Goal: Information Seeking & Learning: Learn about a topic

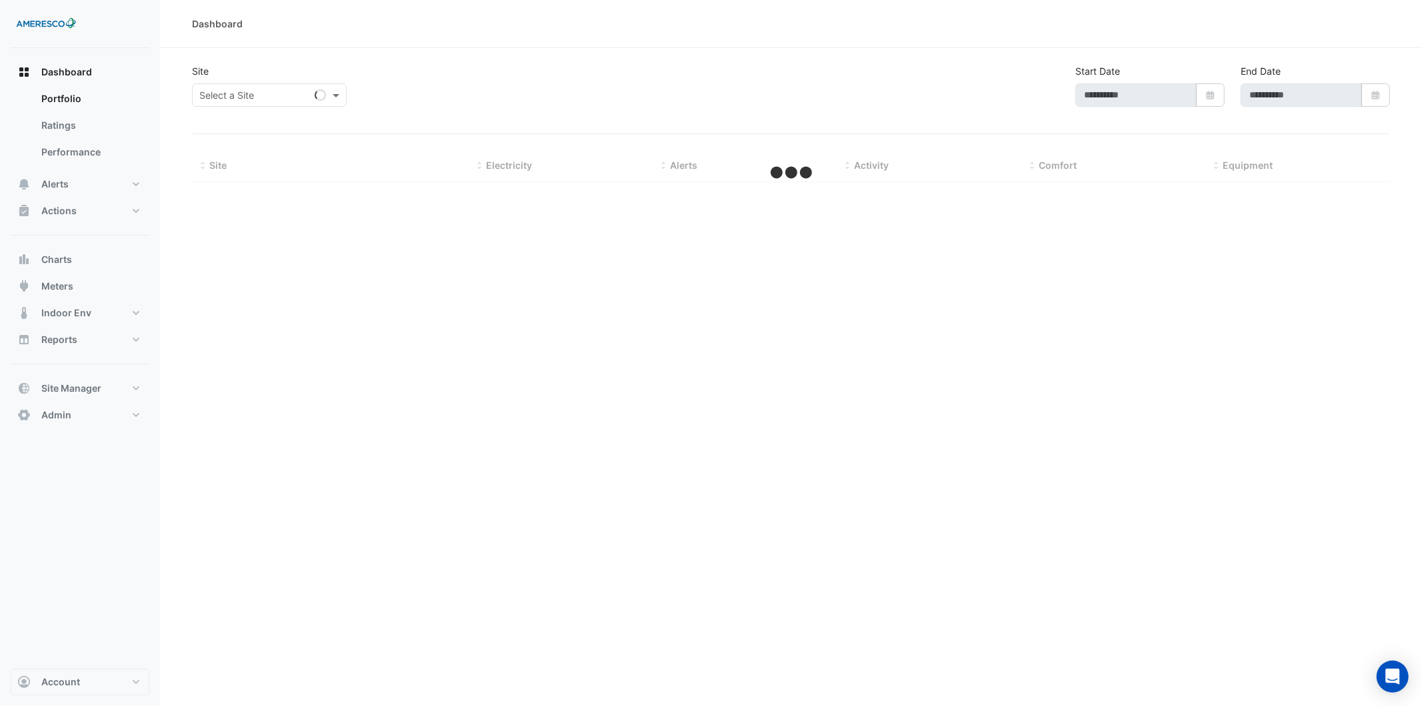
type input "**********"
select select "***"
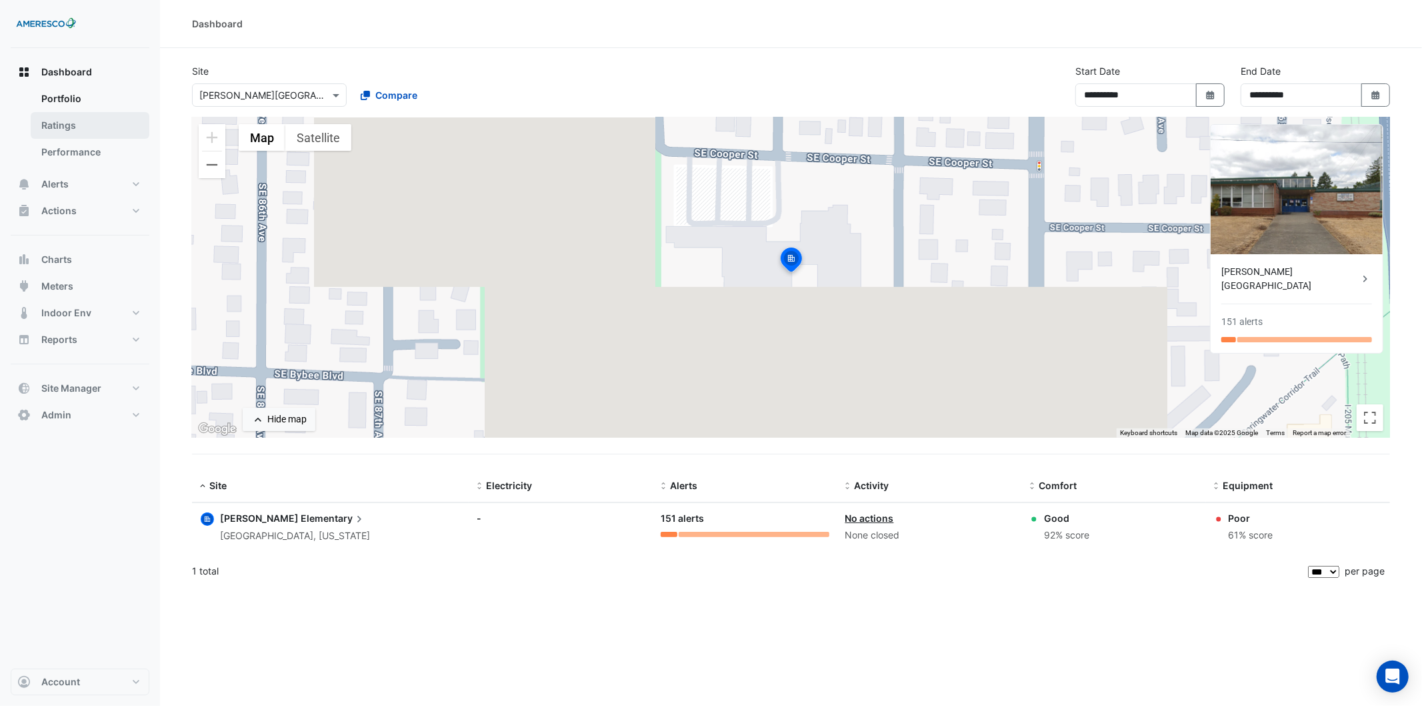
click at [68, 130] on link "Ratings" at bounding box center [90, 125] width 119 height 27
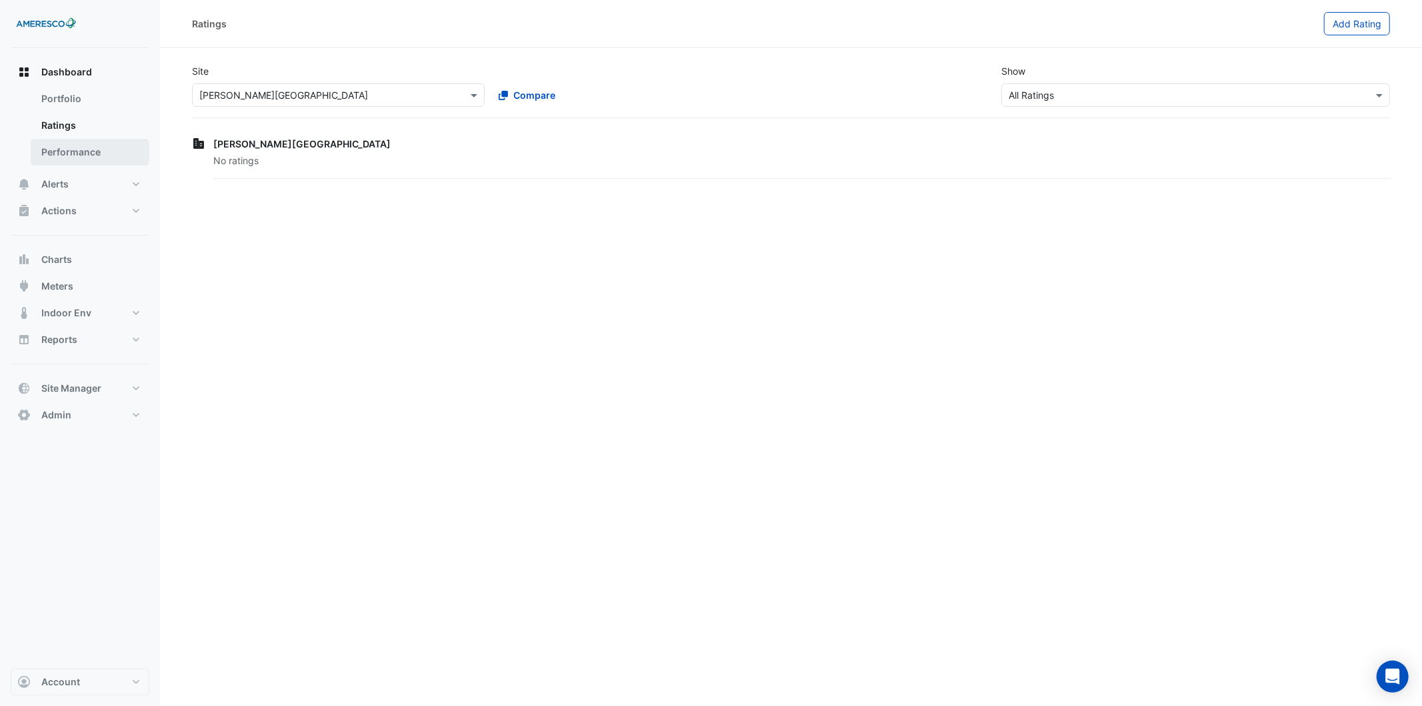
click at [105, 161] on link "Performance" at bounding box center [90, 152] width 119 height 27
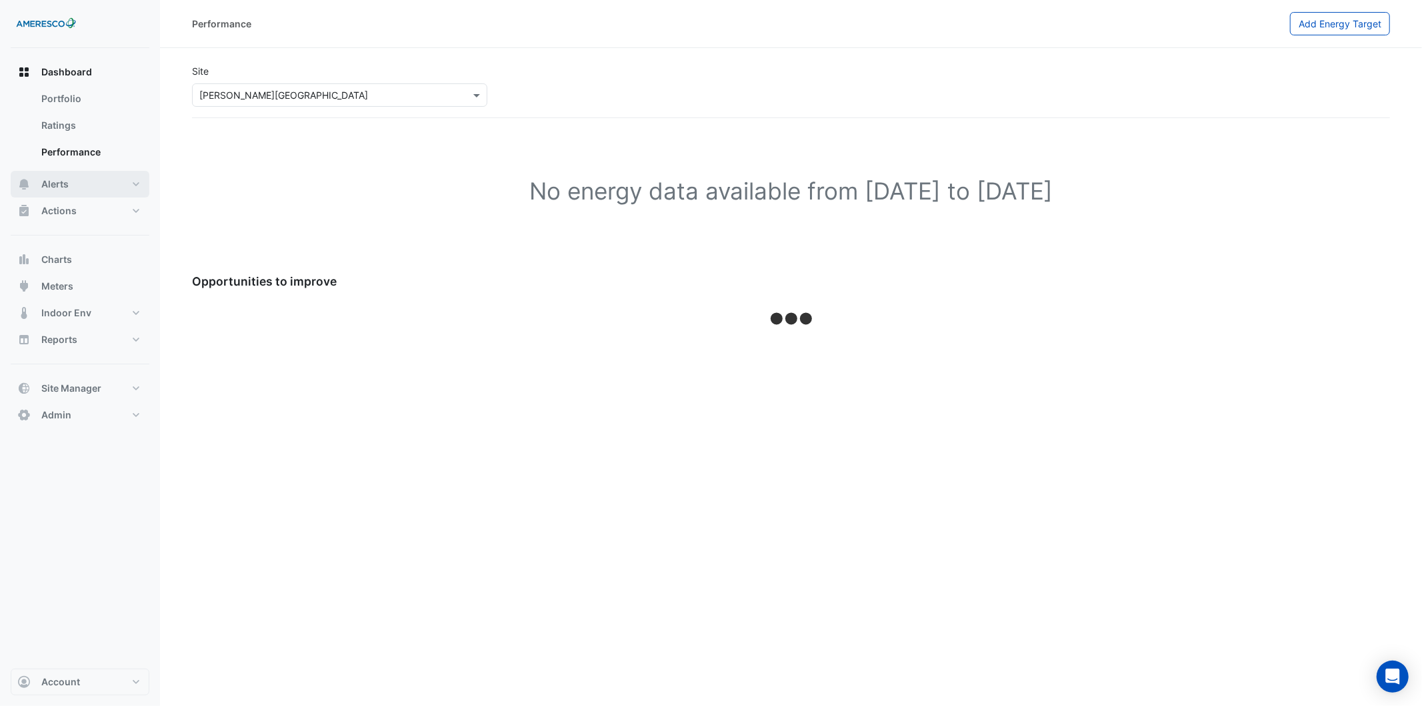
click at [97, 187] on button "Alerts" at bounding box center [80, 184] width 139 height 27
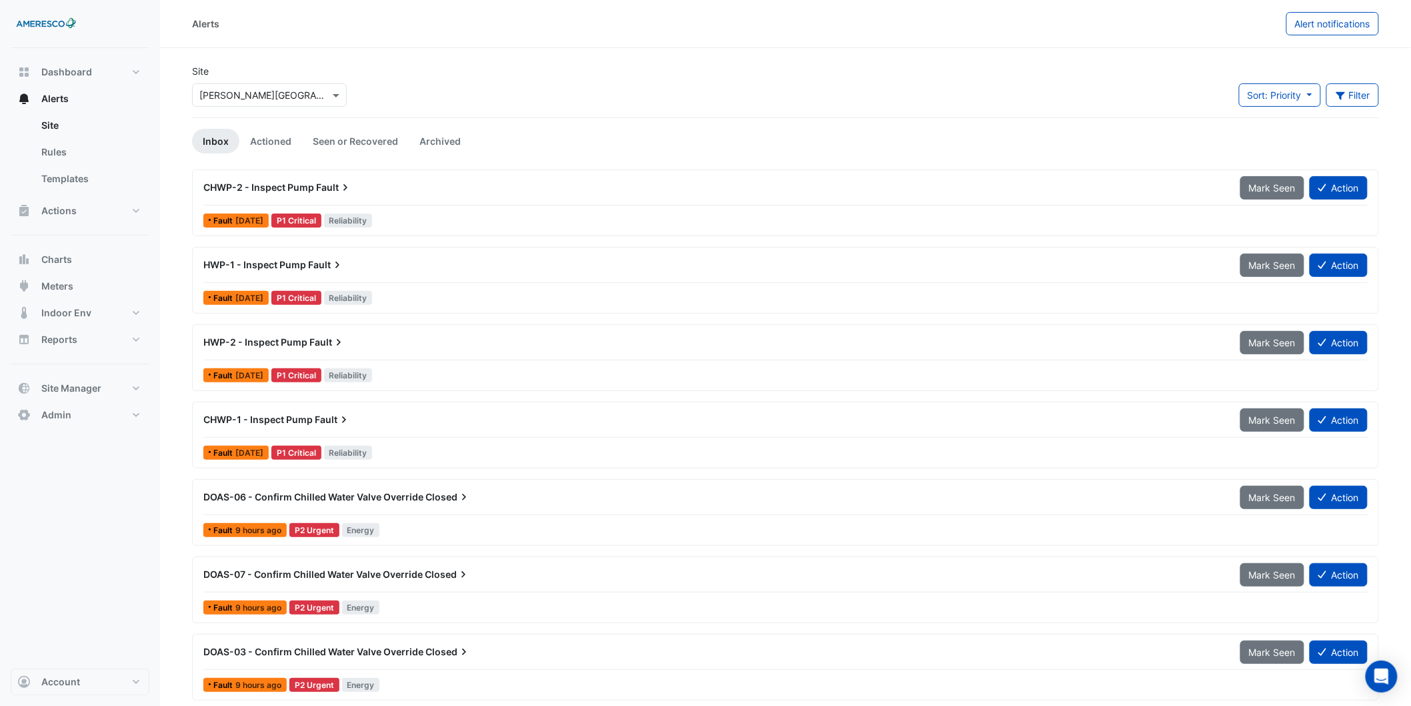
click at [491, 189] on div "CHWP-2 - Inspect Pump Fault" at bounding box center [713, 187] width 1021 height 13
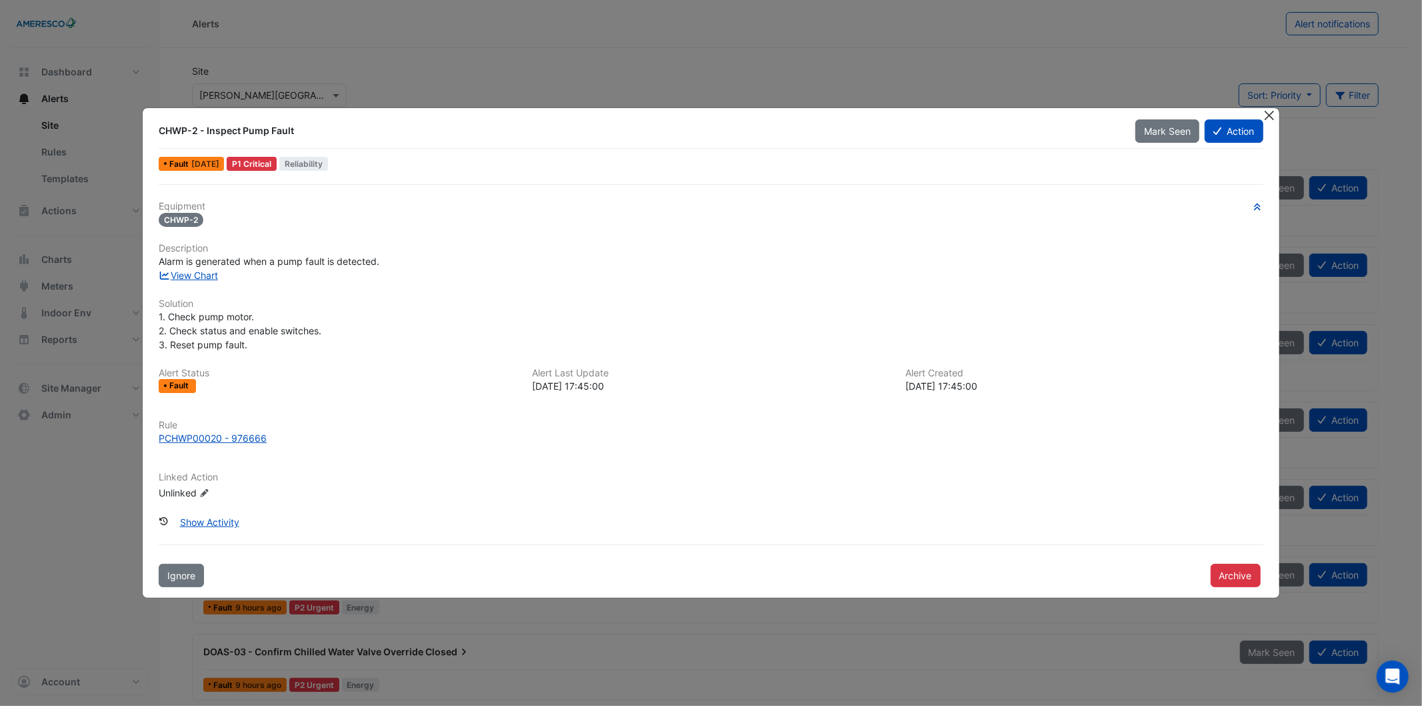
click at [1270, 115] on button "Close" at bounding box center [1270, 115] width 14 height 14
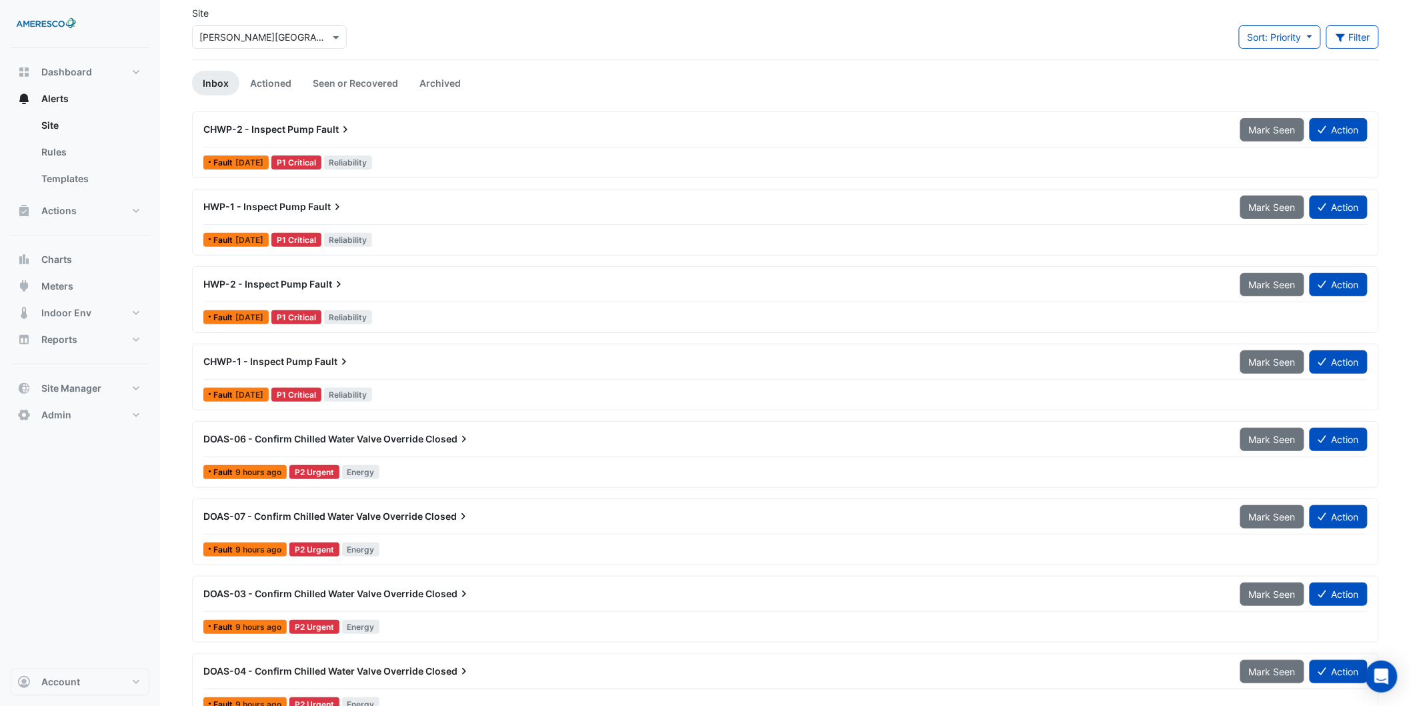
scroll to position [222, 0]
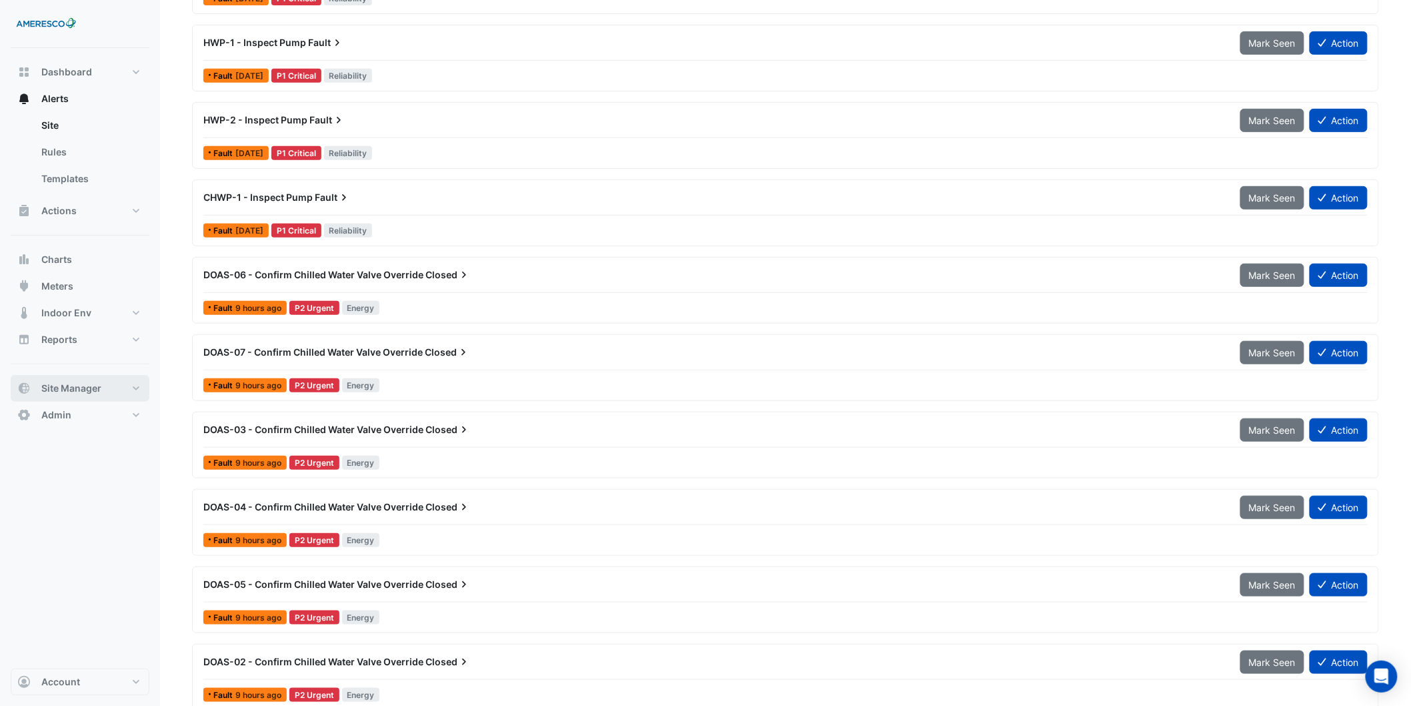
click at [101, 401] on button "Site Manager" at bounding box center [80, 388] width 139 height 27
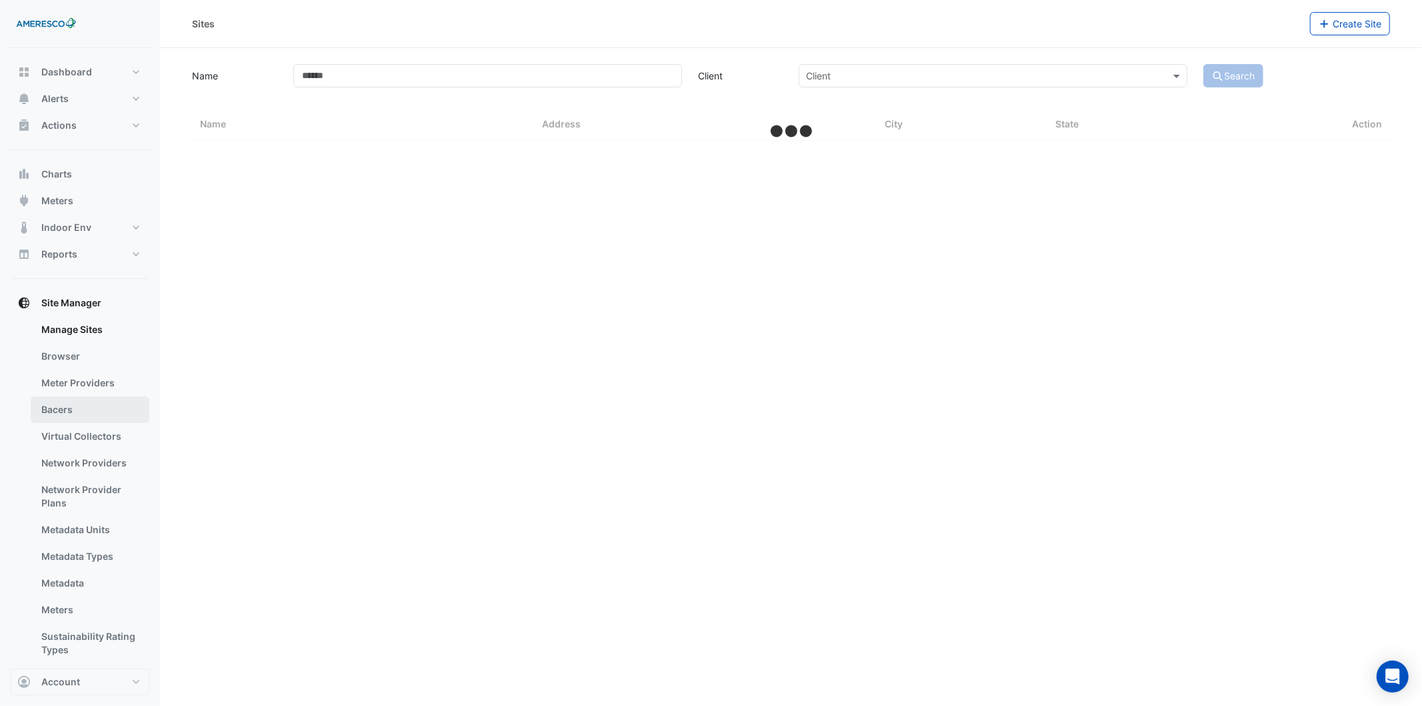
click at [95, 411] on link "Bacers" at bounding box center [90, 409] width 119 height 27
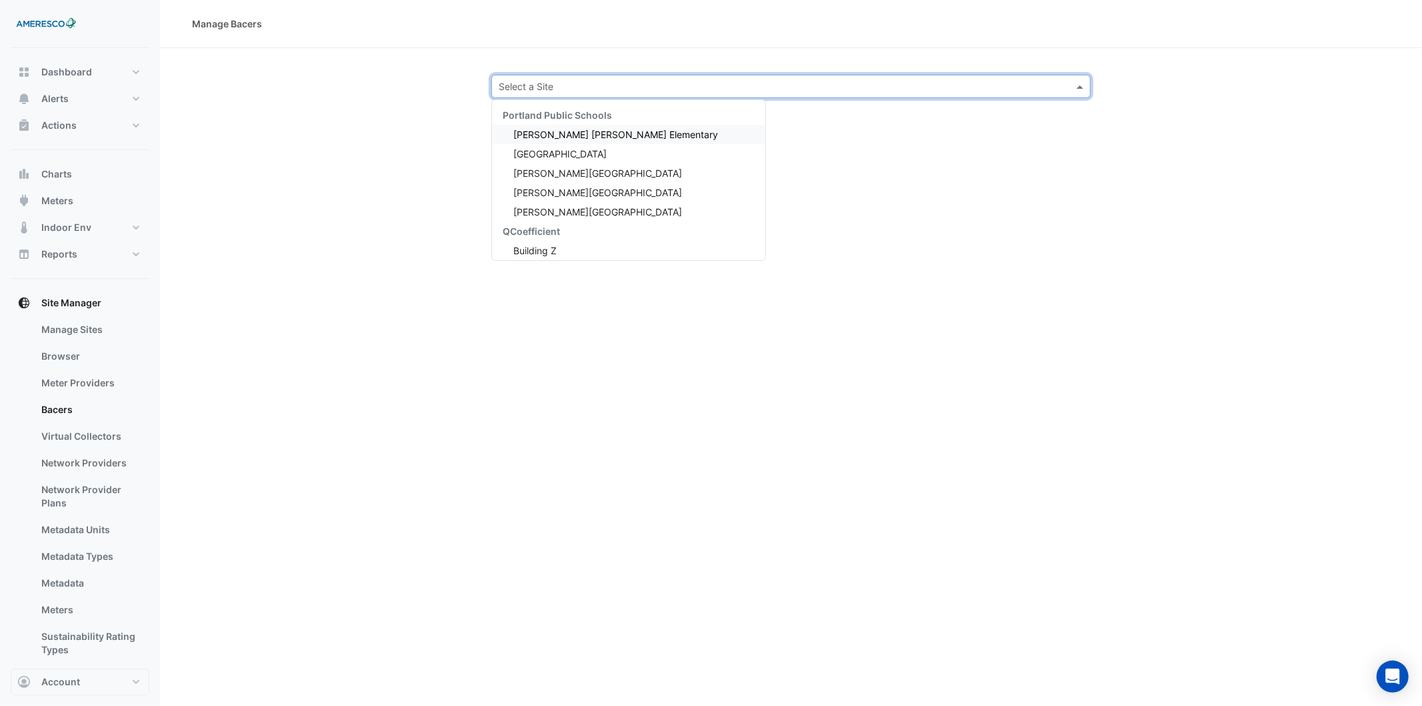
click at [664, 95] on div "Select a Site" at bounding box center [791, 86] width 600 height 23
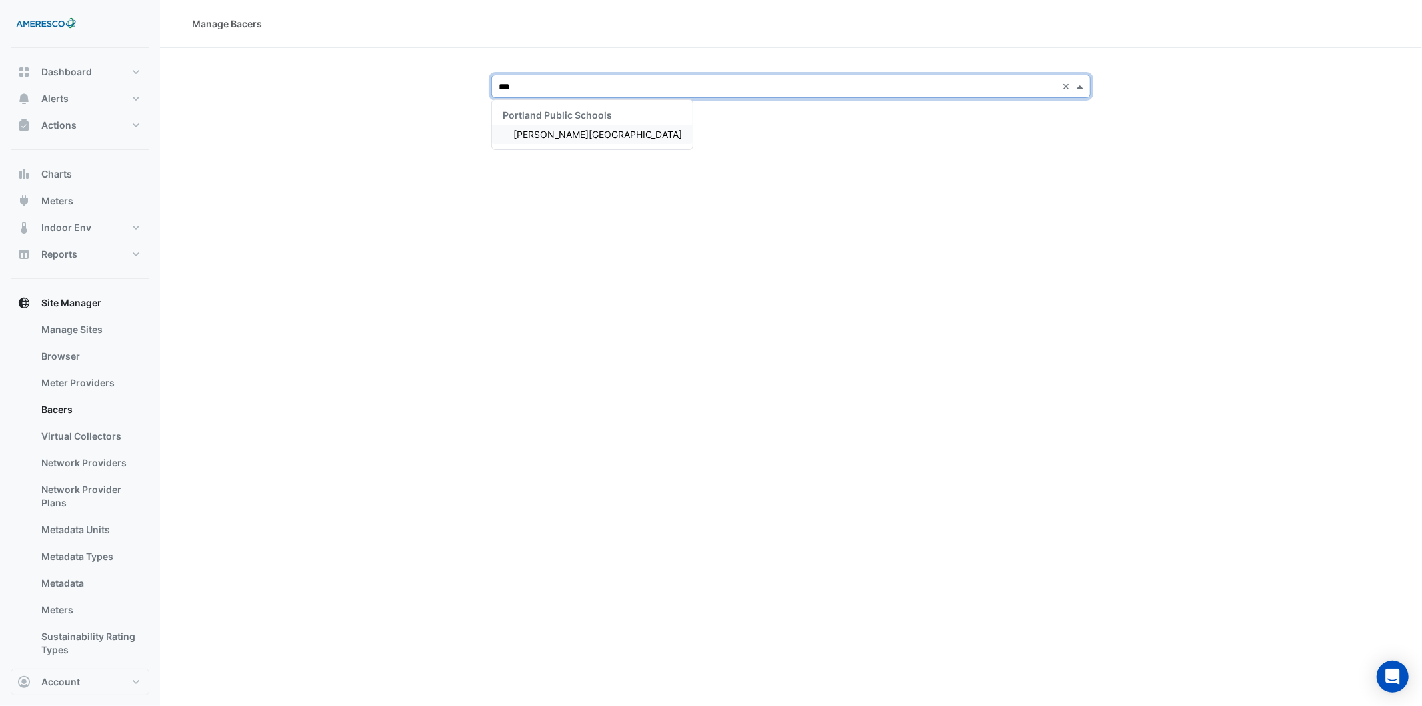
type input "****"
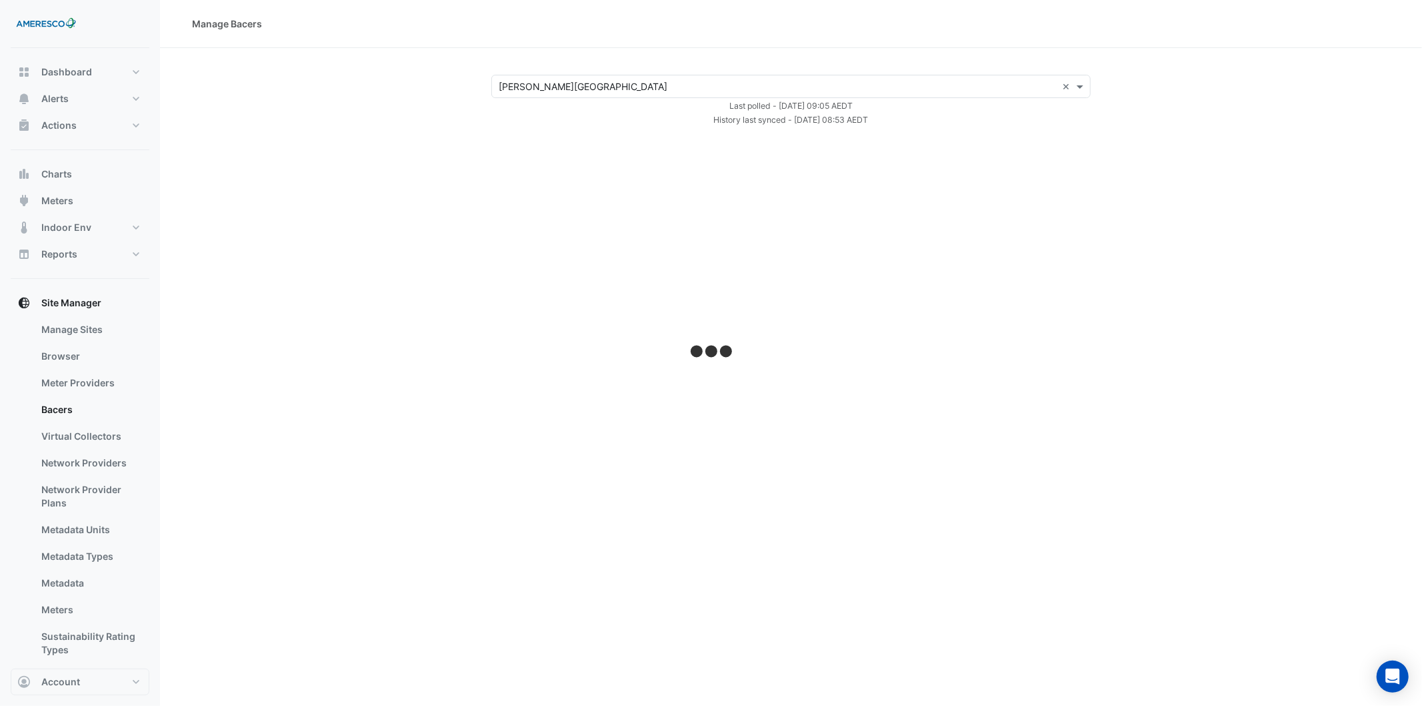
select select "***"
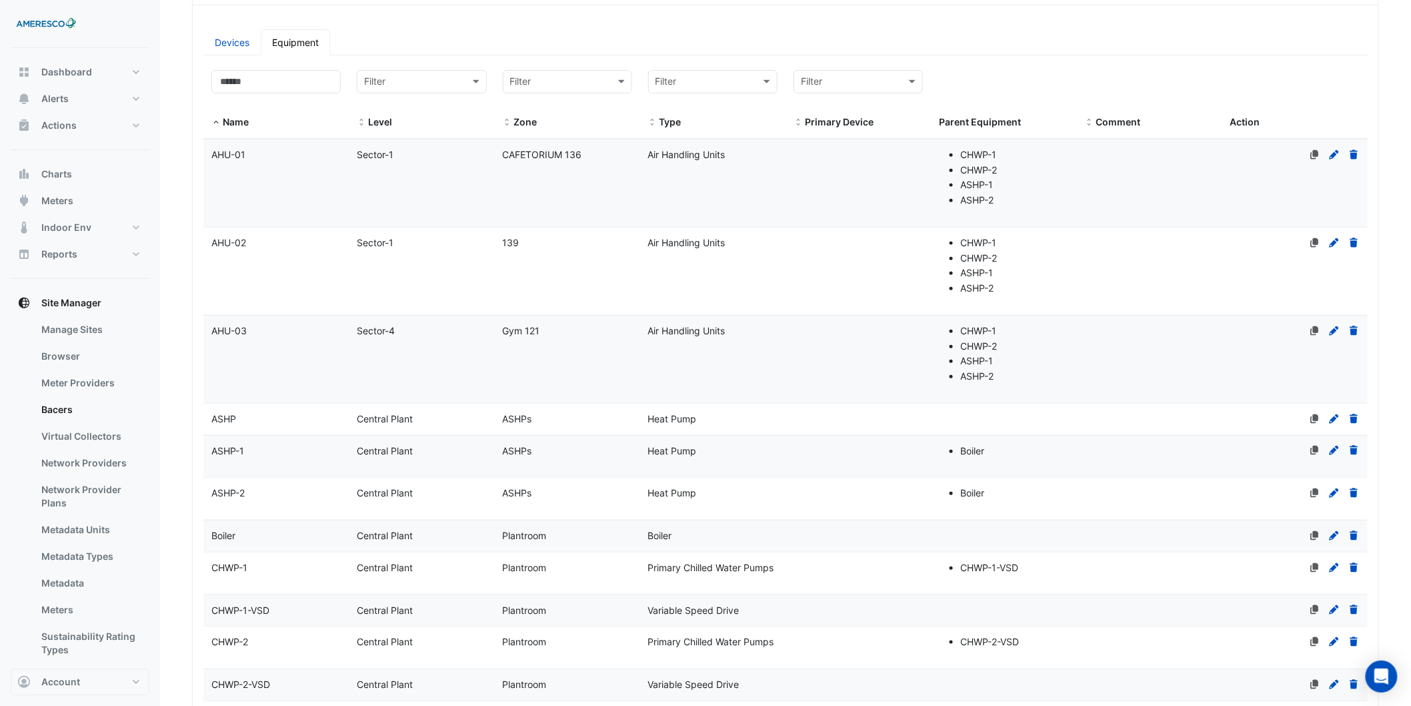
scroll to position [296, 0]
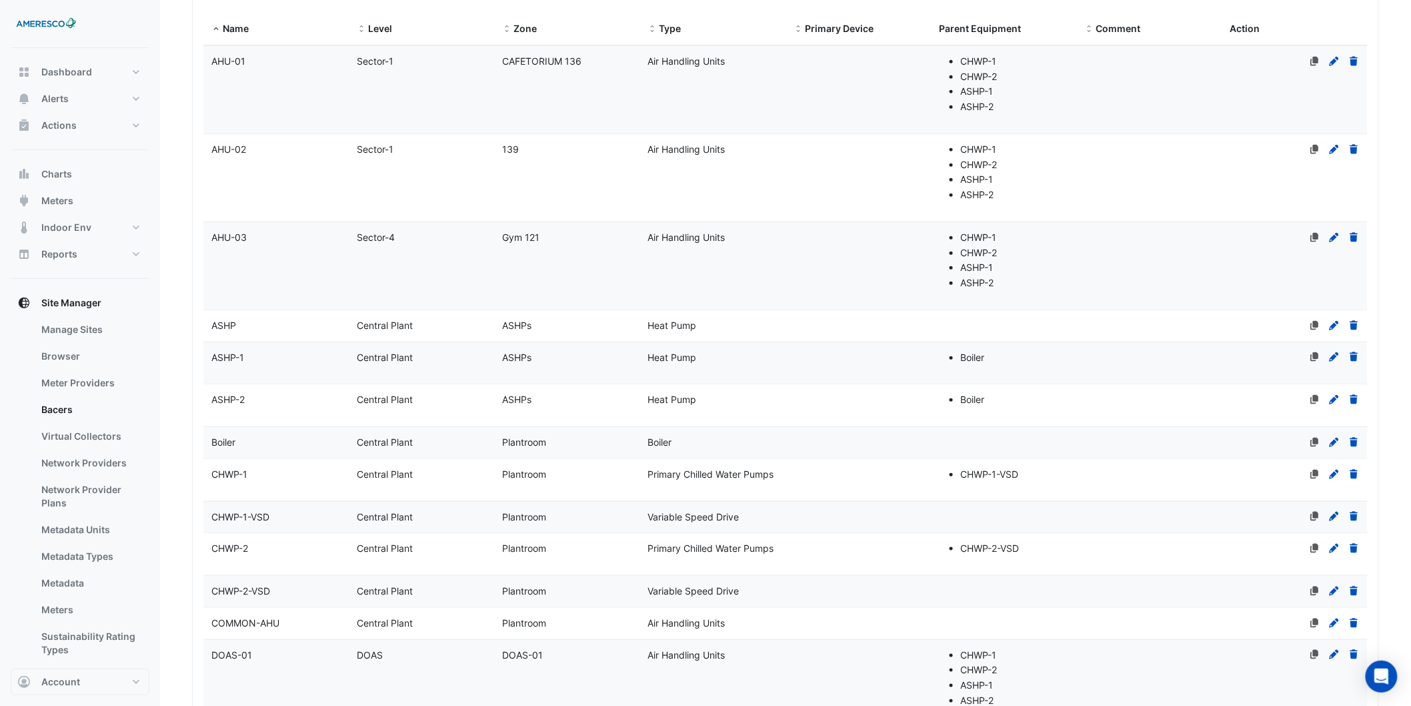
click at [285, 101] on datatable-body-cell "Name AHU-01" at bounding box center [275, 89] width 145 height 87
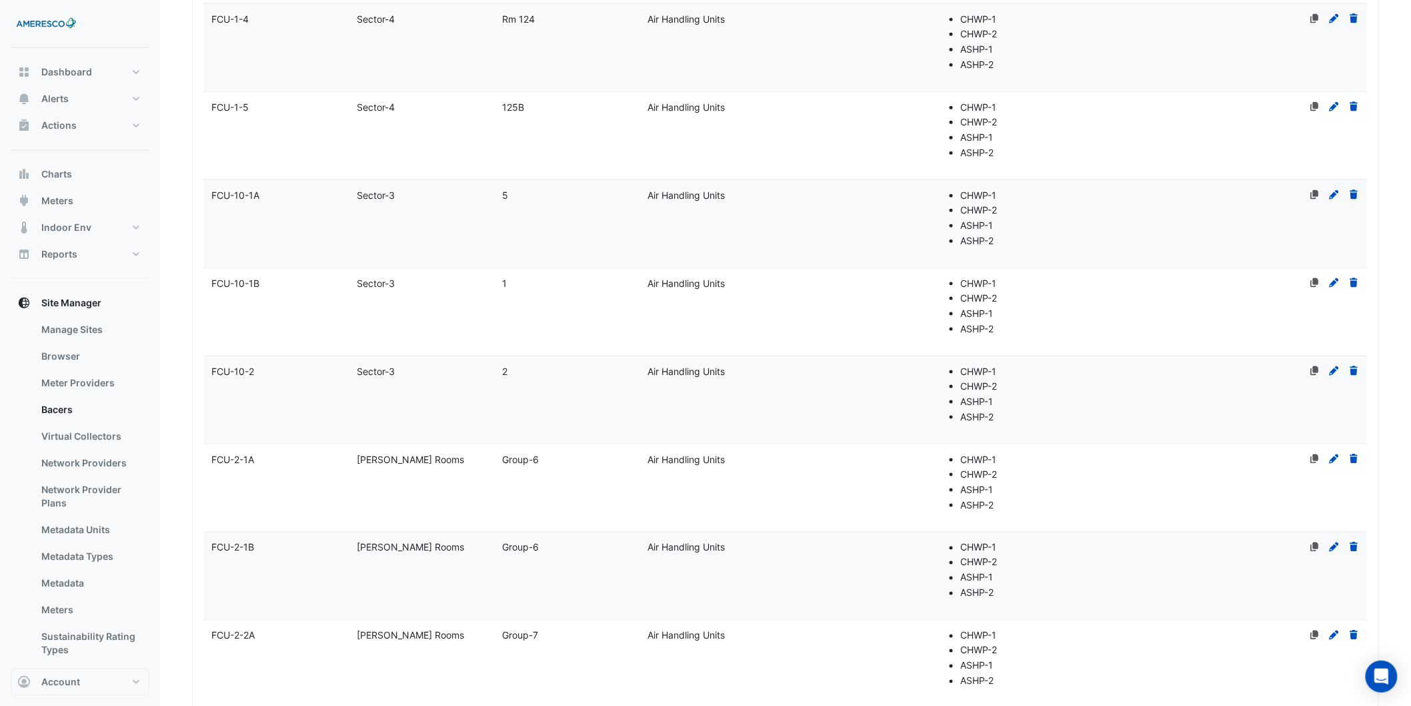
select select "***"
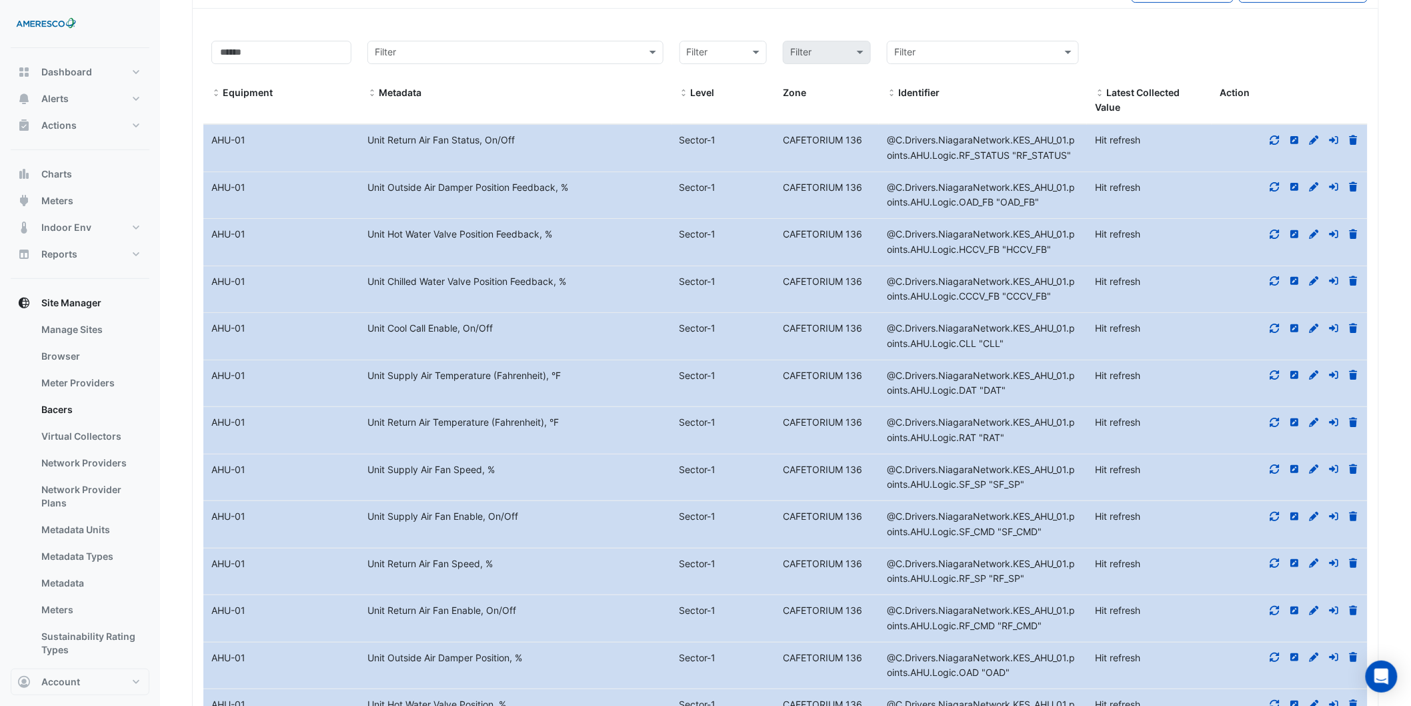
scroll to position [8219, 0]
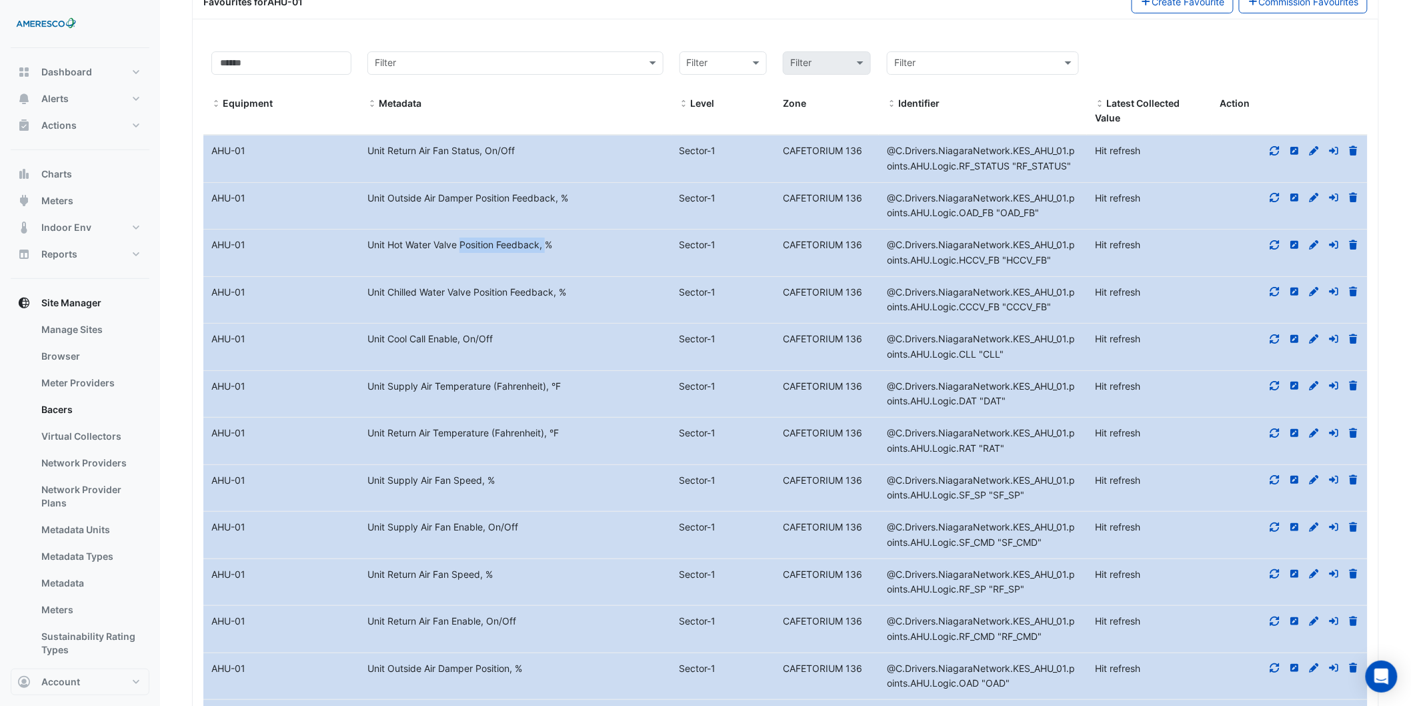
drag, startPoint x: 428, startPoint y: 245, endPoint x: 503, endPoint y: 239, distance: 75.0
click at [503, 239] on div "Unit Hot Water Valve Position Feedback, %" at bounding box center [515, 244] width 312 height 15
drag, startPoint x: 443, startPoint y: 293, endPoint x: 491, endPoint y: 297, distance: 48.8
click at [491, 297] on div "Unit Chilled Water Valve Position Feedback, %" at bounding box center [515, 292] width 312 height 15
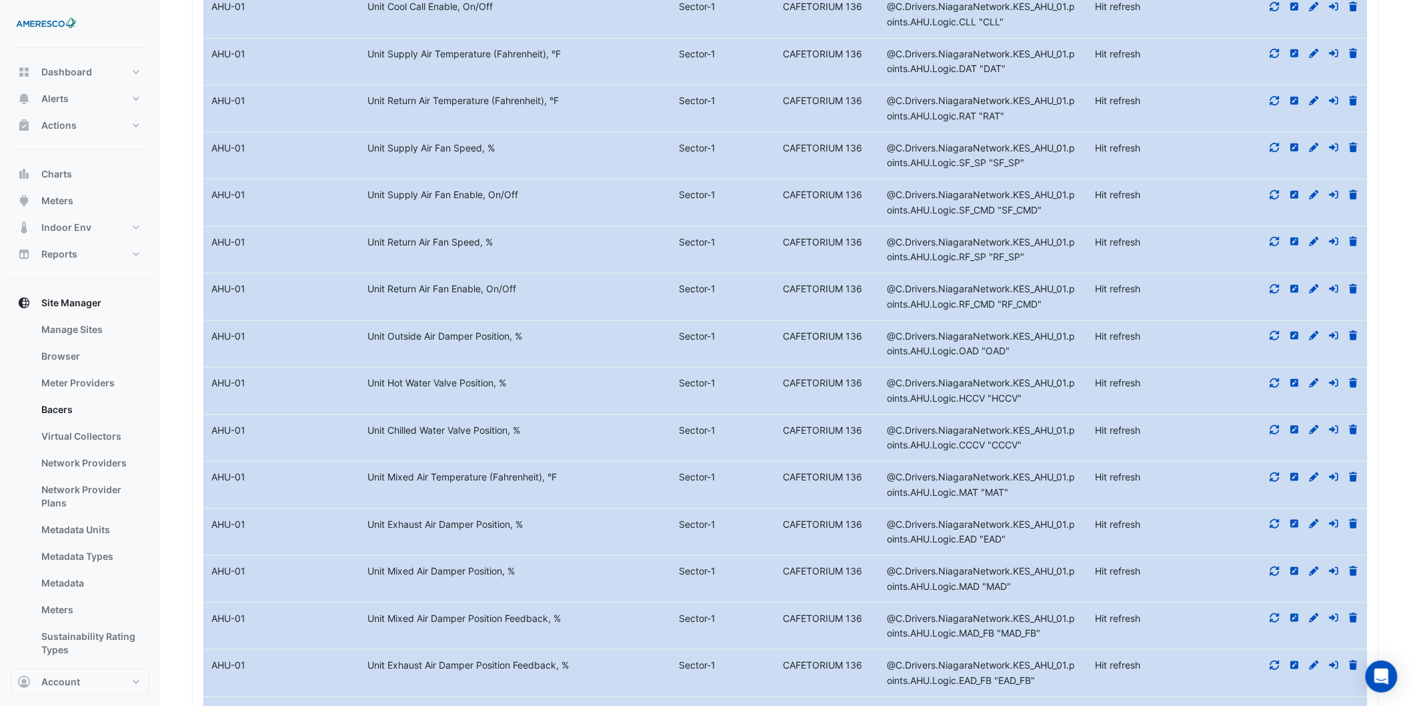
scroll to position [8589, 0]
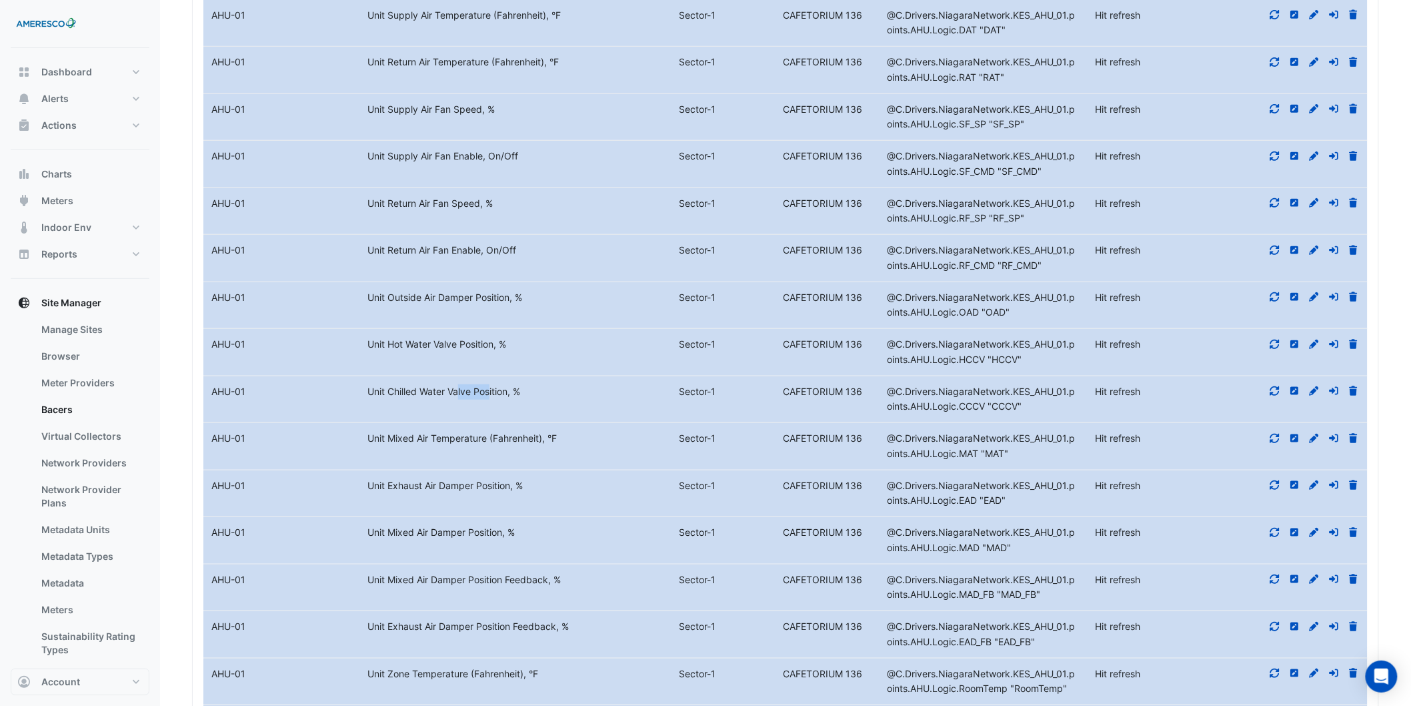
drag, startPoint x: 418, startPoint y: 384, endPoint x: 450, endPoint y: 385, distance: 32.0
click at [450, 385] on datatable-body-cell "Metadata Unit Chilled Water Valve Position, %" at bounding box center [515, 399] width 312 height 47
drag, startPoint x: 435, startPoint y: 337, endPoint x: 455, endPoint y: 350, distance: 24.0
click at [455, 350] on datatable-body-cell "Metadata Unit Hot Water Valve Position, %" at bounding box center [515, 352] width 312 height 47
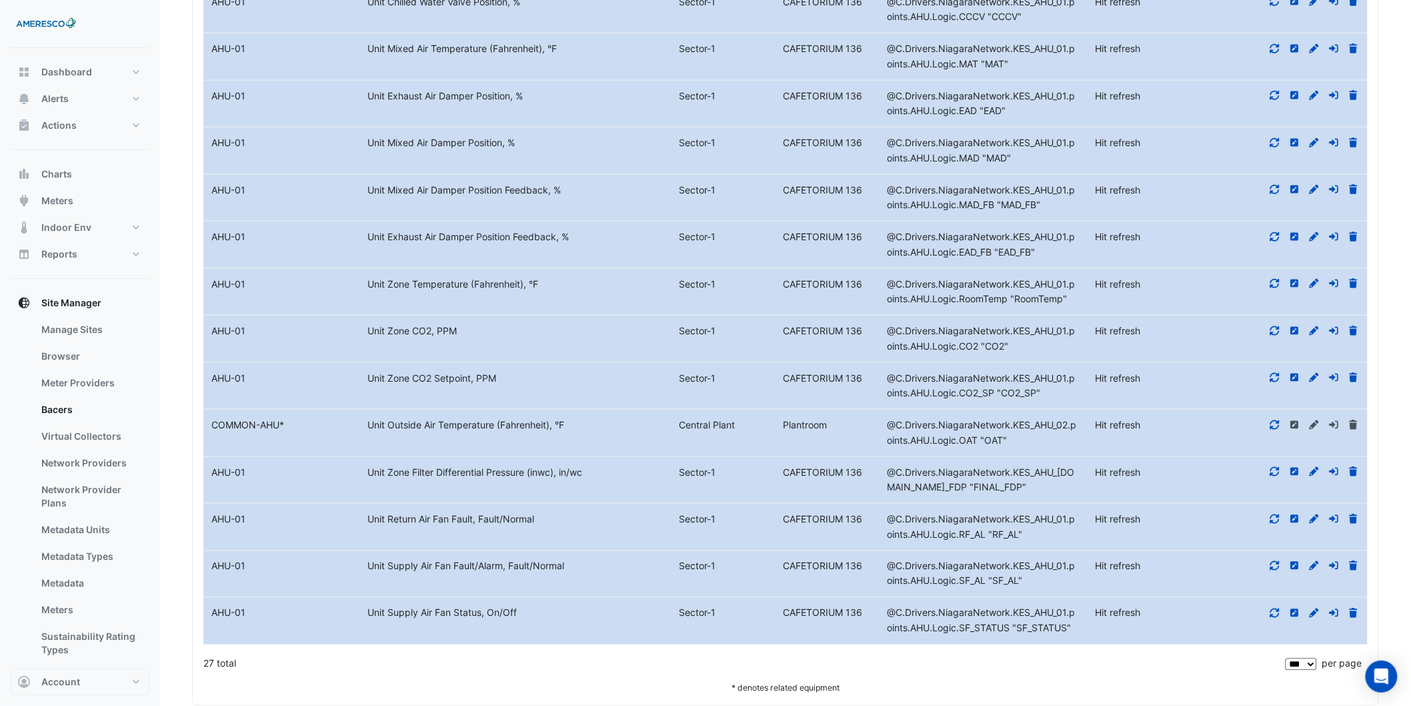
scroll to position [9008, 0]
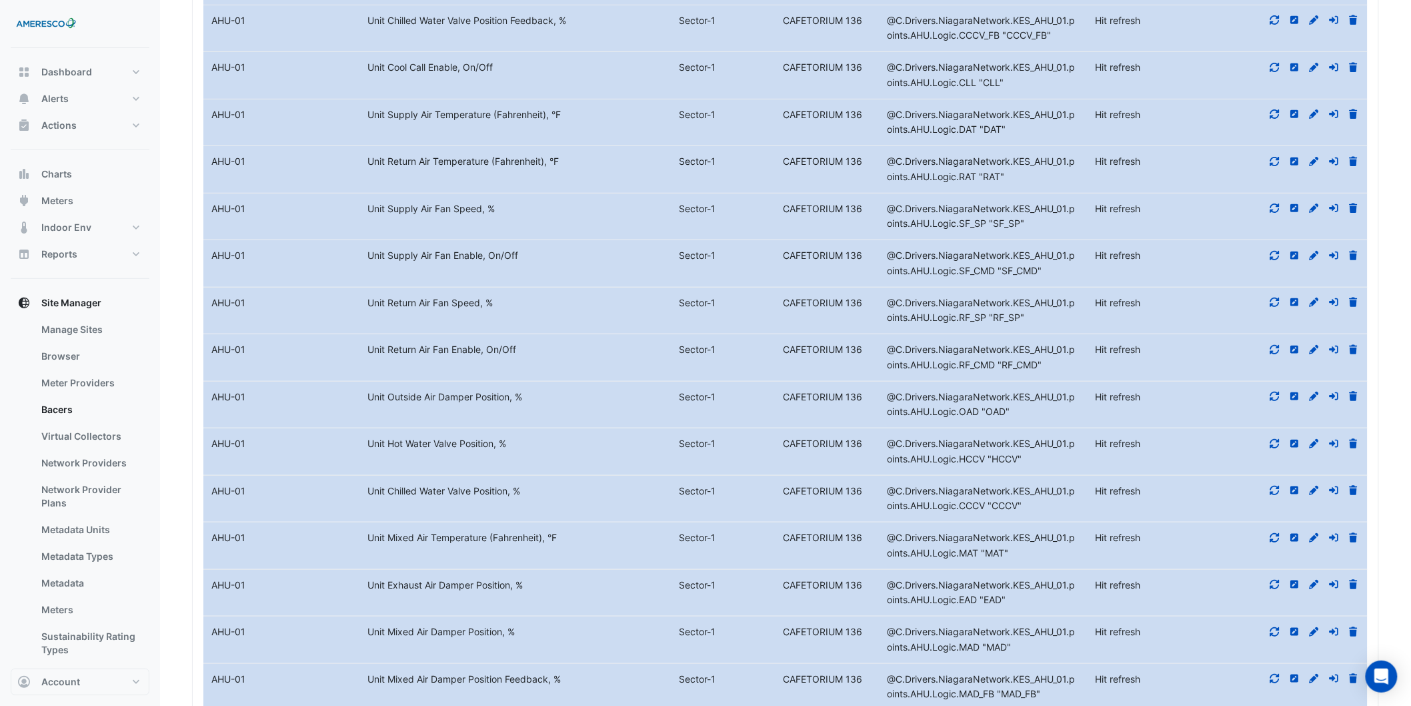
click at [590, 233] on datatable-body-cell "Metadata Unit Supply Air Fan Speed, %" at bounding box center [515, 216] width 312 height 47
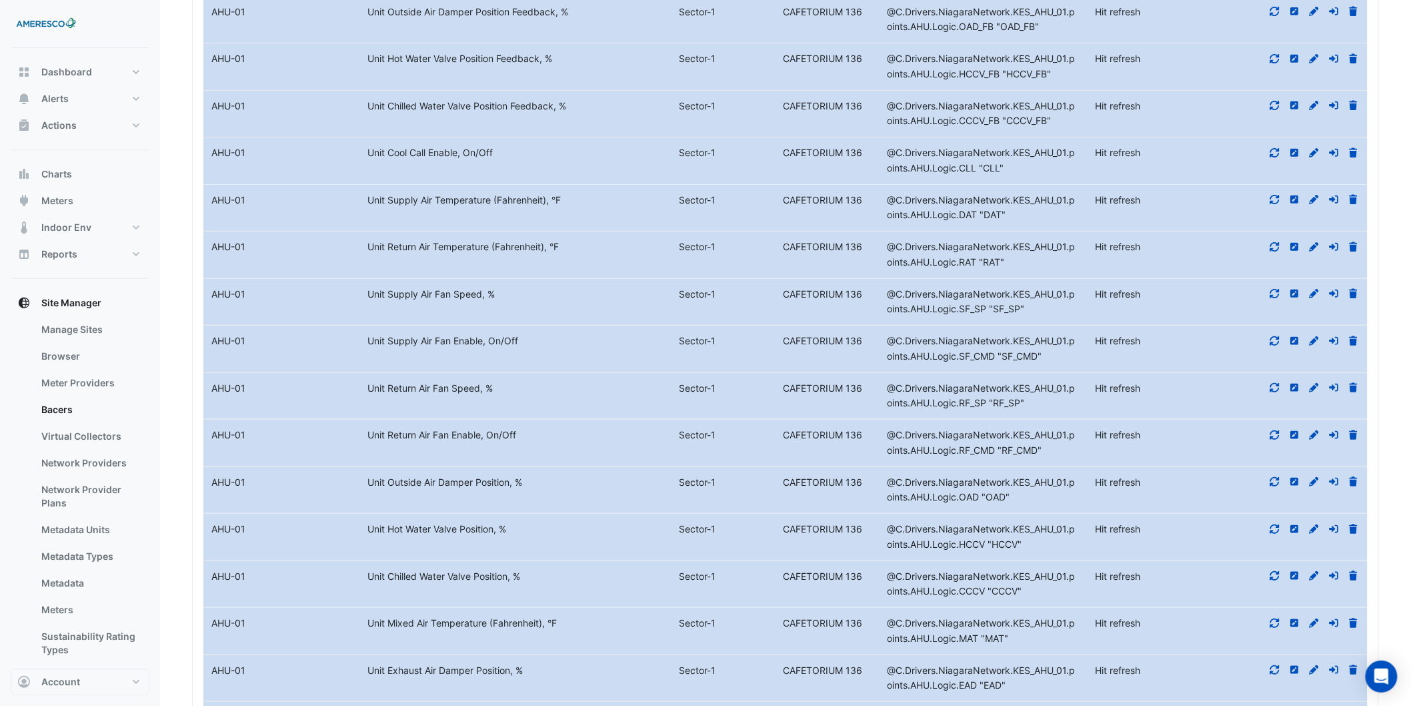
scroll to position [8416, 0]
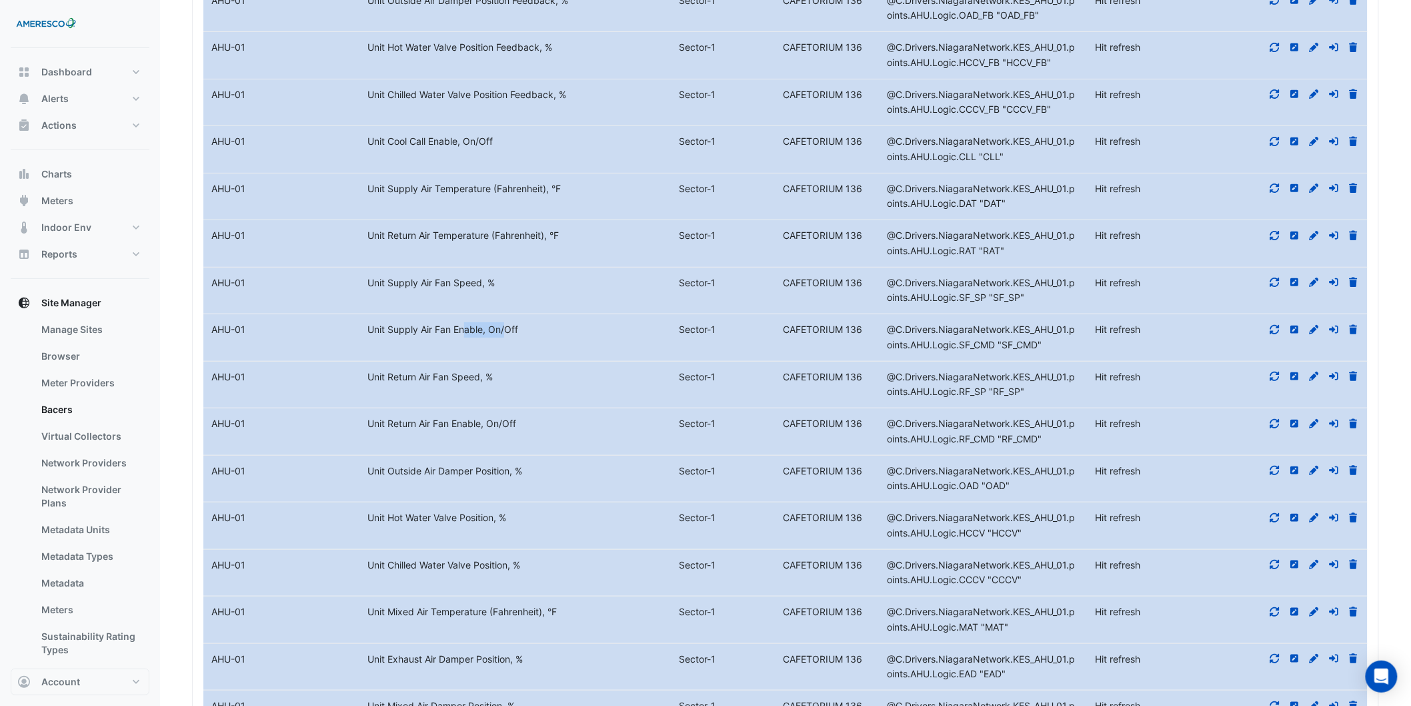
drag, startPoint x: 424, startPoint y: 329, endPoint x: 465, endPoint y: 332, distance: 41.5
click at [465, 332] on div "Unit Supply Air Fan Enable, On/Off" at bounding box center [515, 329] width 312 height 15
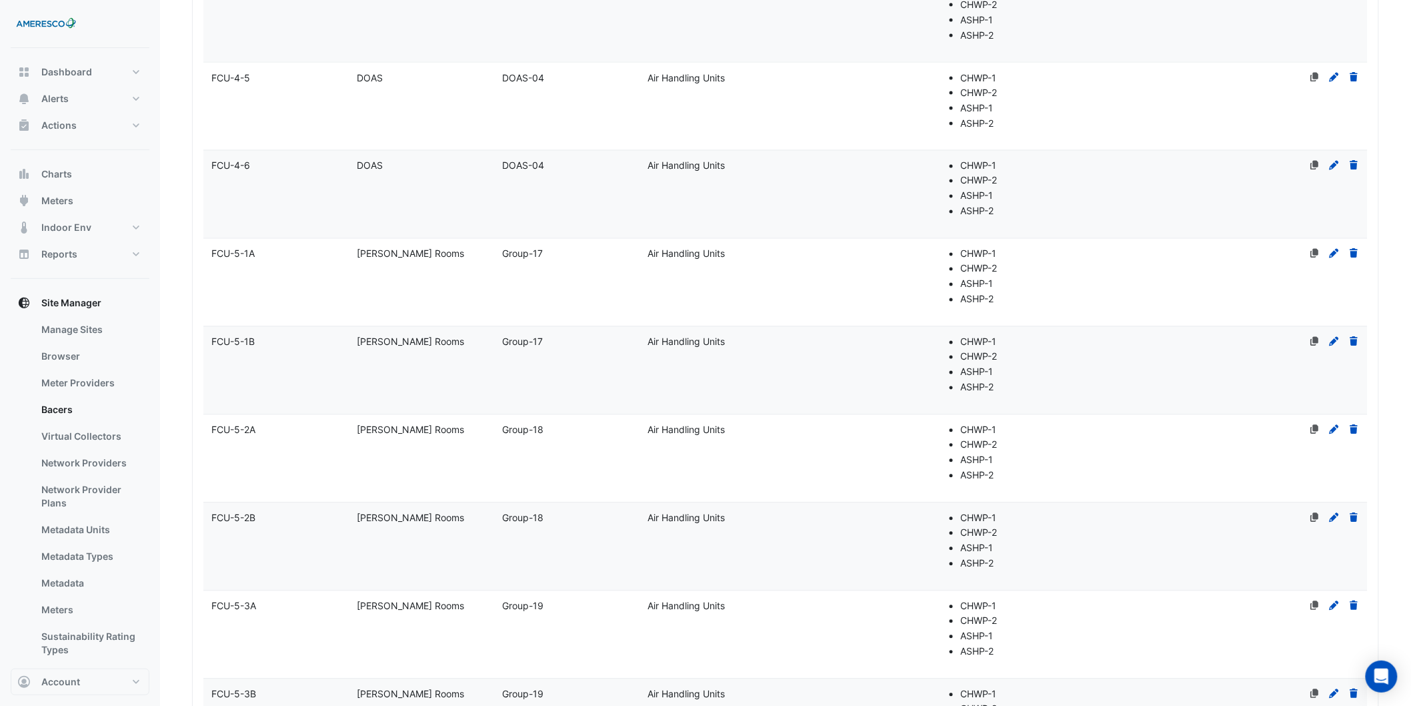
scroll to position [5156, 0]
click at [282, 309] on datatable-body-cell "Name FCU-5-1A" at bounding box center [275, 288] width 145 height 87
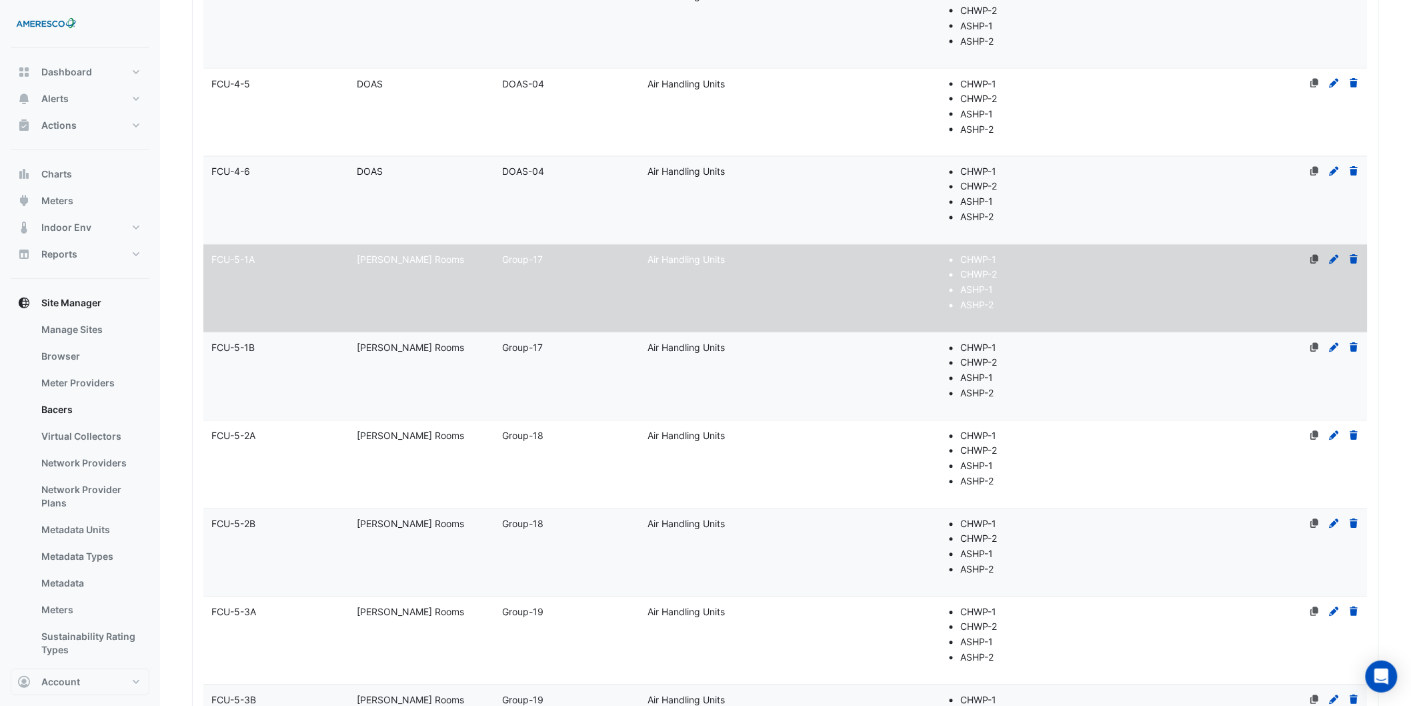
select select "***"
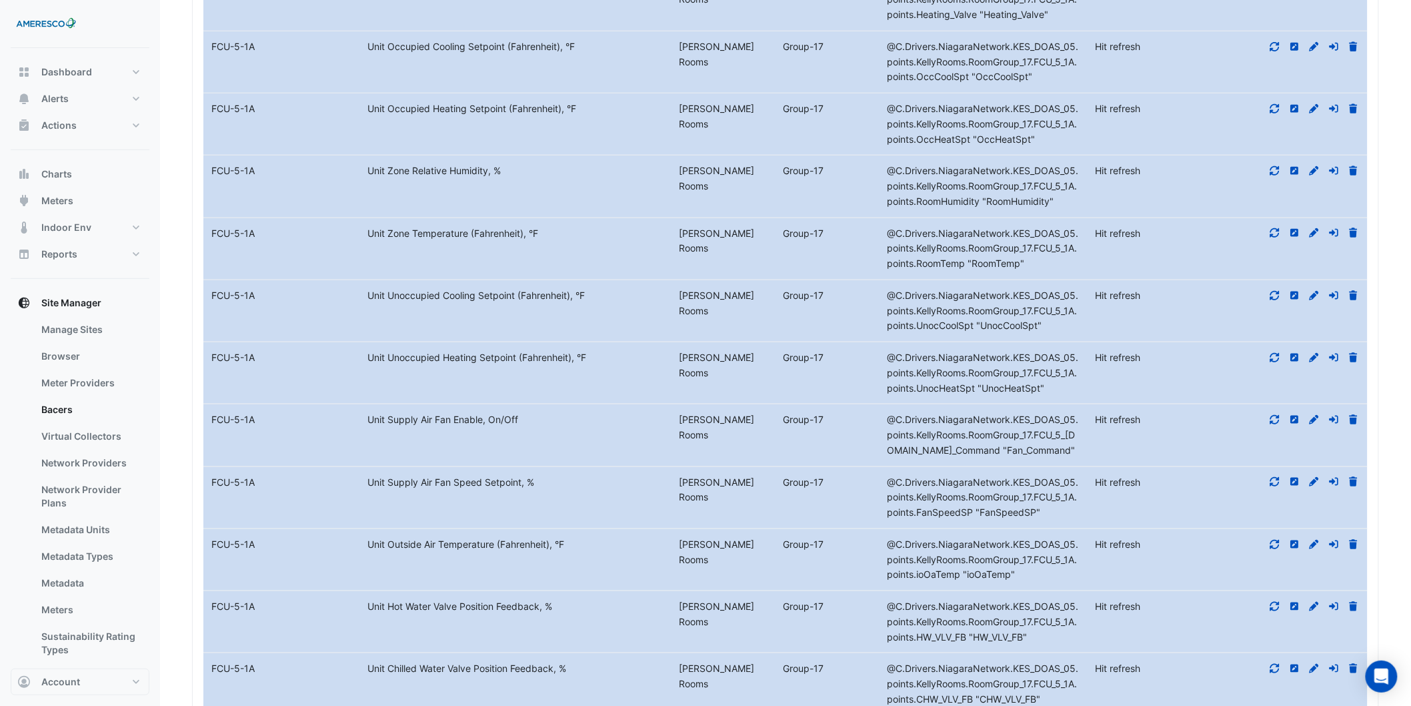
scroll to position [8690, 0]
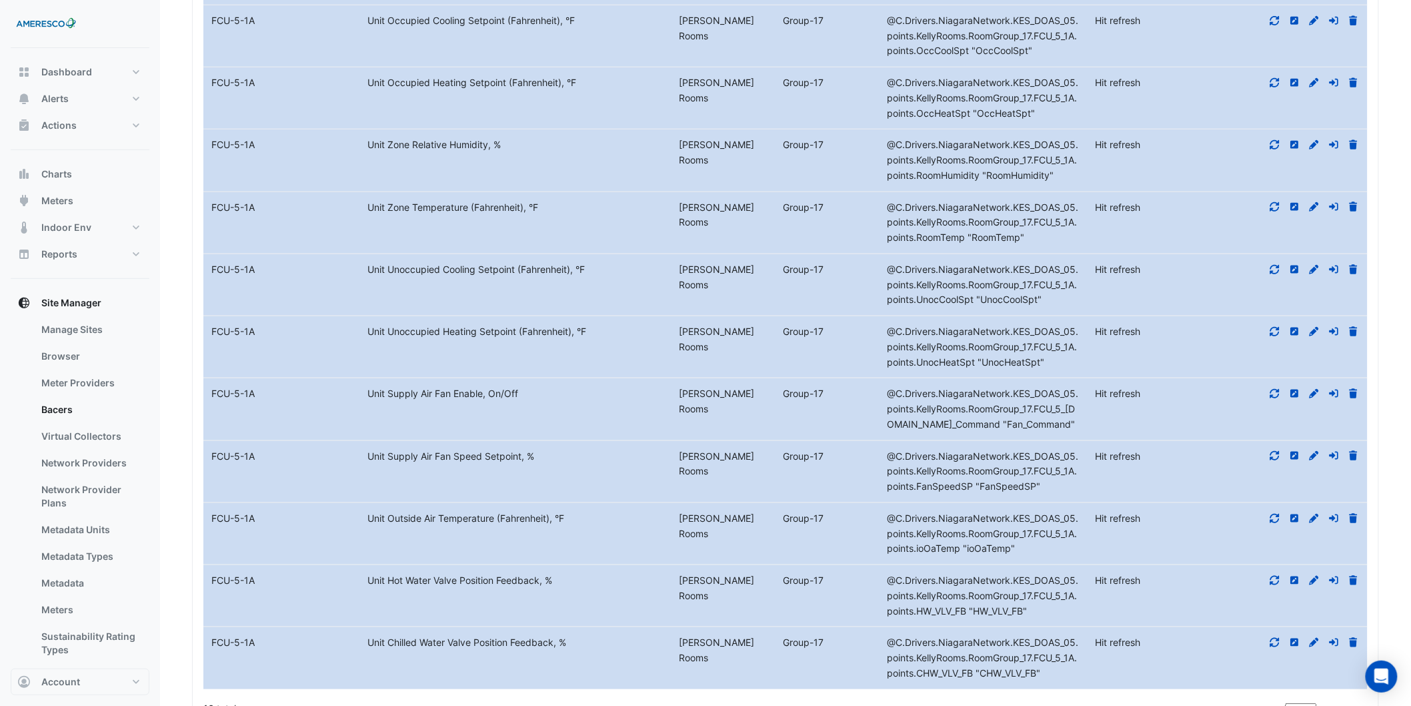
drag, startPoint x: 429, startPoint y: 394, endPoint x: 489, endPoint y: 392, distance: 60.7
click at [489, 392] on div "Unit Supply Air Fan Enable, On/Off" at bounding box center [515, 393] width 312 height 15
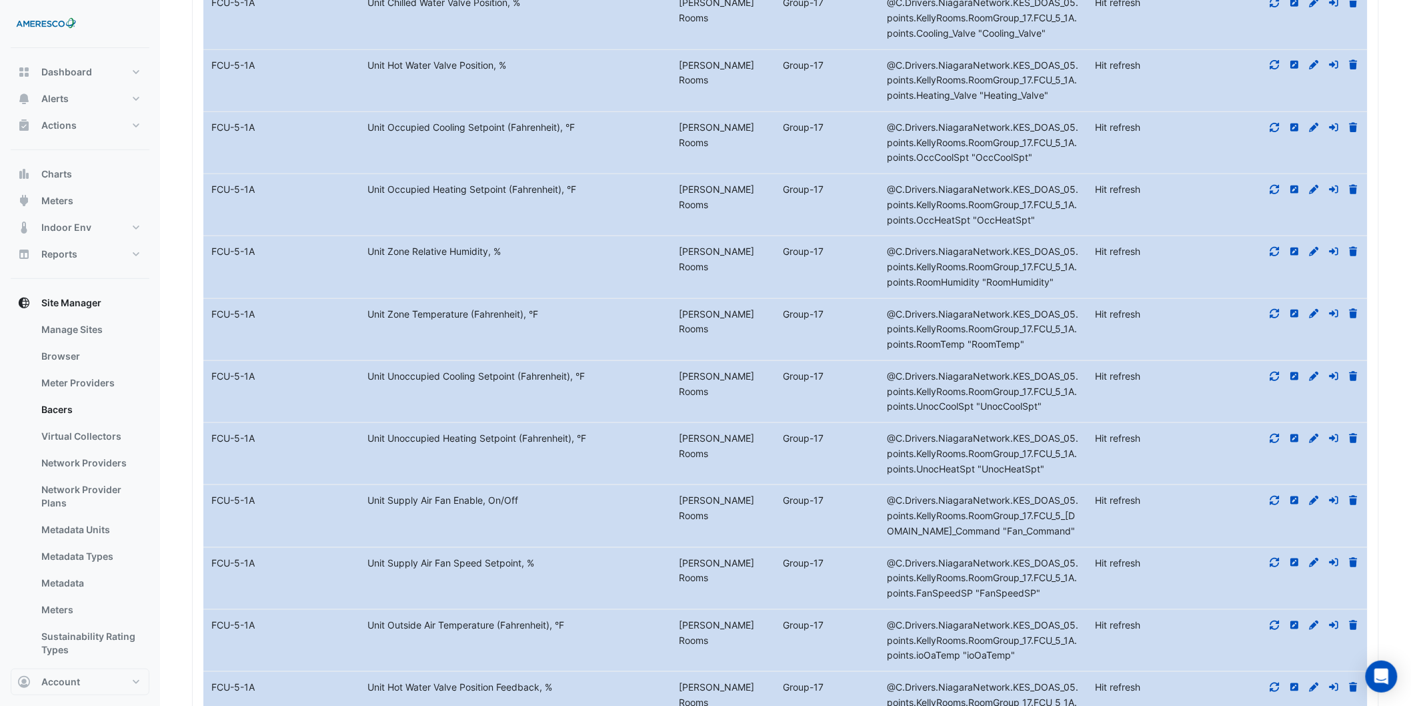
scroll to position [8319, 0]
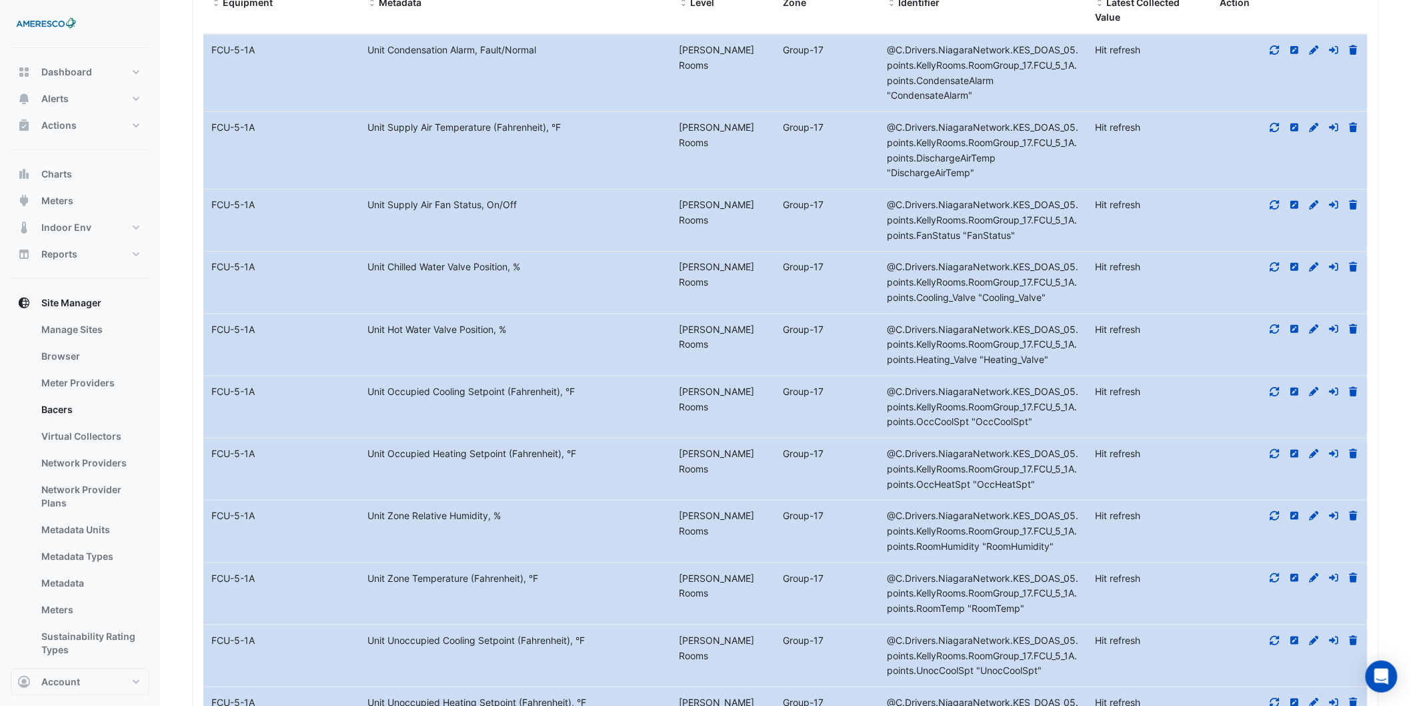
click at [372, 1] on span at bounding box center [371, 3] width 9 height 11
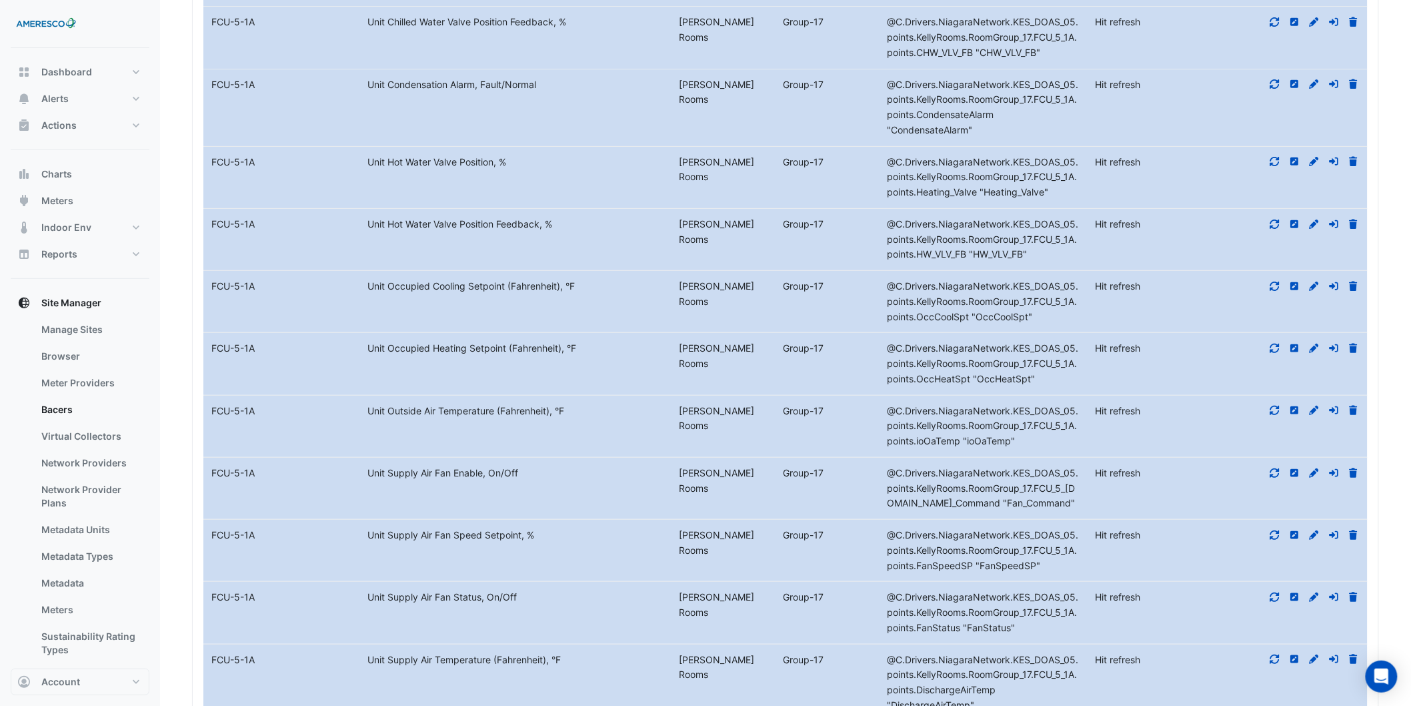
scroll to position [8616, 0]
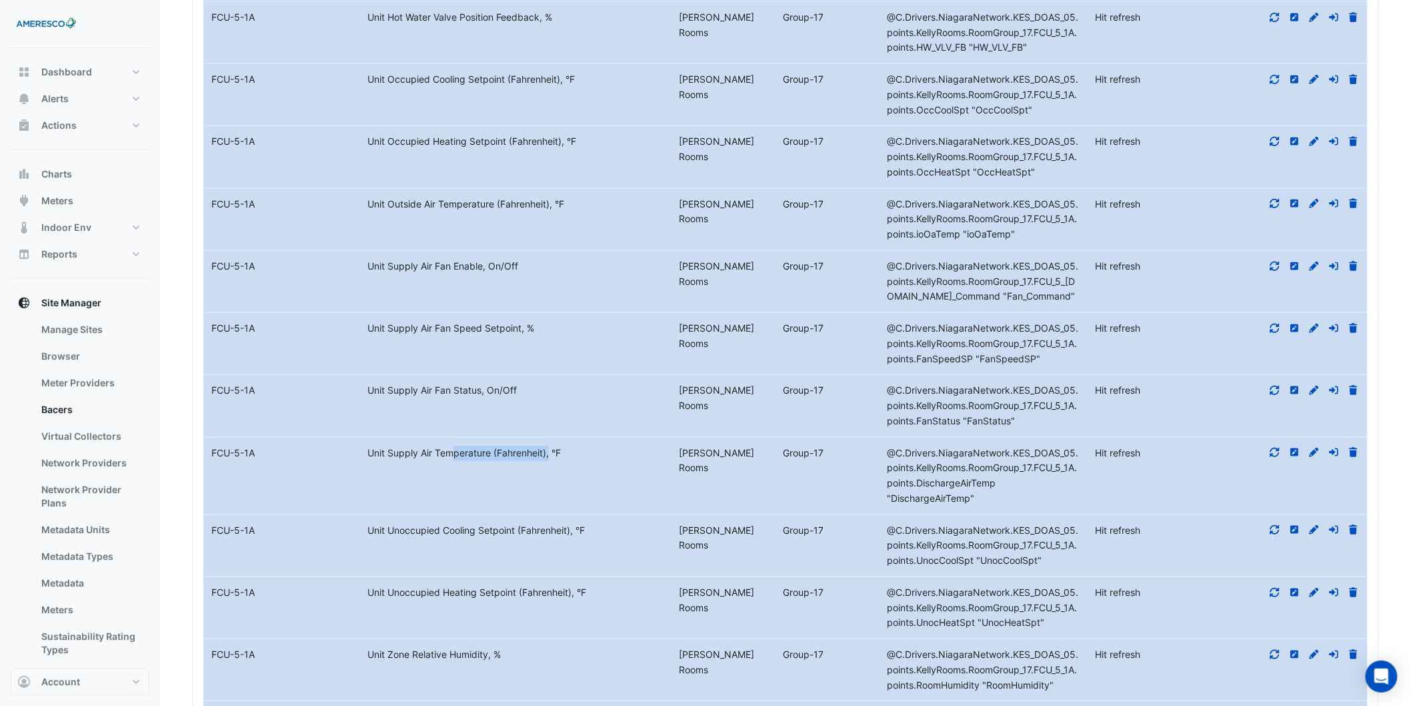
drag, startPoint x: 415, startPoint y: 447, endPoint x: 511, endPoint y: 465, distance: 97.7
click at [511, 465] on datatable-body-cell "Metadata Unit Supply Air Temperature (Fahrenheit), °F" at bounding box center [515, 475] width 312 height 77
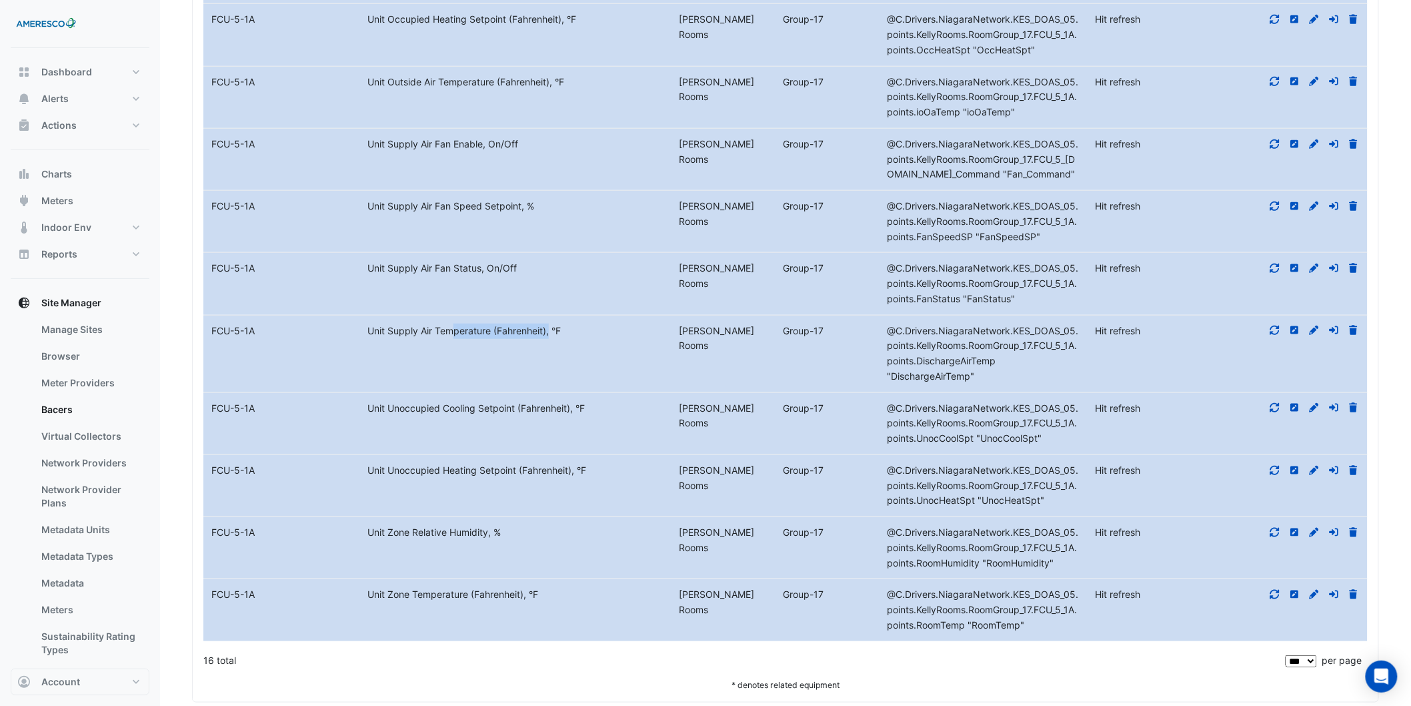
scroll to position [8764, 0]
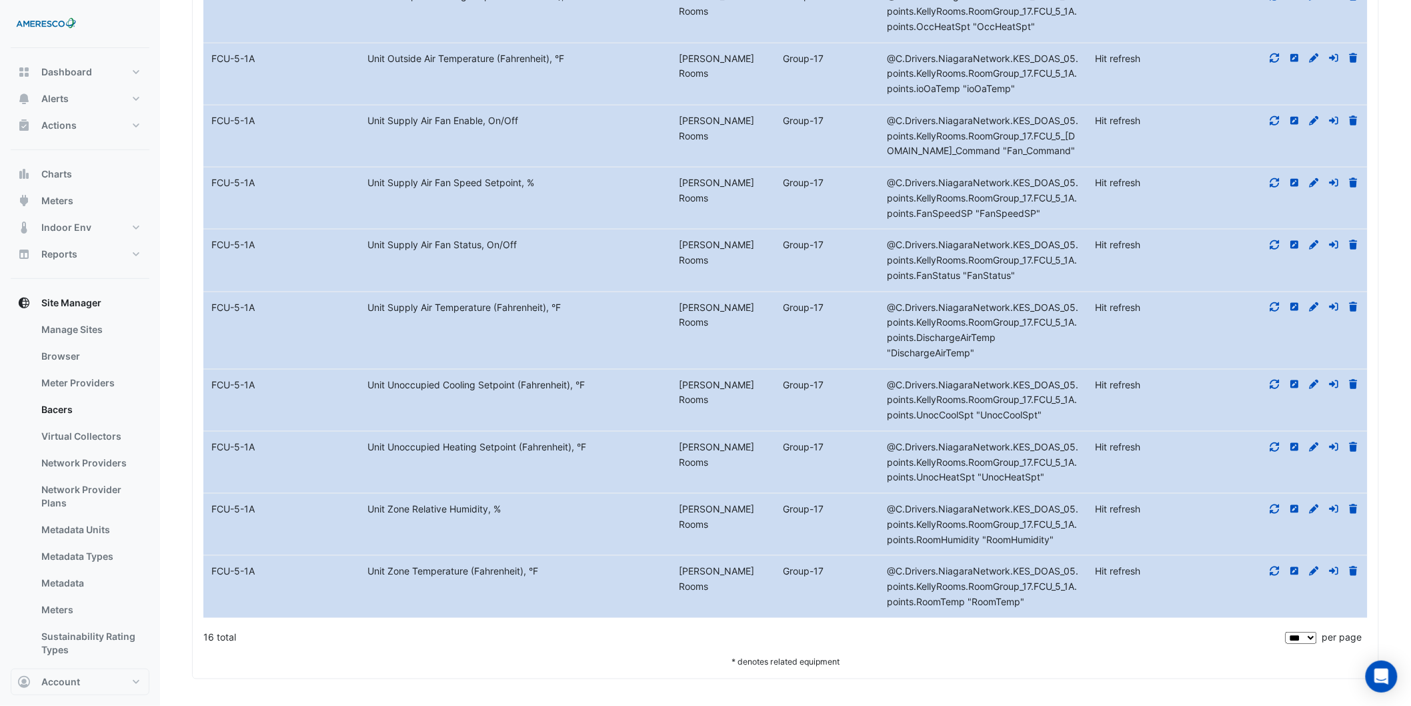
click at [435, 572] on div "Unit Zone Temperature (Fahrenheit), °F" at bounding box center [515, 571] width 312 height 15
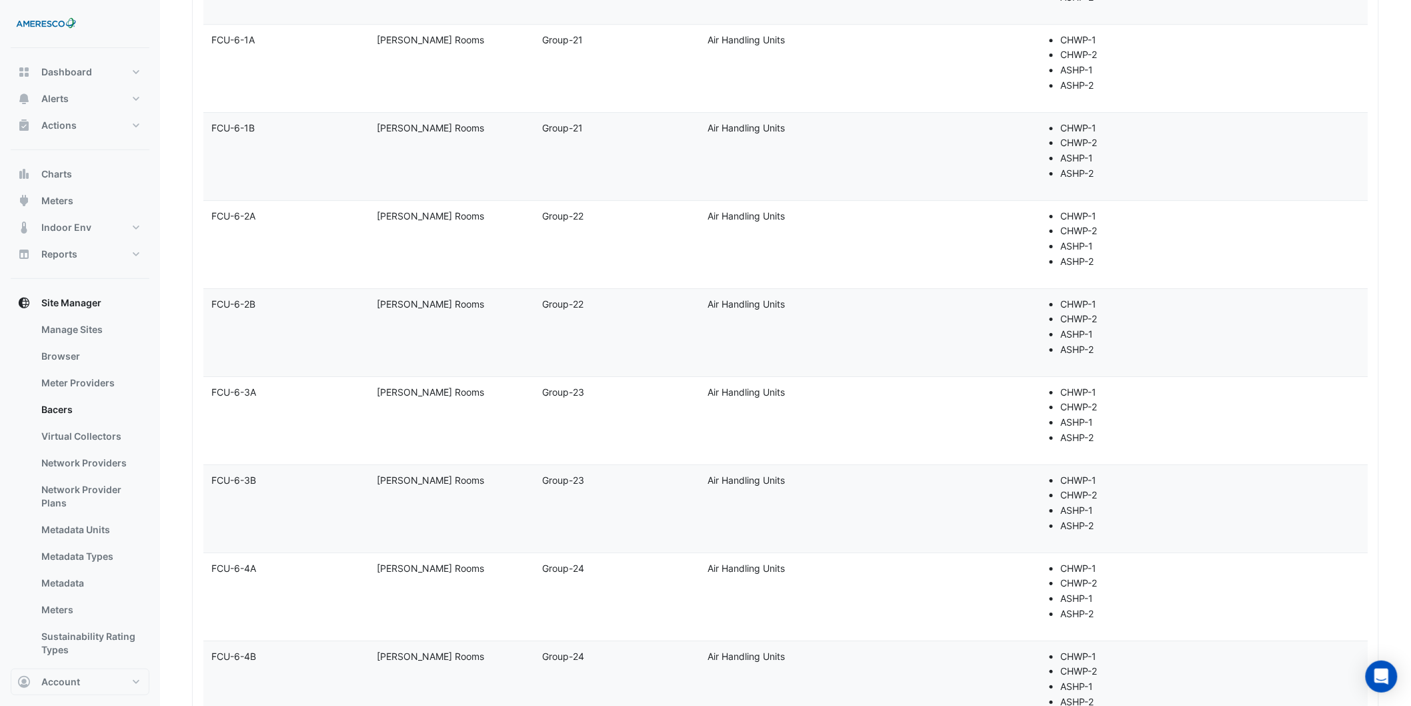
scroll to position [0, 0]
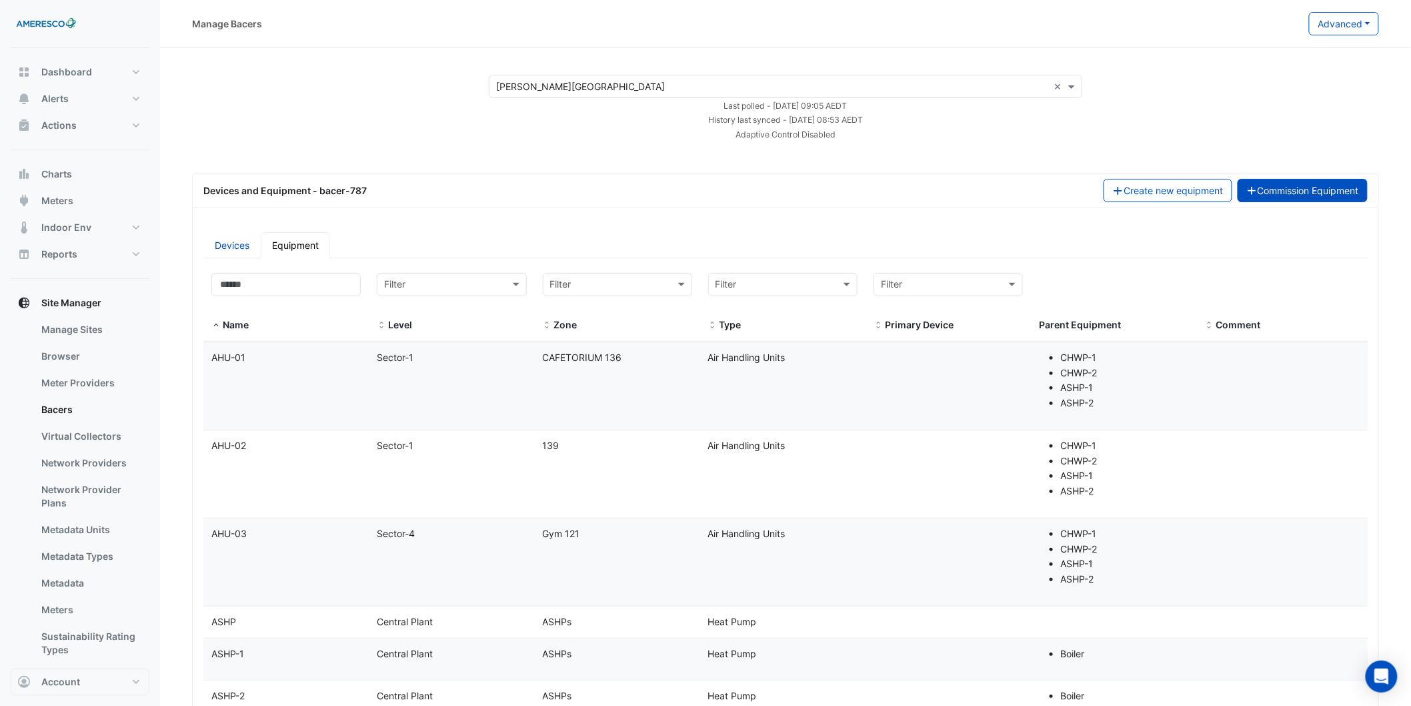
click at [1300, 181] on button "Commission Equipment" at bounding box center [1303, 190] width 131 height 23
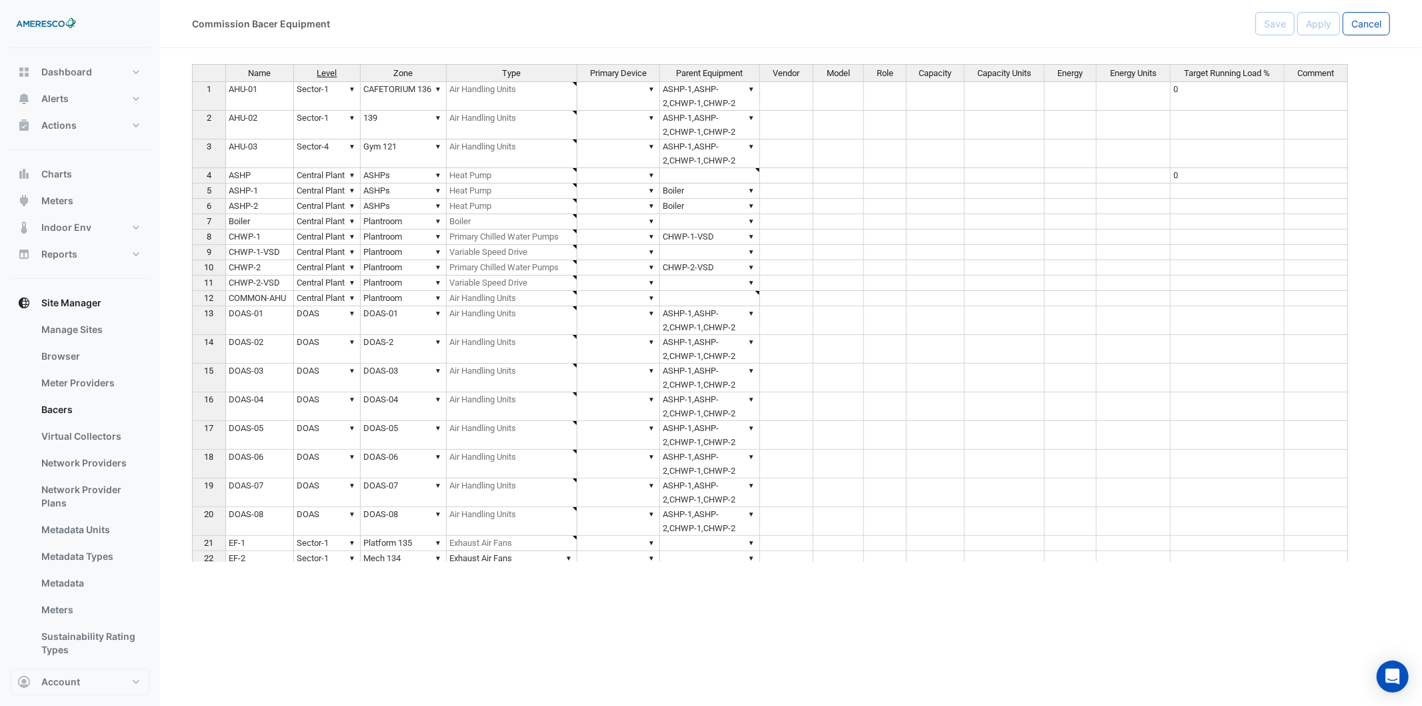
click at [337, 72] on span "Level" at bounding box center [327, 73] width 20 height 9
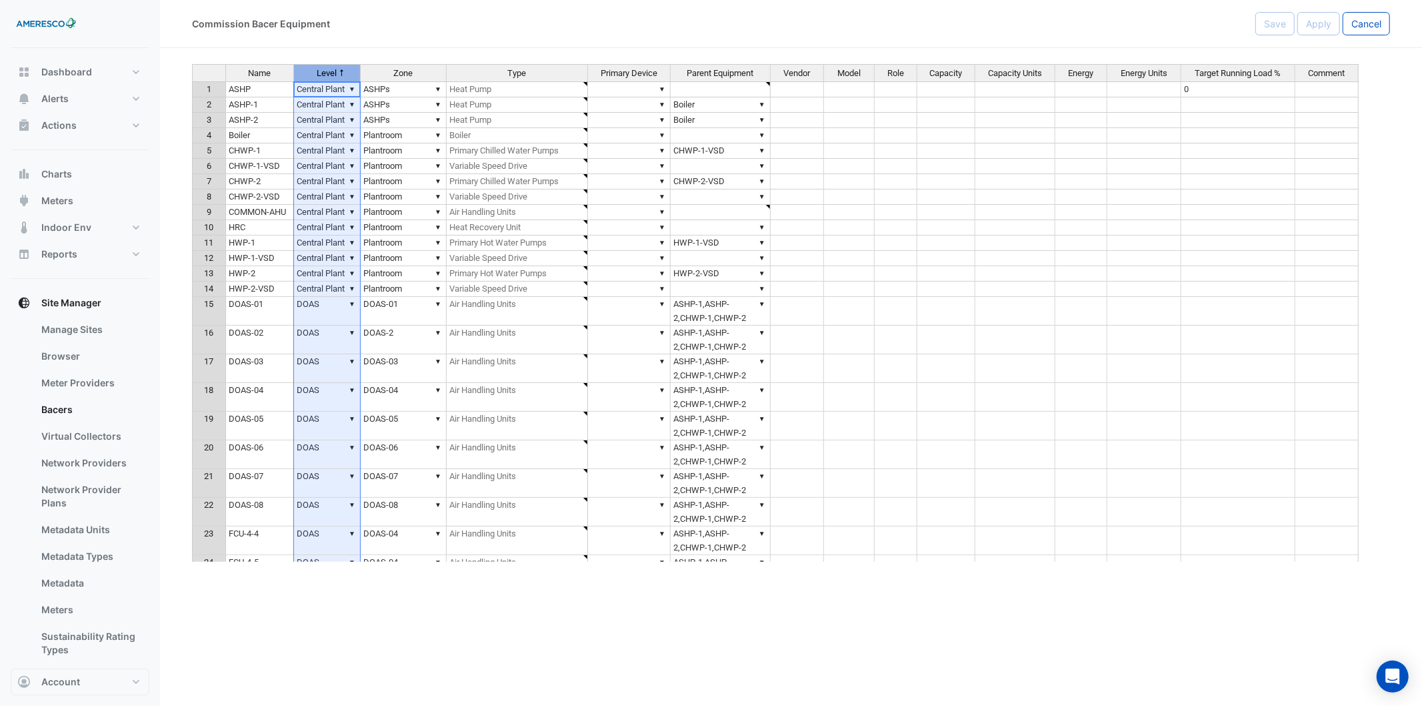
click at [348, 91] on td "▼ Central Plant" at bounding box center [327, 89] width 67 height 16
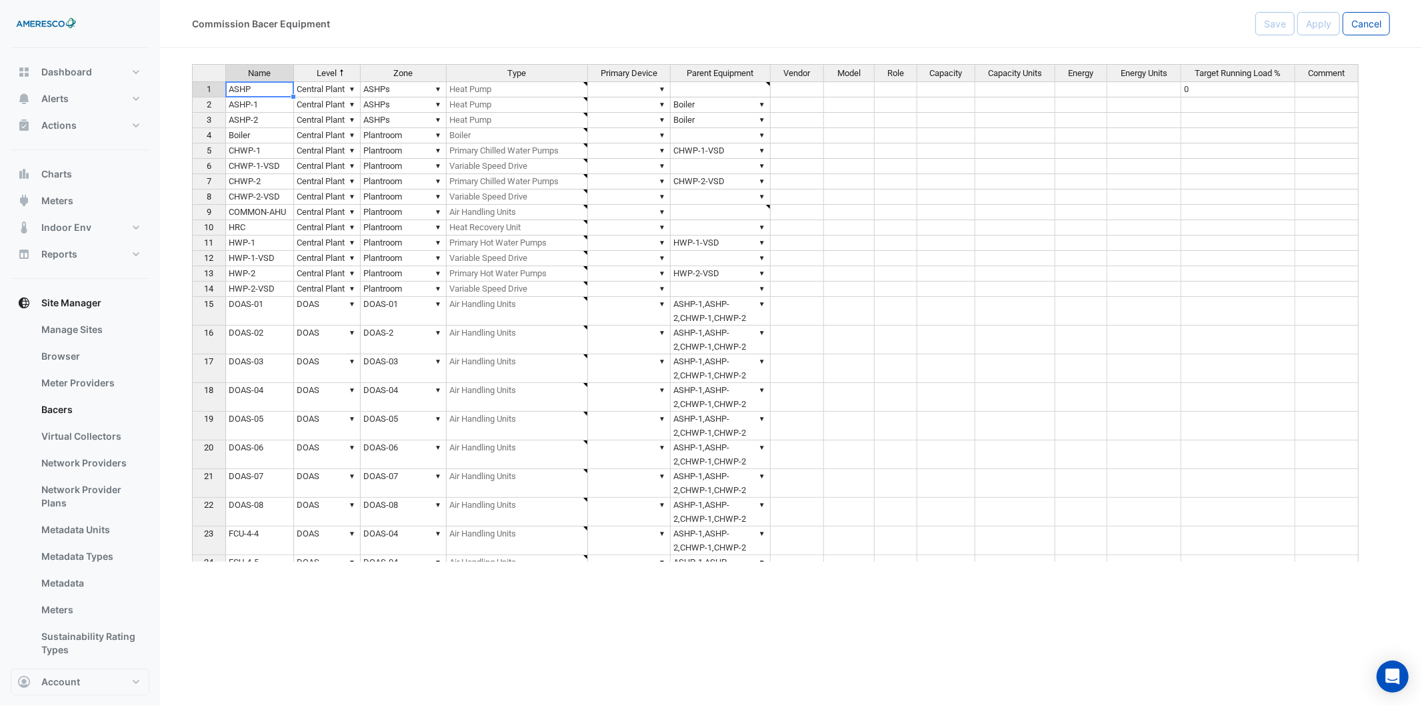
click at [253, 95] on td "ASHP" at bounding box center [259, 89] width 69 height 16
click at [1376, 21] on span "Cancel" at bounding box center [1367, 23] width 30 height 11
select select "***"
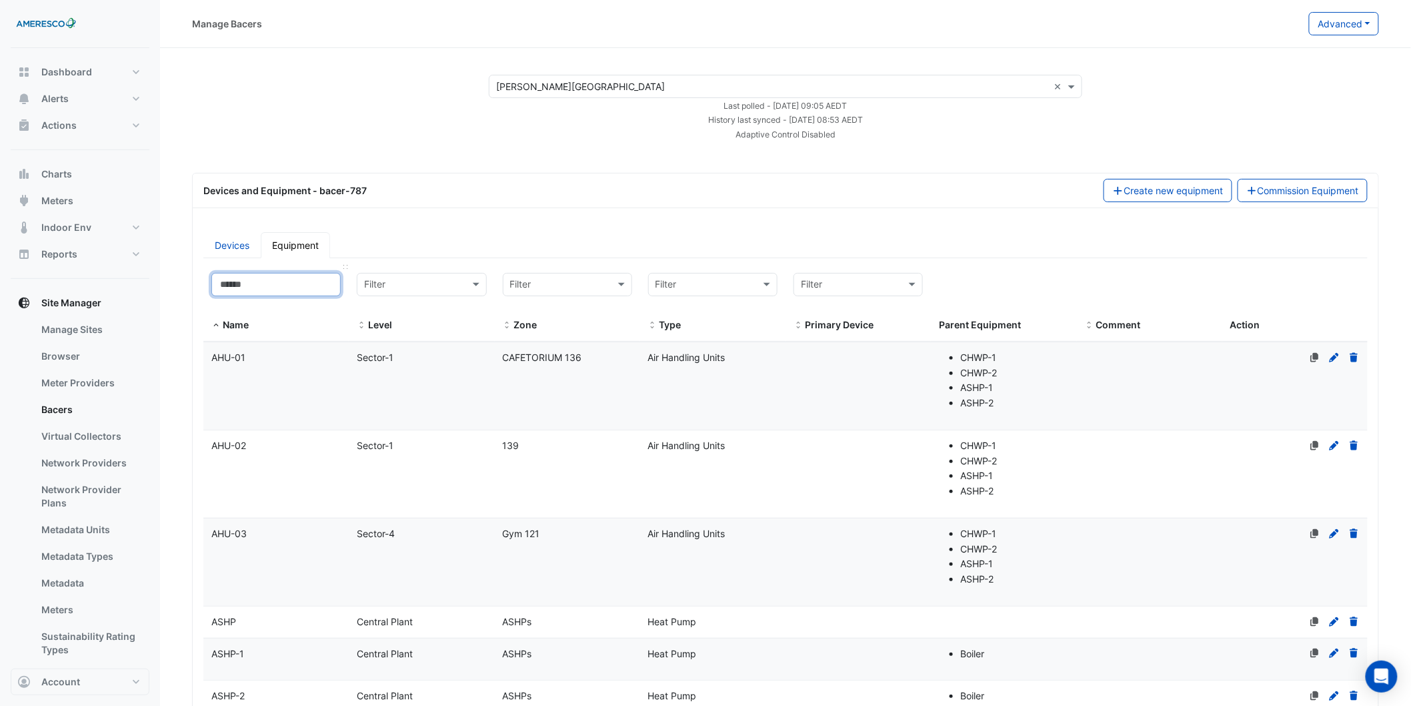
click at [275, 281] on input at bounding box center [275, 284] width 129 height 23
type input "*"
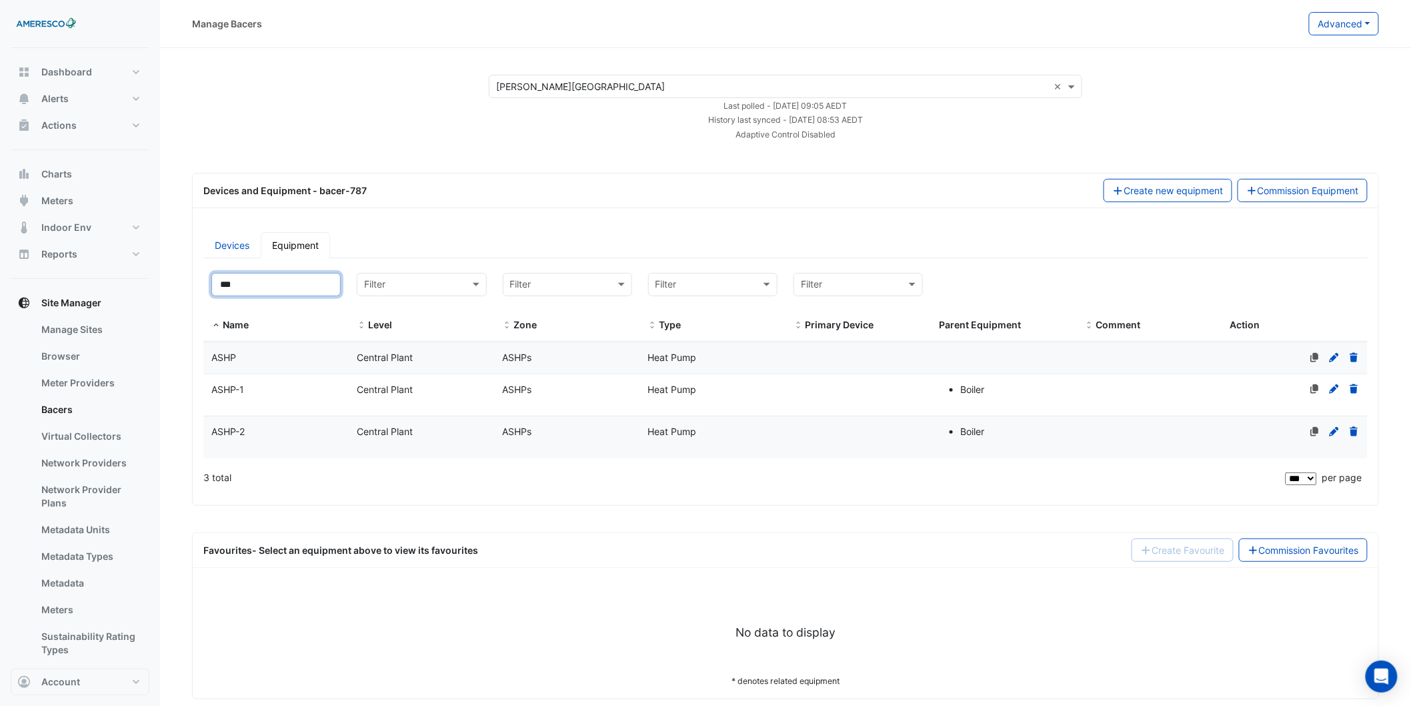
type input "***"
click at [1335, 361] on icon at bounding box center [1334, 357] width 12 height 9
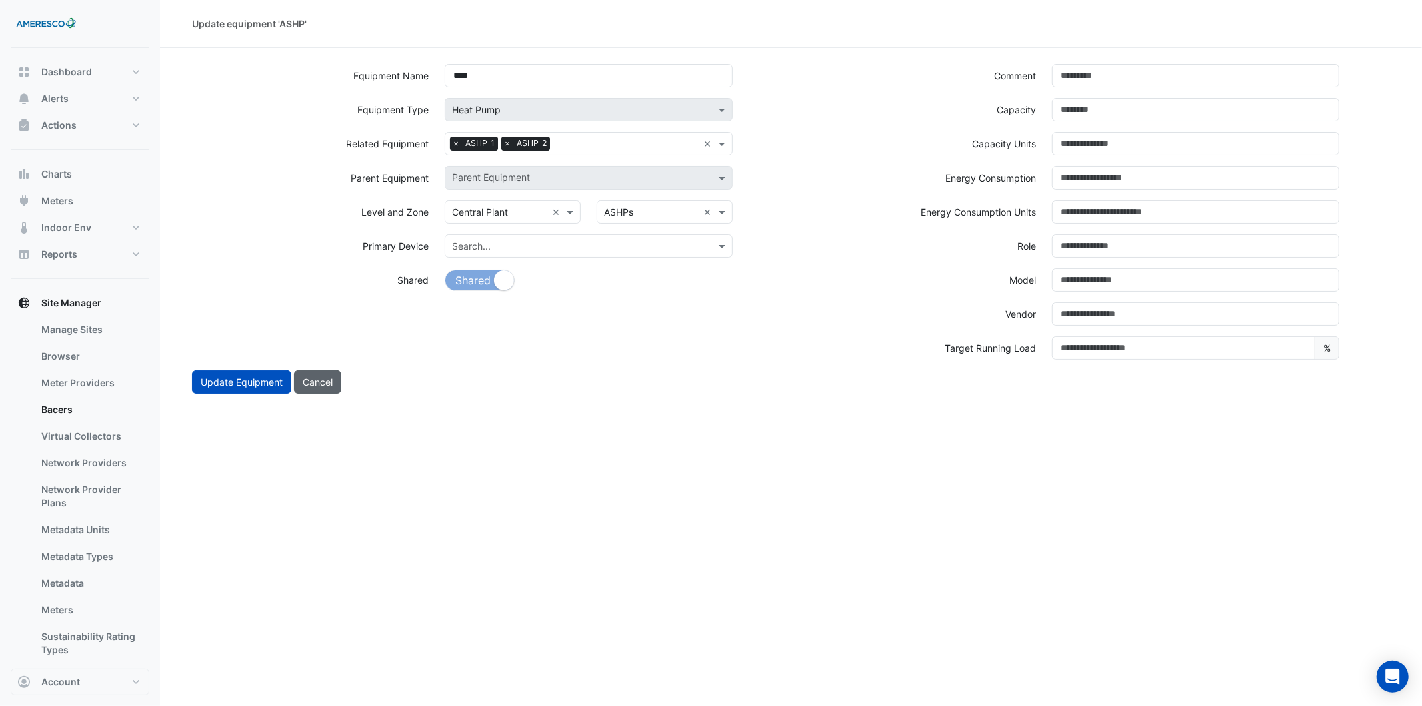
click at [296, 377] on button "Cancel" at bounding box center [317, 381] width 47 height 23
select select "***"
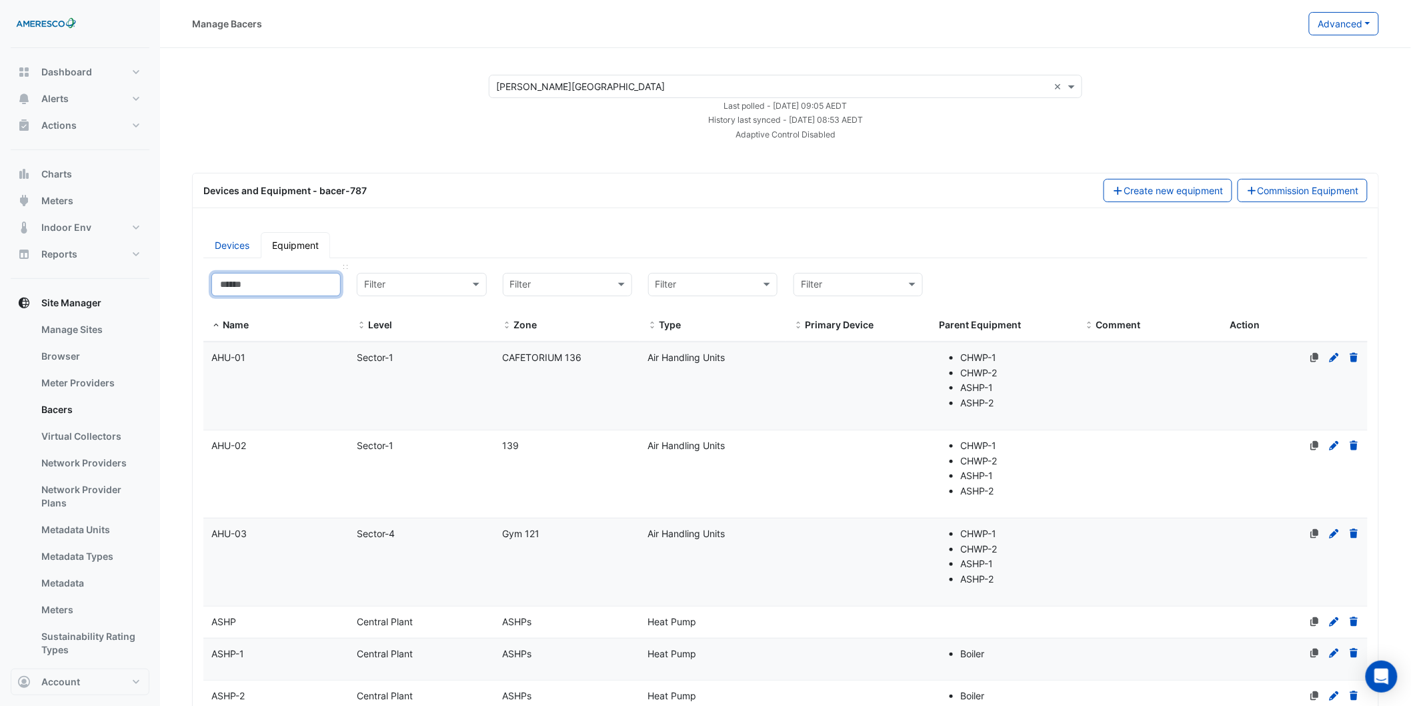
click at [284, 290] on input at bounding box center [275, 284] width 129 height 23
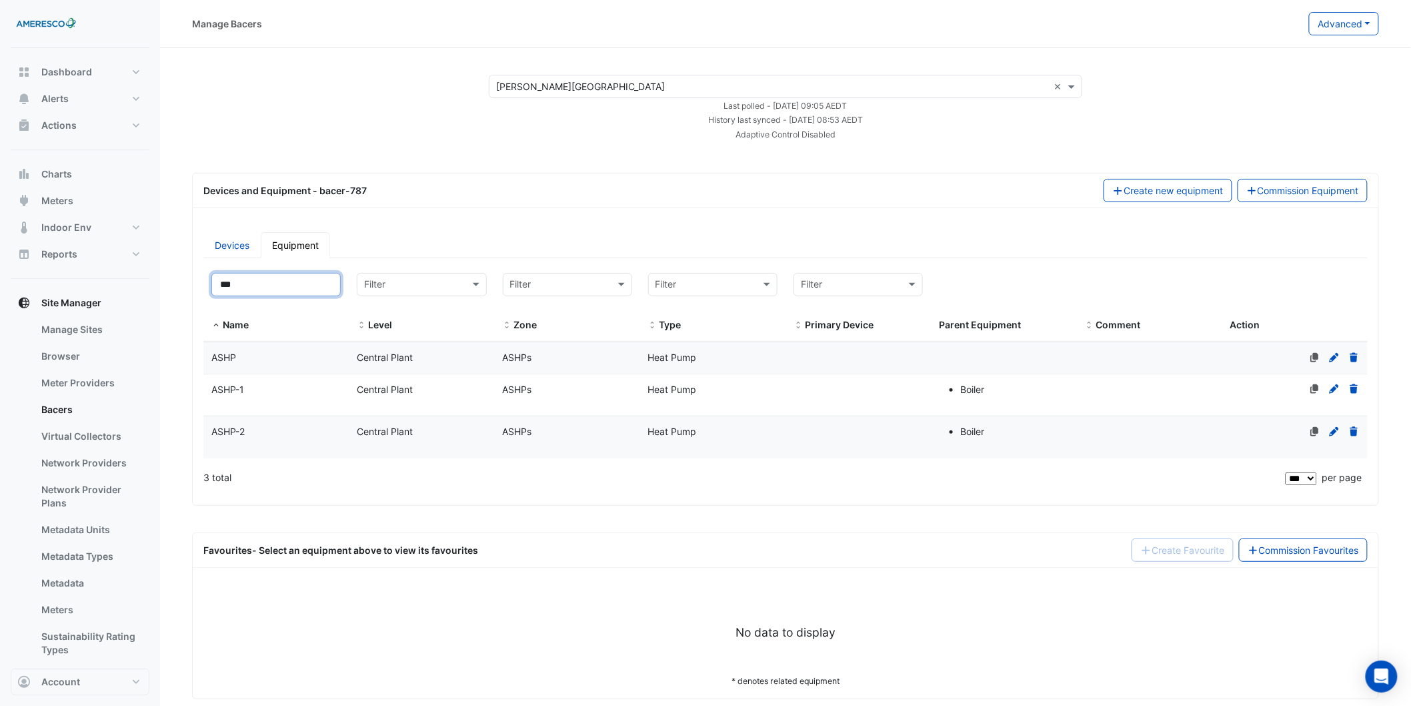
type input "***"
drag, startPoint x: 199, startPoint y: 361, endPoint x: 207, endPoint y: 362, distance: 8.7
click at [207, 362] on div "Filter by name: *** Filter by level: Filter Filter by zone: Filter Filter by ty…" at bounding box center [785, 379] width 1180 height 229
click at [207, 362] on div "ASHP" at bounding box center [275, 357] width 145 height 15
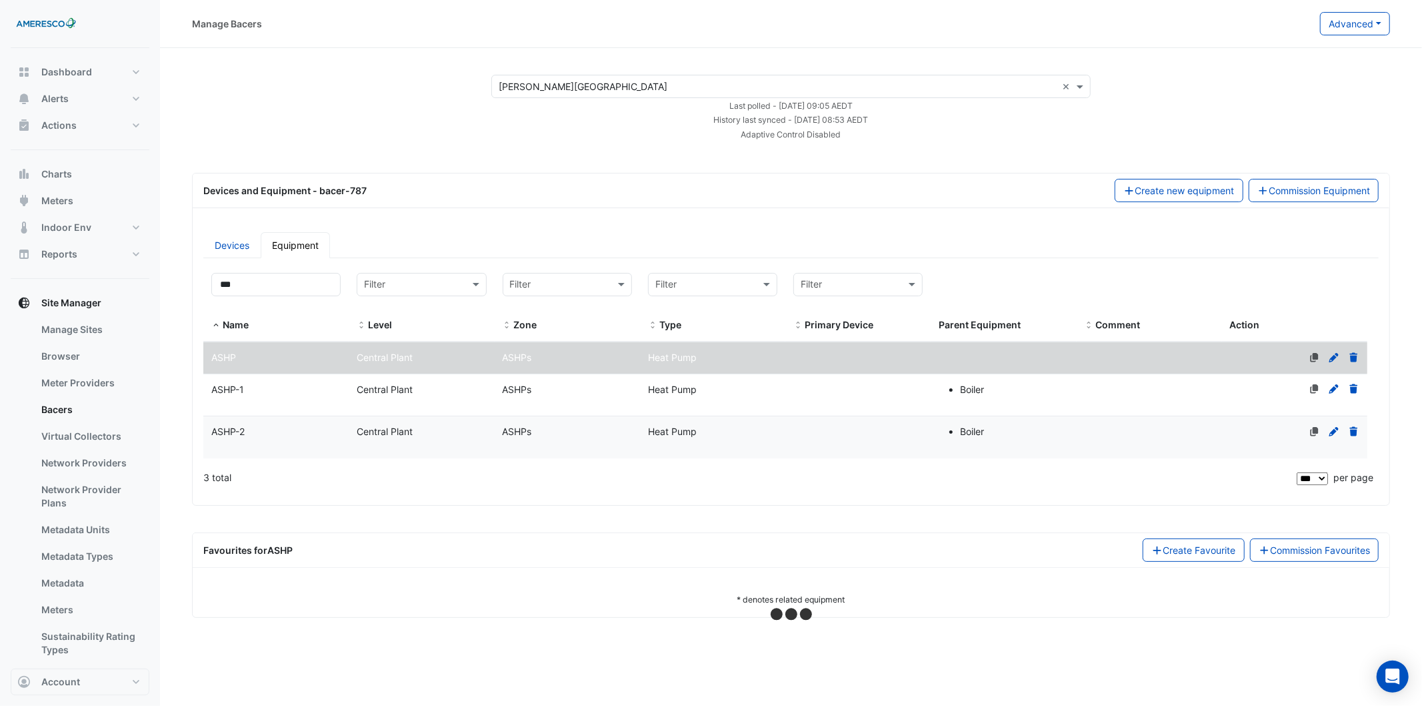
select select "***"
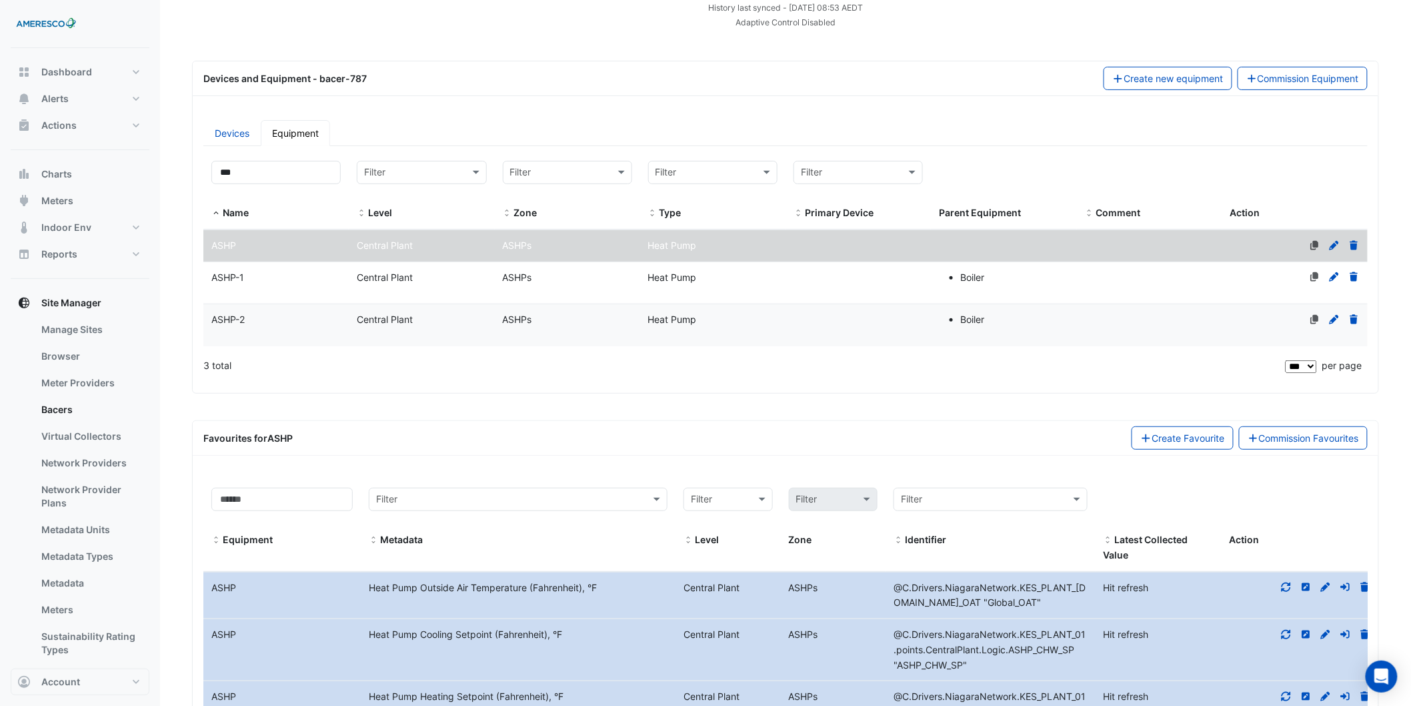
scroll to position [296, 0]
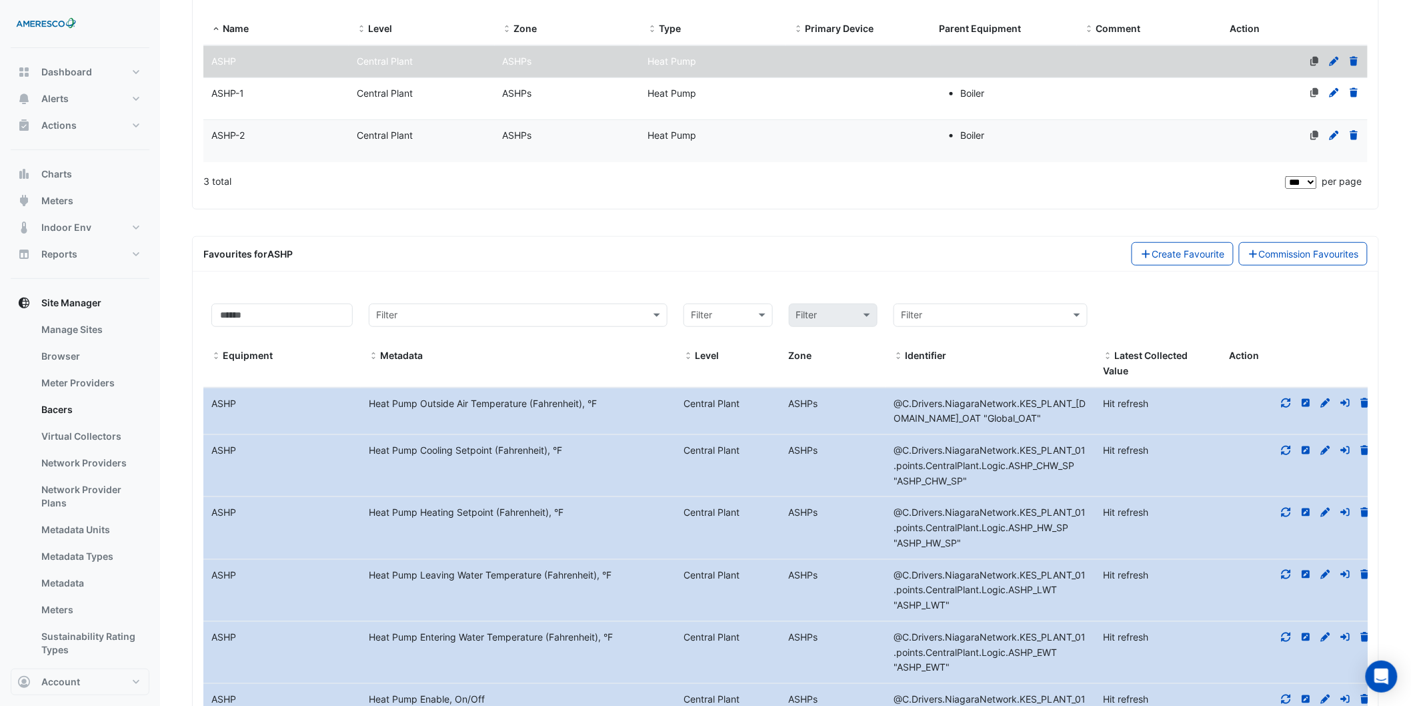
click at [1304, 401] on icon at bounding box center [1306, 403] width 8 height 8
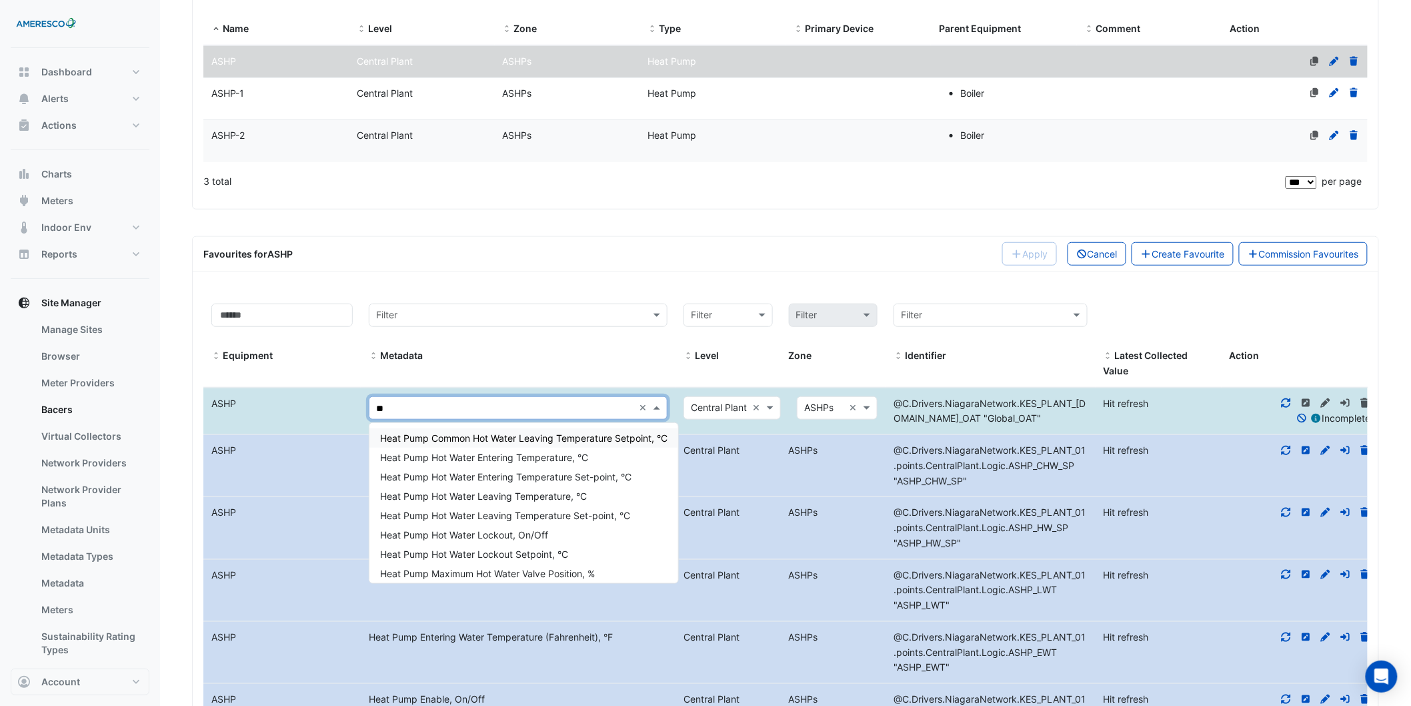
type input "*"
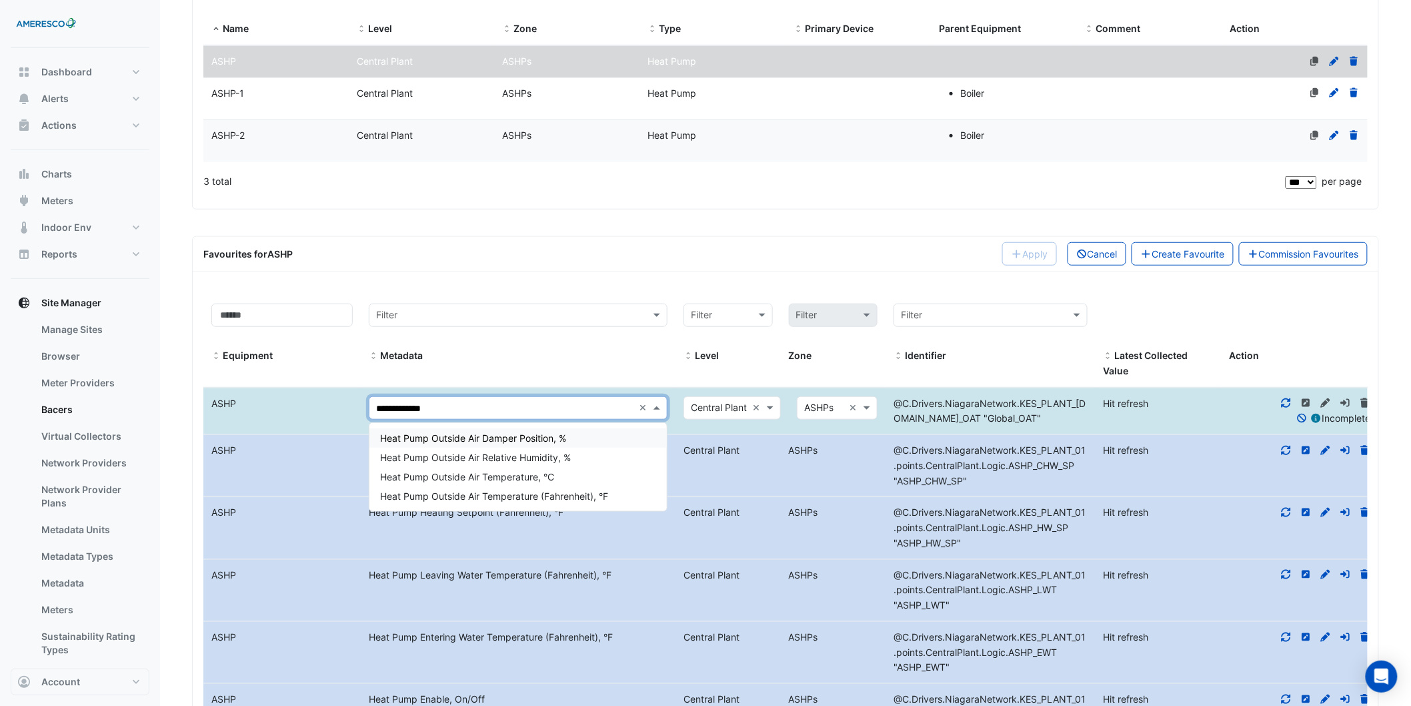
type input "**********"
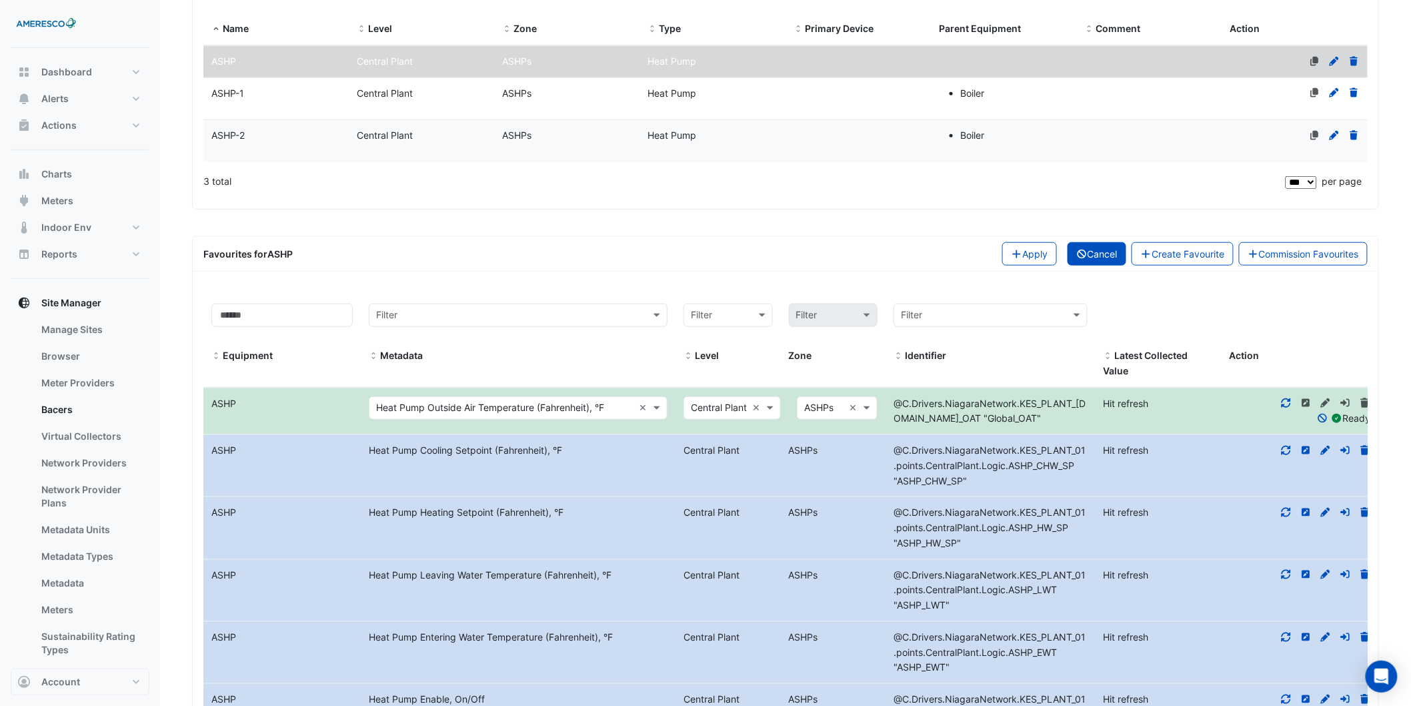
click at [1107, 261] on button "Cancel" at bounding box center [1097, 253] width 59 height 23
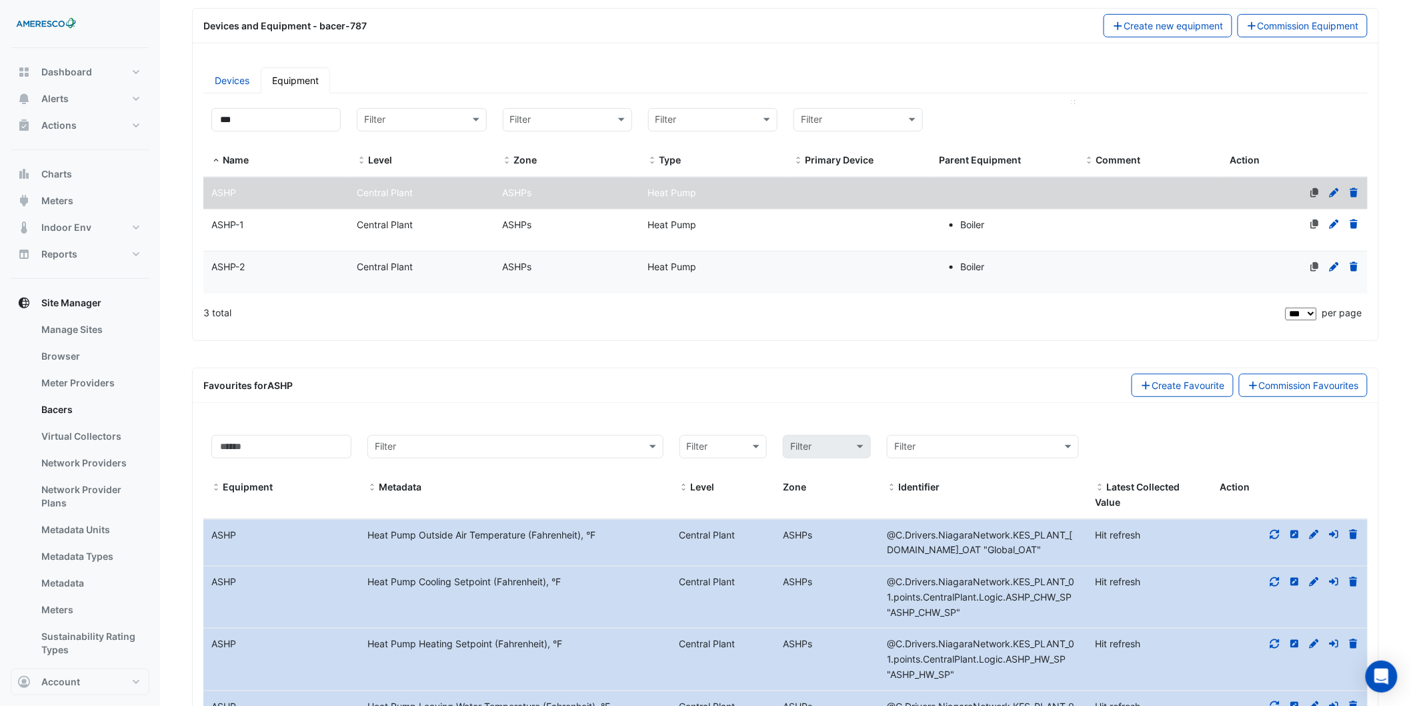
scroll to position [148, 0]
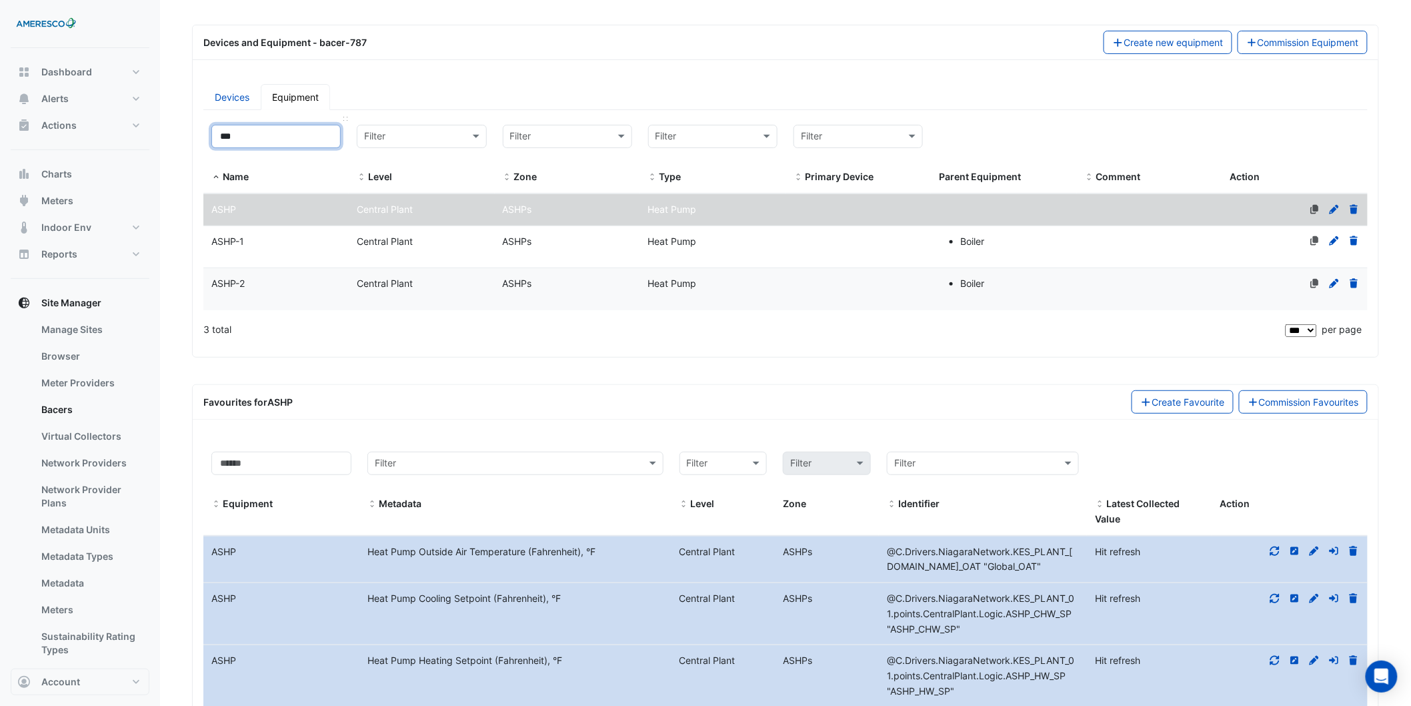
click at [328, 134] on input "***" at bounding box center [275, 136] width 129 height 23
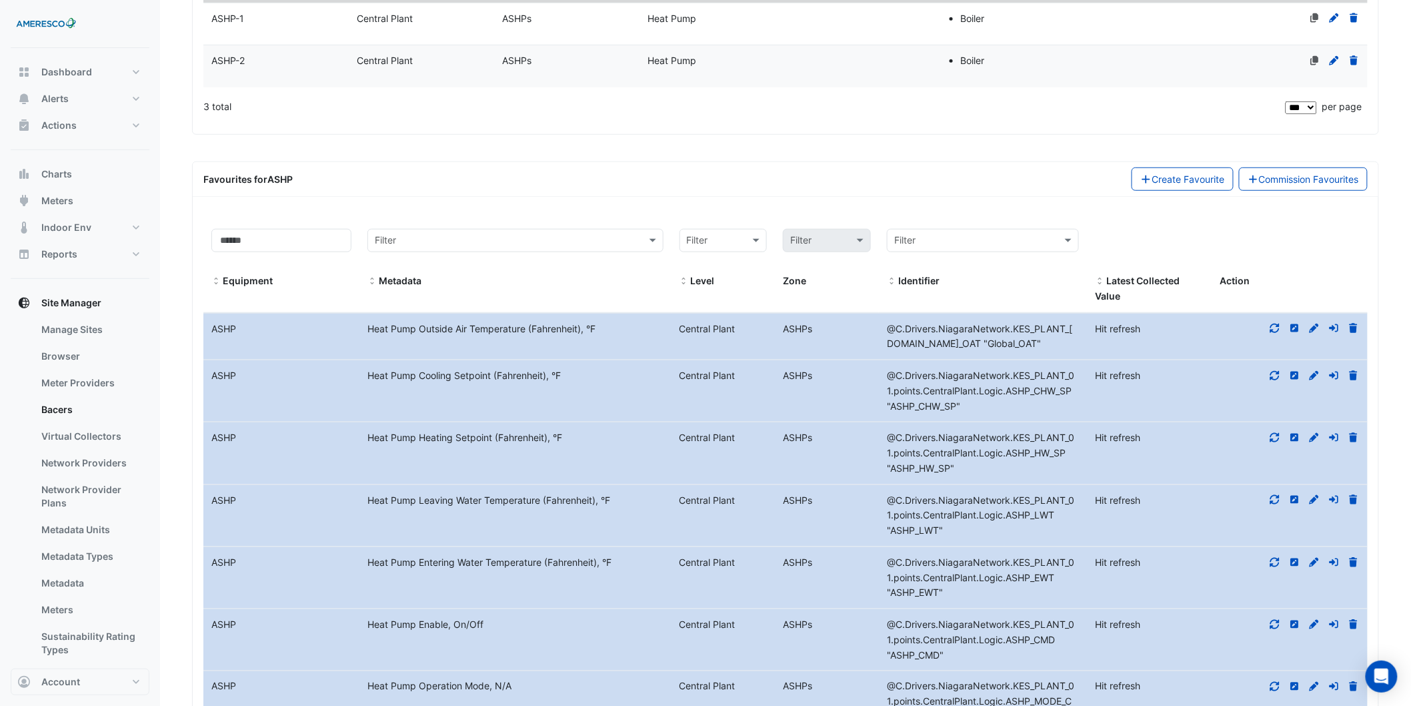
scroll to position [174, 0]
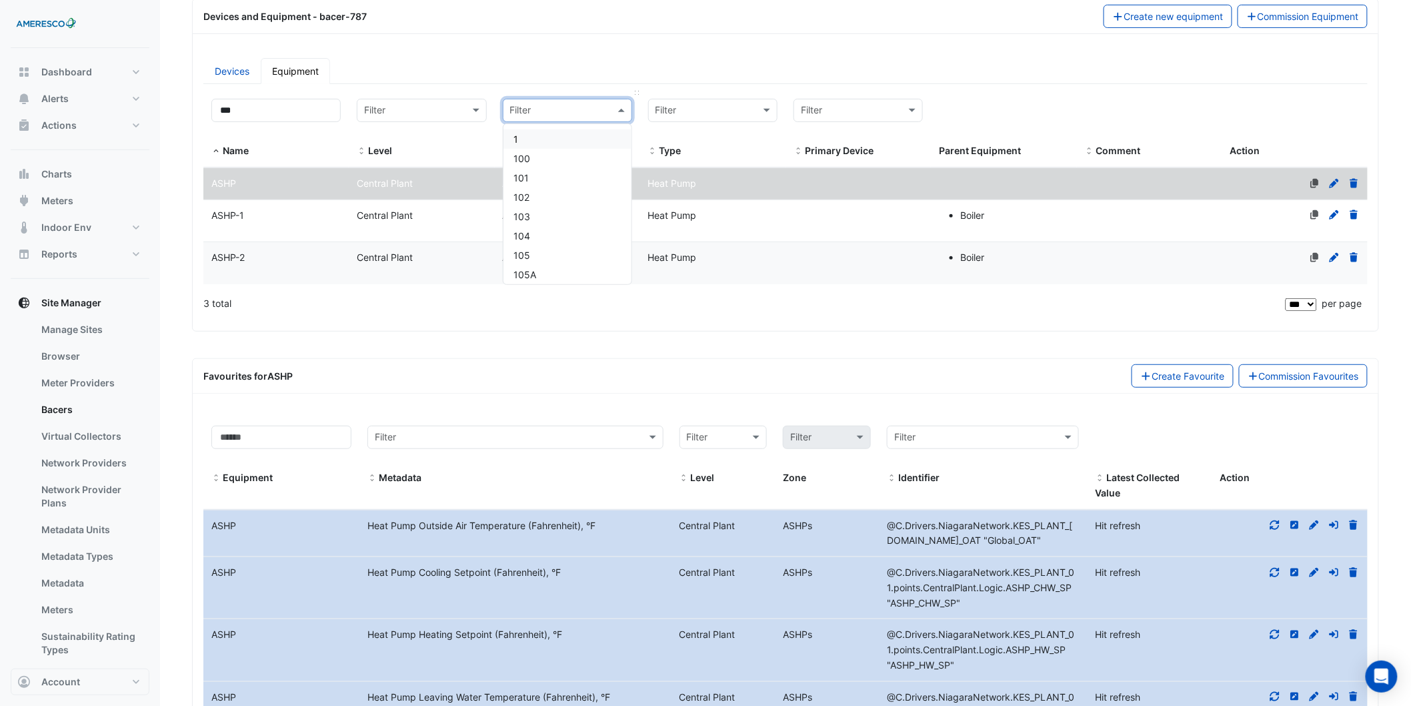
click at [536, 109] on input "text" at bounding box center [554, 110] width 88 height 15
click at [694, 56] on div "Devices Equipment Filter by name: *** Filter by level: Filter Filter by zone: F…" at bounding box center [786, 188] width 1186 height 283
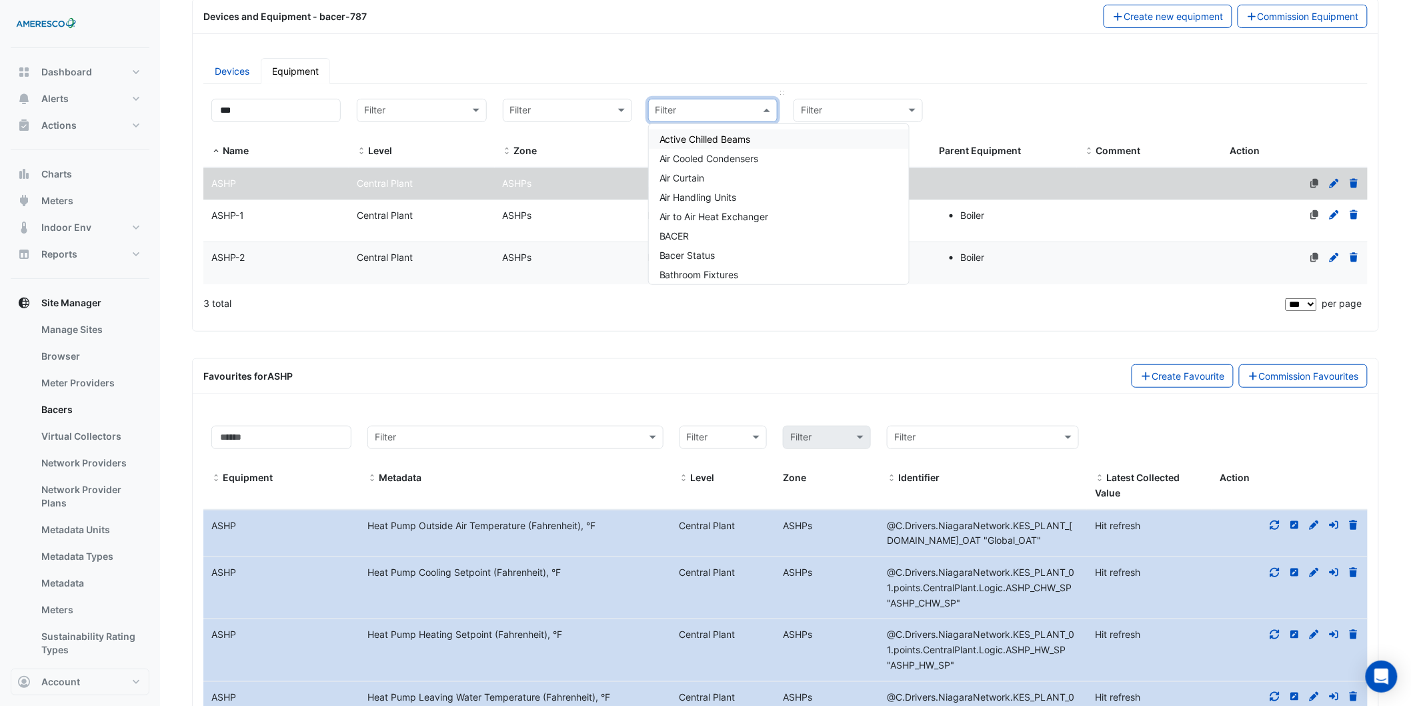
click at [692, 111] on input "text" at bounding box center [700, 110] width 88 height 15
drag, startPoint x: 319, startPoint y: 111, endPoint x: 181, endPoint y: 117, distance: 138.1
click at [181, 117] on section "× Kelly Elementary × Last polled - Tue 14-Oct-2025 09:05 AEDT History last sync…" at bounding box center [785, 712] width 1251 height 1677
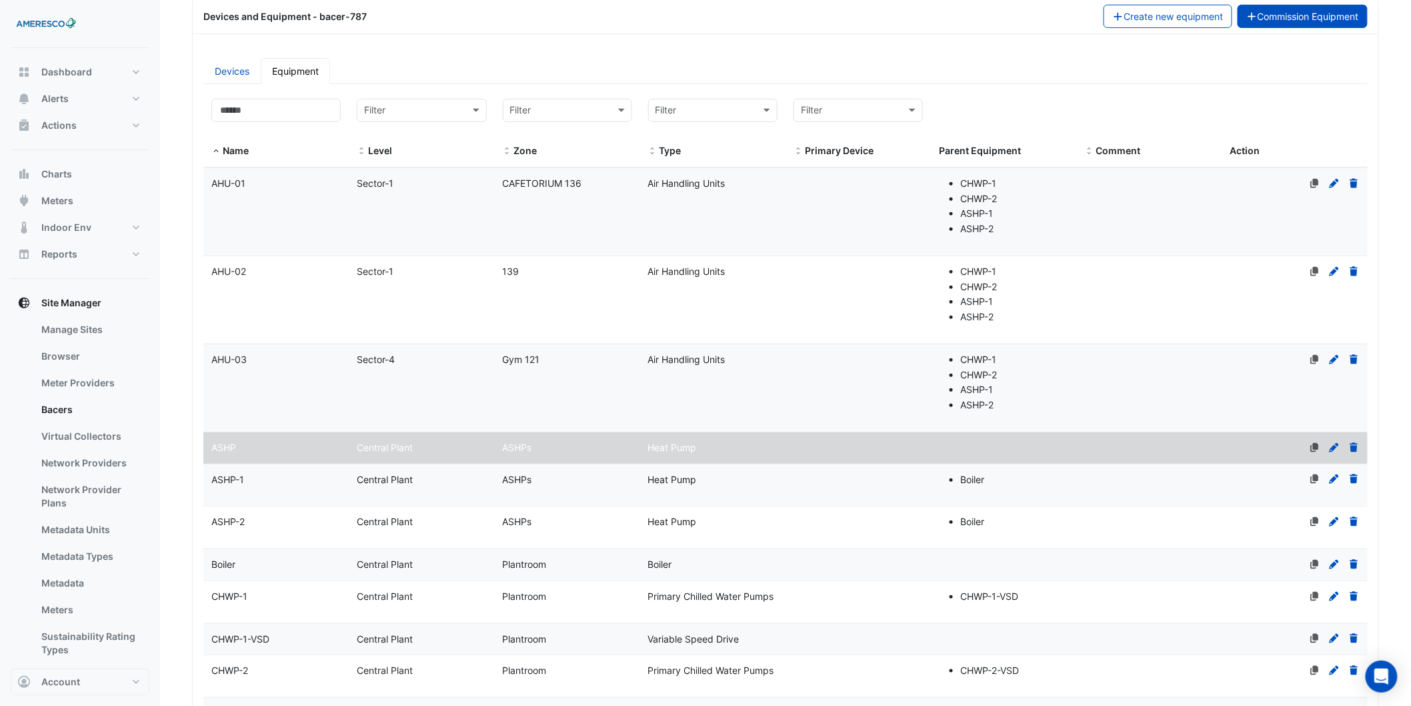
click at [1310, 25] on button "Commission Equipment" at bounding box center [1303, 16] width 131 height 23
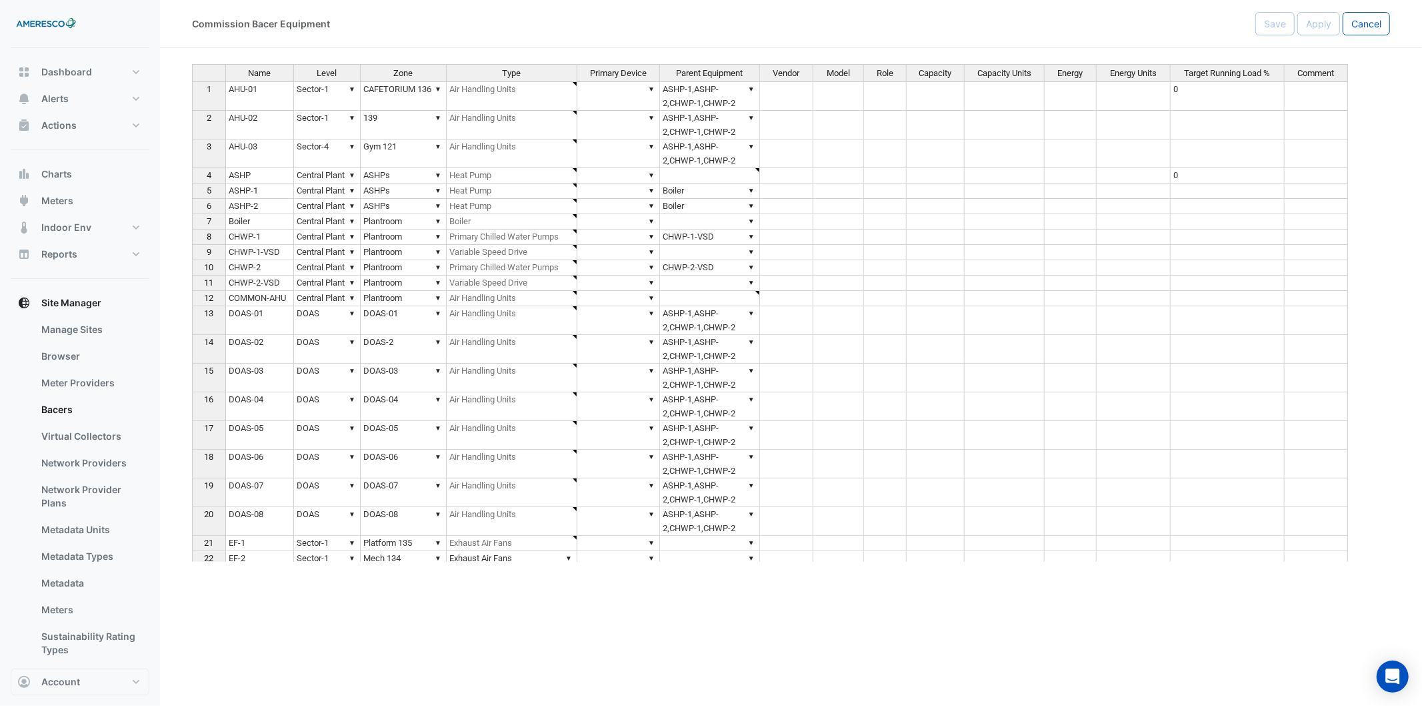
type textarea "**********"
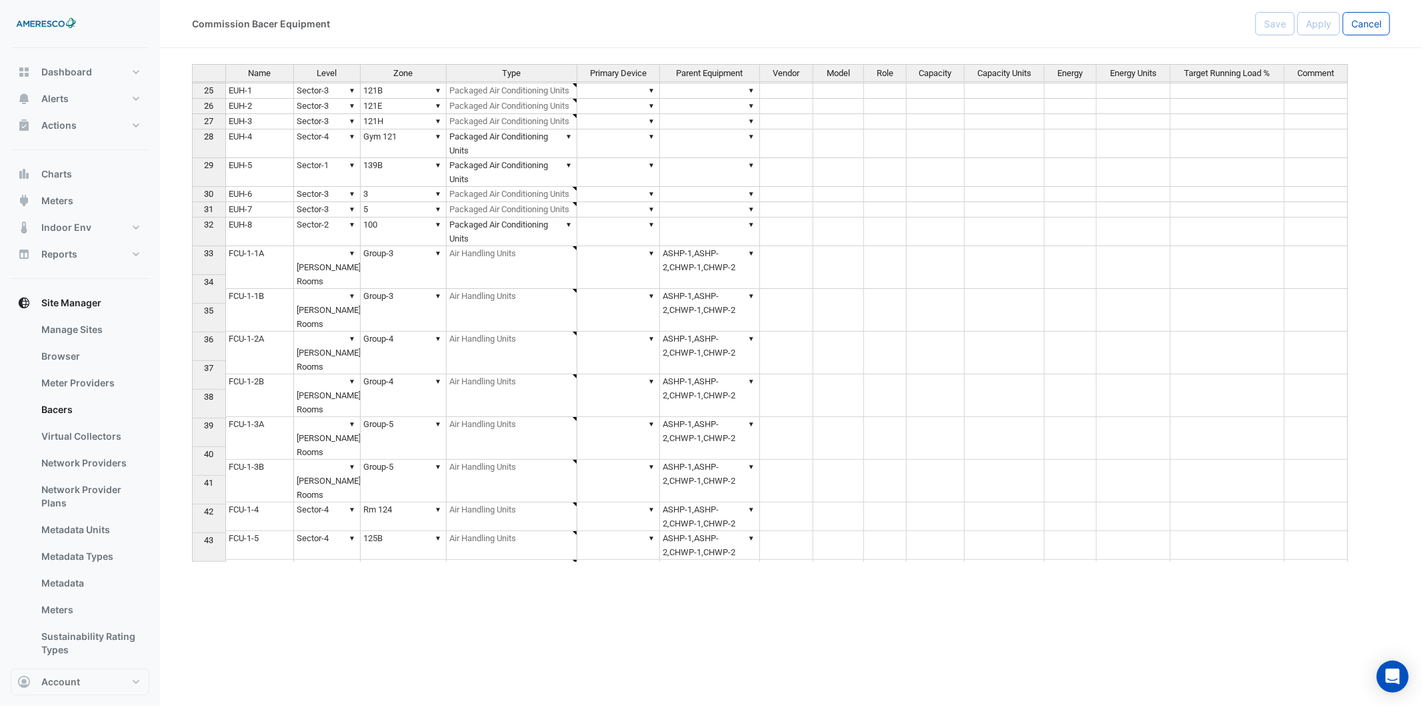
scroll to position [296, 0]
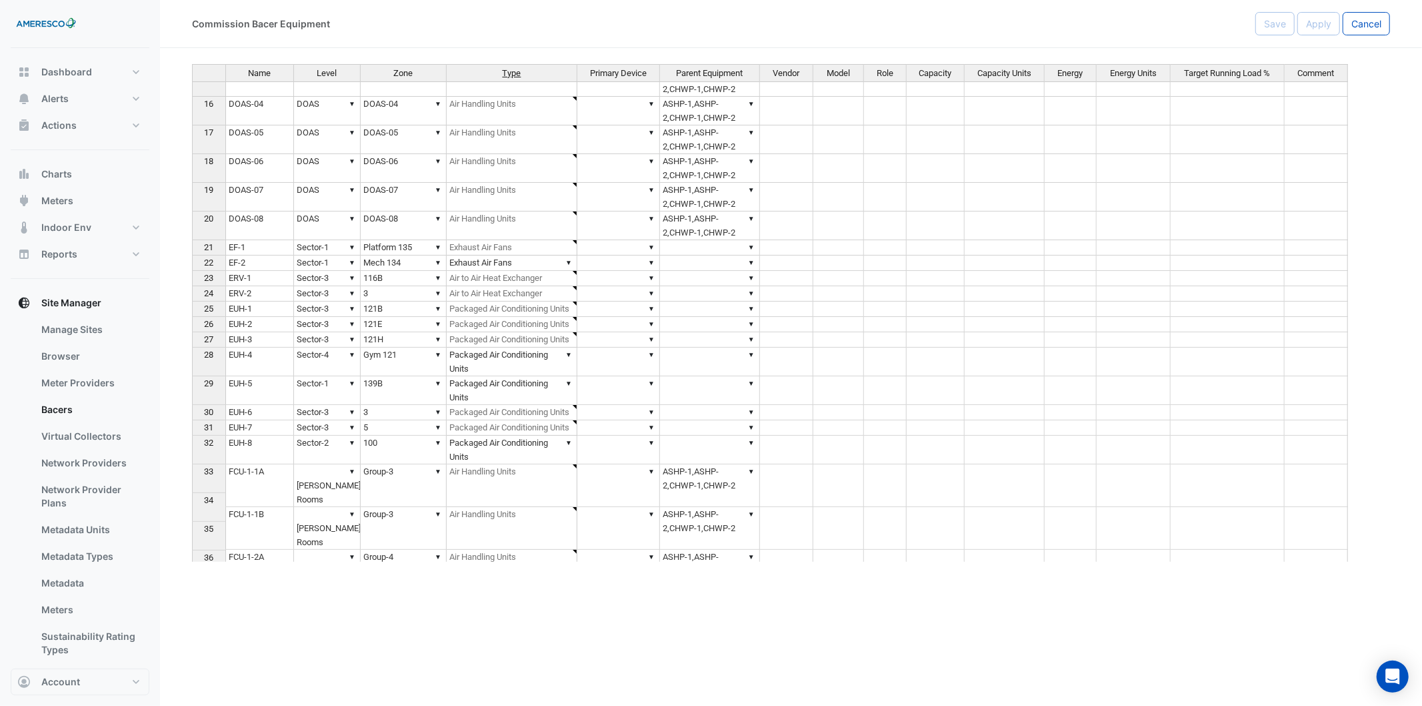
click at [512, 77] on span "Type" at bounding box center [512, 73] width 19 height 9
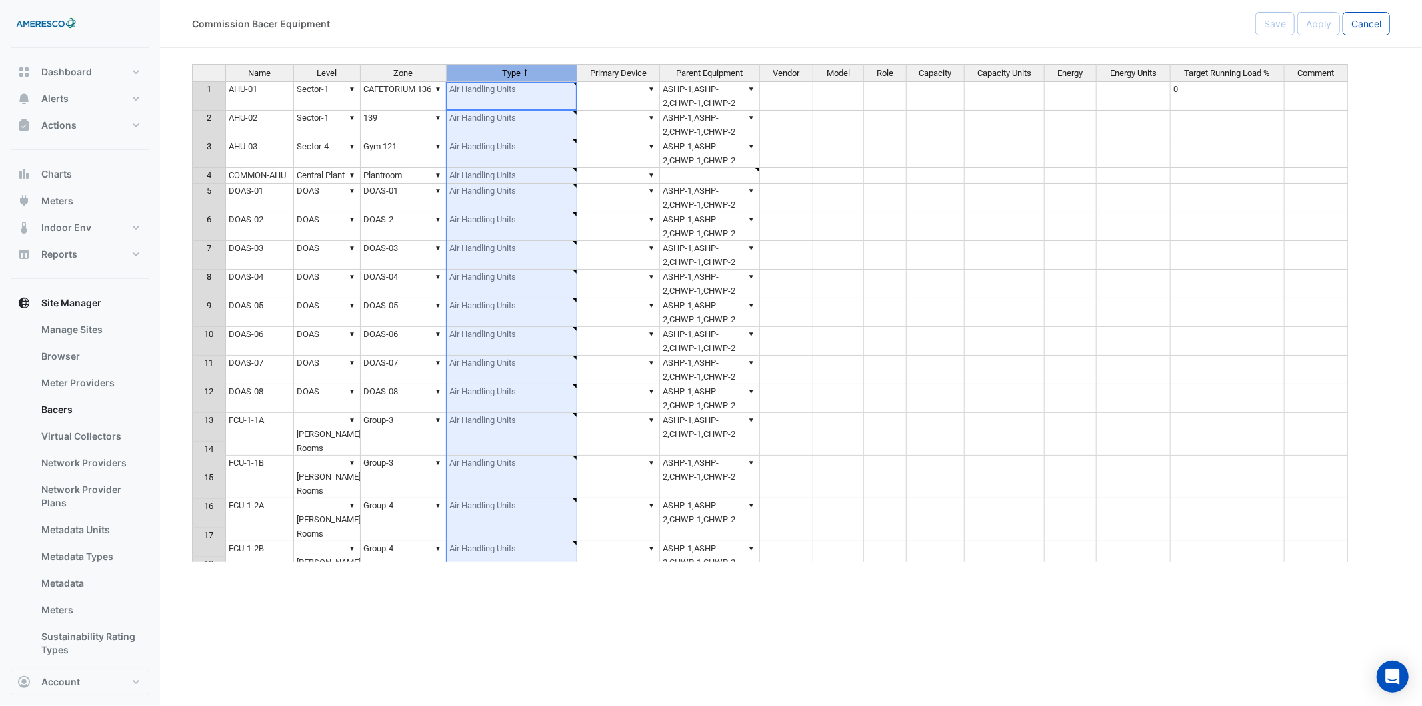
scroll to position [0, 0]
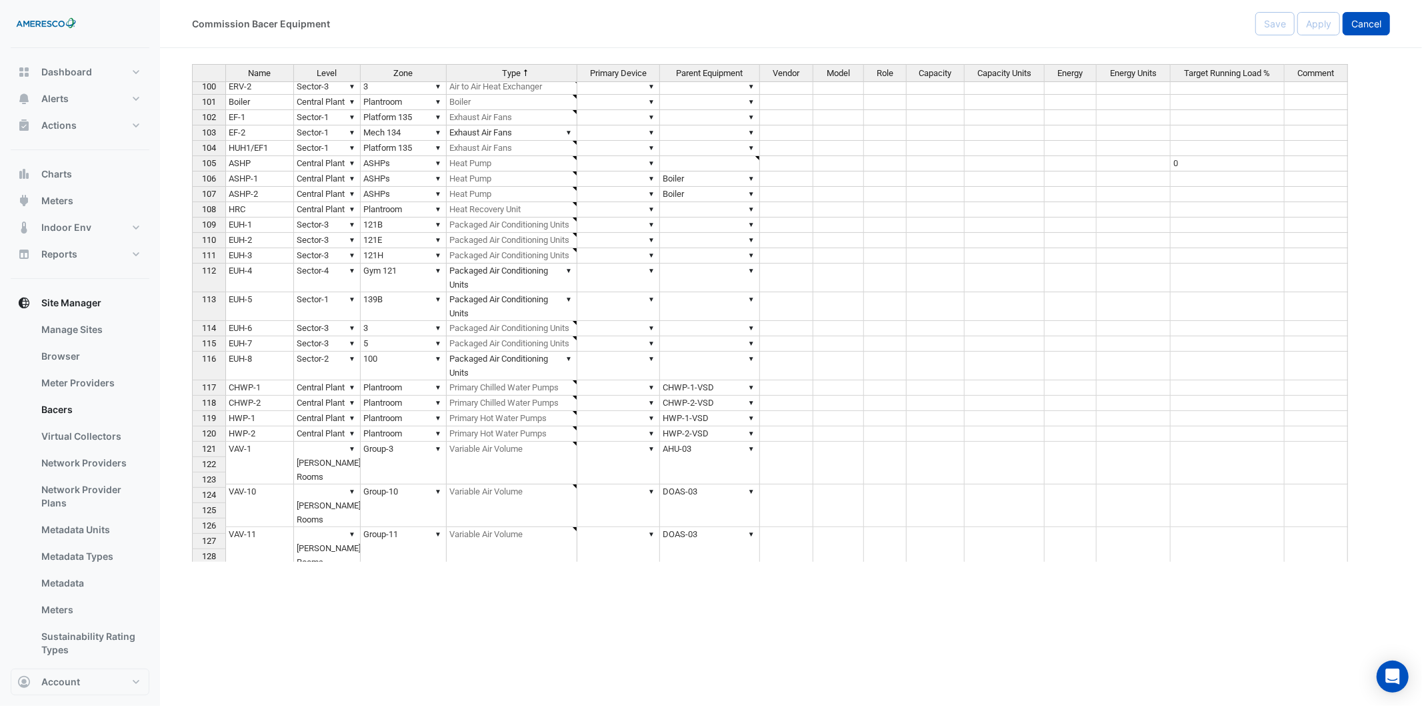
click at [1374, 21] on span "Cancel" at bounding box center [1367, 23] width 30 height 11
select select "***"
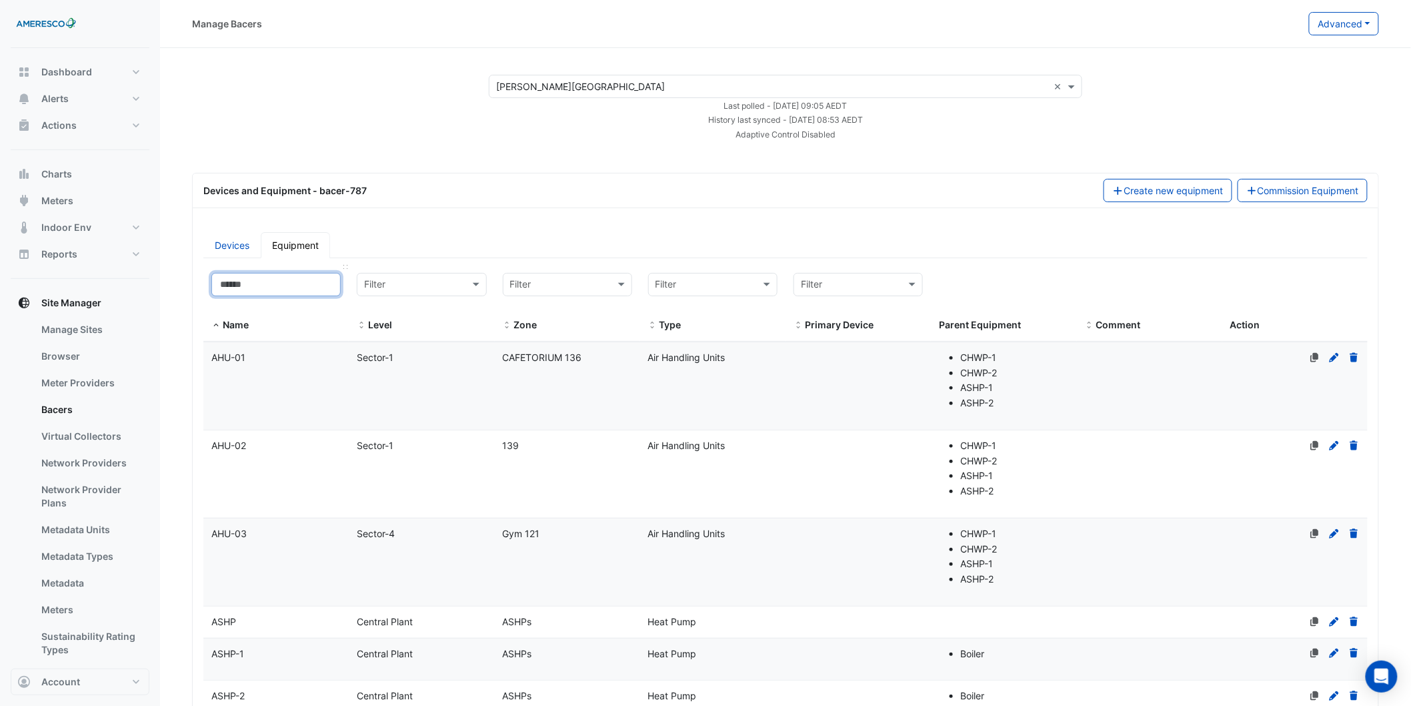
click at [270, 290] on input at bounding box center [275, 284] width 129 height 23
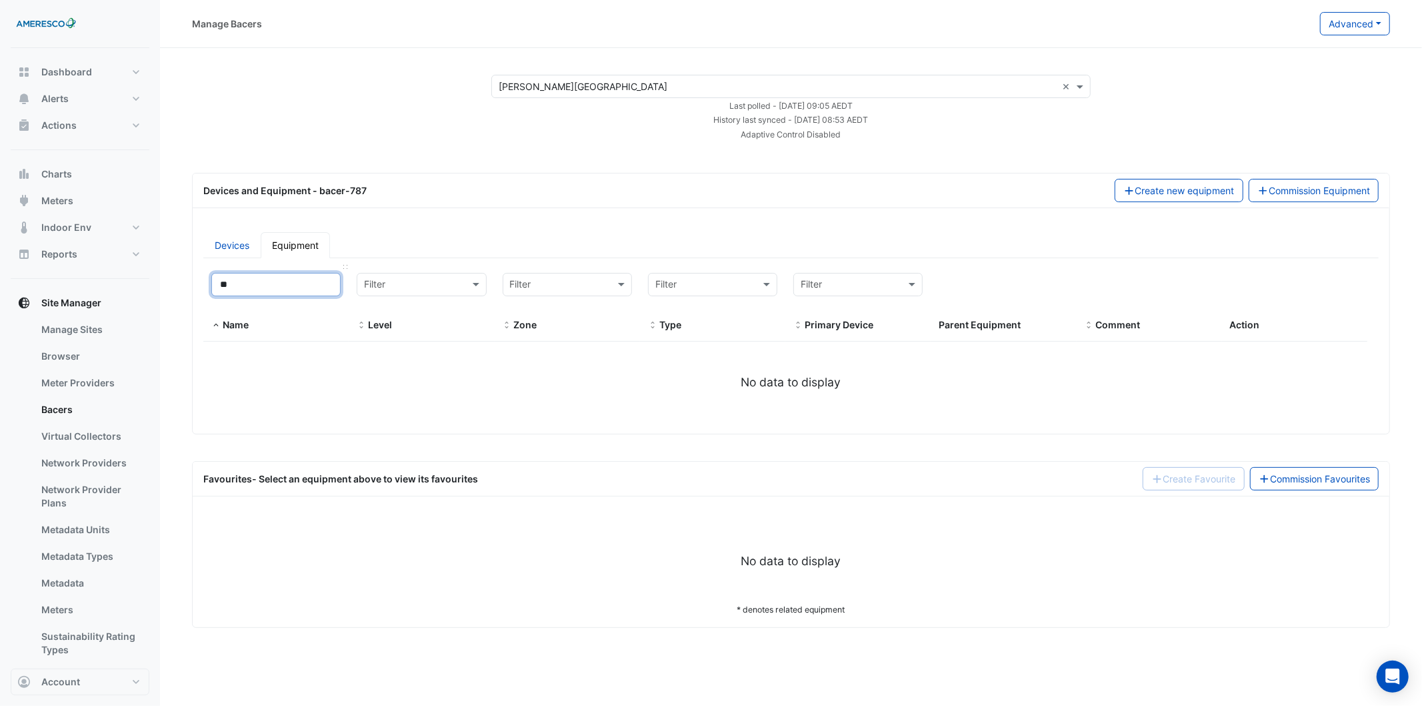
type input "*"
select select "***"
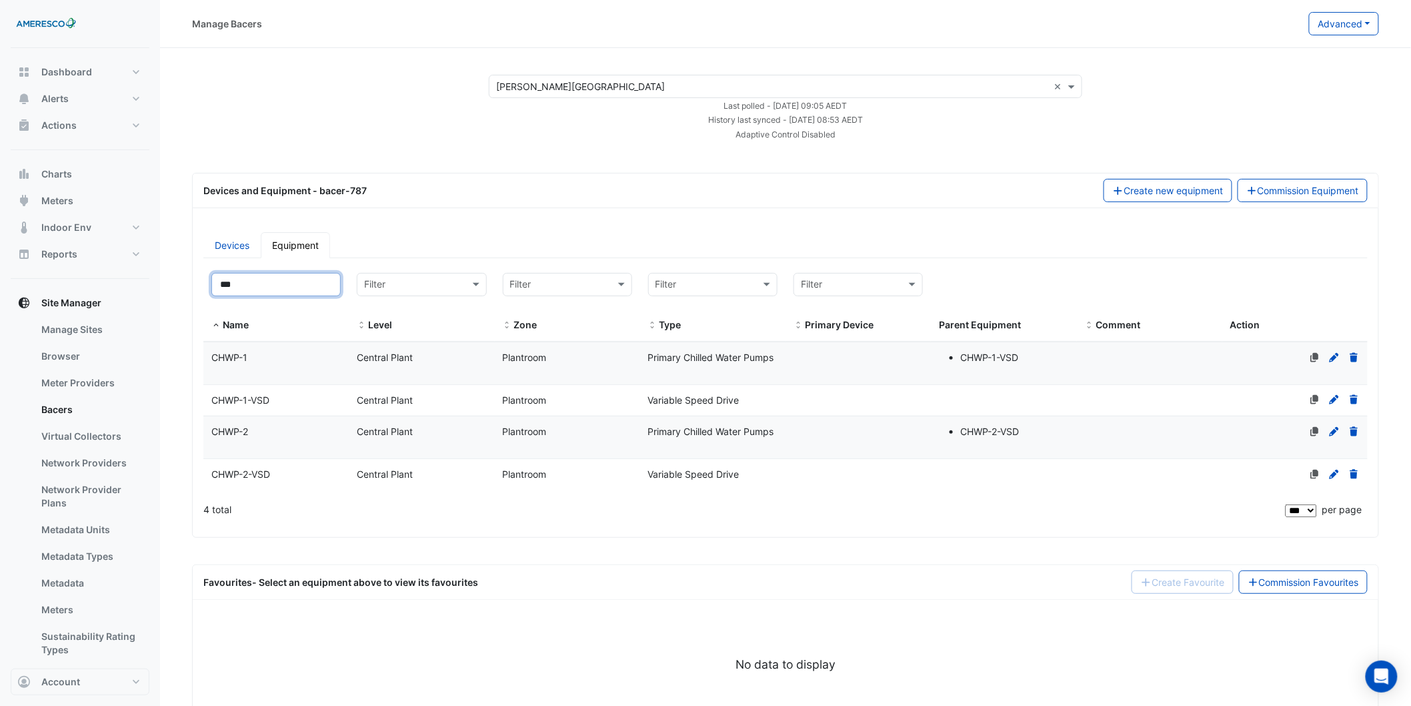
type input "***"
click at [385, 376] on datatable-body-cell "Level Central Plant" at bounding box center [421, 363] width 145 height 42
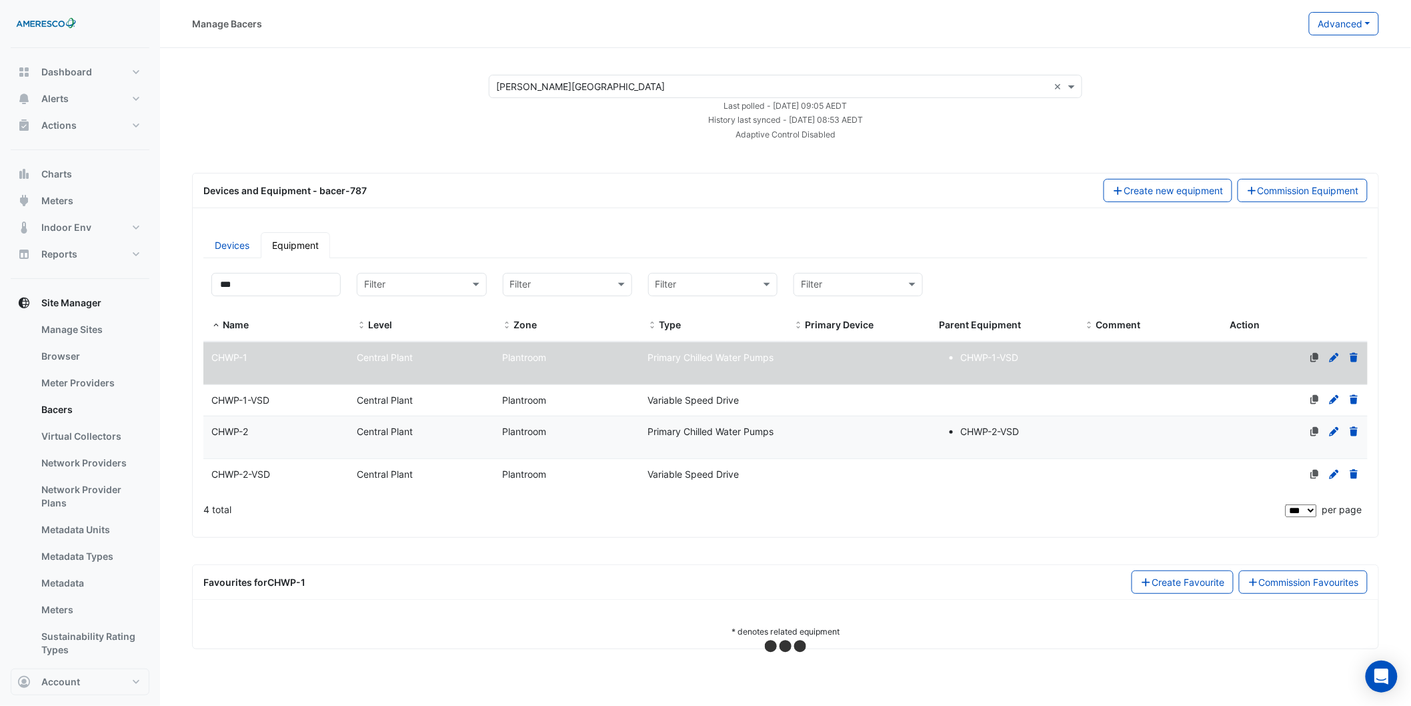
select select "***"
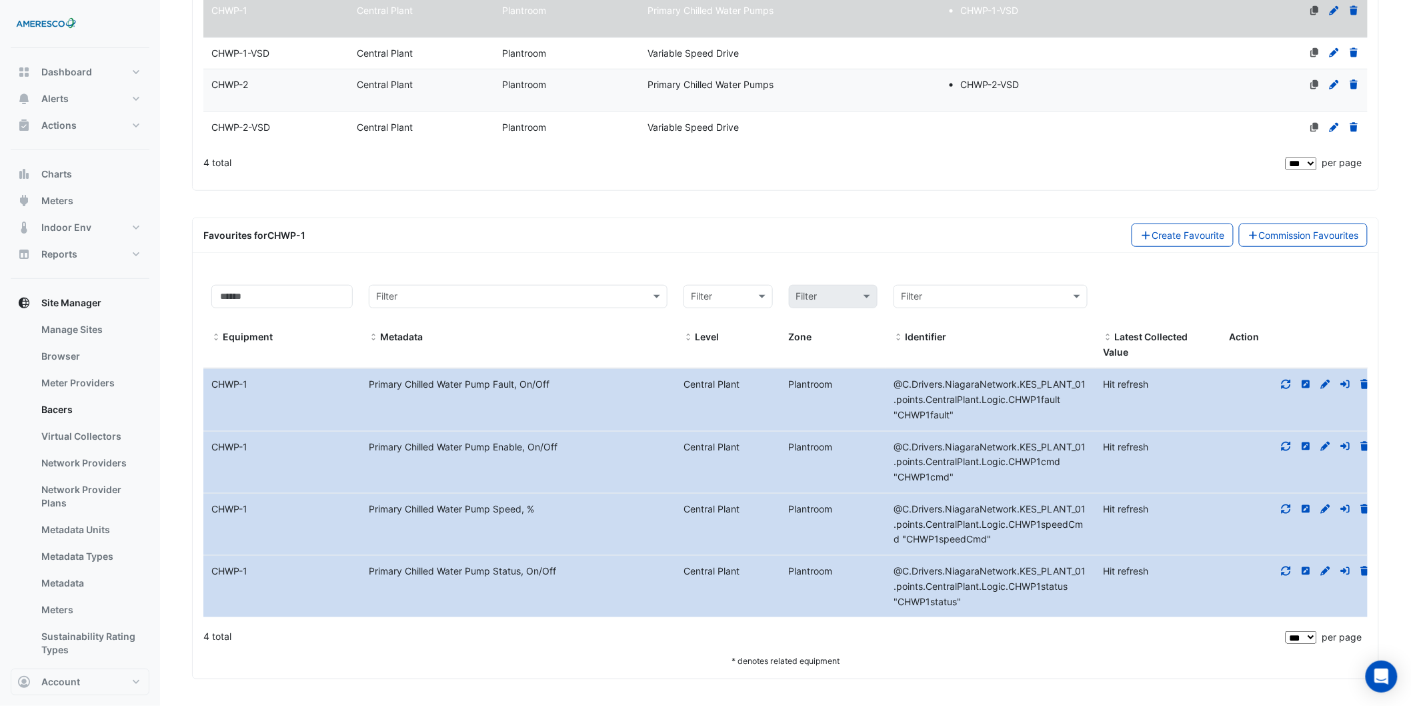
click at [267, 83] on div "CHWP-2" at bounding box center [275, 84] width 145 height 15
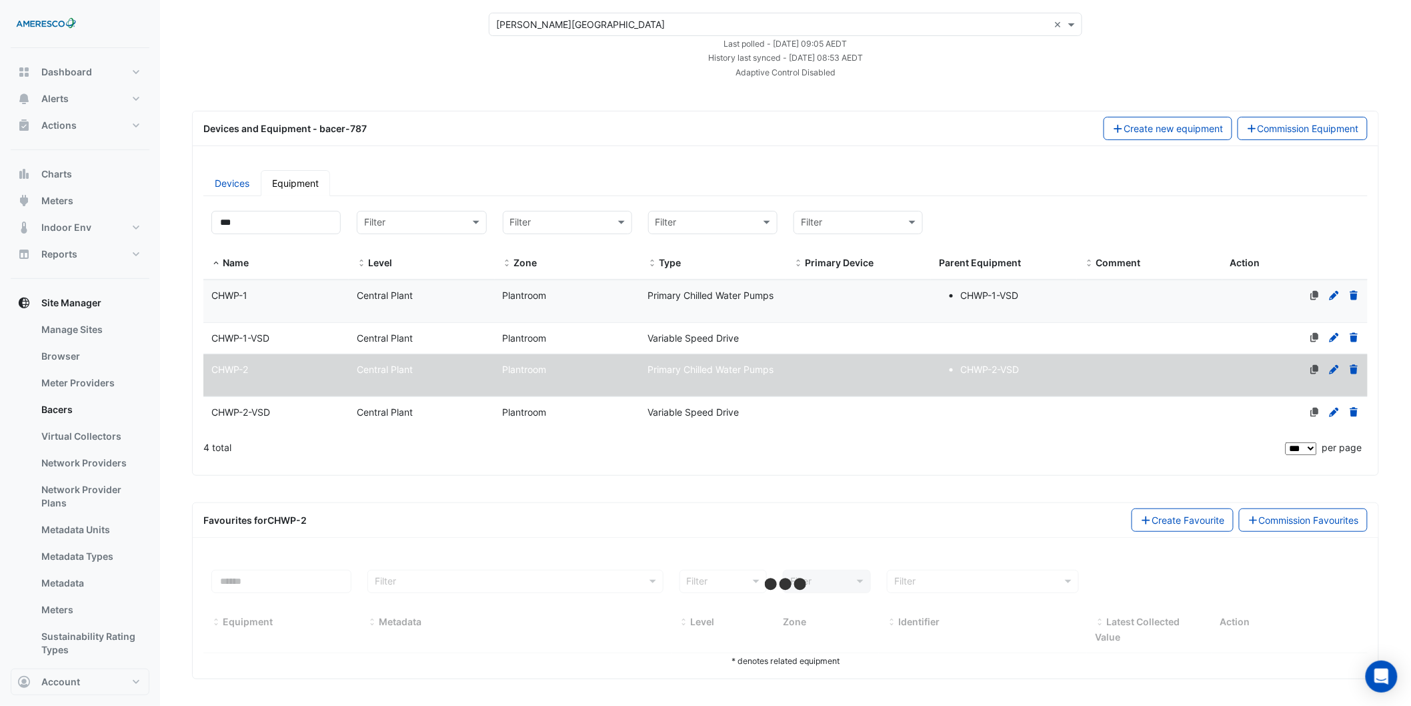
select select "***"
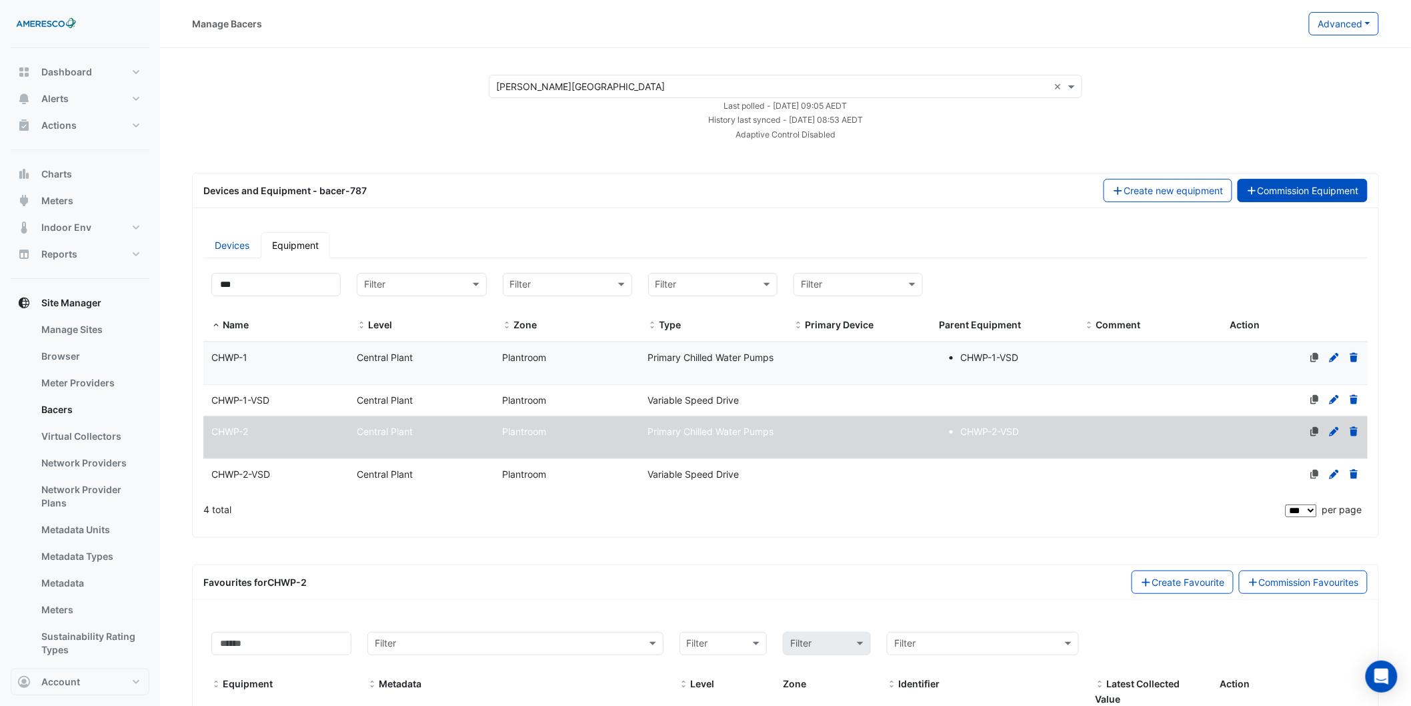
click at [1309, 198] on button "Commission Equipment" at bounding box center [1303, 190] width 131 height 23
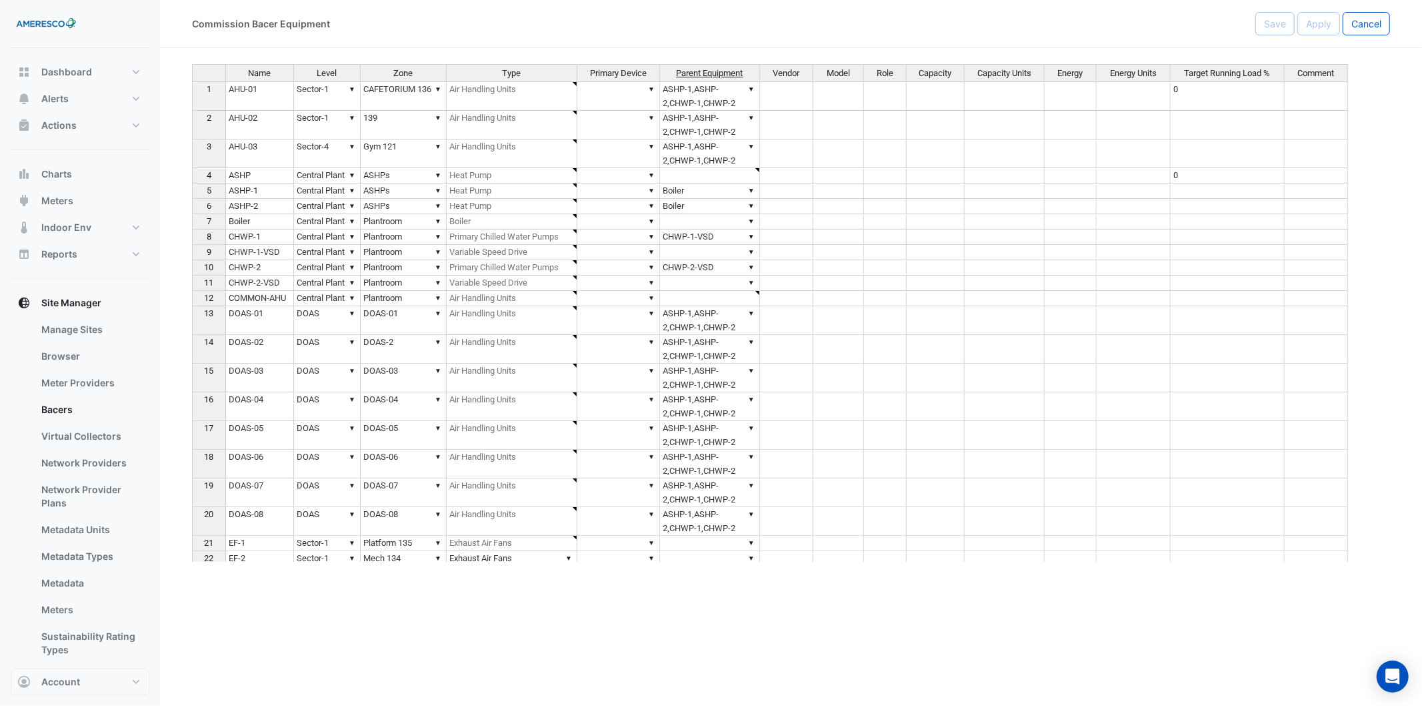
click at [696, 69] on span "Parent Equipment" at bounding box center [710, 73] width 67 height 9
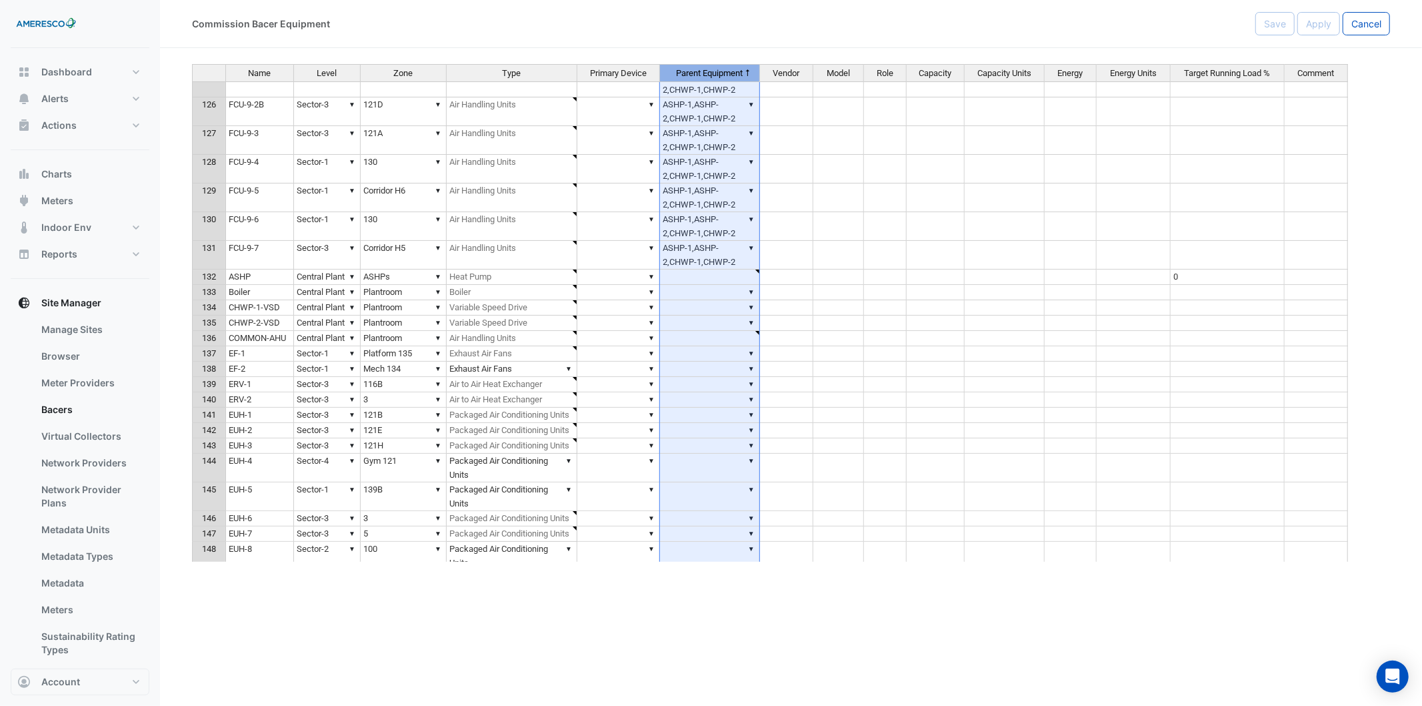
type textarea "**********"
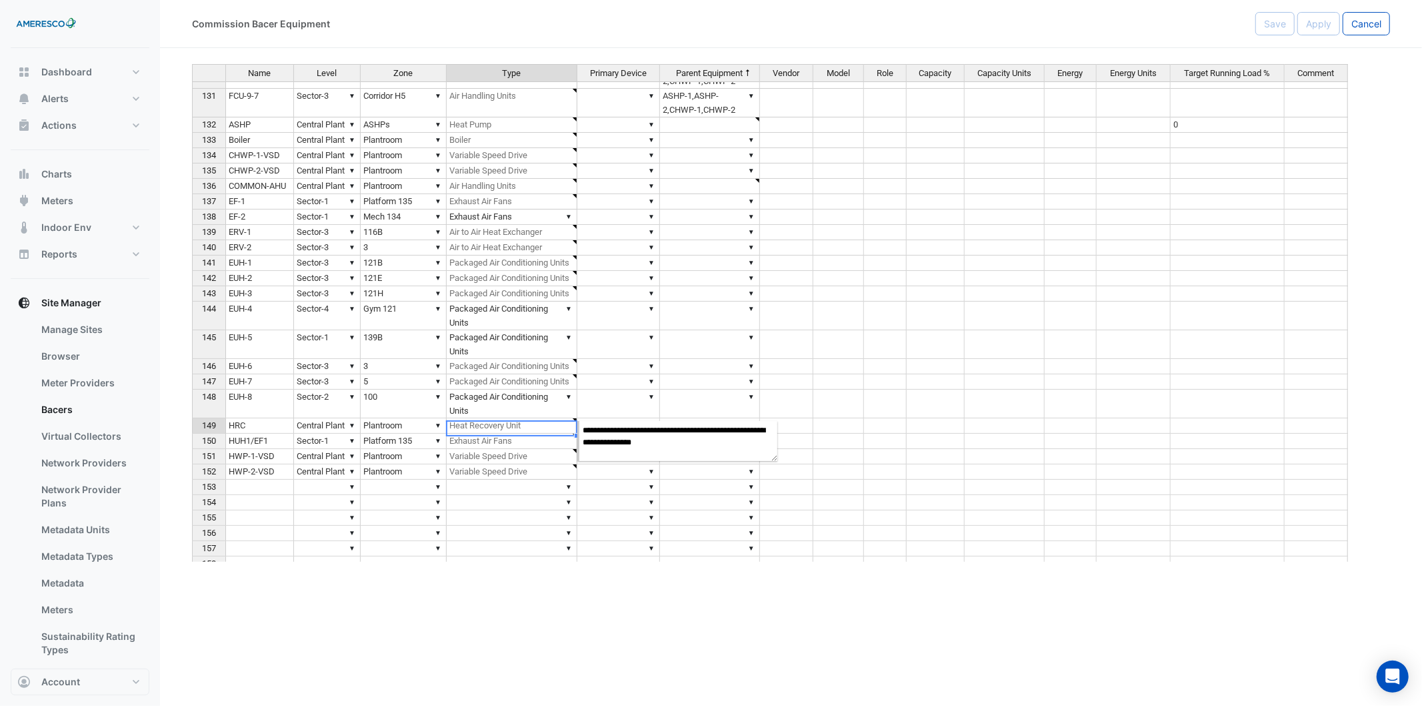
click at [520, 431] on td "▼ Heat Recovery Unit" at bounding box center [512, 425] width 131 height 15
click at [271, 433] on td "HRC" at bounding box center [259, 425] width 69 height 15
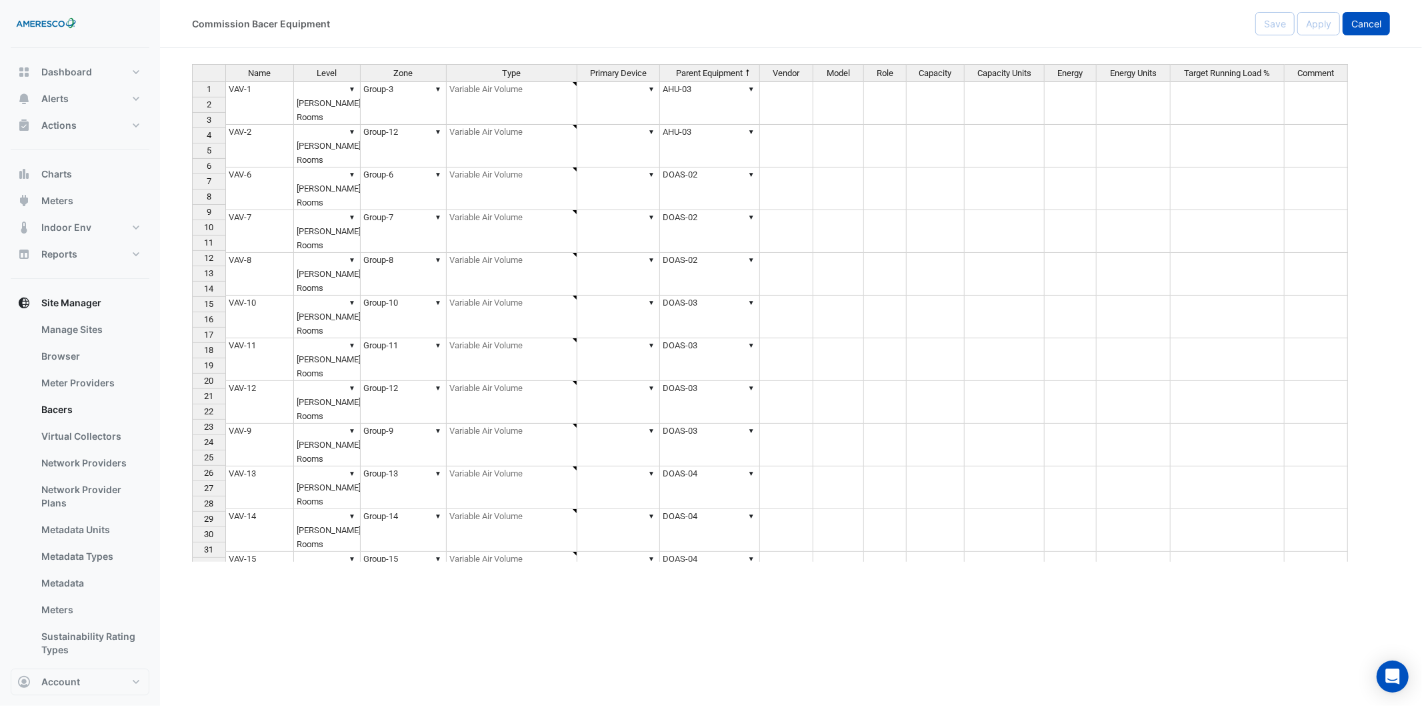
click at [1368, 23] on span "Cancel" at bounding box center [1367, 23] width 30 height 11
select select "***"
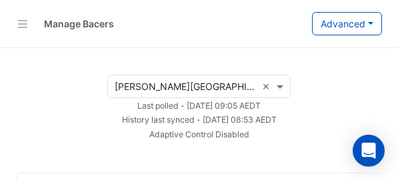
select select "***"
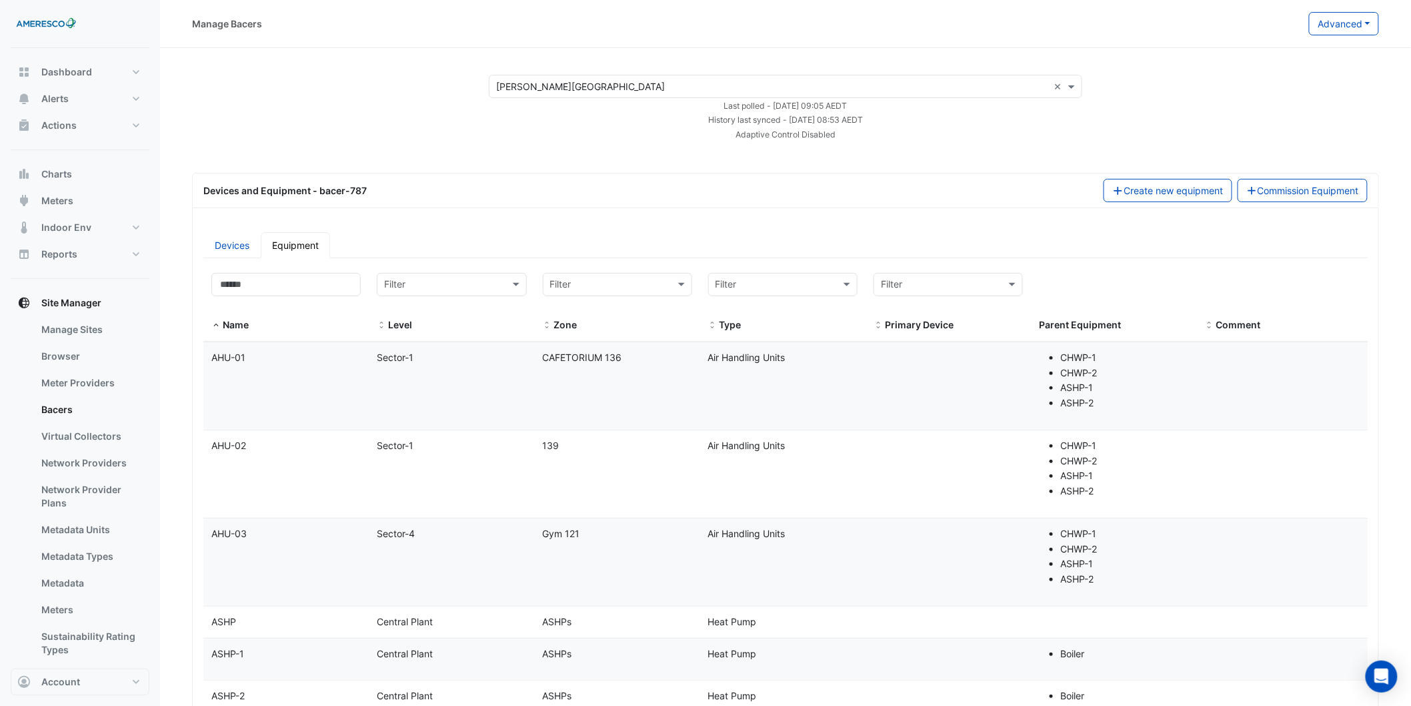
drag, startPoint x: 1242, startPoint y: 261, endPoint x: 1226, endPoint y: 349, distance: 89.5
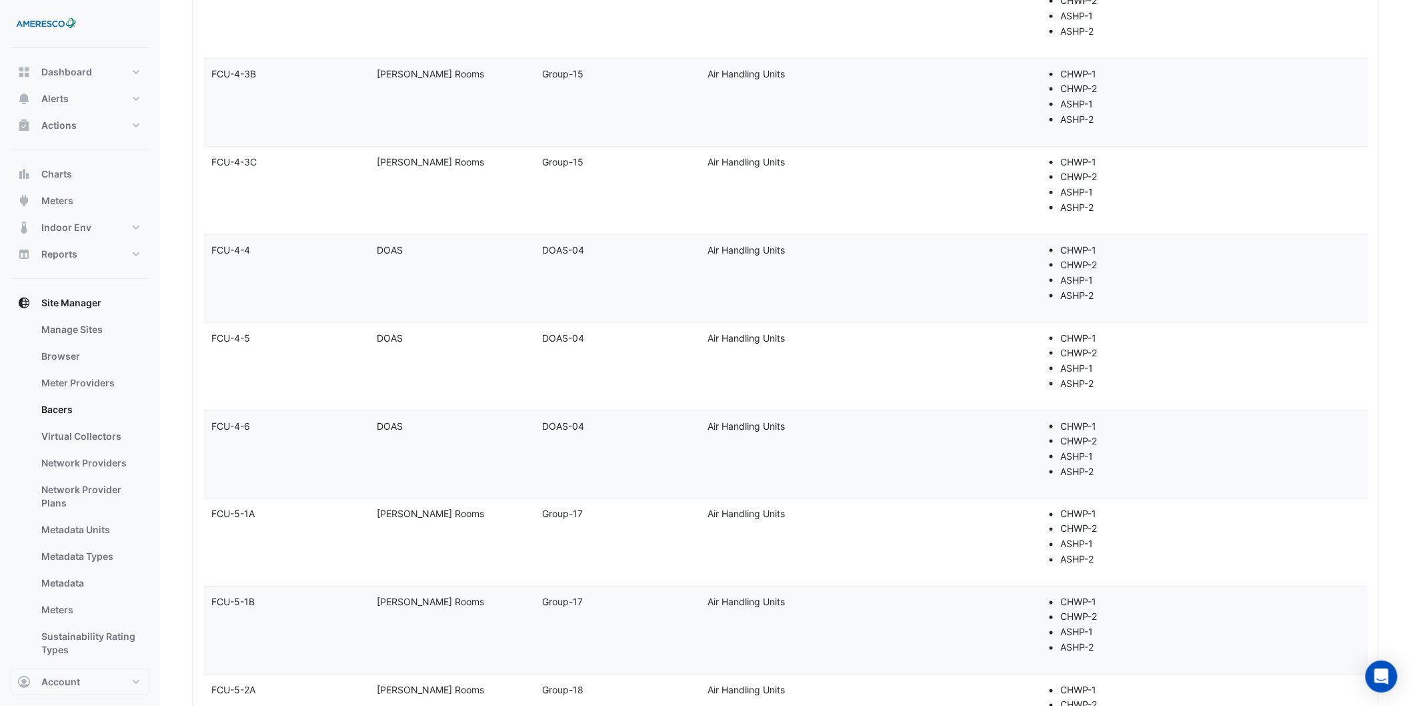
scroll to position [7570, 0]
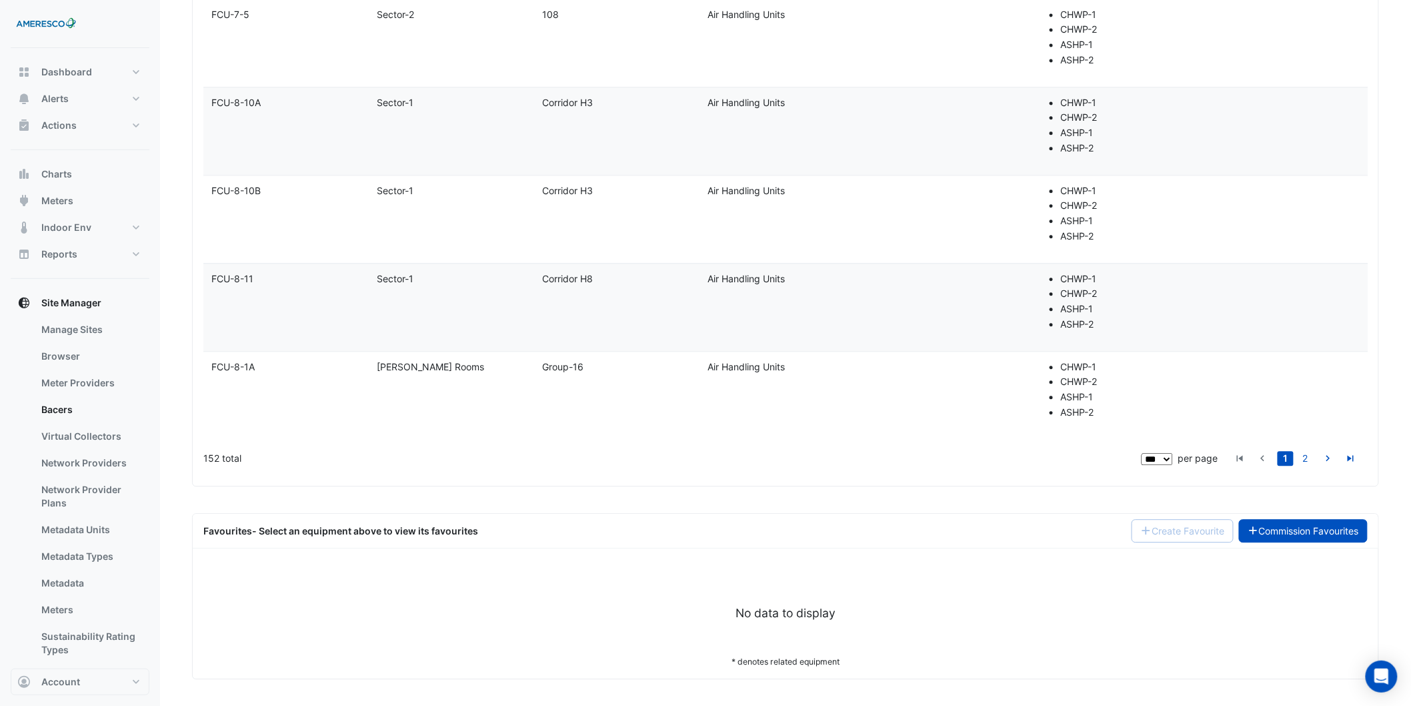
click at [397, 179] on icon at bounding box center [1253, 530] width 8 height 8
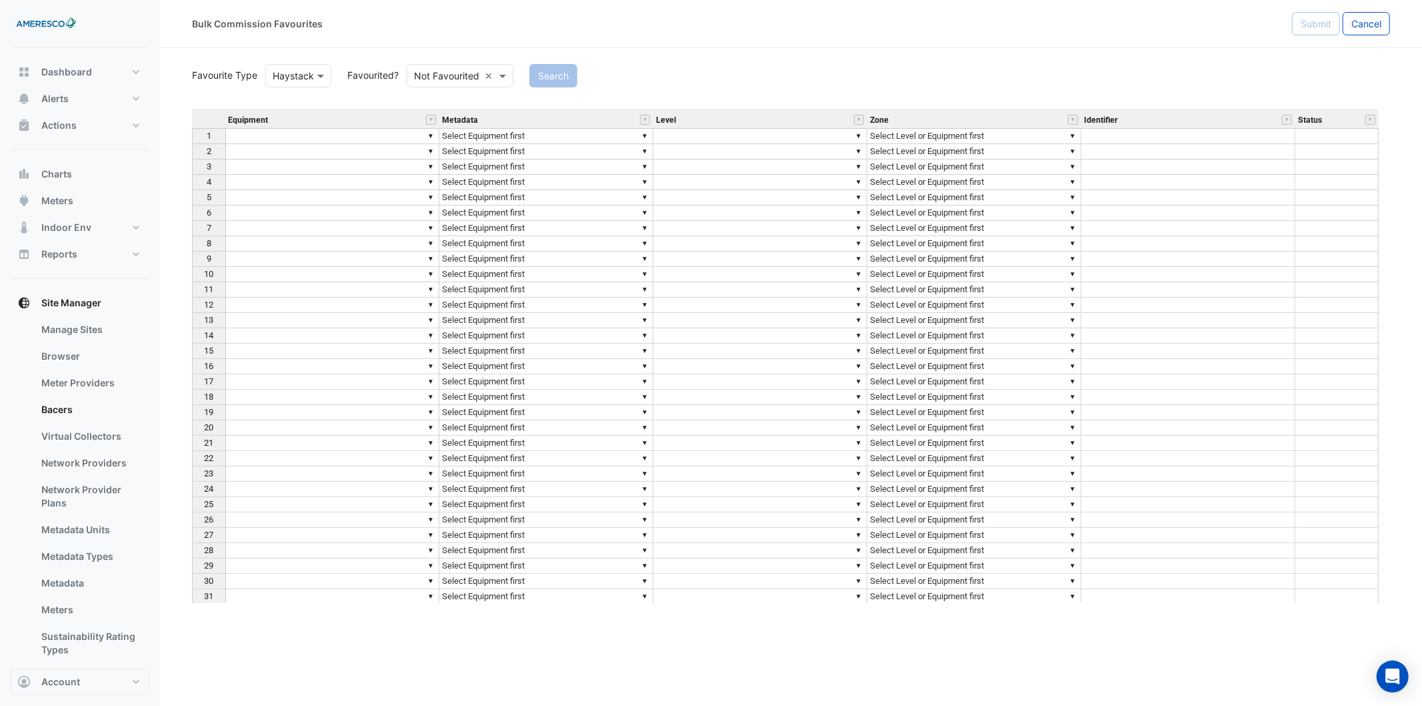
click at [397, 75] on div at bounding box center [459, 75] width 105 height 15
click at [397, 99] on div "Favourited" at bounding box center [450, 104] width 87 height 19
click at [397, 74] on button "Search" at bounding box center [535, 75] width 48 height 23
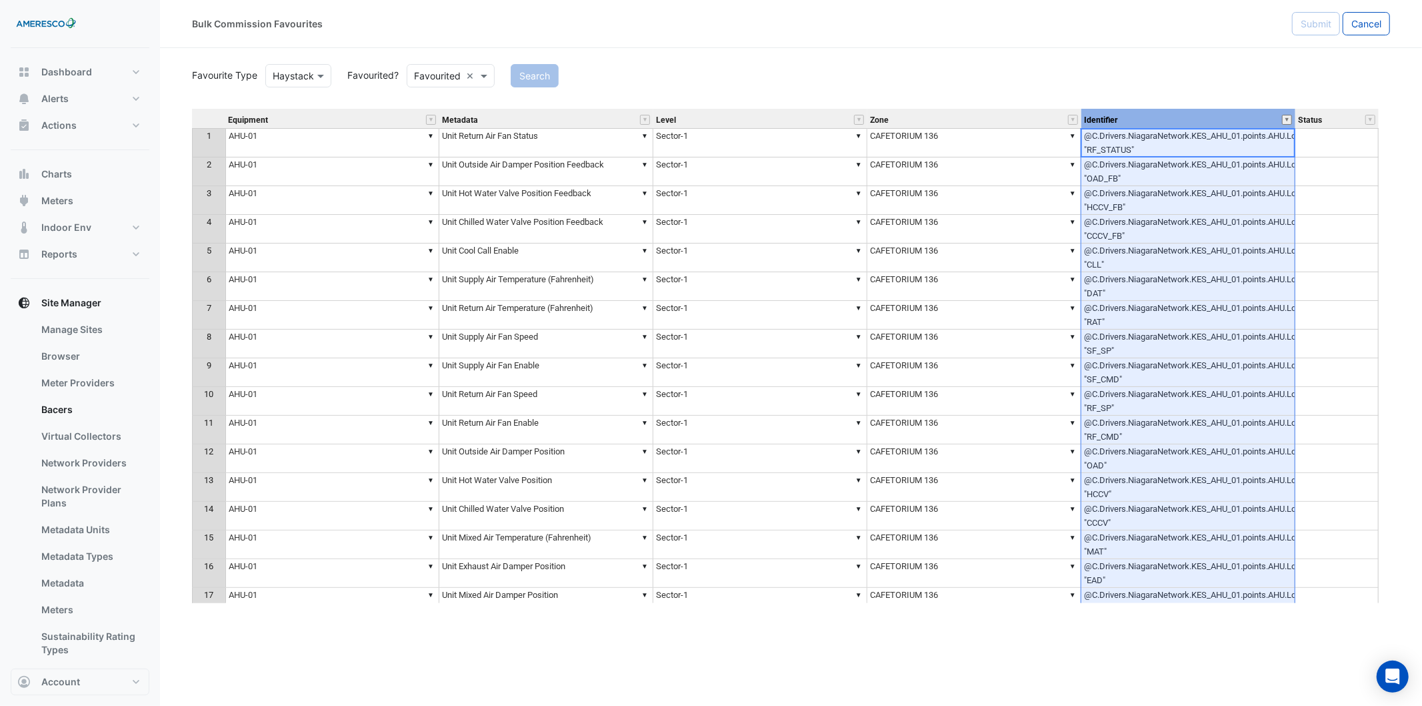
click at [397, 123] on button "" at bounding box center [1287, 120] width 10 height 10
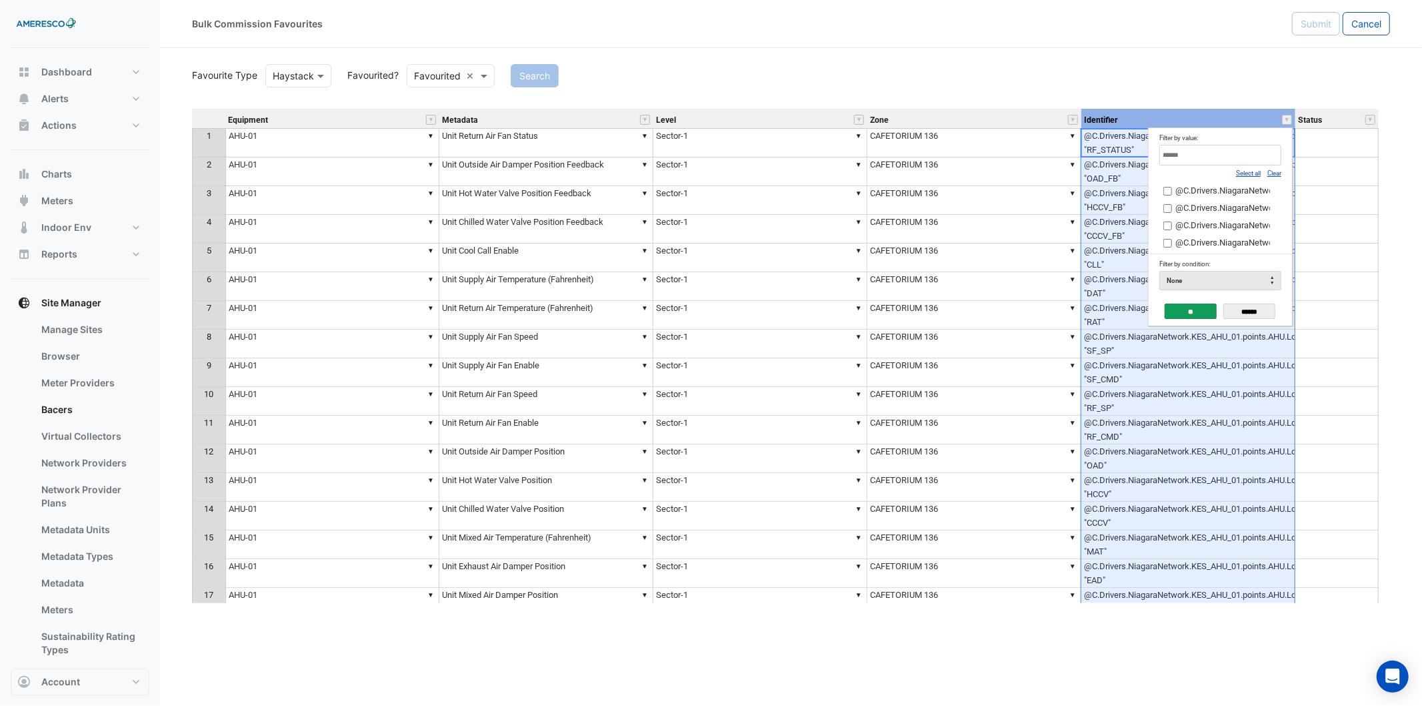
drag, startPoint x: 1275, startPoint y: 165, endPoint x: 1271, endPoint y: 171, distance: 7.8
click at [397, 168] on div "Select all Clear @C.Drivers.NiagaraNetwork.KES_AHU_01.points.AHU.Logic.CCCV "CC…" at bounding box center [1221, 199] width 122 height 109
click at [397, 171] on link "Clear" at bounding box center [1275, 172] width 14 height 7
click at [397, 155] on input "Filter by value:" at bounding box center [1221, 155] width 122 height 21
type input "****"
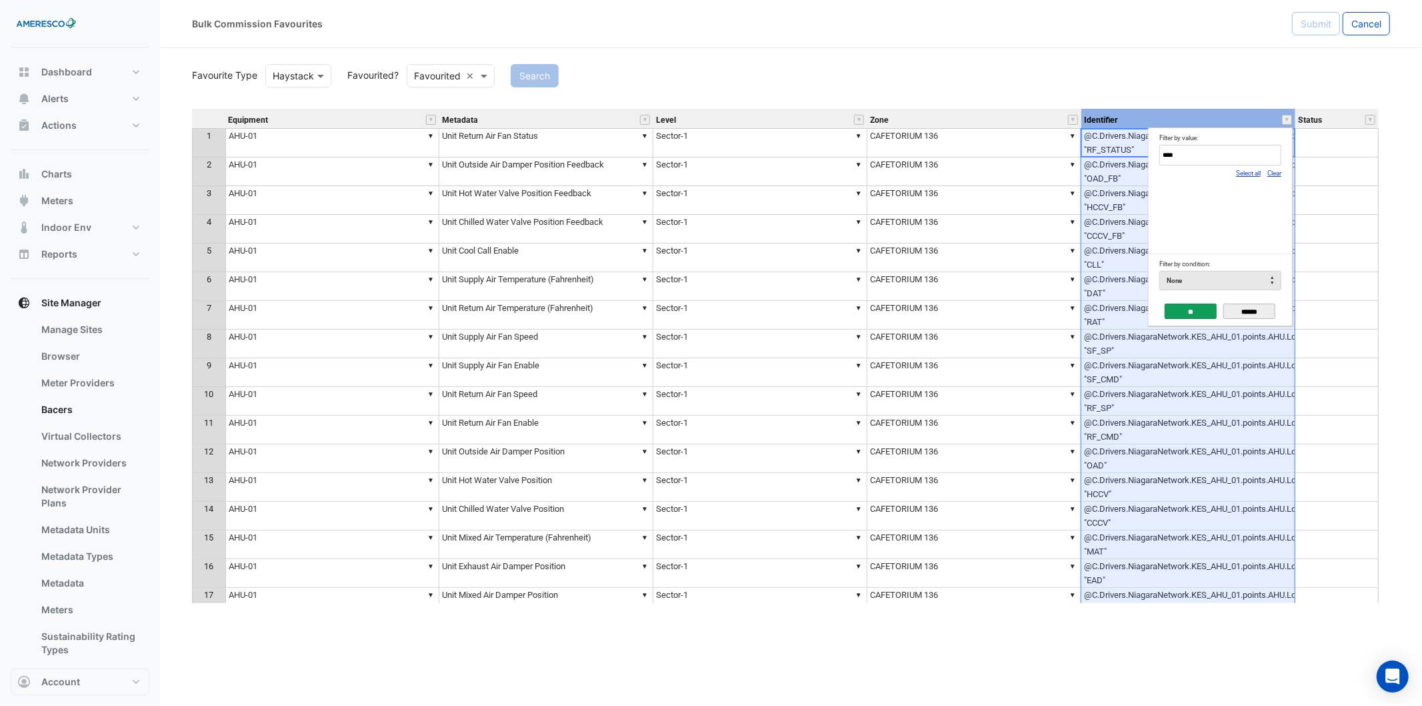
click at [397, 179] on input "******" at bounding box center [1250, 310] width 52 height 15
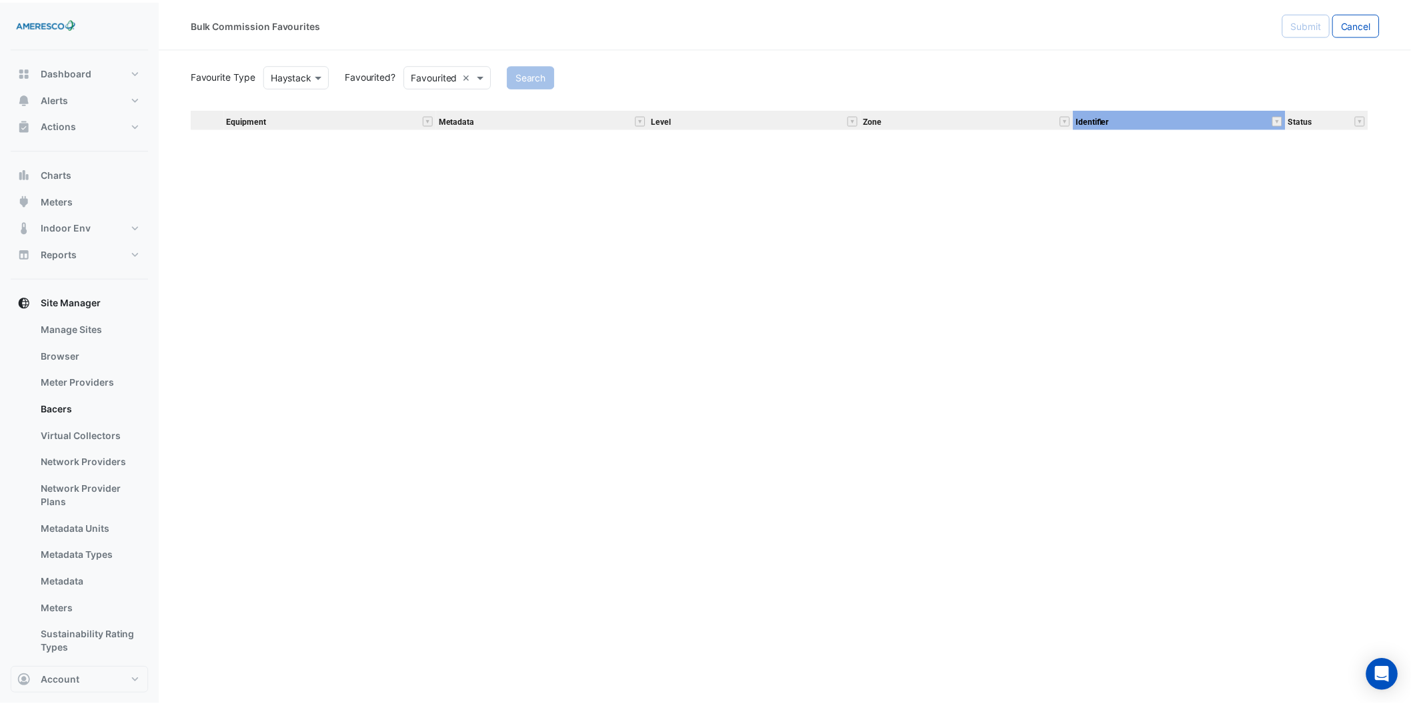
scroll to position [47724, 0]
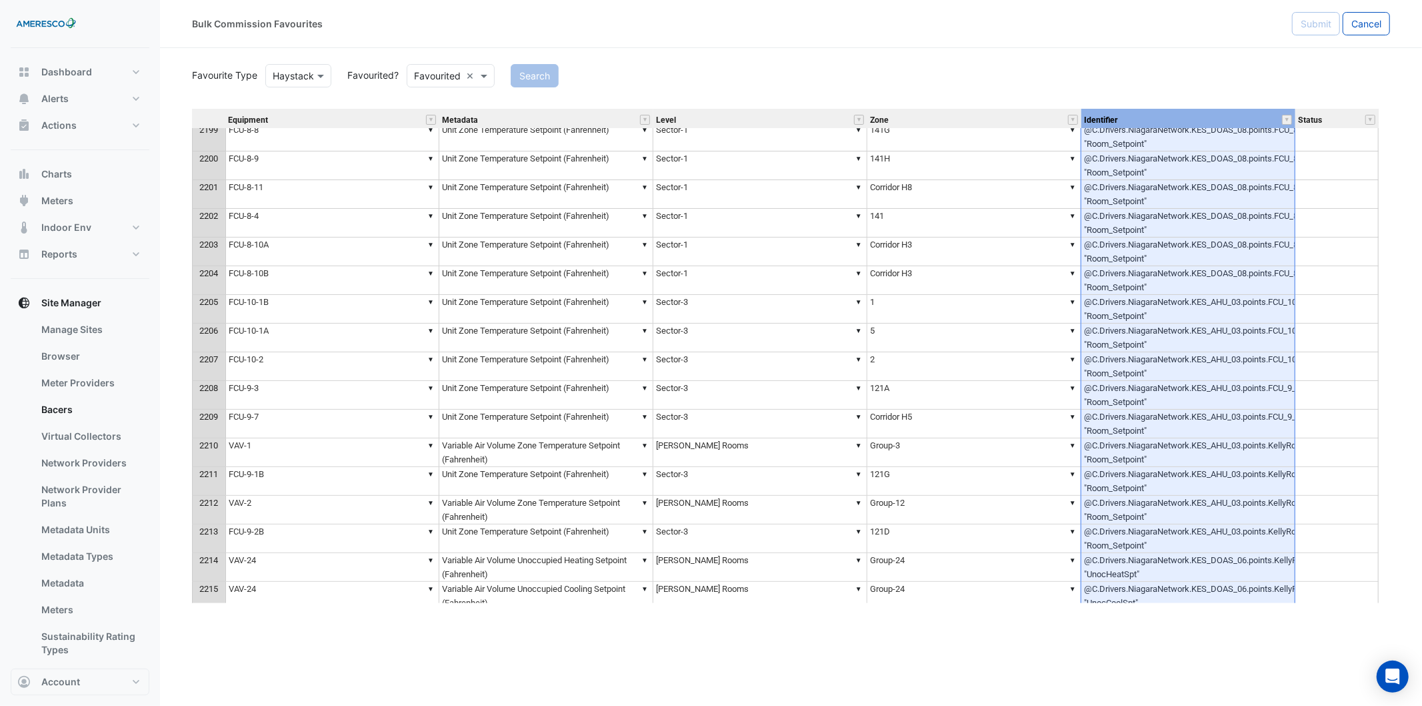
drag, startPoint x: 1357, startPoint y: 25, endPoint x: 1295, endPoint y: 63, distance: 72.7
click at [397, 29] on button "Cancel" at bounding box center [1366, 23] width 47 height 23
select select "***"
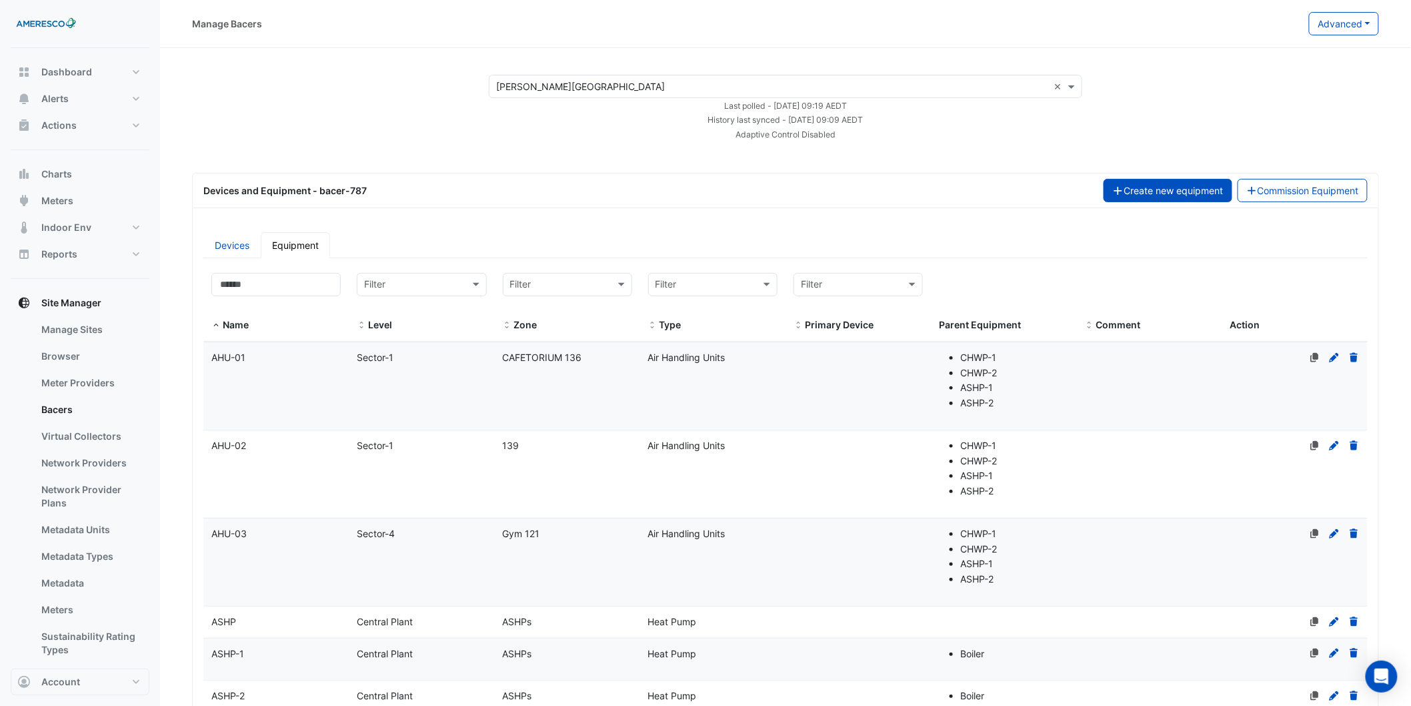
click at [397, 179] on button "Create new equipment" at bounding box center [1168, 190] width 129 height 23
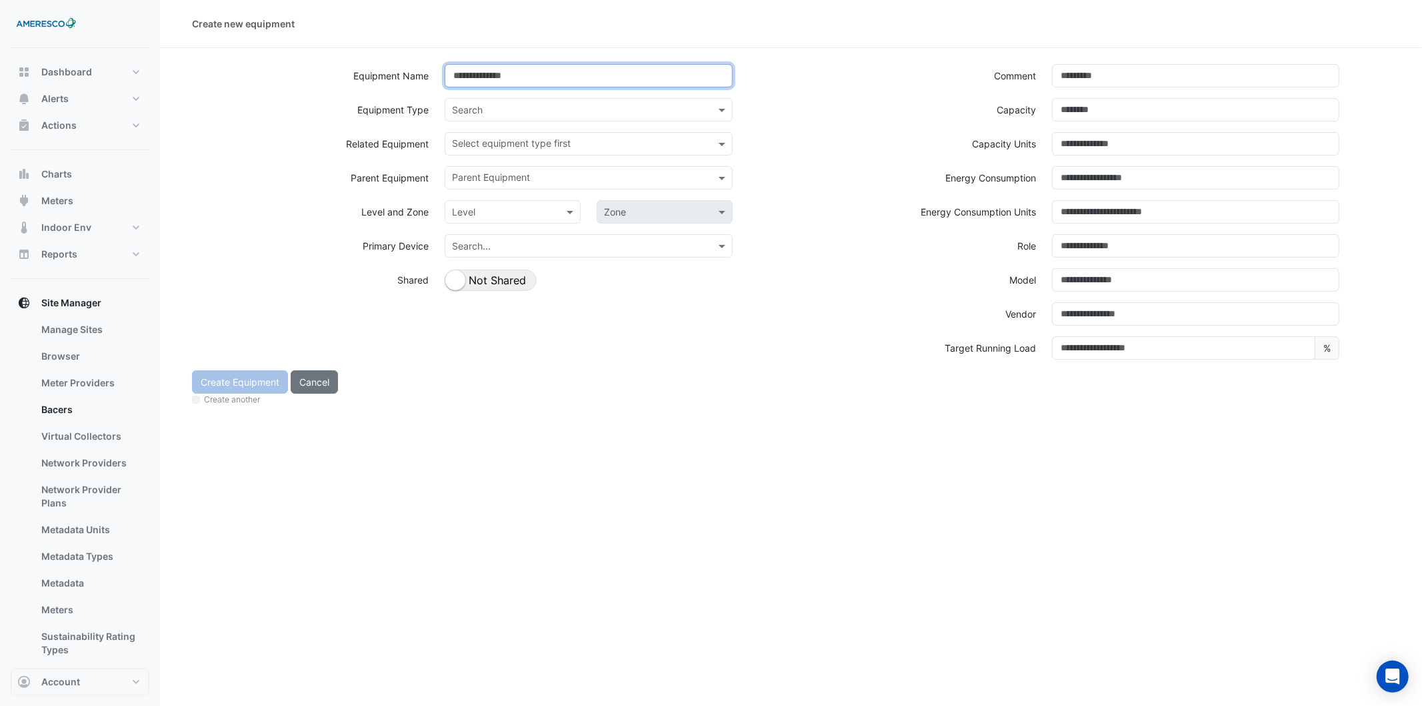
click at [397, 68] on input at bounding box center [588, 75] width 287 height 23
type input "*******"
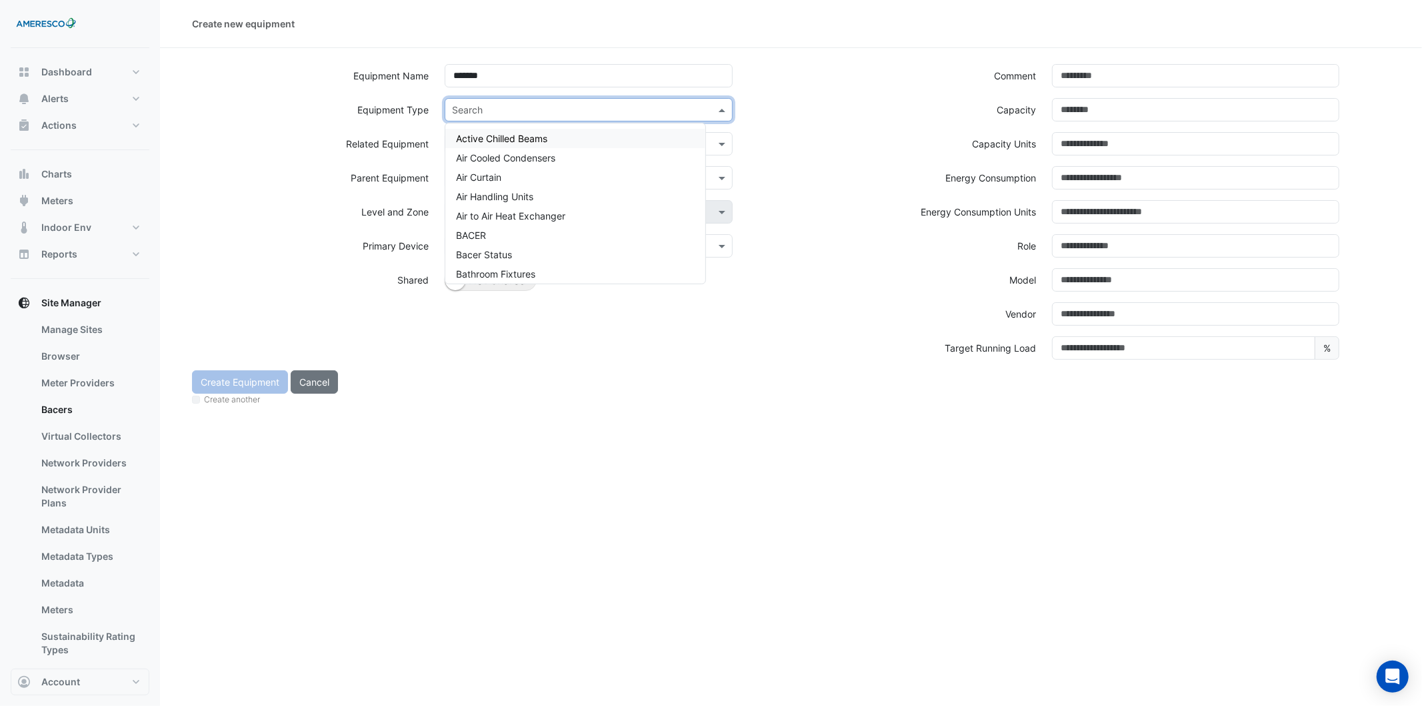
click at [397, 116] on div "Search" at bounding box center [577, 110] width 264 height 14
click at [397, 123] on div "Equipment Type Search Active Chilled Beams Air Cooled Condensers Air Curtain Ai…" at bounding box center [488, 115] width 608 height 34
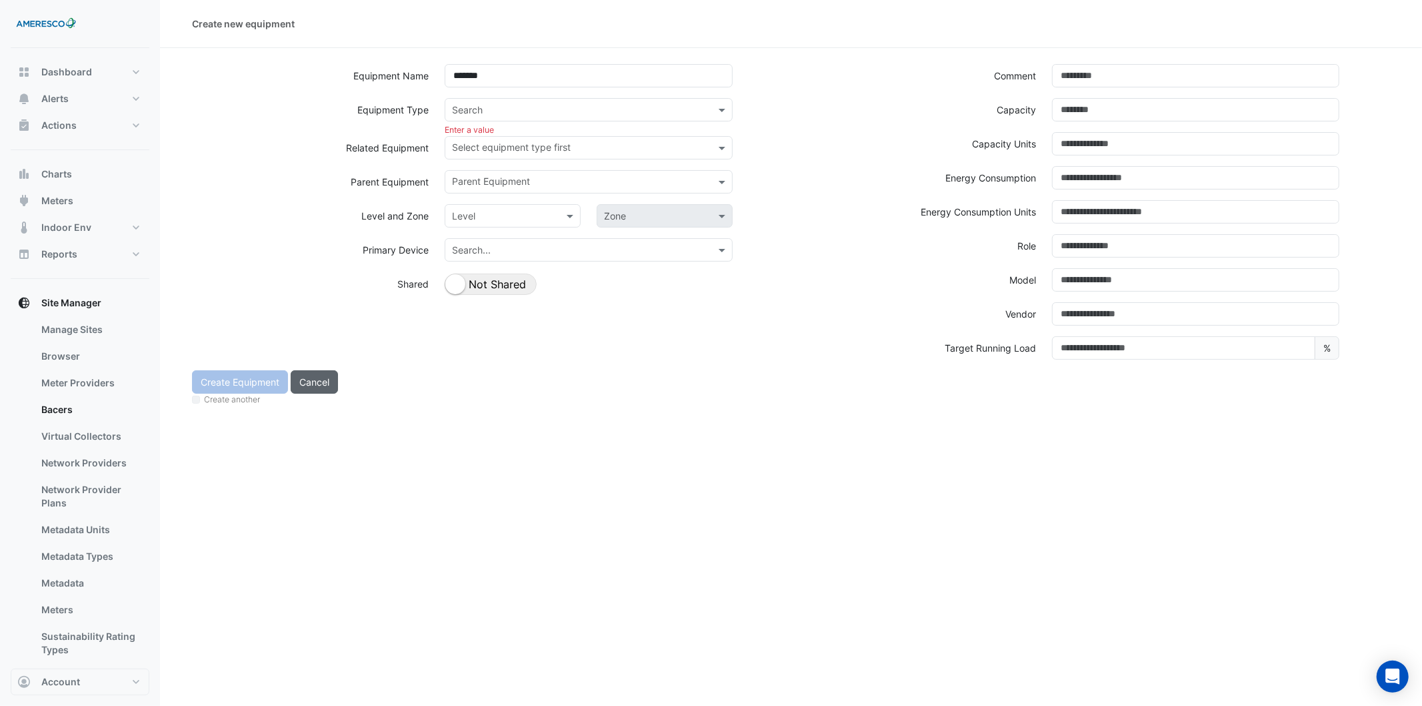
click at [311, 179] on button "Cancel" at bounding box center [314, 381] width 47 height 23
select select "***"
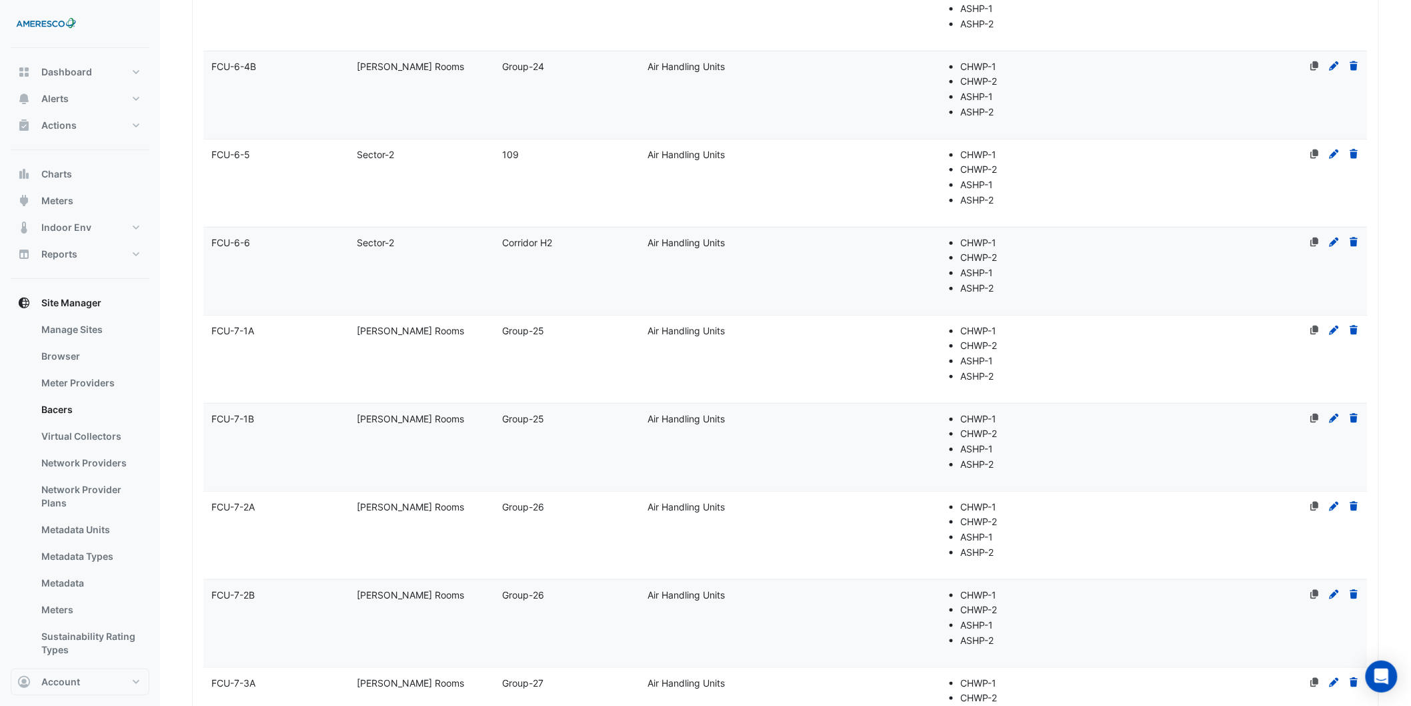
scroll to position [7691, 0]
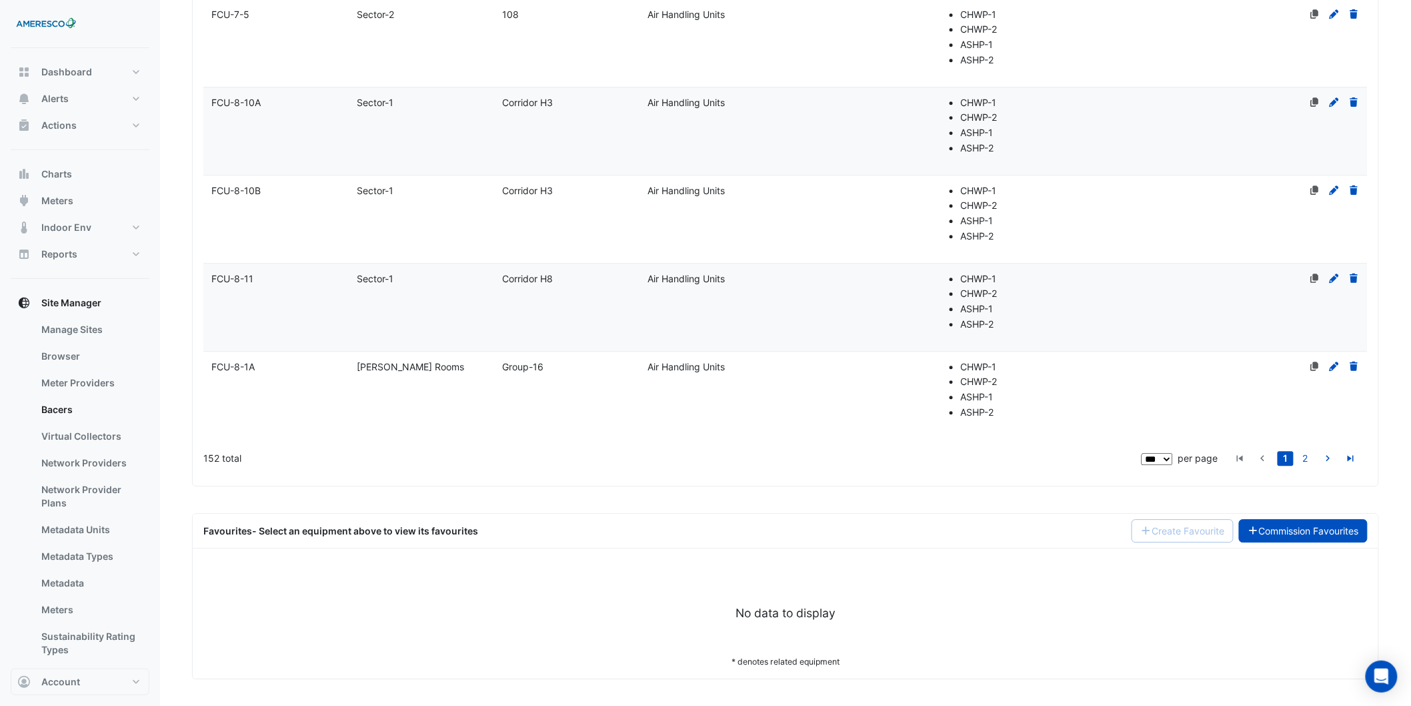
click at [397, 179] on link "Commission Favourites" at bounding box center [1303, 530] width 129 height 23
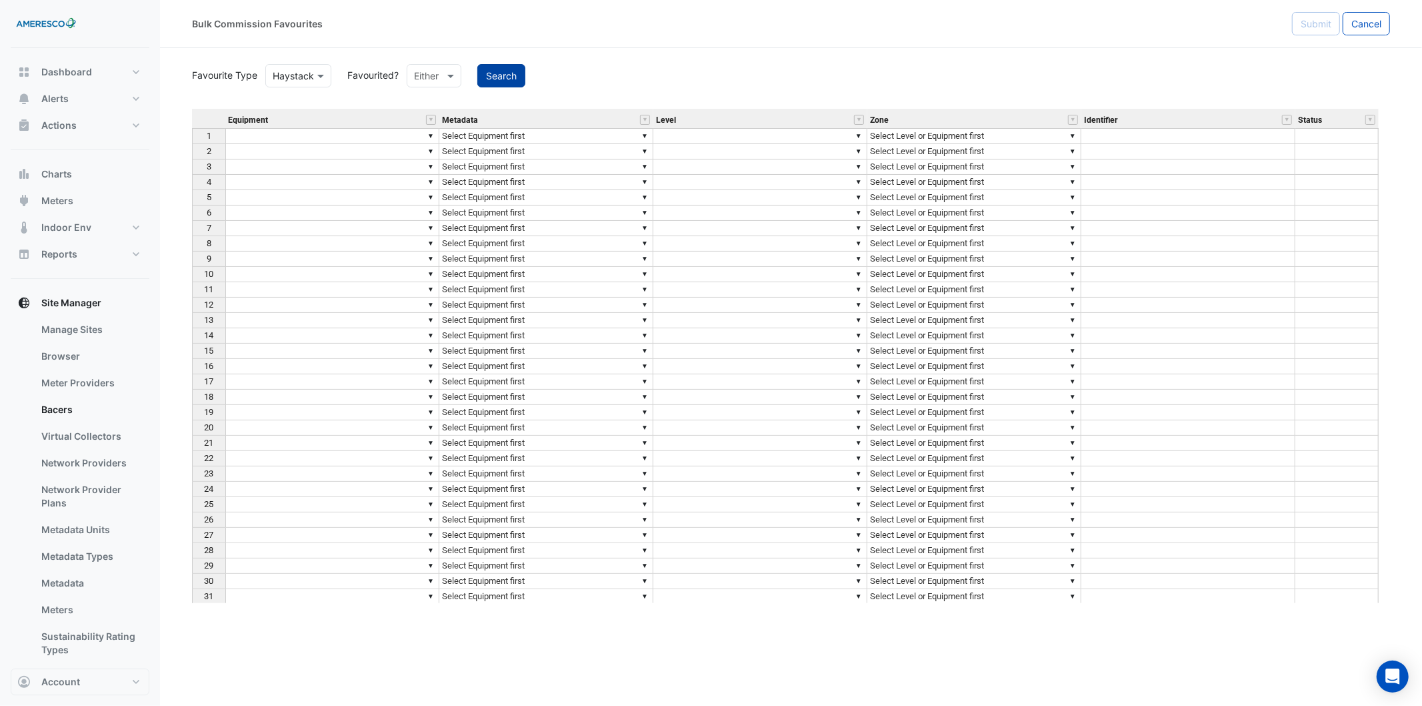
click at [397, 68] on button "Search" at bounding box center [501, 75] width 48 height 23
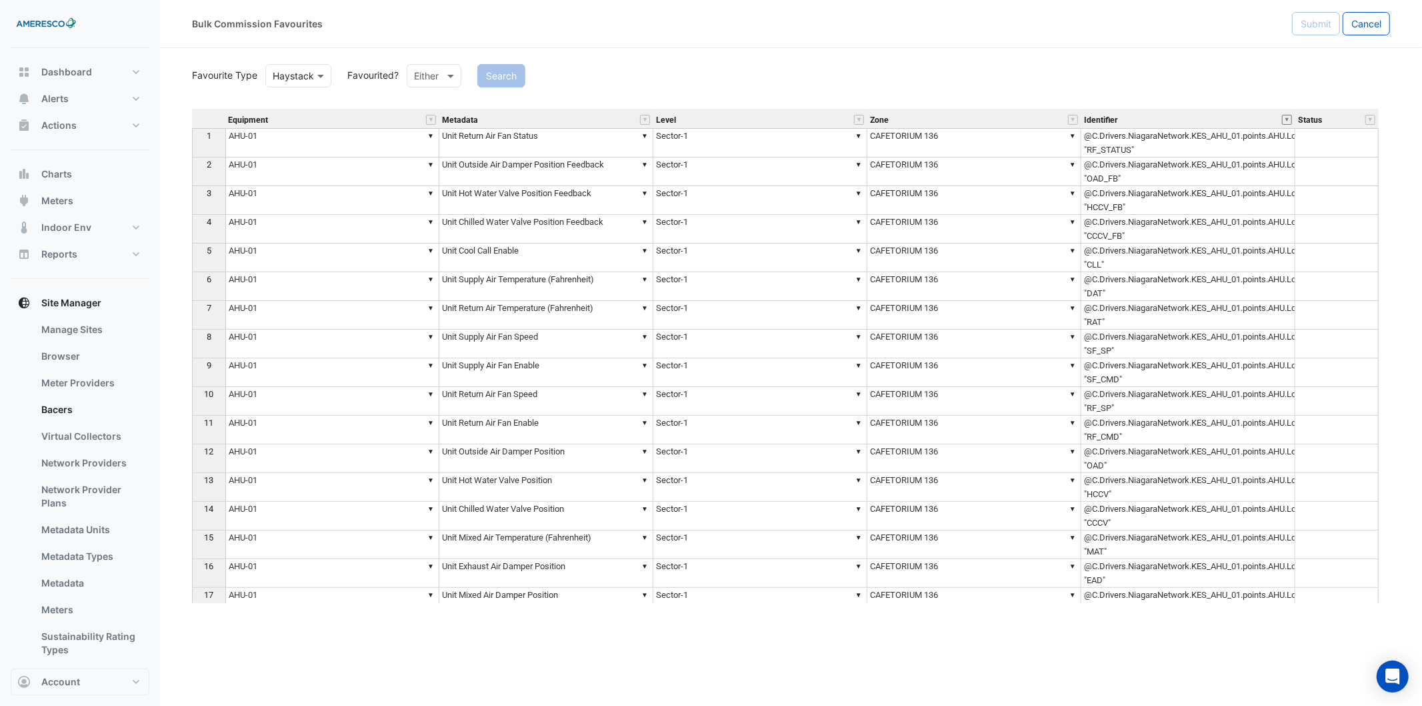
click at [397, 117] on button "" at bounding box center [1287, 120] width 10 height 10
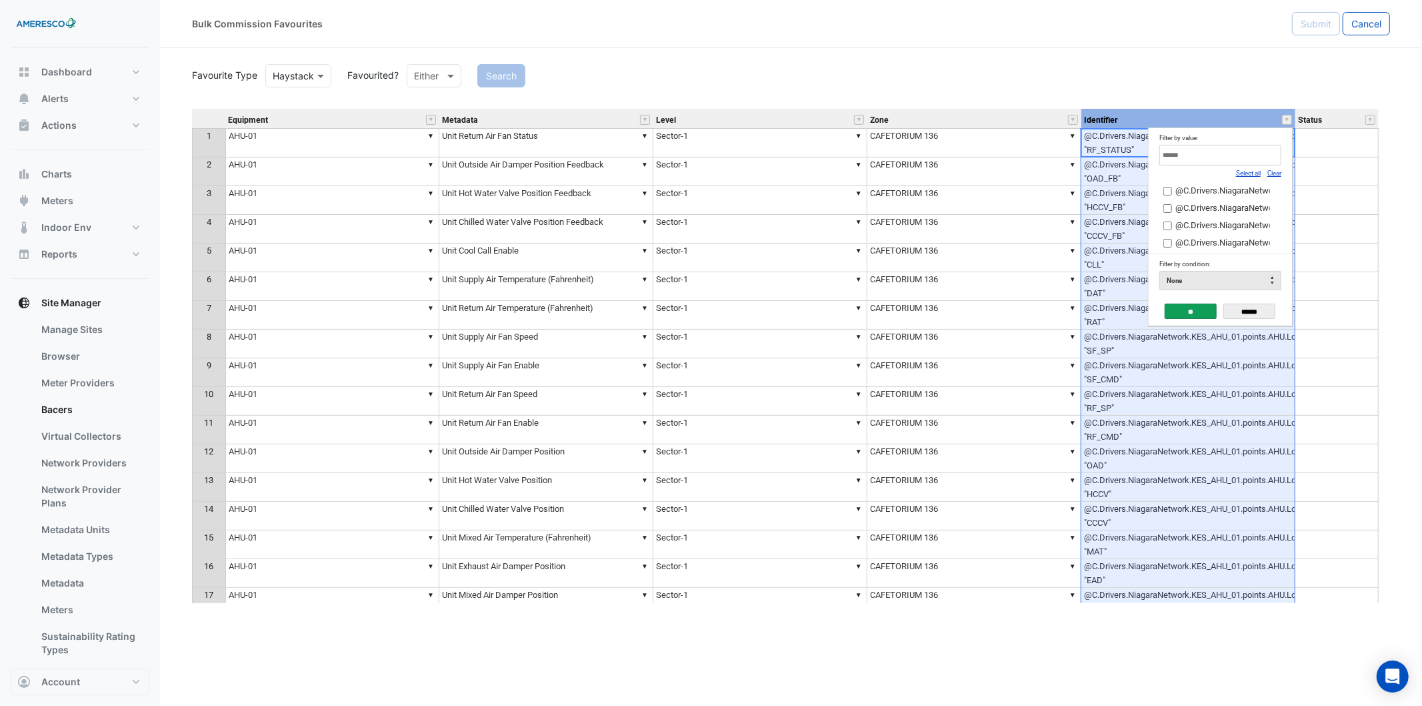
click at [397, 173] on link "Clear" at bounding box center [1275, 172] width 14 height 7
click at [397, 156] on input "Filter by value:" at bounding box center [1221, 155] width 122 height 21
type input "*"
click at [397, 175] on link "Select all" at bounding box center [1248, 172] width 25 height 7
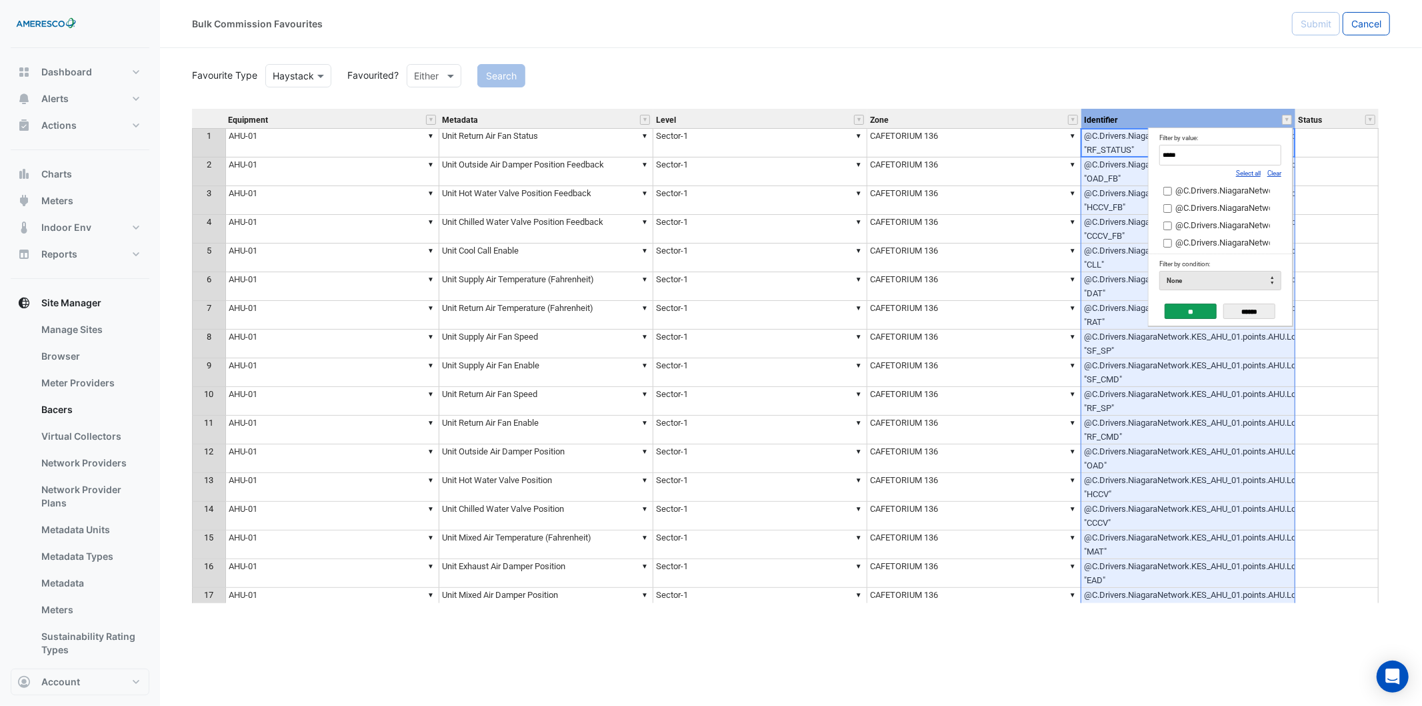
type input "*****"
click at [397, 179] on input "**" at bounding box center [1191, 310] width 52 height 15
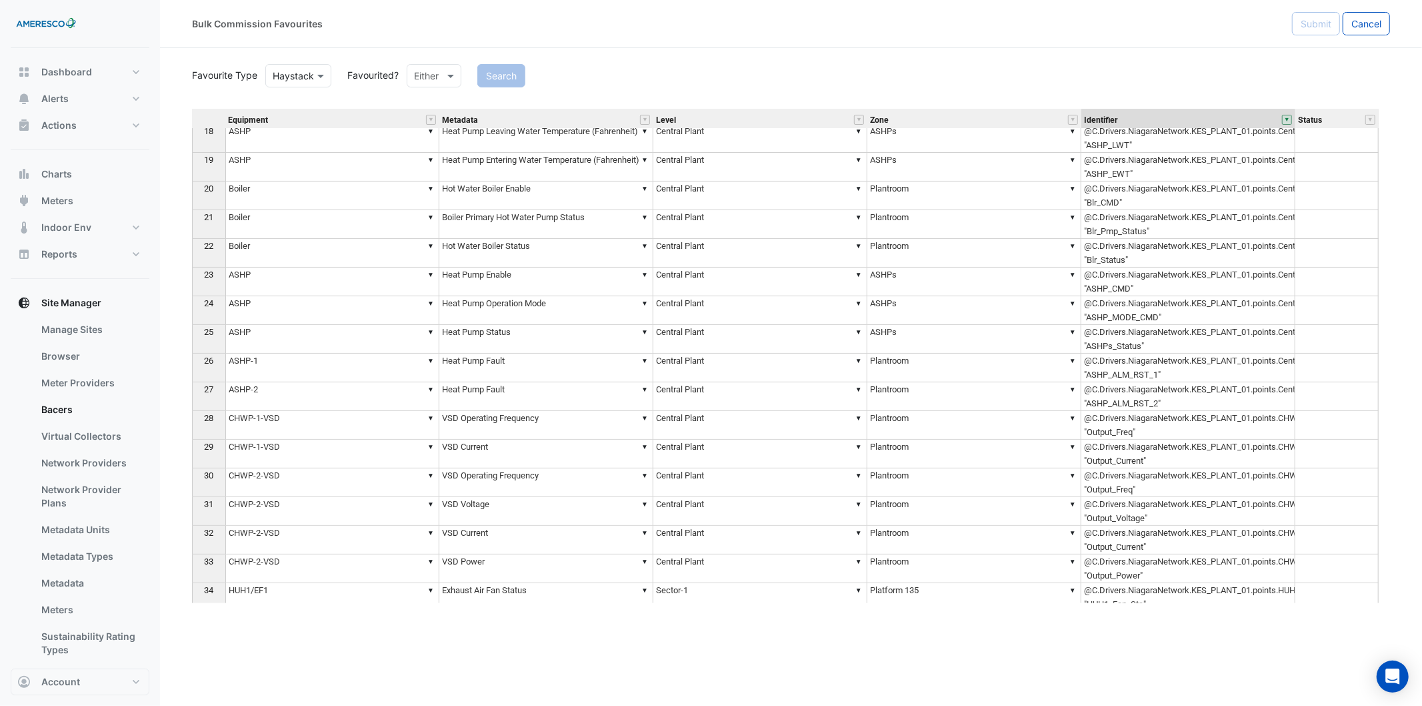
scroll to position [558, 0]
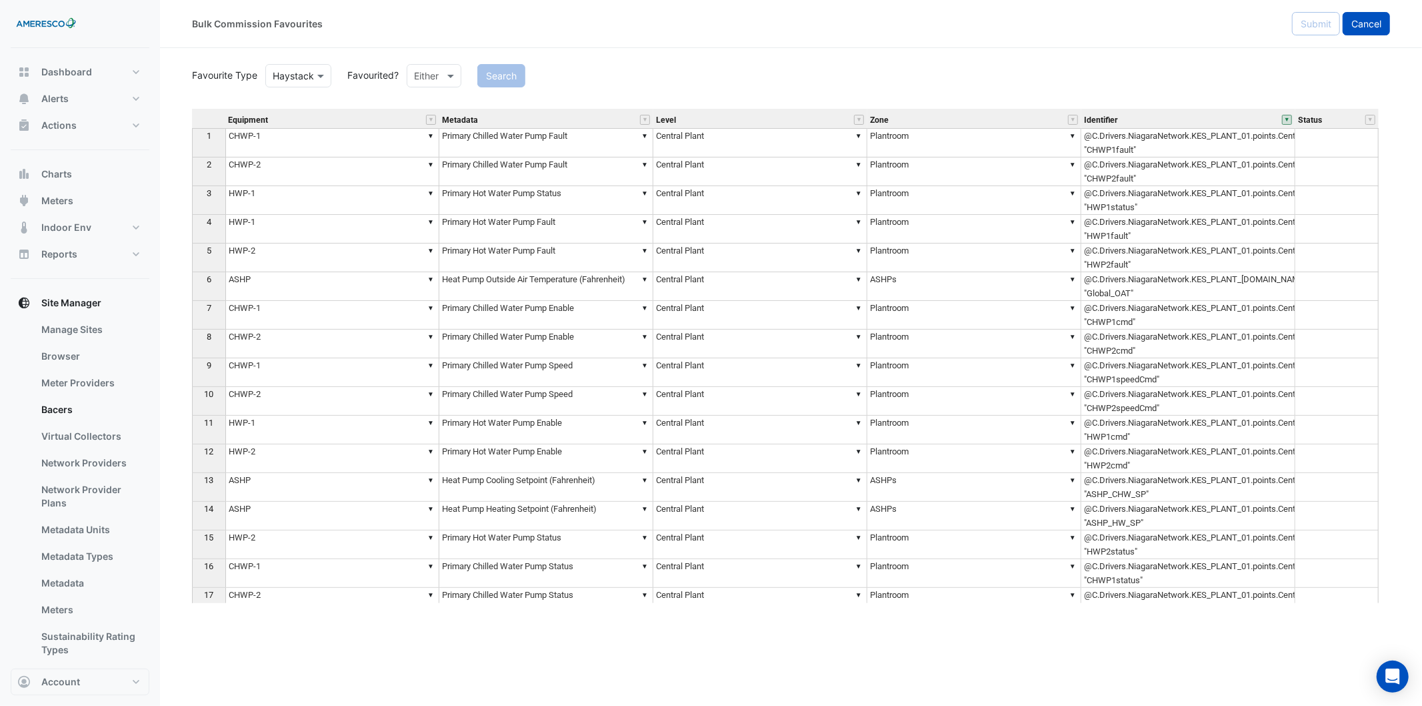
click at [397, 27] on span "Cancel" at bounding box center [1367, 23] width 30 height 11
select select "***"
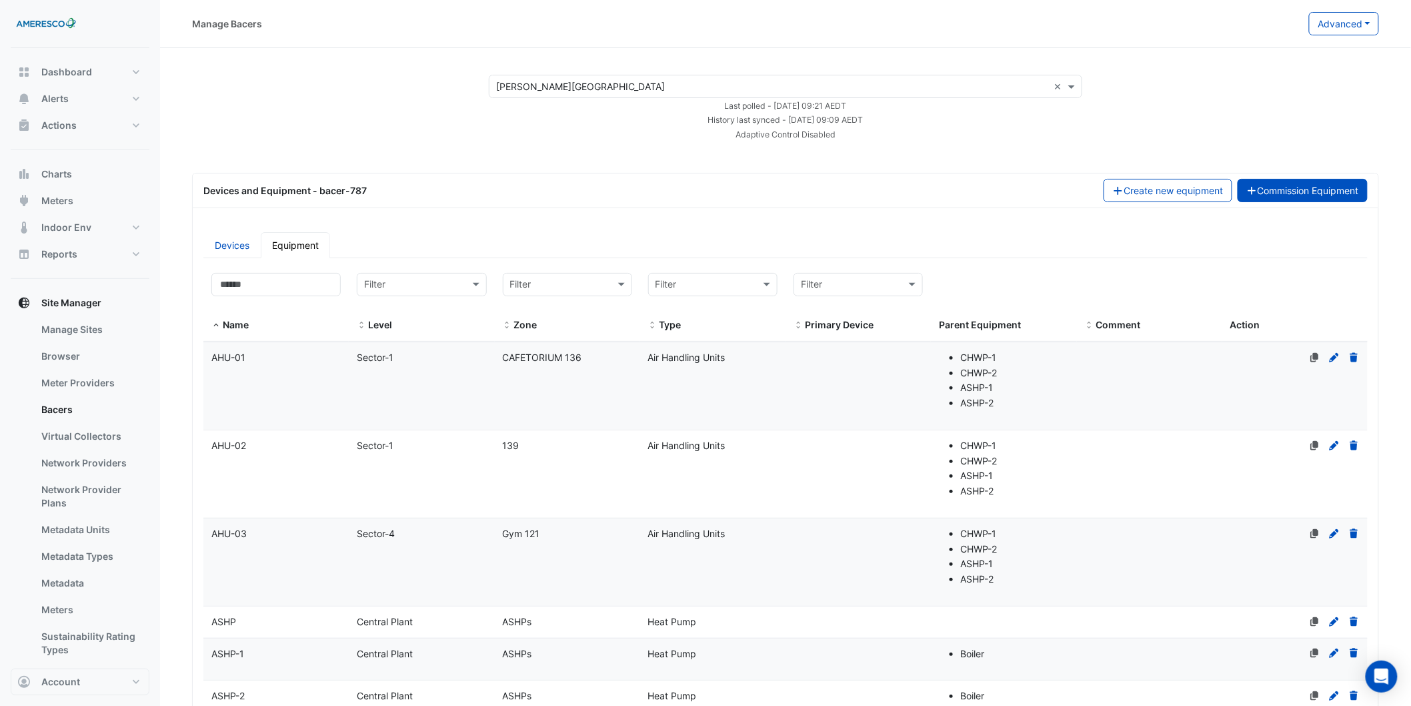
click at [397, 179] on button "Commission Equipment" at bounding box center [1303, 190] width 131 height 23
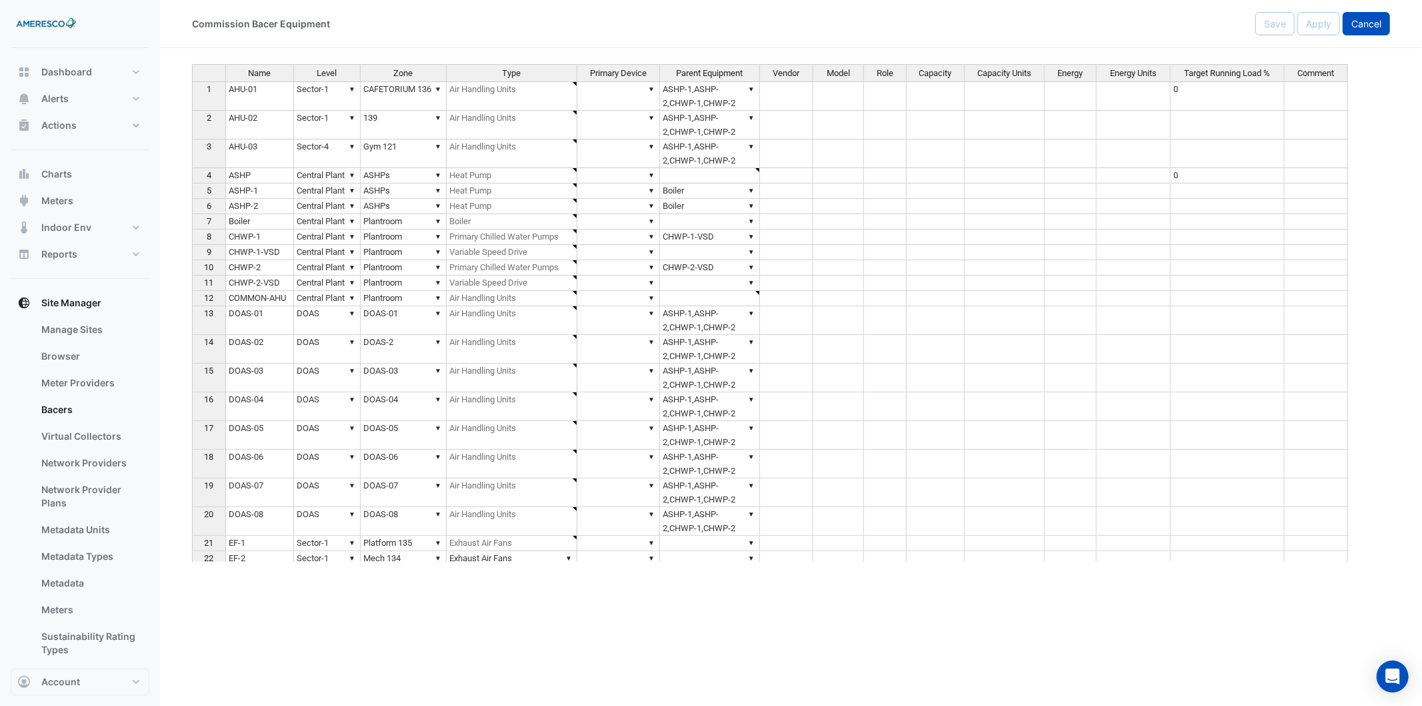
click at [397, 18] on span "Cancel" at bounding box center [1367, 23] width 30 height 11
select select "***"
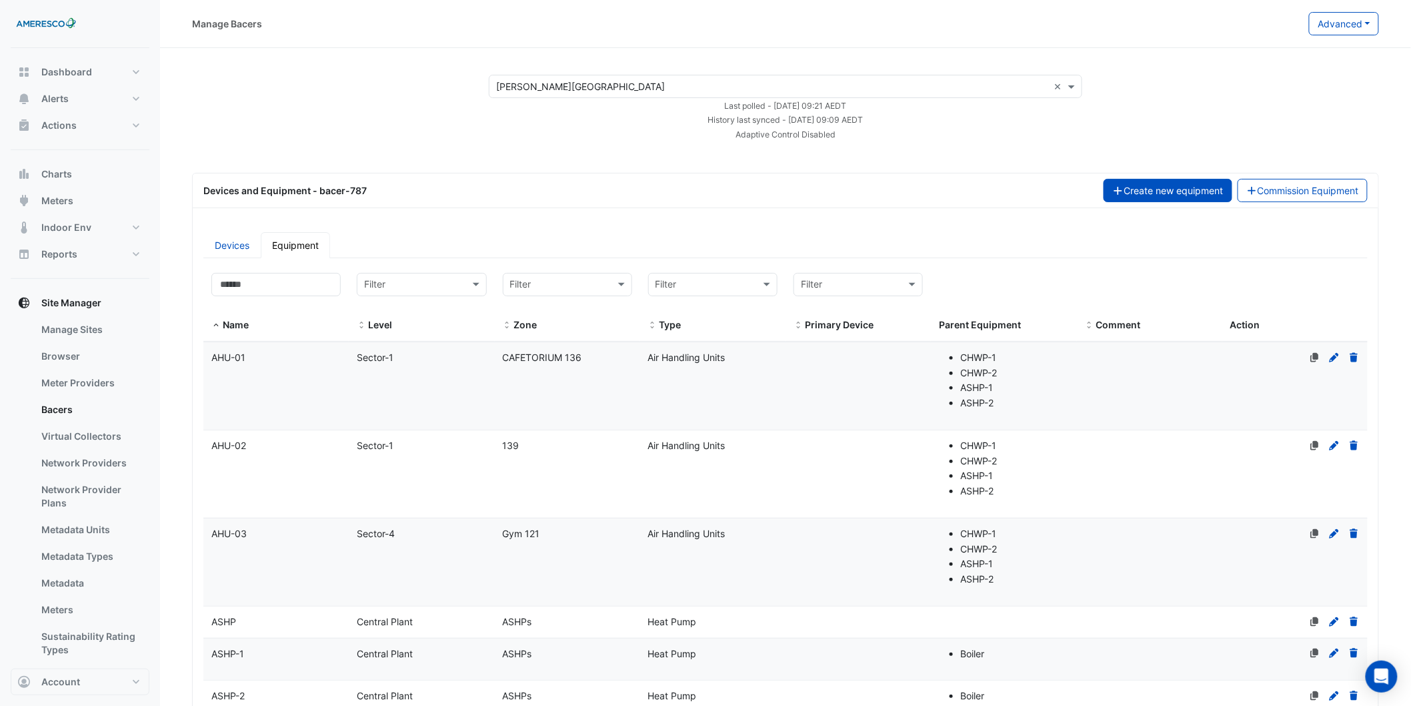
click at [397, 179] on button "Create new equipment" at bounding box center [1168, 190] width 129 height 23
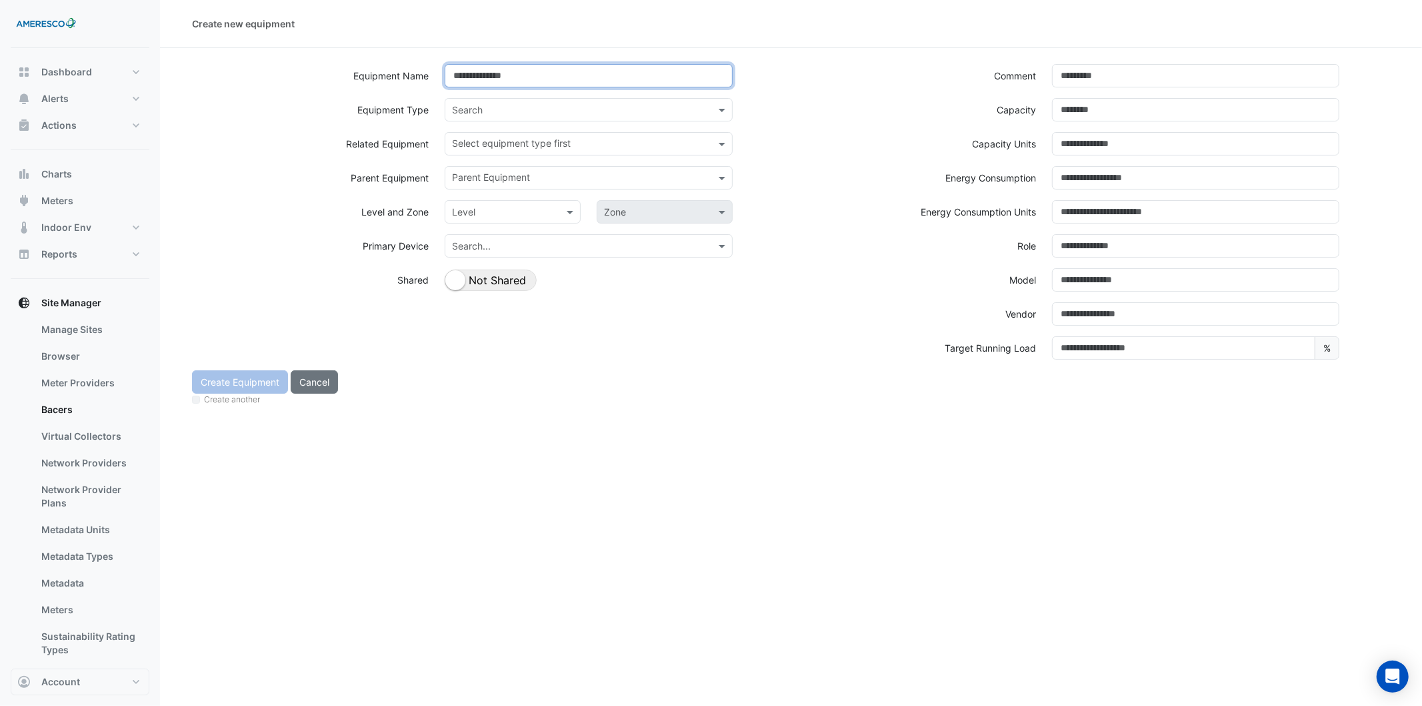
click at [397, 81] on input at bounding box center [588, 75] width 287 height 23
type input "**********"
click at [397, 116] on div "Search" at bounding box center [577, 110] width 264 height 14
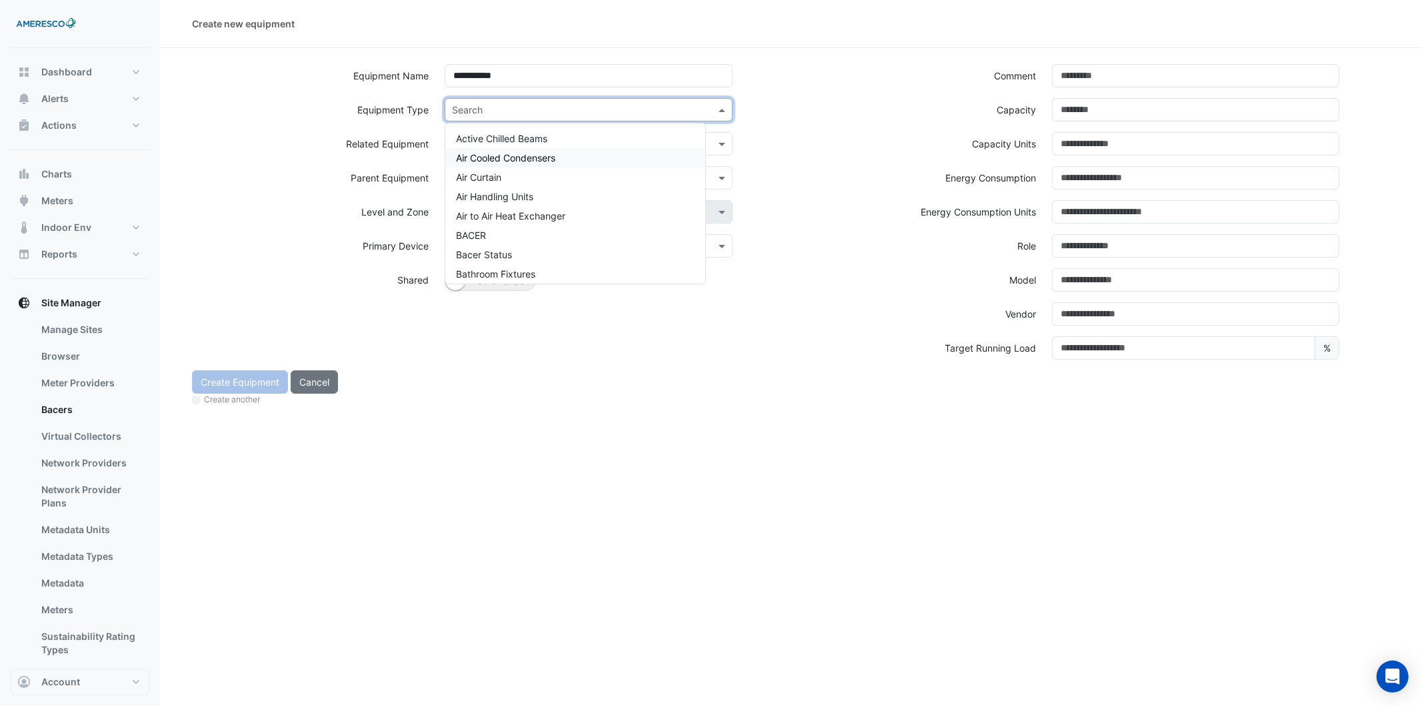
type input "*"
type input "*******"
click at [397, 157] on span "Primary Chilled Water Pumps" at bounding box center [519, 157] width 126 height 11
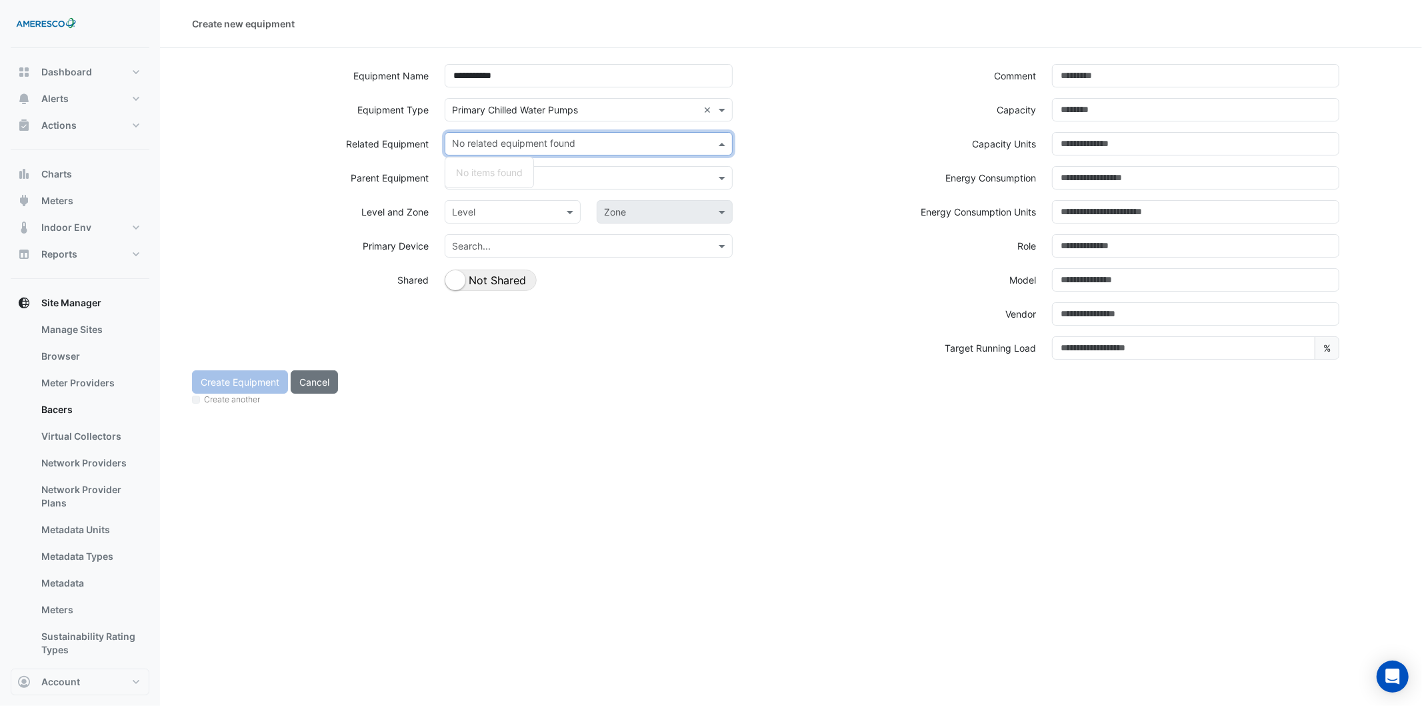
click at [397, 141] on input "text" at bounding box center [580, 145] width 257 height 14
click at [397, 175] on input "text" at bounding box center [580, 179] width 257 height 14
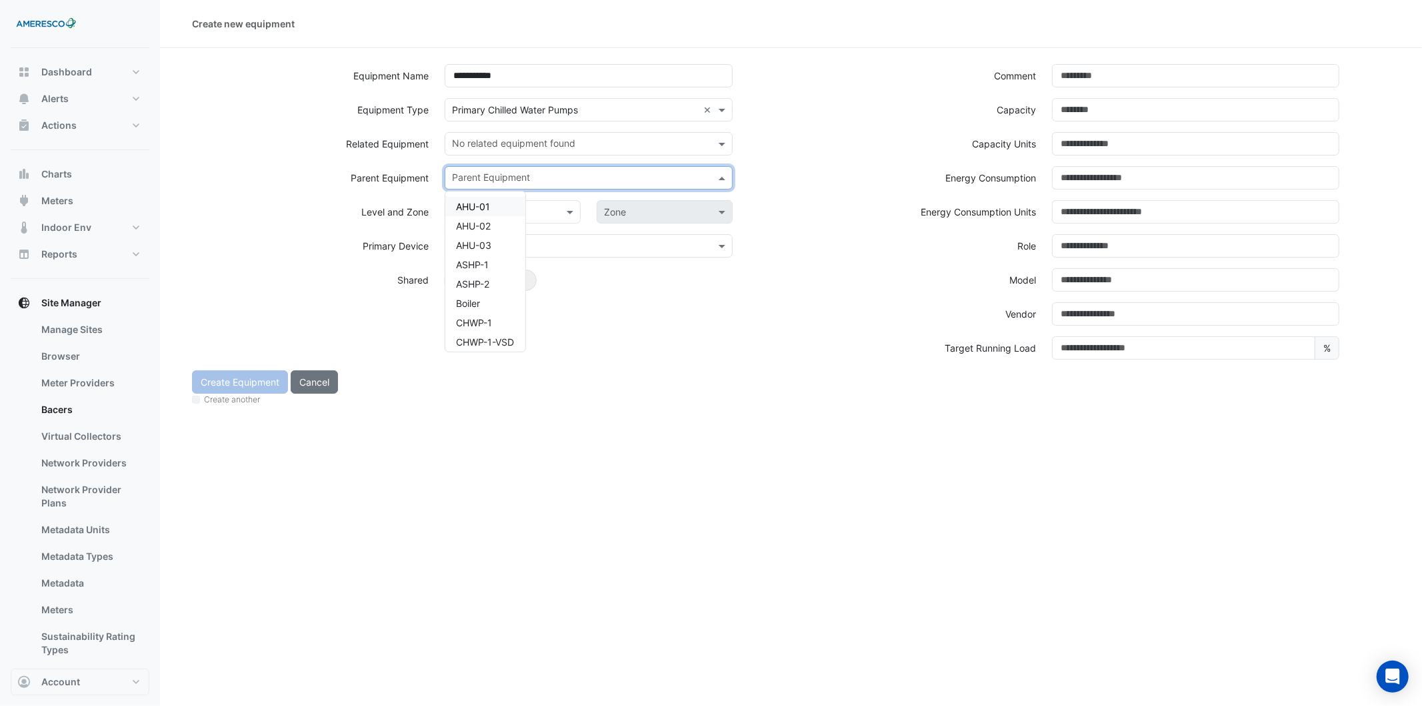
click at [397, 179] on div "Shared Not Shared" at bounding box center [588, 279] width 287 height 23
click at [397, 179] on button "Shared Not Shared" at bounding box center [491, 279] width 92 height 21
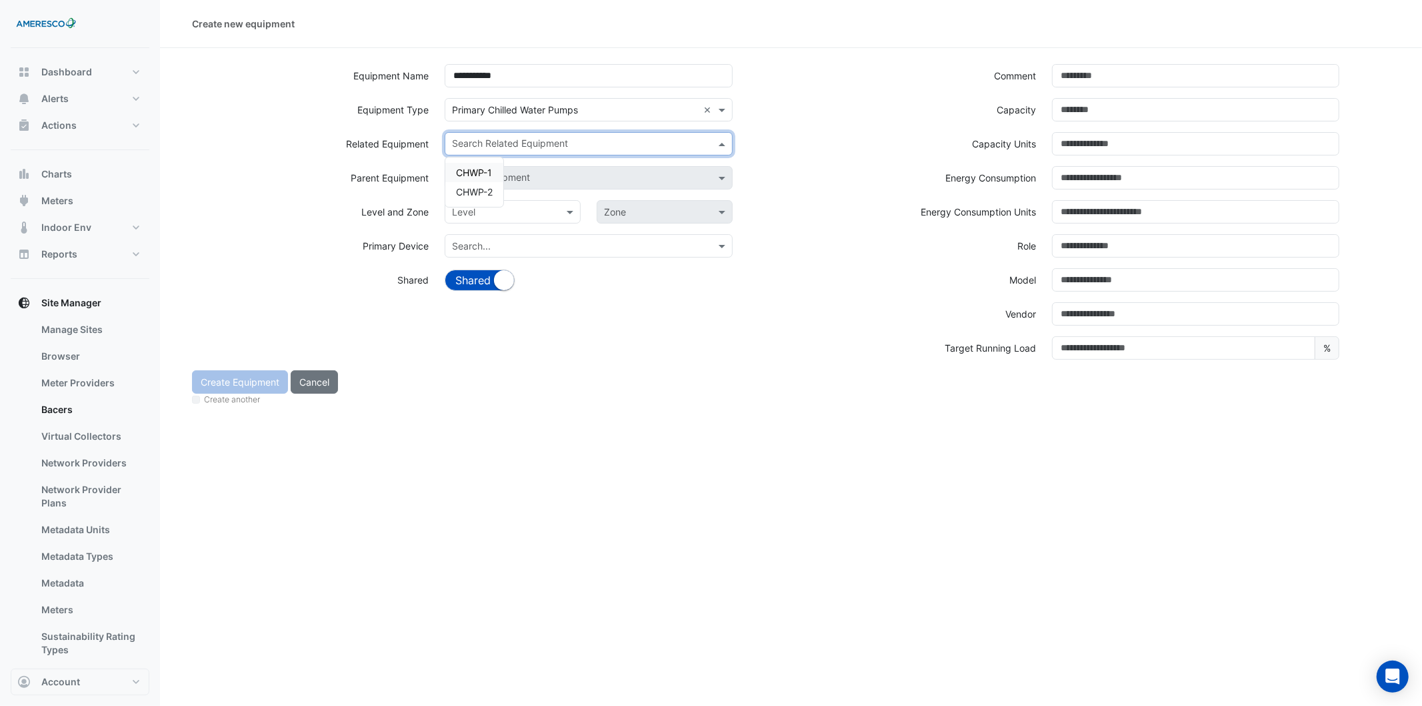
click at [397, 147] on input "text" at bounding box center [580, 145] width 257 height 14
click at [397, 169] on span "CHWP-1" at bounding box center [474, 172] width 36 height 11
click at [397, 157] on div "× CHWP-1 ×" at bounding box center [588, 149] width 303 height 34
drag, startPoint x: 532, startPoint y: 149, endPoint x: 524, endPoint y: 165, distance: 17.6
click at [397, 150] on input "text" at bounding box center [602, 145] width 191 height 14
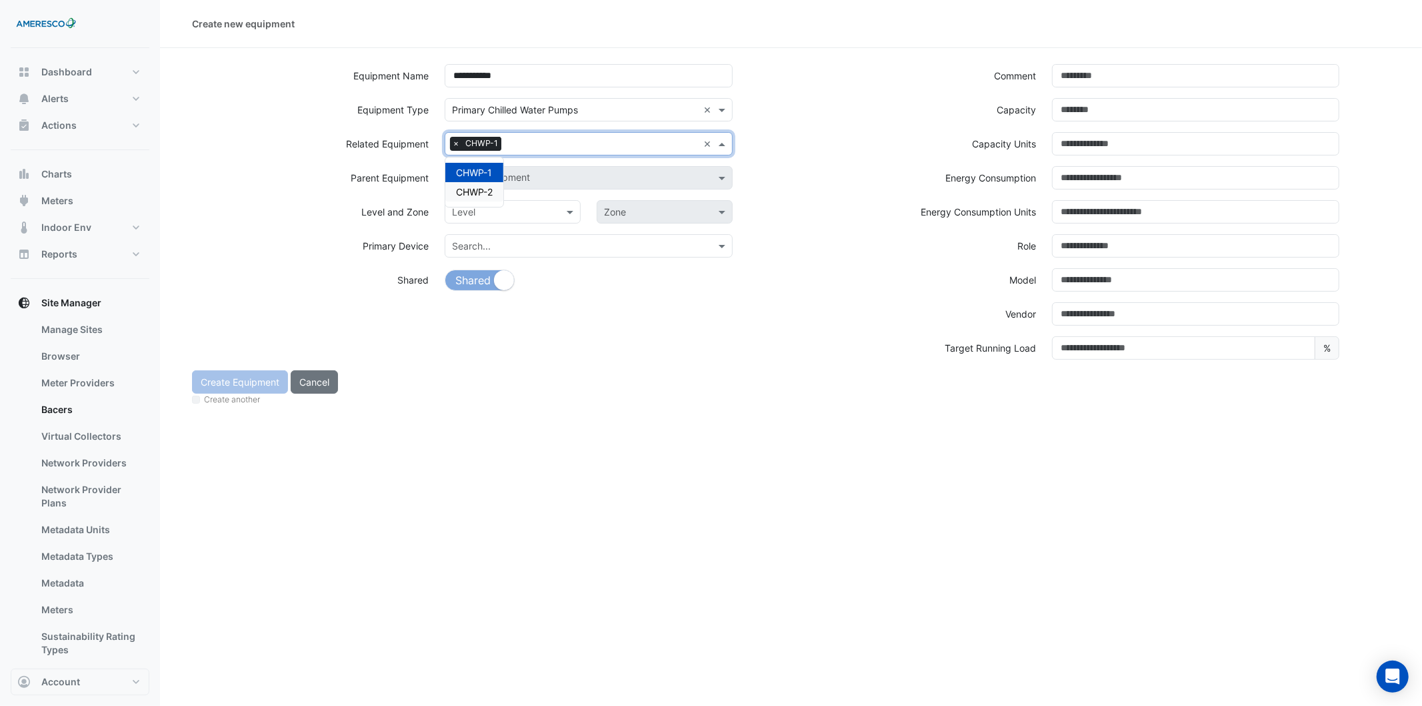
click at [397, 179] on span "CHWP-2" at bounding box center [474, 191] width 37 height 11
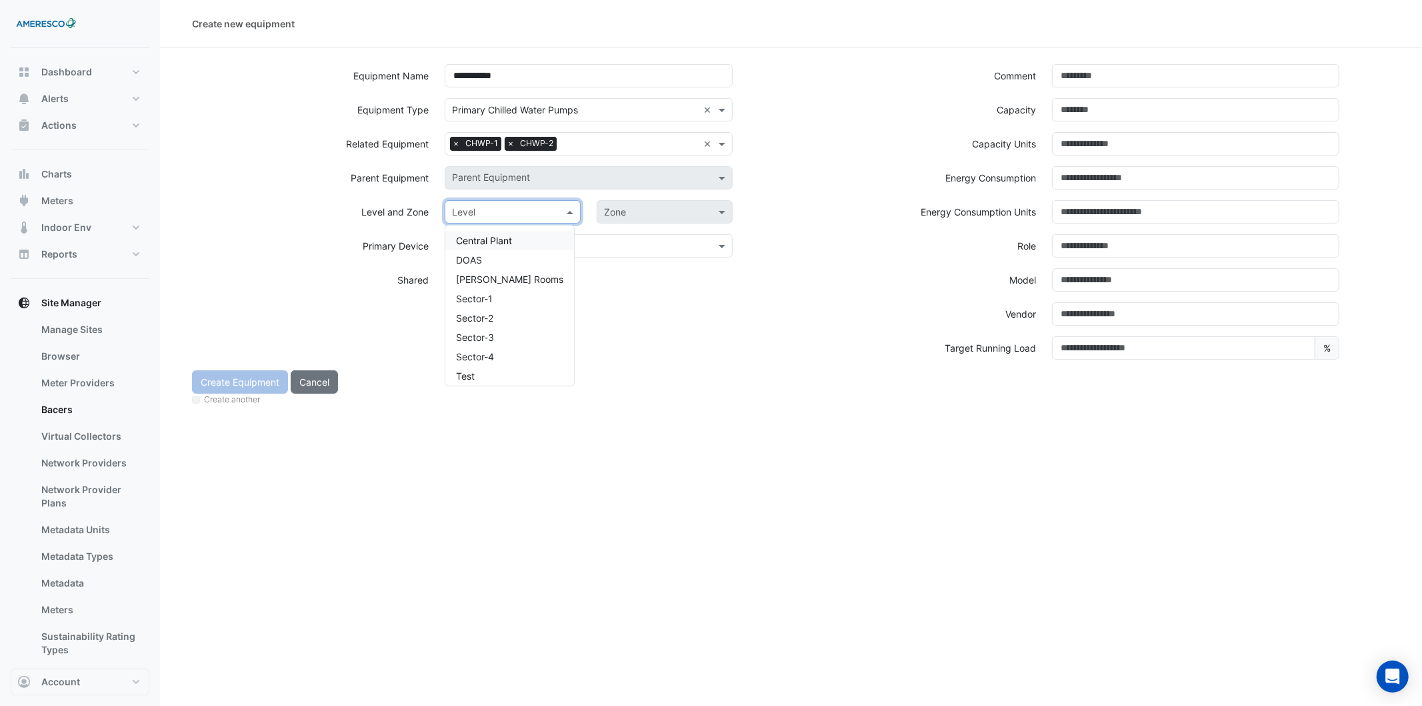
click at [397, 179] on input "text" at bounding box center [499, 212] width 95 height 14
click at [397, 179] on div "Central Plant DOAS Kelly Rooms Sector-1 Sector-2 Sector-3 Sector-4 Test" at bounding box center [509, 305] width 129 height 160
drag, startPoint x: 495, startPoint y: 236, endPoint x: 520, endPoint y: 237, distance: 24.7
click at [397, 179] on span "Central Plant" at bounding box center [484, 240] width 56 height 11
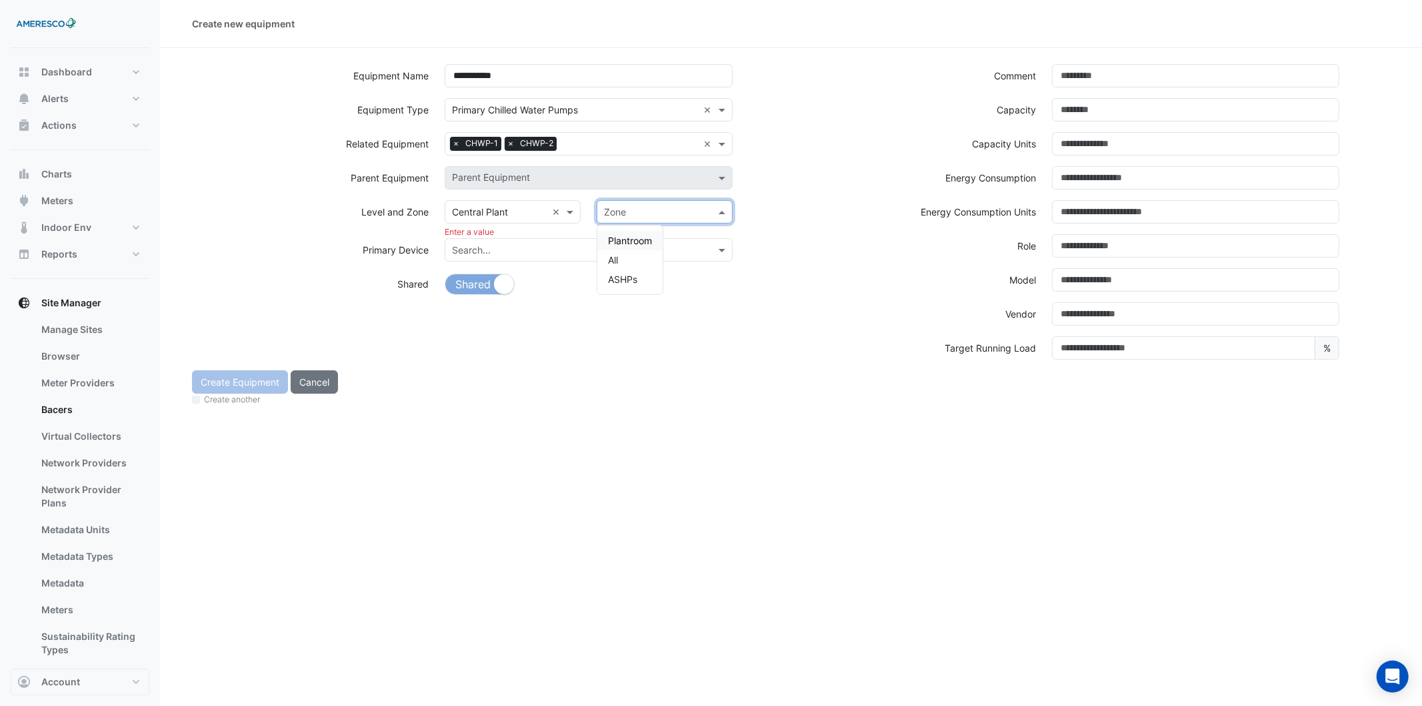
click at [397, 179] on input "text" at bounding box center [651, 212] width 95 height 14
click at [397, 179] on span "Plantroom" at bounding box center [630, 240] width 44 height 11
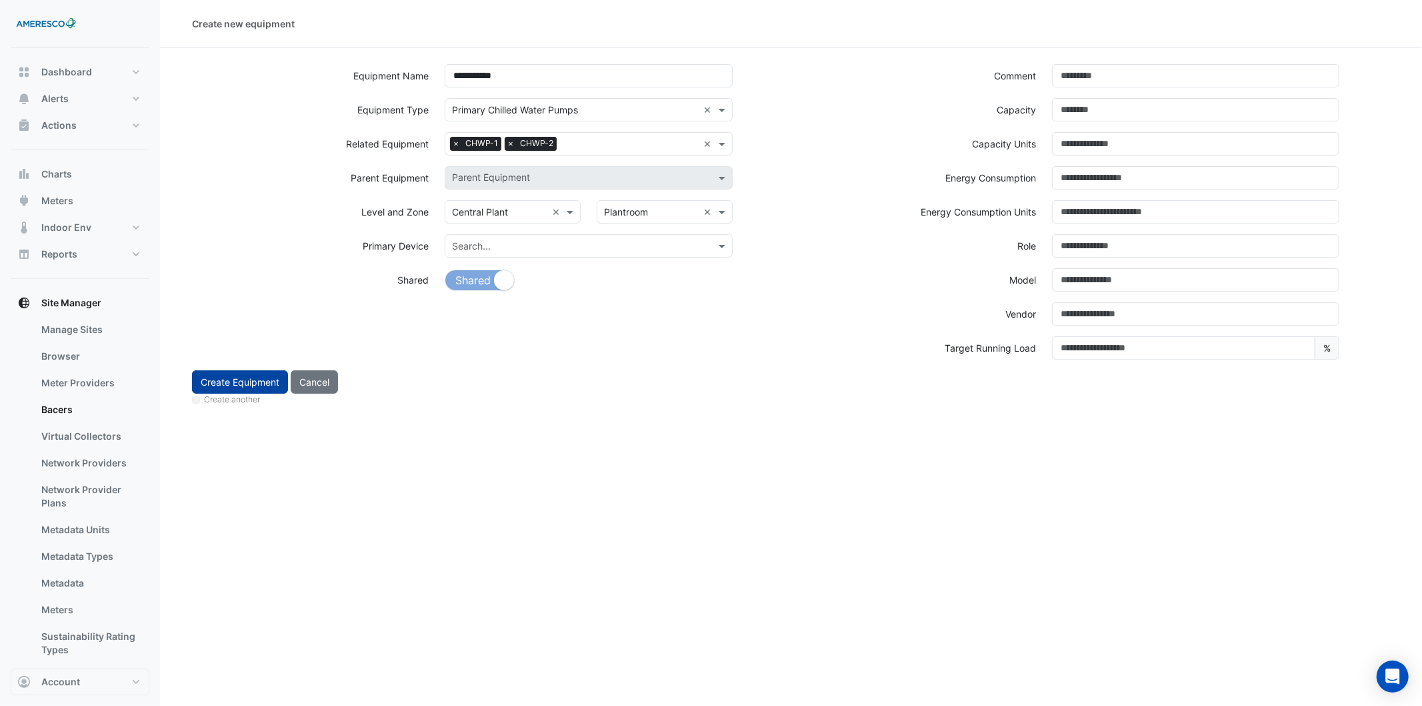
click at [235, 179] on button "Create Equipment" at bounding box center [240, 381] width 96 height 23
select select "***"
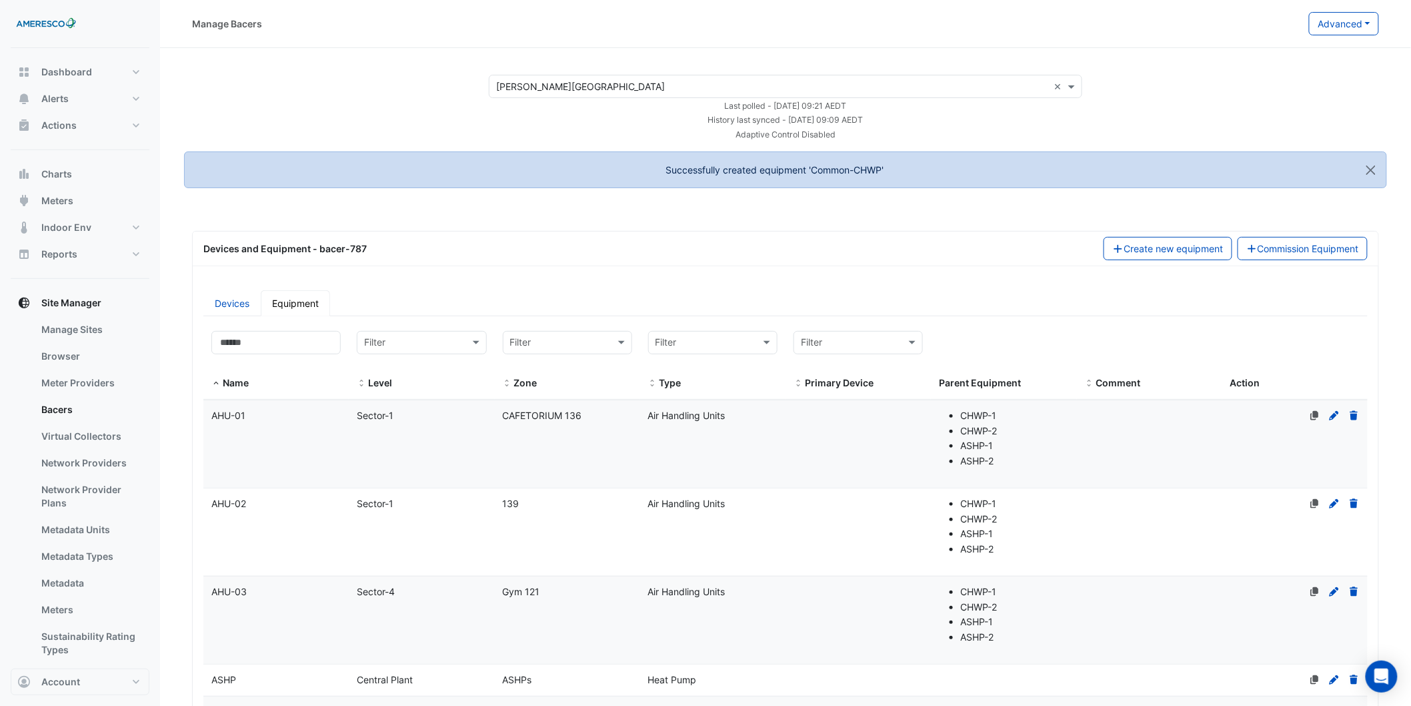
select select "***"
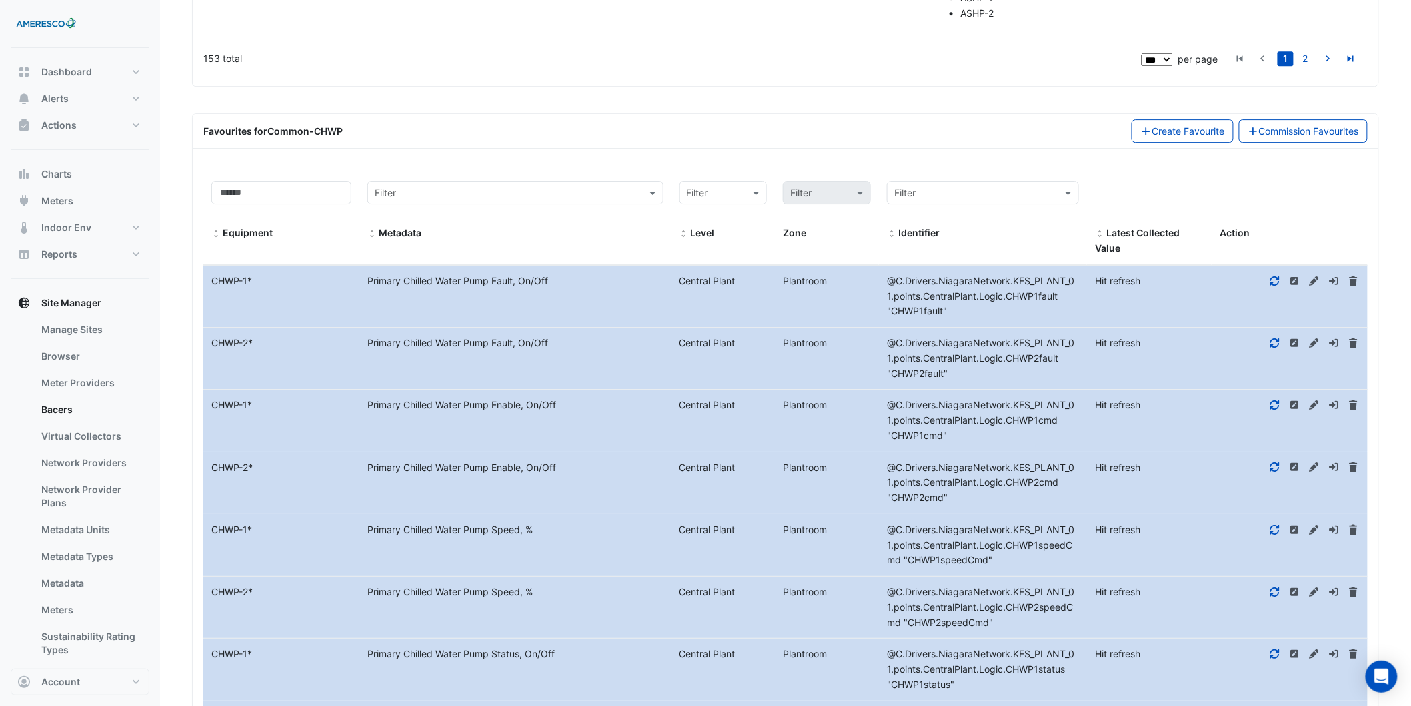
scroll to position [8090, 0]
click at [397, 139] on link "Commission Favourites" at bounding box center [1303, 131] width 129 height 23
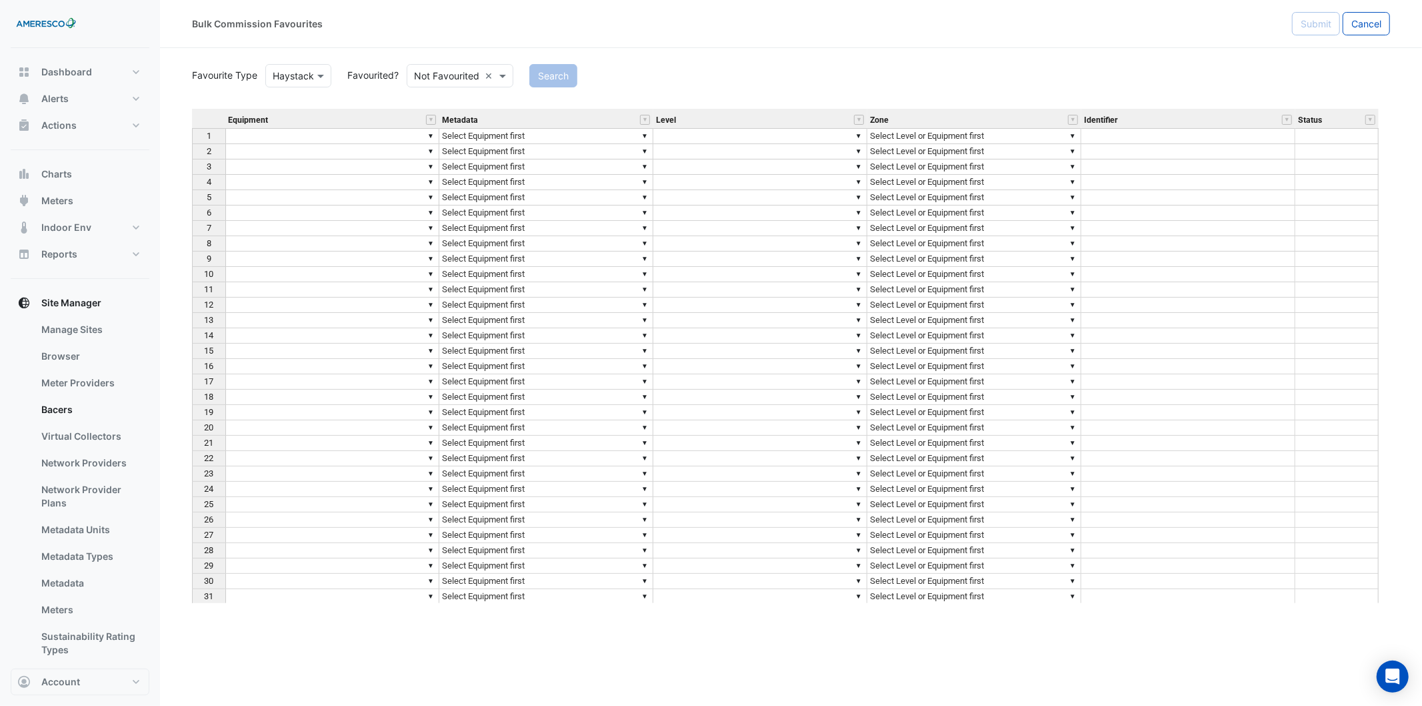
click at [397, 132] on td at bounding box center [1189, 136] width 214 height 16
type textarea "**********"
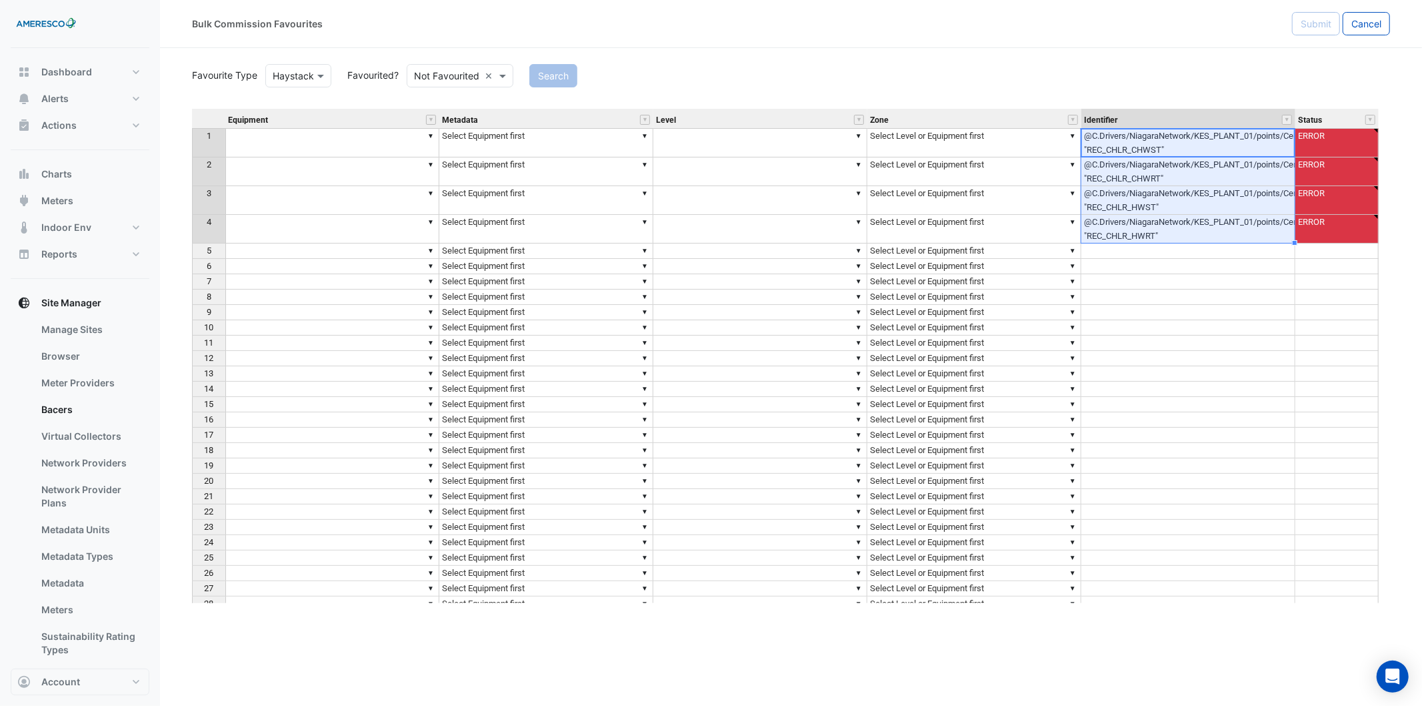
click at [335, 138] on td "▼" at bounding box center [332, 142] width 214 height 29
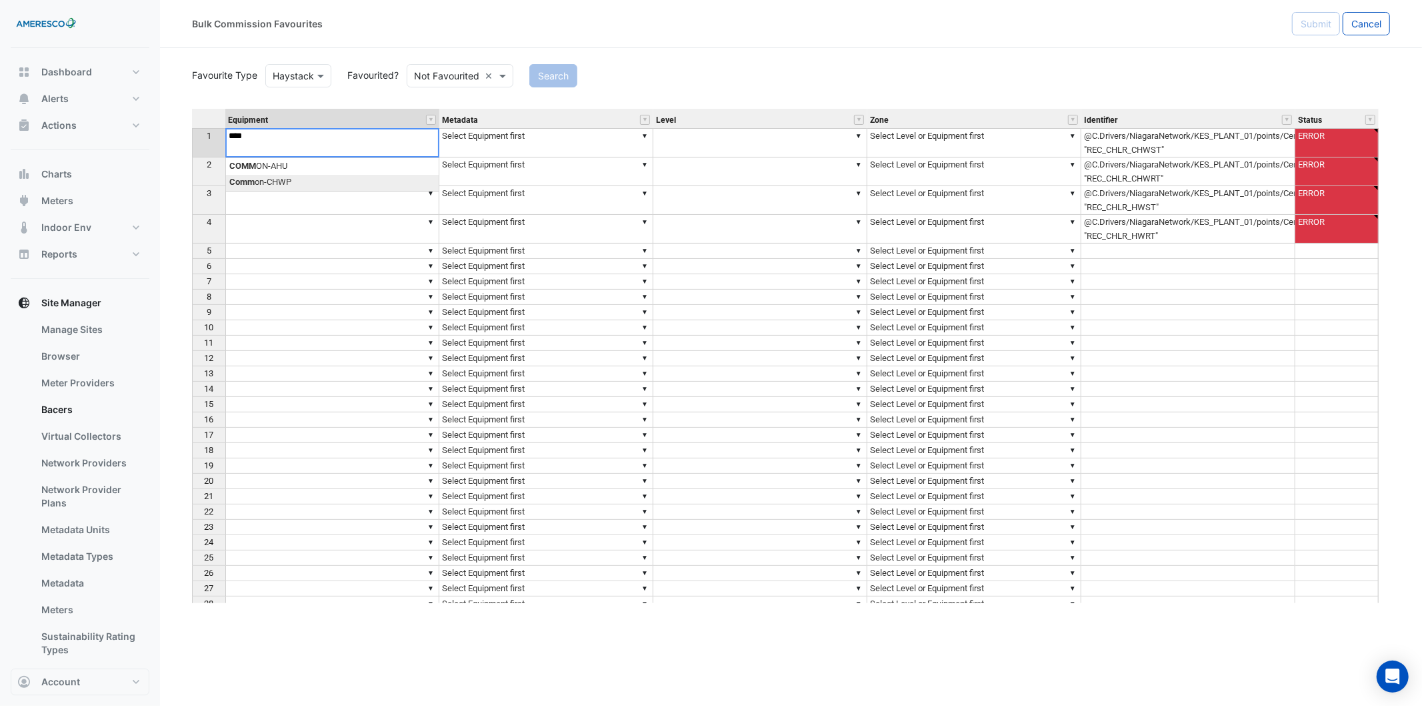
type textarea "**********"
click at [335, 138] on td "▼ Common-CHWP" at bounding box center [332, 142] width 214 height 29
drag, startPoint x: 437, startPoint y: 156, endPoint x: 465, endPoint y: 135, distance: 35.2
type textarea "**********"
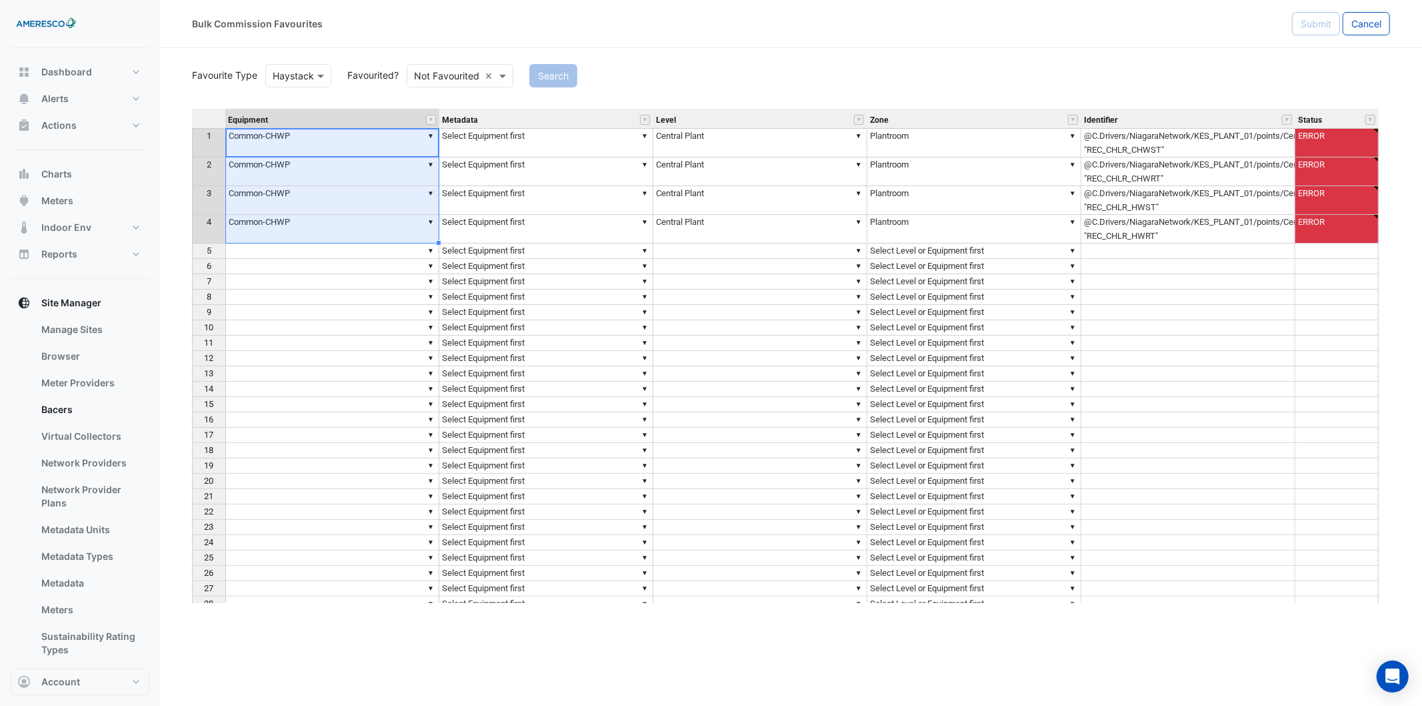
click at [397, 135] on td "▼ Select Equipment first" at bounding box center [546, 142] width 214 height 29
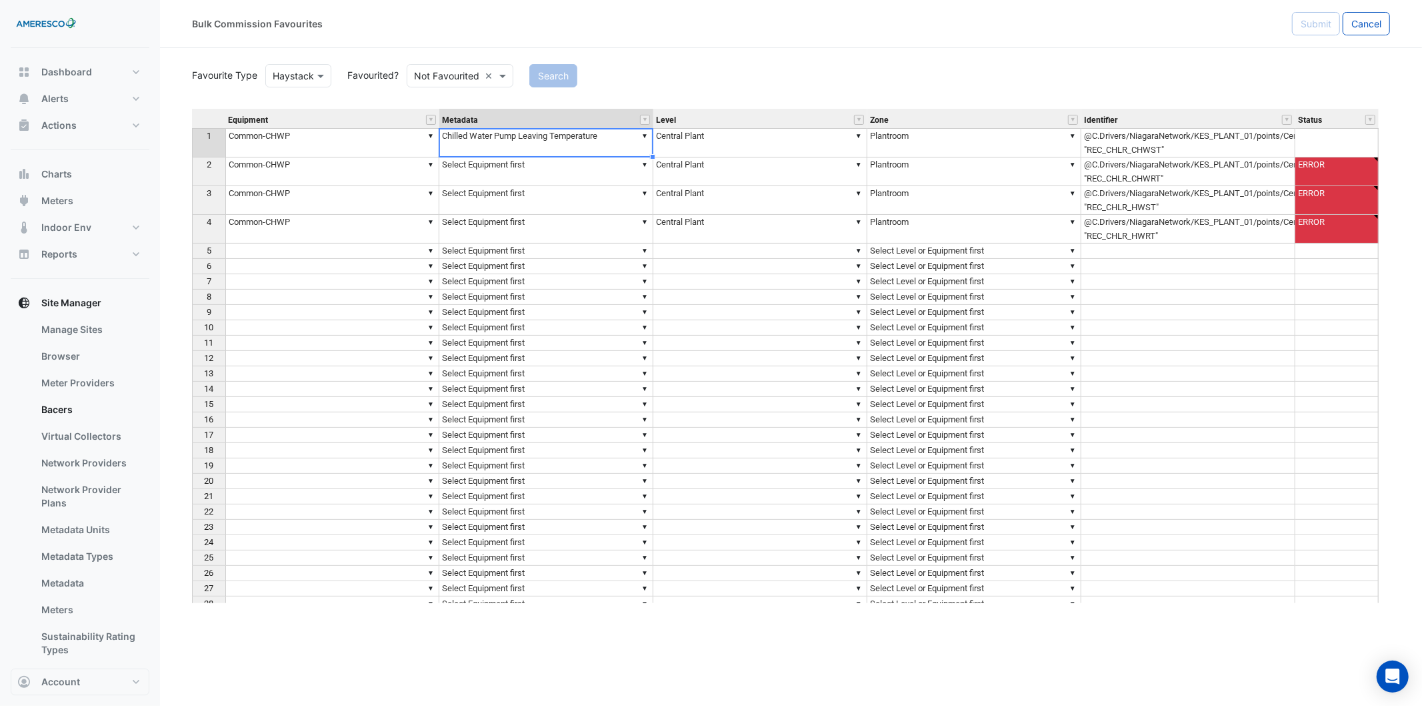
click at [397, 176] on div "Equipment Metadata Level Zone Identifier Status 1 ▼ Common-CHWP ▼ Chilled Water…" at bounding box center [791, 356] width 1198 height 494
type textarea "**********"
click at [397, 176] on td "▼ Select Equipment first" at bounding box center [546, 171] width 214 height 29
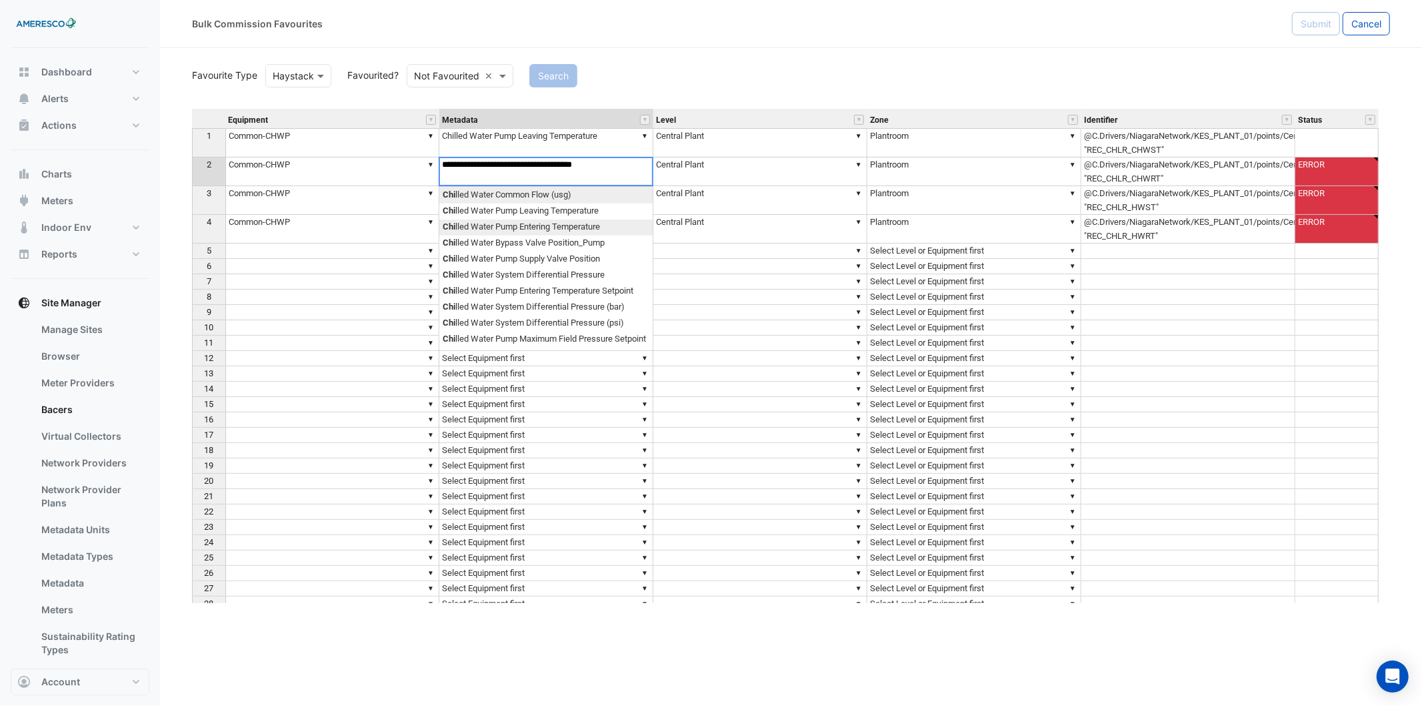
click at [397, 179] on div "Equipment Metadata Level Zone Identifier Status 1 ▼ Common-CHWP ▼ Chilled Water…" at bounding box center [791, 356] width 1198 height 494
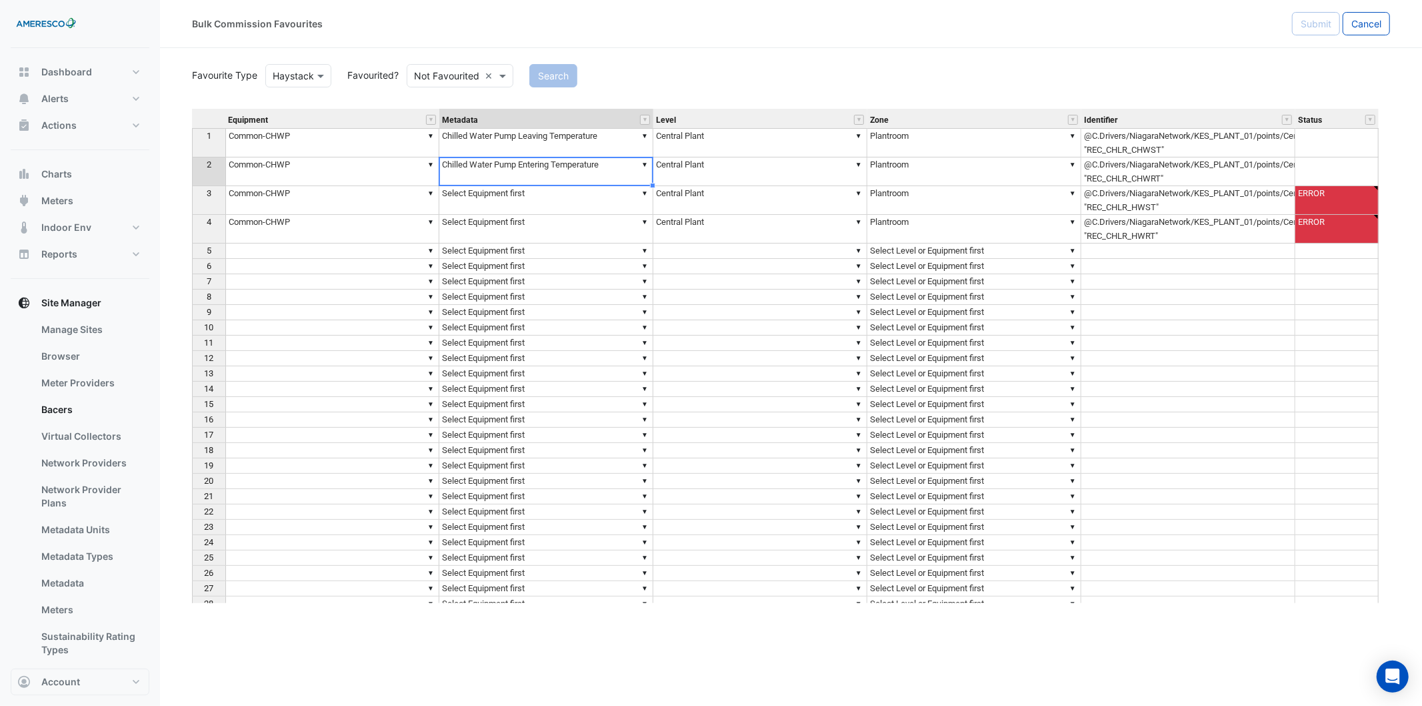
type textarea "**********"
click at [397, 179] on td "▼ Select Equipment first" at bounding box center [546, 200] width 214 height 29
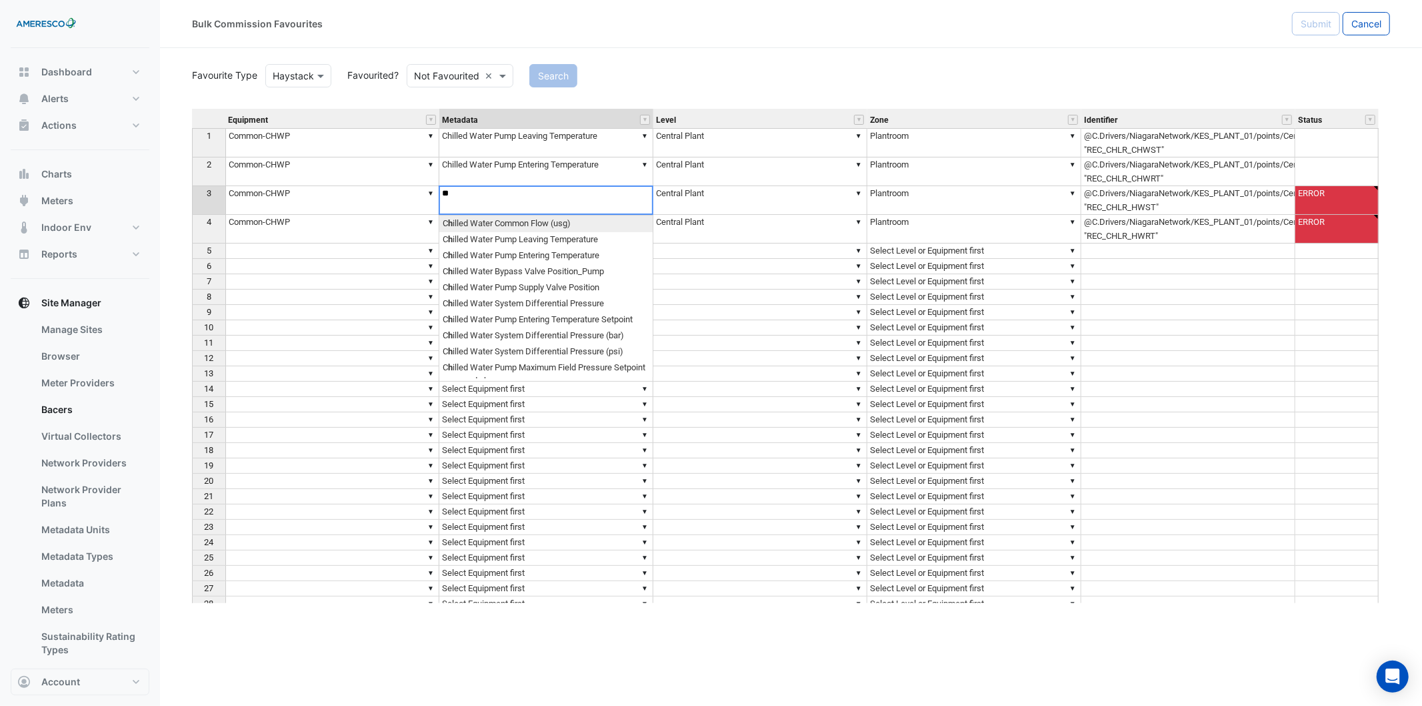
scroll to position [10, 10]
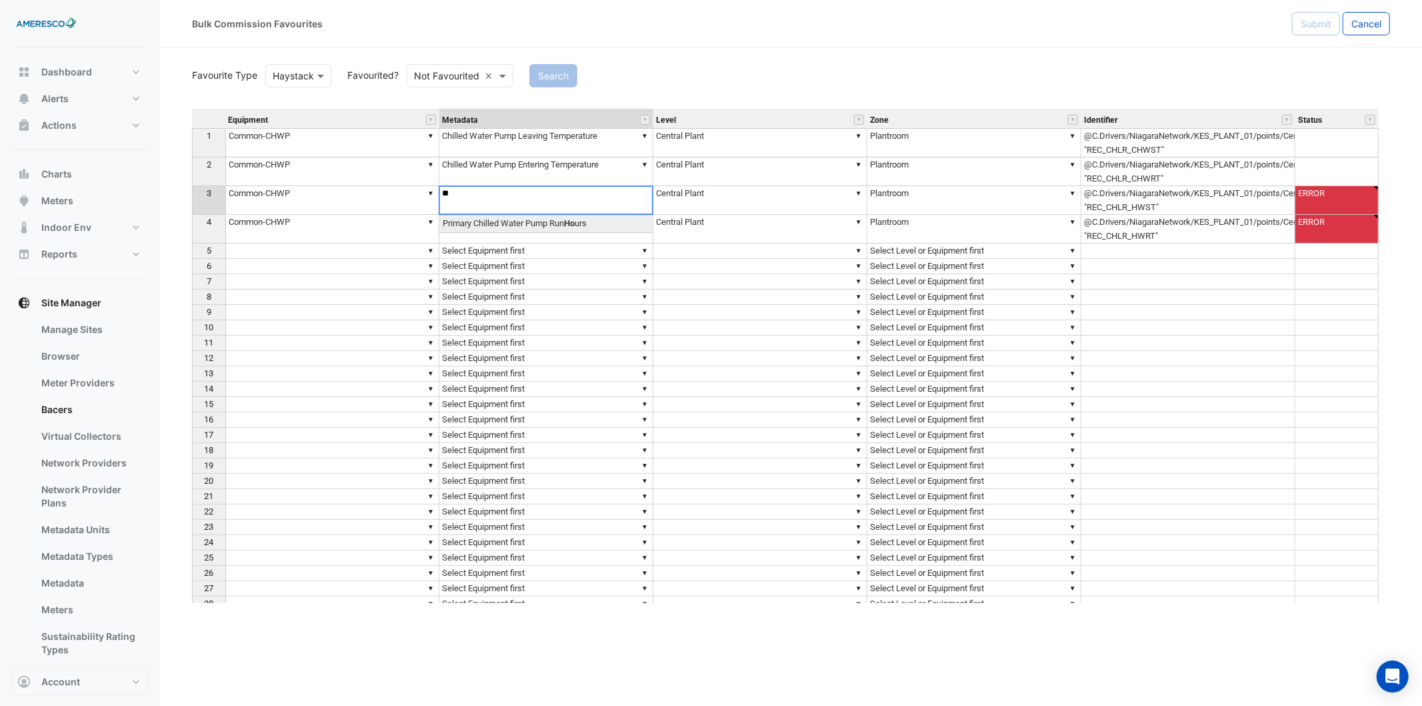
type textarea "*"
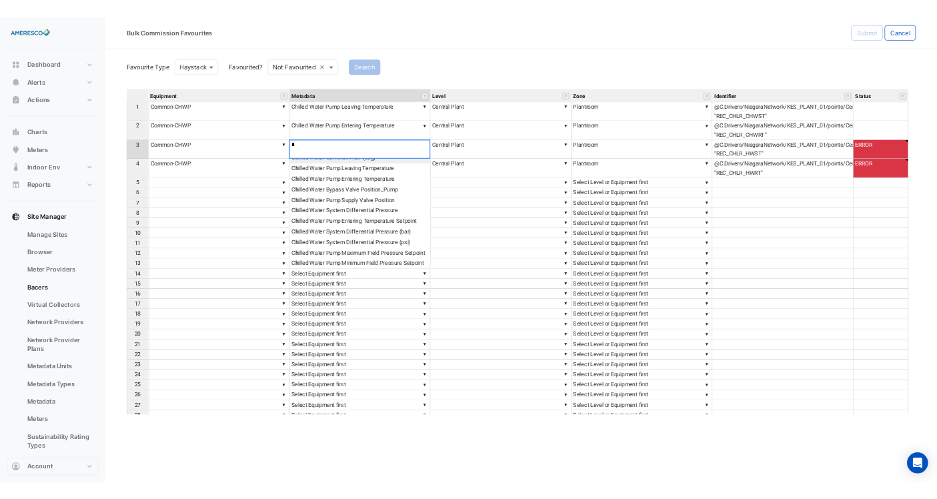
scroll to position [0, 0]
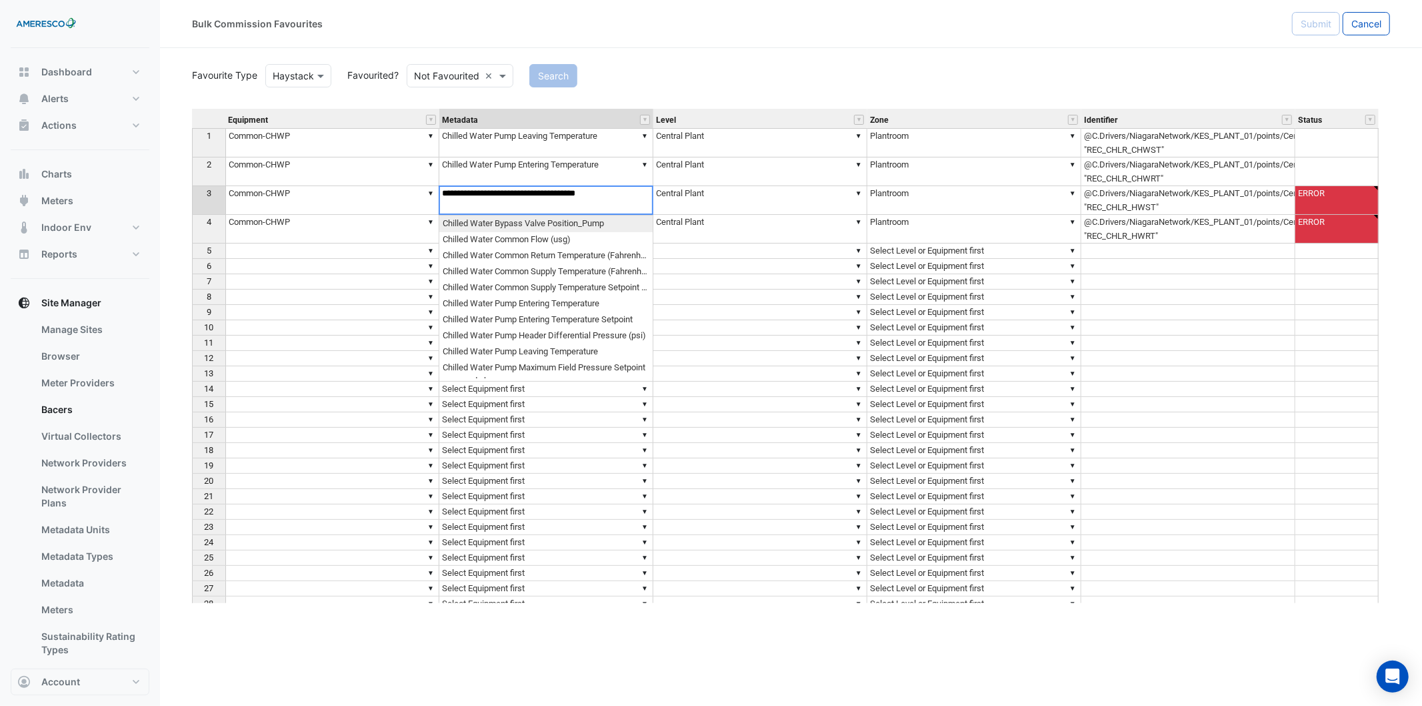
type textarea "**********"
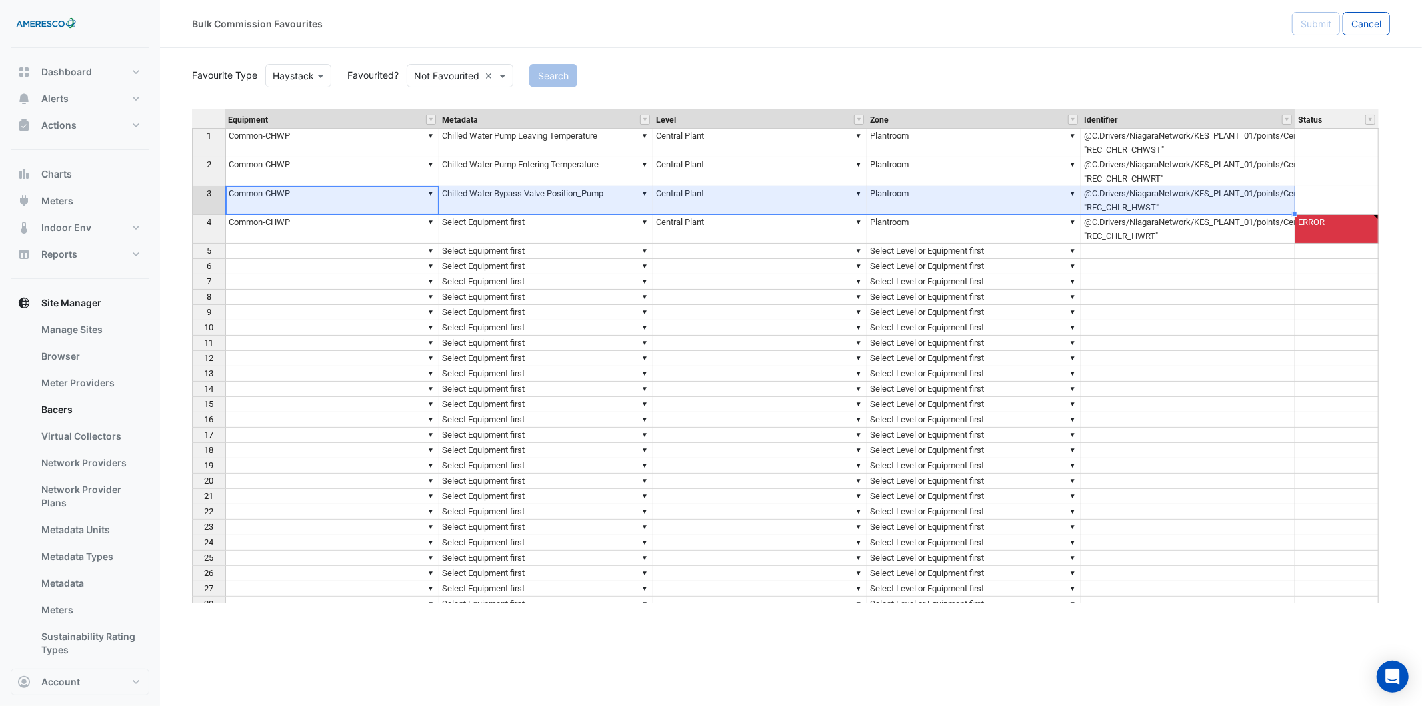
drag, startPoint x: 367, startPoint y: 211, endPoint x: 1102, endPoint y: 214, distance: 734.9
click at [192, 179] on div "Equipment Metadata Level Zone Identifier Status 1 ▼ Common-CHWP ▼ Chilled Water…" at bounding box center [192, 391] width 0 height 564
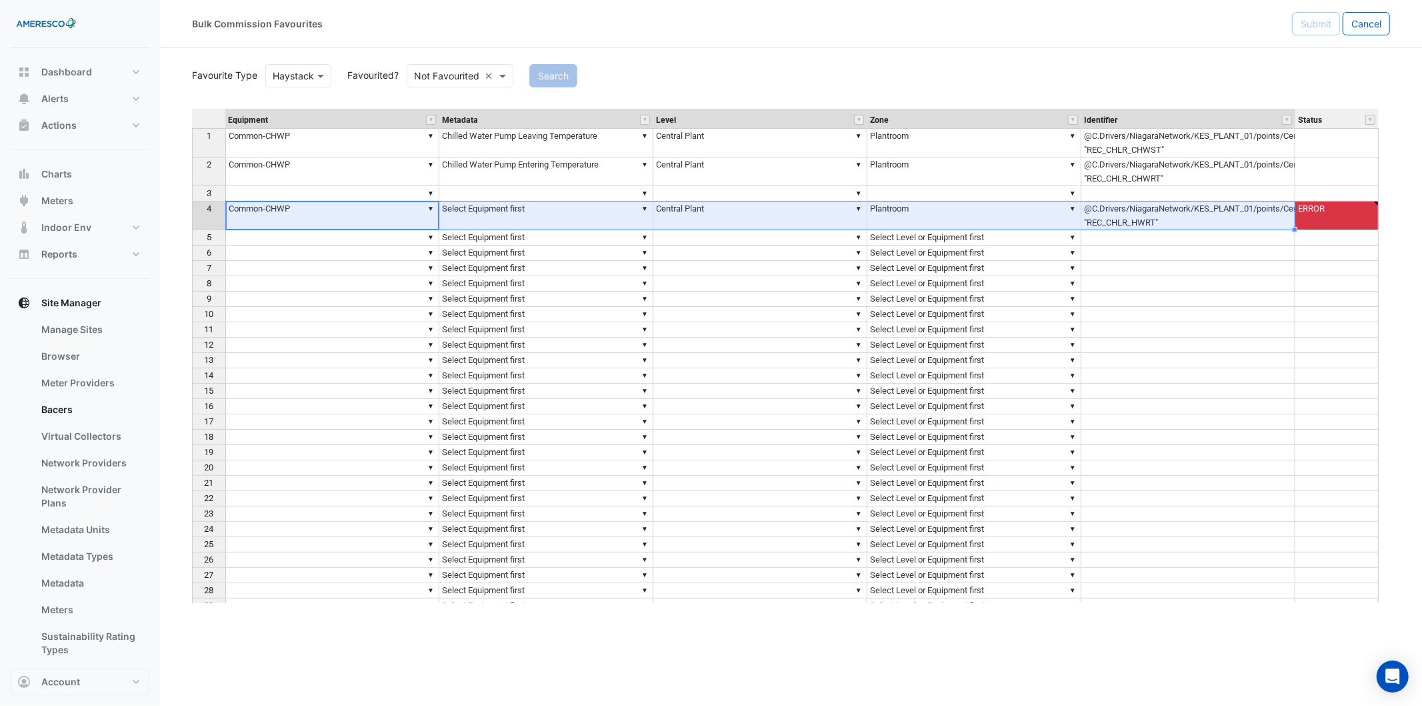
drag, startPoint x: 357, startPoint y: 203, endPoint x: 1170, endPoint y: 229, distance: 814.0
click at [192, 179] on div "Equipment Metadata Level Zone Identifier Status 1 ▼ Common-CHWP ▼ Chilled Water…" at bounding box center [192, 392] width 0 height 566
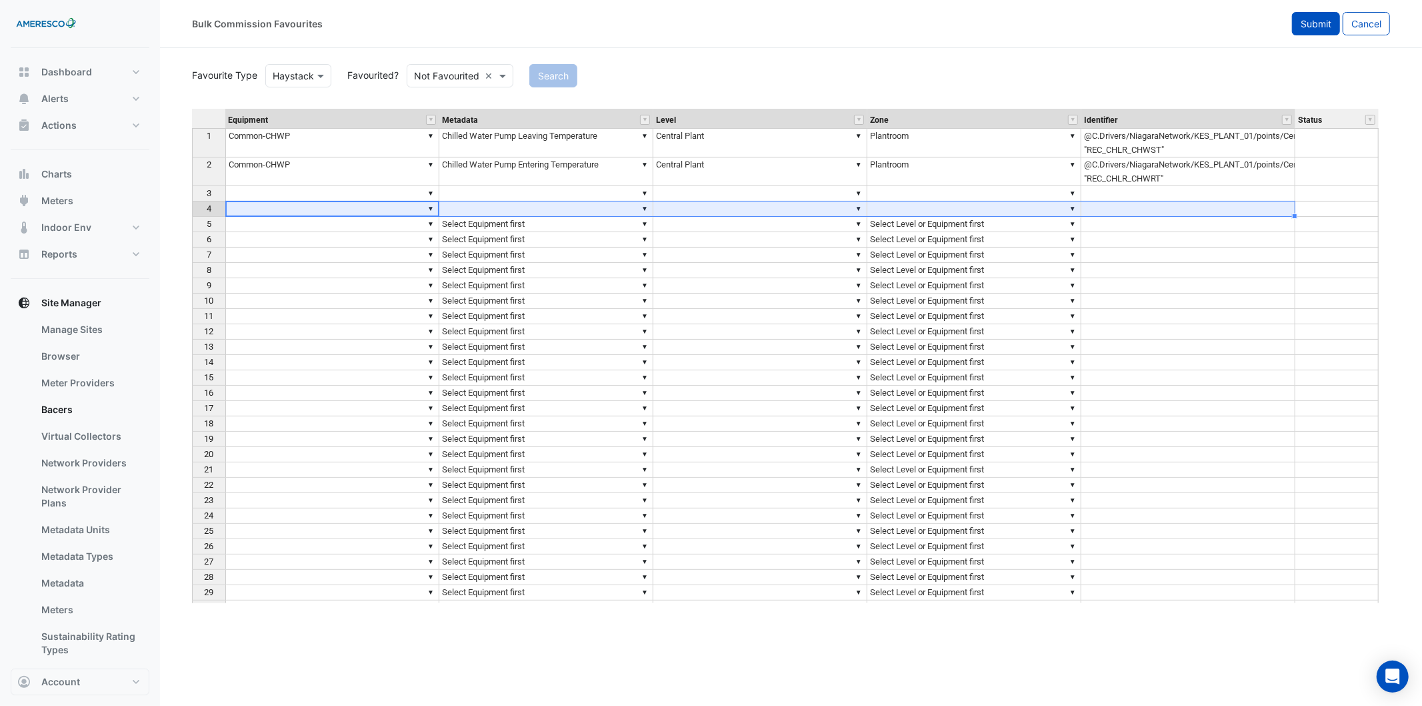
click at [397, 18] on span "Submit" at bounding box center [1316, 23] width 31 height 11
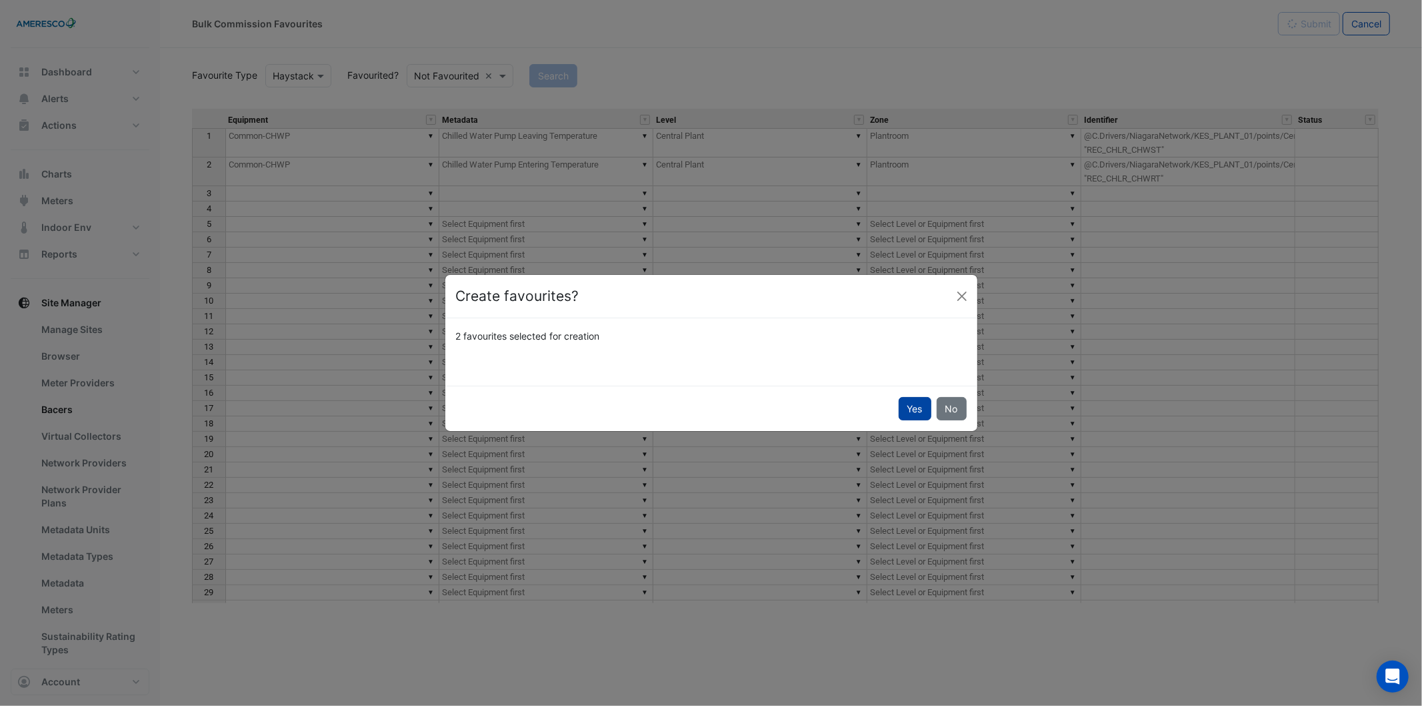
click at [397, 179] on button "Yes" at bounding box center [915, 408] width 33 height 23
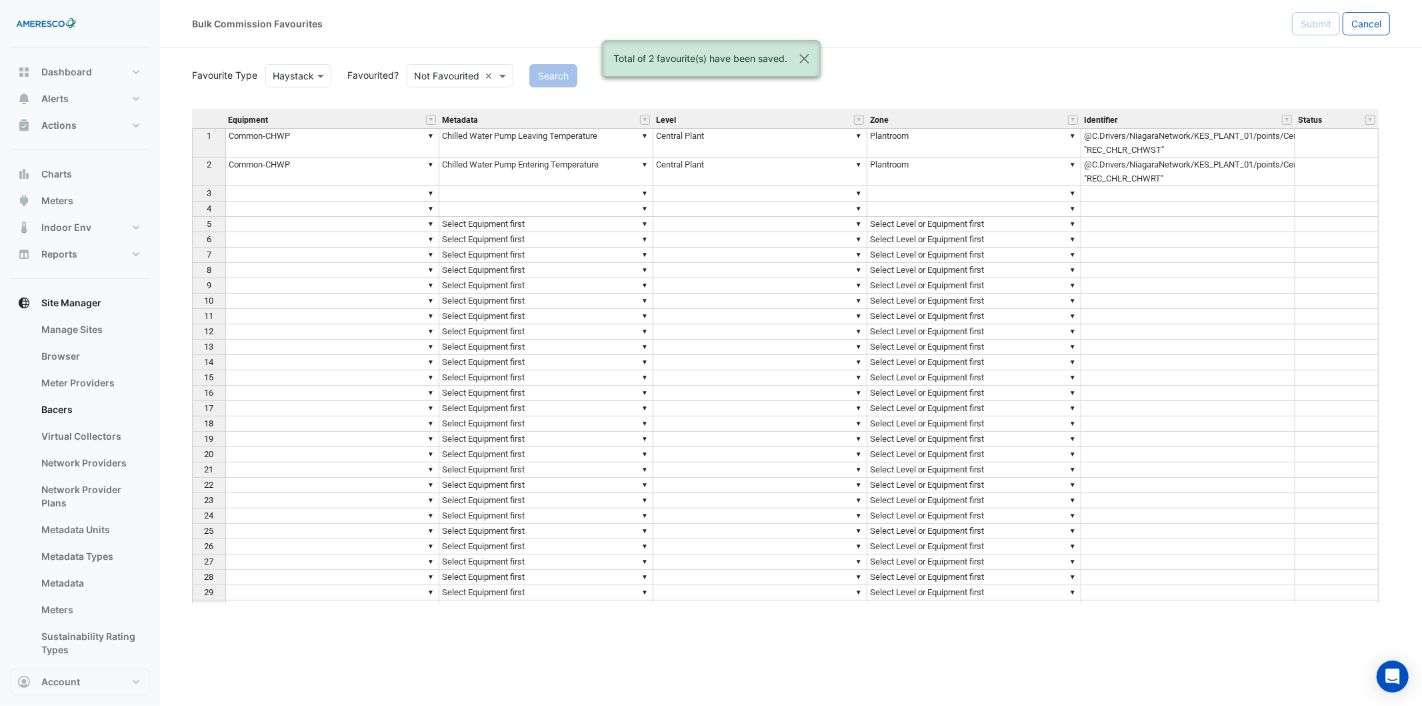
click at [397, 38] on div "Bulk Commission Favourites Submit Cancel" at bounding box center [791, 24] width 1262 height 48
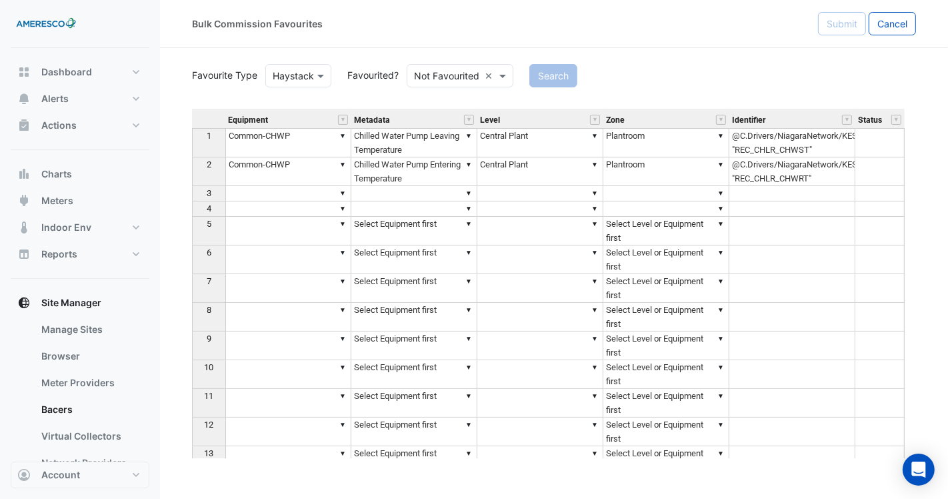
click at [172, 21] on div "Bulk Commission Favourites Submit Cancel" at bounding box center [554, 23] width 788 height 23
click at [397, 21] on span "Cancel" at bounding box center [893, 23] width 30 height 11
select select "***"
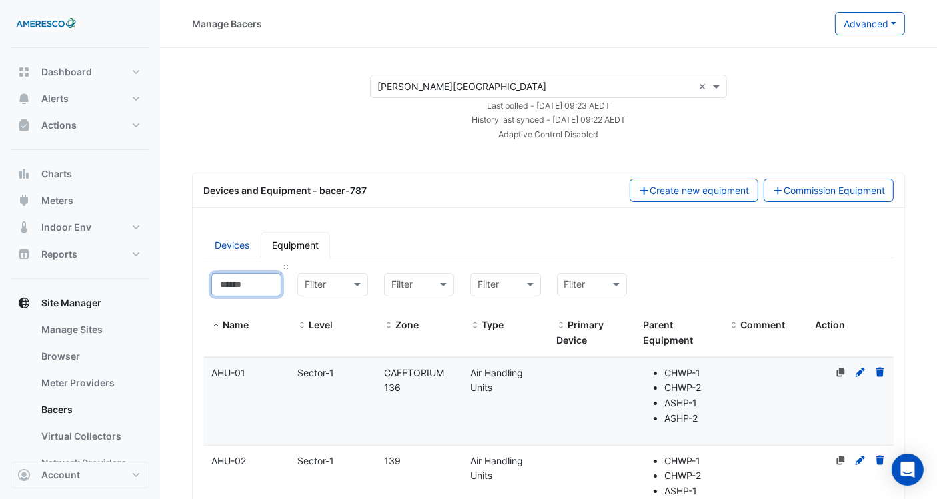
click at [247, 179] on input at bounding box center [246, 284] width 70 height 23
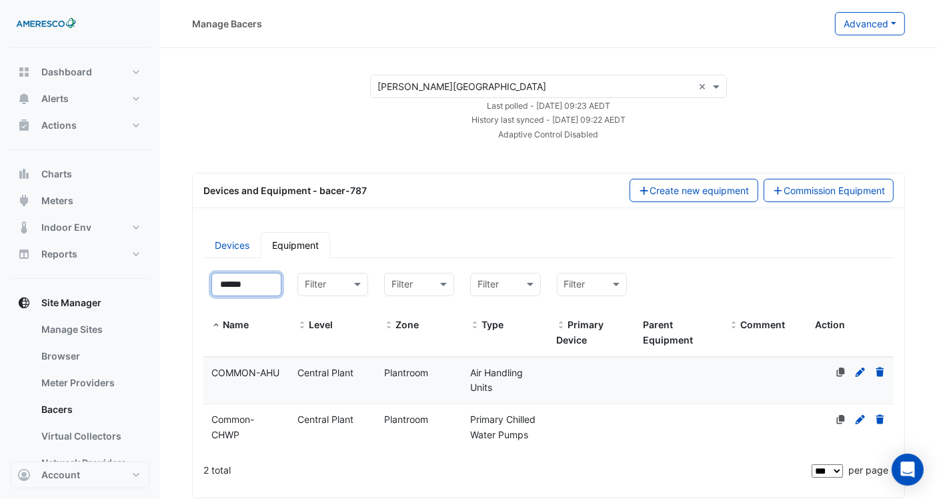
type input "******"
click at [310, 179] on span "Central Plant" at bounding box center [325, 418] width 56 height 11
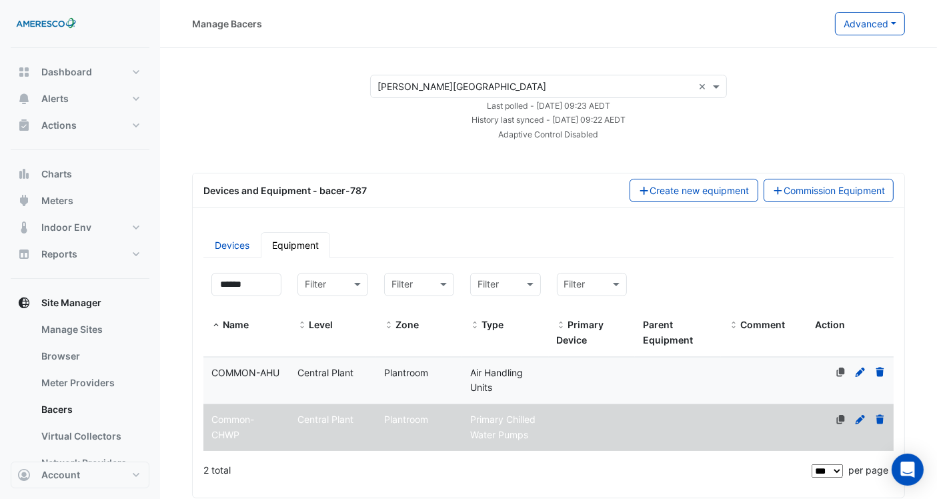
select select "***"
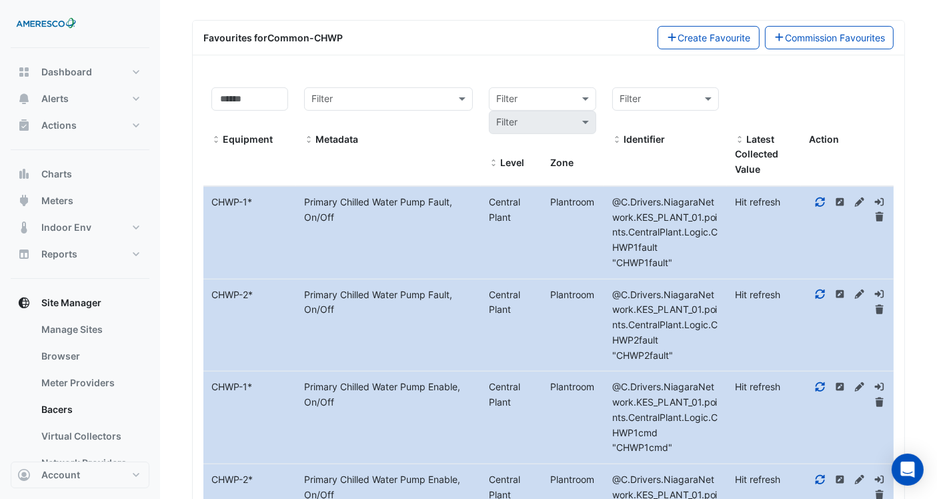
scroll to position [518, 0]
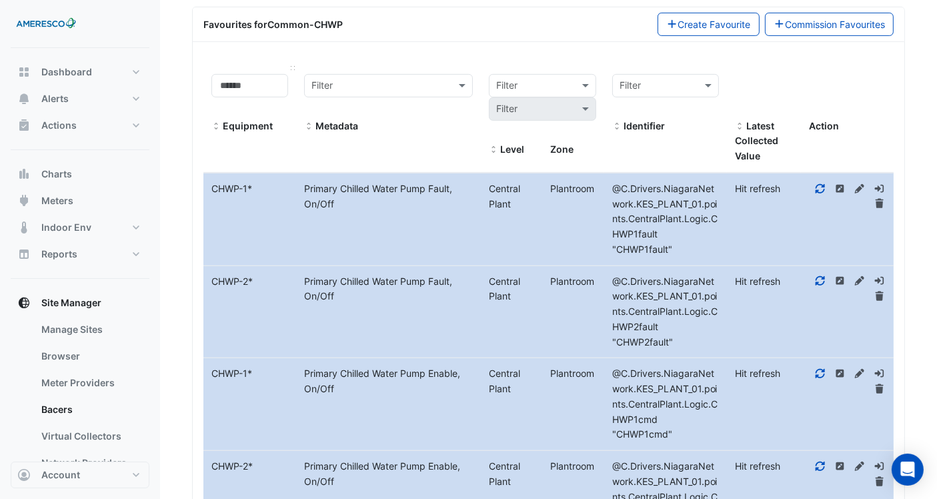
click at [217, 121] on span at bounding box center [215, 126] width 9 height 11
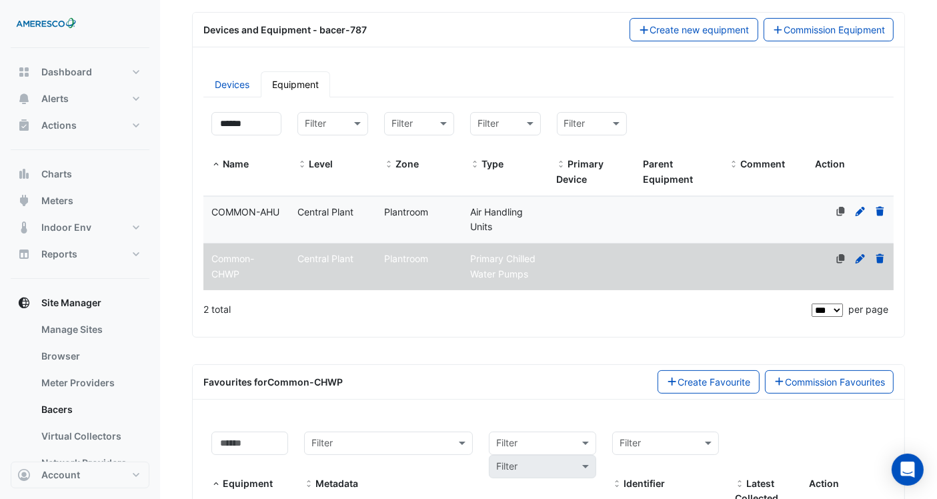
scroll to position [0, 0]
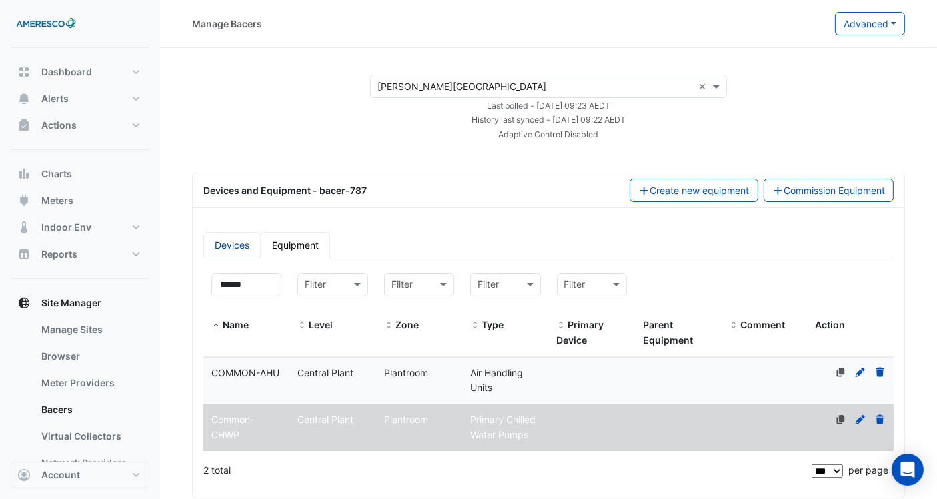
click at [243, 179] on link "Devices" at bounding box center [231, 245] width 57 height 26
select select "***"
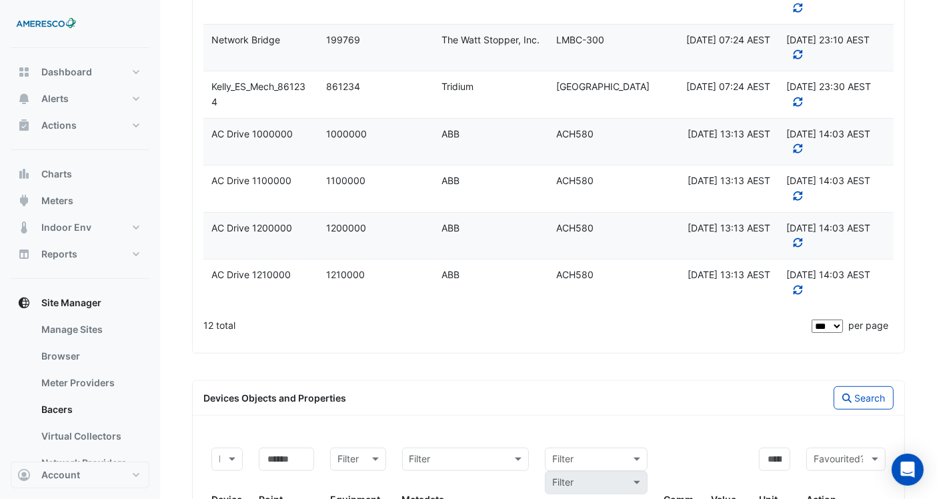
scroll to position [619, 0]
click at [325, 179] on datatable-body-cell "Device ID 1210000" at bounding box center [376, 282] width 115 height 47
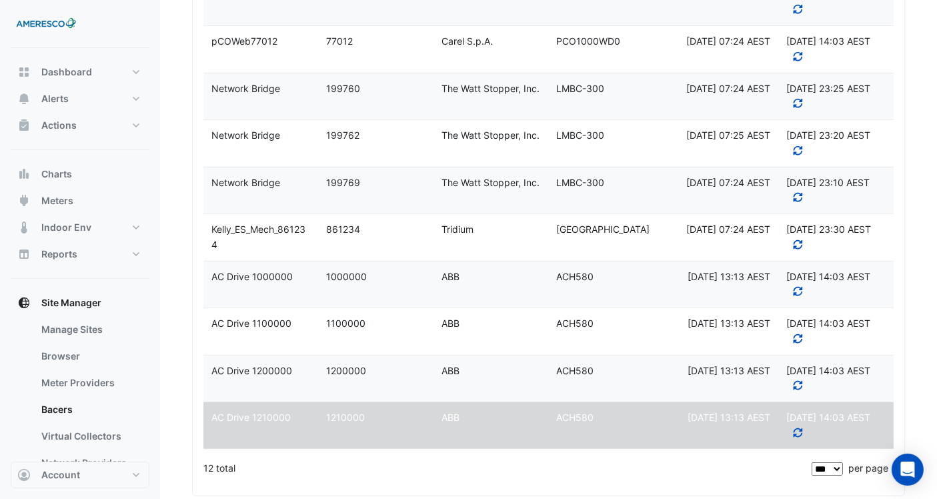
scroll to position [0, 0]
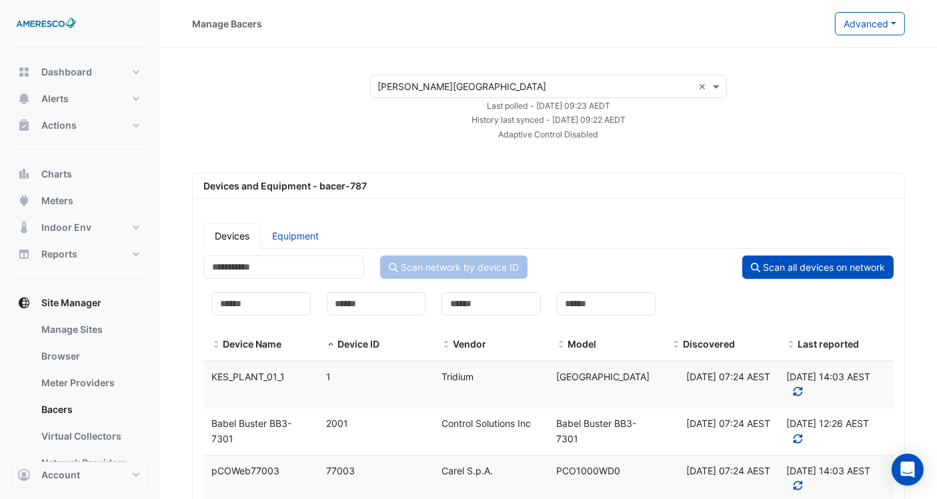
click at [397, 85] on input "text" at bounding box center [534, 87] width 315 height 14
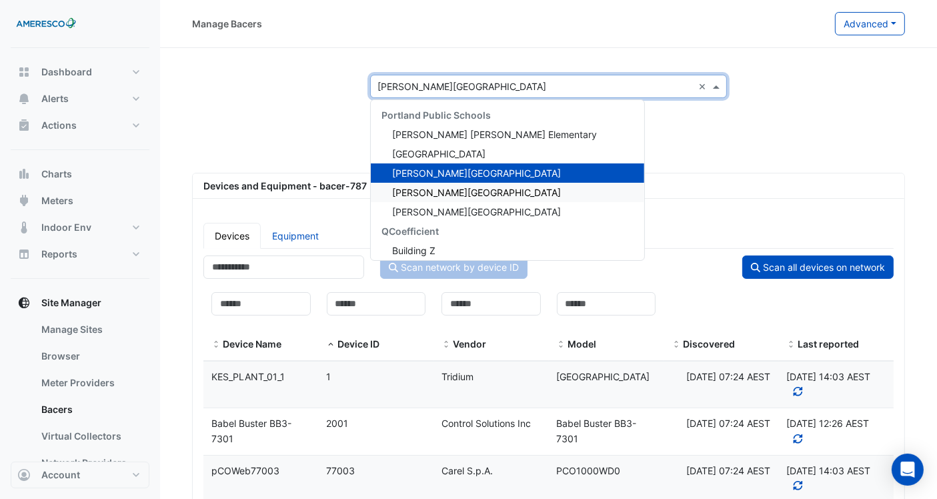
click at [397, 179] on span "[PERSON_NAME][GEOGRAPHIC_DATA]" at bounding box center [476, 192] width 169 height 11
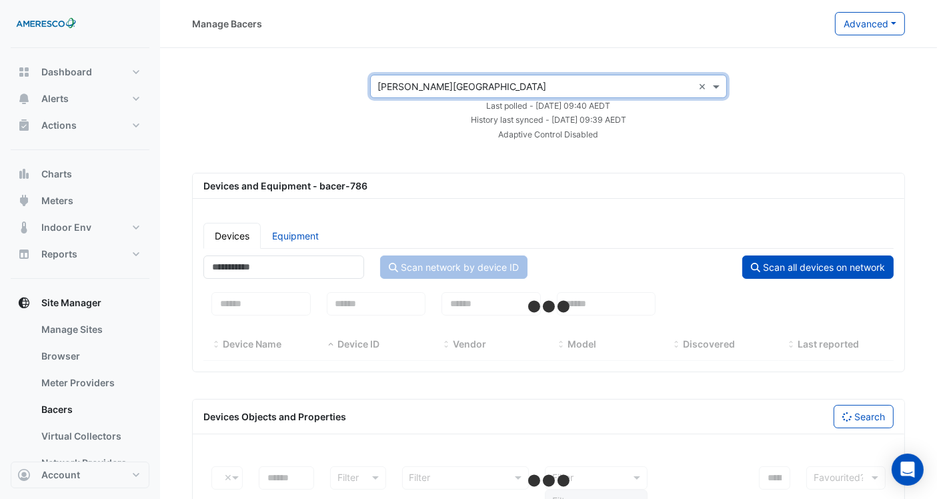
select select "***"
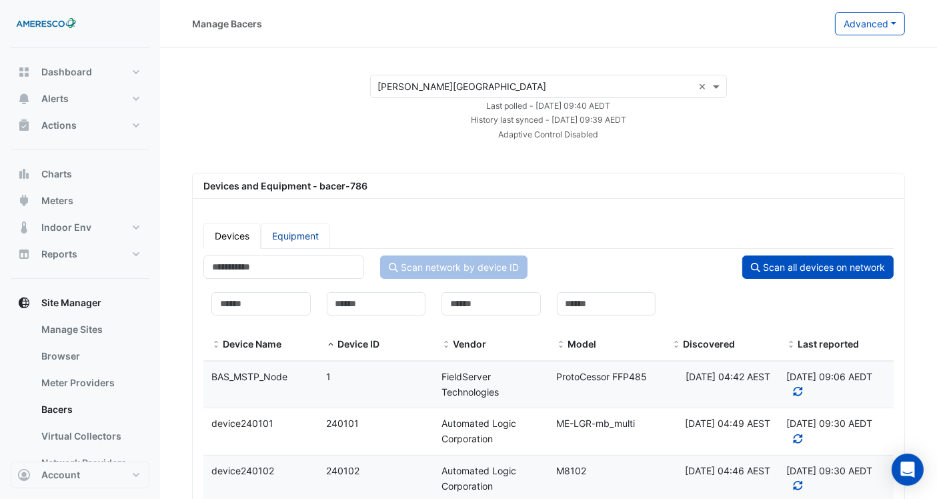
click at [291, 179] on link "Equipment" at bounding box center [295, 236] width 69 height 26
select select "***"
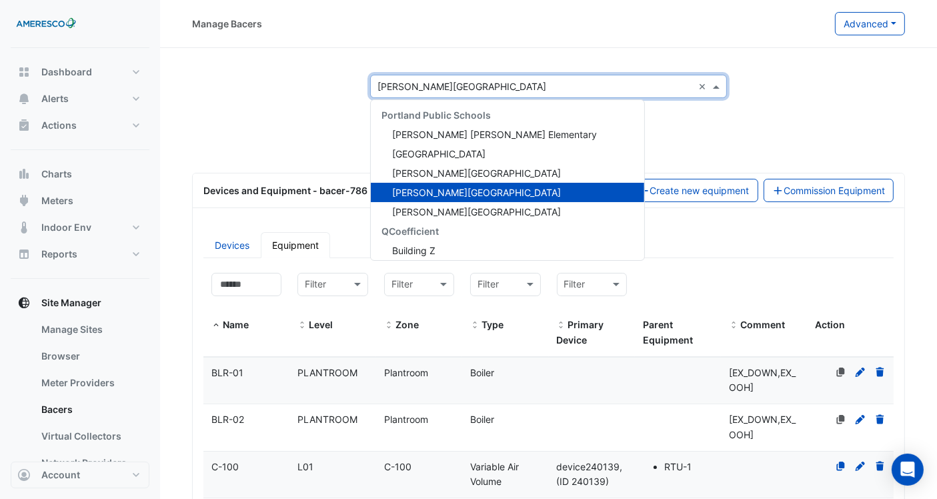
click at [397, 87] on input "text" at bounding box center [534, 87] width 315 height 14
click at [397, 137] on span "[PERSON_NAME] [PERSON_NAME] Elementary" at bounding box center [494, 134] width 205 height 11
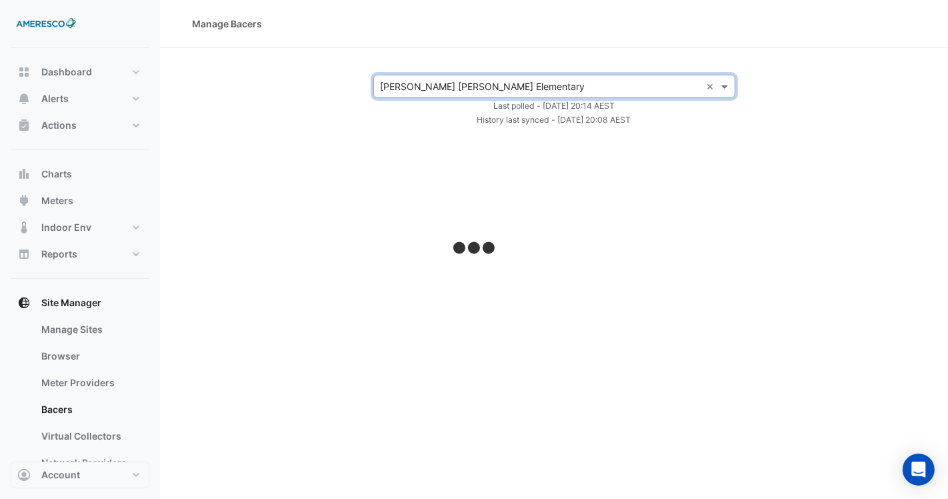
select select "***"
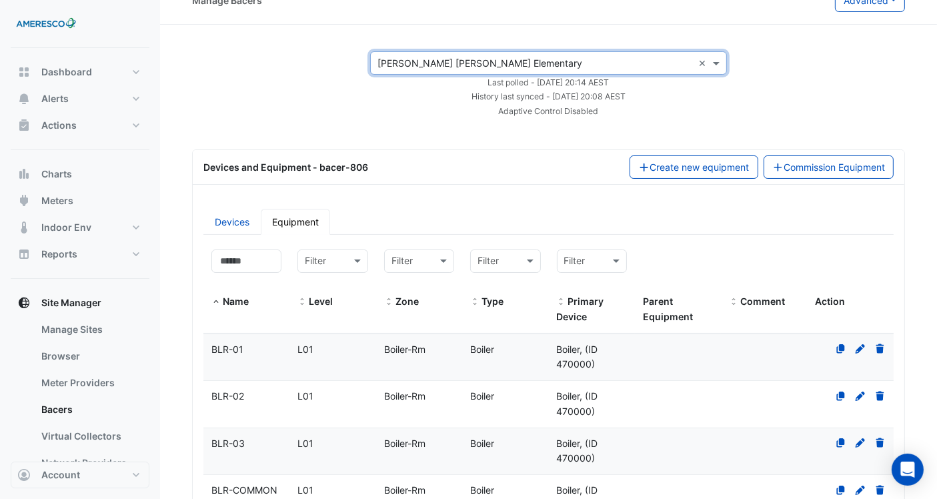
scroll to position [25, 0]
click at [113, 101] on button "Alerts" at bounding box center [80, 98] width 139 height 27
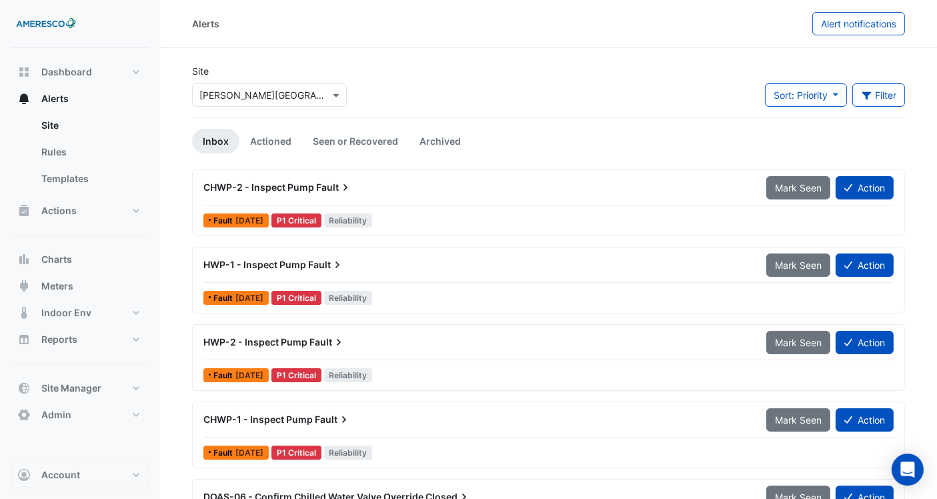
click at [262, 83] on div "× Kelly Elementary" at bounding box center [269, 92] width 160 height 29
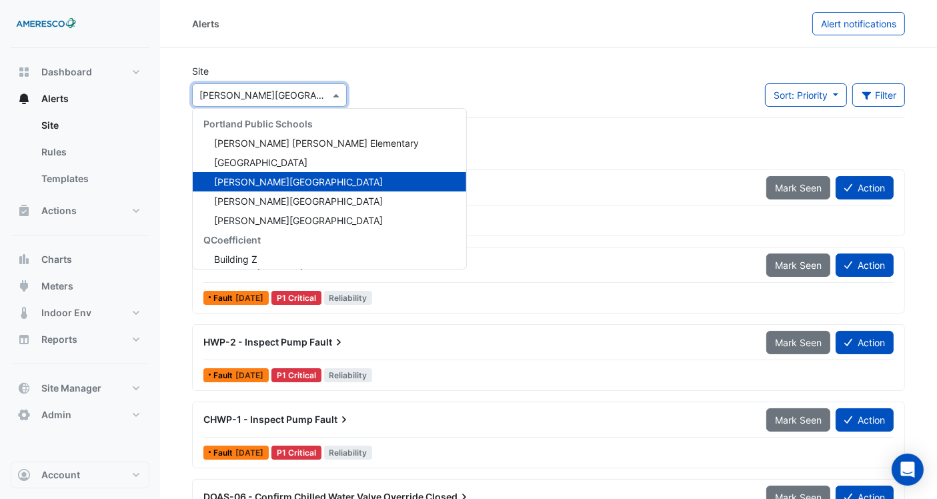
click at [276, 89] on input "text" at bounding box center [255, 96] width 113 height 14
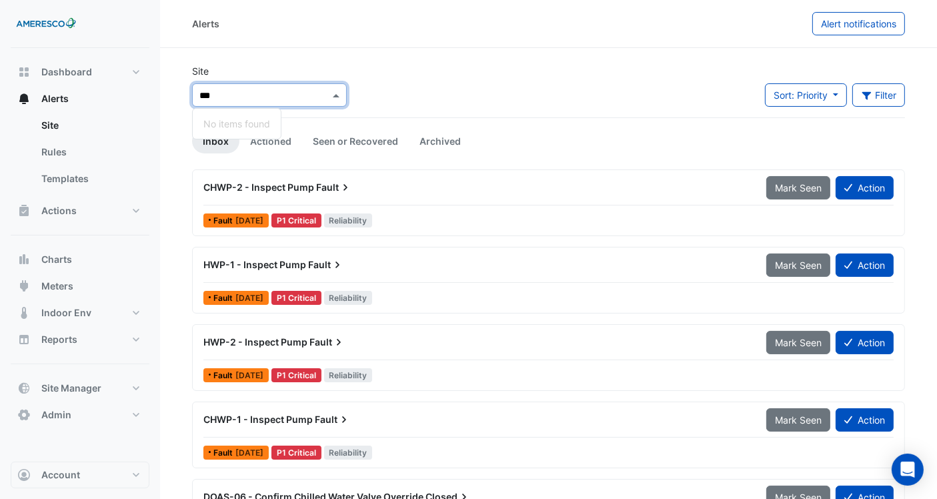
type input "**"
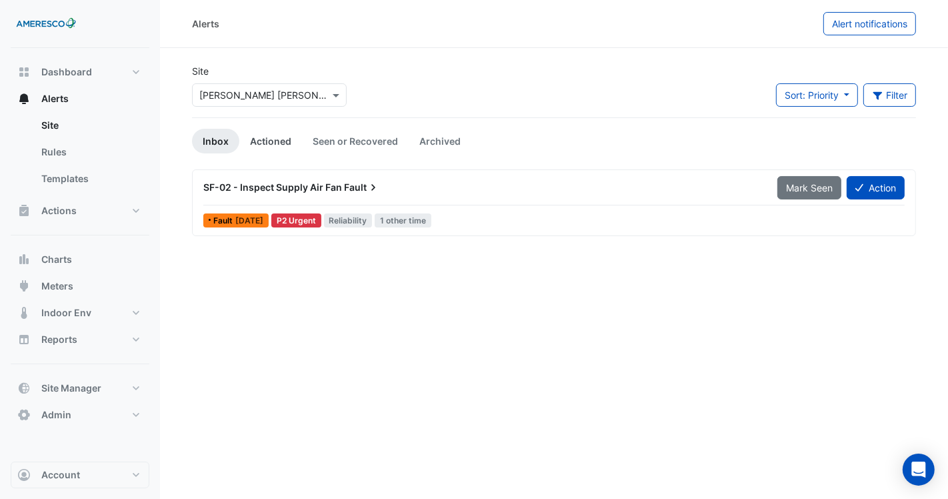
click at [285, 146] on link "Actioned" at bounding box center [270, 141] width 63 height 25
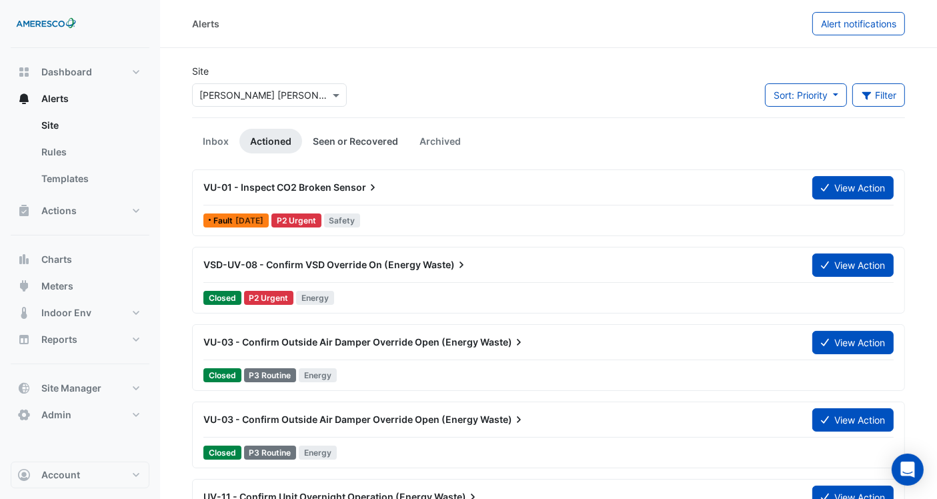
click at [333, 144] on link "Seen or Recovered" at bounding box center [355, 141] width 107 height 25
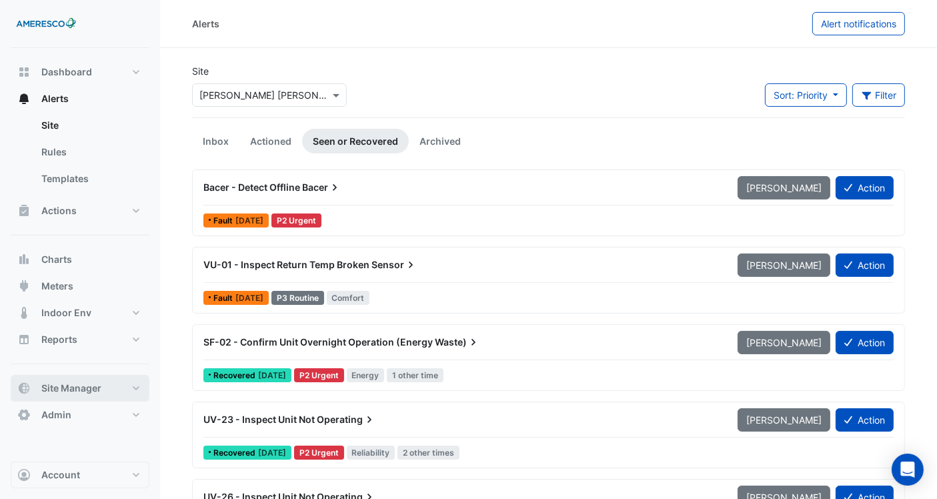
click at [80, 179] on span "Site Manager" at bounding box center [71, 387] width 60 height 13
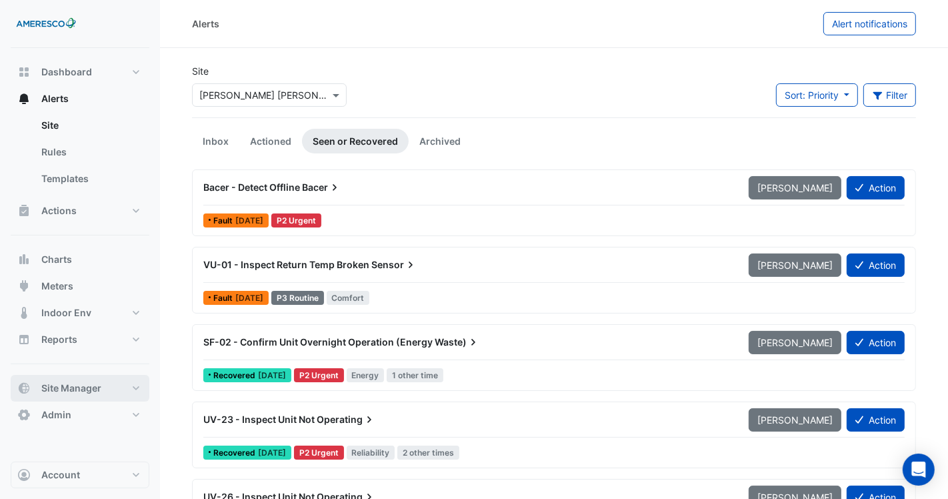
select select "***"
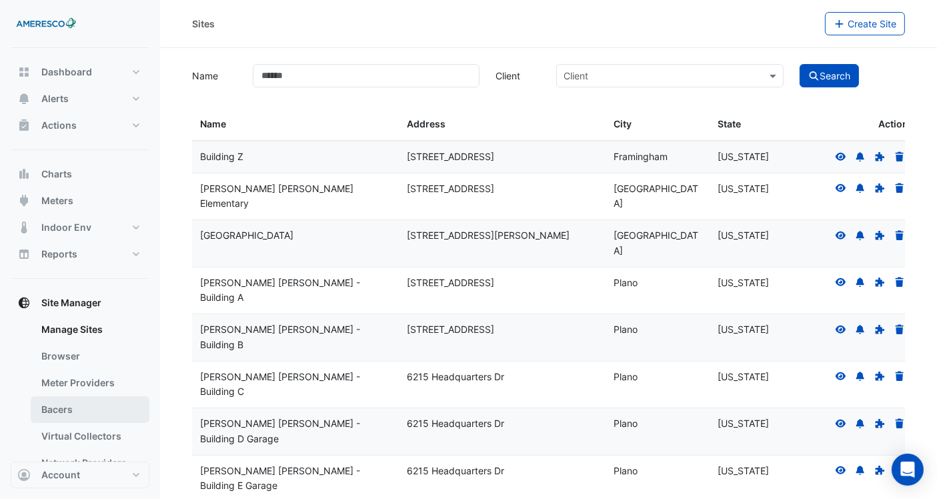
click at [81, 179] on link "Bacers" at bounding box center [90, 409] width 119 height 27
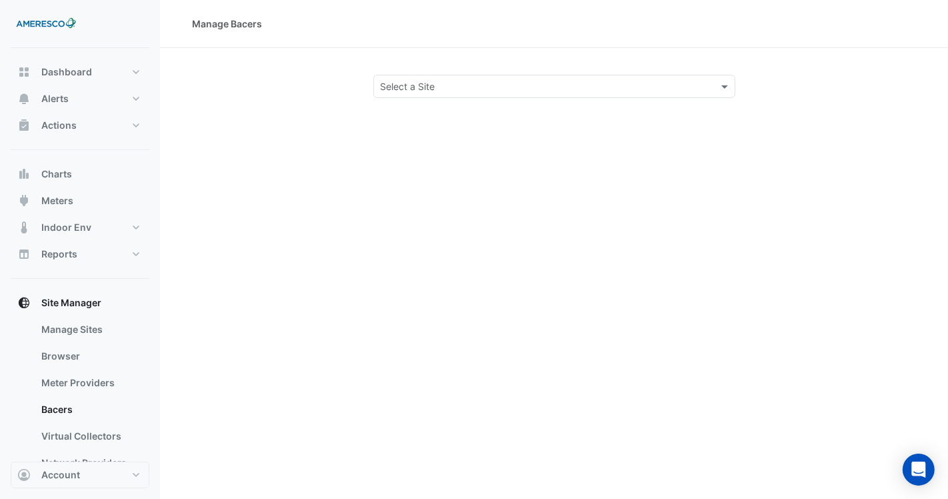
click at [397, 89] on input "text" at bounding box center [541, 87] width 321 height 14
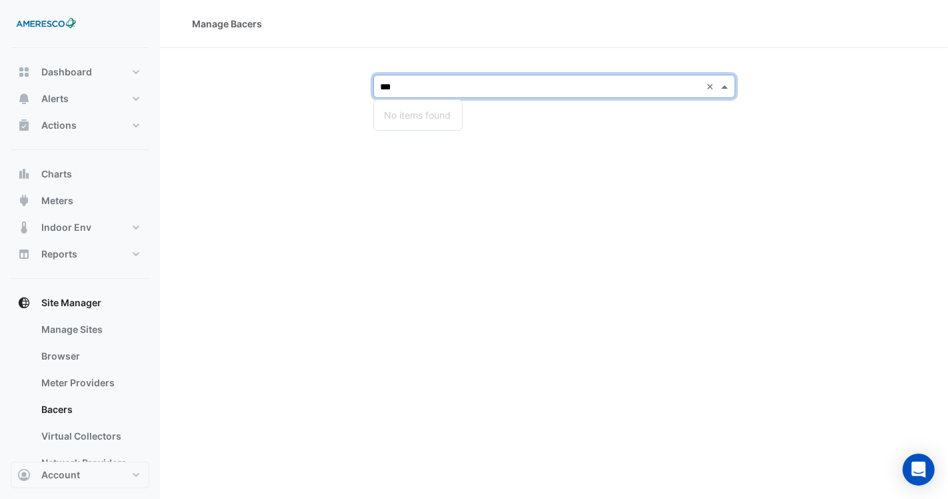
type input "**"
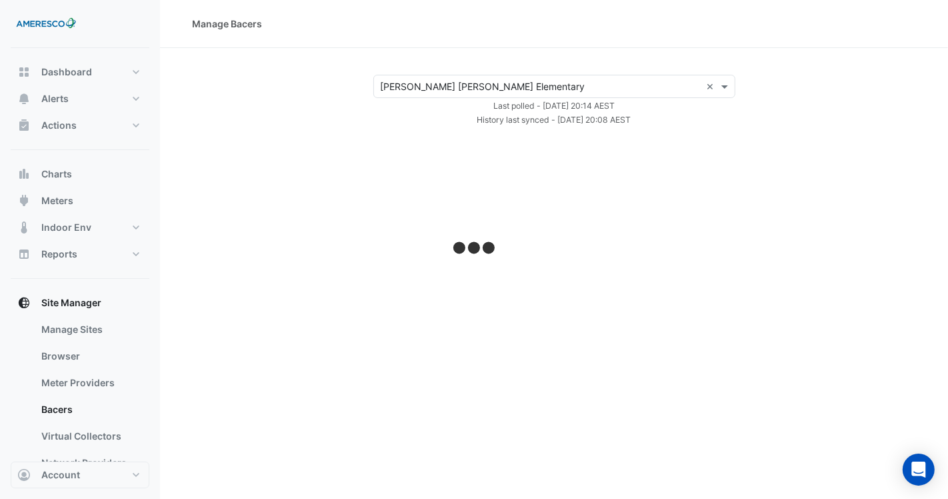
select select "***"
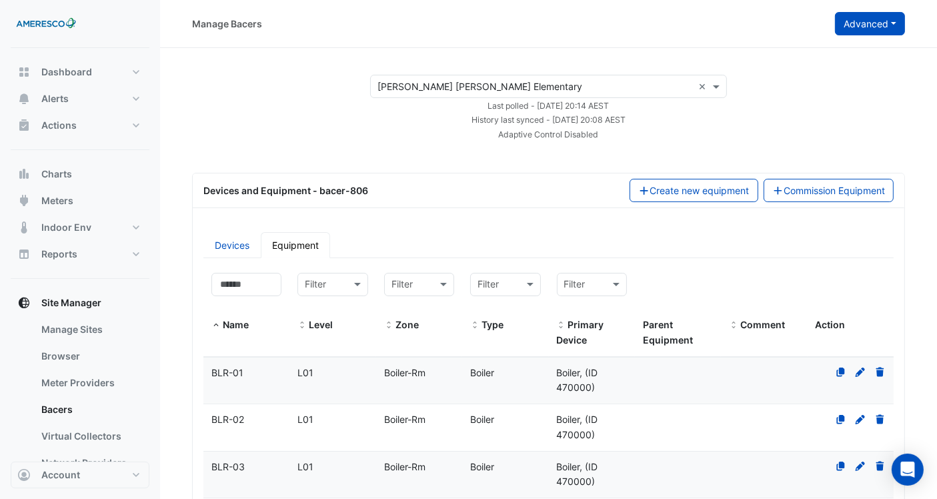
click at [397, 28] on button "Advanced" at bounding box center [870, 23] width 70 height 23
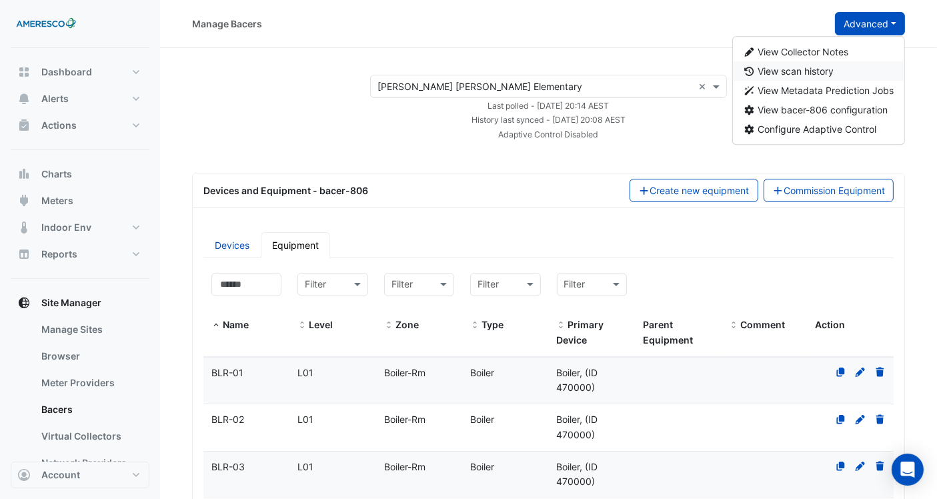
click at [397, 76] on span "View scan history" at bounding box center [796, 70] width 76 height 11
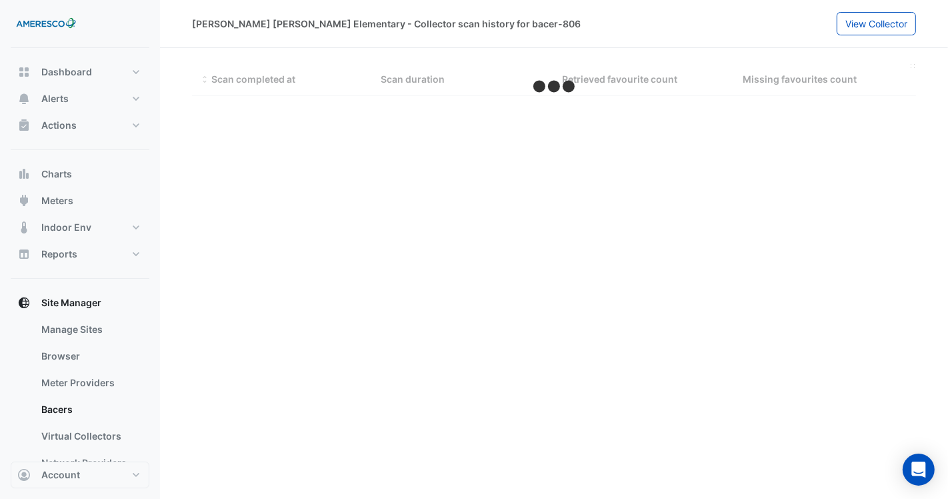
select select "***"
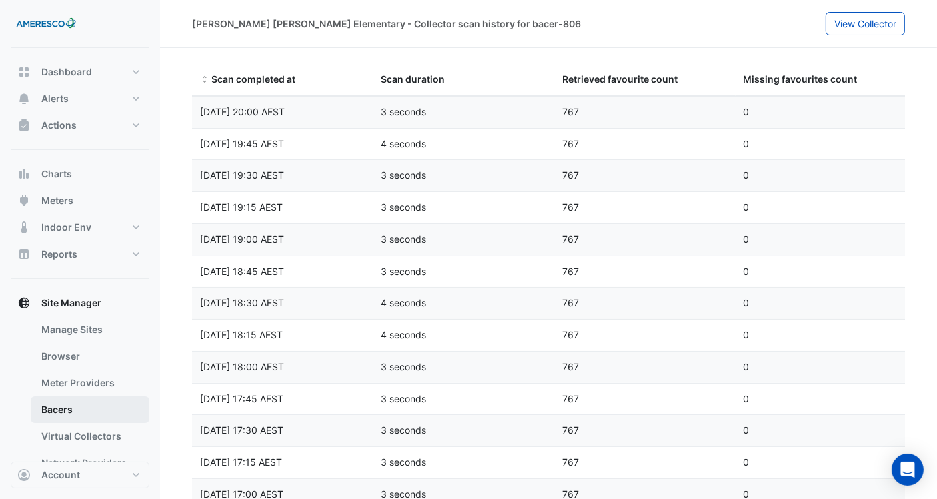
click at [81, 179] on link "Bacers" at bounding box center [90, 409] width 119 height 27
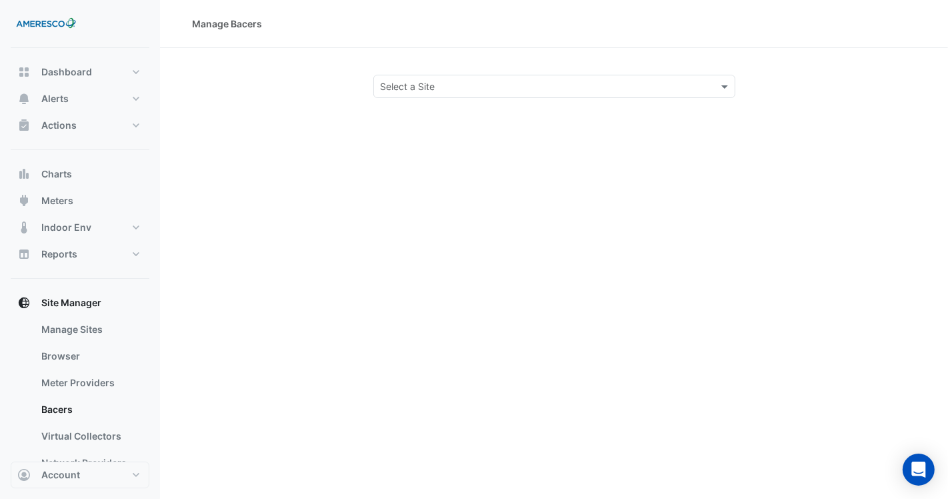
click at [397, 83] on input "text" at bounding box center [541, 87] width 321 height 14
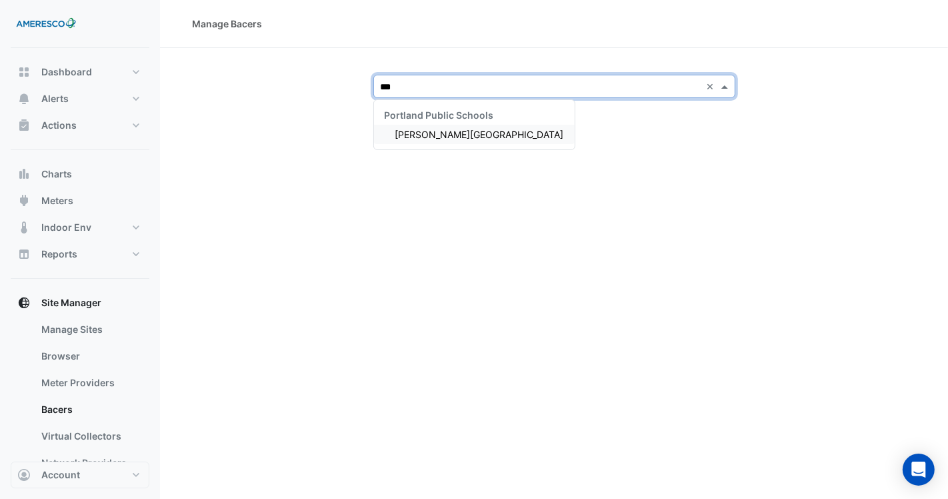
type input "****"
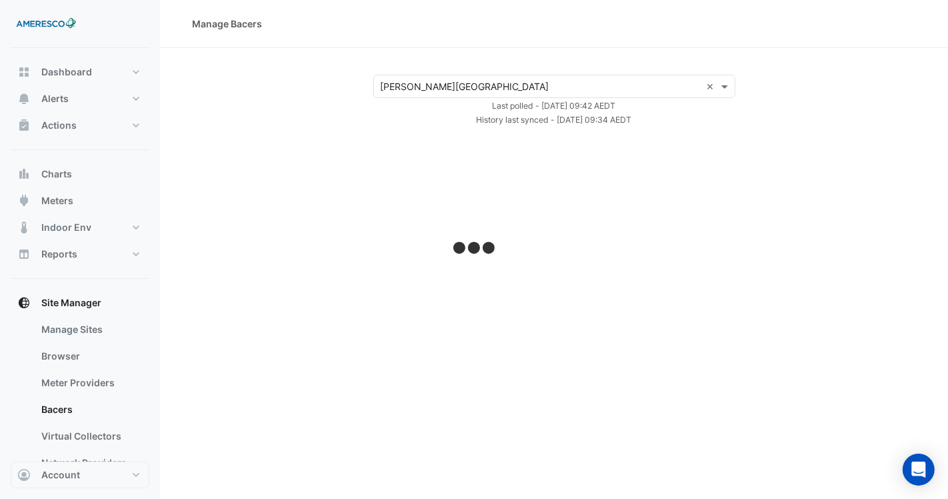
select select "***"
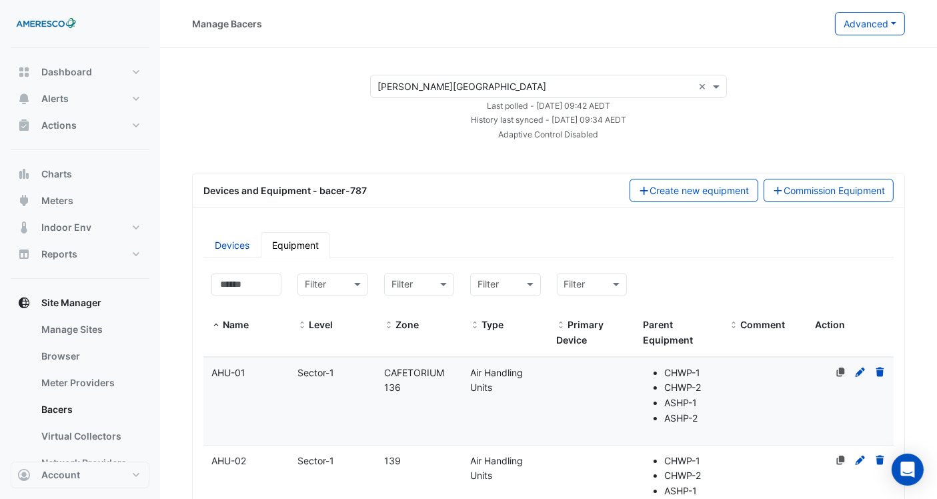
click at [397, 81] on input "text" at bounding box center [534, 87] width 315 height 14
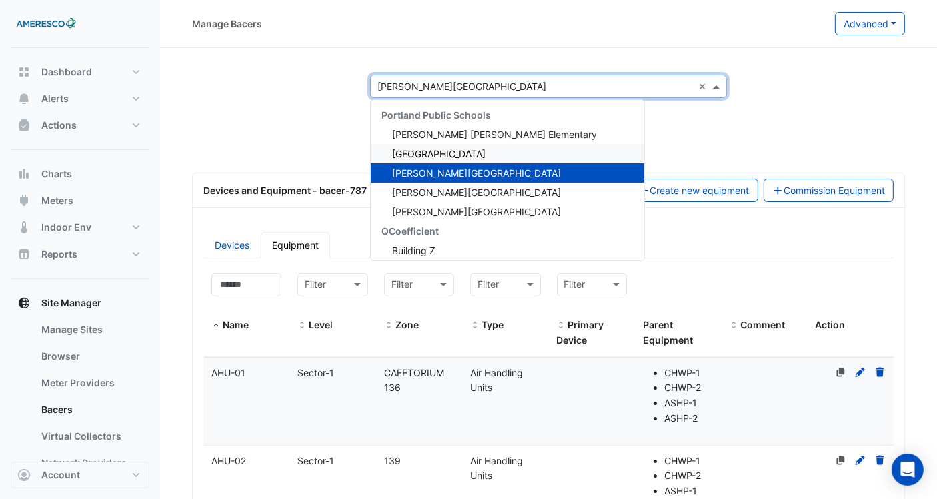
click at [397, 155] on div "Forest Park Elementary" at bounding box center [507, 153] width 273 height 19
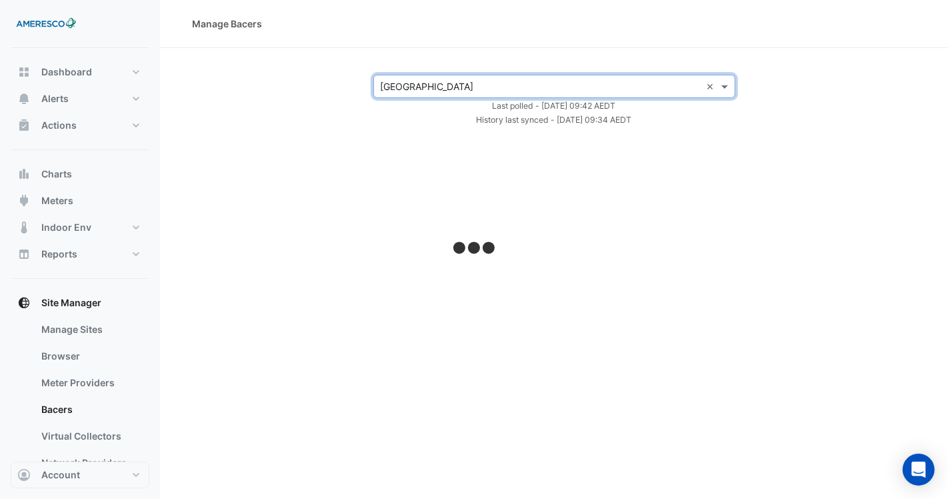
select select "***"
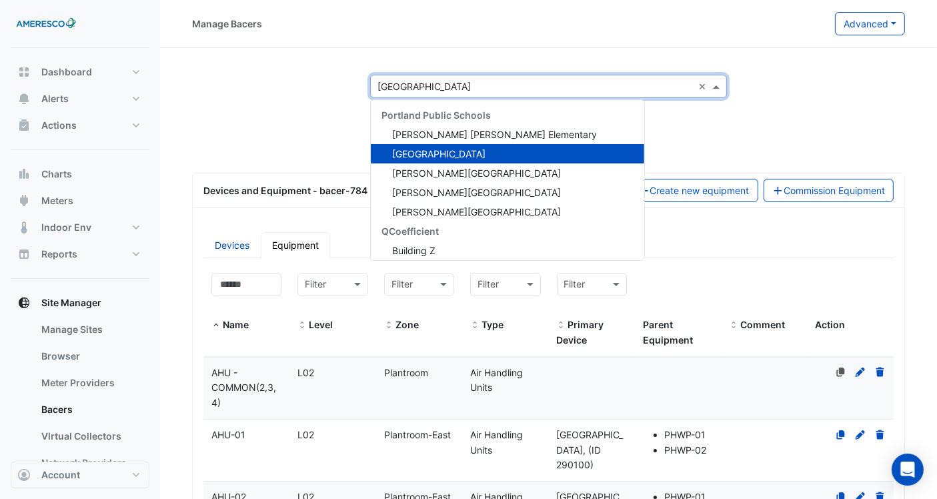
click at [397, 91] on input "text" at bounding box center [534, 87] width 315 height 14
click at [397, 179] on span "Rosa Parks Elementary" at bounding box center [476, 192] width 169 height 11
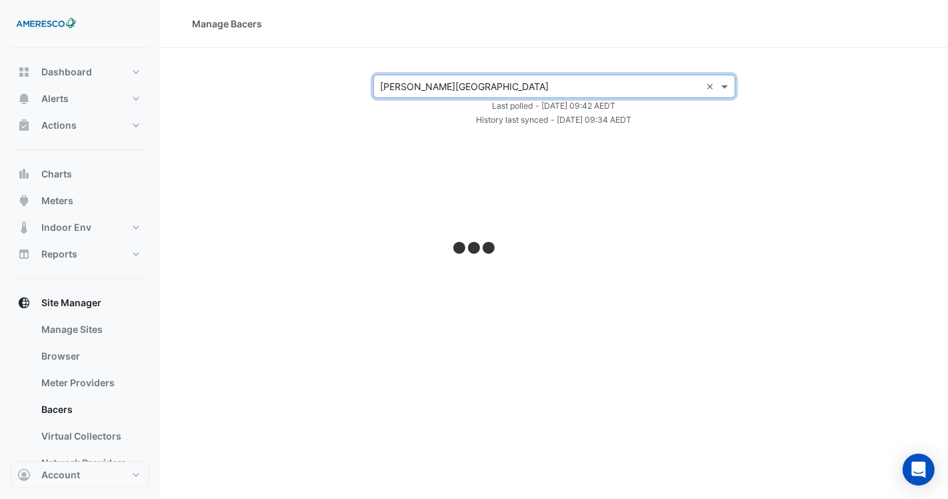
select select "***"
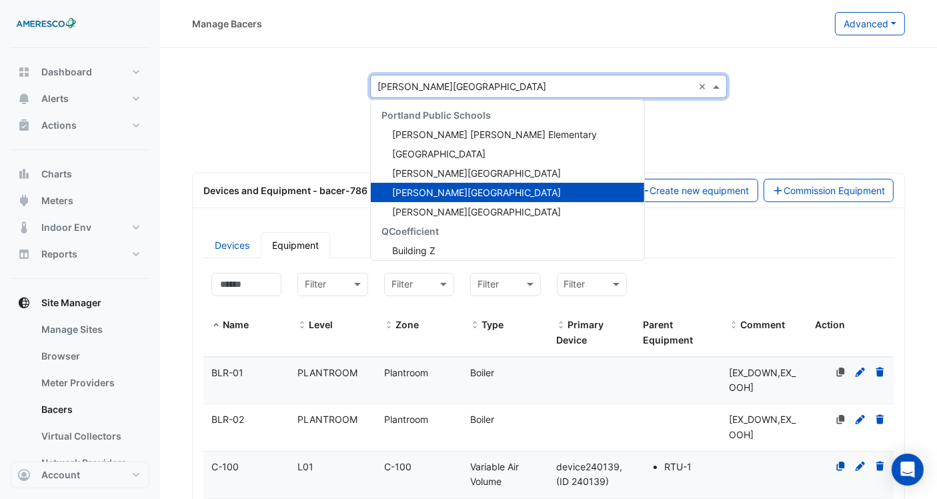
click at [397, 83] on input "text" at bounding box center [534, 87] width 315 height 14
click at [397, 135] on span "Dr. Martin Luther King Jr. Elementary" at bounding box center [494, 134] width 205 height 11
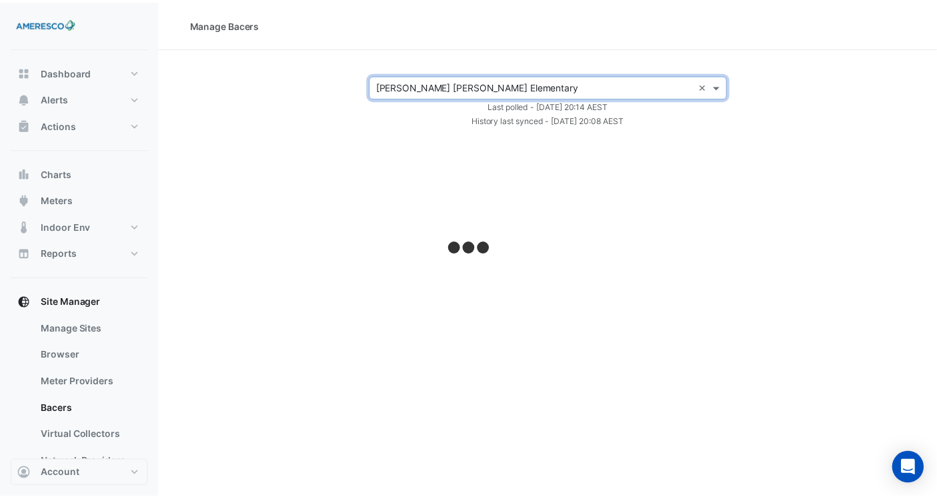
select select "***"
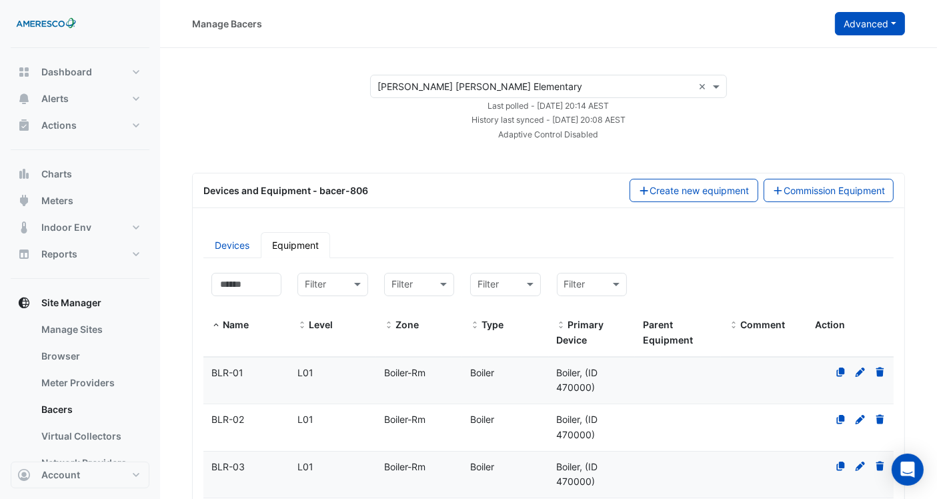
click at [397, 18] on button "Advanced" at bounding box center [870, 23] width 70 height 23
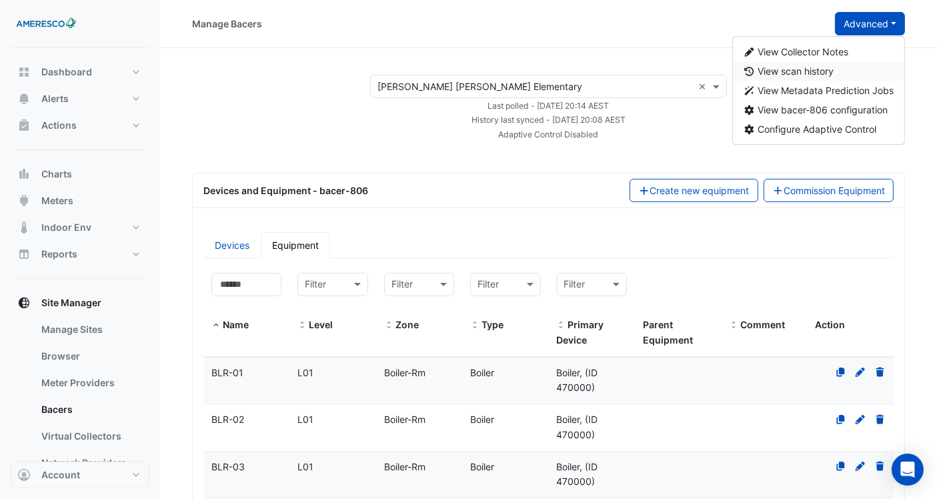
click at [397, 79] on button "View scan history" at bounding box center [819, 70] width 172 height 19
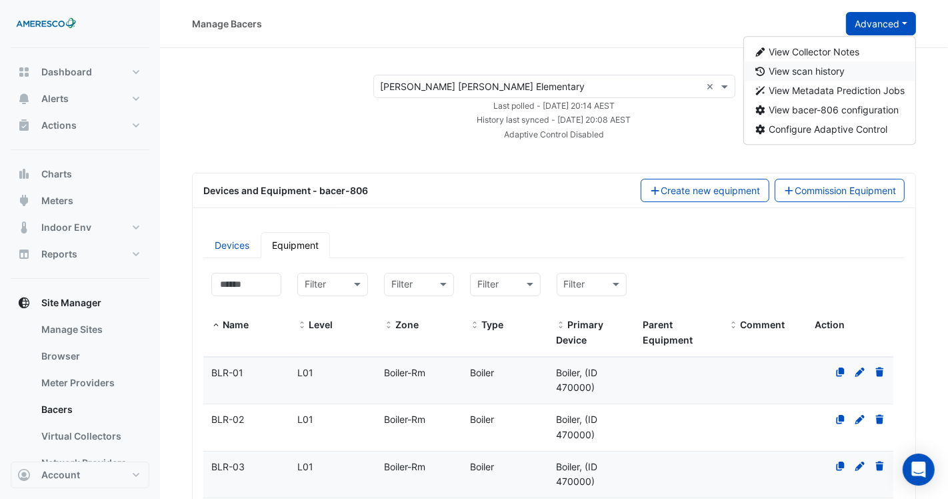
select select "***"
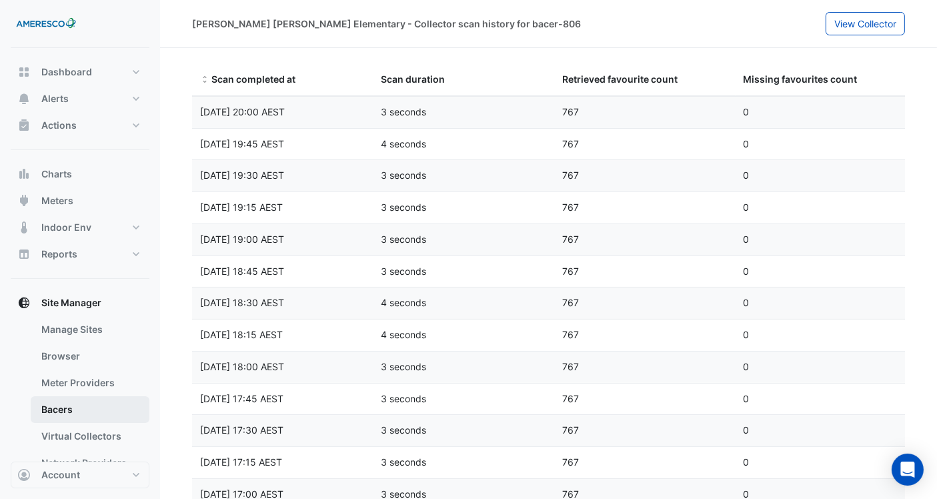
click at [110, 179] on link "Bacers" at bounding box center [90, 409] width 119 height 27
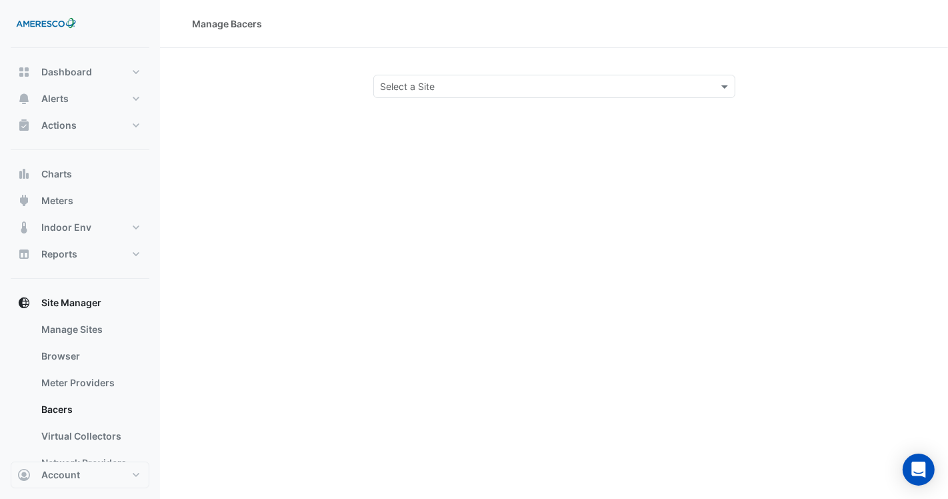
click at [397, 91] on input "text" at bounding box center [541, 87] width 321 height 14
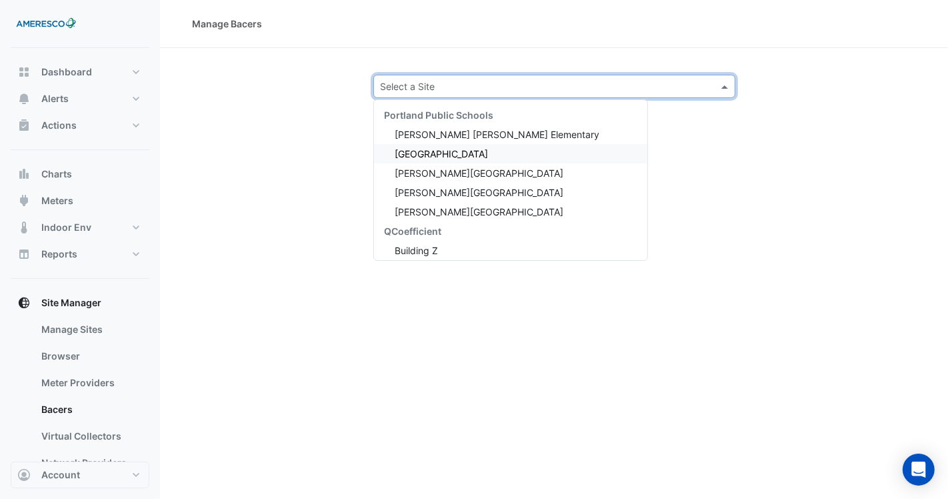
click at [397, 155] on span "Forest Park Elementary" at bounding box center [441, 153] width 93 height 11
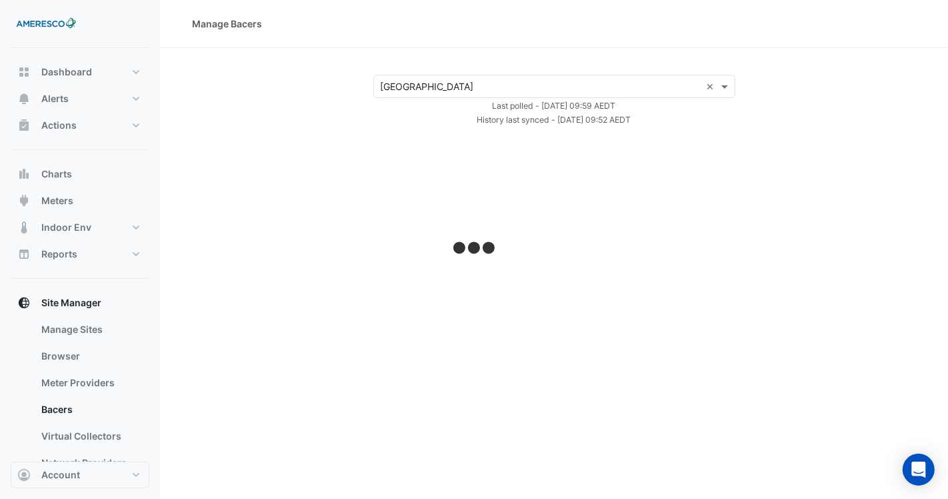
click at [397, 89] on input "text" at bounding box center [541, 87] width 321 height 14
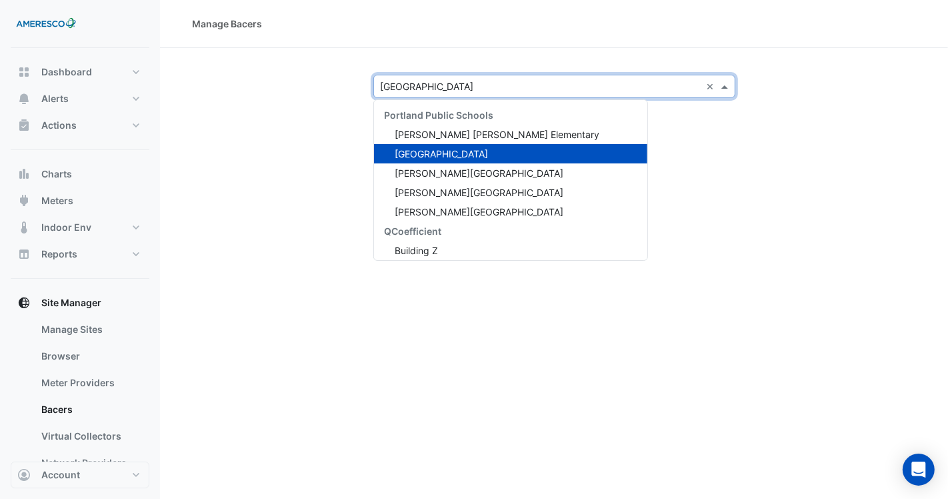
select select "***"
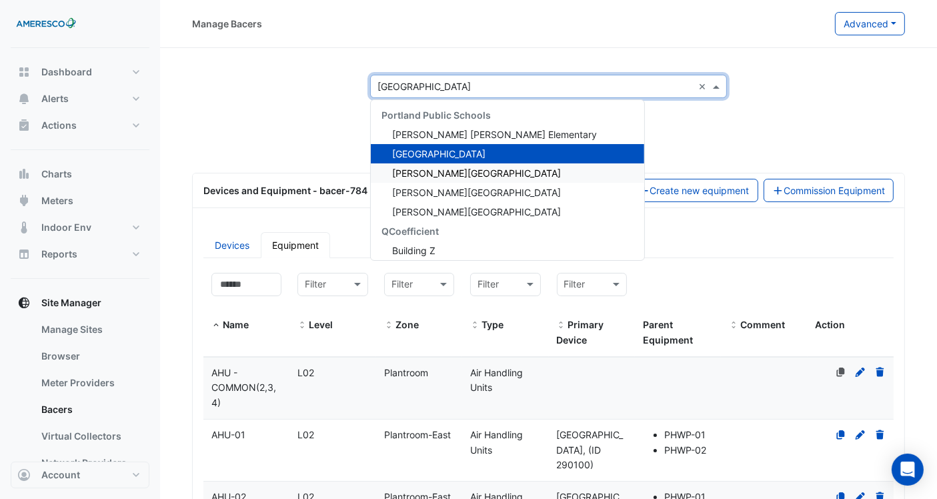
click at [397, 169] on span "Kelly Elementary" at bounding box center [476, 172] width 169 height 11
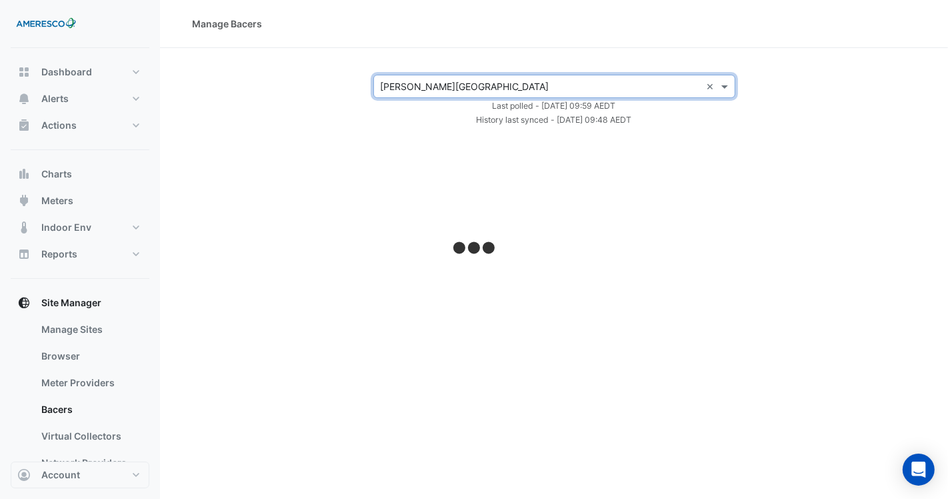
select select "***"
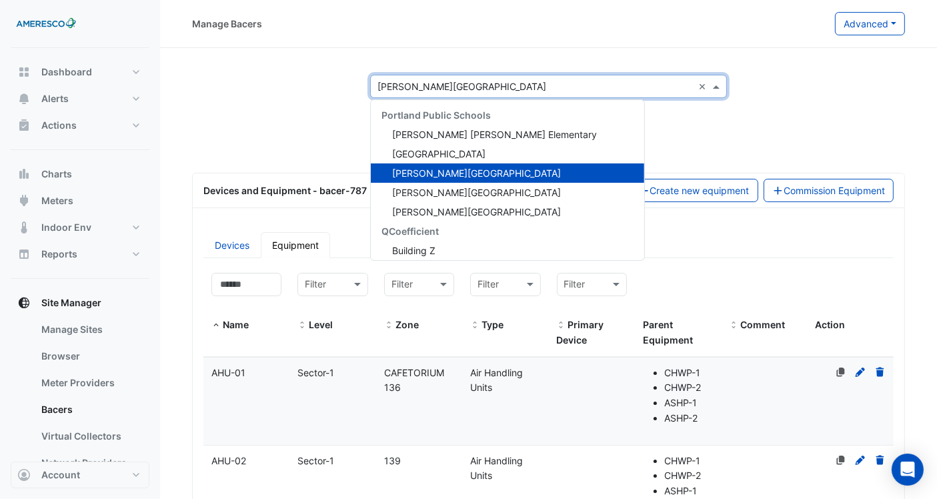
click at [397, 86] on input "text" at bounding box center [534, 87] width 315 height 14
click at [397, 179] on span "Rosa Parks Elementary" at bounding box center [476, 192] width 169 height 11
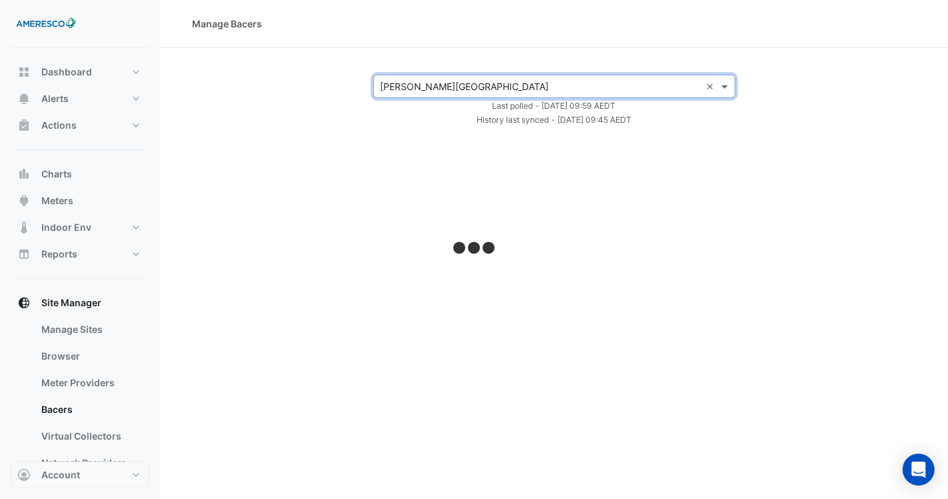
select select "***"
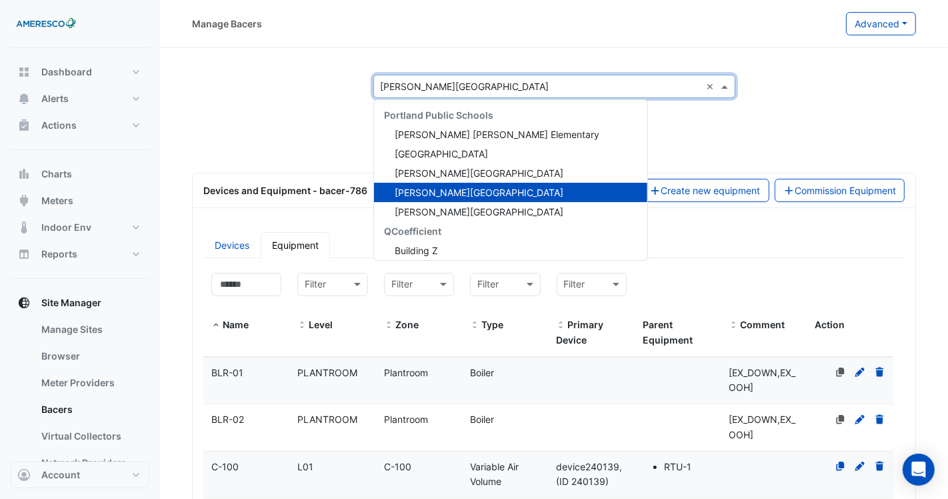
click at [397, 77] on div "× Rosa Parks Elementary ×" at bounding box center [554, 86] width 362 height 23
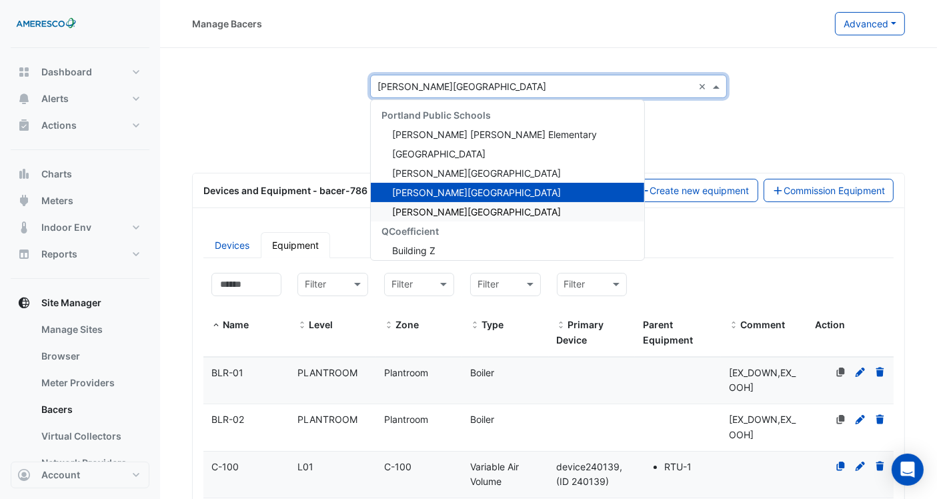
click at [397, 179] on span "Vernon School" at bounding box center [476, 211] width 169 height 11
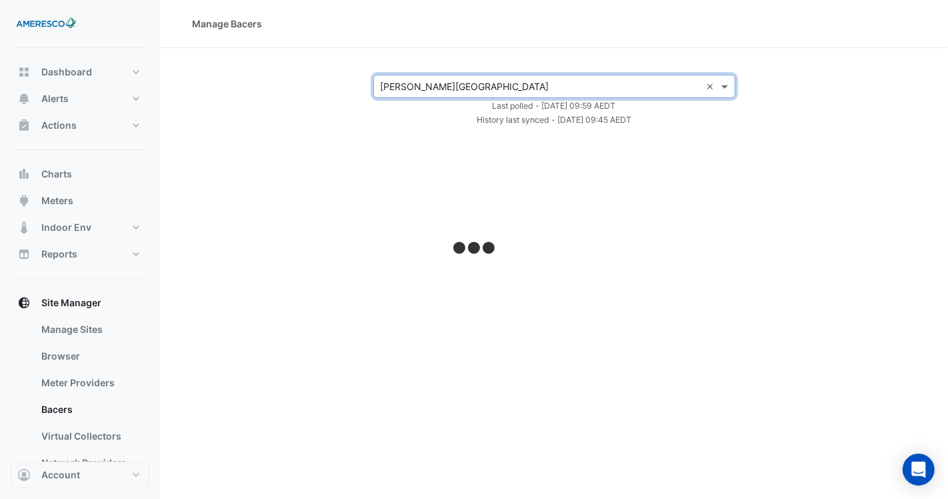
select select "***"
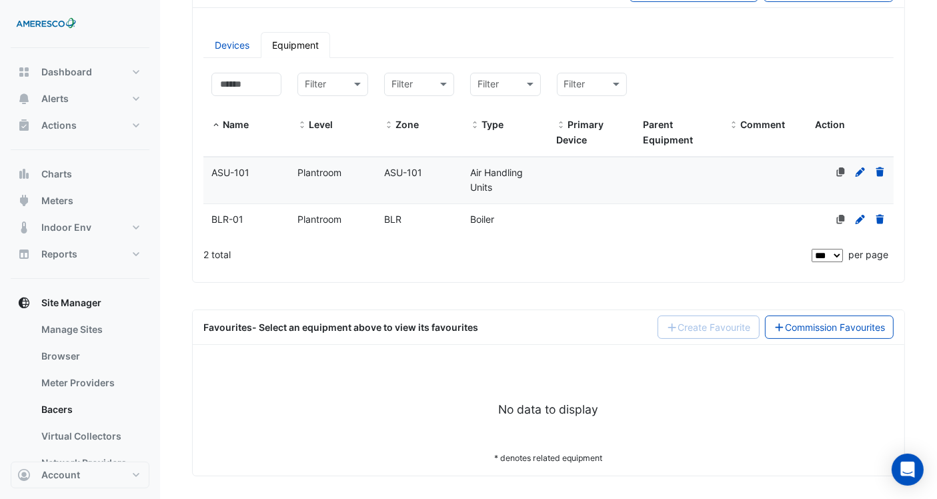
click at [386, 179] on datatable-body-cell "Zone ASU-101" at bounding box center [419, 180] width 86 height 47
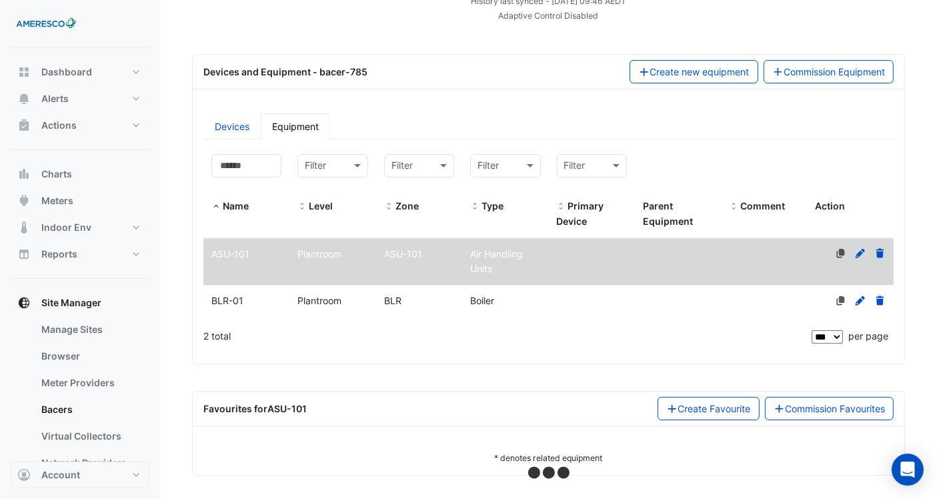
select select "***"
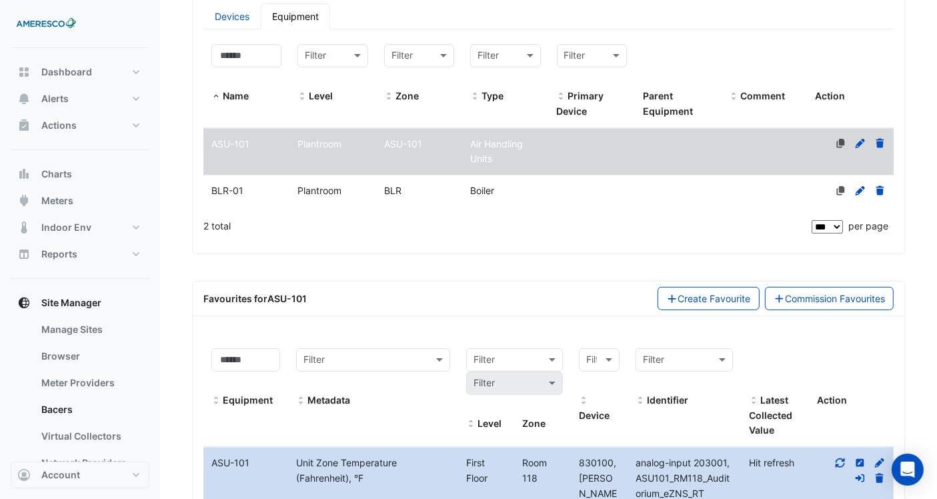
scroll to position [52, 0]
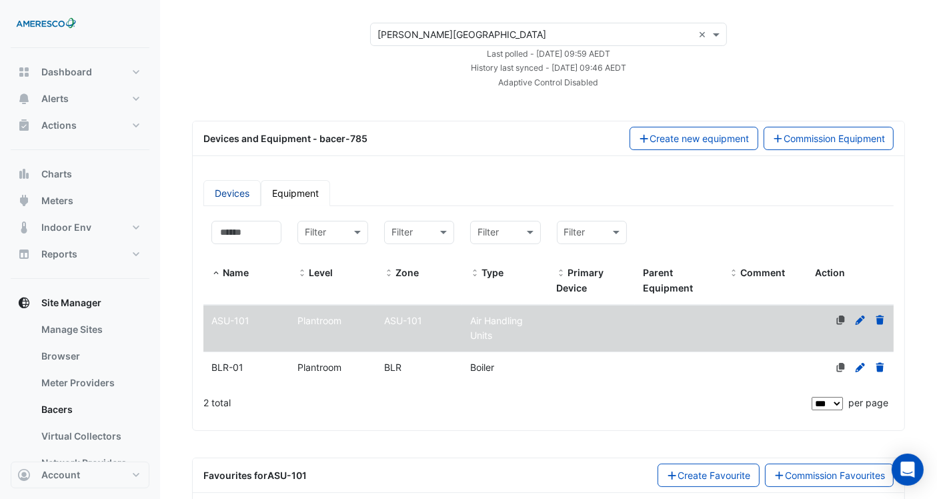
click at [243, 179] on link "Devices" at bounding box center [231, 193] width 57 height 26
select select "***"
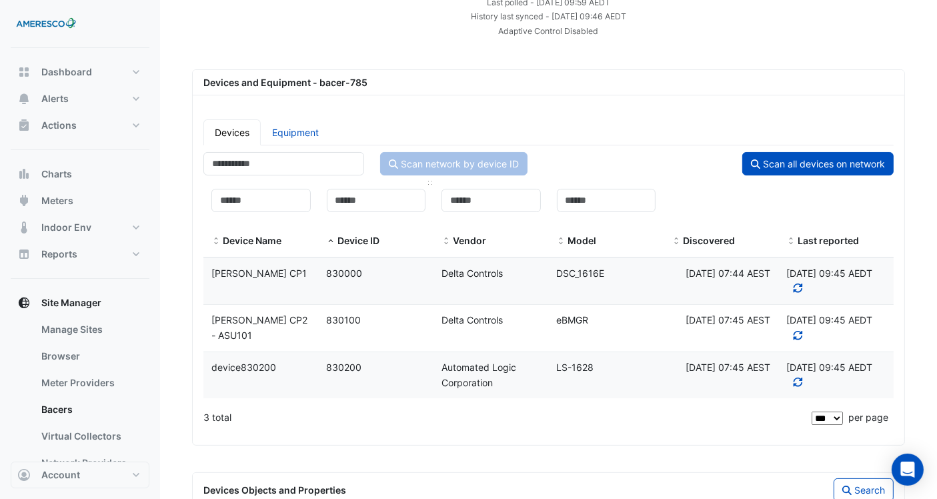
scroll to position [126, 0]
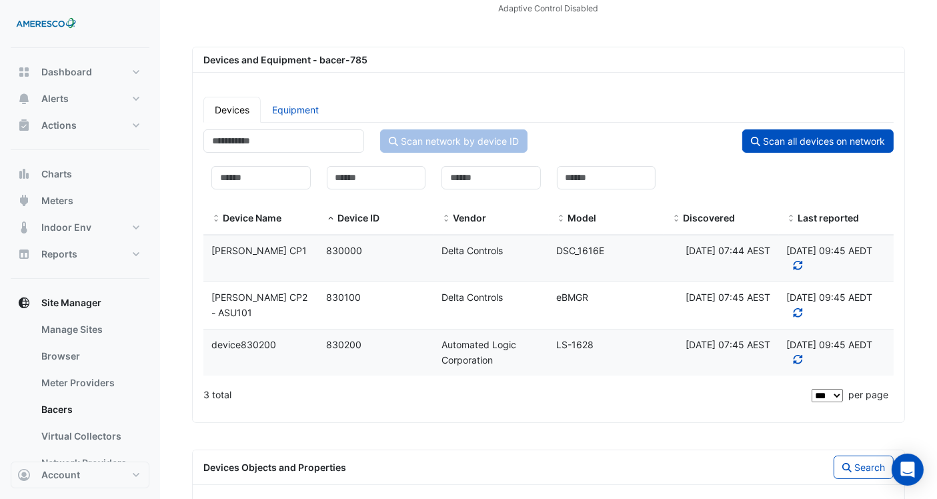
click at [314, 179] on div "Vernon CP2 - ASU101" at bounding box center [260, 305] width 115 height 31
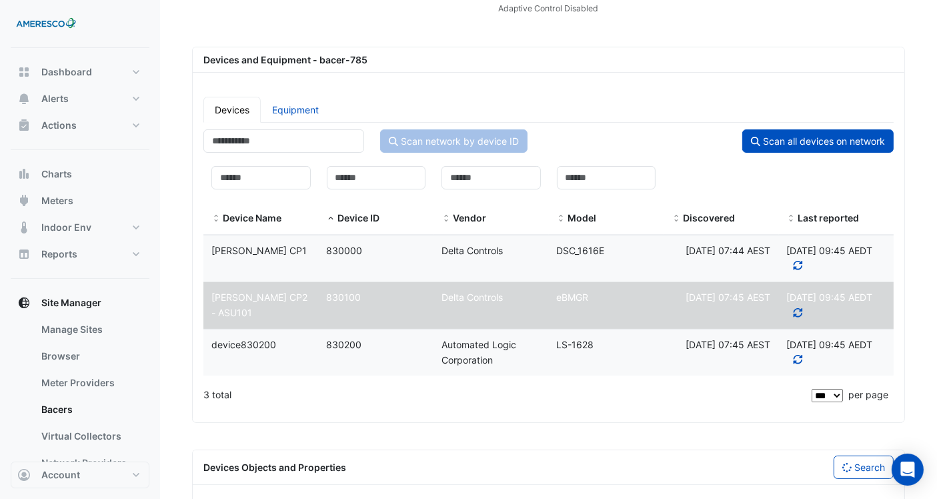
select select "***"
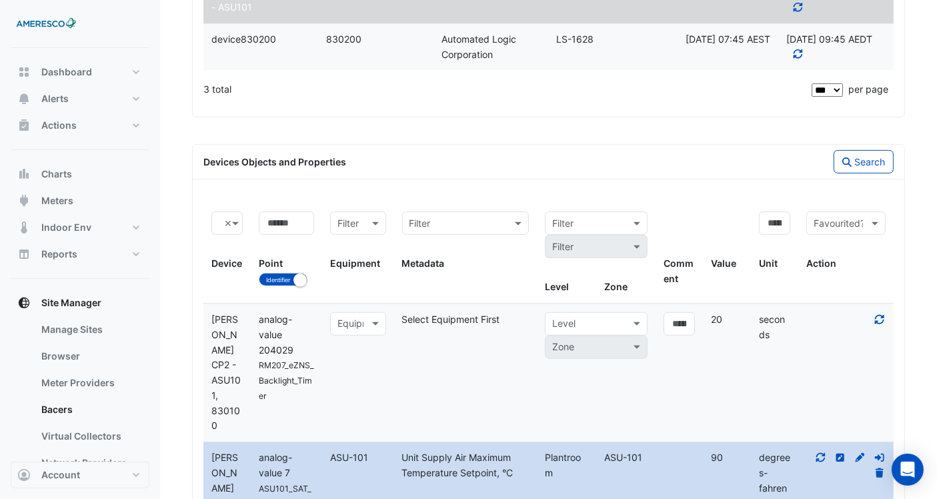
scroll to position [567, 0]
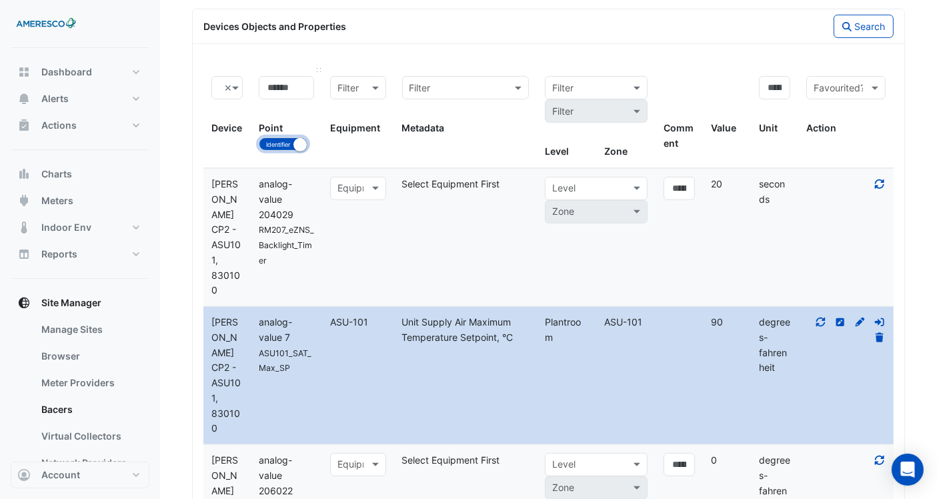
click at [299, 140] on small "button" at bounding box center [299, 144] width 13 height 13
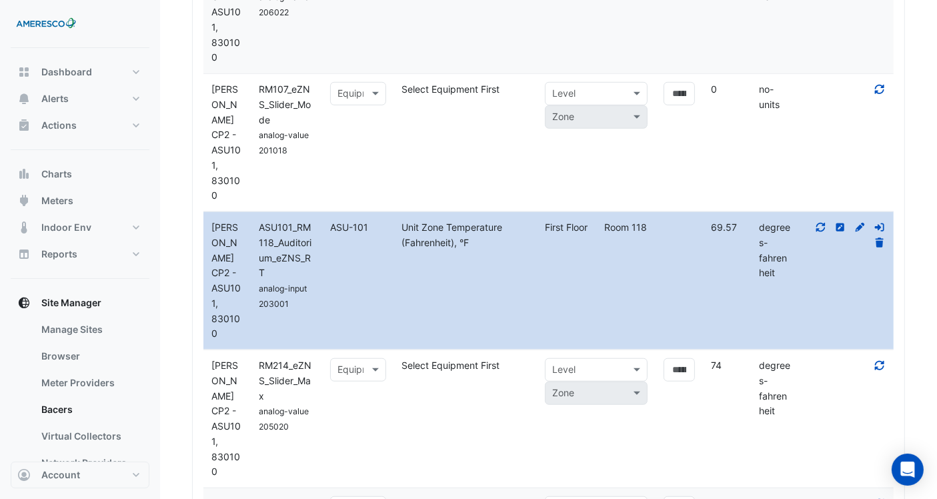
scroll to position [1086, 0]
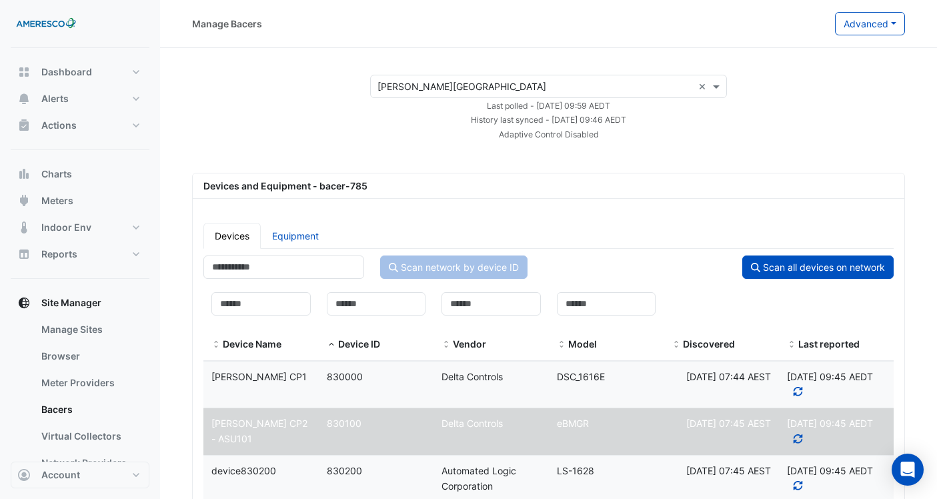
select select "***"
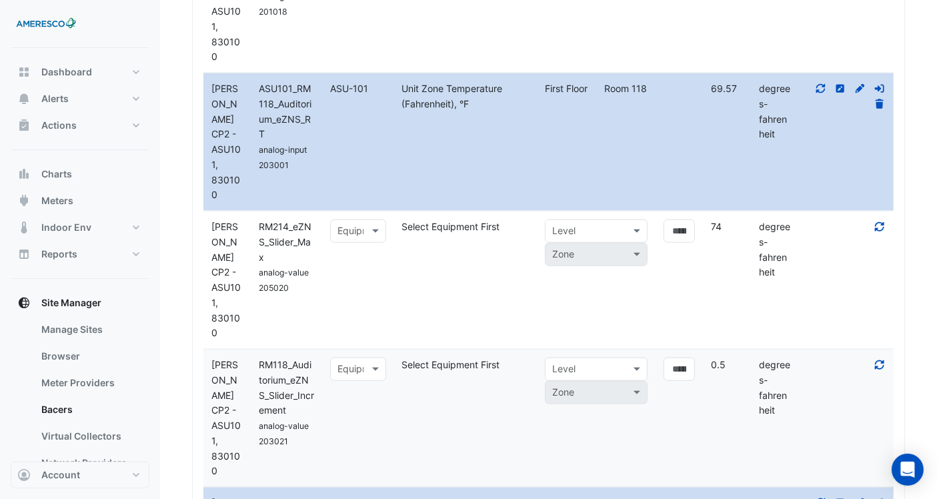
scroll to position [1234, 0]
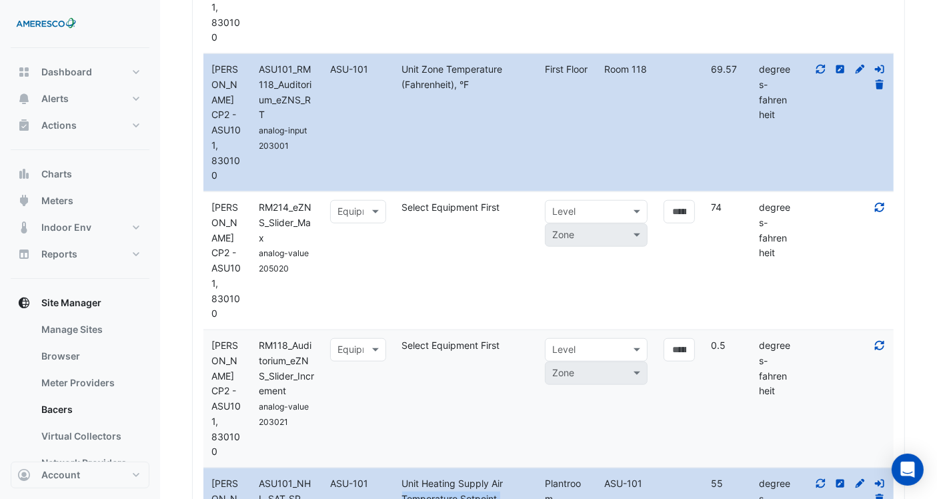
drag, startPoint x: 467, startPoint y: 269, endPoint x: 464, endPoint y: 287, distance: 17.5
click at [464, 476] on div "Unit Heating Supply Air Temperature Setpoint (Fahrenheit), °F" at bounding box center [465, 498] width 143 height 45
drag, startPoint x: 290, startPoint y: 268, endPoint x: 294, endPoint y: 296, distance: 28.3
click at [294, 476] on div "ASU101_NHL_SAT_SP analog-value 65" at bounding box center [286, 506] width 71 height 61
click at [493, 476] on div "Unit Heating Supply Air Temperature Setpoint (Fahrenheit), °F" at bounding box center [465, 498] width 143 height 45
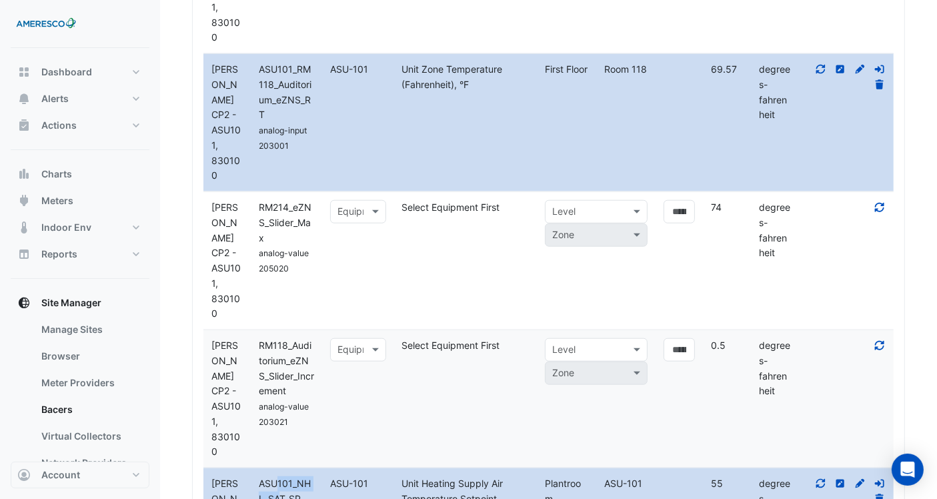
drag, startPoint x: 280, startPoint y: 265, endPoint x: 280, endPoint y: 277, distance: 12.0
click at [280, 477] on span "ASU101_NHL_SAT_SP" at bounding box center [285, 490] width 52 height 27
click at [291, 477] on span "ASU101_NHL_SAT_SP" at bounding box center [285, 490] width 52 height 27
click at [302, 477] on span "ASU101_NHL_SAT_SP" at bounding box center [285, 490] width 52 height 27
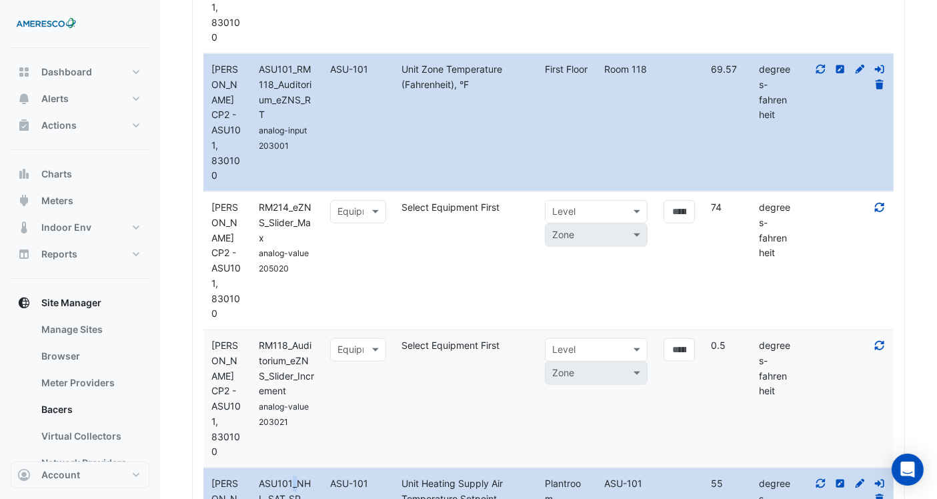
drag, startPoint x: 291, startPoint y: 267, endPoint x: 299, endPoint y: 273, distance: 10.0
click at [299, 476] on div "ASU101_NHL_SAT_SP" at bounding box center [286, 491] width 71 height 31
click at [295, 477] on span "ASU101_NHL_SAT_SP" at bounding box center [285, 490] width 52 height 27
click at [279, 477] on span "ASU101_NHL_SAT_SP" at bounding box center [285, 490] width 52 height 27
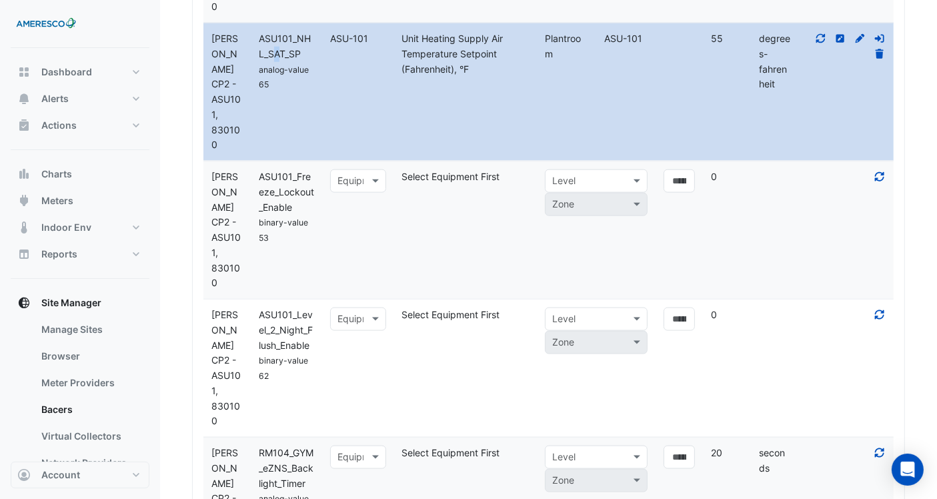
scroll to position [1753, 0]
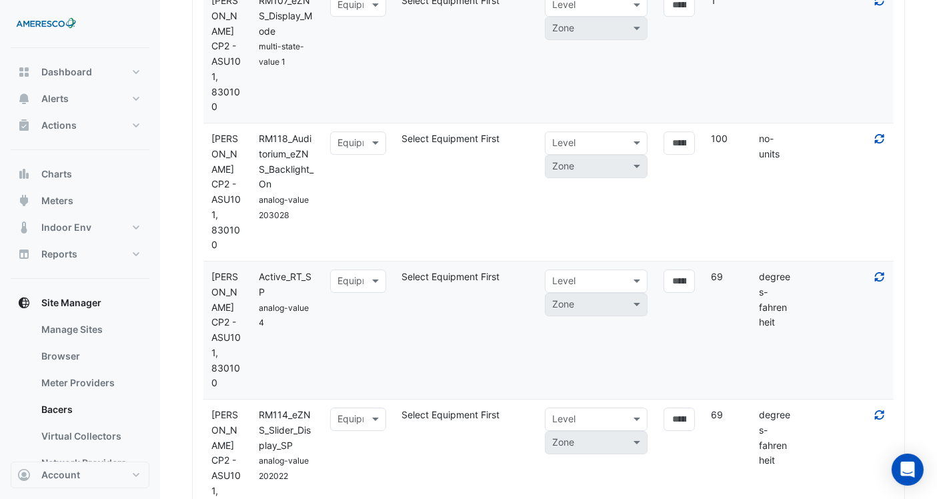
scroll to position [4405, 0]
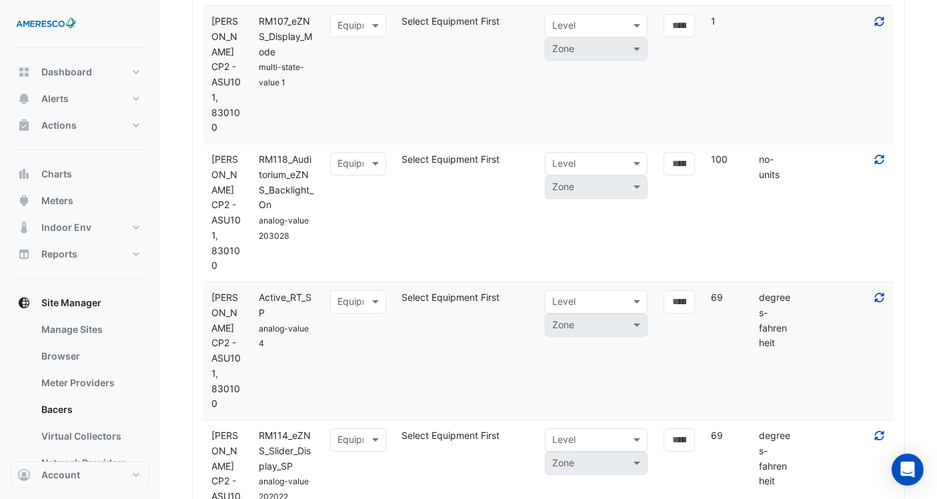
scroll to position [4311, 0]
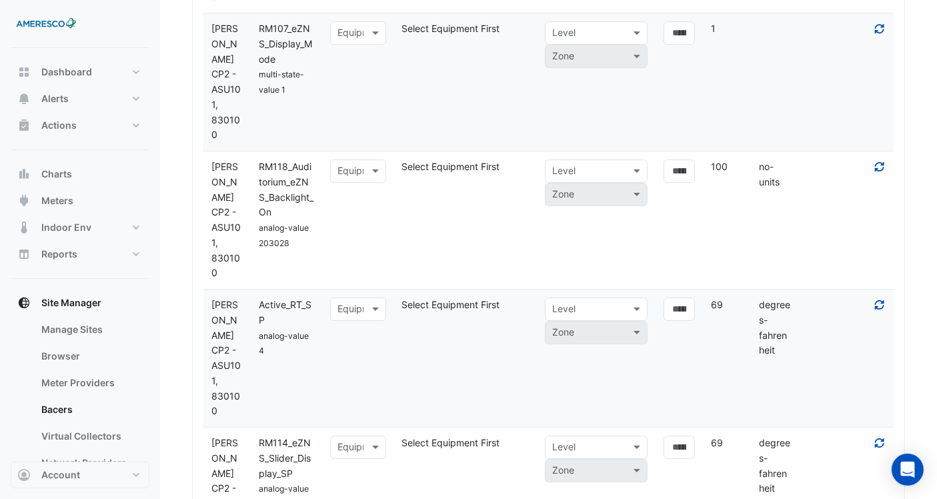
click at [367, 231] on span "ASU-101" at bounding box center [360, 232] width 38 height 11
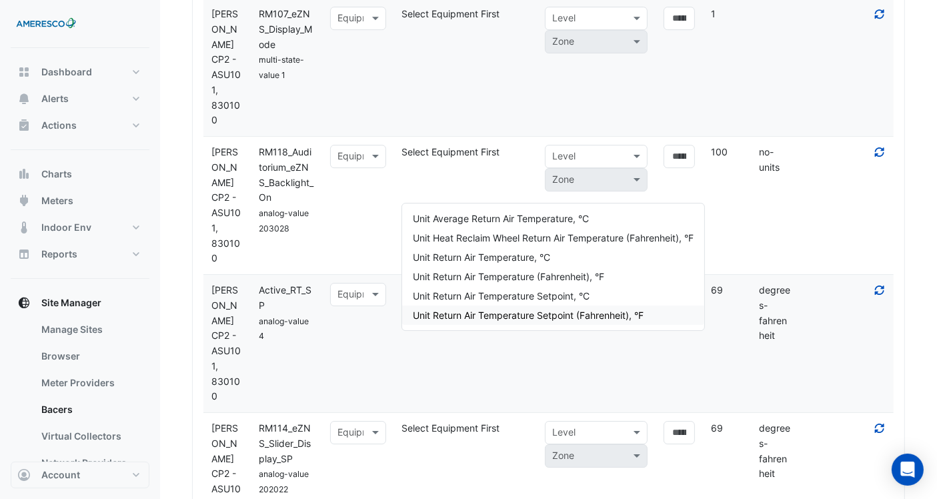
scroll to position [4325, 0]
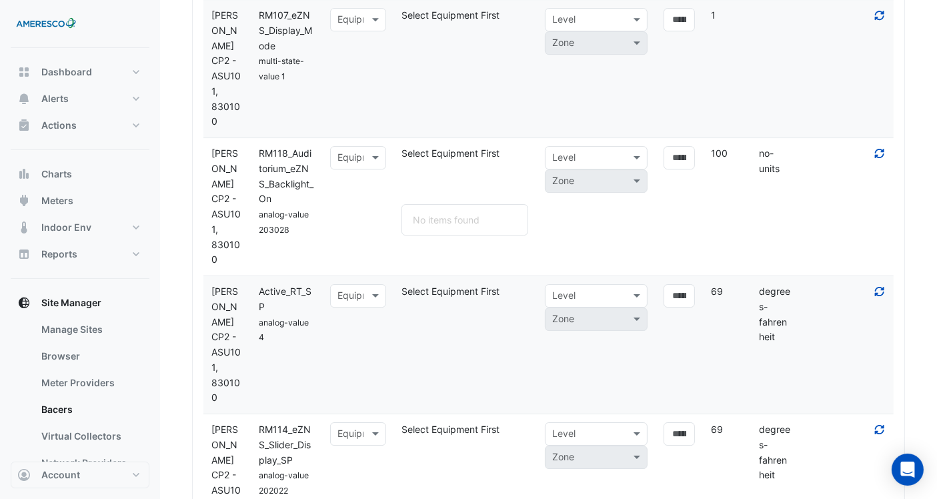
type input "*"
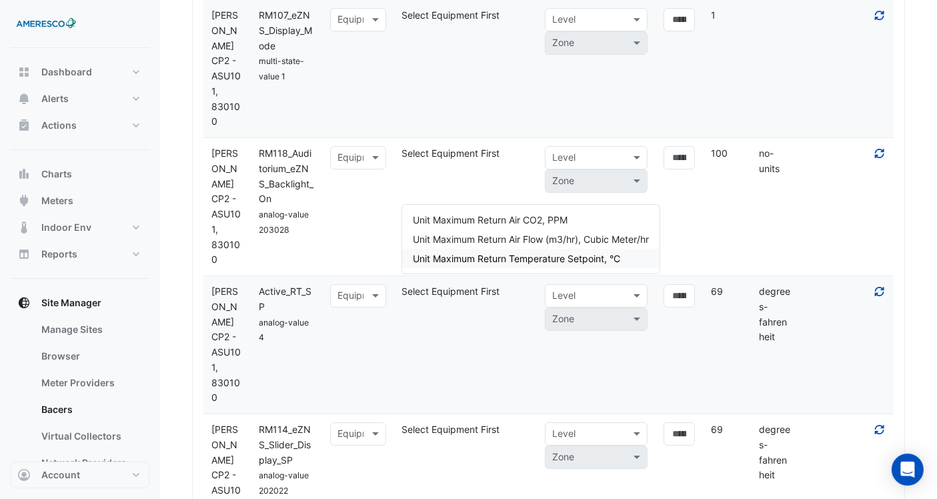
type input "**********"
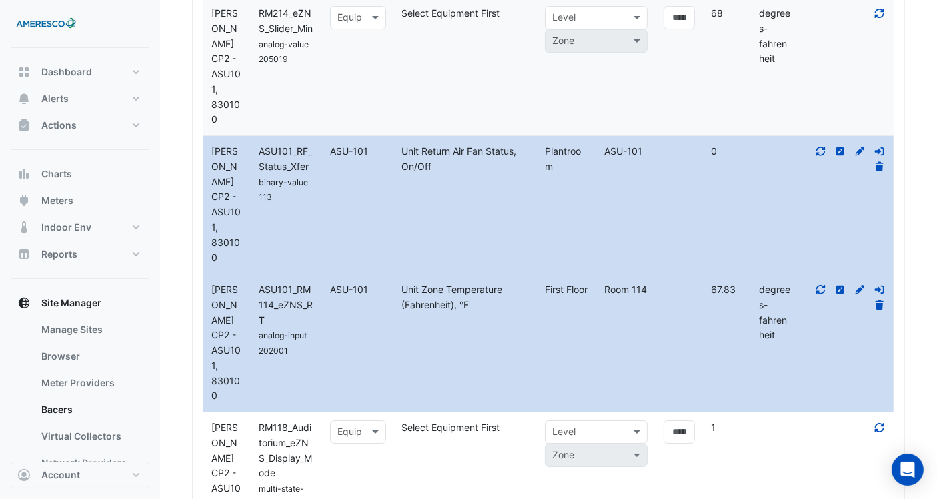
scroll to position [9849, 0]
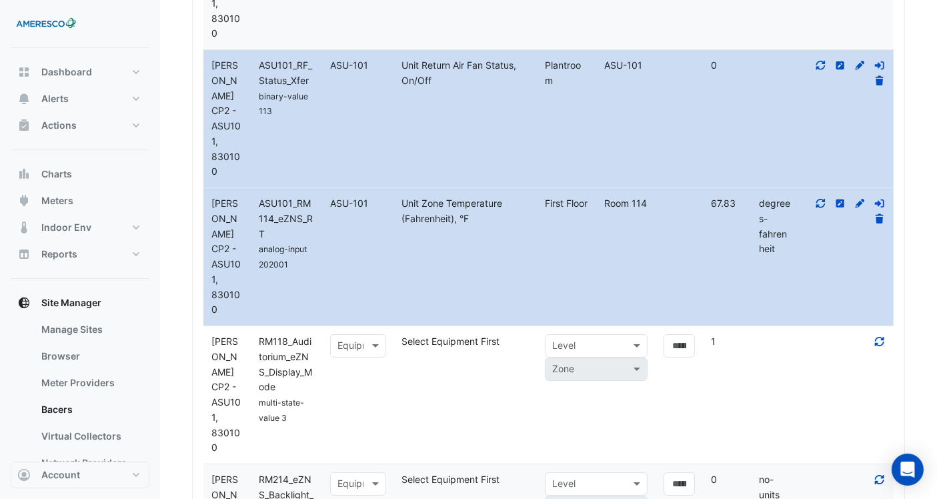
scroll to position [9936, 0]
click at [367, 199] on span "ASU-101" at bounding box center [360, 200] width 38 height 11
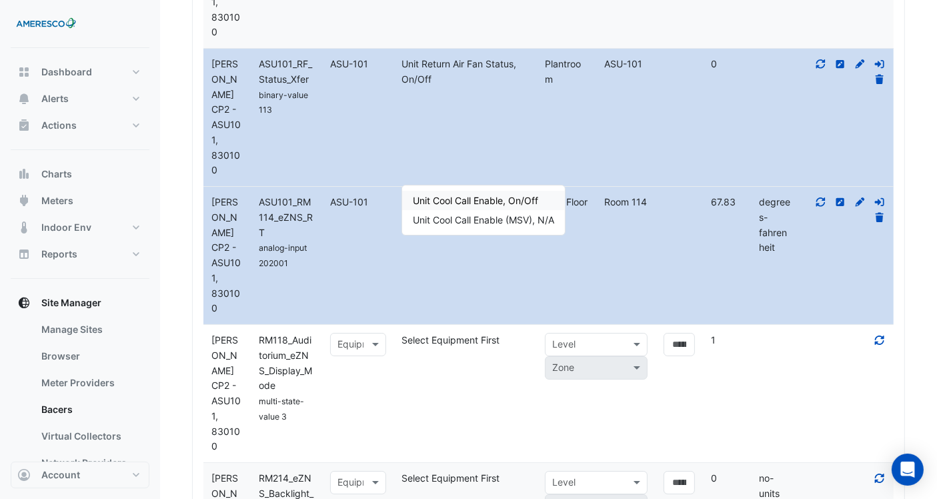
type input "*********"
click at [474, 195] on span "Unit Cool Call Enable, On/Off" at bounding box center [475, 200] width 125 height 11
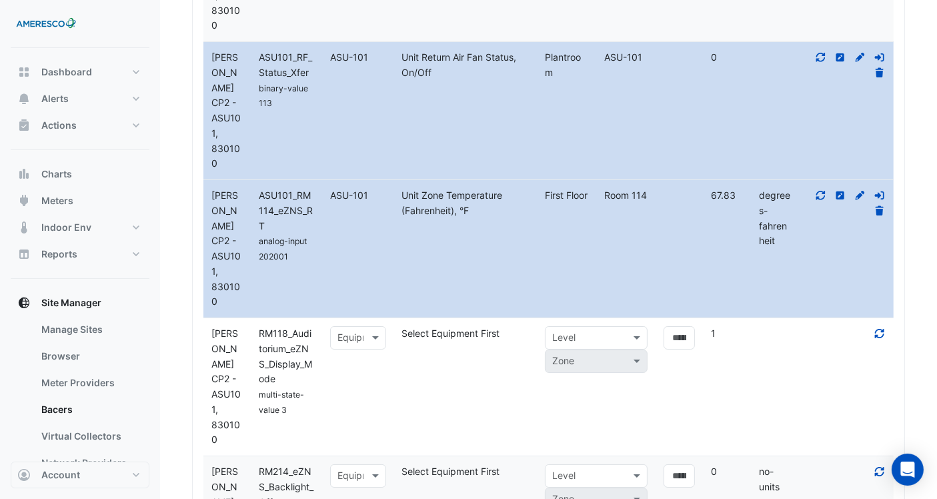
scroll to position [9953, 0]
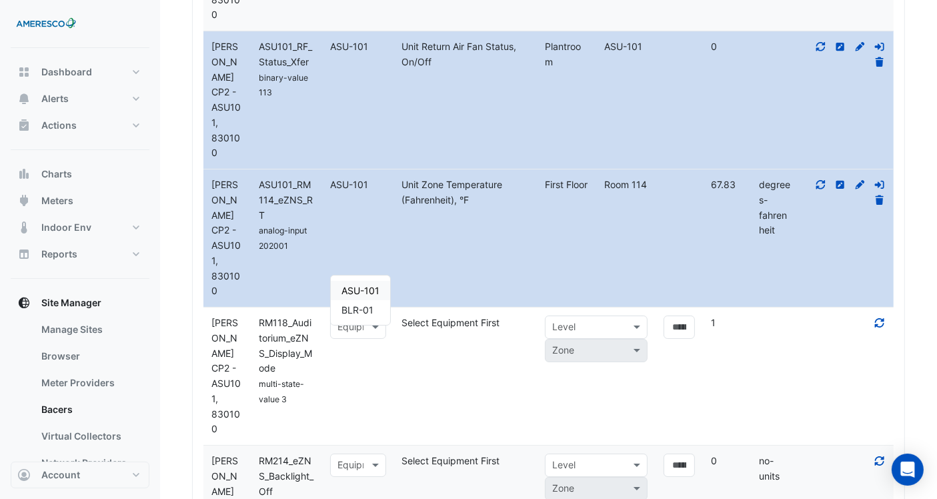
drag, startPoint x: 375, startPoint y: 263, endPoint x: 341, endPoint y: 288, distance: 41.5
click at [341, 288] on div "ASU-101" at bounding box center [360, 290] width 59 height 19
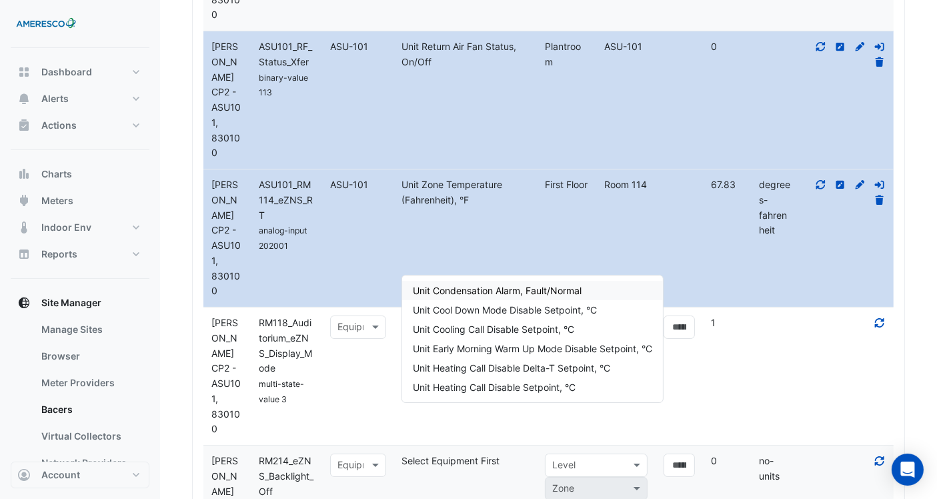
type input "*"
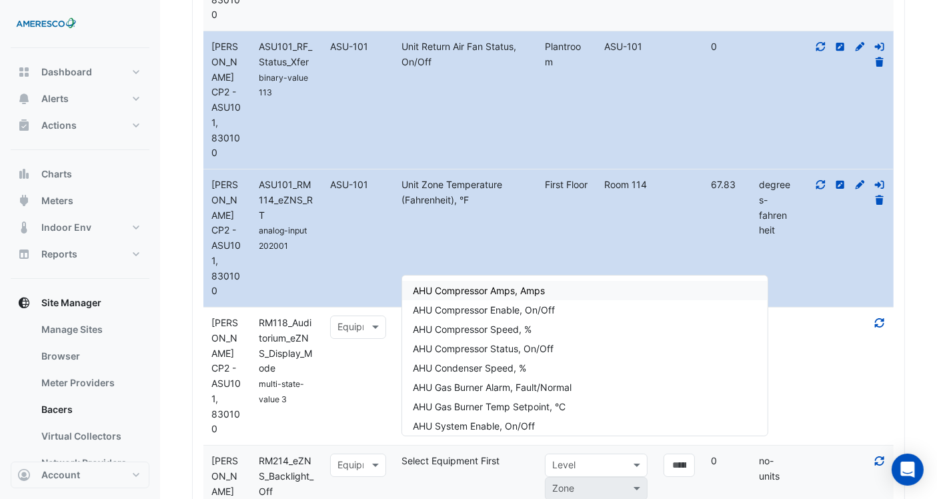
type input "*"
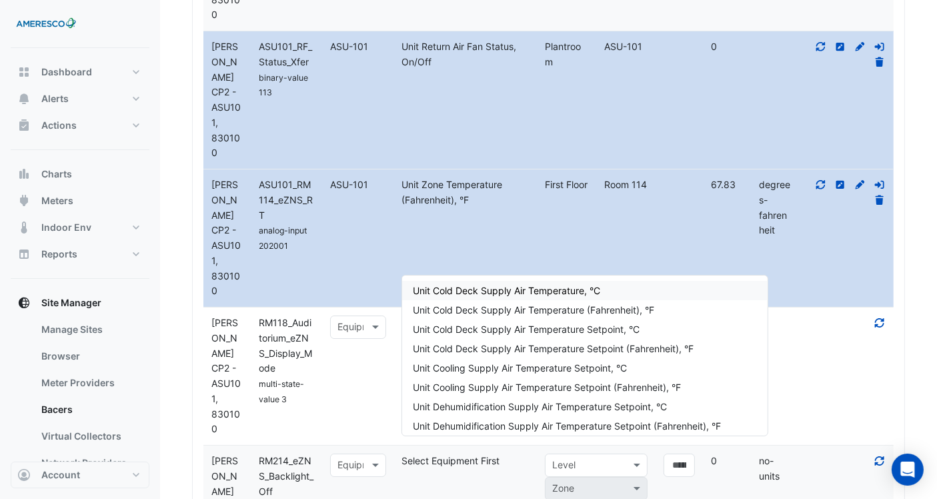
scroll to position [0, 13]
type input "**********"
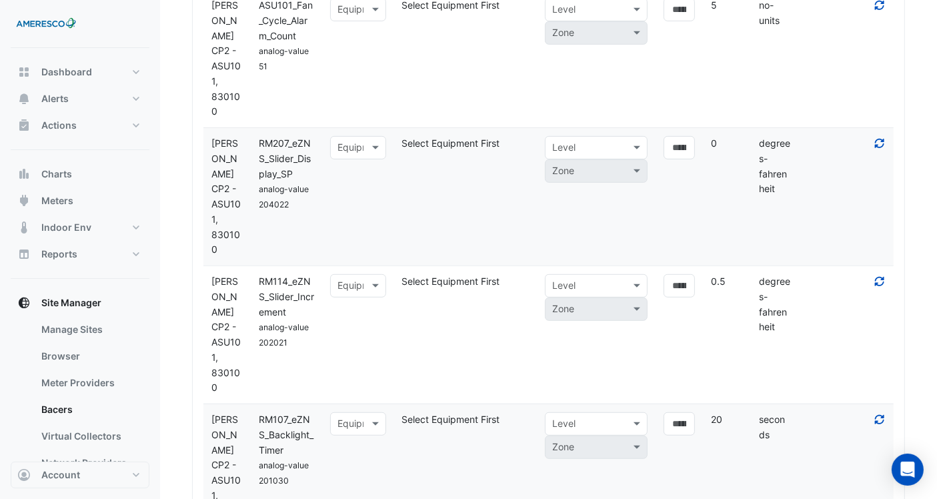
scroll to position [10916, 0]
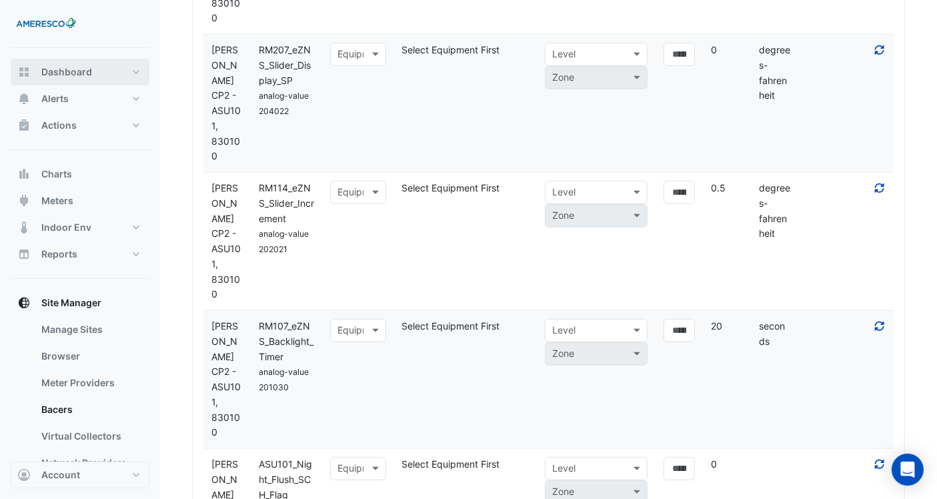
click at [122, 83] on button "Dashboard" at bounding box center [80, 72] width 139 height 27
select select "***"
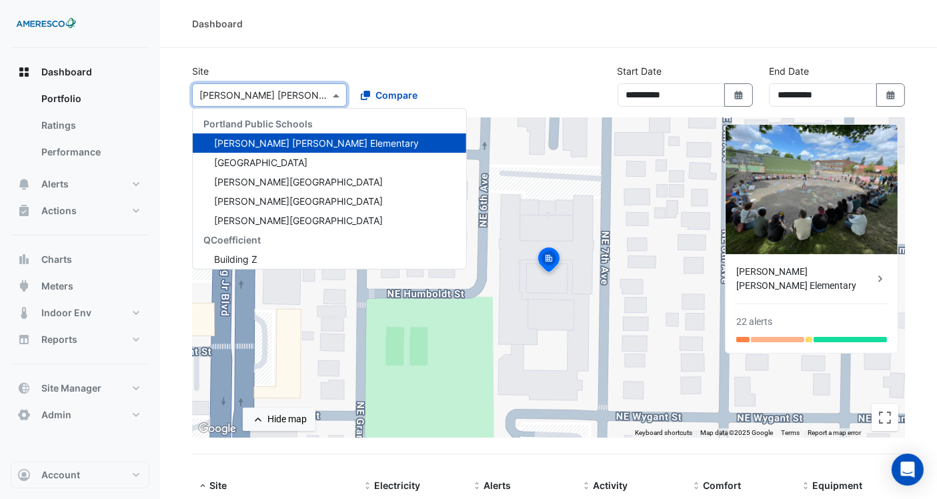
click at [285, 90] on input "text" at bounding box center [255, 96] width 113 height 14
click at [281, 161] on span "Forest Park Elementary" at bounding box center [260, 162] width 93 height 11
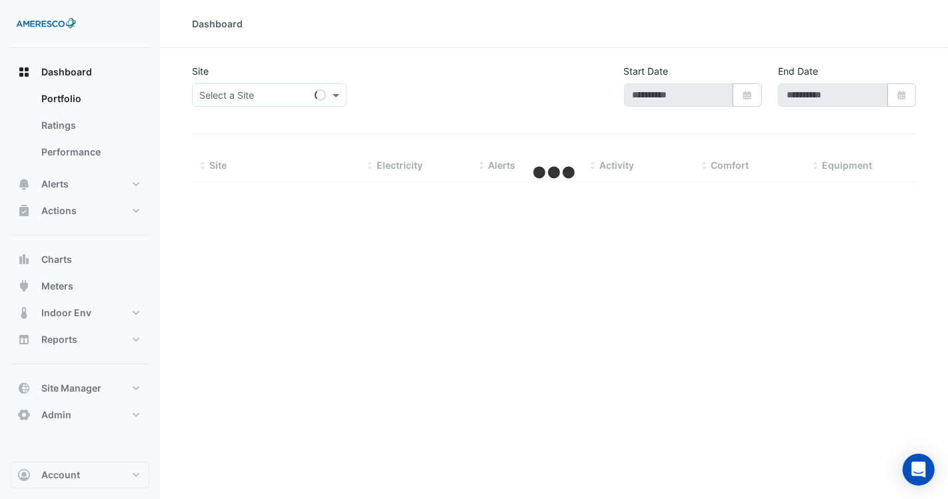
type input "**********"
select select "***"
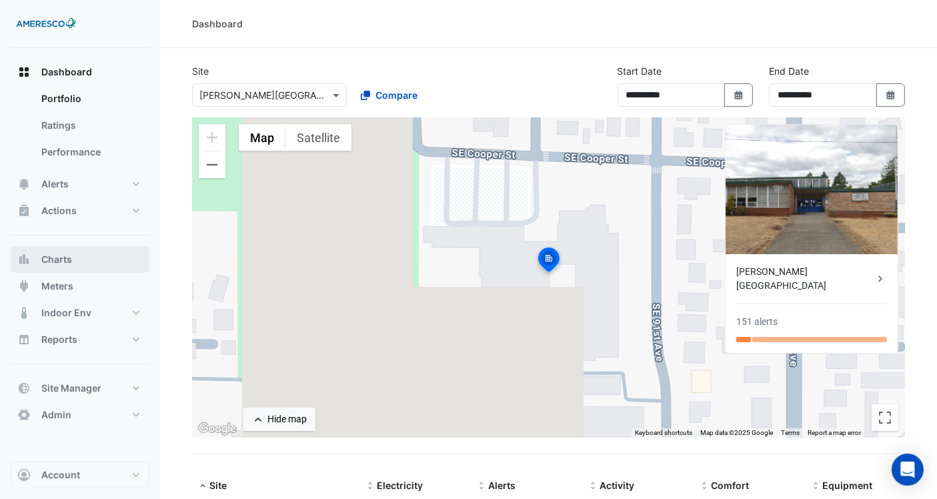
drag, startPoint x: 107, startPoint y: 263, endPoint x: 141, endPoint y: 250, distance: 36.9
click at [107, 263] on button "Charts" at bounding box center [80, 259] width 139 height 27
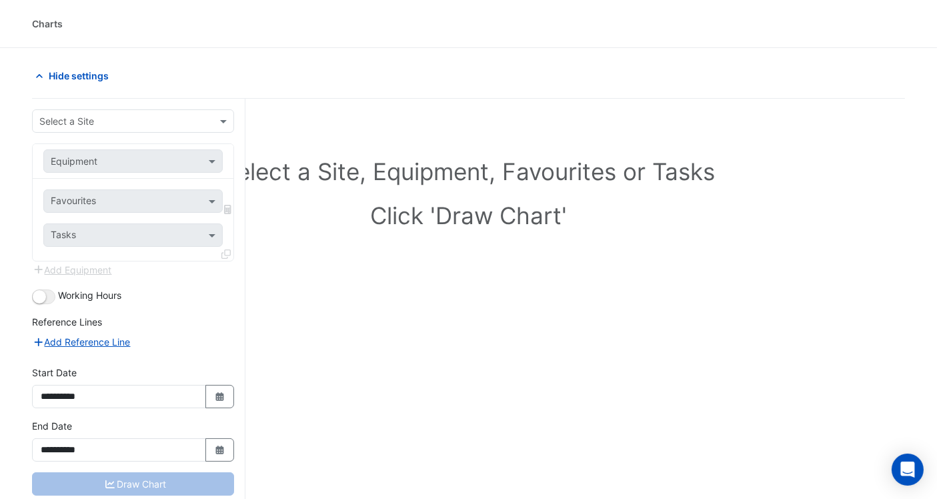
click at [135, 124] on input "text" at bounding box center [119, 122] width 161 height 14
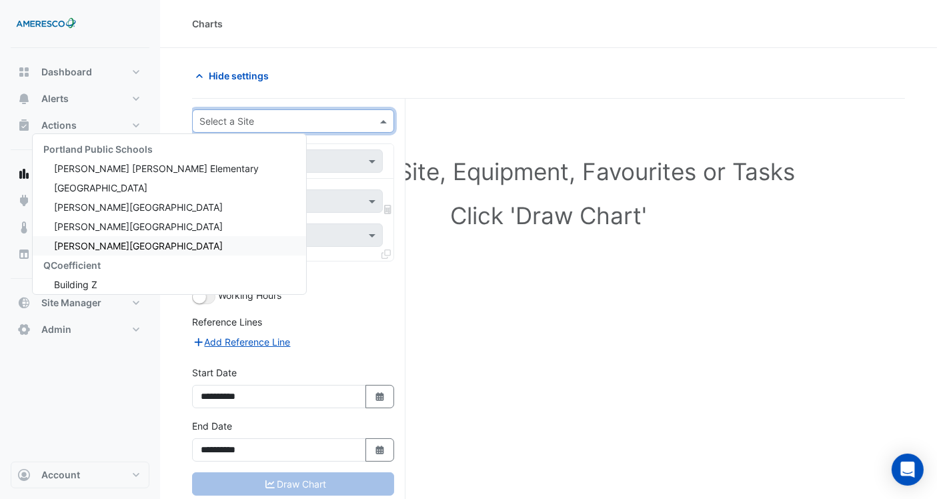
click at [570, 184] on h1 "Select a Site, Equipment, Favourites or Tasks" at bounding box center [548, 171] width 654 height 28
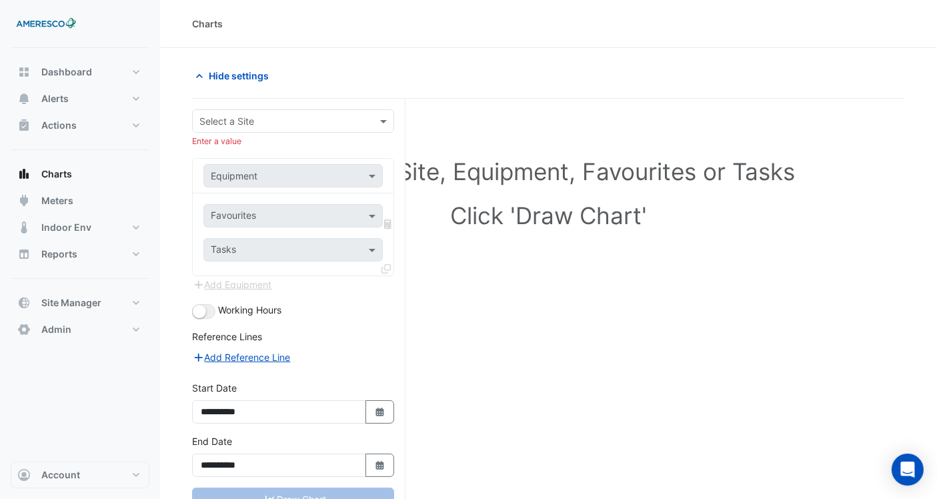
click at [332, 125] on input "text" at bounding box center [279, 122] width 161 height 14
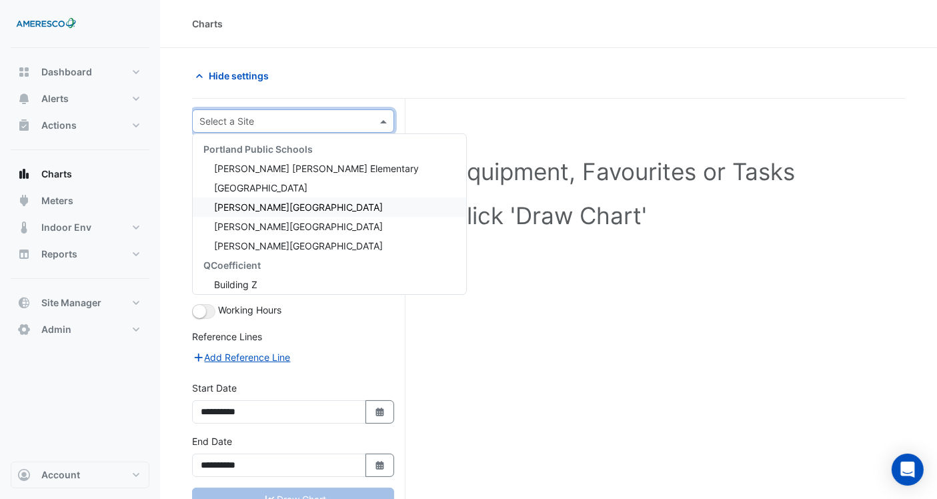
click at [279, 205] on span "[PERSON_NAME][GEOGRAPHIC_DATA]" at bounding box center [298, 206] width 169 height 11
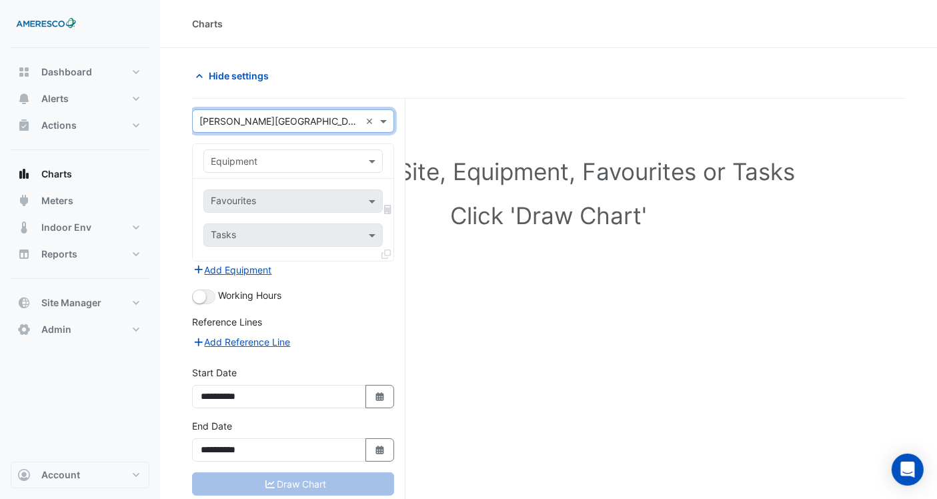
click at [291, 155] on input "text" at bounding box center [280, 162] width 138 height 14
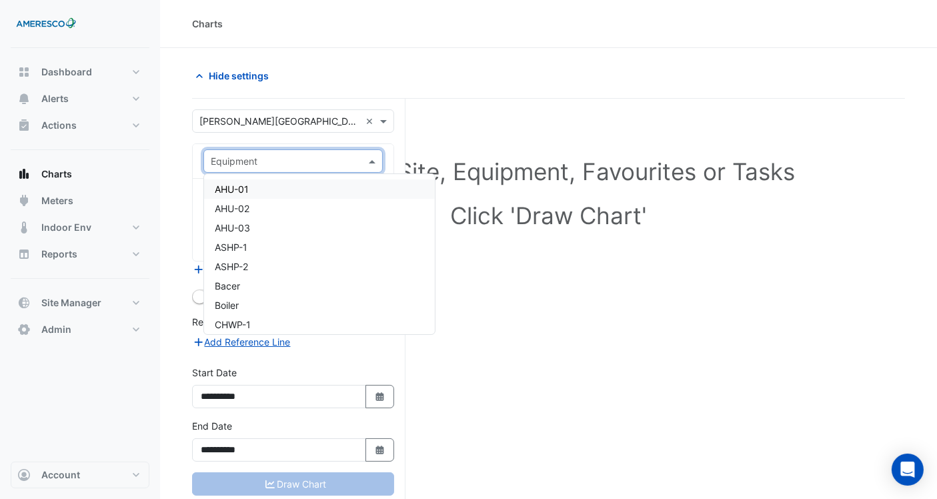
click at [317, 191] on div "AHU-01" at bounding box center [319, 188] width 231 height 19
click at [299, 196] on input "text" at bounding box center [285, 202] width 149 height 14
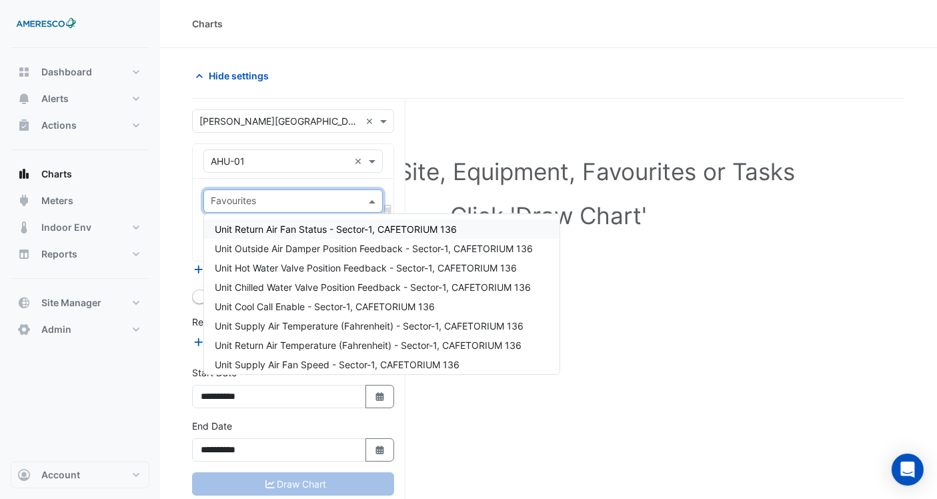
click at [296, 229] on span "Unit Return Air Fan Status - Sector-1, CAFETORIUM 136" at bounding box center [336, 228] width 242 height 11
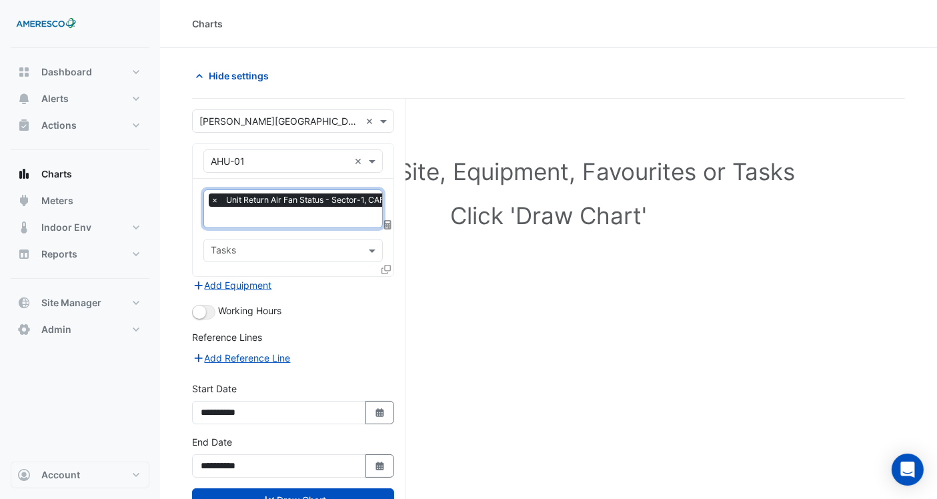
click at [303, 218] on input "text" at bounding box center [327, 218] width 233 height 14
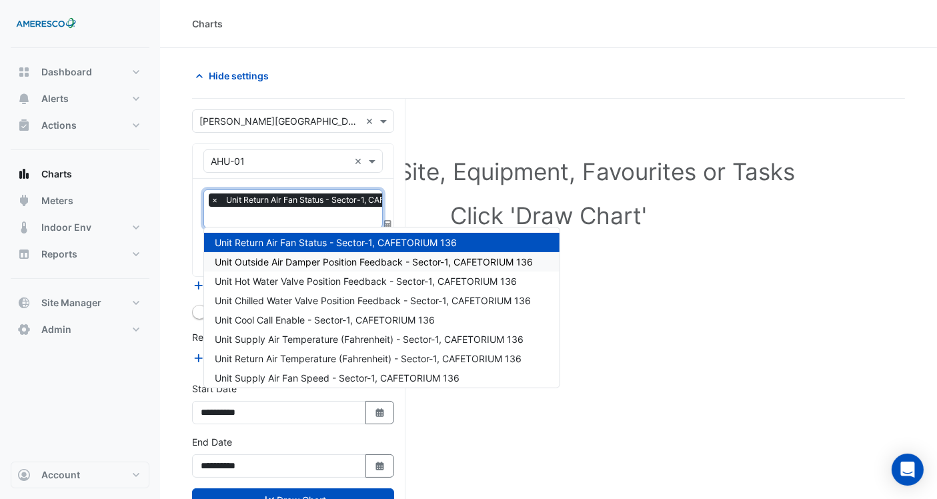
click at [285, 261] on span "Unit Outside Air Damper Position Feedback - Sector-1, CAFETORIUM 136" at bounding box center [374, 261] width 318 height 11
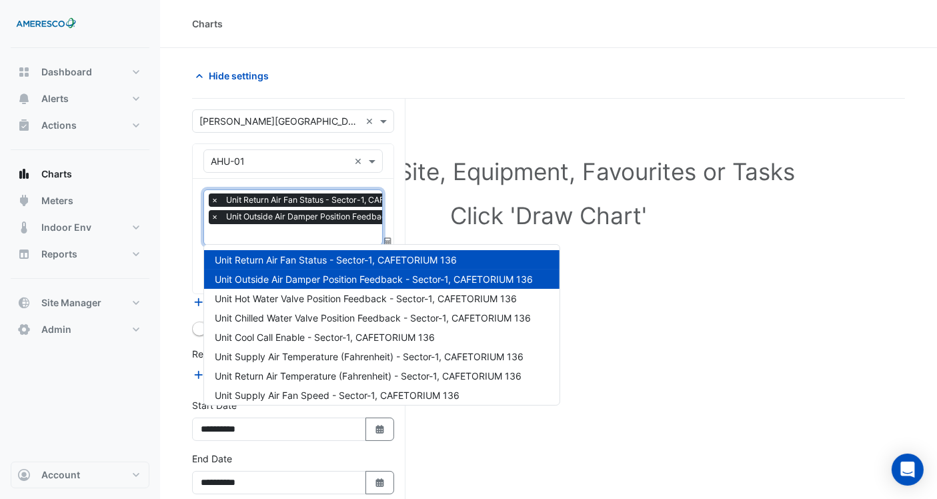
click at [297, 238] on input "text" at bounding box center [361, 236] width 301 height 14
click at [287, 295] on span "Unit Hot Water Valve Position Feedback - Sector-1, CAFETORIUM 136" at bounding box center [366, 298] width 302 height 11
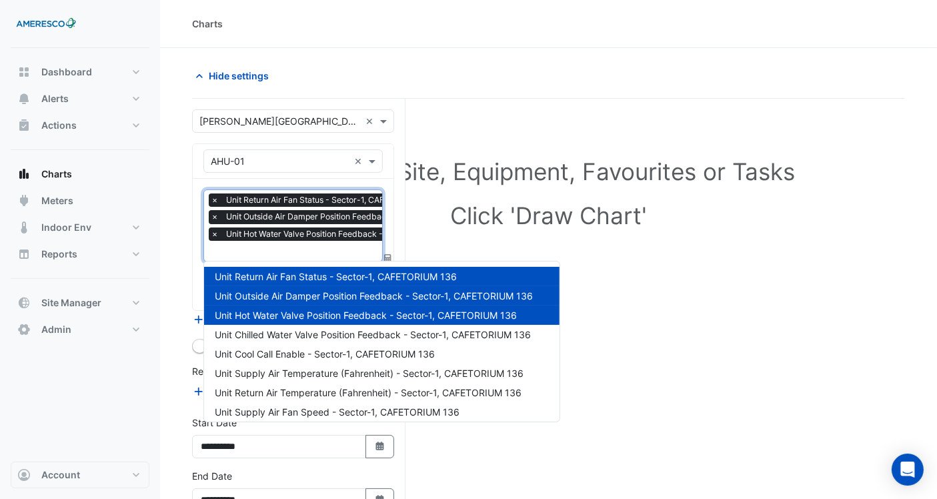
click at [301, 256] on input "text" at bounding box center [361, 252] width 301 height 14
click at [279, 332] on span "Unit Chilled Water Valve Position Feedback - Sector-1, CAFETORIUM 136" at bounding box center [373, 334] width 316 height 11
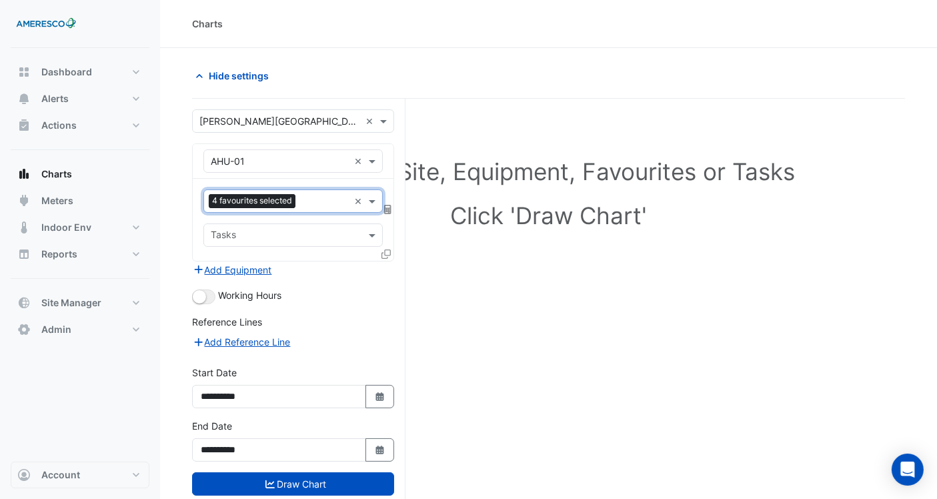
click at [306, 207] on input "text" at bounding box center [325, 202] width 48 height 14
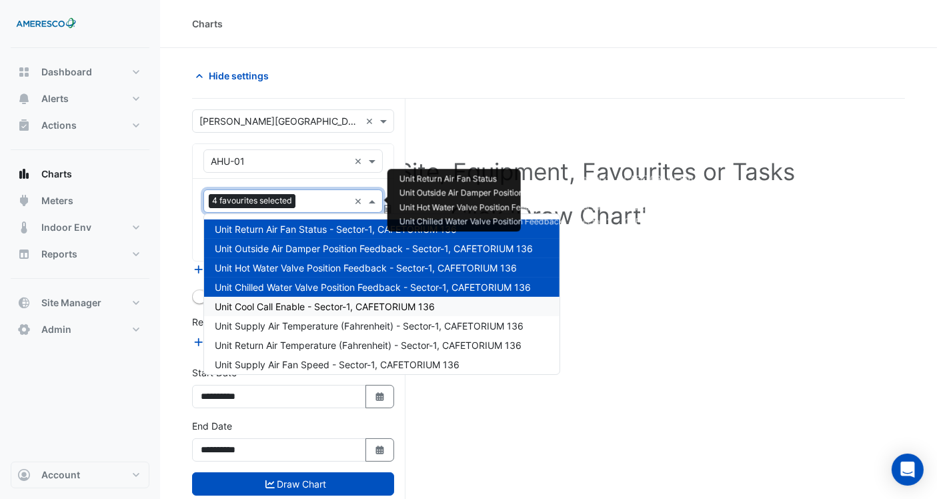
drag, startPoint x: 289, startPoint y: 301, endPoint x: 301, endPoint y: 225, distance: 76.9
click at [289, 295] on div "Unit Return Air Fan Status - Sector-1, CAFETORIUM 136 Unit Outside Air Damper P…" at bounding box center [381, 480] width 355 height 522
click at [291, 301] on span "Unit Cool Call Enable - Sector-1, CAFETORIUM 136" at bounding box center [325, 306] width 220 height 11
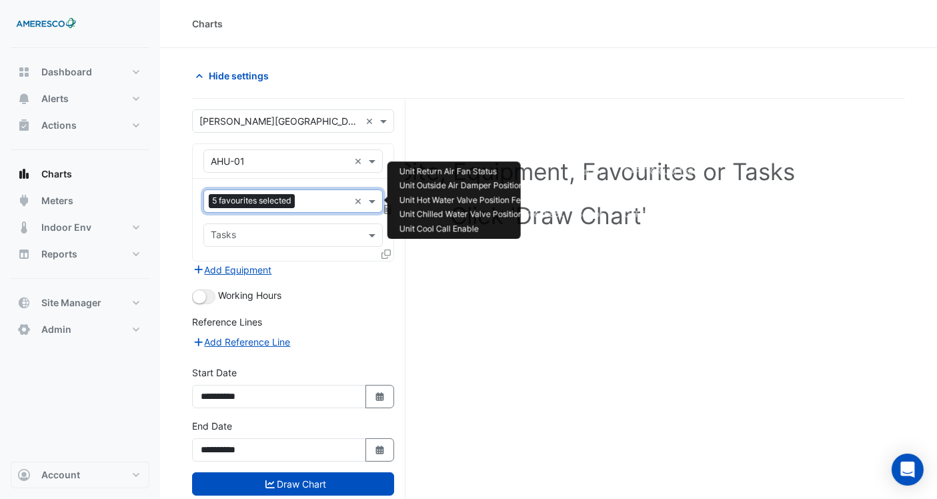
click at [317, 200] on input "text" at bounding box center [324, 202] width 49 height 14
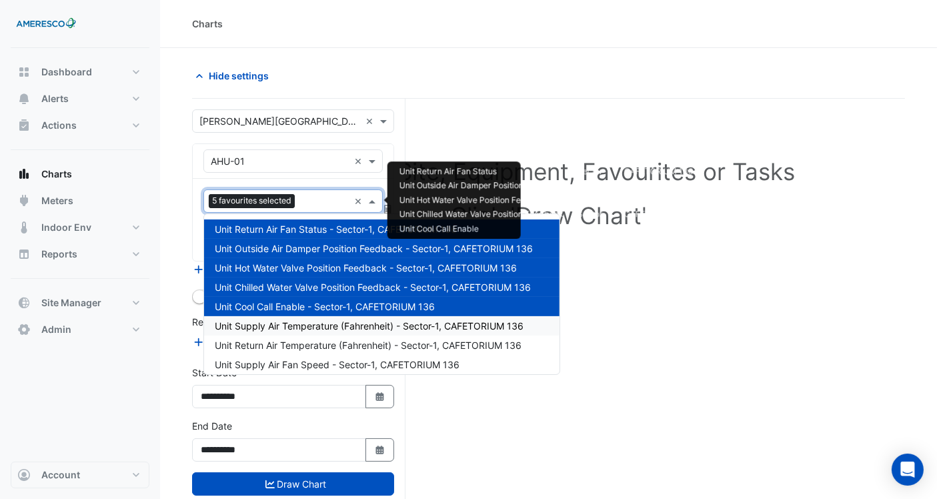
click at [282, 325] on span "Unit Supply Air Temperature (Fahrenheit) - Sector-1, CAFETORIUM 136" at bounding box center [369, 325] width 309 height 11
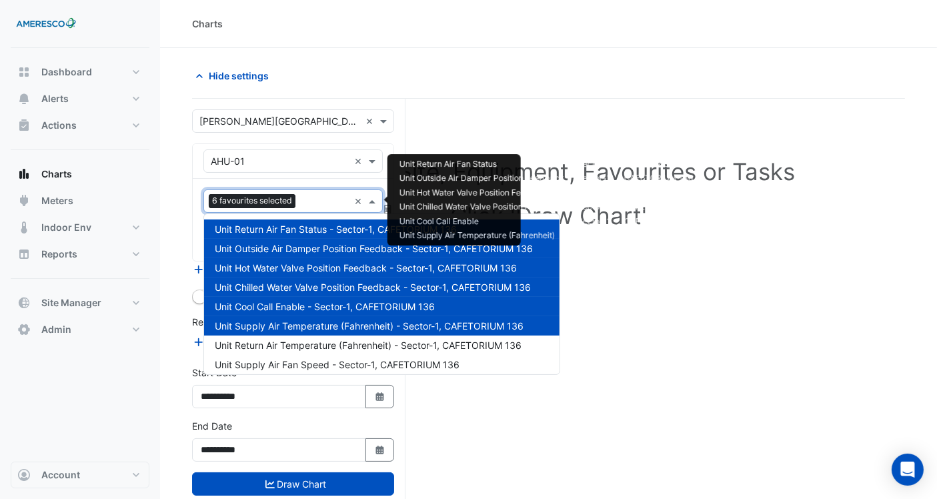
click at [315, 191] on div "6 favourites selected" at bounding box center [276, 201] width 145 height 21
click at [281, 343] on span "Unit Return Air Temperature (Fahrenheit) - Sector-1, CAFETORIUM 136" at bounding box center [368, 344] width 307 height 11
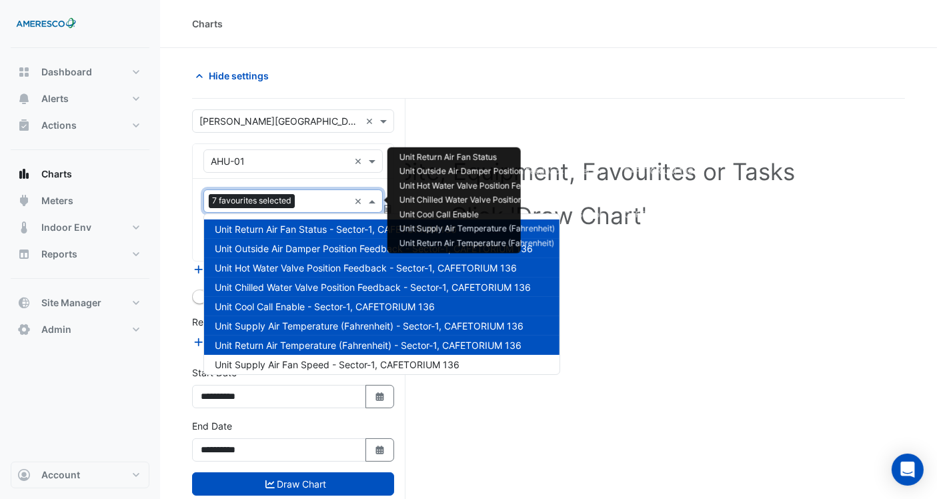
click at [307, 203] on input "text" at bounding box center [324, 202] width 49 height 14
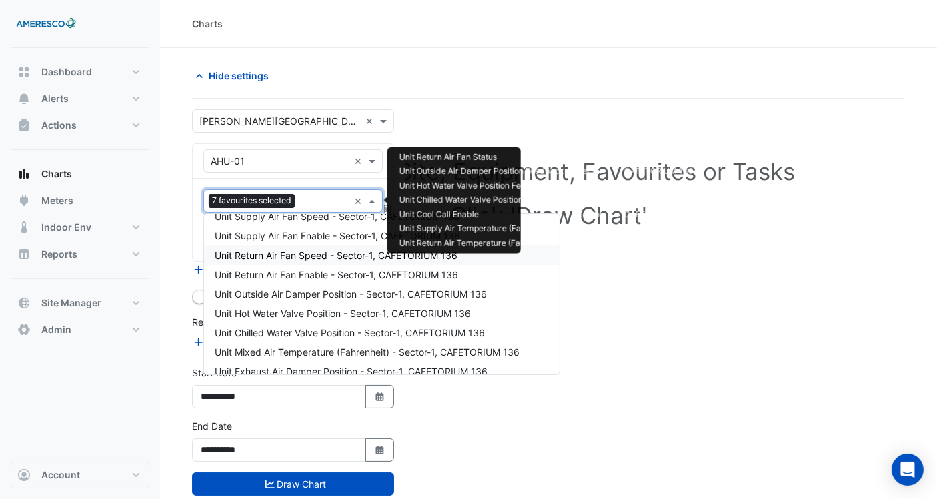
scroll to position [74, 0]
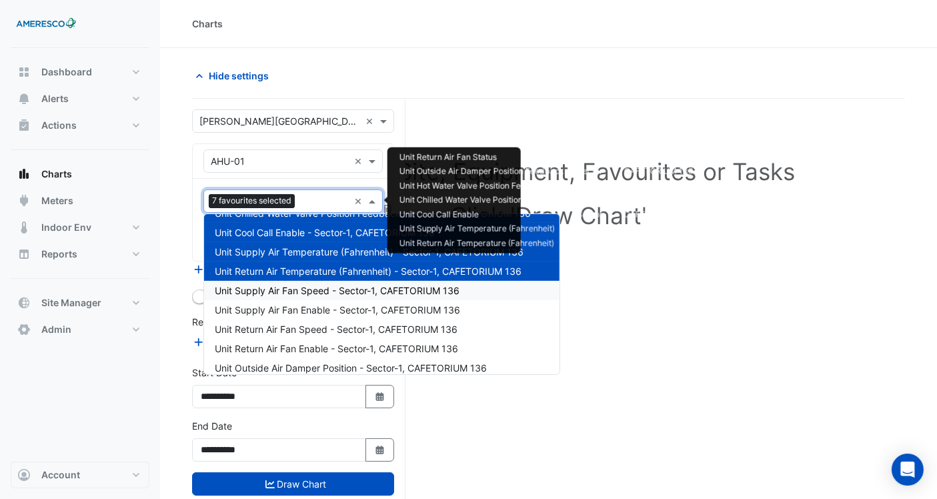
click at [293, 295] on span "Unit Supply Air Fan Speed - Sector-1, CAFETORIUM 136" at bounding box center [337, 290] width 245 height 11
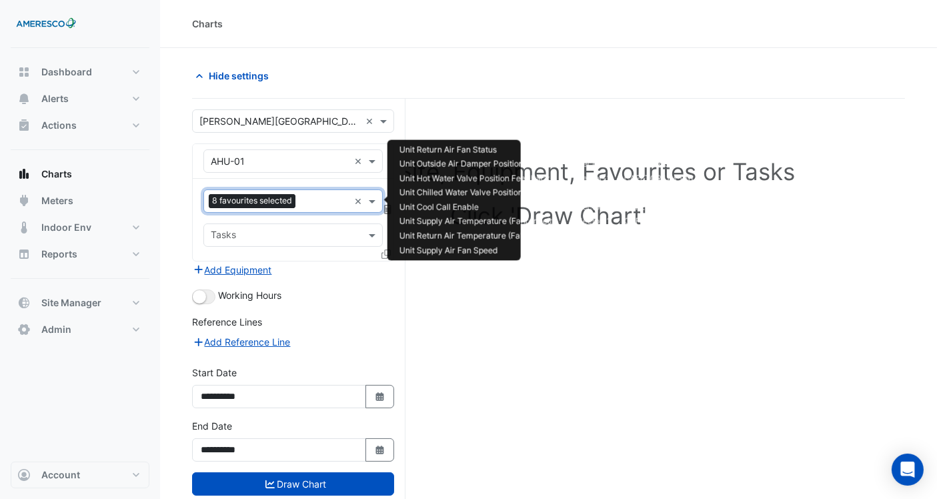
click at [316, 192] on div "8 favourites selected" at bounding box center [276, 201] width 145 height 21
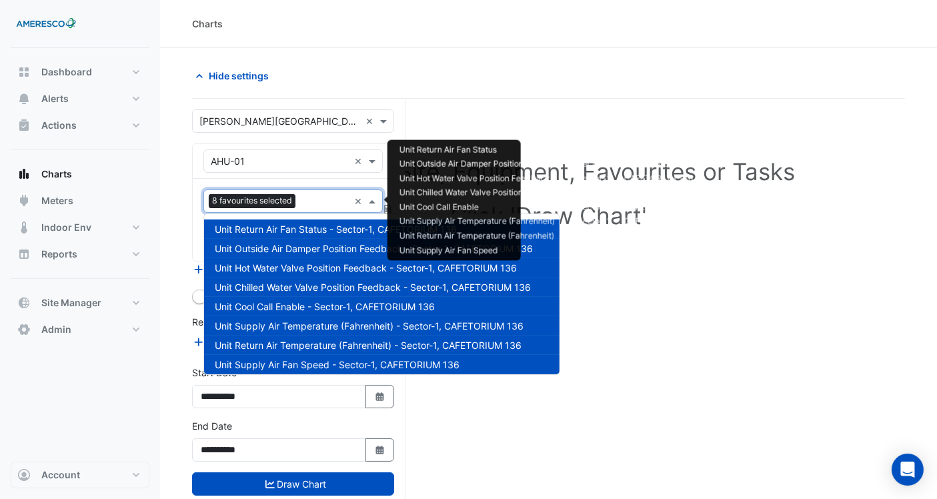
scroll to position [148, 0]
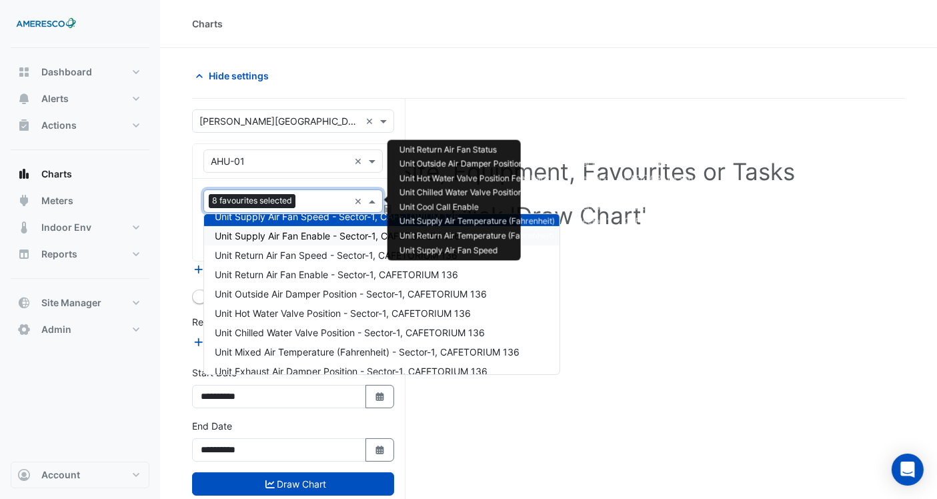
click at [305, 240] on span "Unit Supply Air Fan Enable - Sector-1, CAFETORIUM 136" at bounding box center [337, 235] width 245 height 11
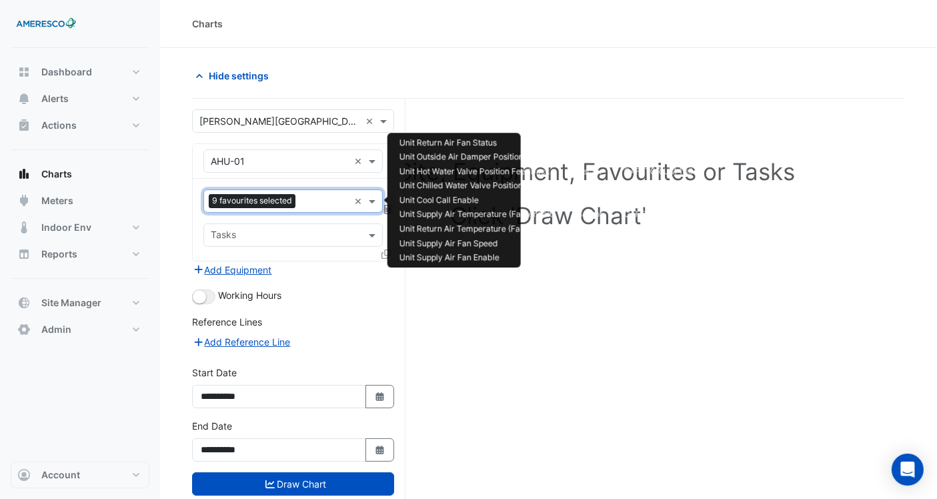
click at [308, 199] on input "text" at bounding box center [325, 202] width 48 height 14
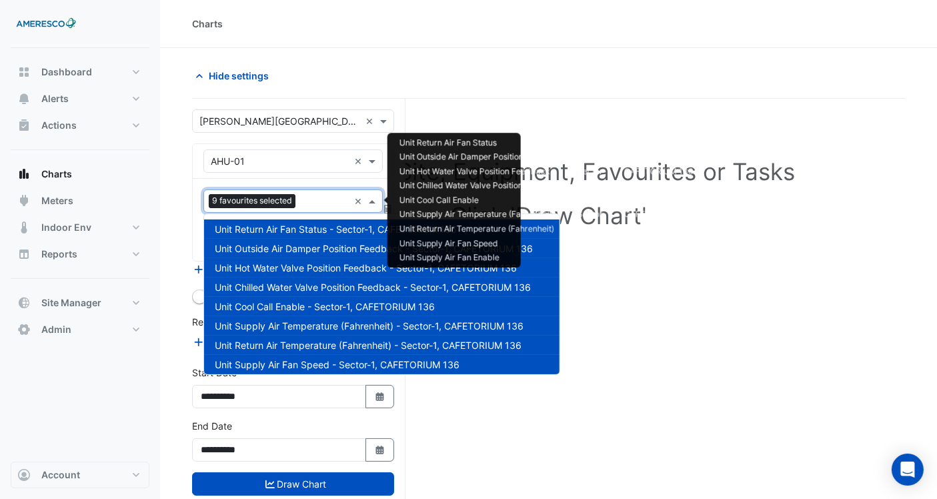
scroll to position [160, 0]
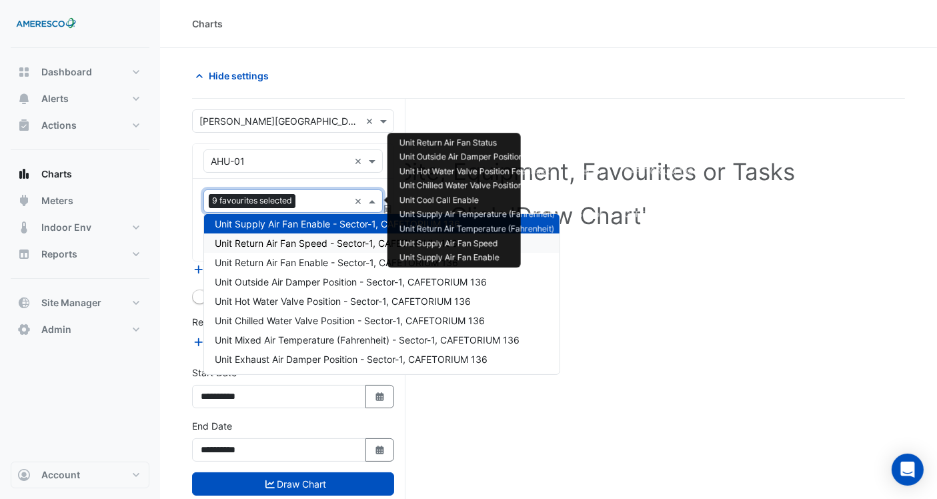
click at [301, 245] on span "Unit Return Air Fan Speed - Sector-1, CAFETORIUM 136" at bounding box center [336, 242] width 243 height 11
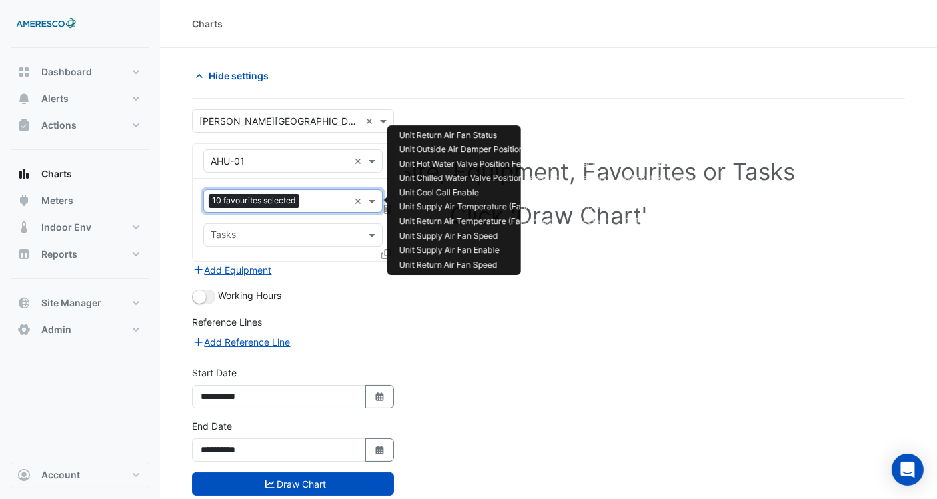
click at [310, 205] on input "text" at bounding box center [327, 202] width 44 height 14
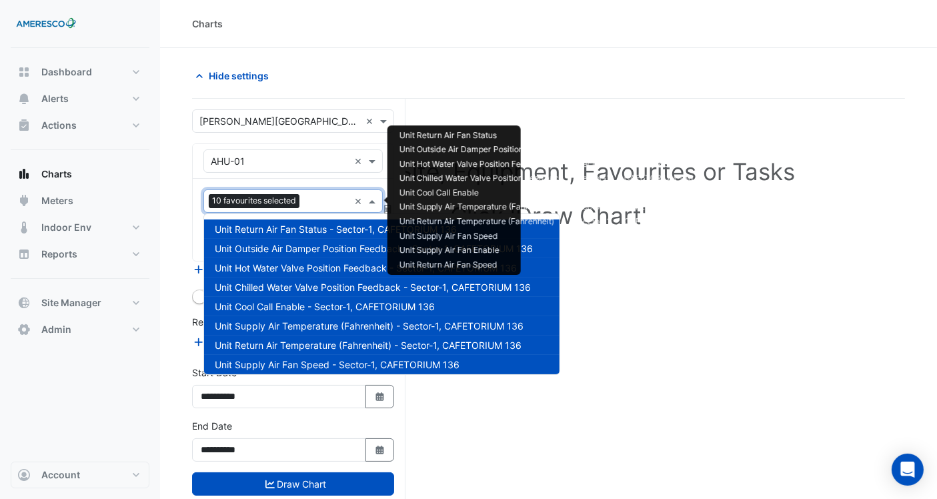
scroll to position [179, 0]
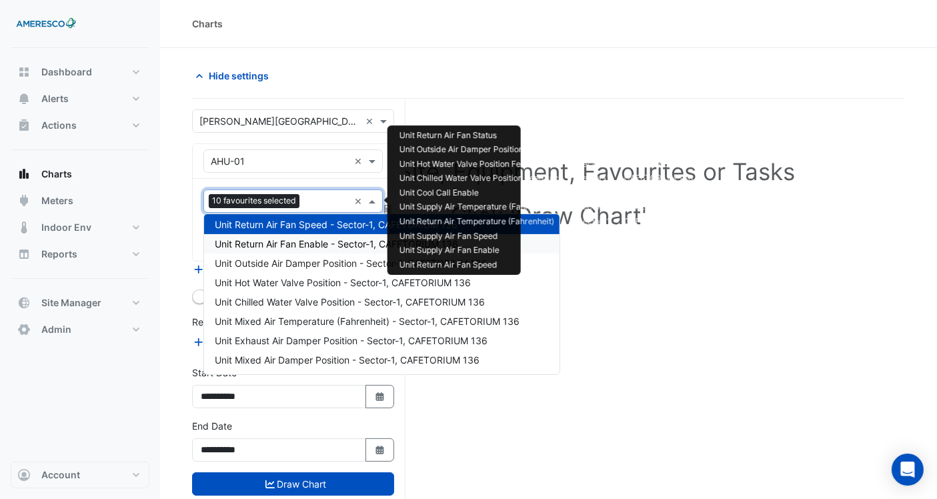
click at [303, 240] on span "Unit Return Air Fan Enable - Sector-1, CAFETORIUM 136" at bounding box center [336, 243] width 243 height 11
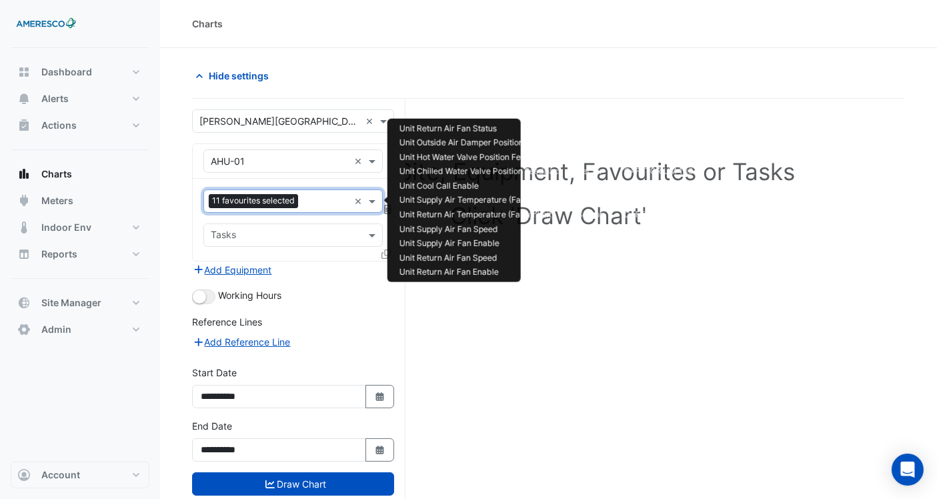
click at [315, 200] on input "text" at bounding box center [325, 202] width 45 height 14
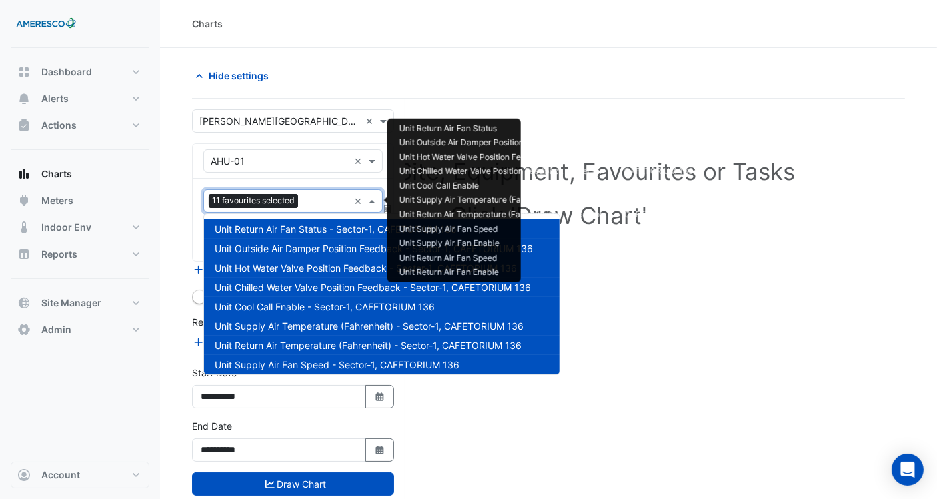
scroll to position [198, 0]
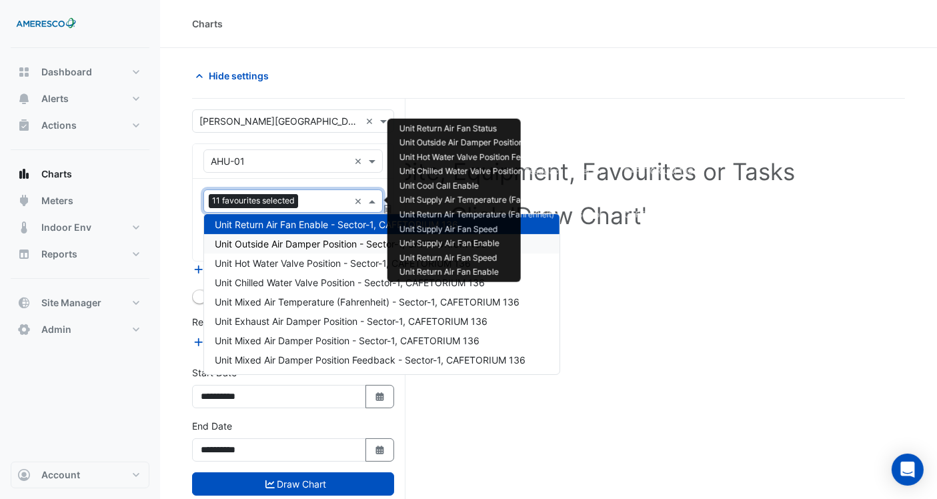
click at [307, 247] on span "Unit Outside Air Damper Position - Sector-1, CAFETORIUM 136" at bounding box center [351, 243] width 272 height 11
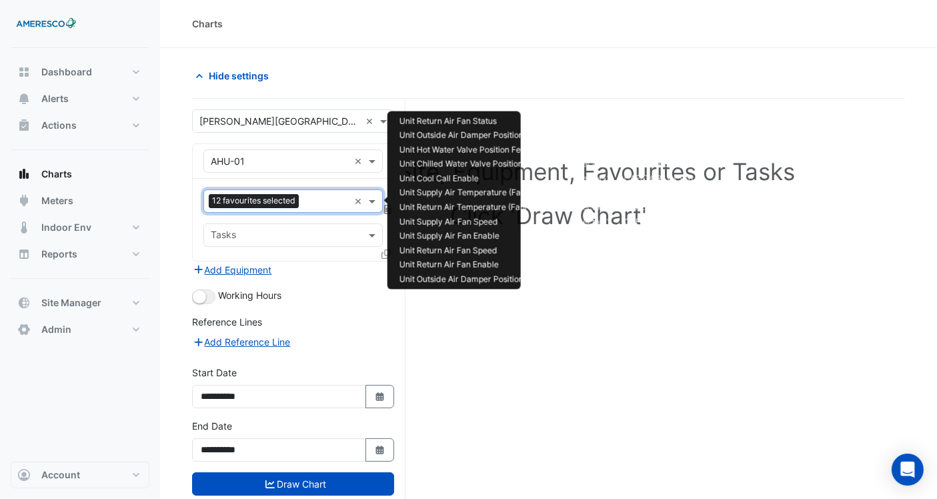
click at [308, 207] on input "text" at bounding box center [326, 202] width 45 height 14
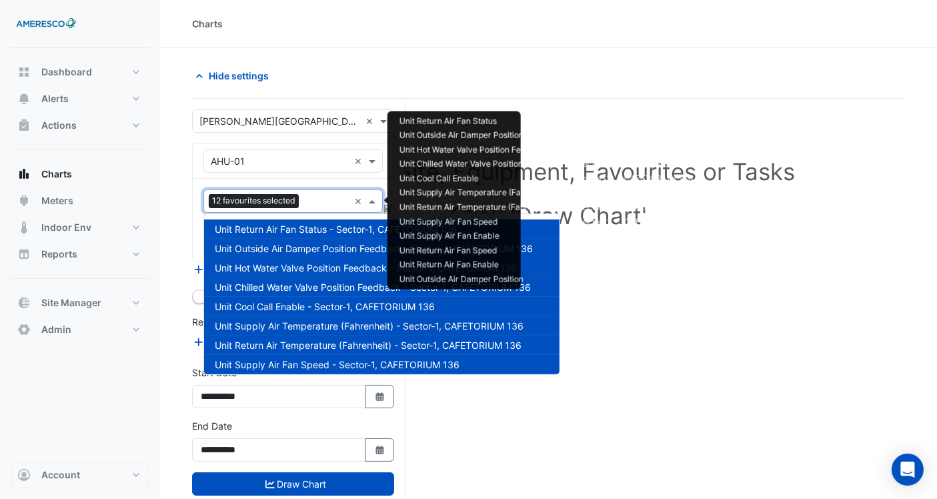
scroll to position [217, 0]
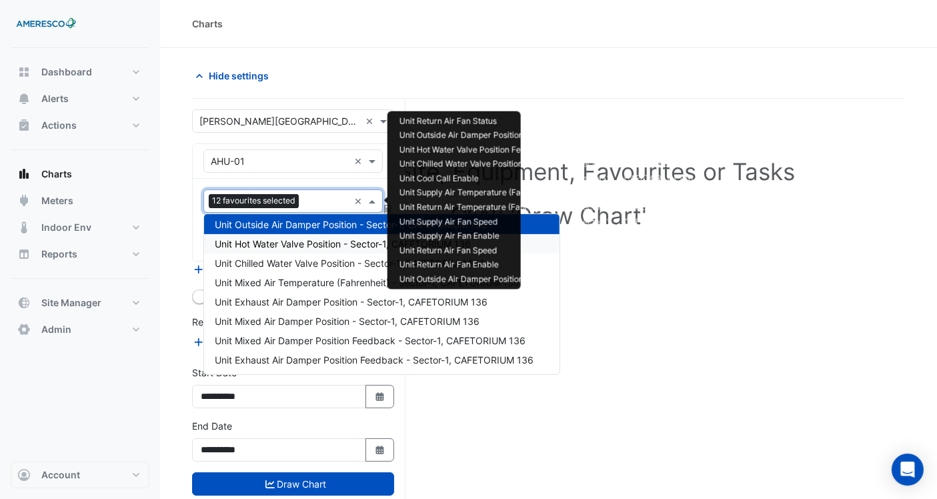
click at [302, 249] on div "Unit Hot Water Valve Position - Sector-1, CAFETORIUM 136" at bounding box center [381, 243] width 355 height 19
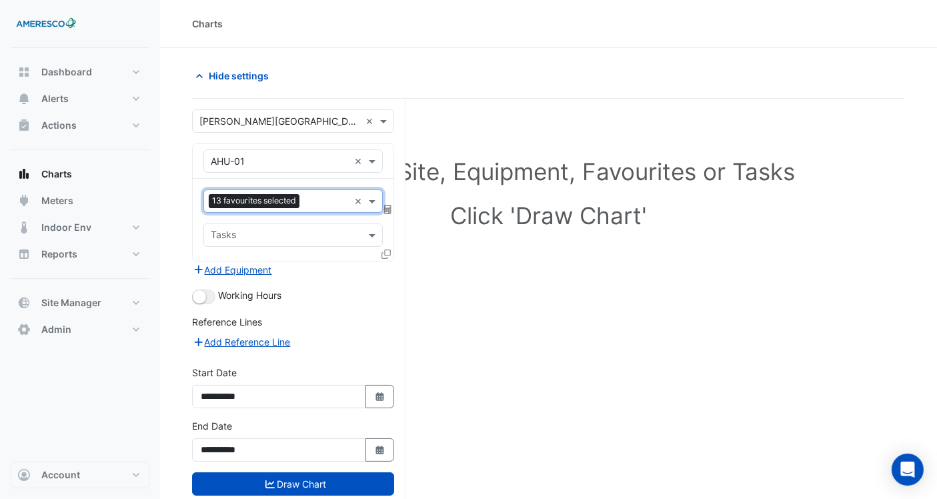
click at [310, 191] on div "13 favourites selected" at bounding box center [276, 201] width 145 height 21
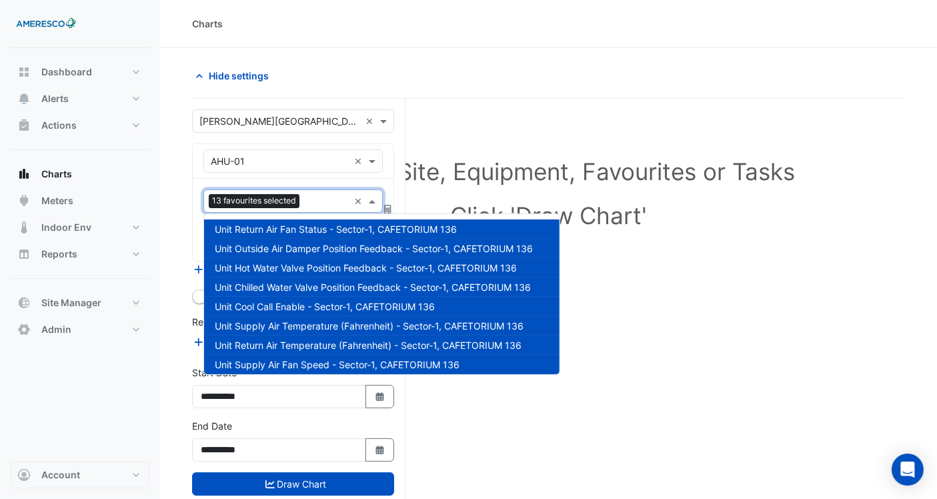
scroll to position [237, 0]
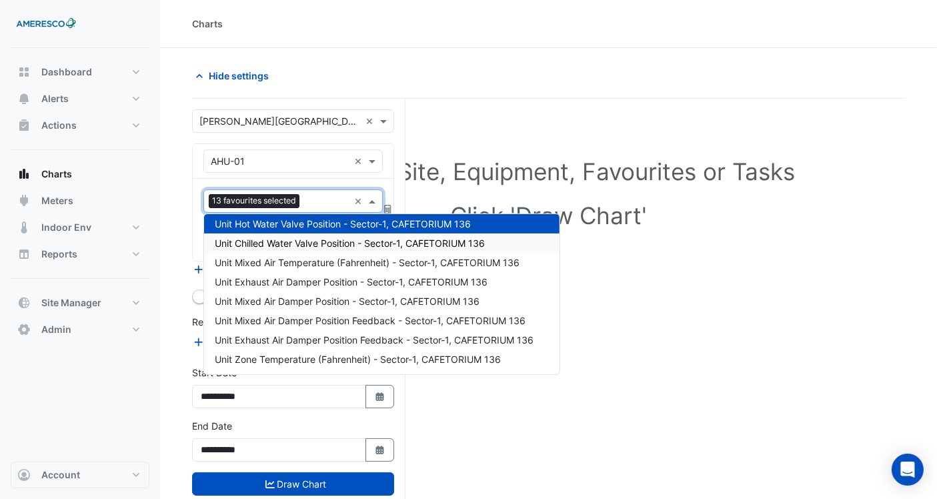
click at [307, 237] on span "Unit Chilled Water Valve Position - Sector-1, CAFETORIUM 136" at bounding box center [350, 242] width 270 height 11
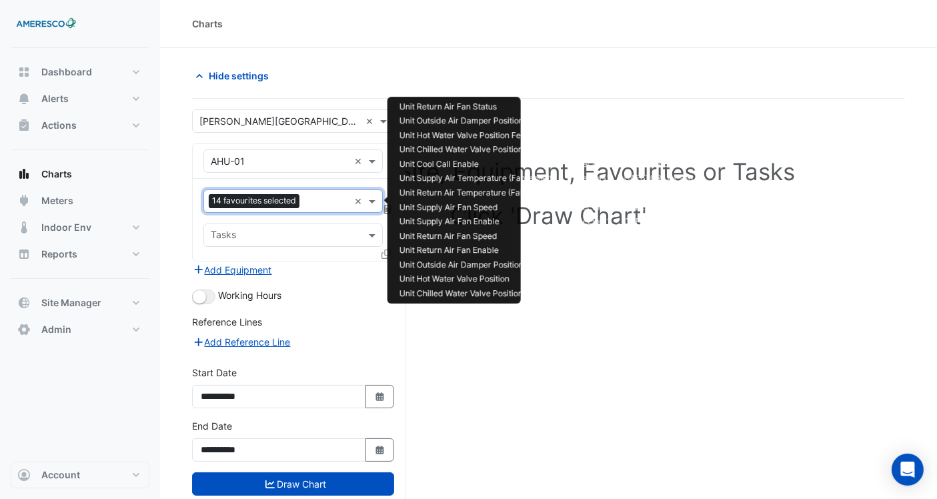
click at [313, 207] on input "text" at bounding box center [327, 202] width 44 height 14
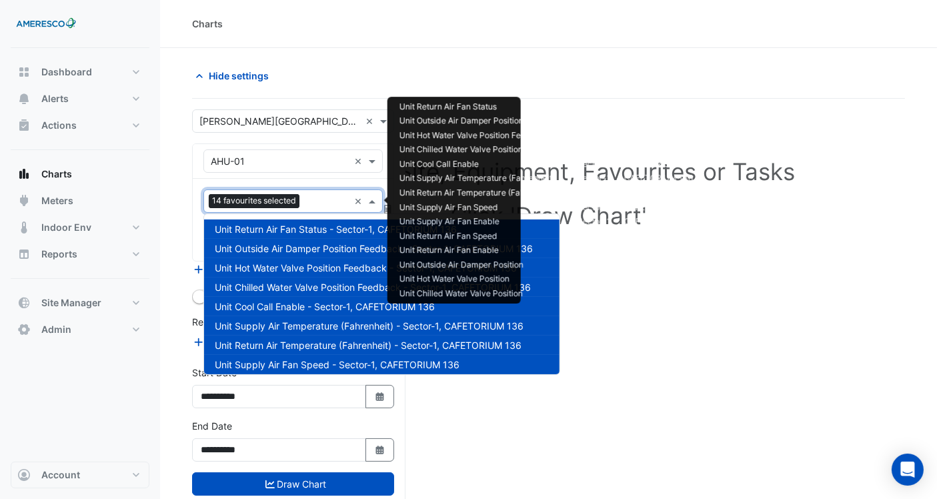
scroll to position [257, 0]
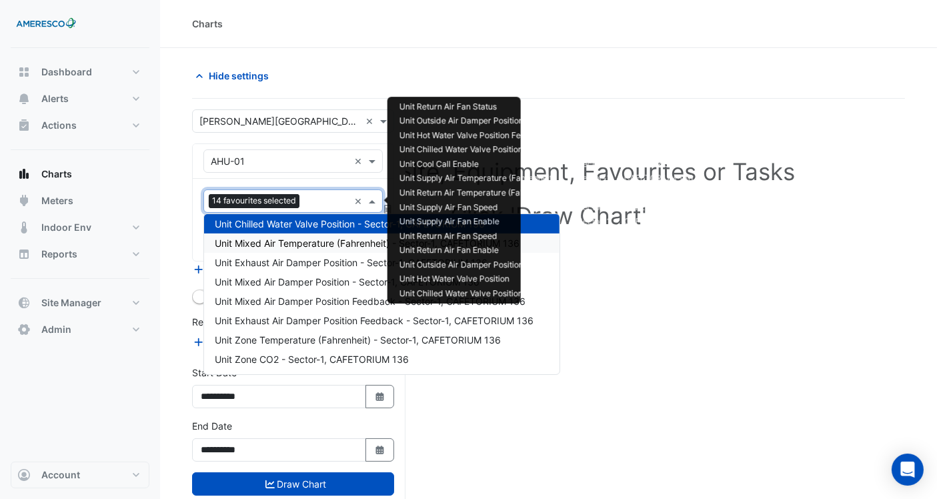
click at [309, 239] on span "Unit Mixed Air Temperature (Fahrenheit) - Sector-1, CAFETORIUM 136" at bounding box center [367, 242] width 305 height 11
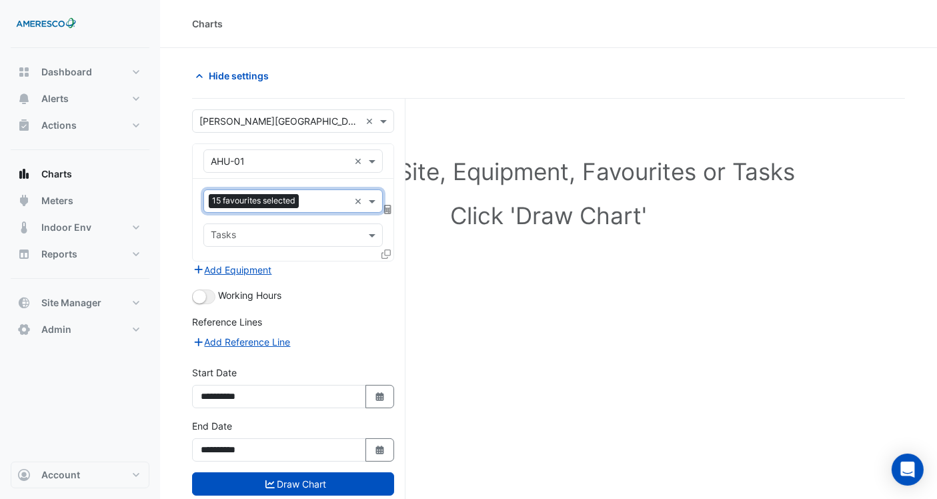
click at [311, 206] on input "text" at bounding box center [326, 202] width 45 height 14
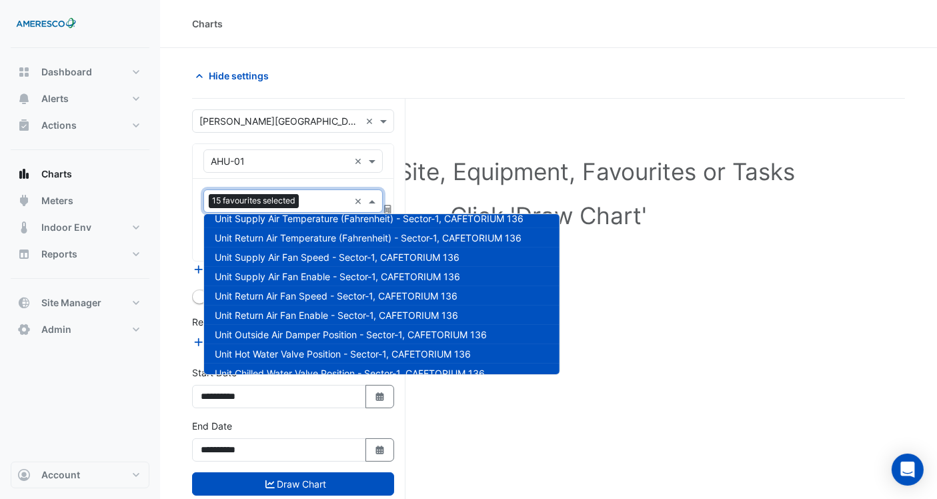
scroll to position [222, 0]
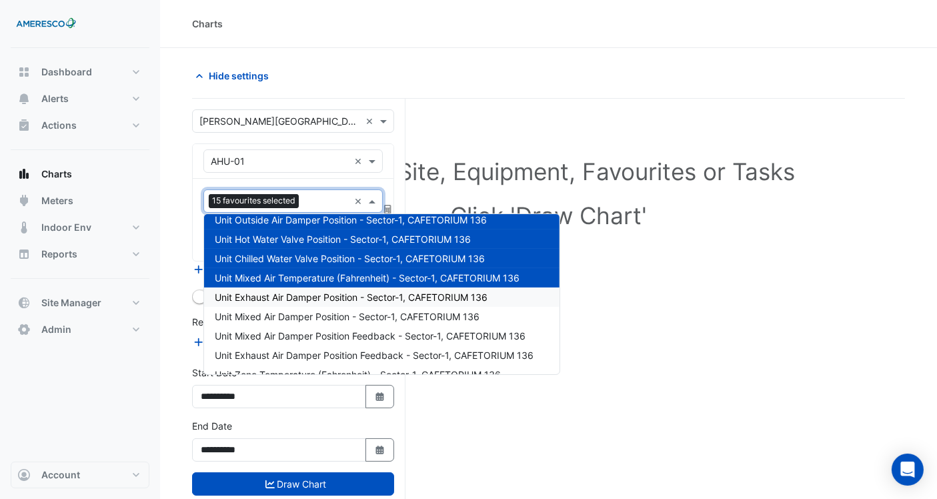
click at [307, 293] on span "Unit Exhaust Air Damper Position - Sector-1, CAFETORIUM 136" at bounding box center [351, 296] width 273 height 11
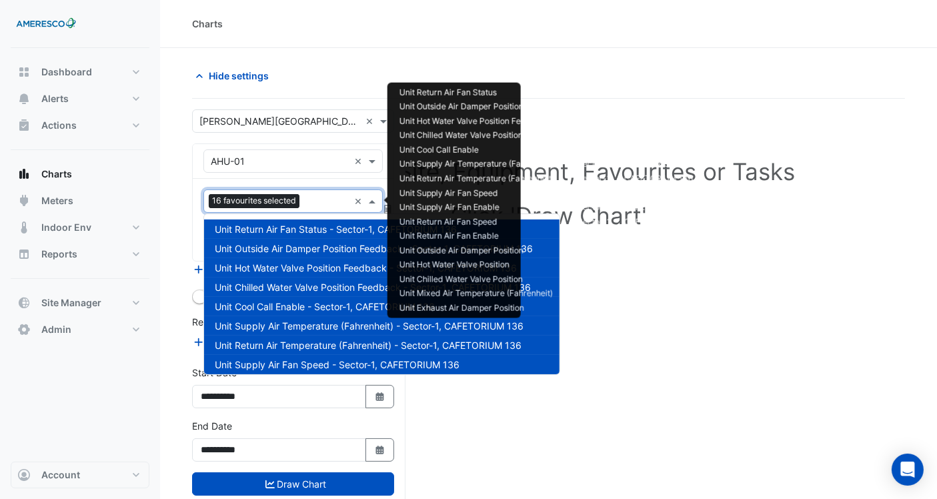
click at [321, 203] on input "text" at bounding box center [327, 202] width 44 height 14
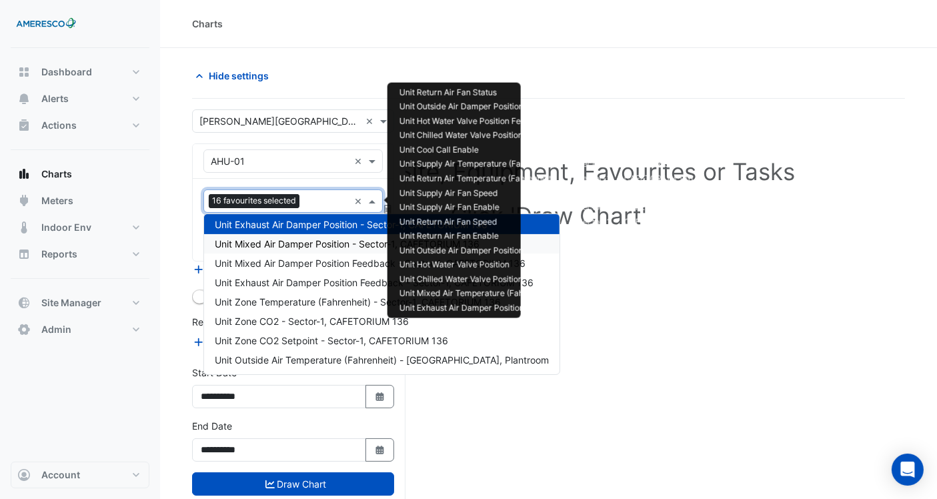
click at [308, 249] on div "Unit Mixed Air Damper Position - Sector-1, CAFETORIUM 136" at bounding box center [381, 243] width 355 height 19
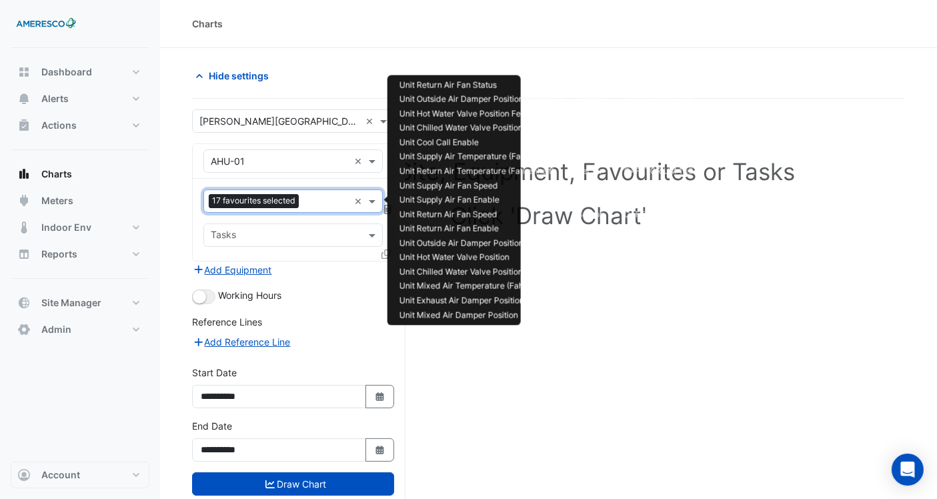
click at [312, 206] on input "text" at bounding box center [326, 202] width 45 height 14
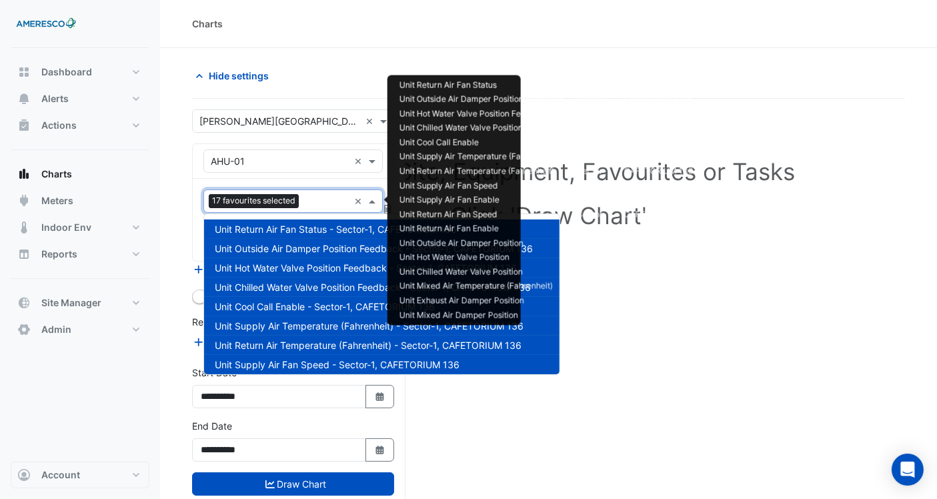
scroll to position [314, 0]
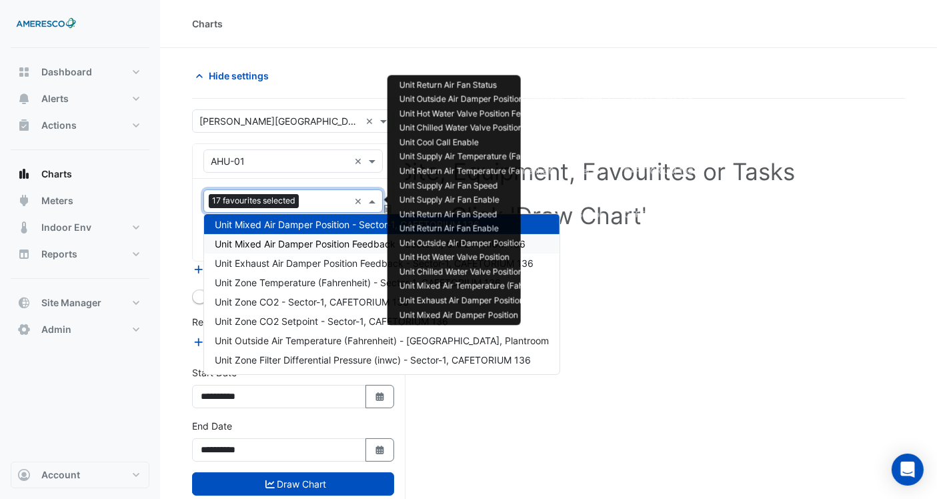
click at [311, 238] on span "Unit Mixed Air Damper Position Feedback - Sector-1, CAFETORIUM 136" at bounding box center [370, 243] width 311 height 11
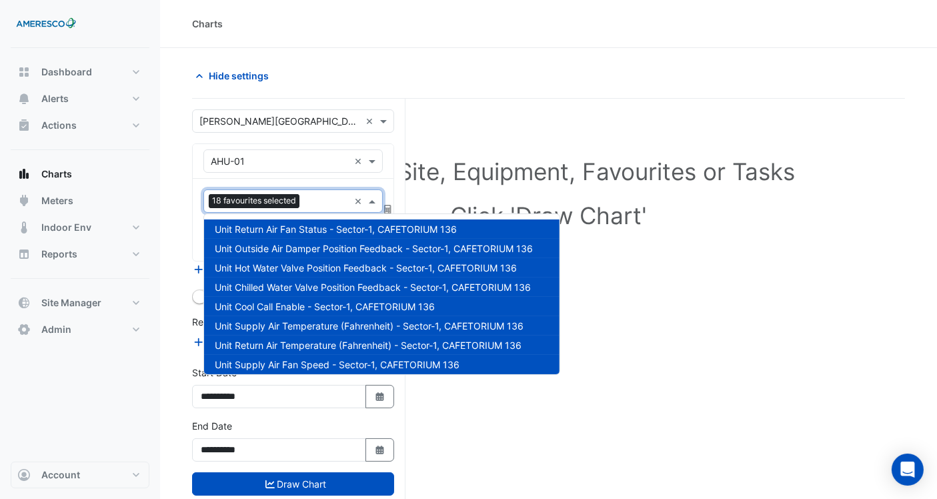
click at [310, 196] on input "text" at bounding box center [327, 202] width 44 height 14
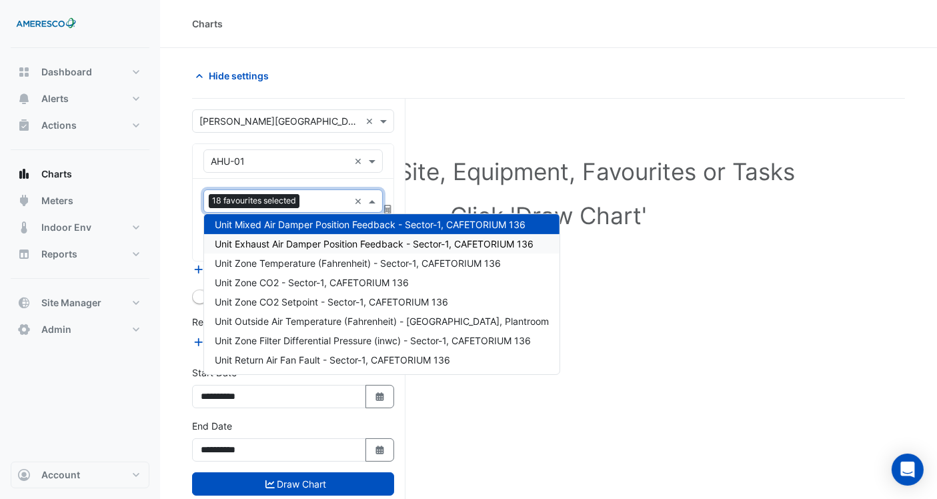
click at [305, 244] on span "Unit Exhaust Air Damper Position Feedback - Sector-1, CAFETORIUM 136" at bounding box center [374, 243] width 319 height 11
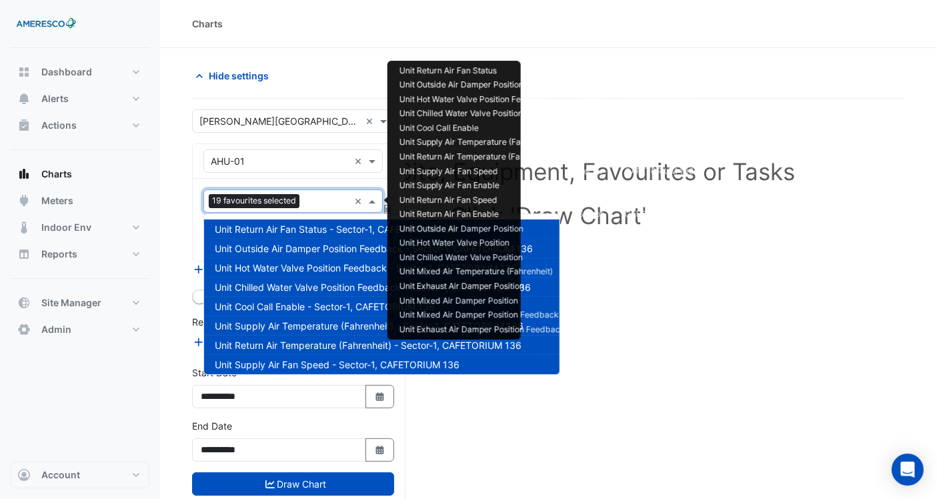
click at [311, 202] on input "text" at bounding box center [327, 202] width 44 height 14
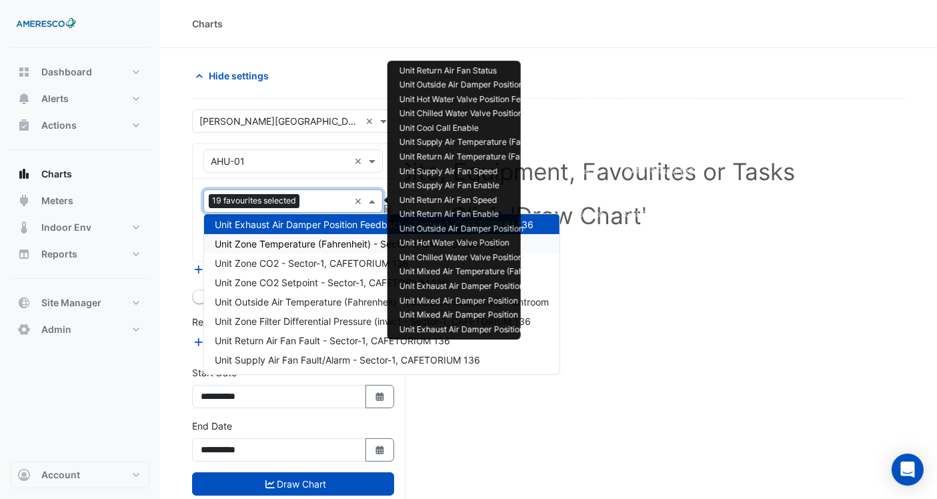
click at [307, 243] on span "Unit Zone Temperature (Fahrenheit) - Sector-1, CAFETORIUM 136" at bounding box center [358, 243] width 286 height 11
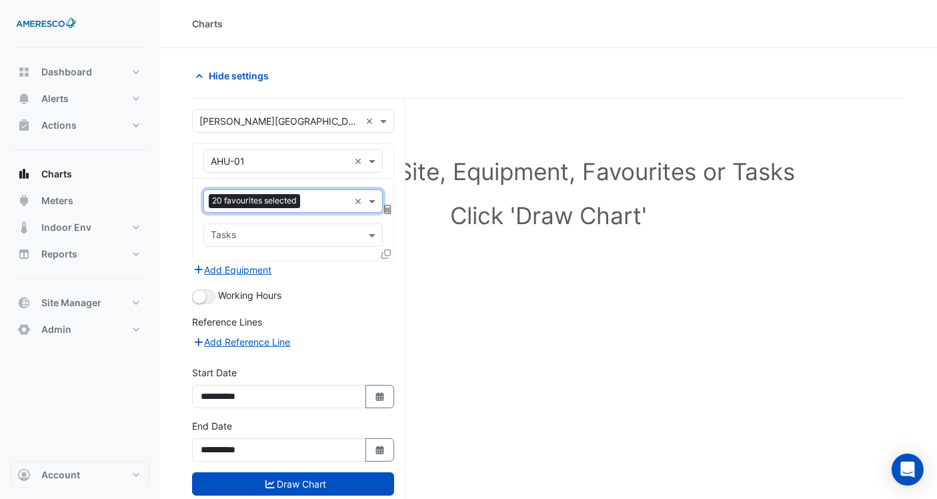
click at [311, 213] on div "20 favourites selected × Tasks" at bounding box center [293, 220] width 201 height 82
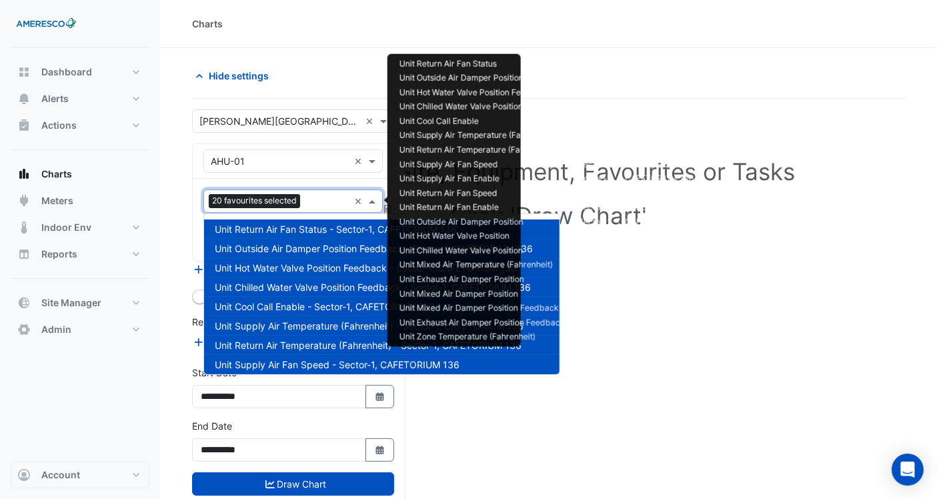
click at [312, 205] on input "text" at bounding box center [326, 202] width 43 height 14
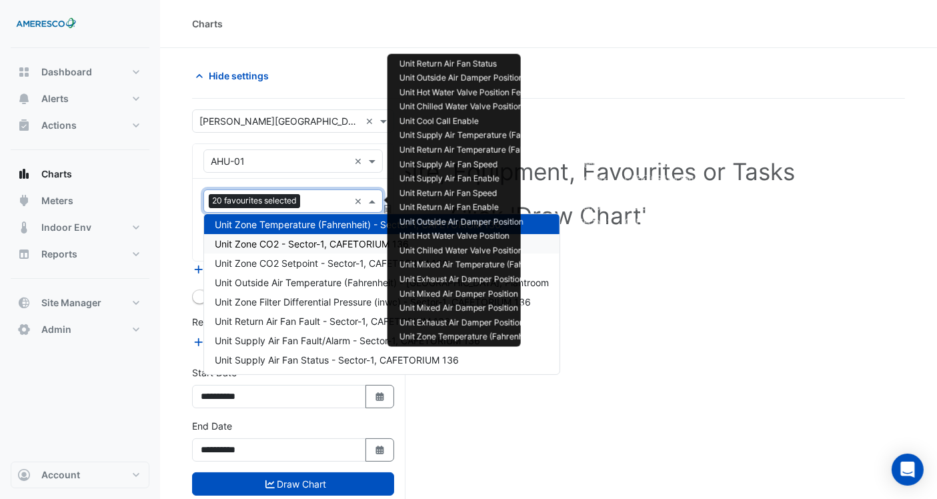
click at [306, 238] on span "Unit Zone CO2 - Sector-1, CAFETORIUM 136" at bounding box center [312, 243] width 194 height 11
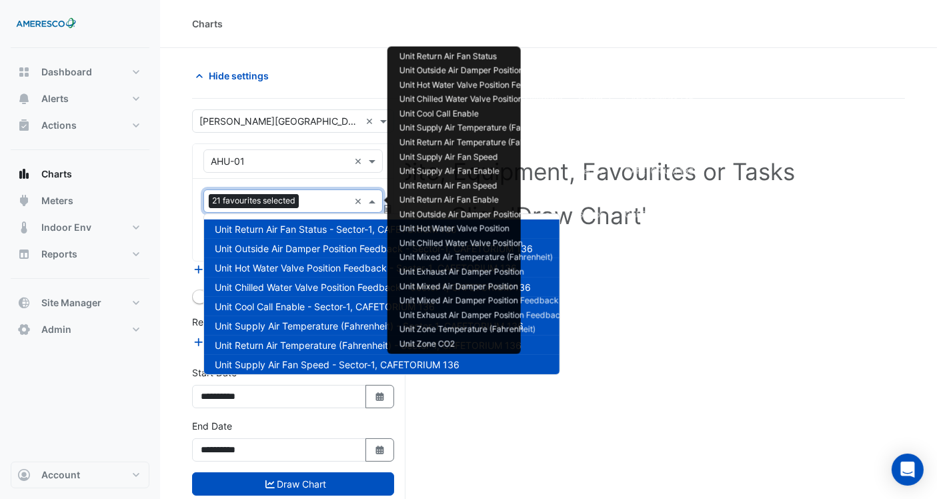
click at [308, 207] on input "text" at bounding box center [326, 202] width 45 height 14
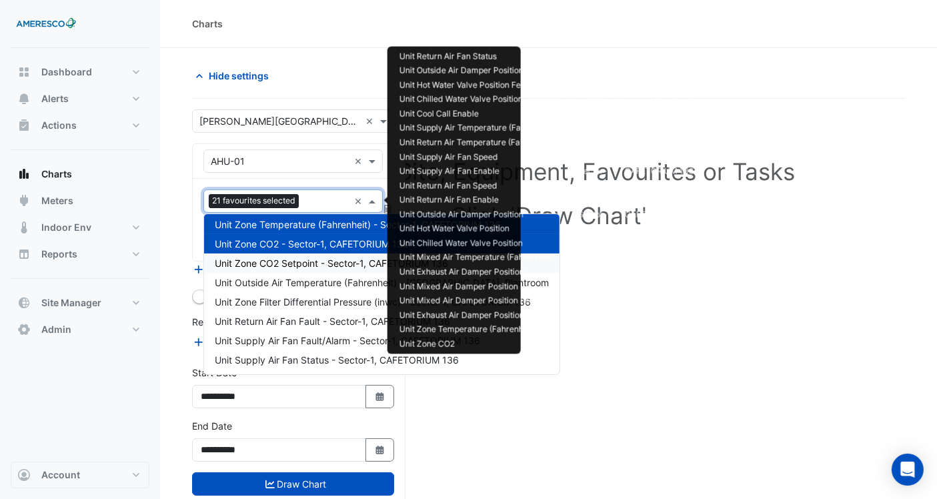
click at [301, 254] on div "Unit Zone CO2 Setpoint - Sector-1, CAFETORIUM 136" at bounding box center [381, 262] width 355 height 19
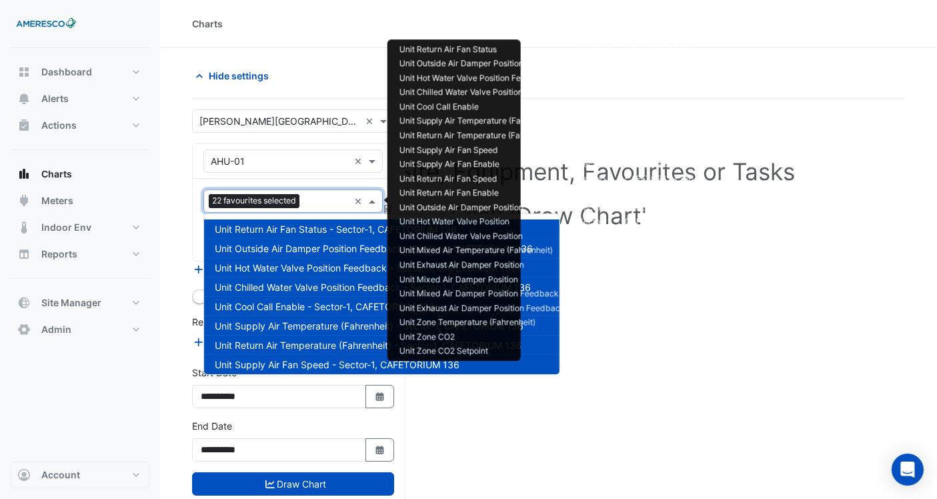
drag, startPoint x: 316, startPoint y: 209, endPoint x: 307, endPoint y: 237, distance: 30.0
click at [314, 214] on body "Unit Return Air Fan Status - Sector-1, CAFETORIUM 136 Unit Outside Air Damper P…" at bounding box center [468, 275] width 937 height 550
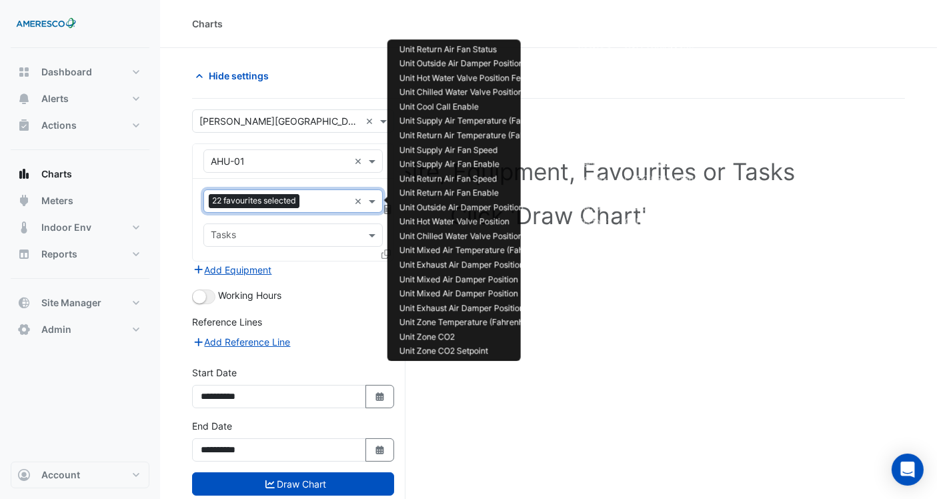
click at [310, 192] on div "22 favourites selected" at bounding box center [276, 201] width 145 height 21
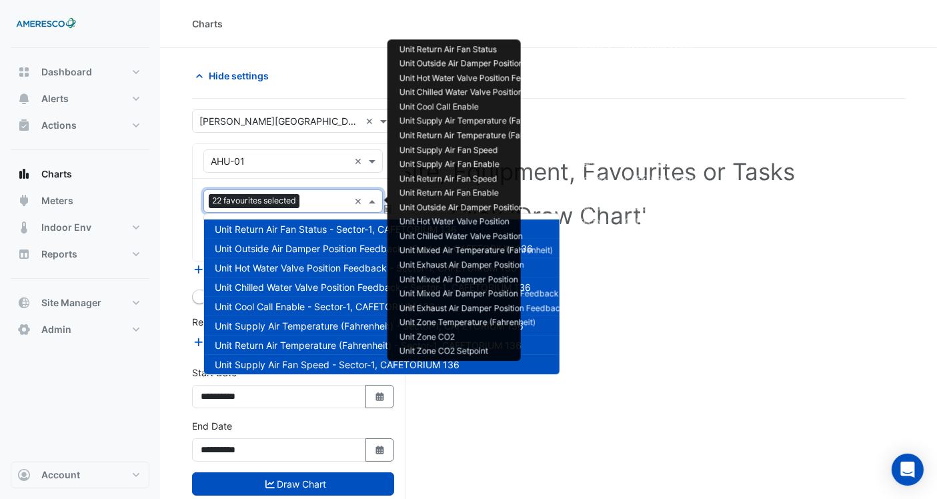
scroll to position [372, 0]
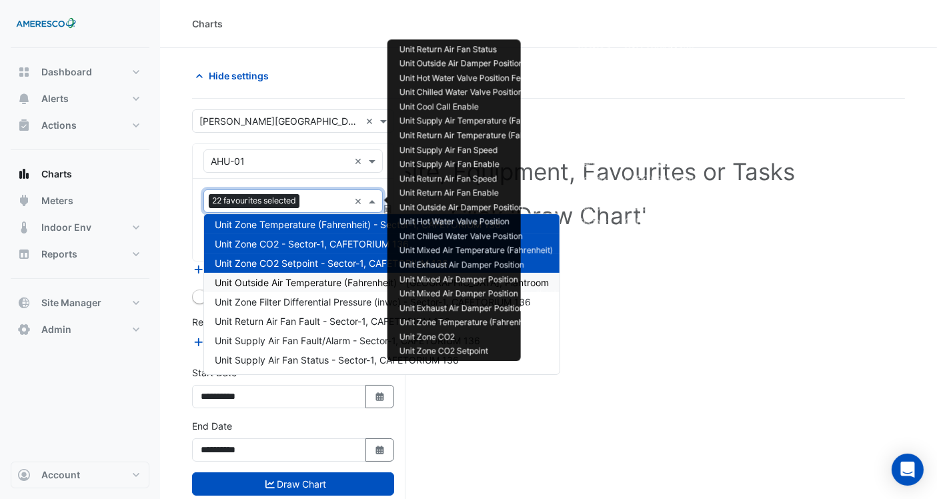
click at [297, 279] on span "Unit Outside Air Temperature (Fahrenheit) - Central Plant, Plantroom" at bounding box center [382, 282] width 334 height 11
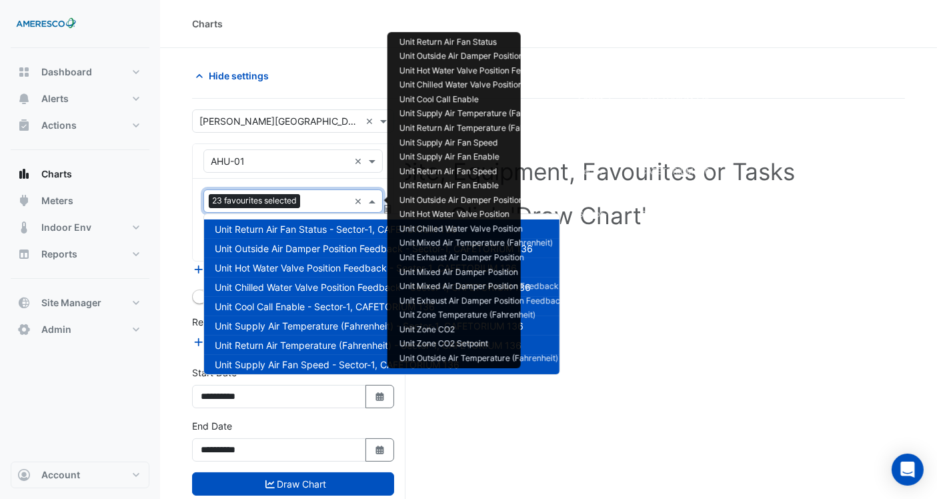
click at [317, 199] on input "text" at bounding box center [326, 202] width 43 height 14
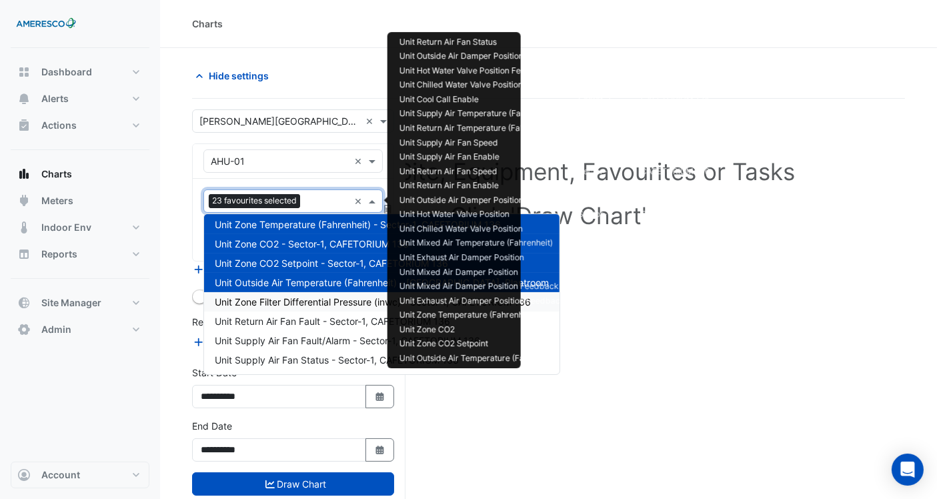
click at [295, 292] on div "Unit Zone Filter Differential Pressure (inwc) - Sector-1, CAFETORIUM 136" at bounding box center [381, 301] width 355 height 19
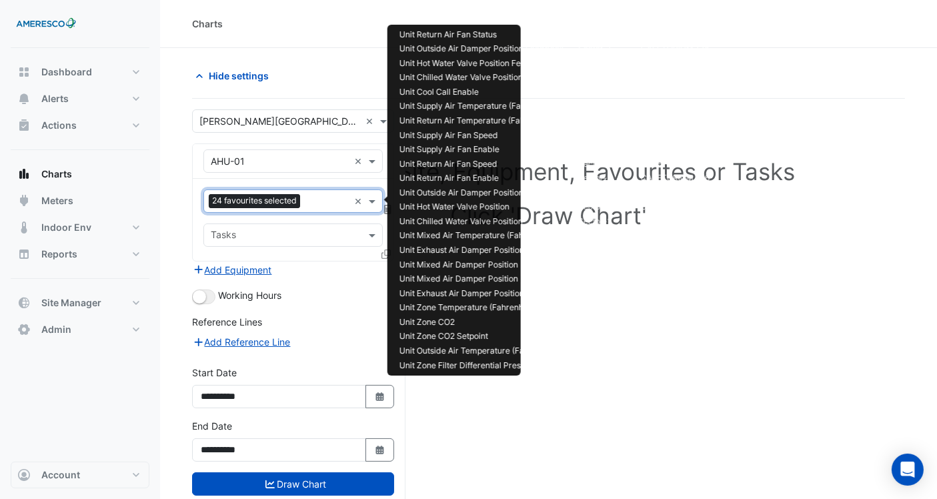
click at [323, 207] on input "text" at bounding box center [326, 202] width 43 height 14
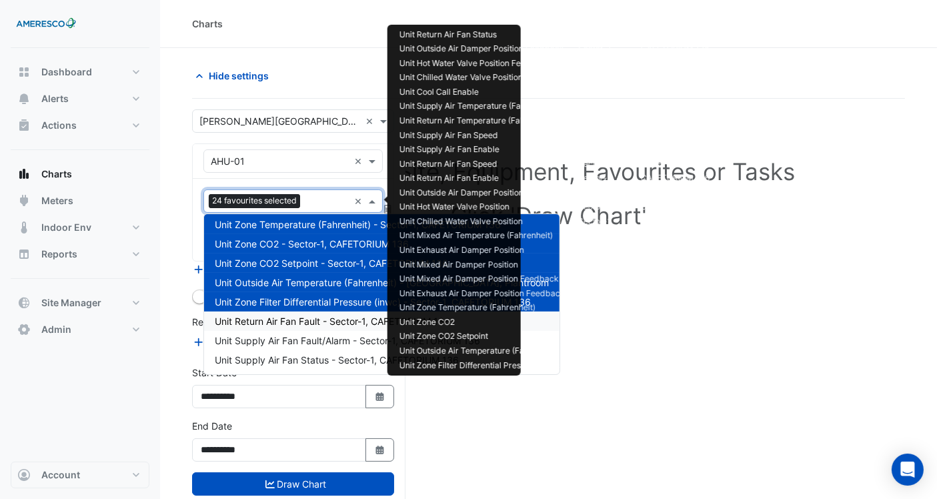
click at [288, 319] on span "Unit Return Air Fan Fault - Sector-1, CAFETORIUM 136" at bounding box center [332, 320] width 235 height 11
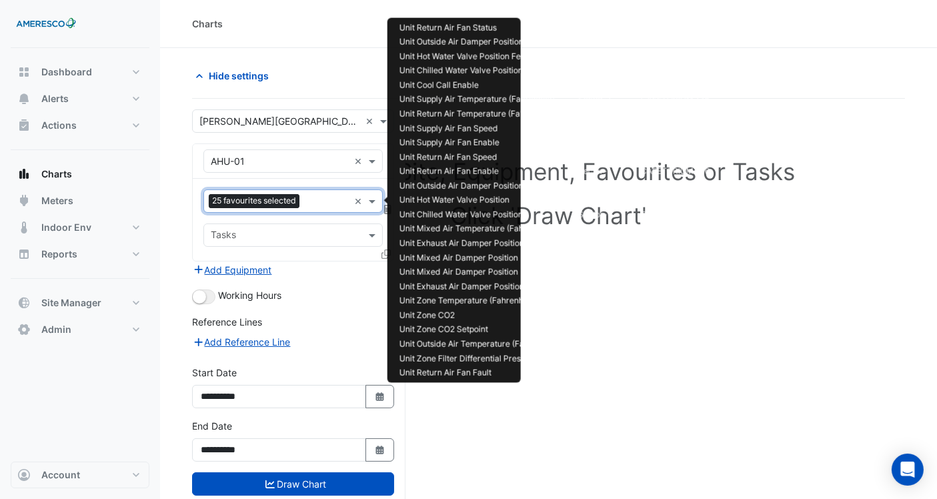
click at [323, 203] on input "text" at bounding box center [327, 202] width 44 height 14
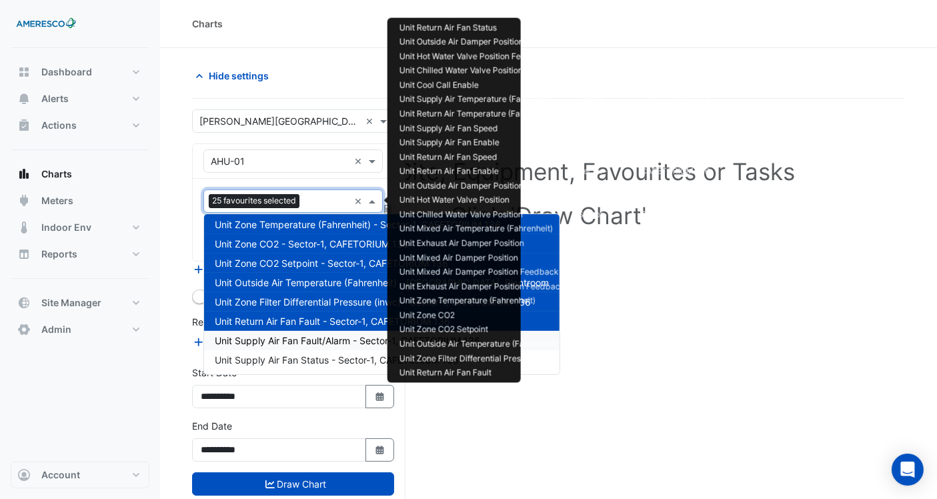
click at [277, 335] on span "Unit Supply Air Fan Fault/Alarm - Sector-1, CAFETORIUM 136" at bounding box center [347, 340] width 265 height 11
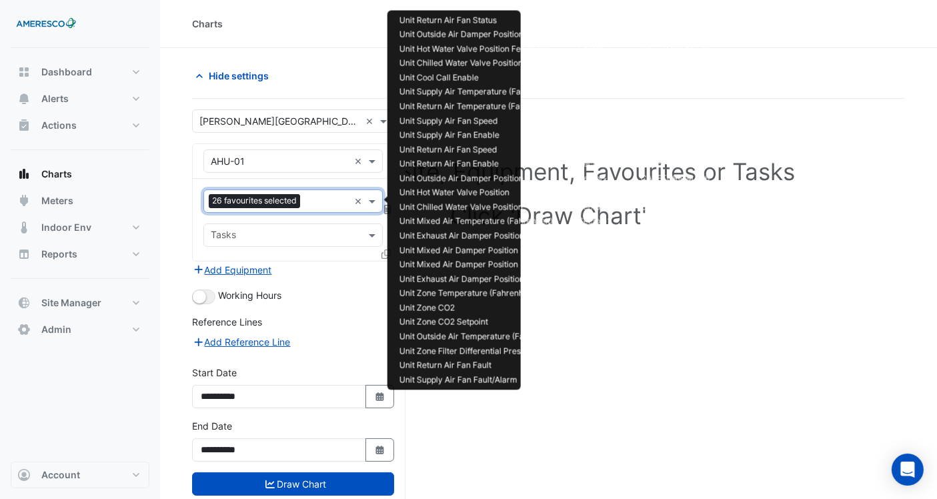
click at [317, 207] on input "text" at bounding box center [326, 202] width 43 height 14
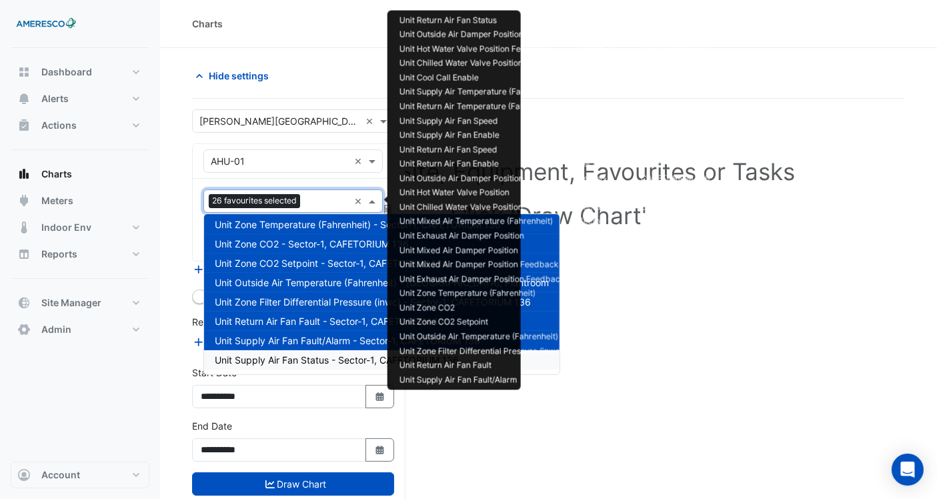
click at [281, 351] on div "Unit Supply Air Fan Status - Sector-1, CAFETORIUM 136" at bounding box center [381, 359] width 355 height 19
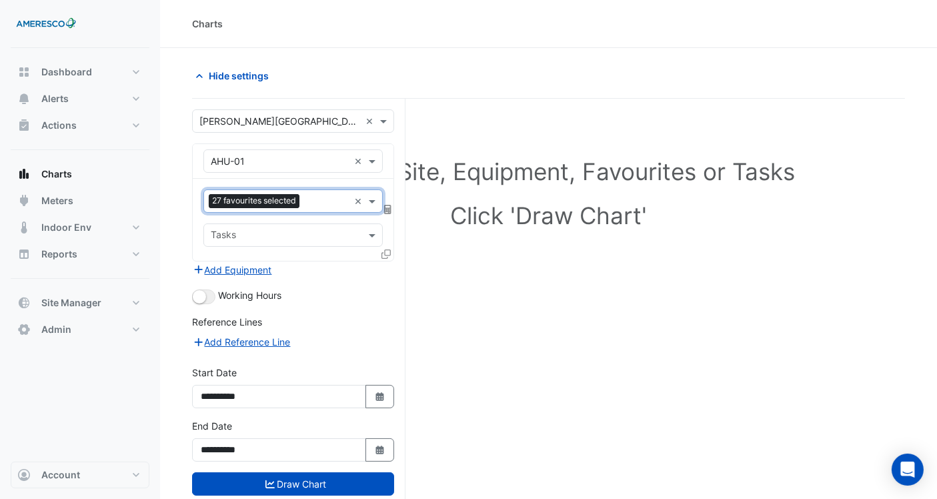
click at [477, 331] on div "Select a Site, Equipment, Favourites or Tasks Click 'Draw Chart'" at bounding box center [548, 324] width 713 height 451
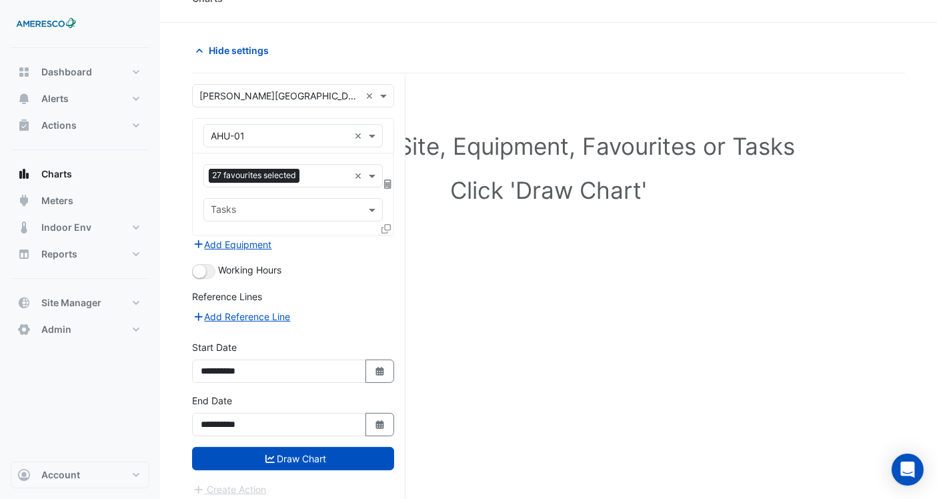
scroll to position [50, 0]
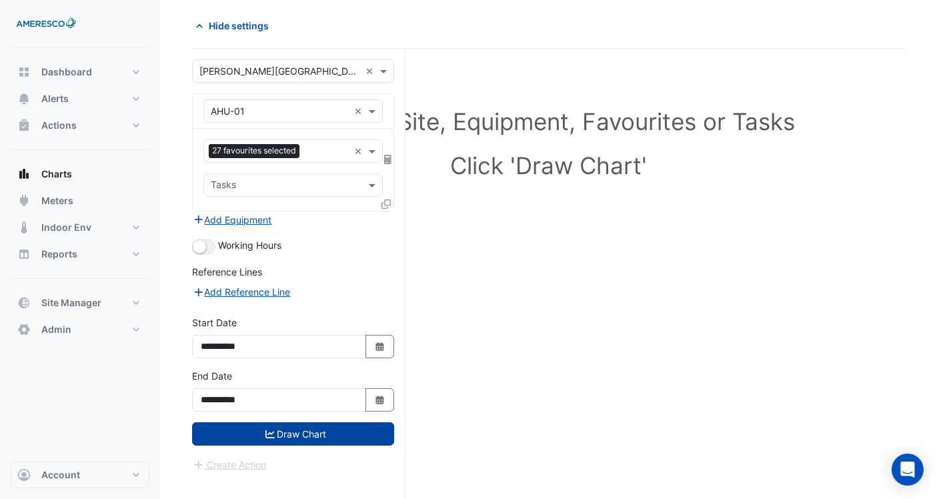
click at [312, 435] on button "Draw Chart" at bounding box center [293, 433] width 202 height 23
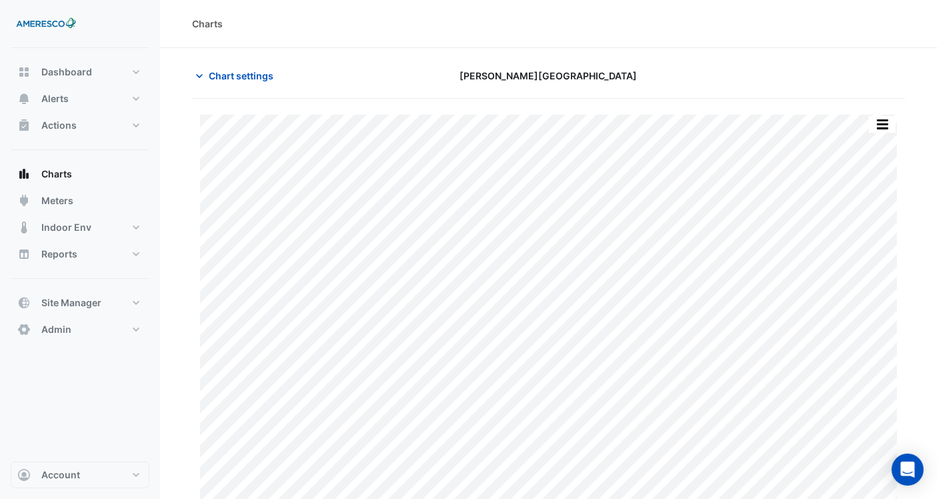
click at [880, 129] on button "button" at bounding box center [882, 124] width 27 height 17
click at [882, 117] on button "button" at bounding box center [882, 124] width 27 height 17
click at [878, 123] on button "button" at bounding box center [882, 124] width 27 height 17
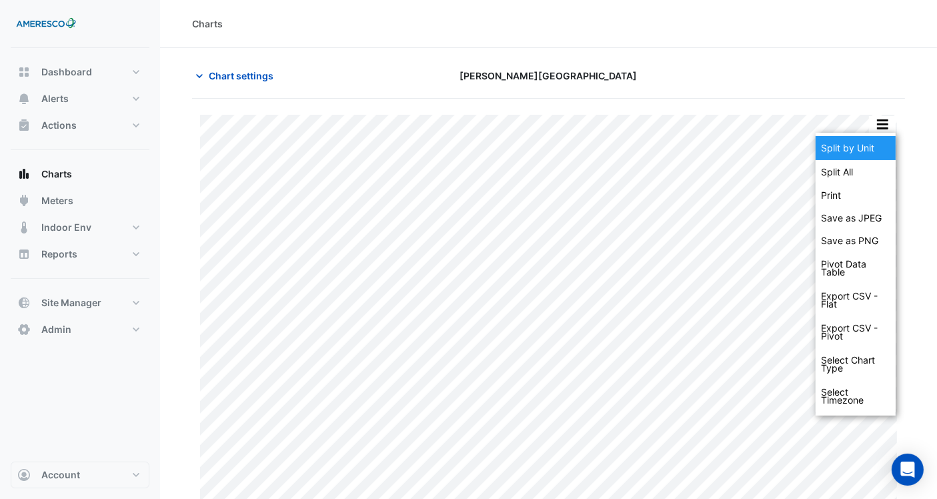
click at [872, 149] on div "Split by Unit" at bounding box center [856, 148] width 80 height 24
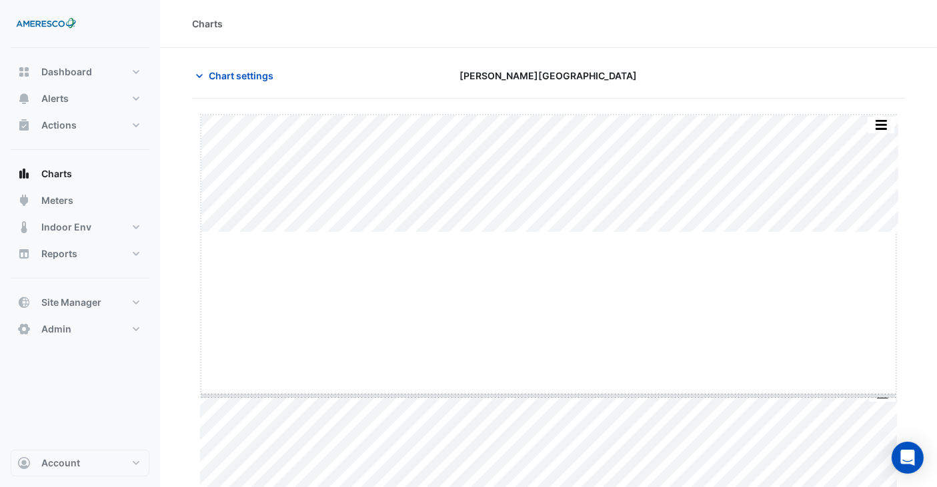
drag, startPoint x: 556, startPoint y: 232, endPoint x: 519, endPoint y: 380, distance: 152.7
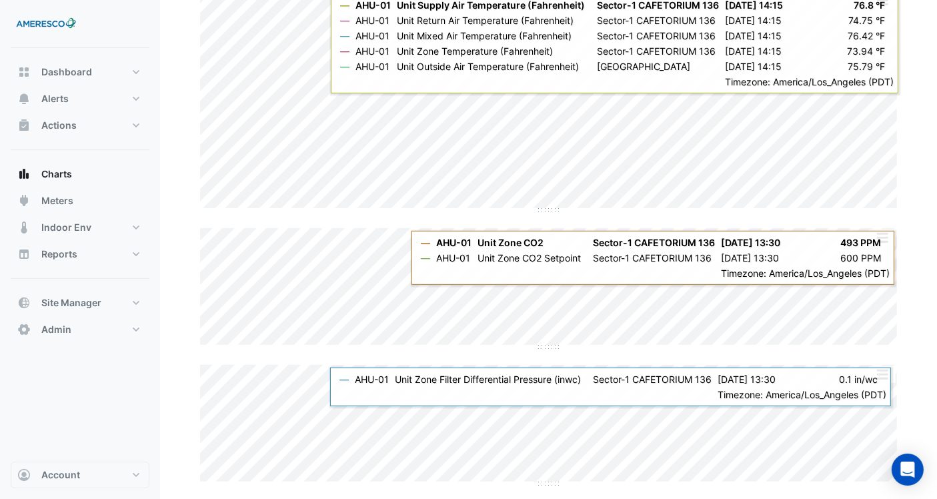
scroll to position [131, 0]
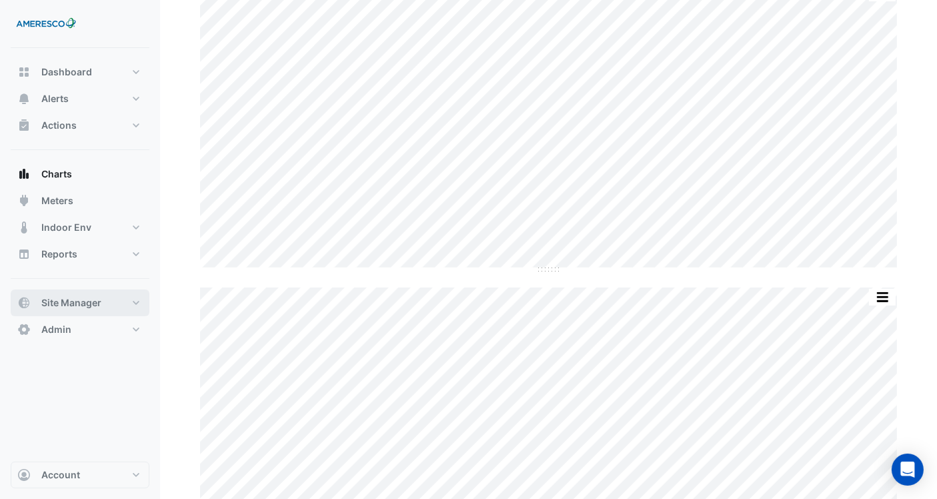
click at [99, 304] on span "Site Manager" at bounding box center [71, 302] width 60 height 13
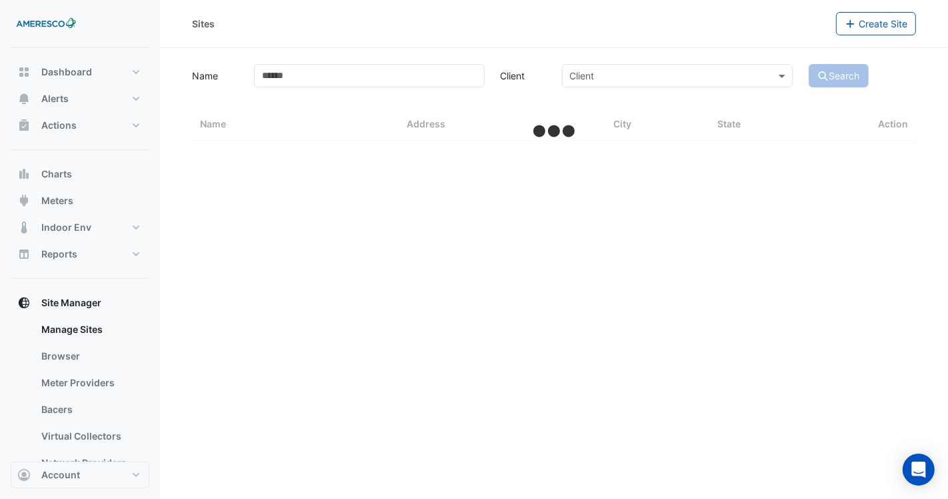
select select "***"
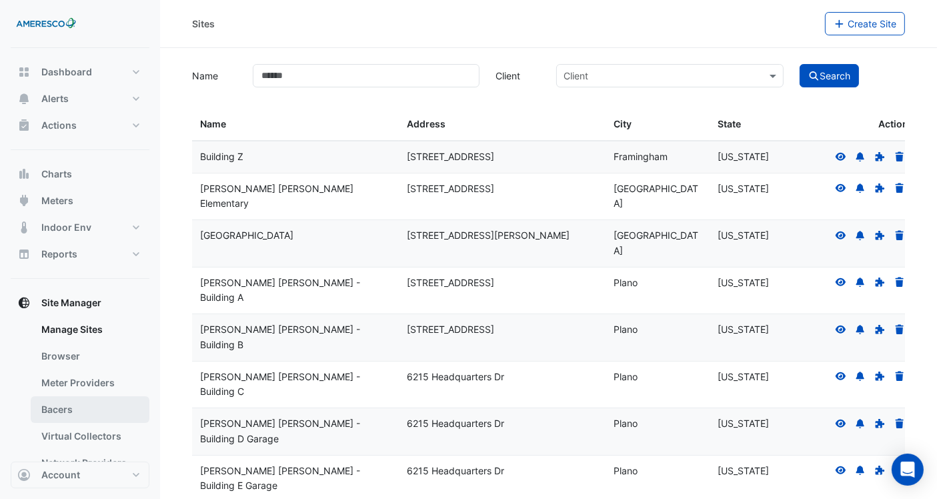
click at [85, 401] on link "Bacers" at bounding box center [90, 409] width 119 height 27
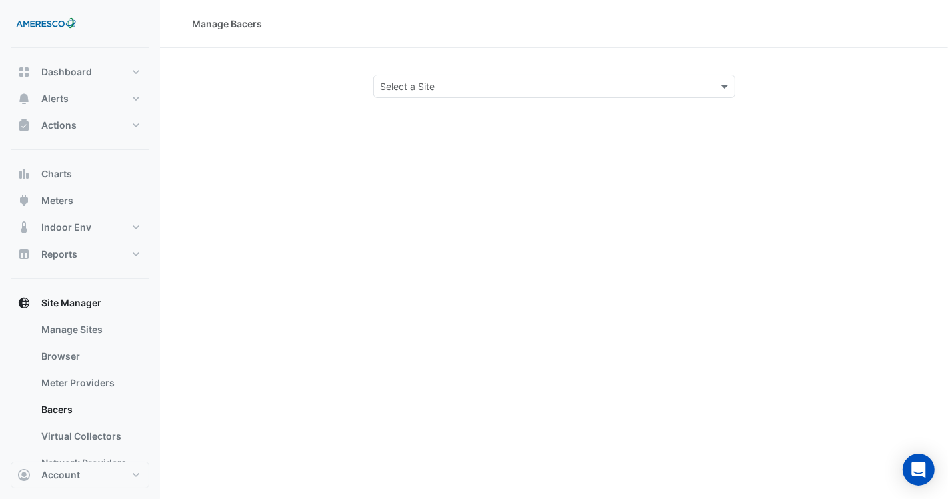
click at [578, 92] on input "text" at bounding box center [541, 87] width 321 height 14
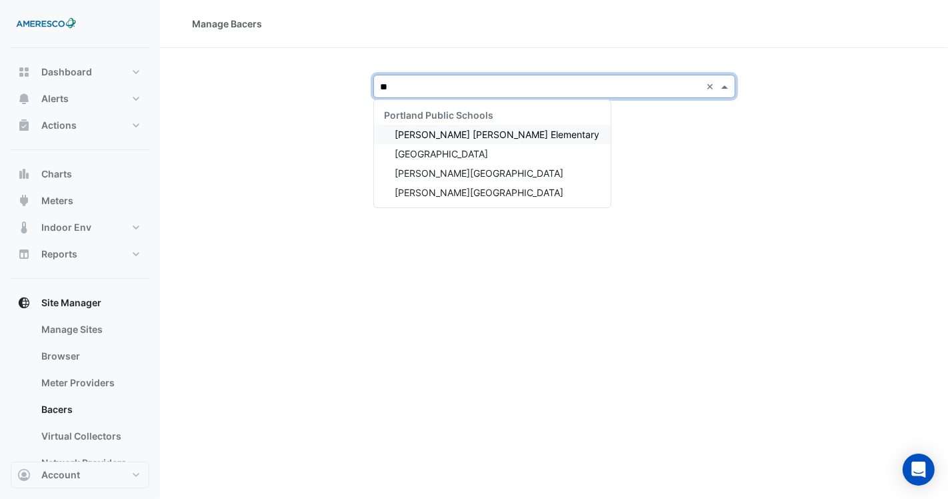
type input "***"
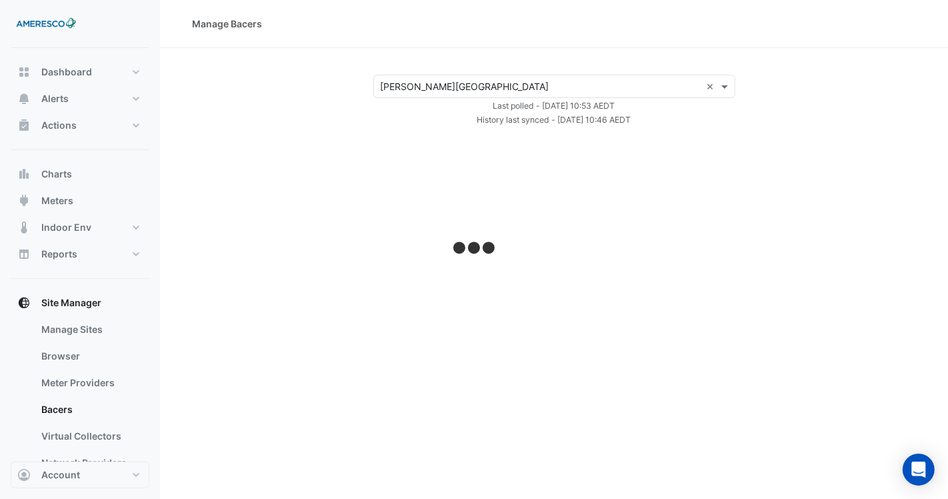
select select "***"
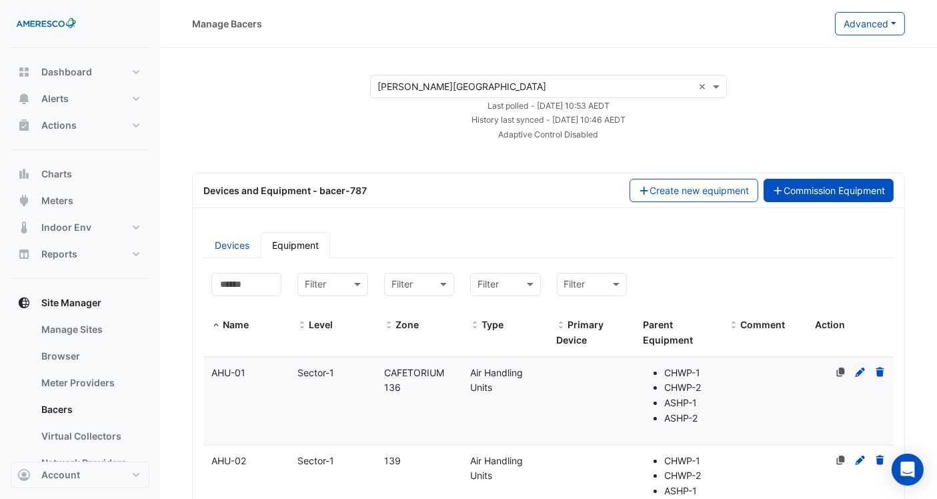
click at [842, 195] on button "Commission Equipment" at bounding box center [829, 190] width 131 height 23
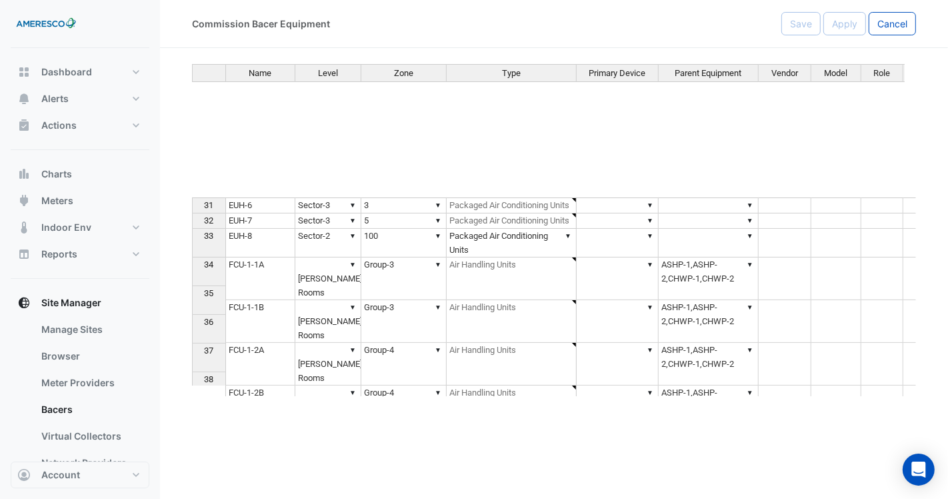
scroll to position [741, 0]
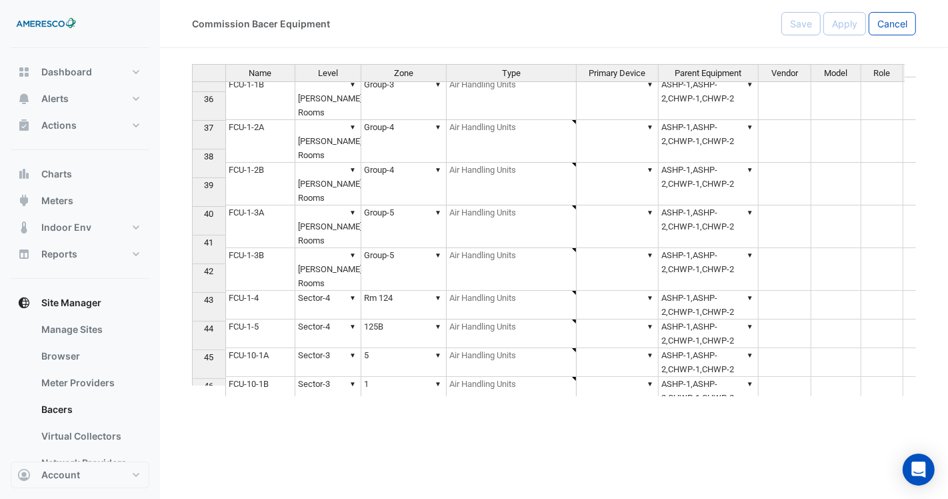
click at [694, 163] on td "▼ ASHP-1,ASHP-2,CHWP-1,CHWP-2" at bounding box center [709, 184] width 100 height 43
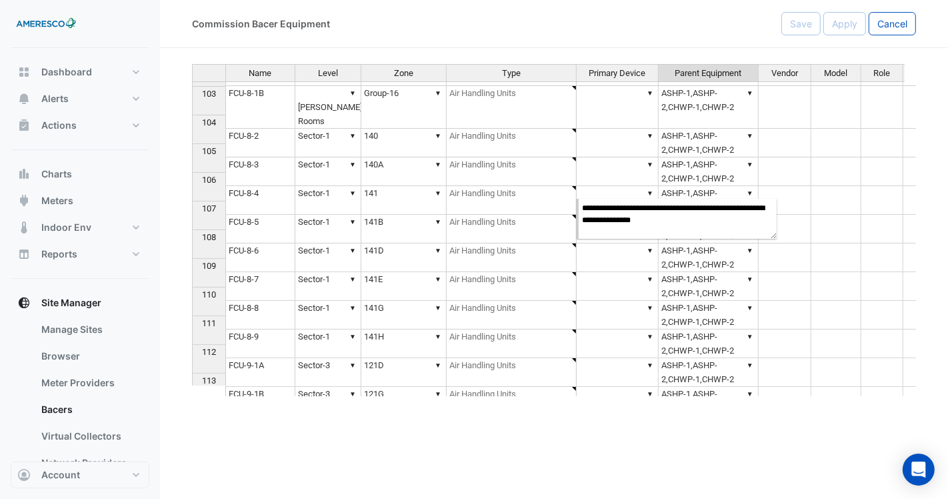
scroll to position [2668, 0]
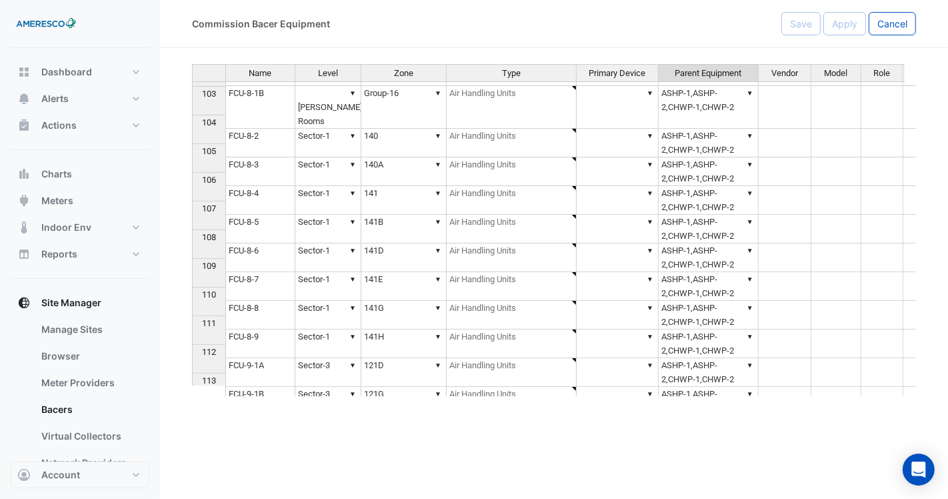
click at [830, 432] on div "Commission Bacer Equipment Save Apply Cancel Name Level Zone Type Primary Devic…" at bounding box center [554, 249] width 788 height 499
click at [43, 474] on span "Account" at bounding box center [60, 474] width 39 height 13
click at [92, 431] on link "Sign Out" at bounding box center [80, 441] width 127 height 27
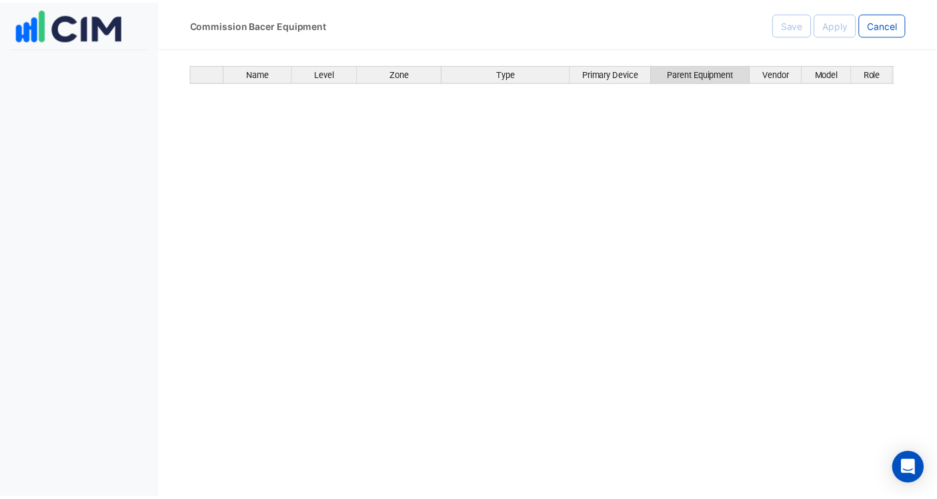
scroll to position [0, 0]
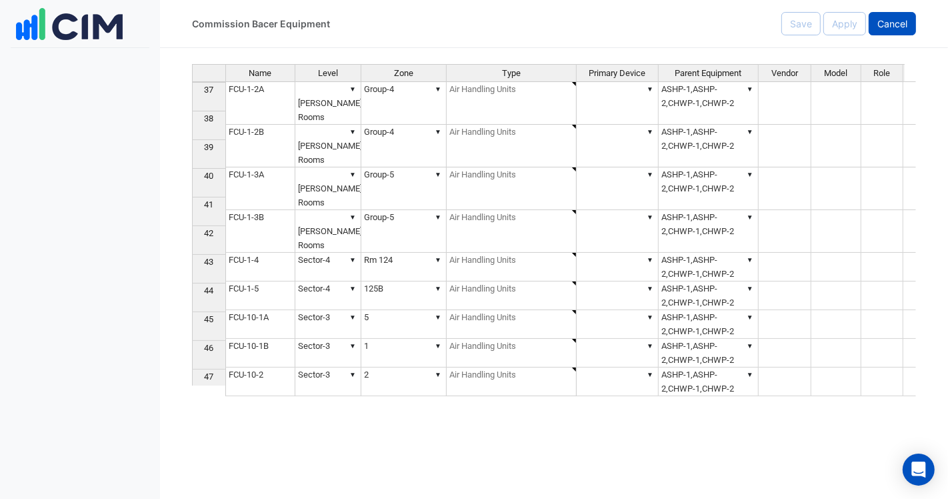
click at [881, 27] on span "Cancel" at bounding box center [893, 23] width 30 height 11
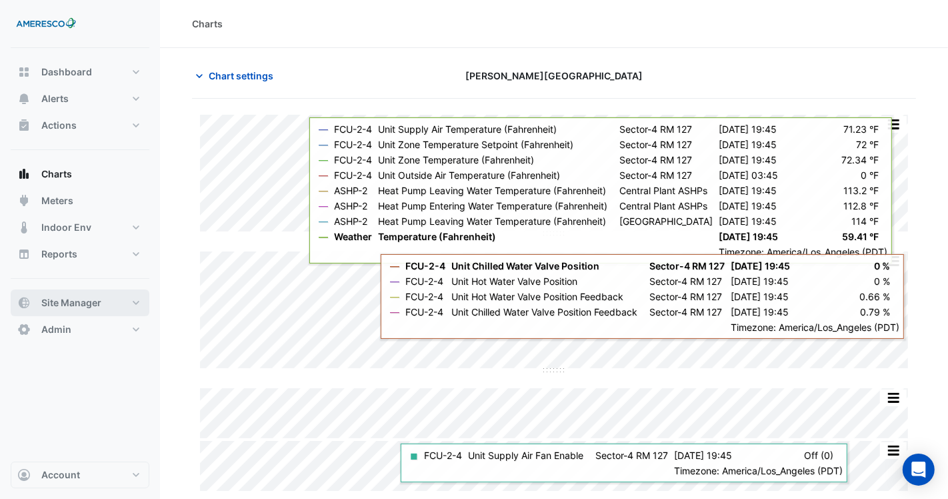
click at [75, 309] on button "Site Manager" at bounding box center [80, 302] width 139 height 27
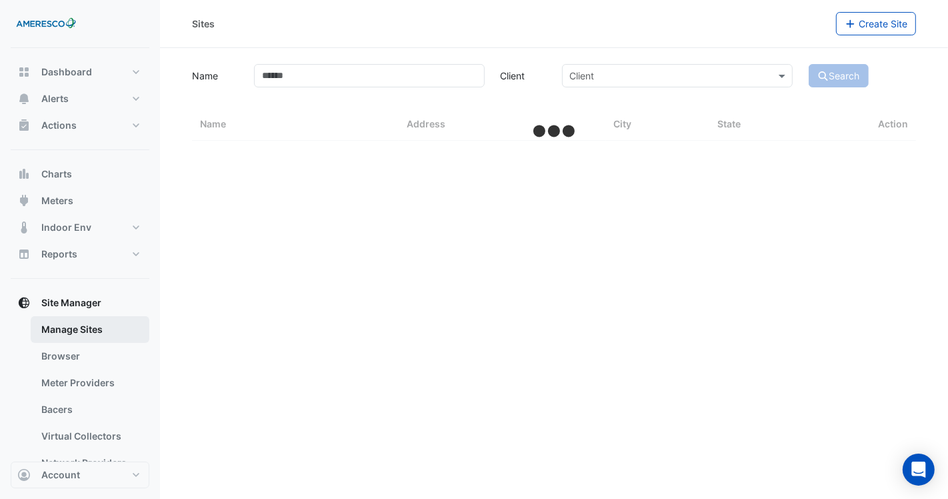
select select "***"
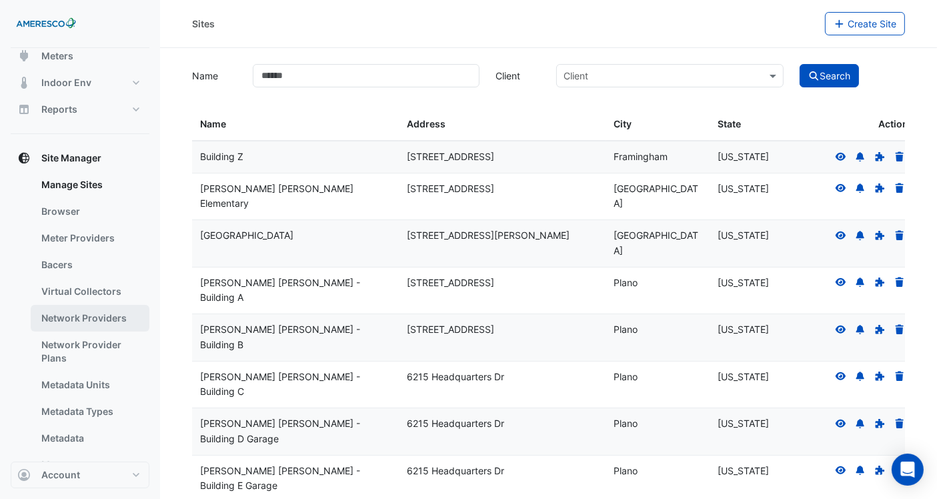
scroll to position [148, 0]
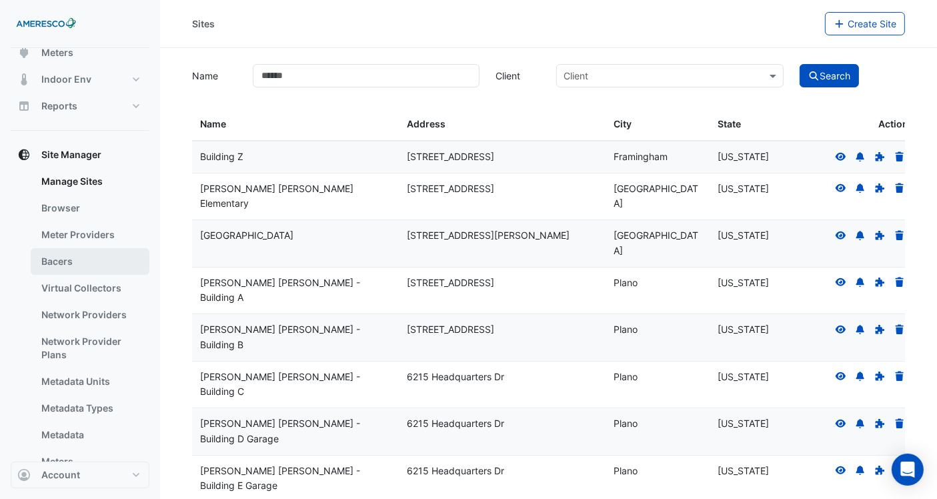
click at [93, 261] on link "Bacers" at bounding box center [90, 261] width 119 height 27
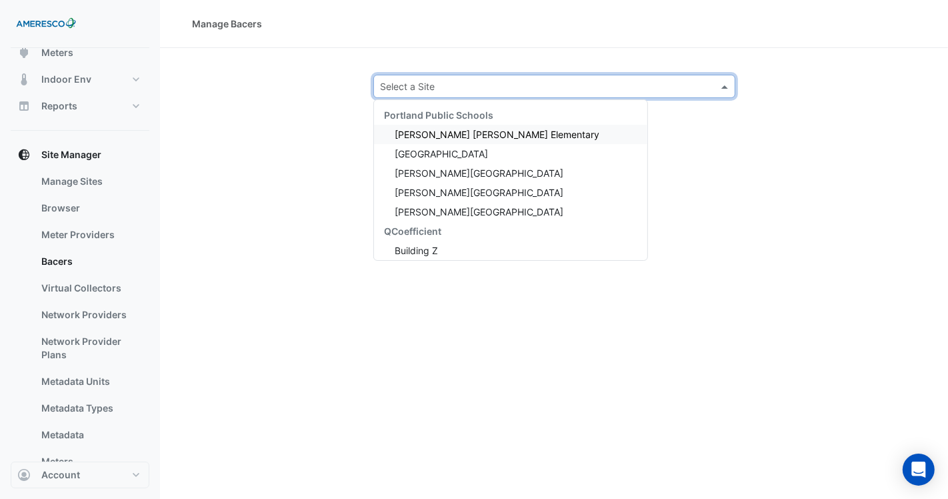
click at [535, 97] on div "Select a Site" at bounding box center [554, 86] width 362 height 23
click at [470, 174] on div "[PERSON_NAME][GEOGRAPHIC_DATA]" at bounding box center [510, 172] width 273 height 19
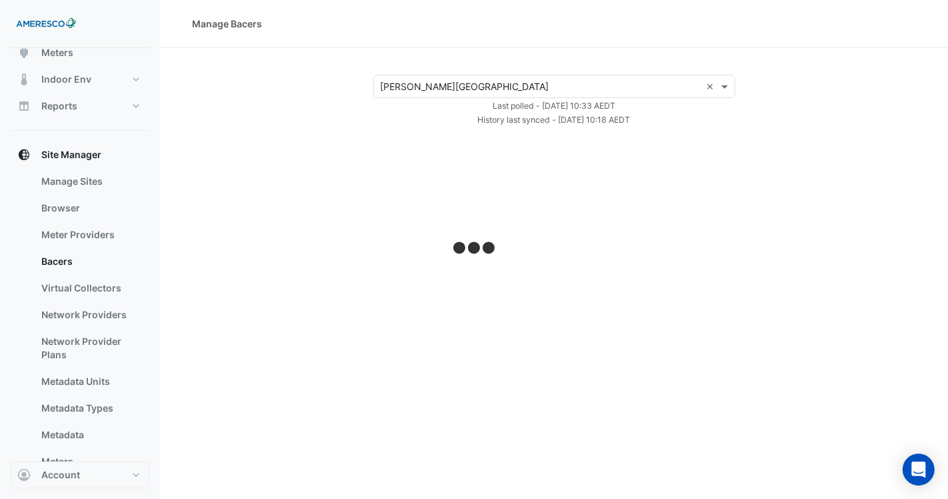
select select "***"
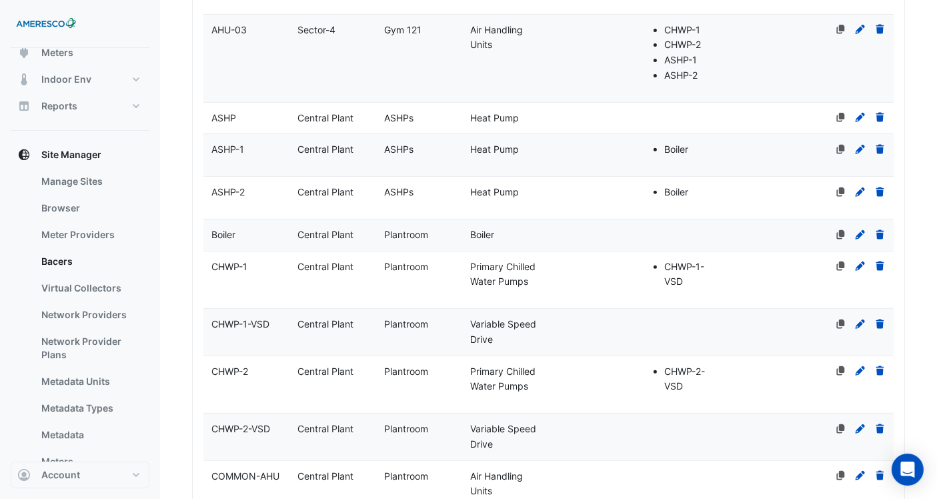
scroll to position [518, 0]
click at [262, 111] on div "ASHP" at bounding box center [246, 118] width 86 height 15
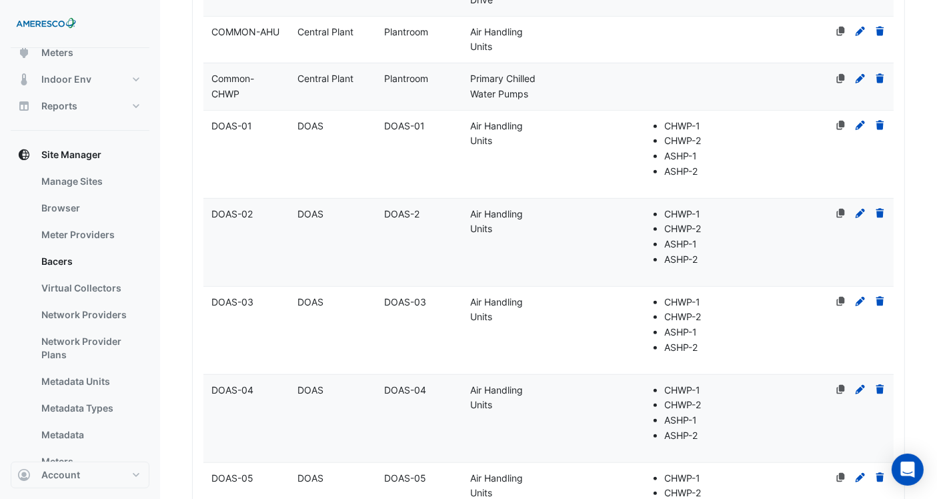
select select "***"
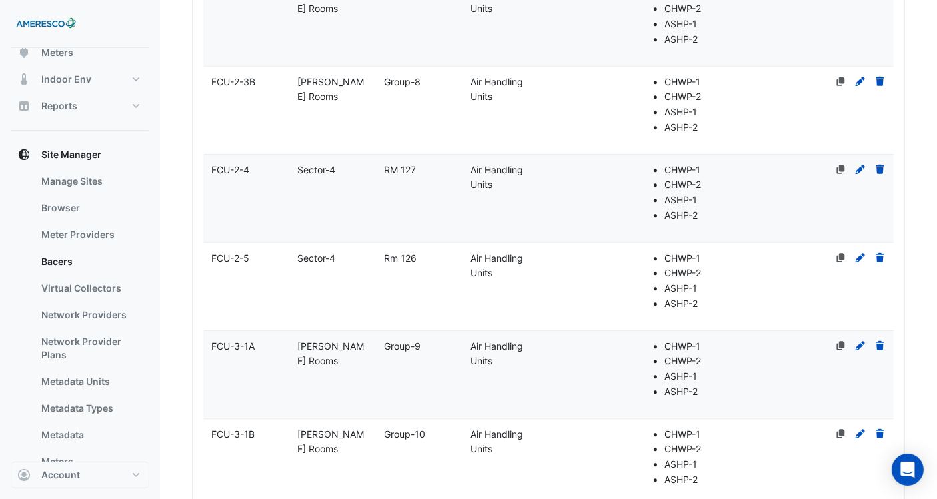
scroll to position [3631, 0]
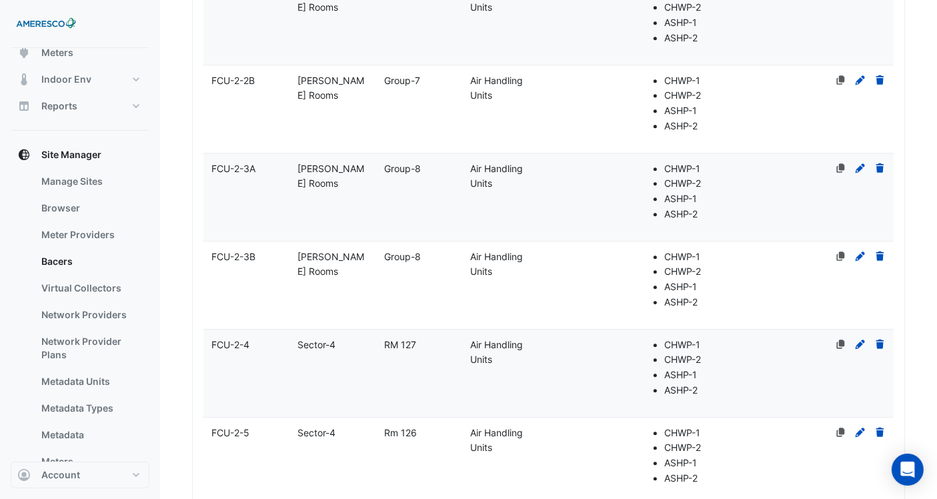
click at [270, 163] on div "FCU-2-3A" at bounding box center [246, 168] width 86 height 15
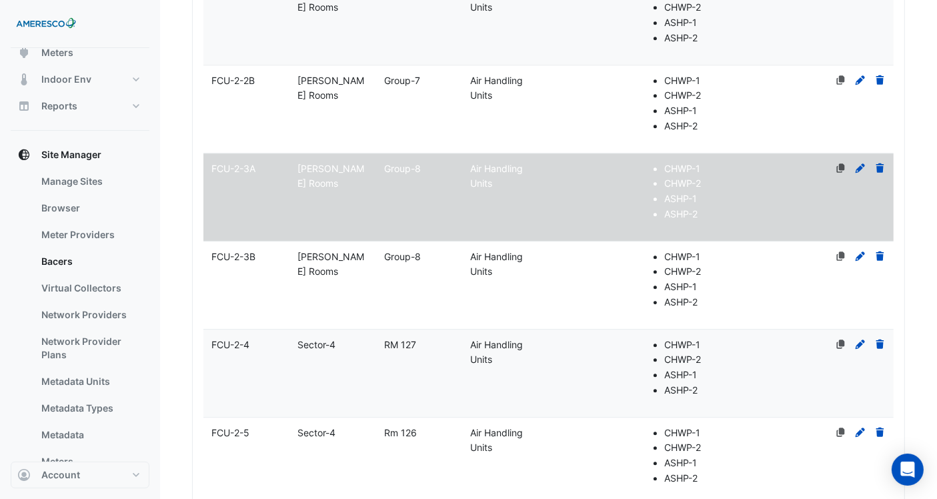
select select "***"
click at [257, 365] on datatable-body-cell "Name FCU-2-4" at bounding box center [246, 372] width 86 height 87
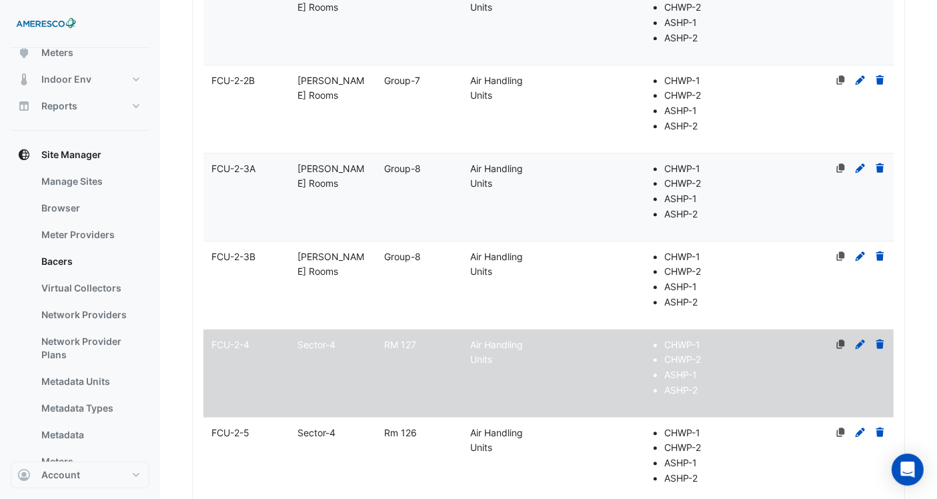
select select "***"
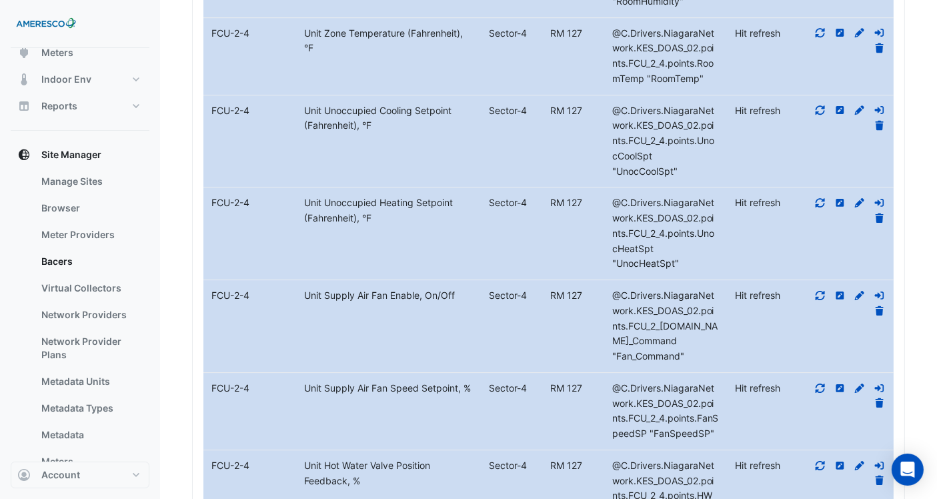
scroll to position [9634, 0]
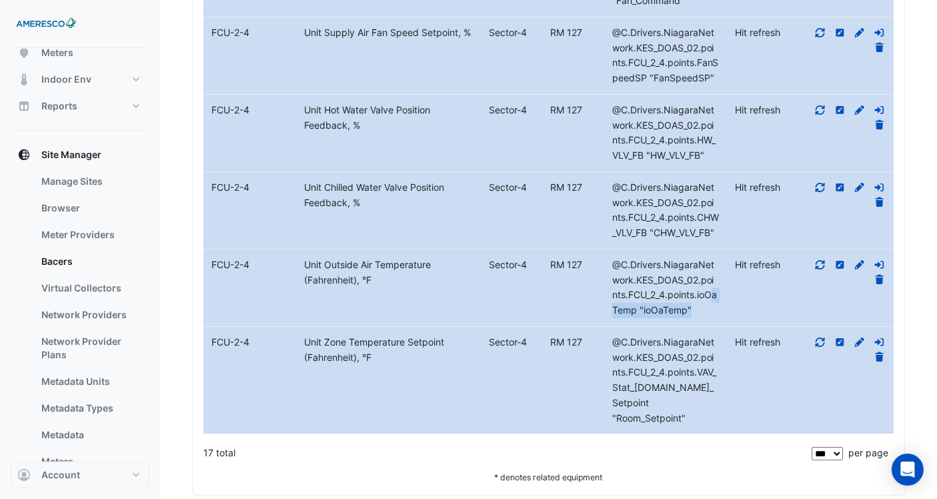
drag, startPoint x: 714, startPoint y: 280, endPoint x: 709, endPoint y: 302, distance: 22.6
click at [709, 302] on div "@C.Drivers.NiagaraNetwork.KES_DOAS_02.points.FCU_2_4.points.ioOaTemp "ioOaTemp"" at bounding box center [665, 287] width 123 height 61
drag, startPoint x: 703, startPoint y: 285, endPoint x: 715, endPoint y: 292, distance: 13.7
click at [715, 292] on div "@C.Drivers.NiagaraNetwork.KES_DOAS_02.points.FCU_2_4.points.ioOaTemp "ioOaTemp"" at bounding box center [665, 287] width 123 height 61
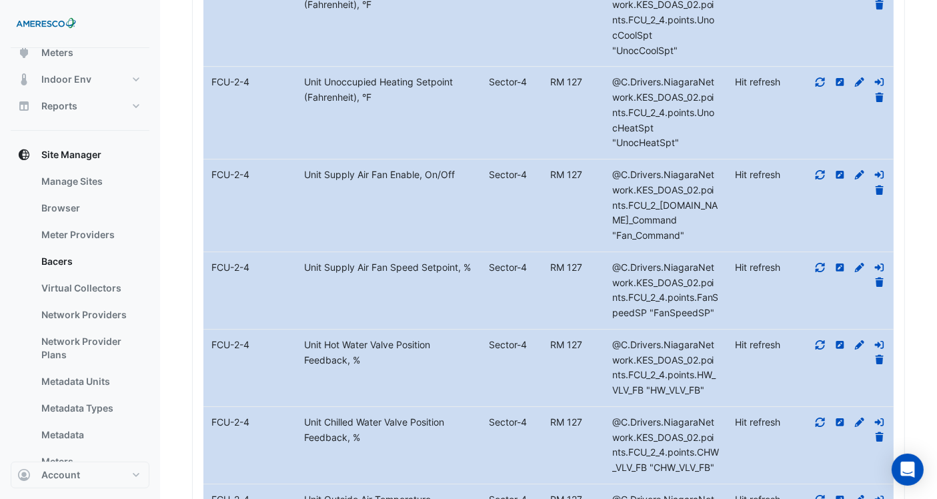
scroll to position [9338, 0]
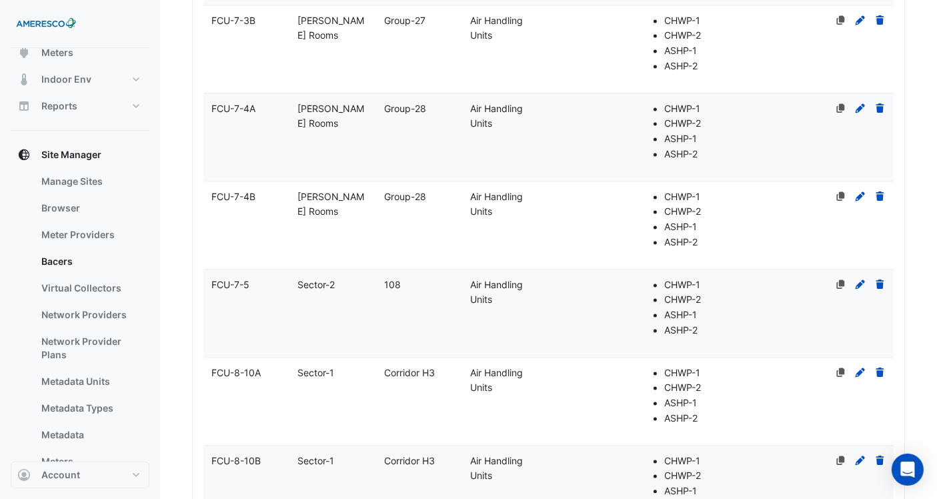
drag, startPoint x: 591, startPoint y: 221, endPoint x: 583, endPoint y: 17, distance: 204.9
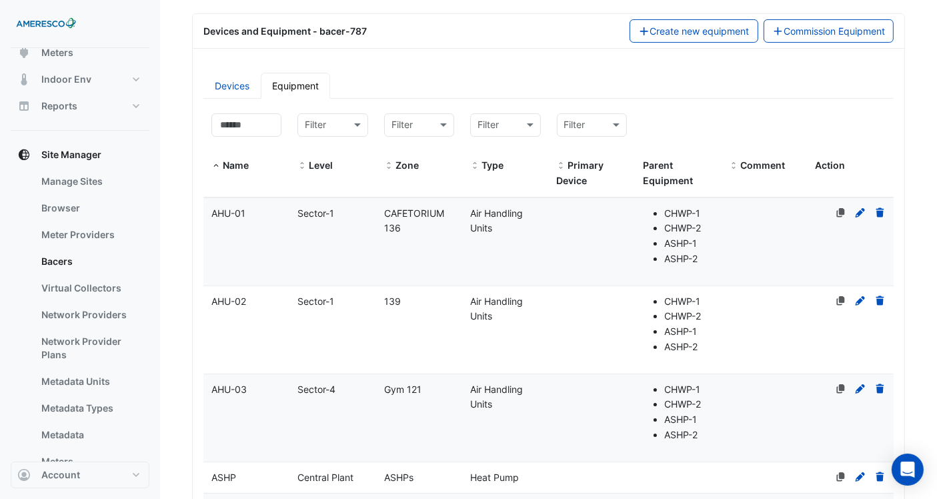
scroll to position [0, 0]
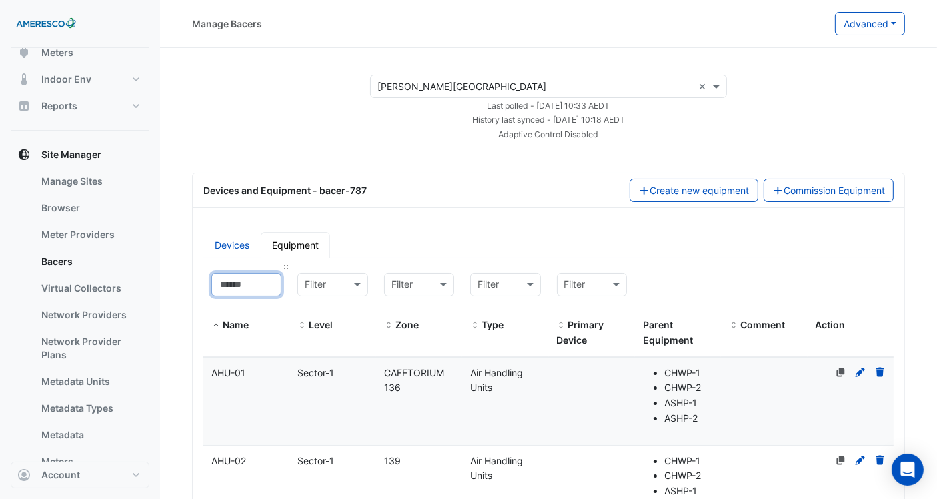
click at [239, 283] on input at bounding box center [246, 284] width 70 height 23
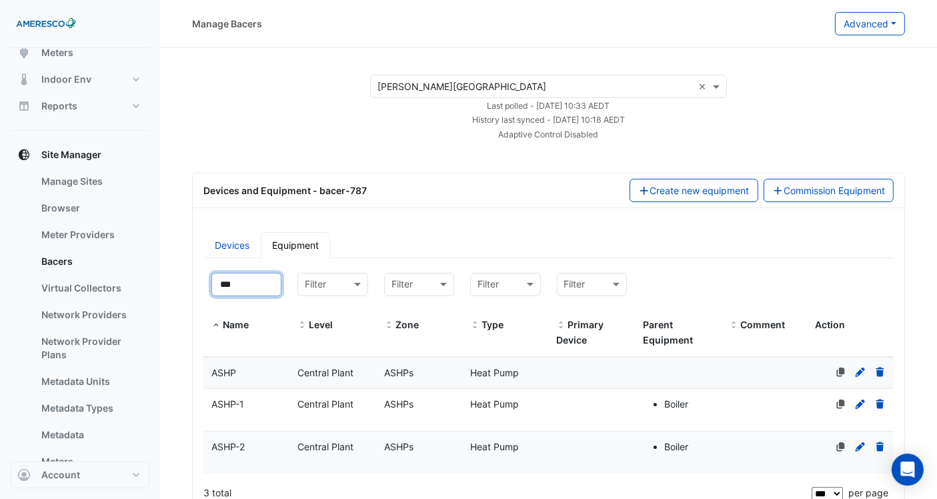
type input "***"
click at [467, 365] on div "Heat Pump" at bounding box center [505, 372] width 86 height 15
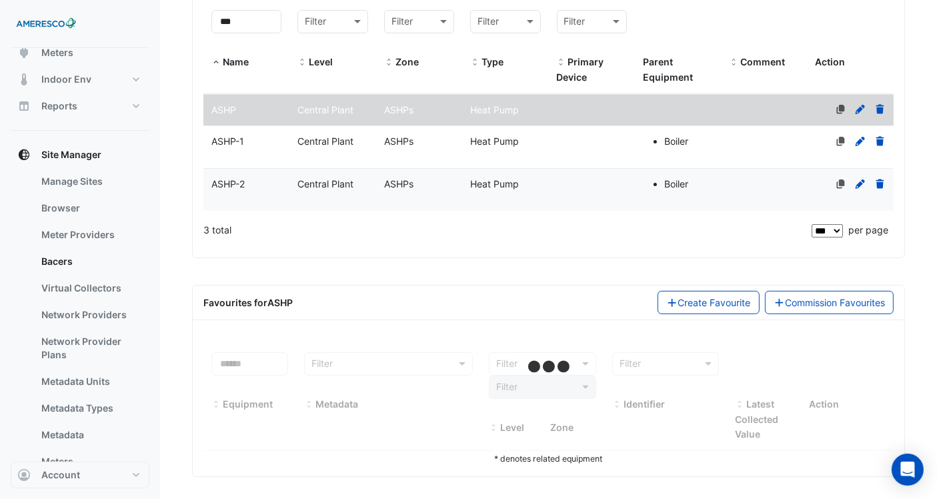
select select "***"
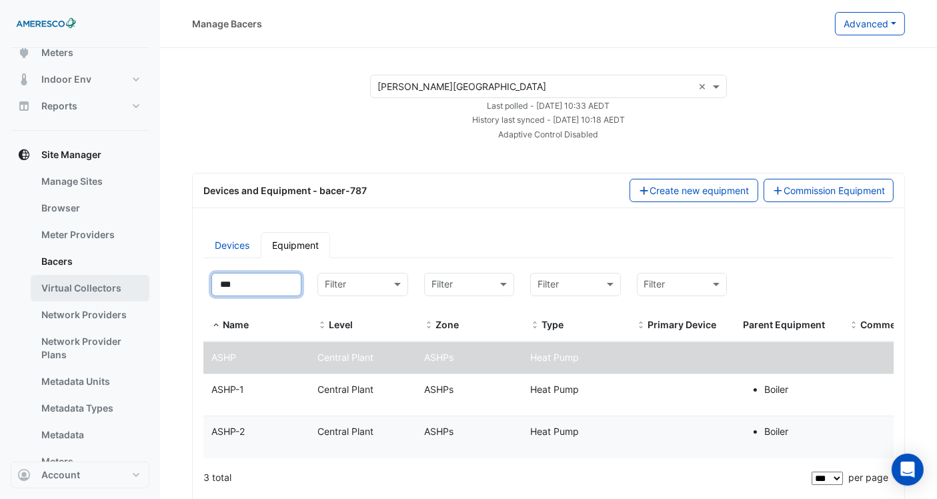
drag, startPoint x: 249, startPoint y: 285, endPoint x: 123, endPoint y: 287, distance: 125.4
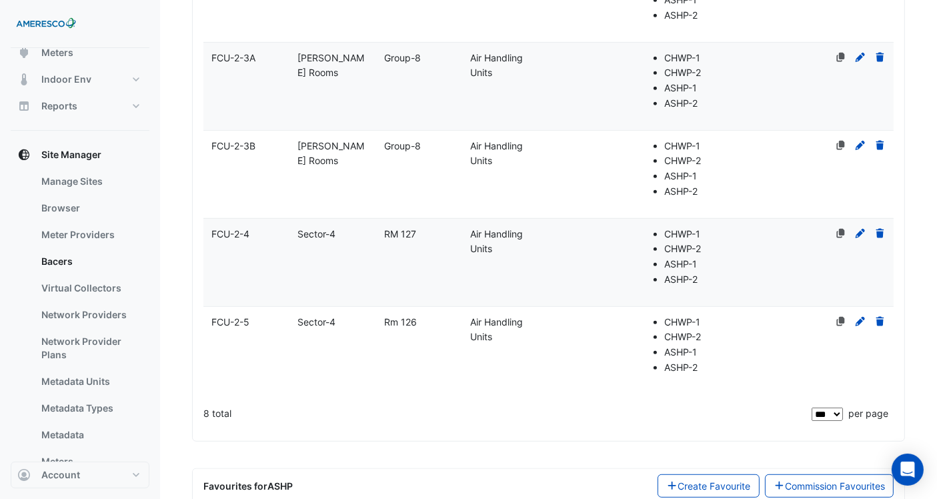
type input "*****"
click at [408, 269] on datatable-body-cell "Zone RM 127" at bounding box center [419, 262] width 86 height 87
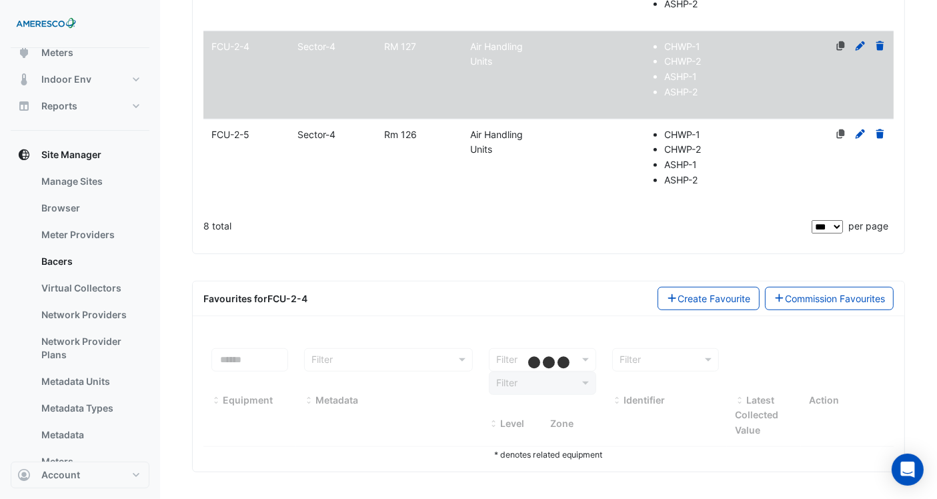
select select "***"
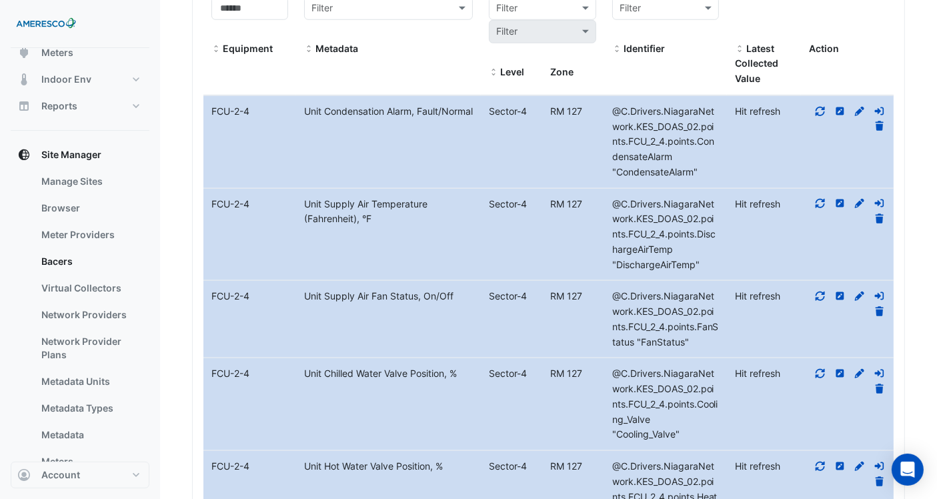
scroll to position [1294, 0]
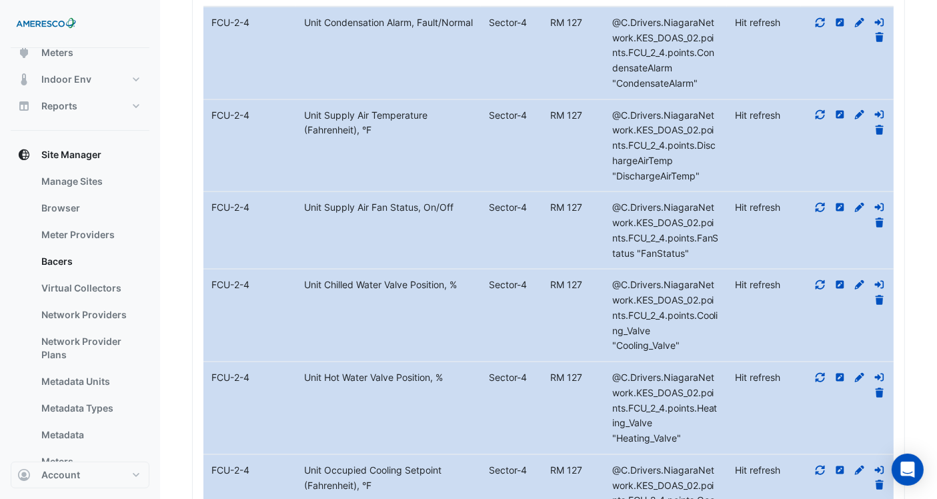
drag, startPoint x: 708, startPoint y: 171, endPoint x: 602, endPoint y: 172, distance: 106.7
click at [602, 172] on div "Equipment Name FCU-2-4 Metadata Unit Supply Air Temperature (Fahrenheit), °F Le…" at bounding box center [548, 146] width 690 height 92
click at [625, 163] on div "@C.Drivers.NiagaraNetwork.KES_DOAS_02.points.FCU_2_4.points.DischargeAirTemp "D…" at bounding box center [665, 146] width 123 height 76
click at [663, 139] on span "@C.Drivers.NiagaraNetwork.KES_DOAS_02.points.FCU_2_4.points.DischargeAirTemp "D…" at bounding box center [663, 145] width 103 height 72
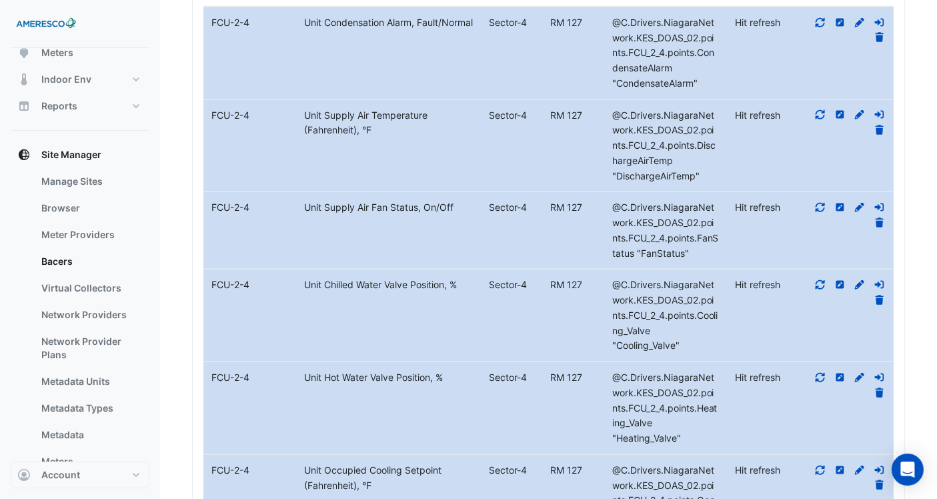
click at [662, 174] on span "@C.Drivers.NiagaraNetwork.KES_DOAS_02.points.FCU_2_4.points.DischargeAirTemp "D…" at bounding box center [663, 145] width 103 height 72
click at [675, 168] on span "@C.Drivers.NiagaraNetwork.KES_DOAS_02.points.FCU_2_4.points.DischargeAirTemp "D…" at bounding box center [663, 145] width 103 height 72
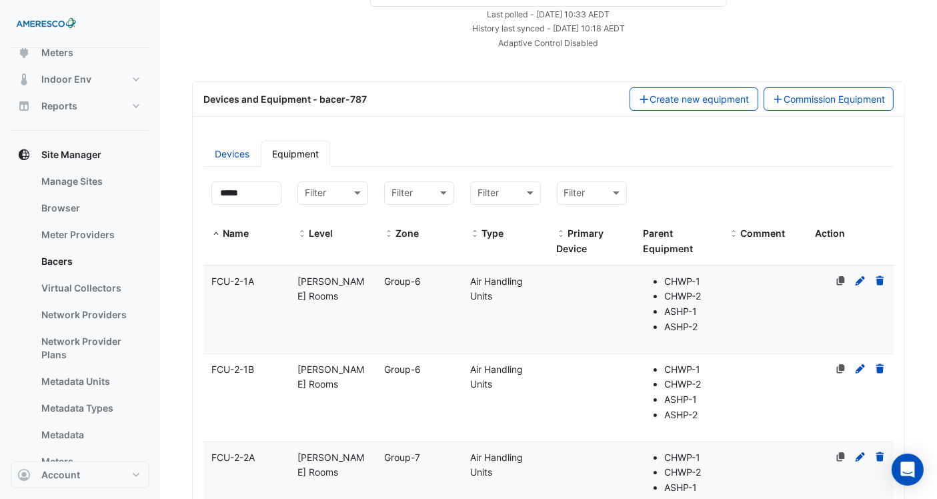
scroll to position [0, 0]
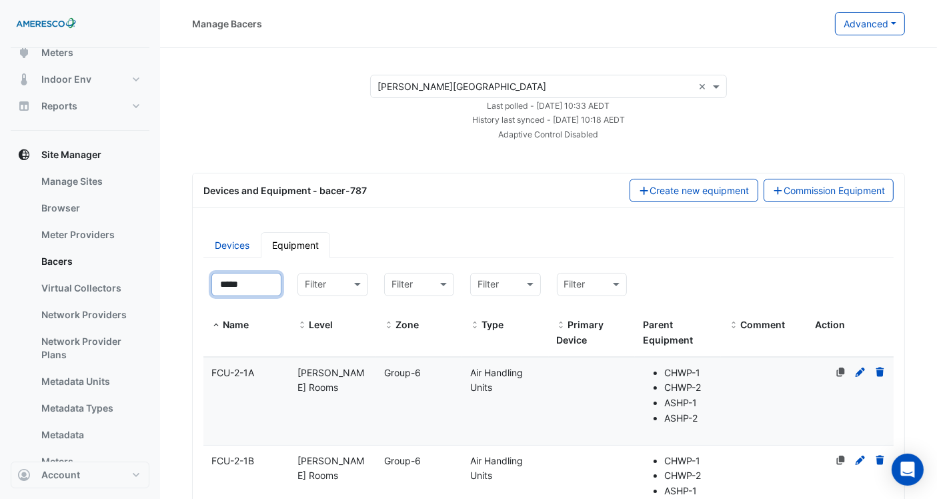
drag, startPoint x: 234, startPoint y: 274, endPoint x: 183, endPoint y: 261, distance: 52.9
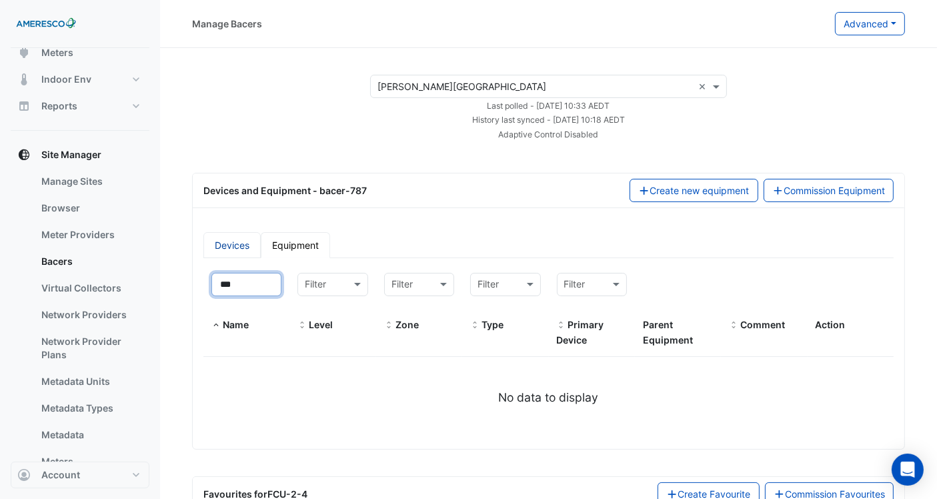
type input "**"
select select "***"
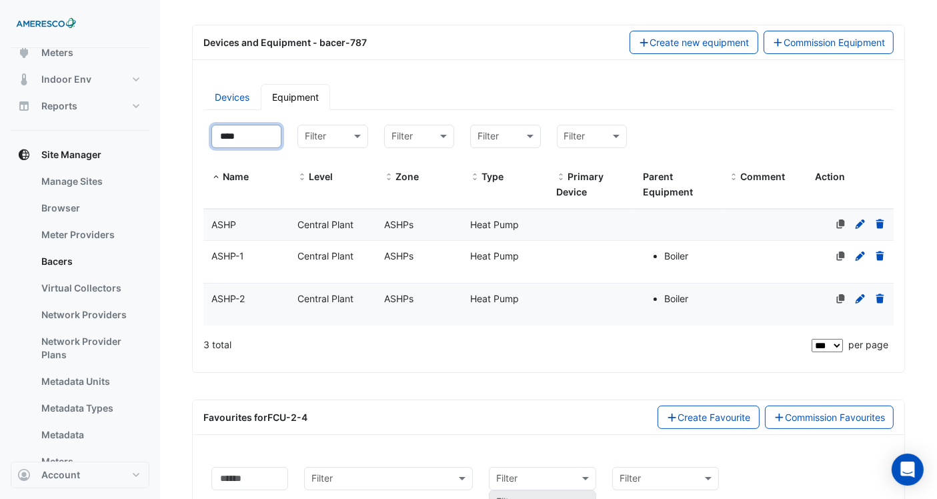
type input "****"
click at [343, 217] on div "Central Plant" at bounding box center [332, 224] width 86 height 15
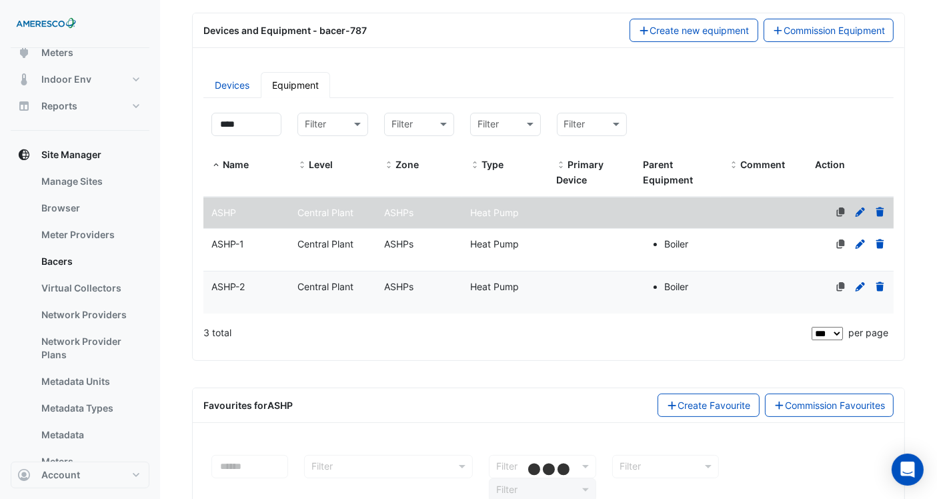
scroll to position [263, 0]
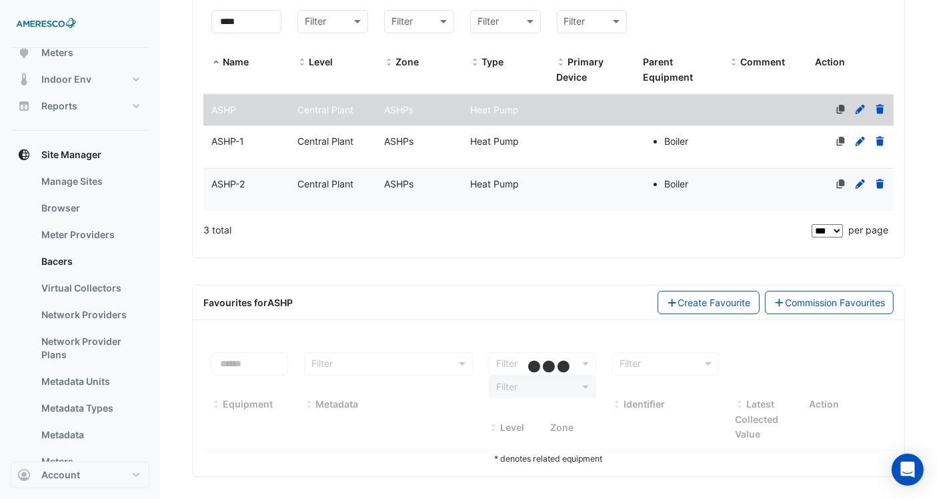
select select "***"
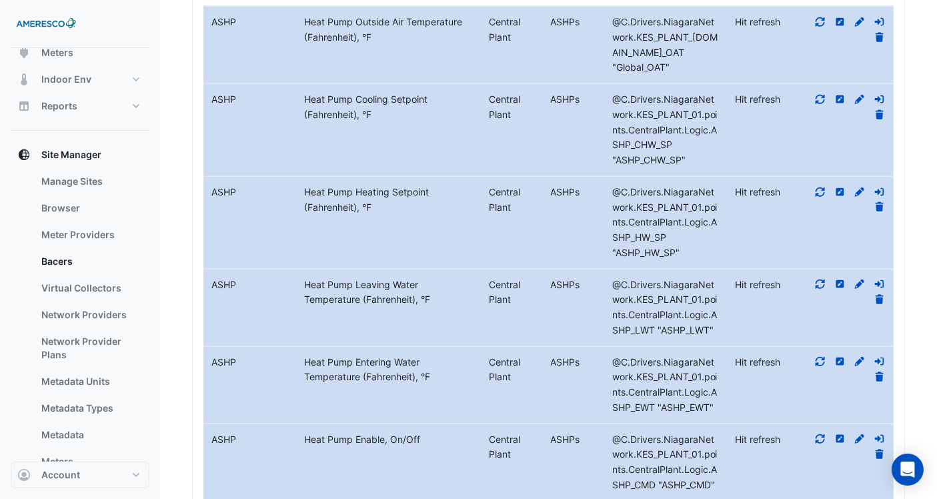
scroll to position [560, 0]
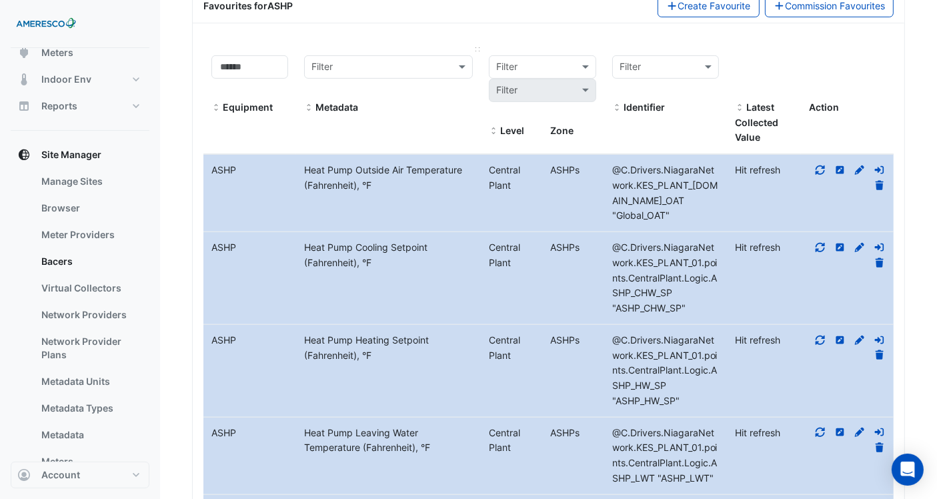
click at [308, 103] on span at bounding box center [308, 108] width 9 height 11
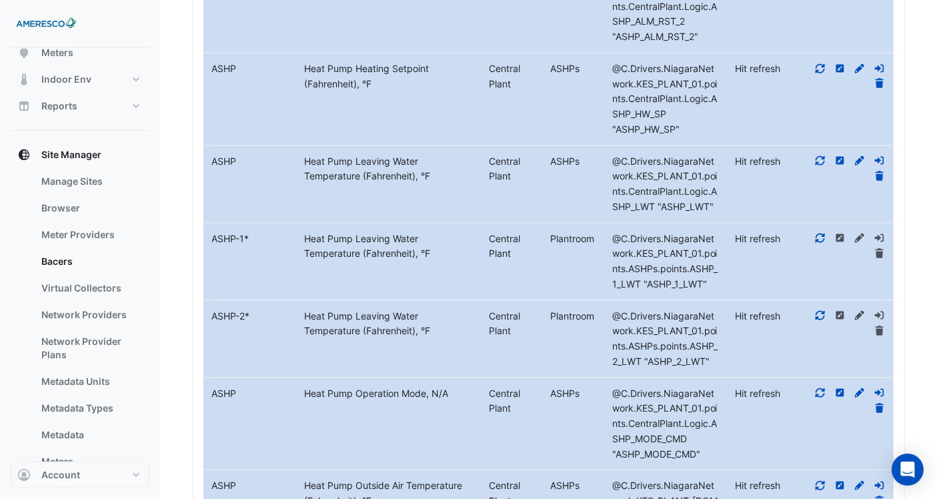
scroll to position [1300, 0]
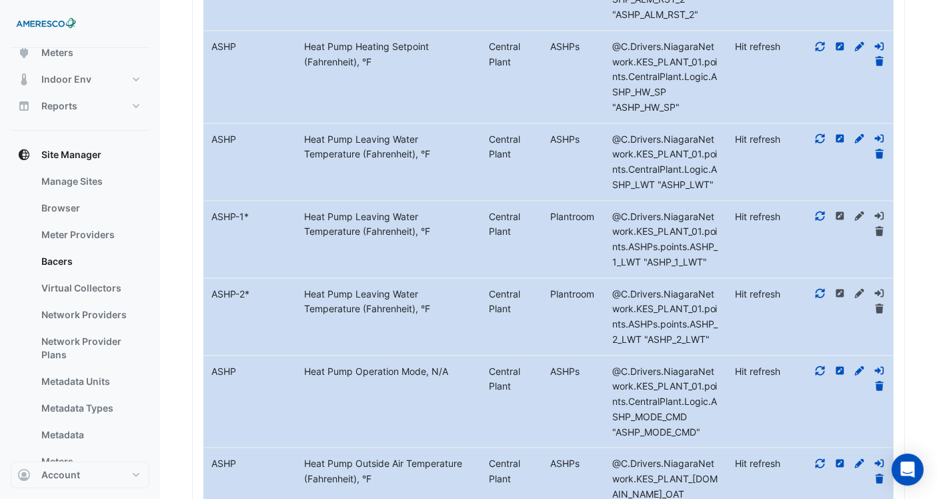
click at [818, 289] on icon at bounding box center [820, 293] width 12 height 9
click at [822, 201] on datatable-body-cell "Action" at bounding box center [847, 239] width 93 height 77
click at [822, 211] on icon at bounding box center [820, 215] width 9 height 9
click at [821, 134] on icon at bounding box center [820, 138] width 12 height 9
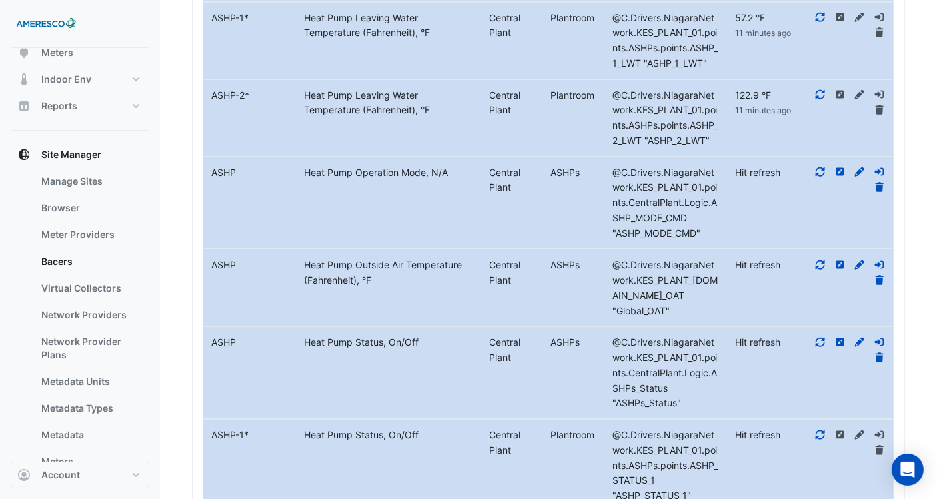
scroll to position [1522, 0]
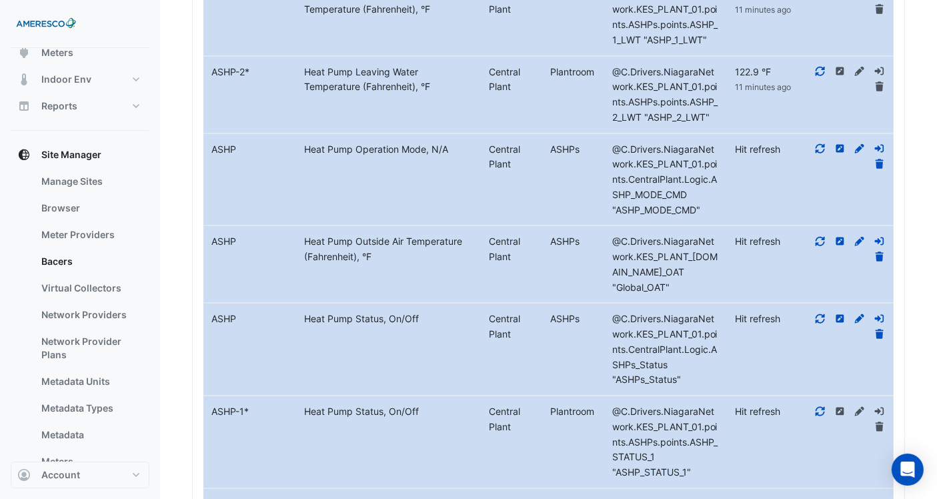
click at [822, 227] on datatable-body-cell "Action" at bounding box center [847, 264] width 93 height 77
click at [822, 237] on icon at bounding box center [820, 241] width 9 height 9
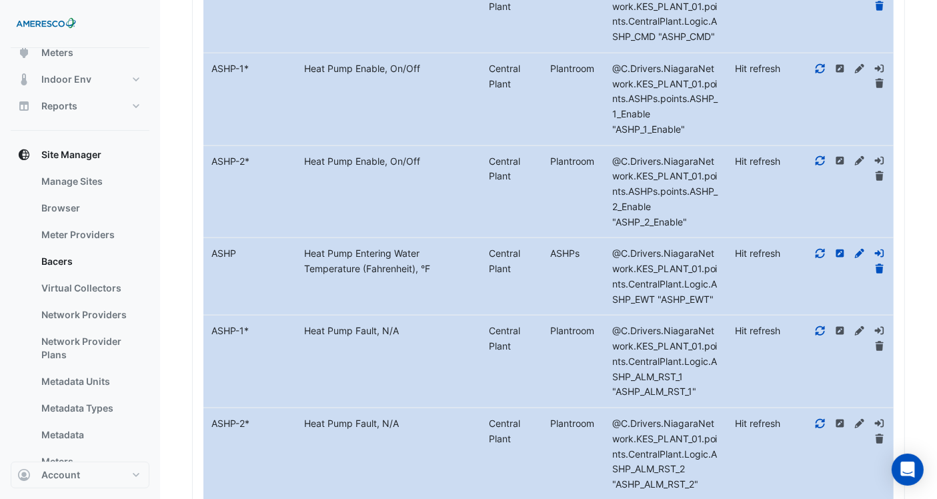
scroll to position [798, 0]
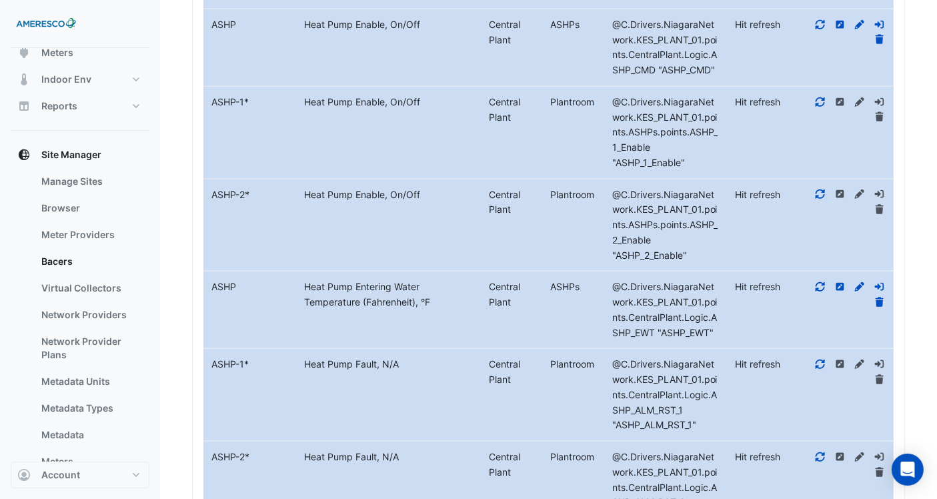
click at [817, 279] on div at bounding box center [847, 294] width 93 height 31
click at [818, 285] on icon at bounding box center [820, 286] width 9 height 9
drag, startPoint x: 717, startPoint y: 327, endPoint x: 679, endPoint y: 324, distance: 38.2
click at [679, 324] on div "@C.Drivers.NiagaraNetwork.KES_PLANT_01.points.CentralPlant.Logic.ASHP_EWT "ASHP…" at bounding box center [665, 309] width 123 height 61
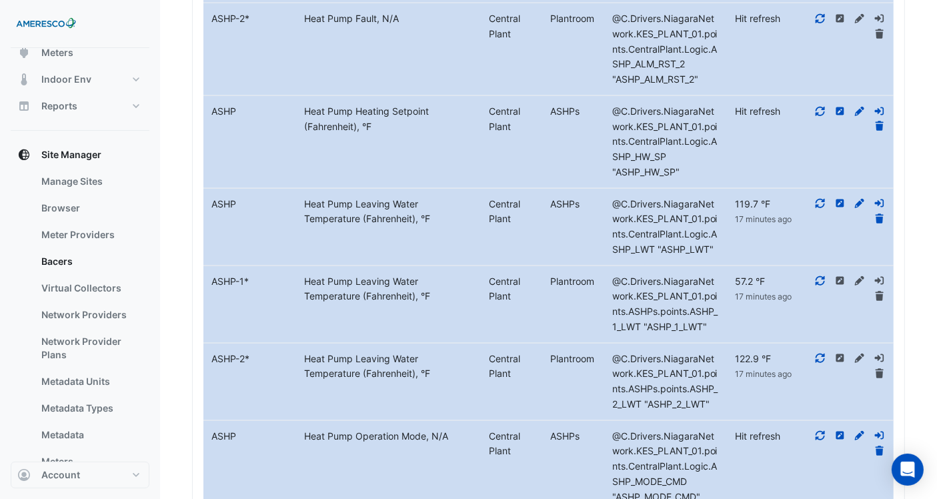
scroll to position [1316, 0]
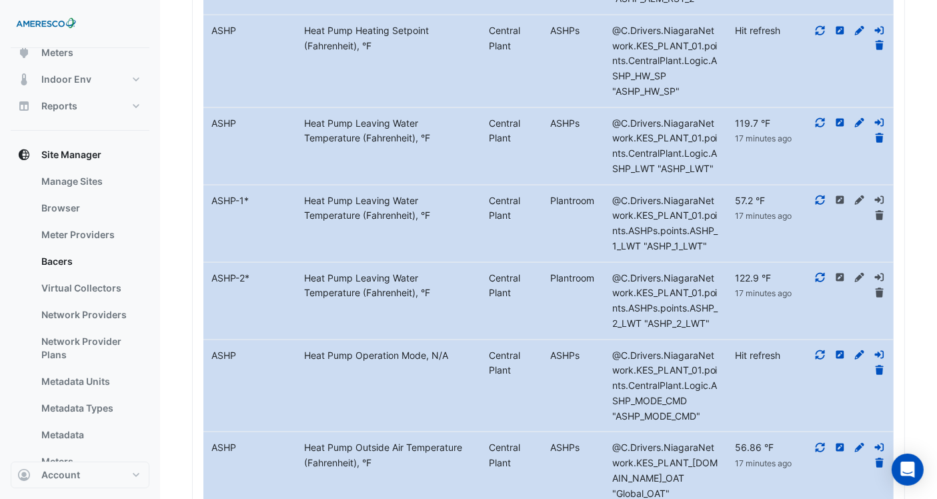
click at [654, 239] on span "@C.Drivers.NiagaraNetwork.KES_PLANT_01.points.ASHPs.points.ASHP_1_LWT "ASHP_1_L…" at bounding box center [665, 223] width 106 height 57
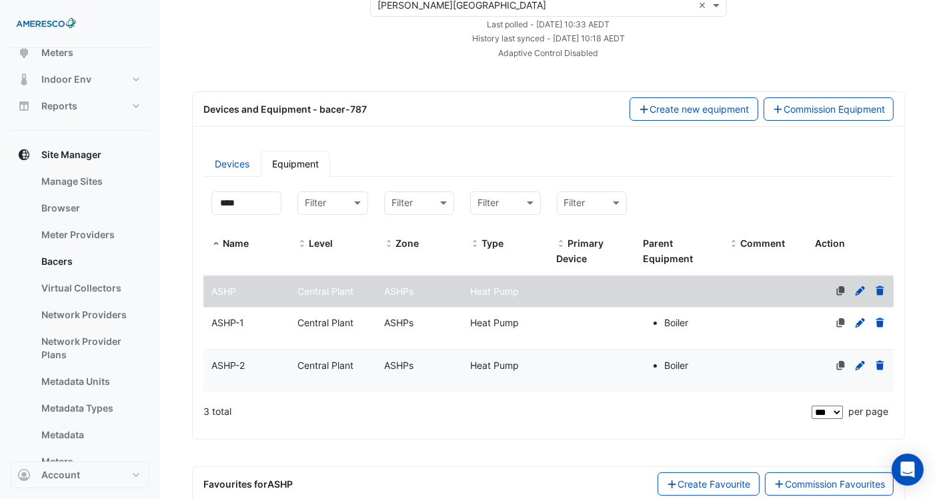
scroll to position [0, 0]
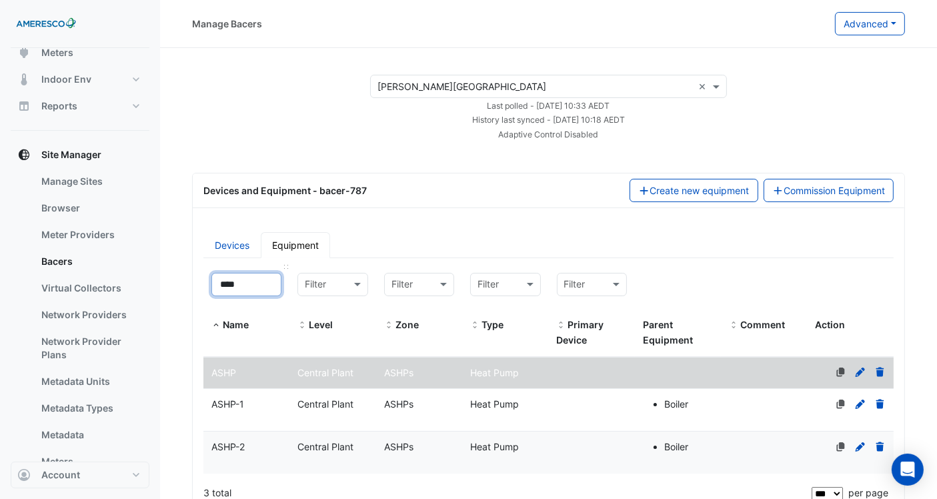
drag, startPoint x: 247, startPoint y: 285, endPoint x: 223, endPoint y: 281, distance: 24.3
click at [223, 281] on input "****" at bounding box center [246, 284] width 70 height 23
type input "*"
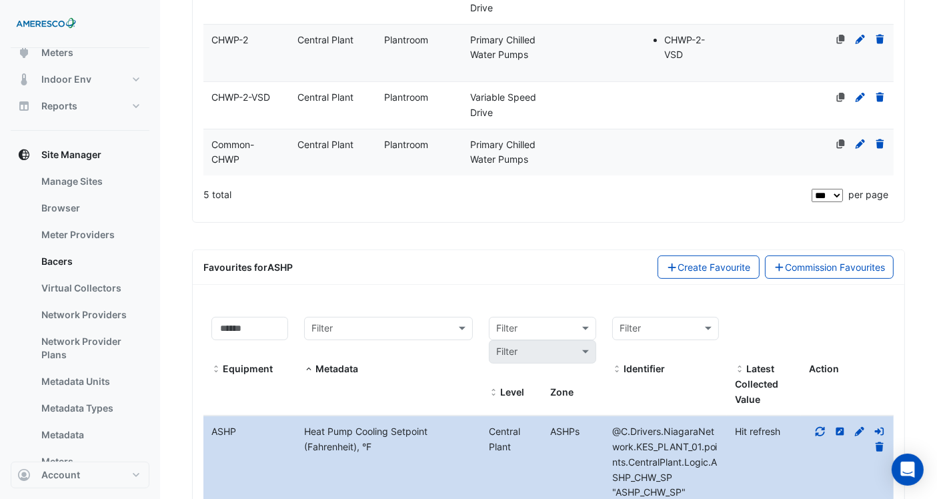
scroll to position [444, 0]
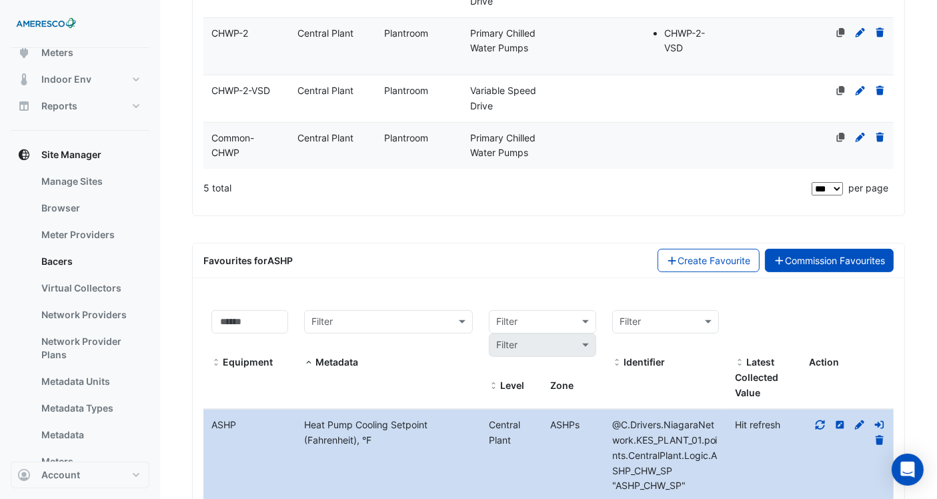
type input "**"
click at [867, 265] on link "Commission Favourites" at bounding box center [829, 260] width 129 height 23
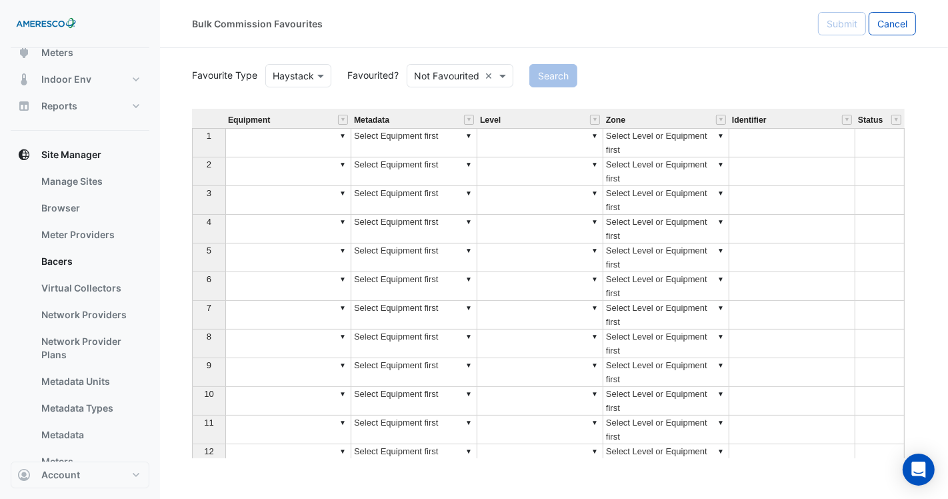
click at [447, 75] on input "text" at bounding box center [446, 76] width 65 height 14
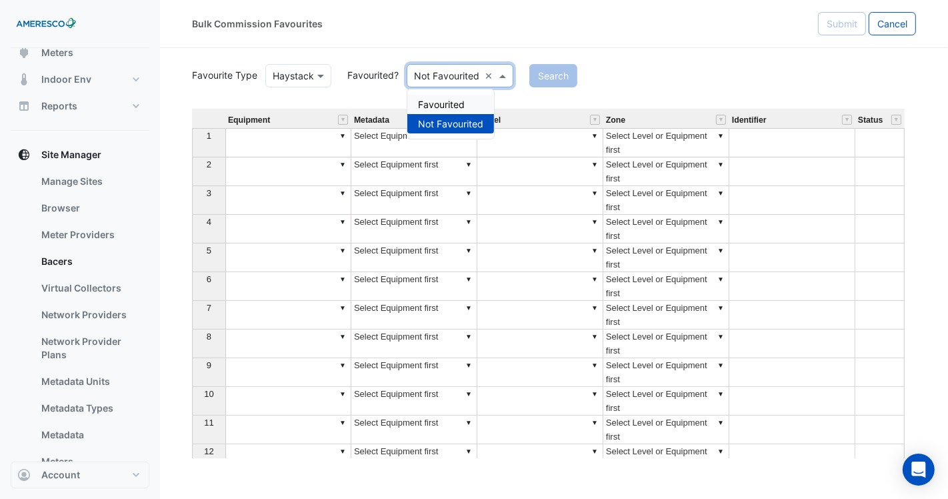
click at [447, 106] on div "Favourited" at bounding box center [450, 104] width 87 height 19
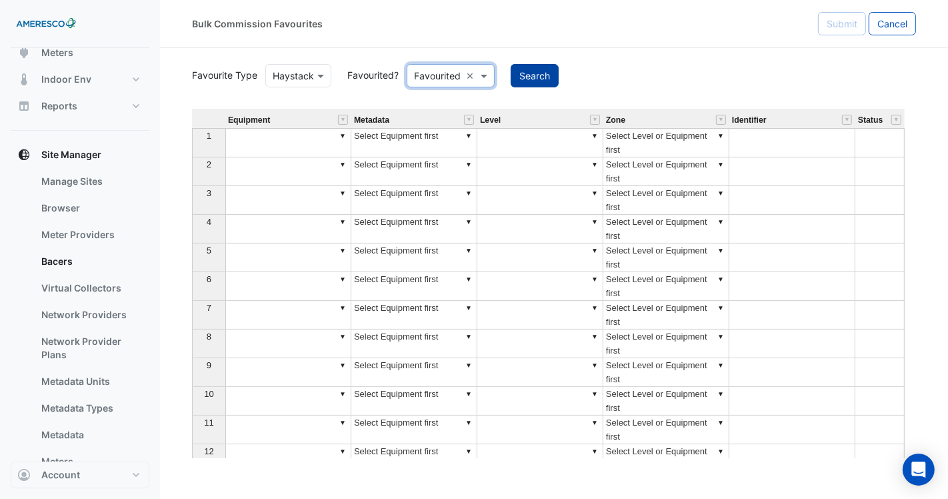
click at [541, 83] on button "Search" at bounding box center [535, 75] width 48 height 23
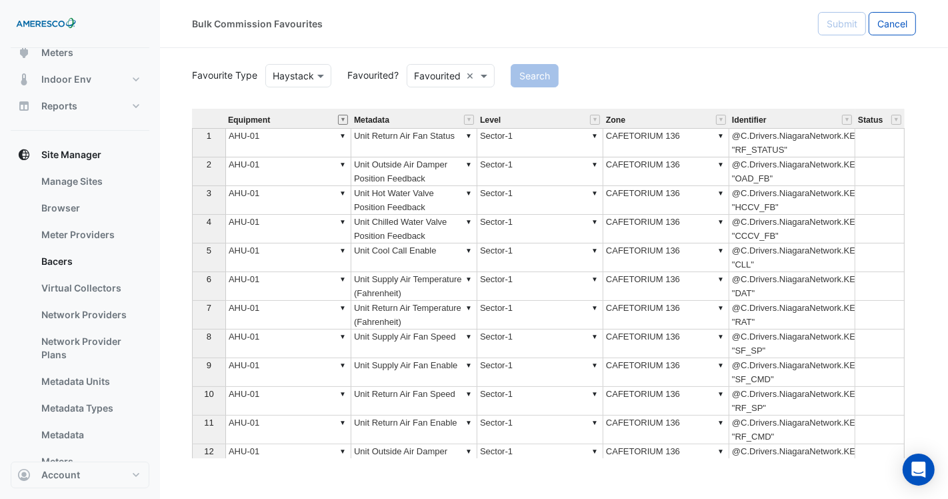
click at [345, 119] on button "" at bounding box center [343, 120] width 10 height 10
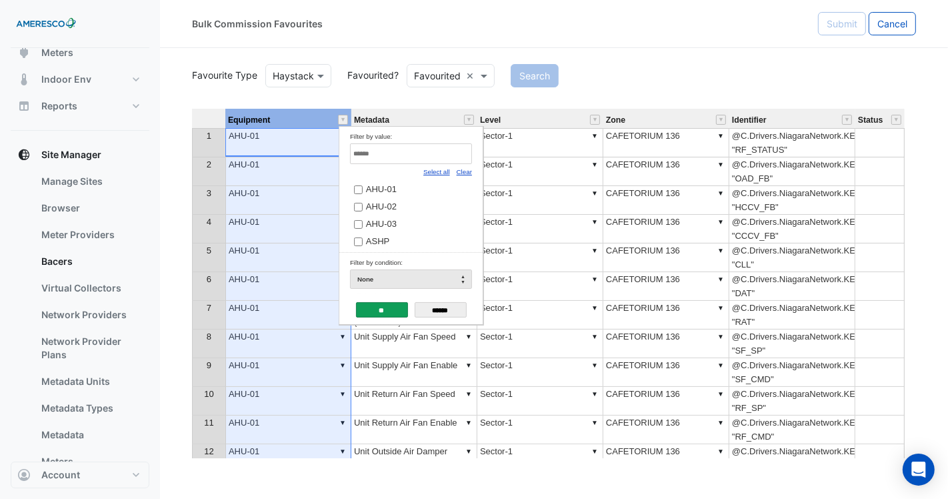
click at [465, 175] on link "Clear" at bounding box center [464, 171] width 15 height 7
click at [468, 161] on input "Filter by value:" at bounding box center [411, 153] width 122 height 21
type input "******"
click at [440, 197] on td "Common-CHWP" at bounding box center [405, 204] width 111 height 17
click at [428, 204] on span "Common-CHWP" at bounding box center [398, 206] width 65 height 10
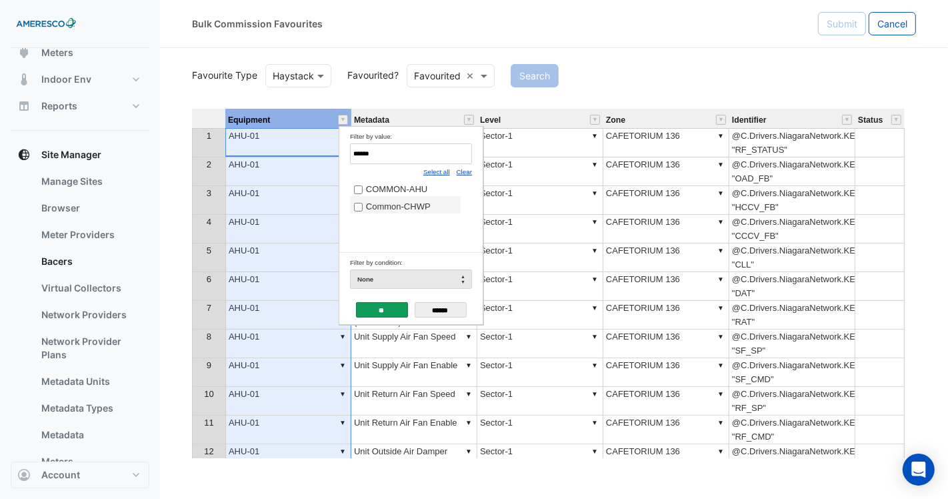
click at [391, 302] on input "**" at bounding box center [382, 309] width 52 height 15
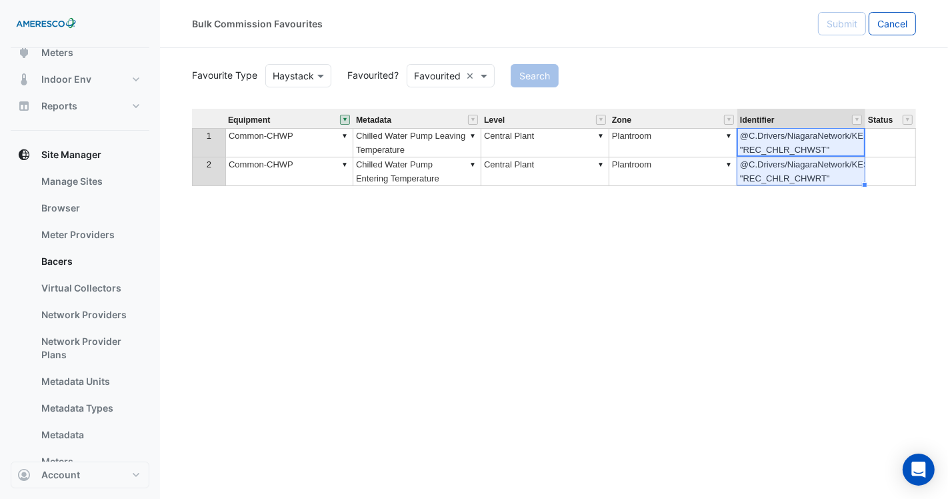
drag, startPoint x: 791, startPoint y: 139, endPoint x: 790, endPoint y: 180, distance: 40.7
click at [790, 180] on tbody "1 ▼ Common-CHWP ▼ Chilled Water Pump Leaving Temperature ▼ Central Plant ▼ Plan…" at bounding box center [554, 157] width 724 height 58
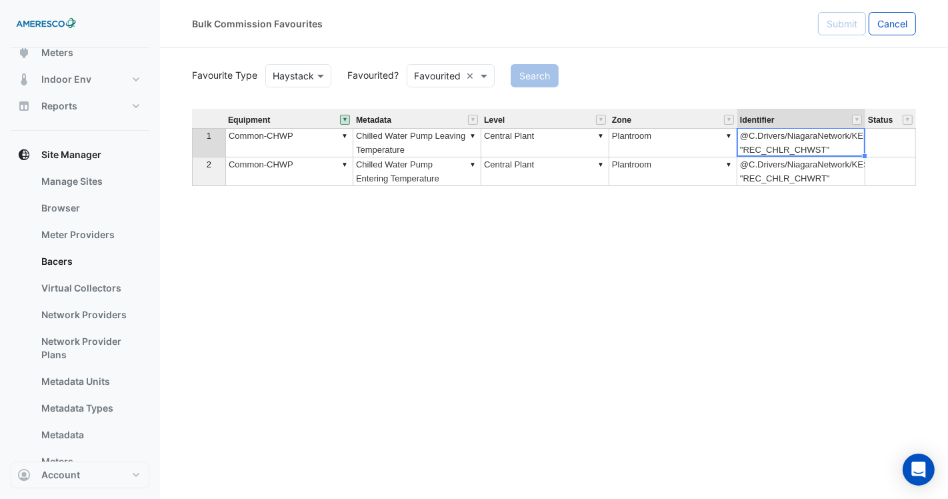
click at [762, 136] on td "@C.Drivers/NiagaraNetwork/KES_PLANT_01/points/CentralPlant/Logic/REC_CHLR_CHWST…" at bounding box center [802, 142] width 128 height 29
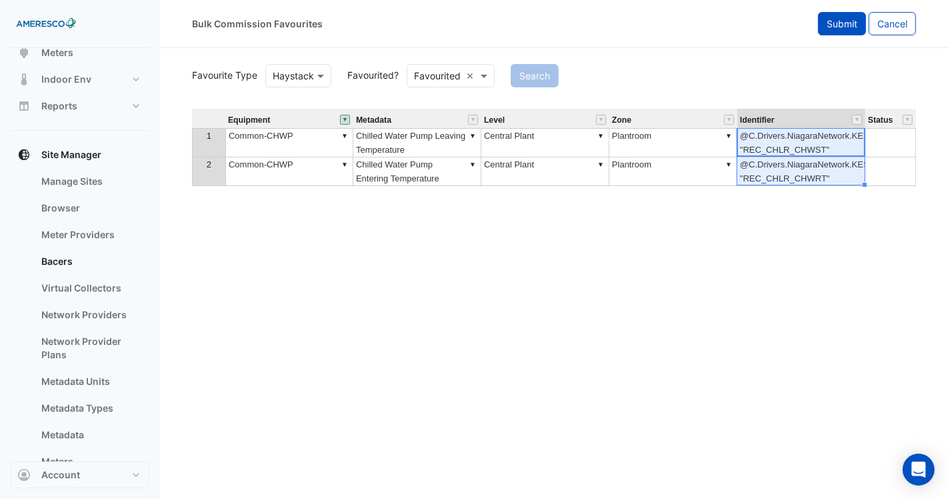
click at [842, 21] on span "Submit" at bounding box center [842, 23] width 31 height 11
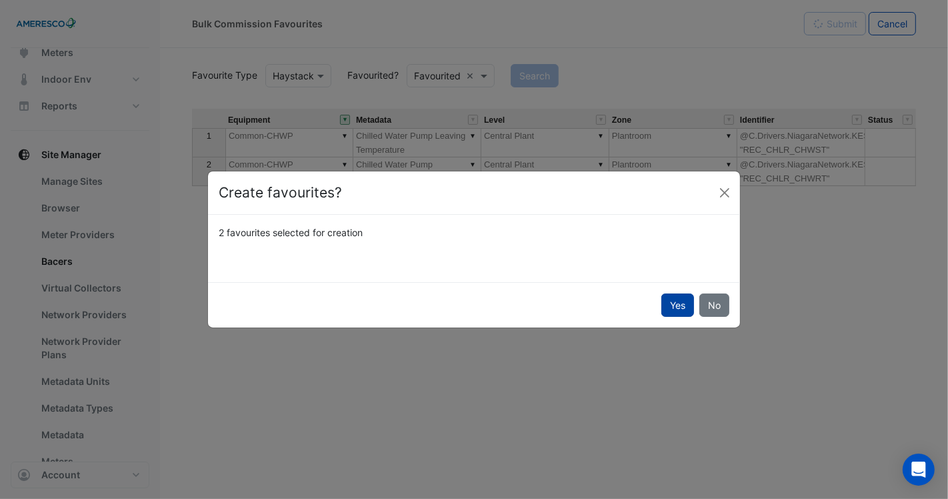
click at [670, 299] on button "Yes" at bounding box center [678, 304] width 33 height 23
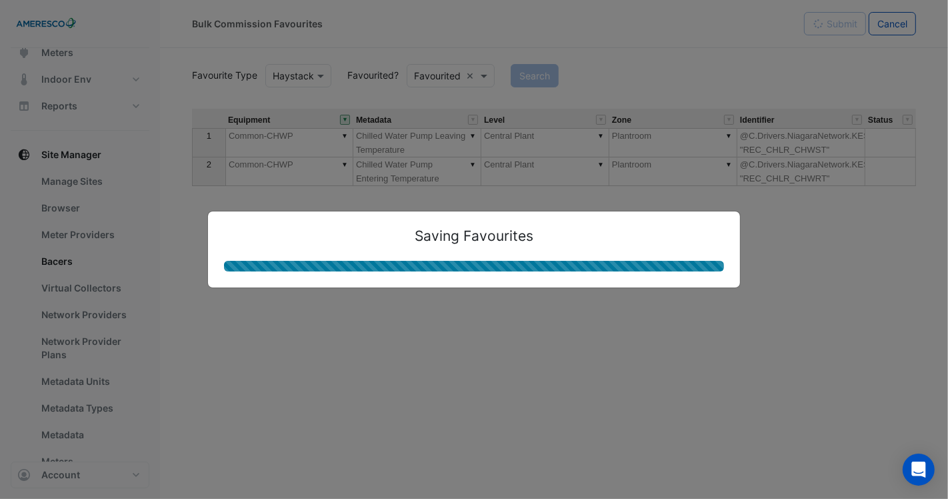
type textarea "**********"
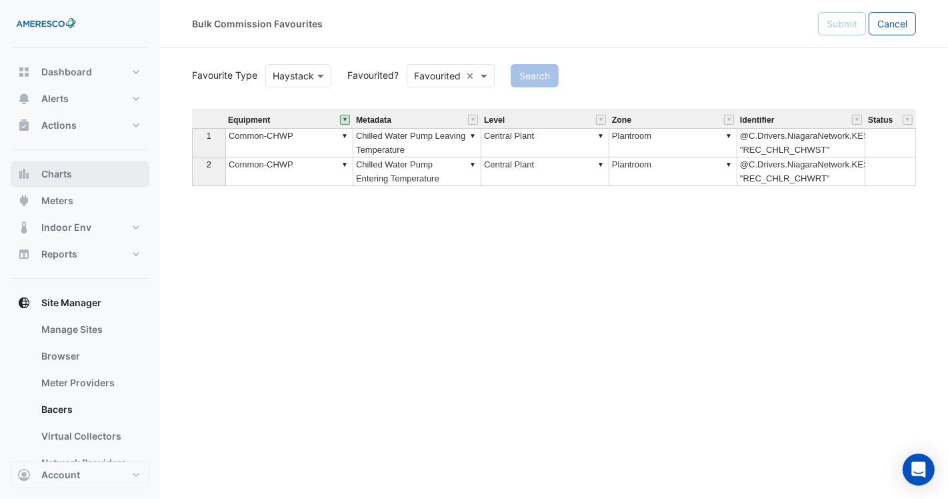
click at [123, 183] on button "Charts" at bounding box center [80, 174] width 139 height 27
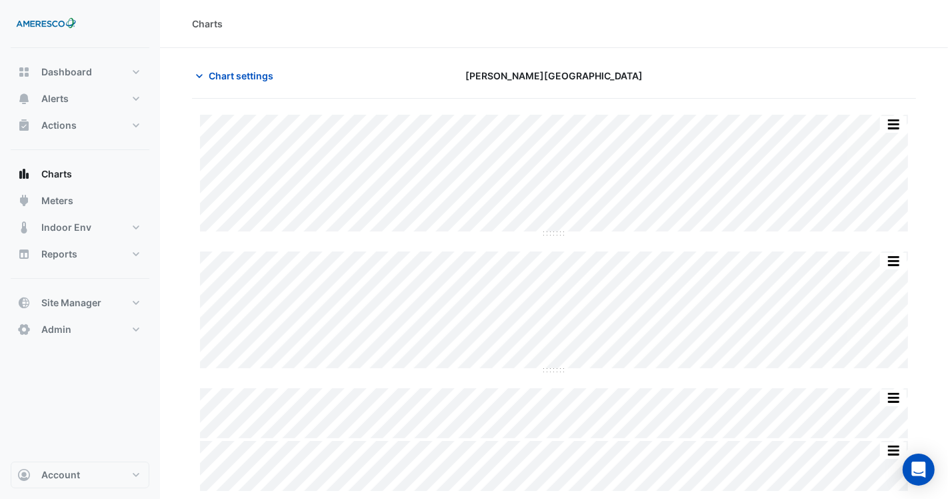
click at [490, 45] on div "Charts" at bounding box center [554, 24] width 788 height 48
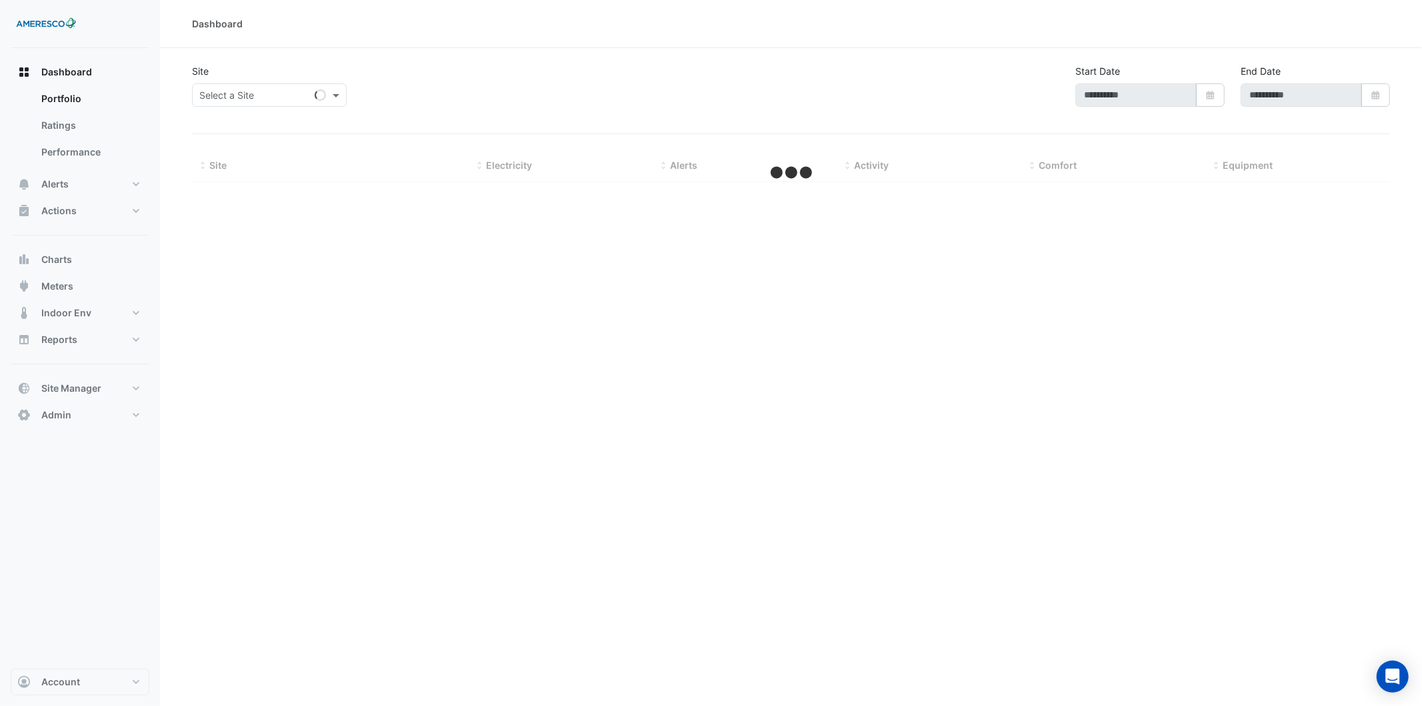
type input "**********"
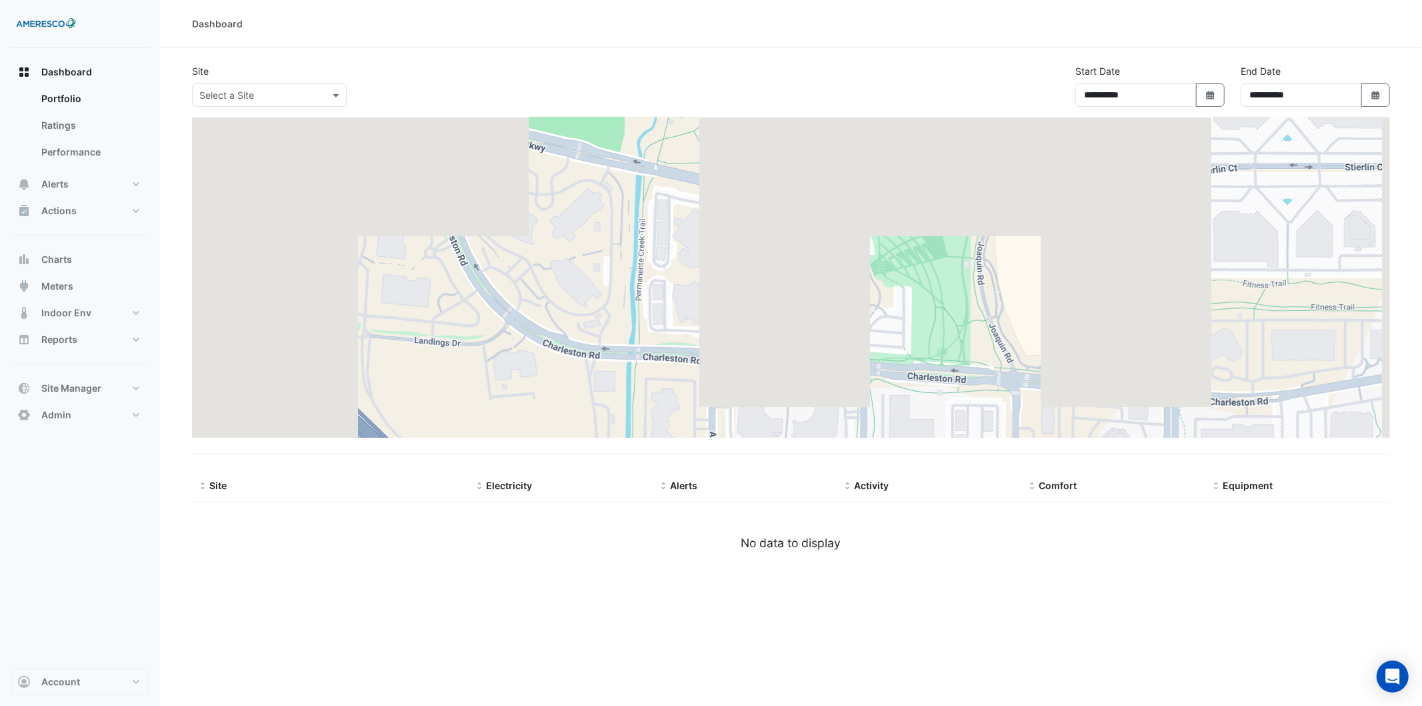
click at [48, 23] on img at bounding box center [46, 24] width 60 height 27
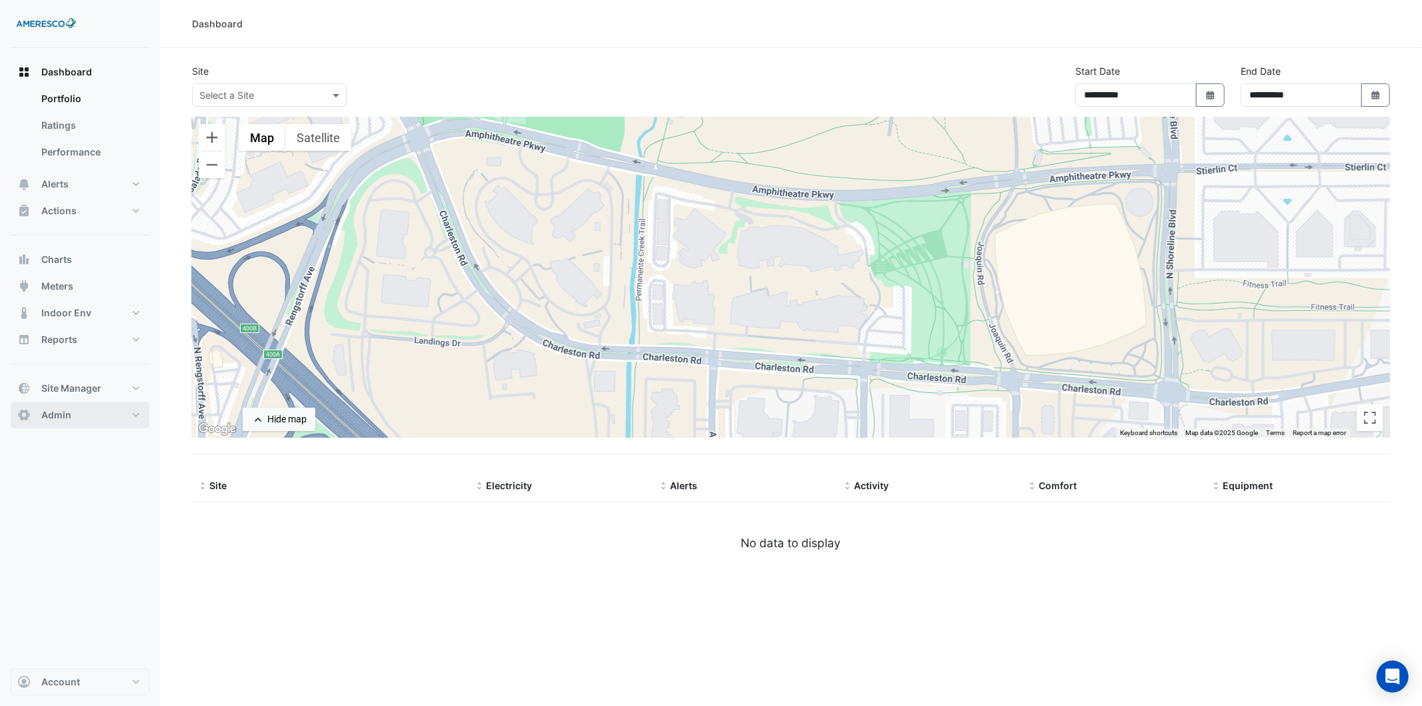
click at [102, 415] on button "Admin" at bounding box center [80, 414] width 139 height 27
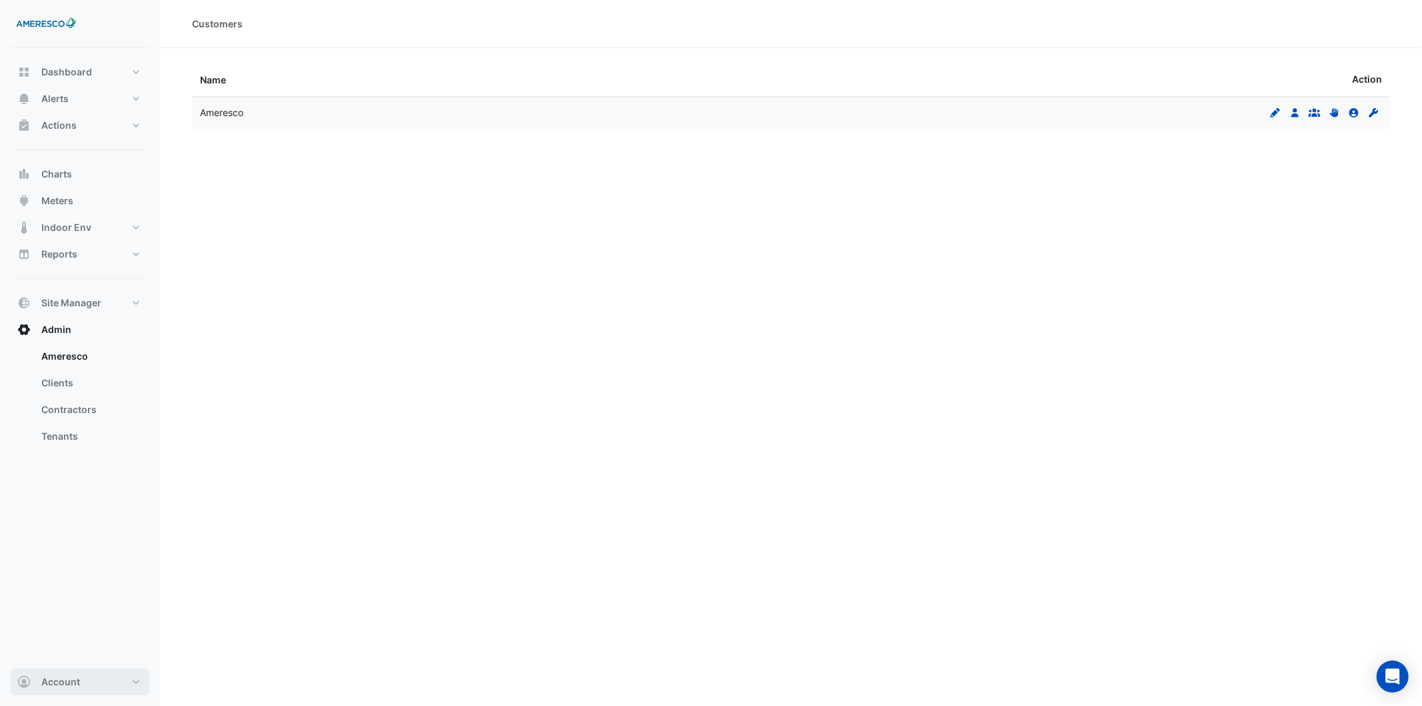
click at [107, 680] on button "Account" at bounding box center [80, 681] width 139 height 27
click at [92, 642] on link "Sign Out" at bounding box center [80, 647] width 127 height 27
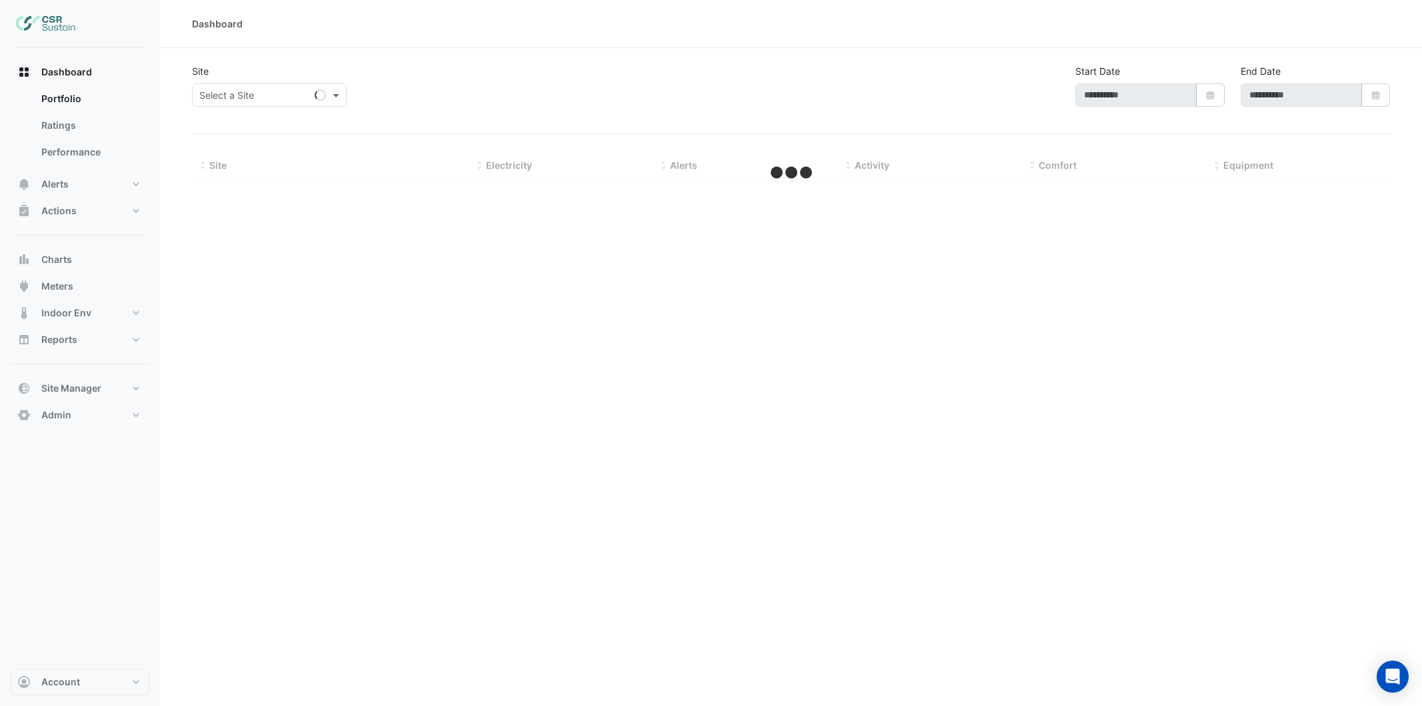
type input "**********"
select select "***"
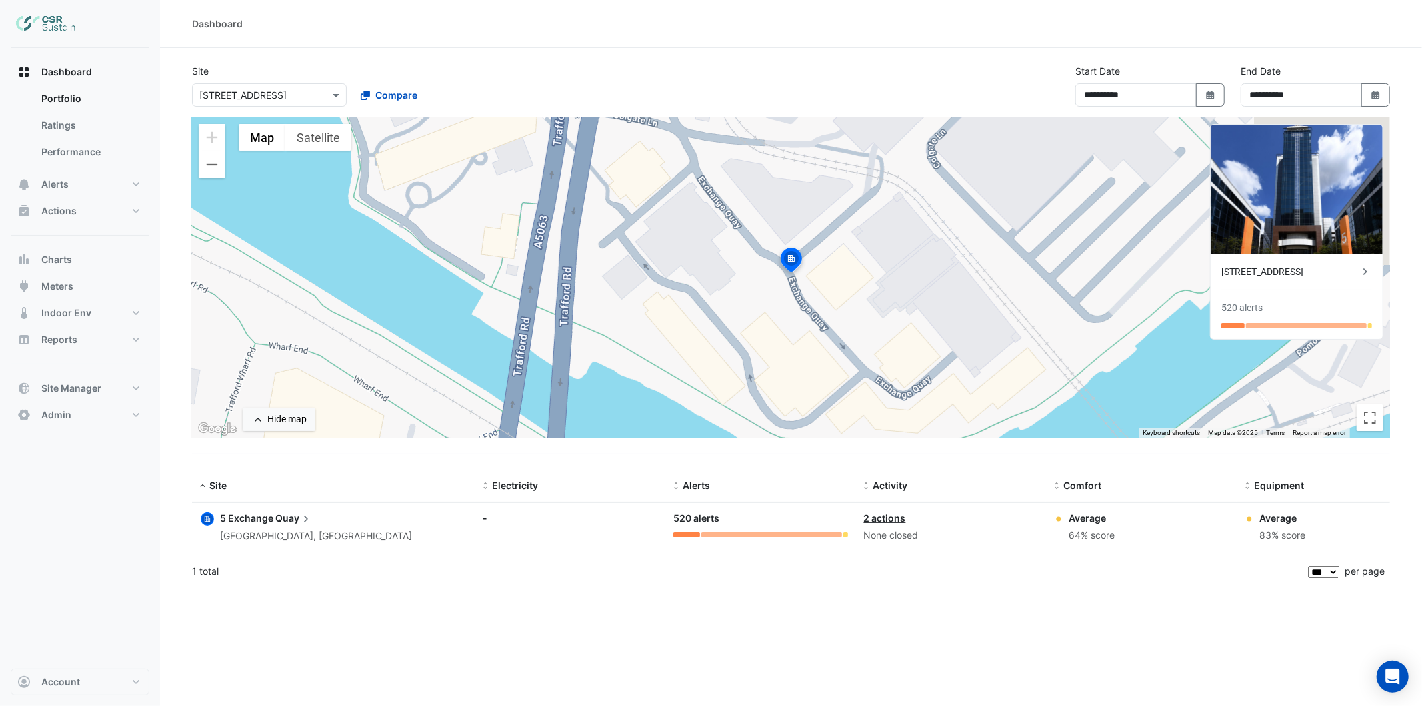
click at [125, 243] on div "Dashboard Portfolio Ratings Performance Alerts Site Rules Templates Actions Sit…" at bounding box center [80, 243] width 139 height 369
click at [127, 255] on button "Charts" at bounding box center [80, 259] width 139 height 27
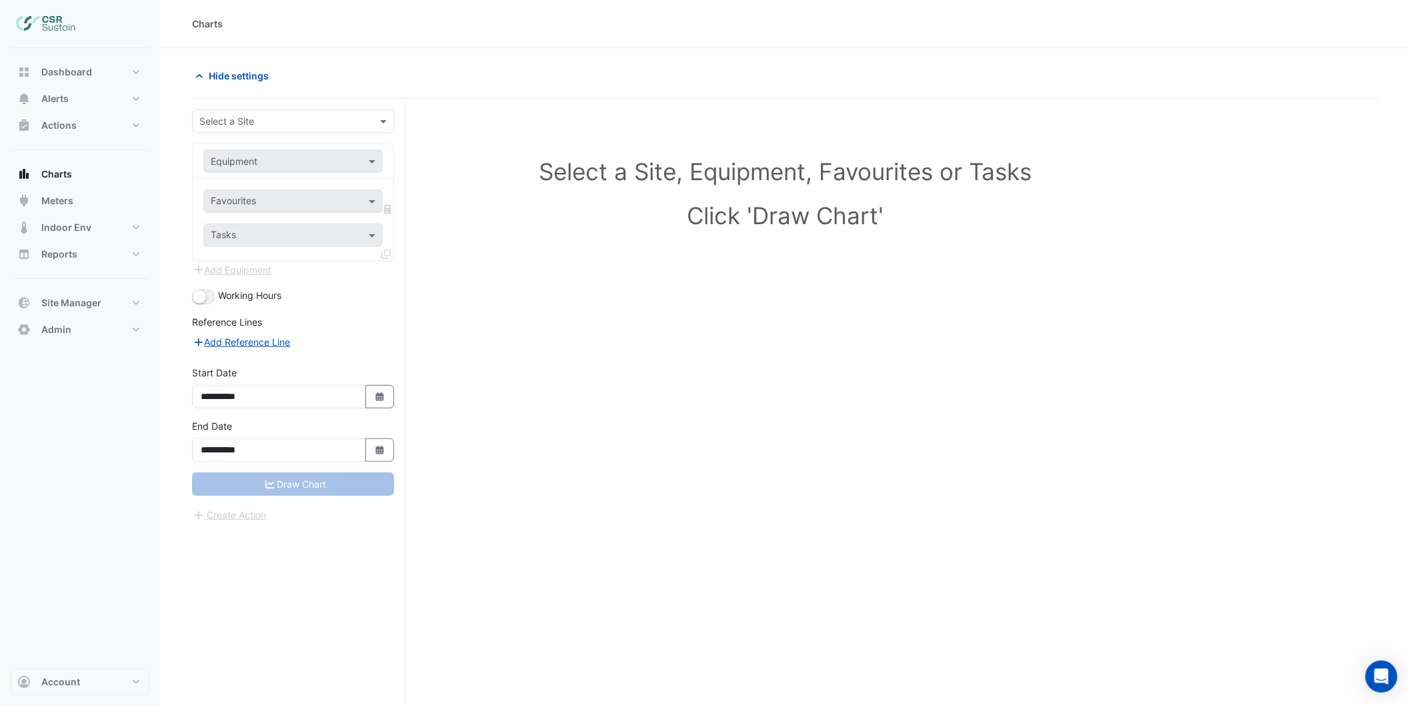
click at [341, 115] on input "text" at bounding box center [279, 122] width 161 height 14
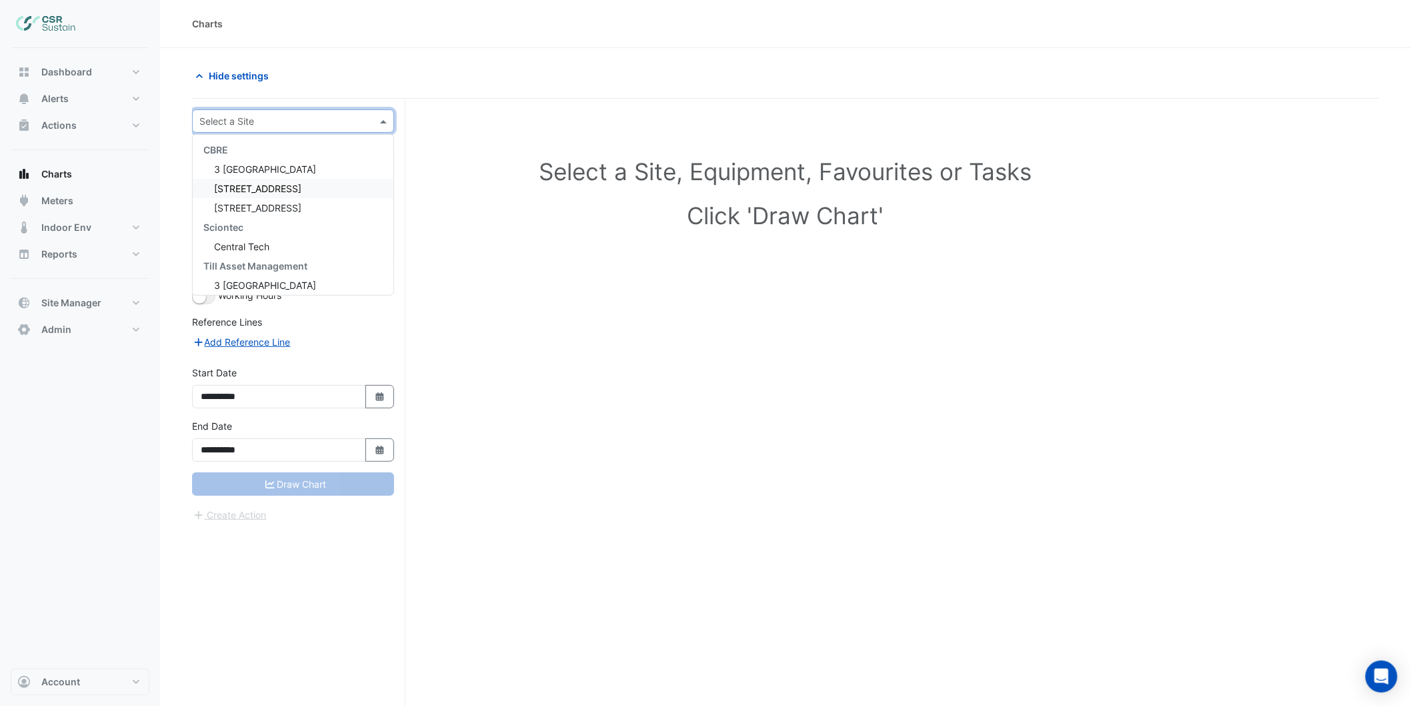
click at [315, 191] on div "[STREET_ADDRESS]" at bounding box center [293, 188] width 201 height 19
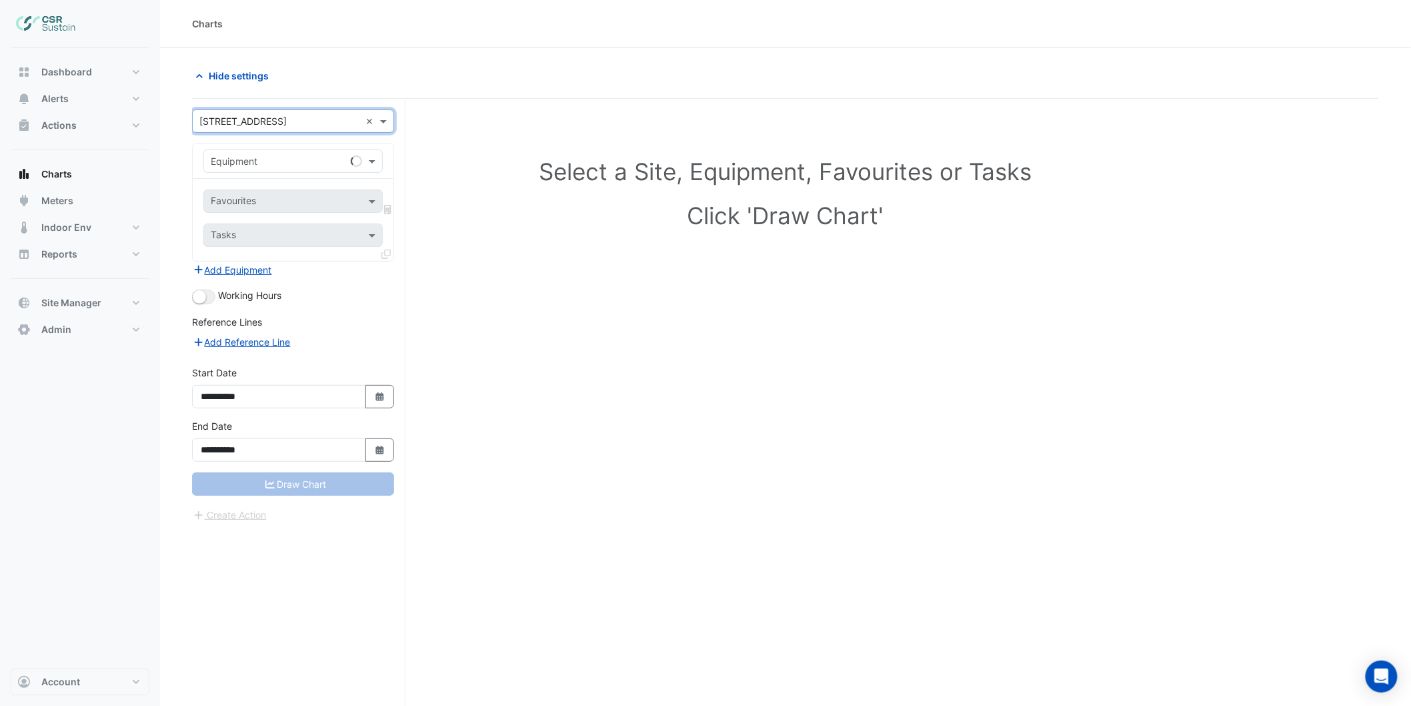
click at [271, 161] on input "text" at bounding box center [280, 162] width 138 height 14
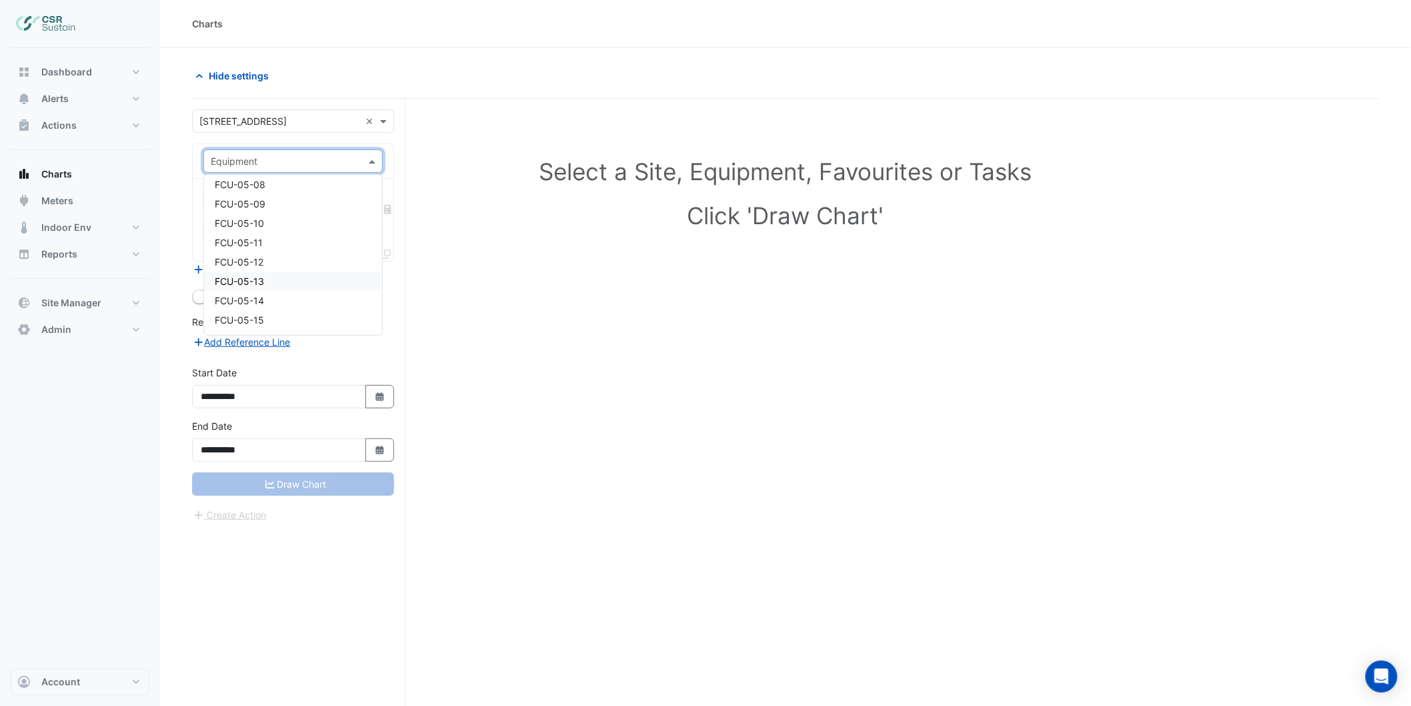
scroll to position [1556, 0]
click at [297, 281] on div "FCU-06-03" at bounding box center [293, 277] width 178 height 19
click at [315, 201] on input "text" at bounding box center [285, 202] width 149 height 14
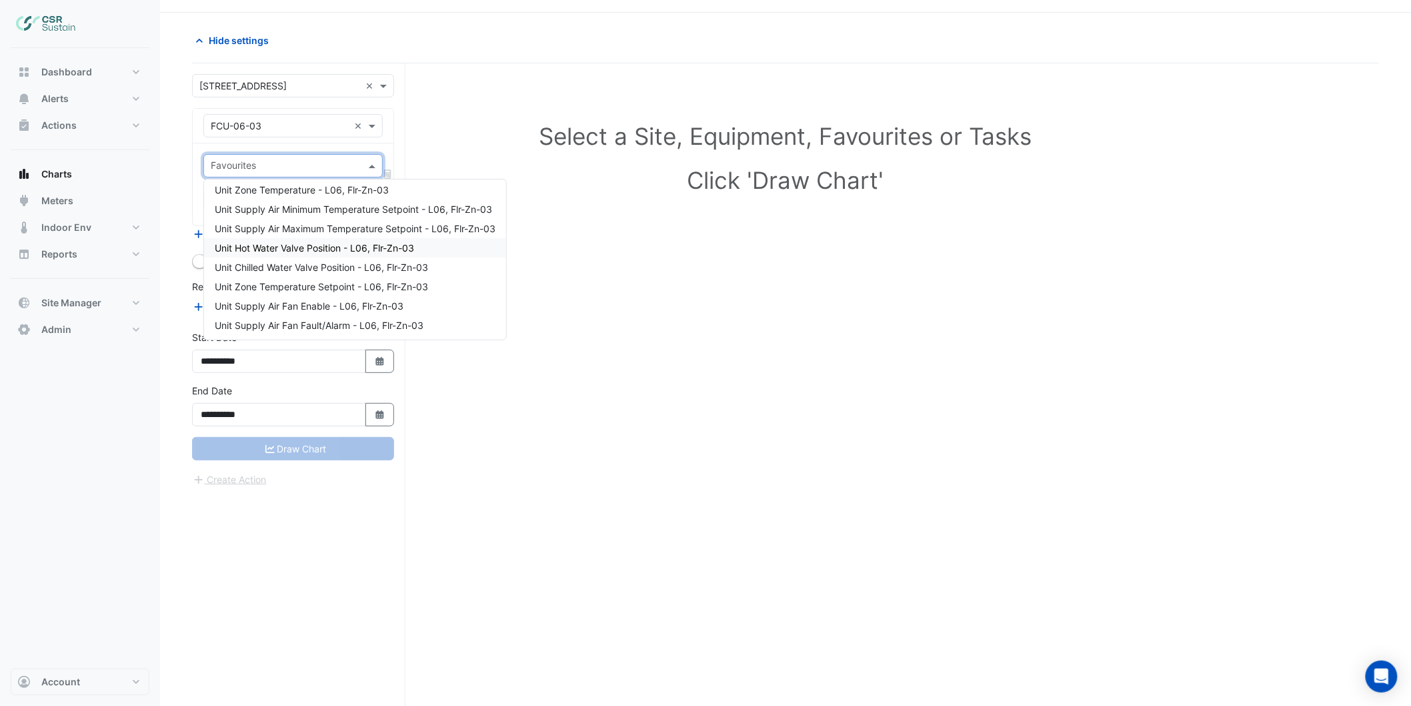
scroll to position [51, 0]
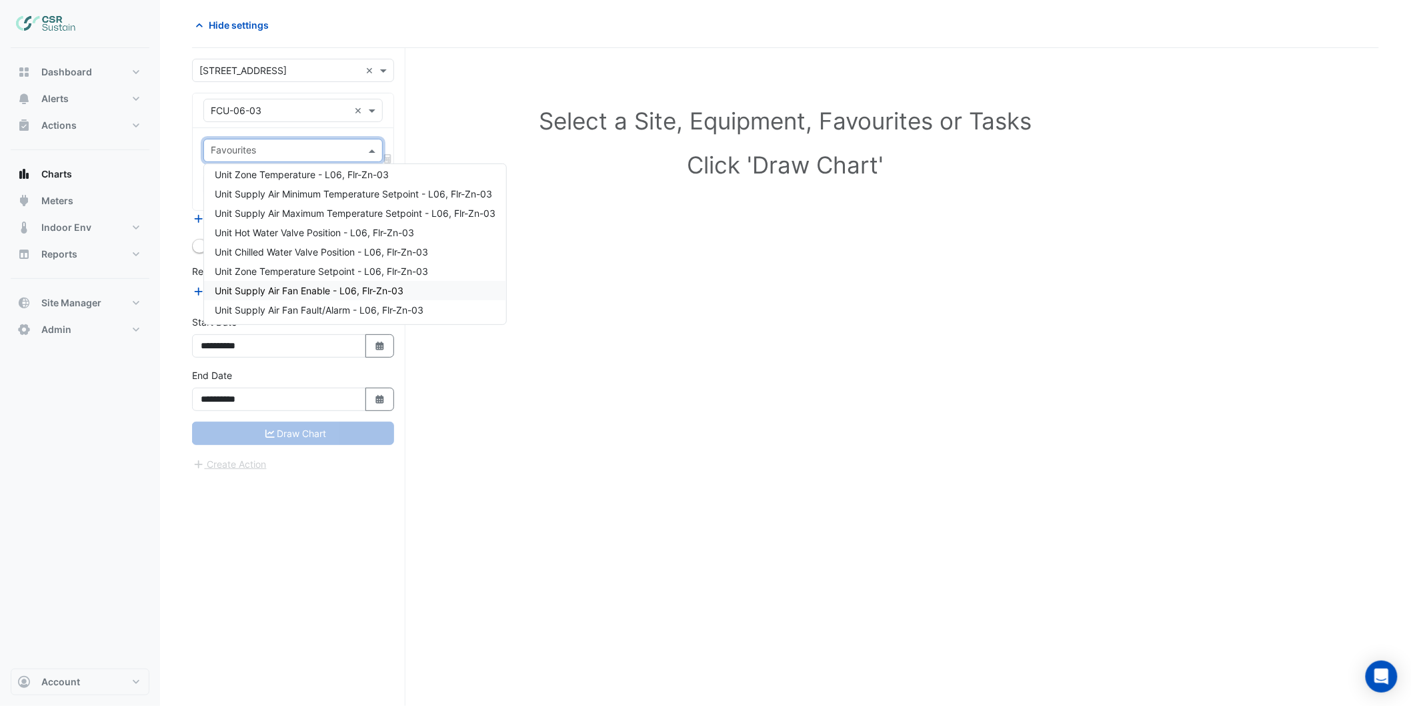
click at [339, 288] on span "Unit Supply Air Fan Enable - L06, Flr-Zn-03" at bounding box center [309, 290] width 189 height 11
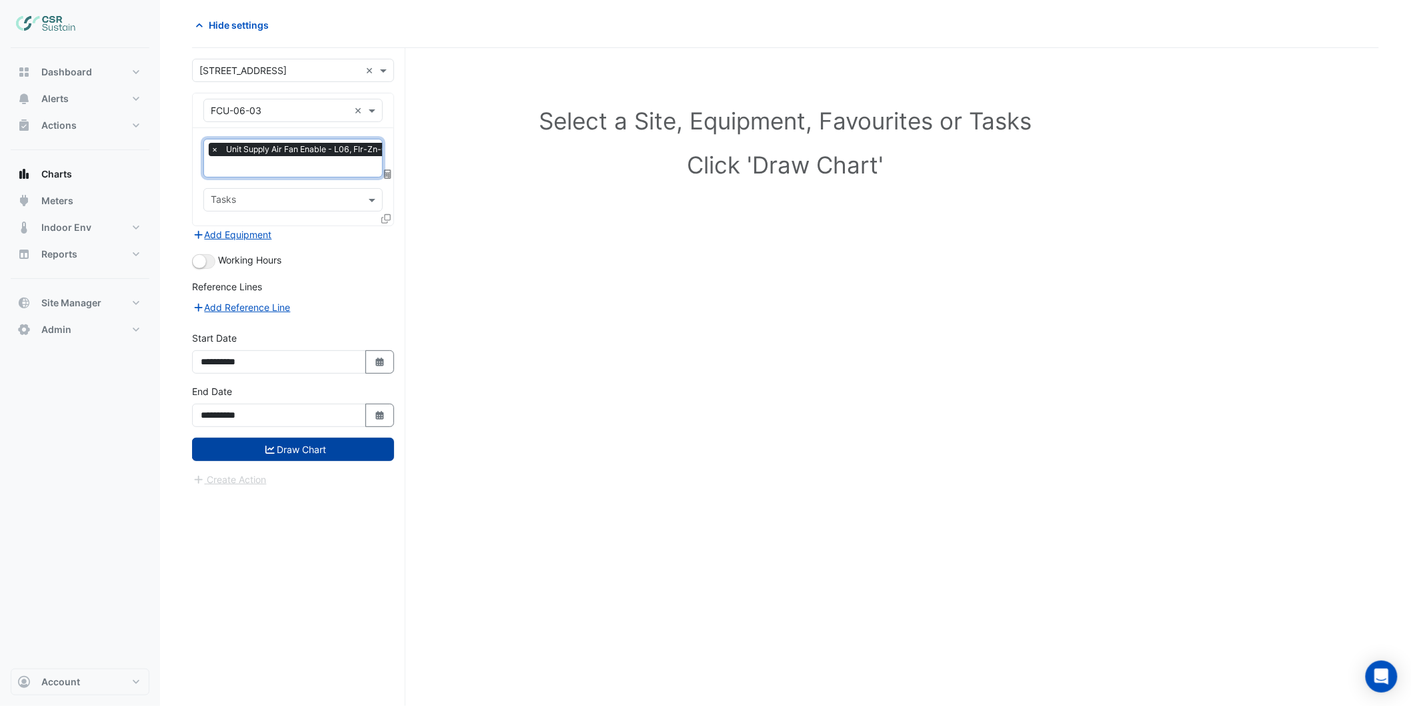
click at [325, 443] on button "Draw Chart" at bounding box center [293, 448] width 202 height 23
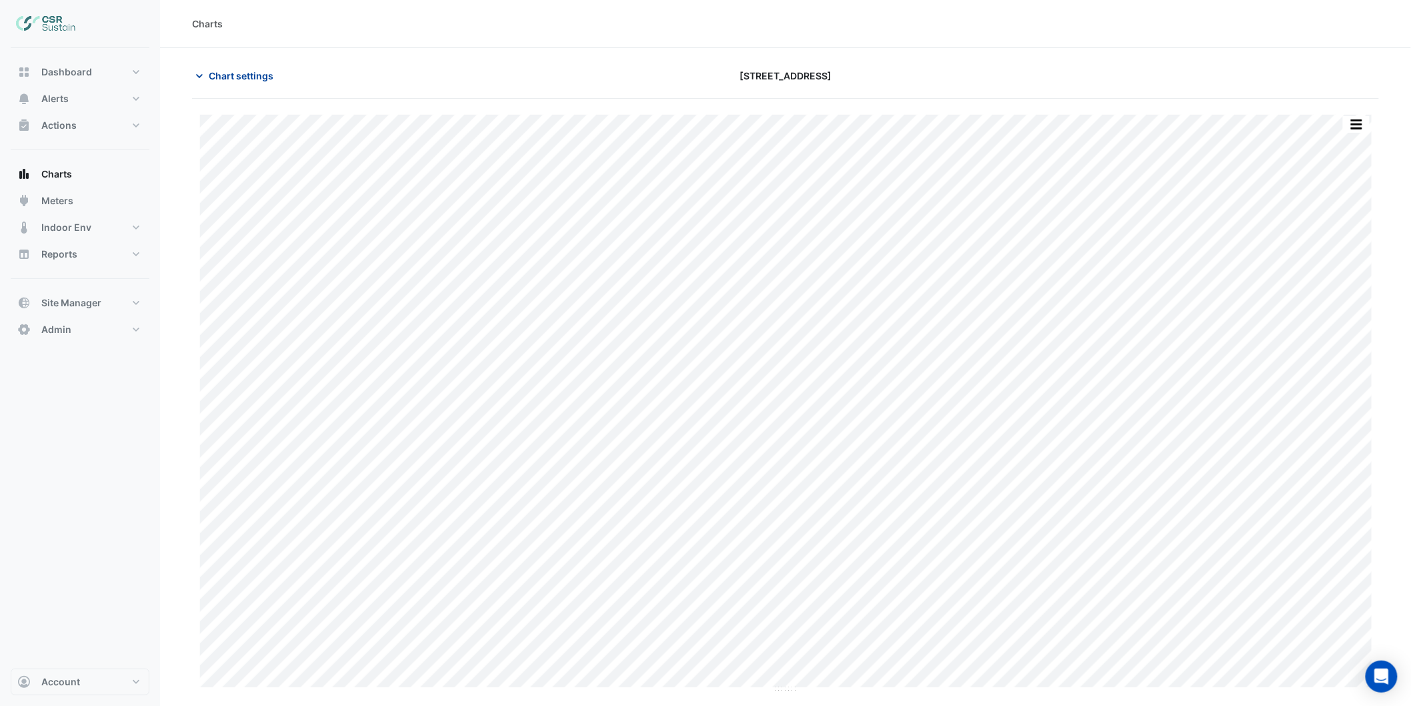
click at [263, 84] on button "Chart settings" at bounding box center [237, 75] width 90 height 23
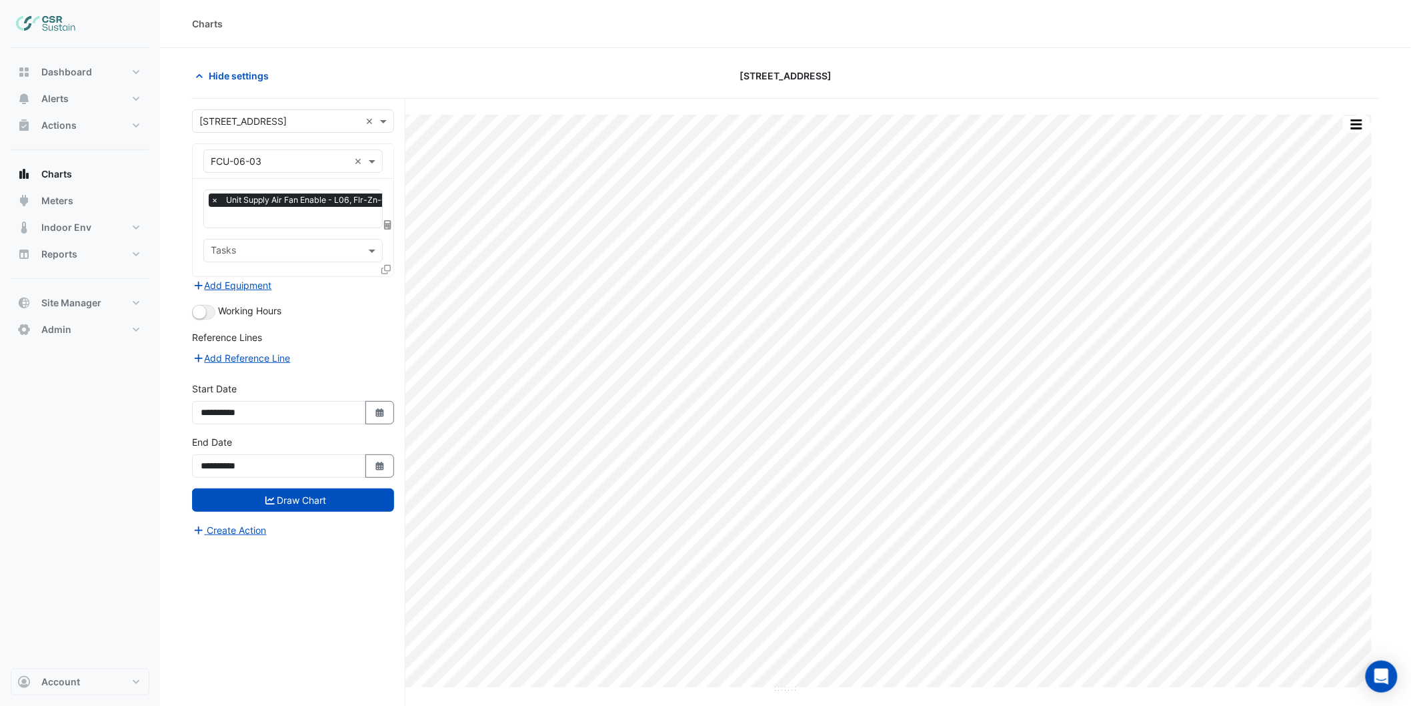
click at [390, 269] on icon at bounding box center [385, 269] width 9 height 9
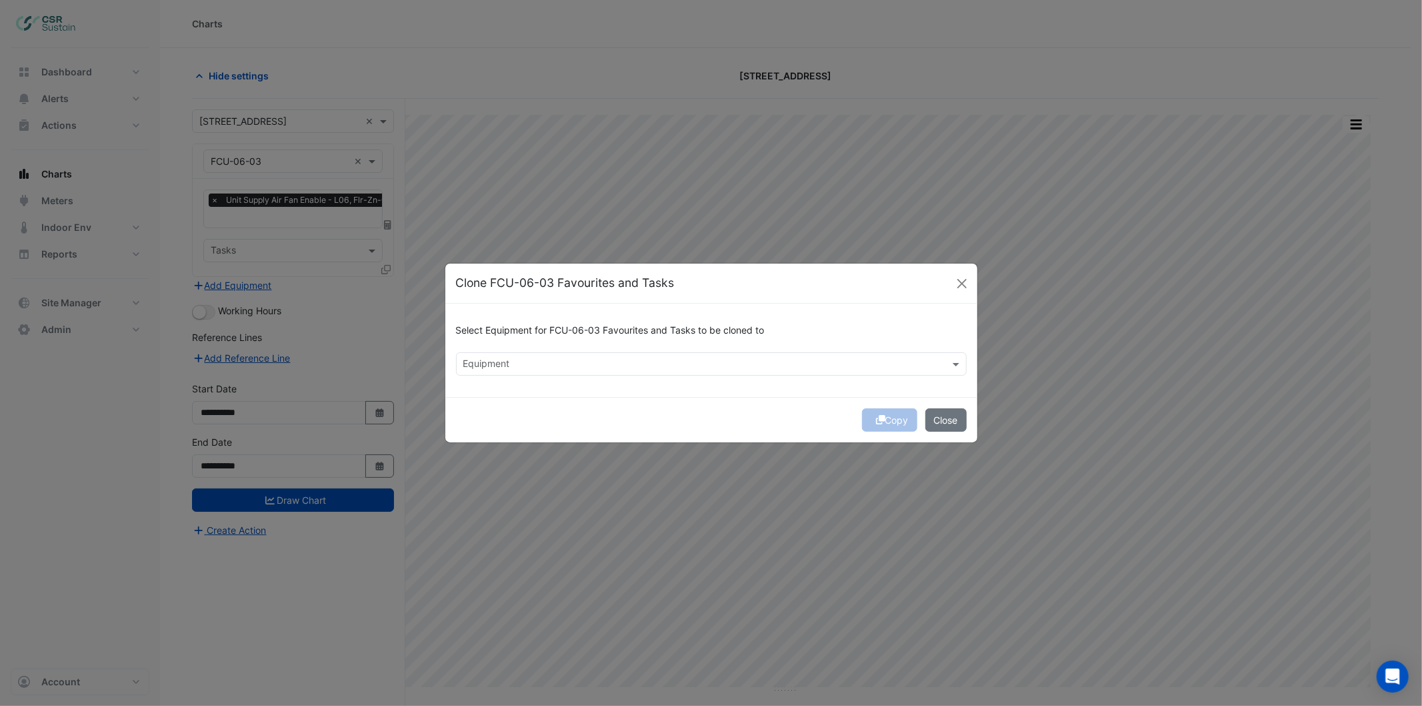
click at [681, 367] on input "text" at bounding box center [703, 365] width 481 height 14
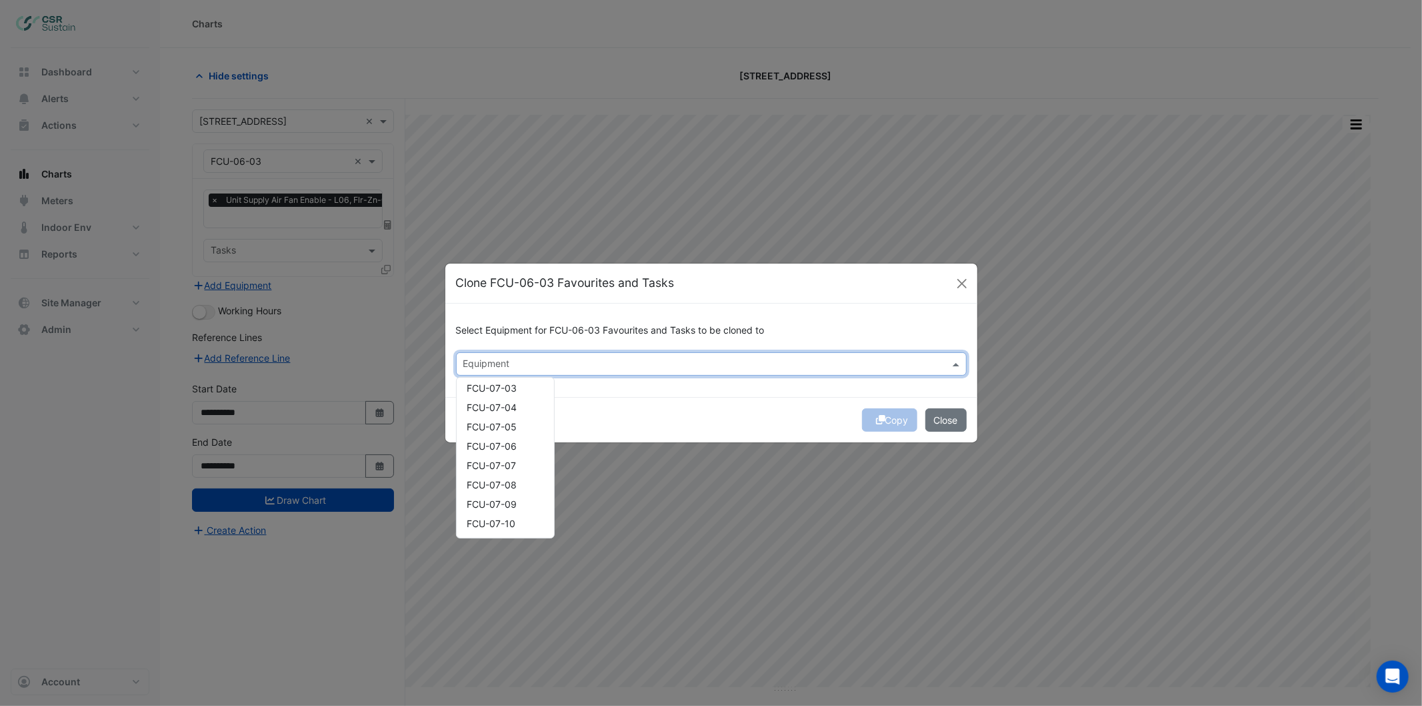
scroll to position [2075, 0]
click at [505, 450] on div "FCU-07-11" at bounding box center [505, 444] width 97 height 19
click at [502, 474] on div "FCU-07-13" at bounding box center [505, 483] width 97 height 19
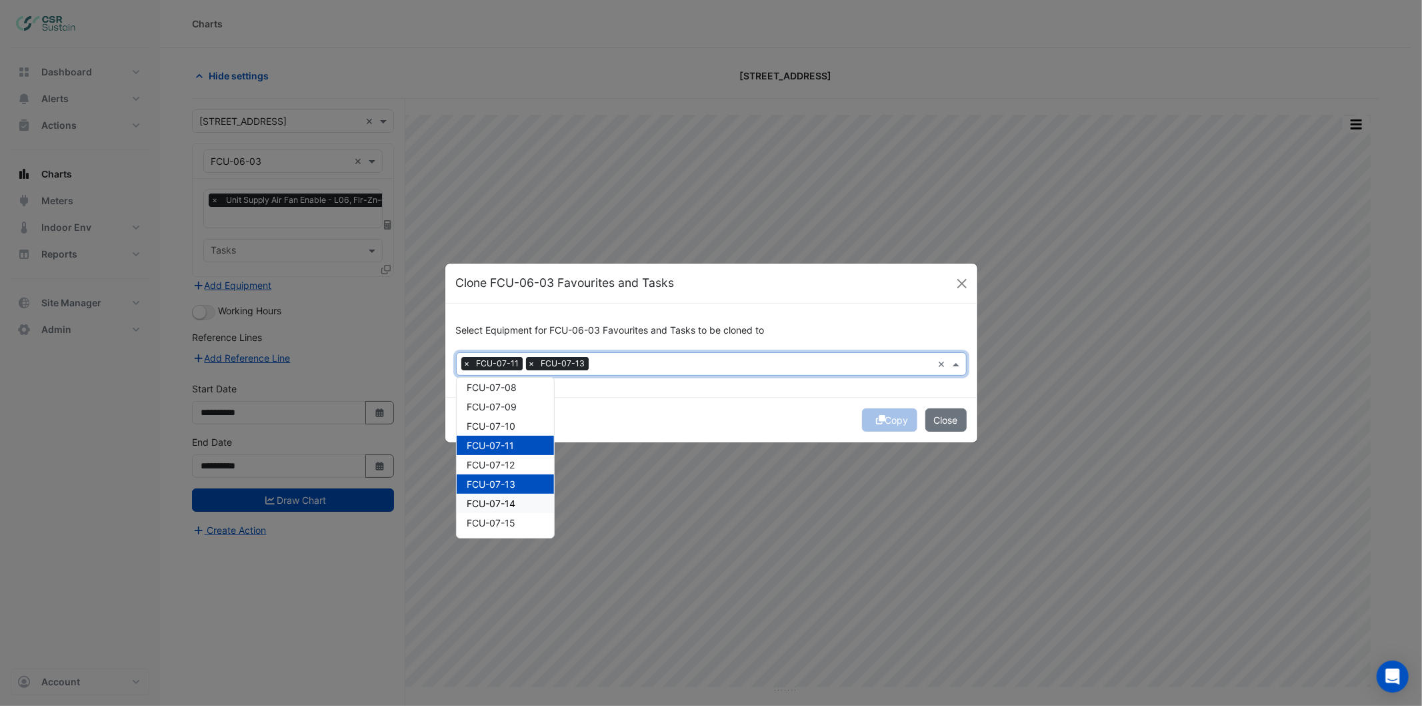
click at [502, 507] on div "FCU-07-14" at bounding box center [505, 502] width 97 height 19
click at [511, 495] on div "FCU-07-21" at bounding box center [505, 490] width 97 height 19
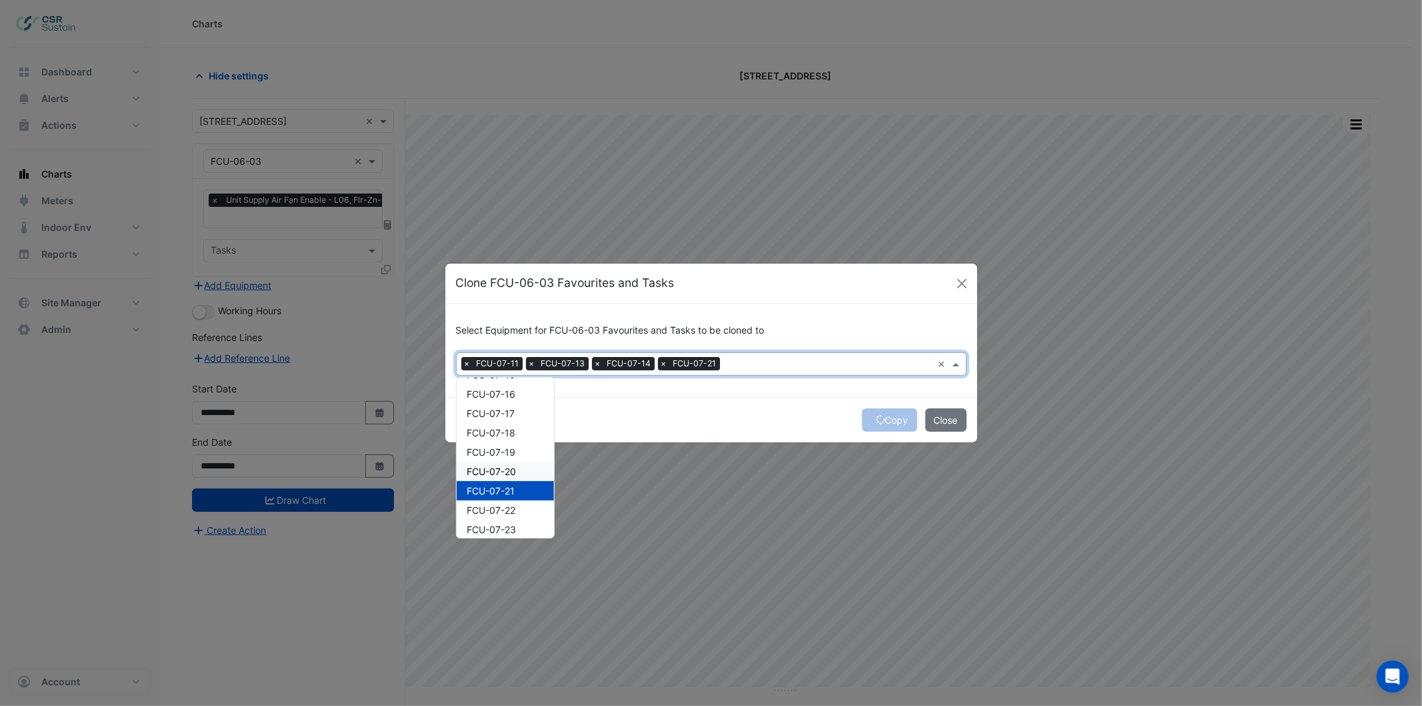
click at [511, 465] on span "FCU-07-20" at bounding box center [491, 470] width 49 height 11
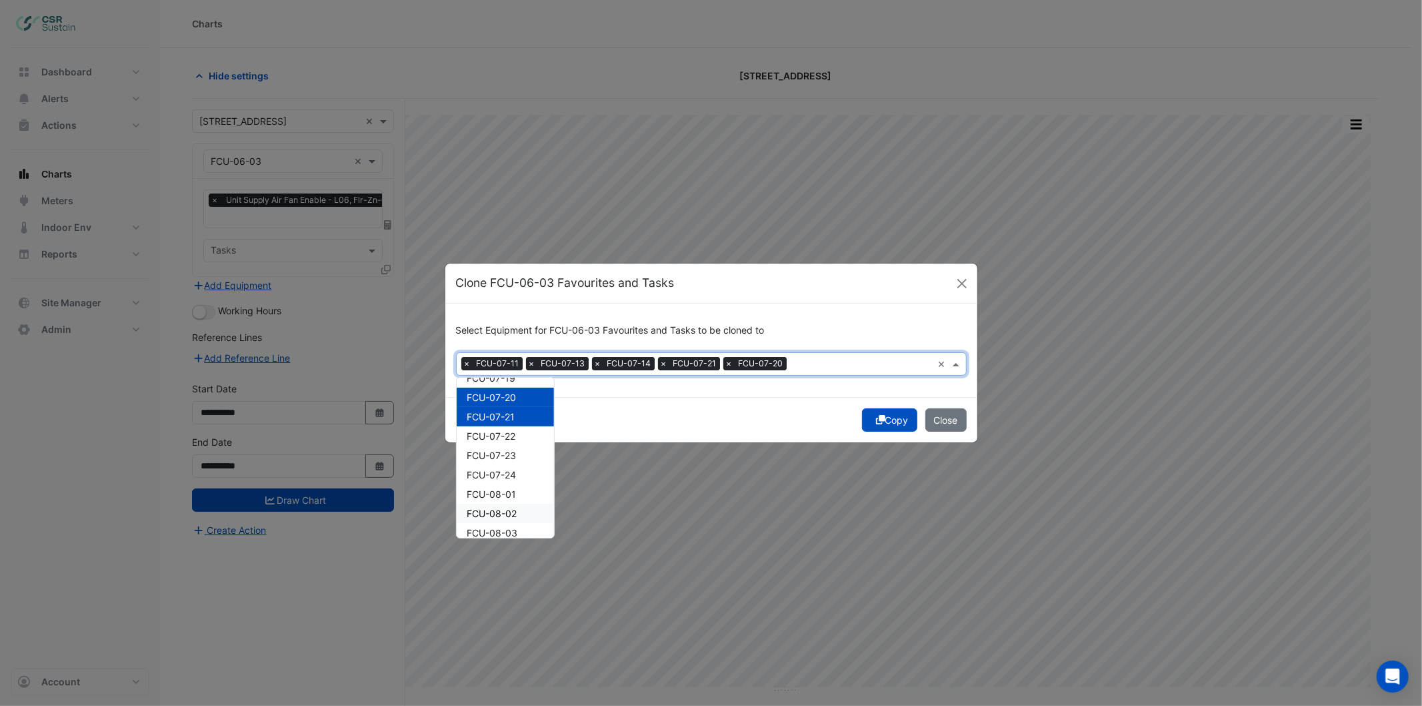
click at [505, 499] on div "FCU-08-01" at bounding box center [505, 493] width 97 height 19
click at [503, 523] on div "FCU-08-03" at bounding box center [505, 532] width 97 height 19
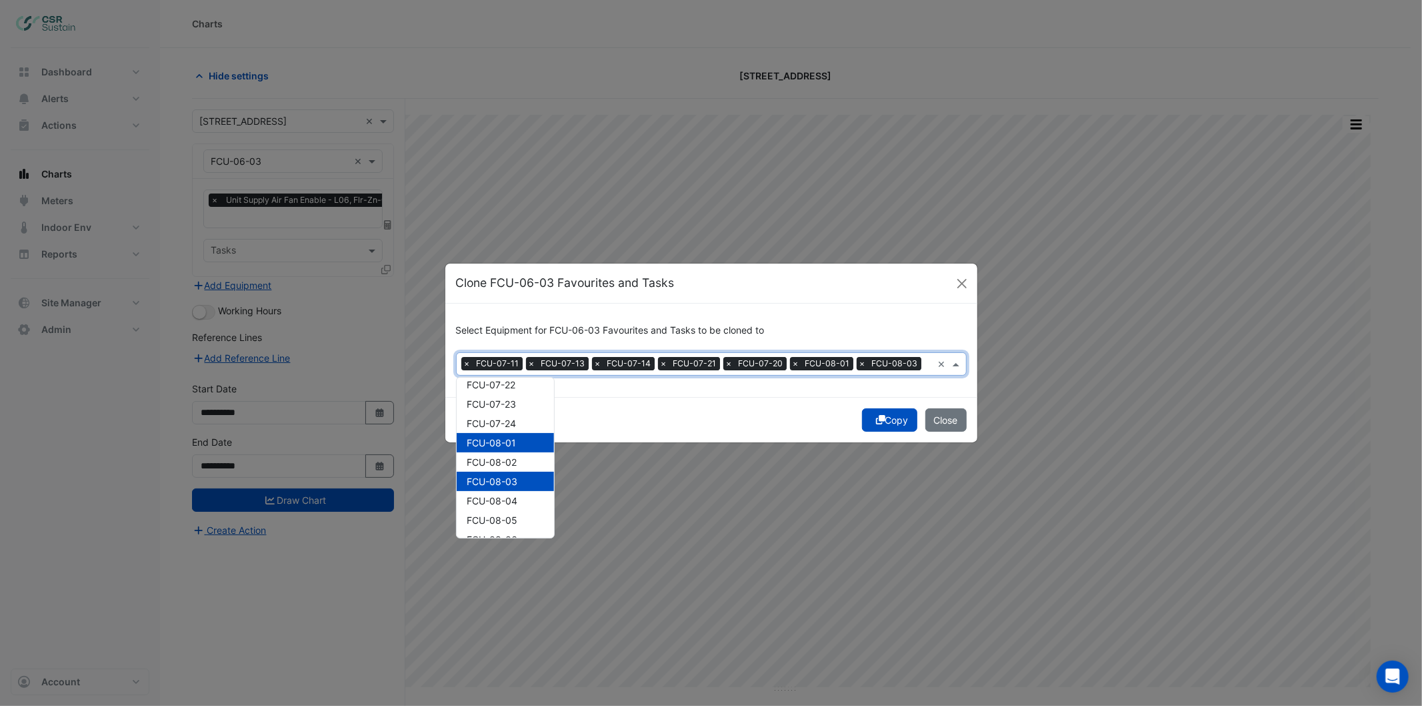
scroll to position [2519, 0]
drag, startPoint x: 510, startPoint y: 449, endPoint x: 510, endPoint y: 483, distance: 34.0
click at [511, 451] on div "FCU-08-10" at bounding box center [505, 445] width 97 height 19
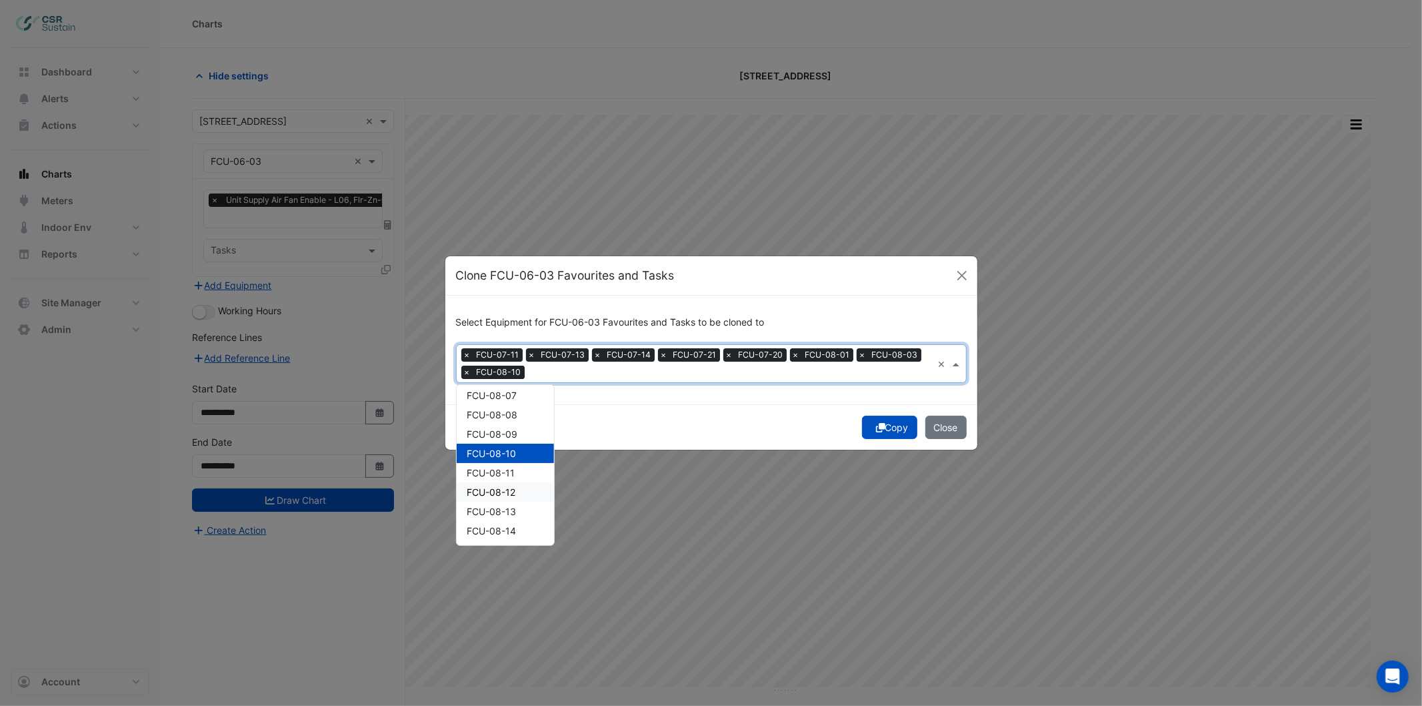
drag, startPoint x: 510, startPoint y: 483, endPoint x: 510, endPoint y: 496, distance: 12.7
click at [510, 489] on span "FCU-08-12" at bounding box center [491, 491] width 49 height 11
click at [507, 525] on span "FCU-08-14" at bounding box center [491, 530] width 49 height 11
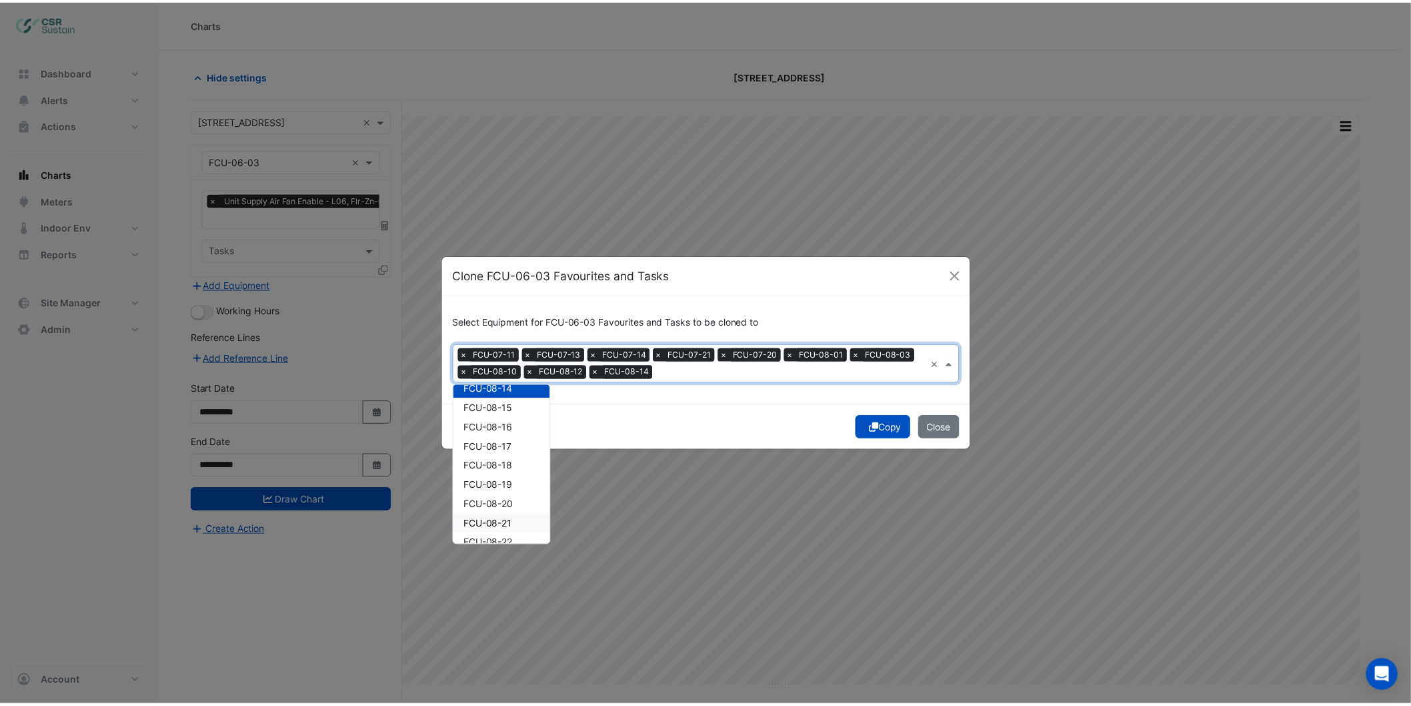
scroll to position [2668, 0]
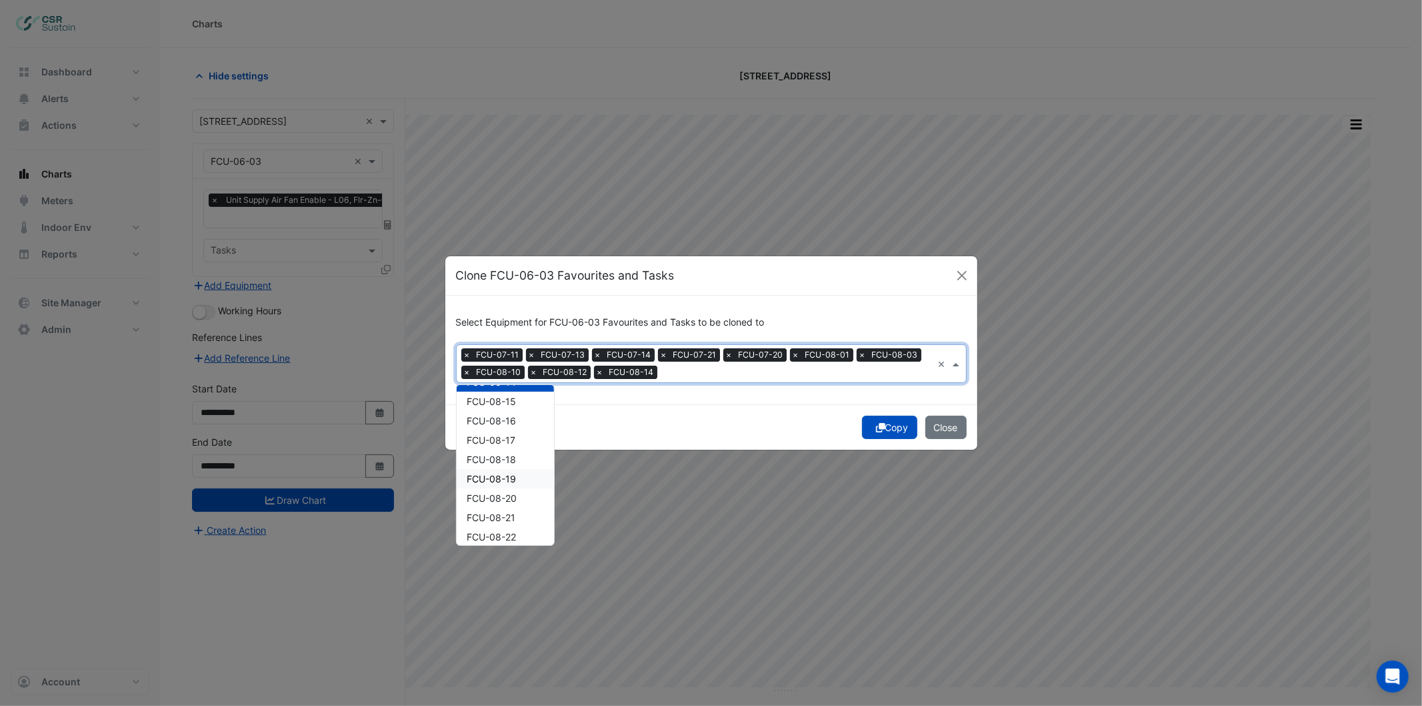
click at [510, 469] on div "FCU-08-19" at bounding box center [505, 478] width 97 height 19
click at [510, 501] on div "FCU-08-20" at bounding box center [505, 497] width 97 height 19
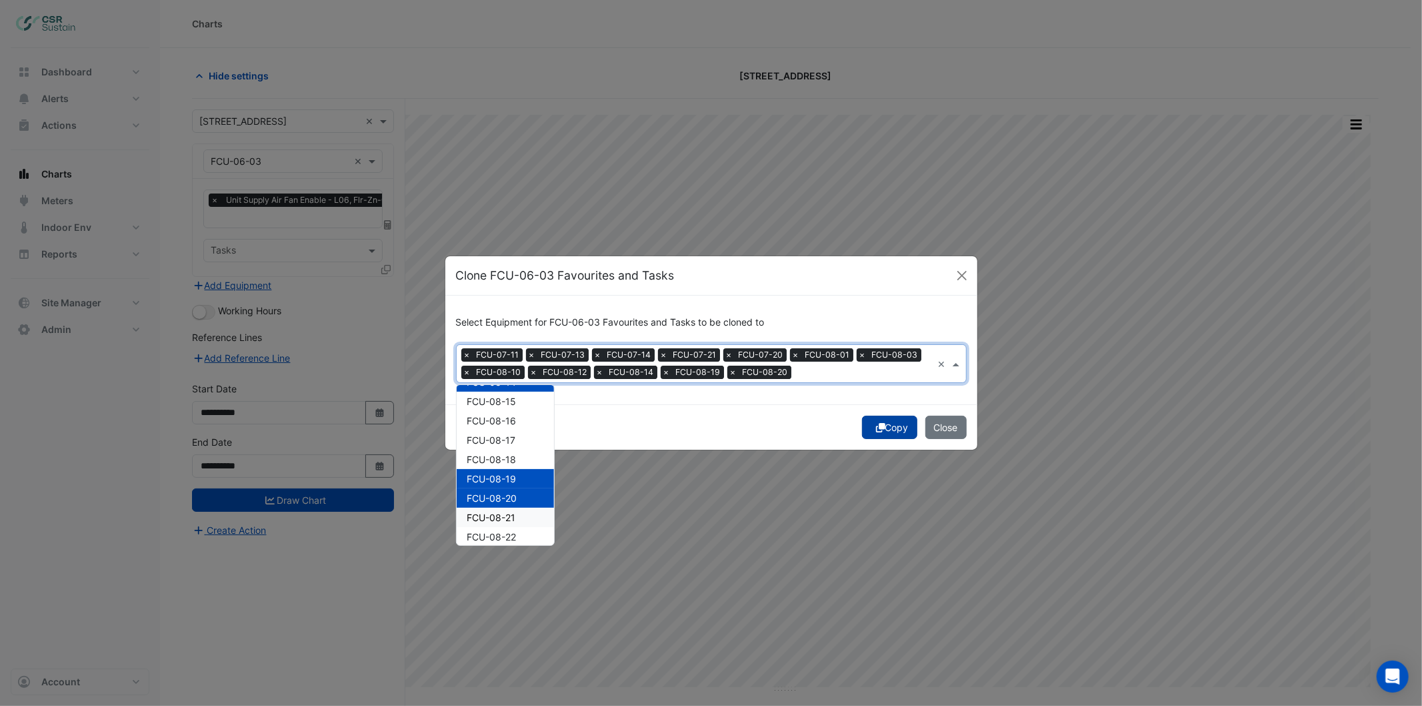
click at [890, 423] on button "Copy" at bounding box center [889, 426] width 55 height 23
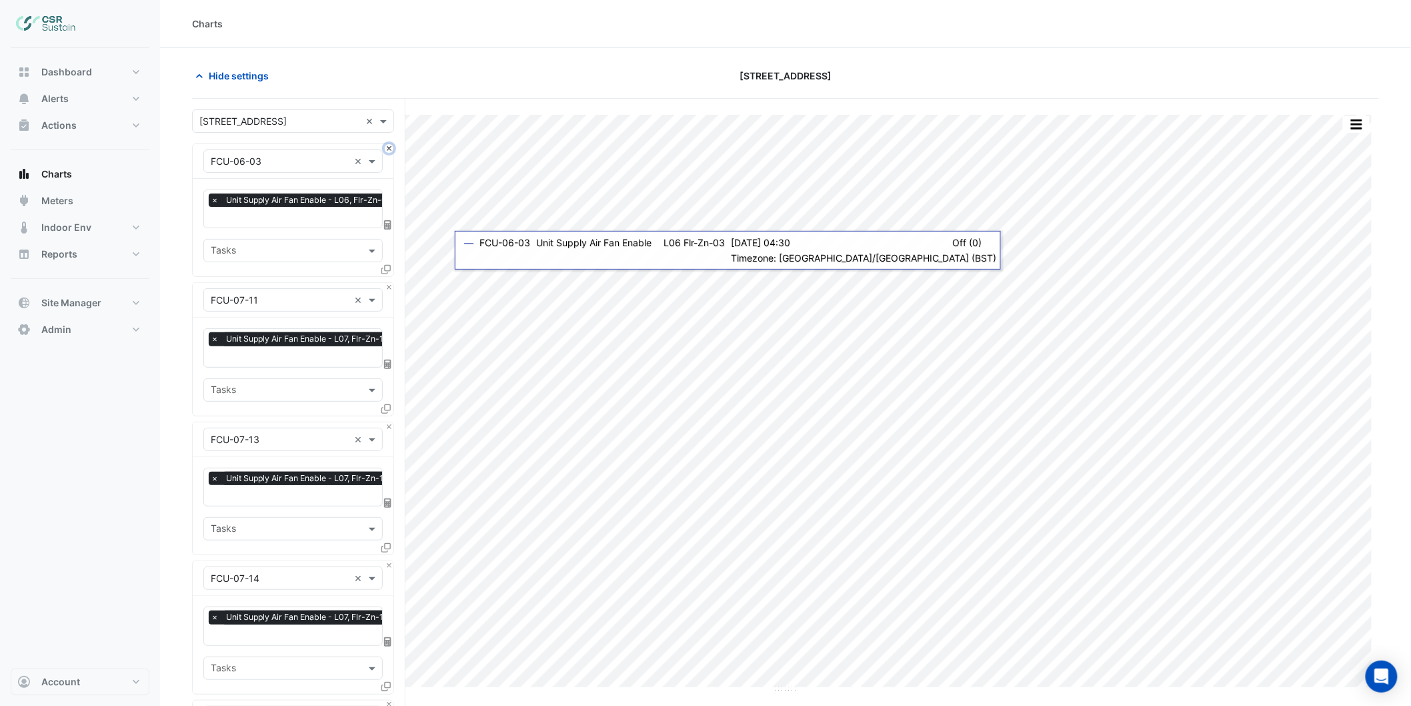
click at [385, 150] on button "Close" at bounding box center [389, 148] width 9 height 9
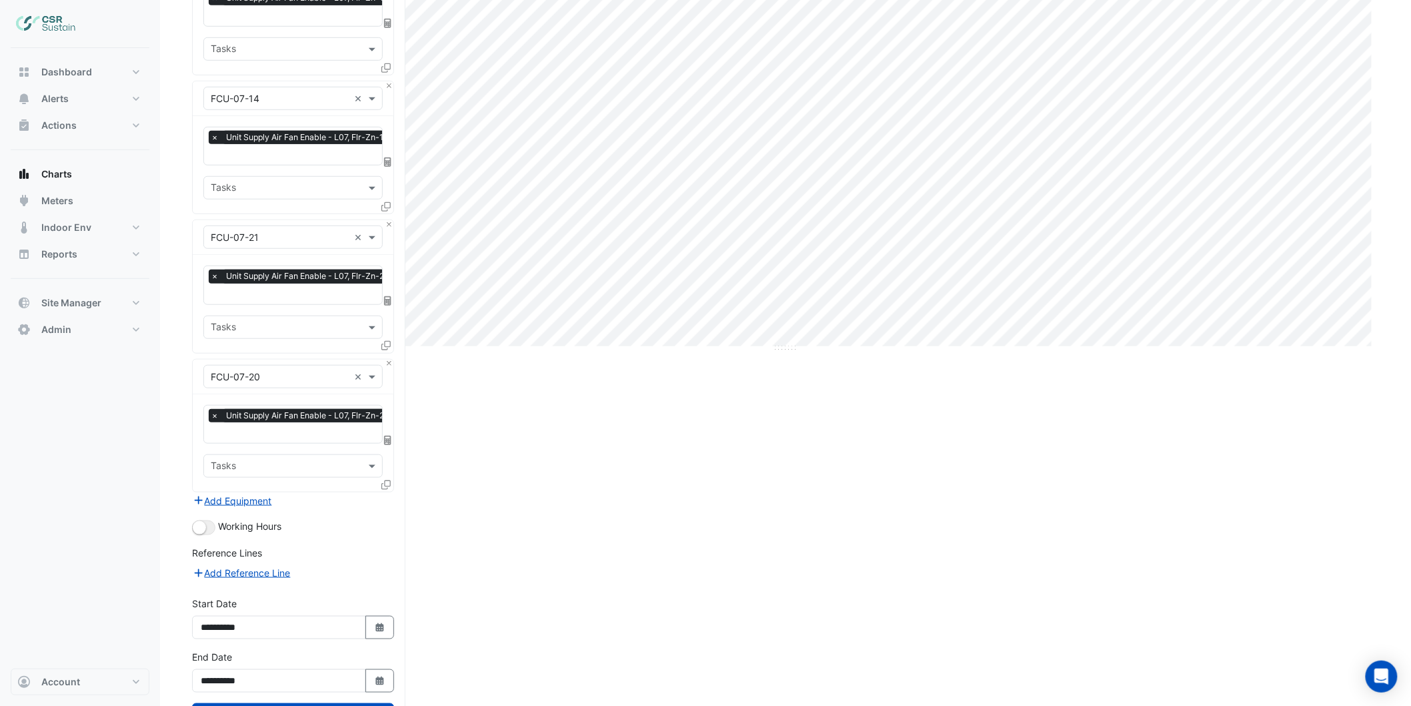
scroll to position [391, 0]
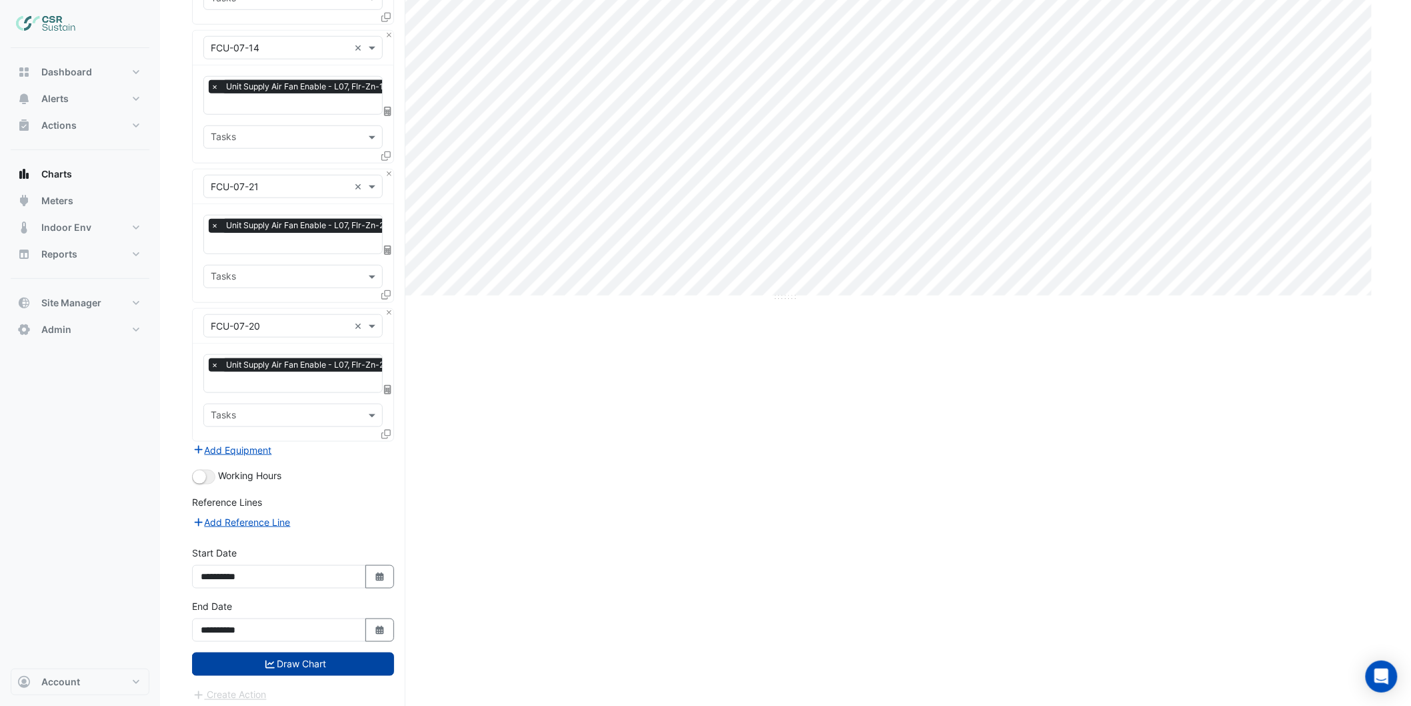
click at [291, 658] on button "Draw Chart" at bounding box center [293, 663] width 202 height 23
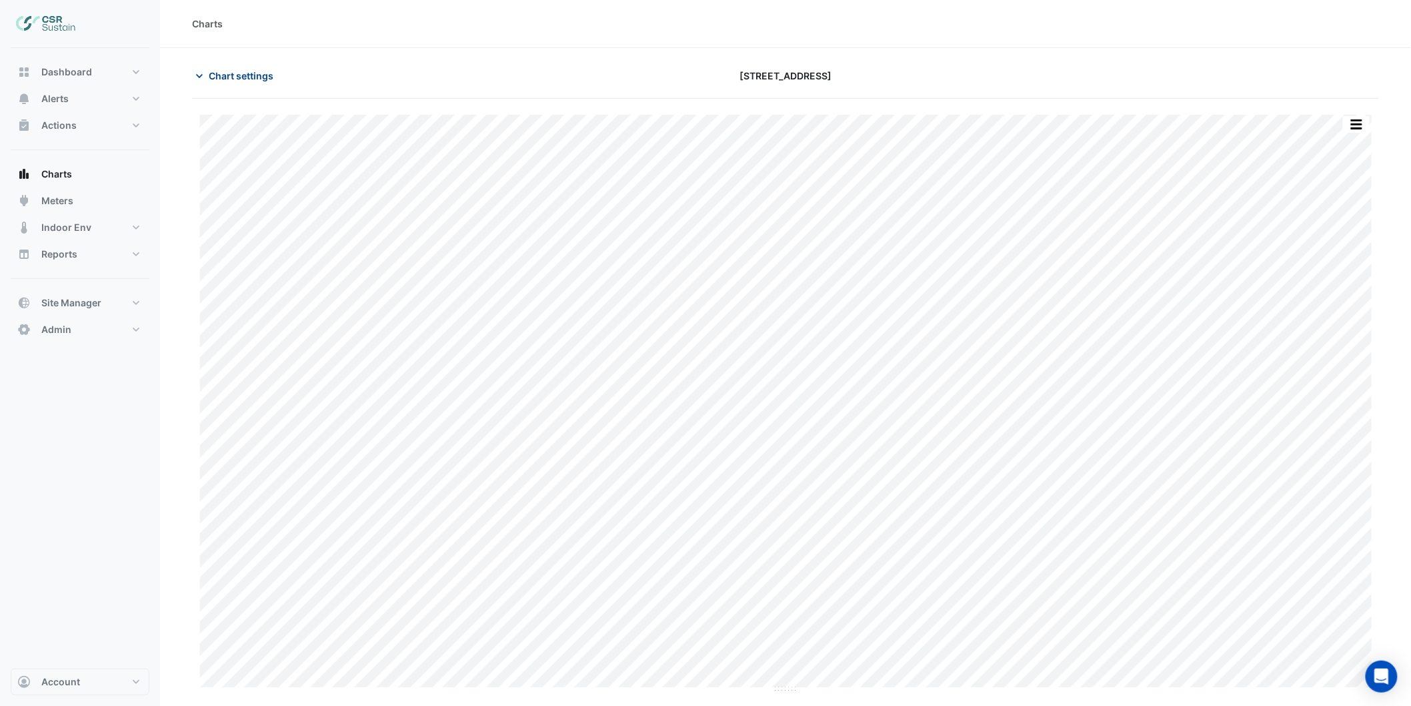
click at [253, 72] on span "Chart settings" at bounding box center [241, 76] width 65 height 14
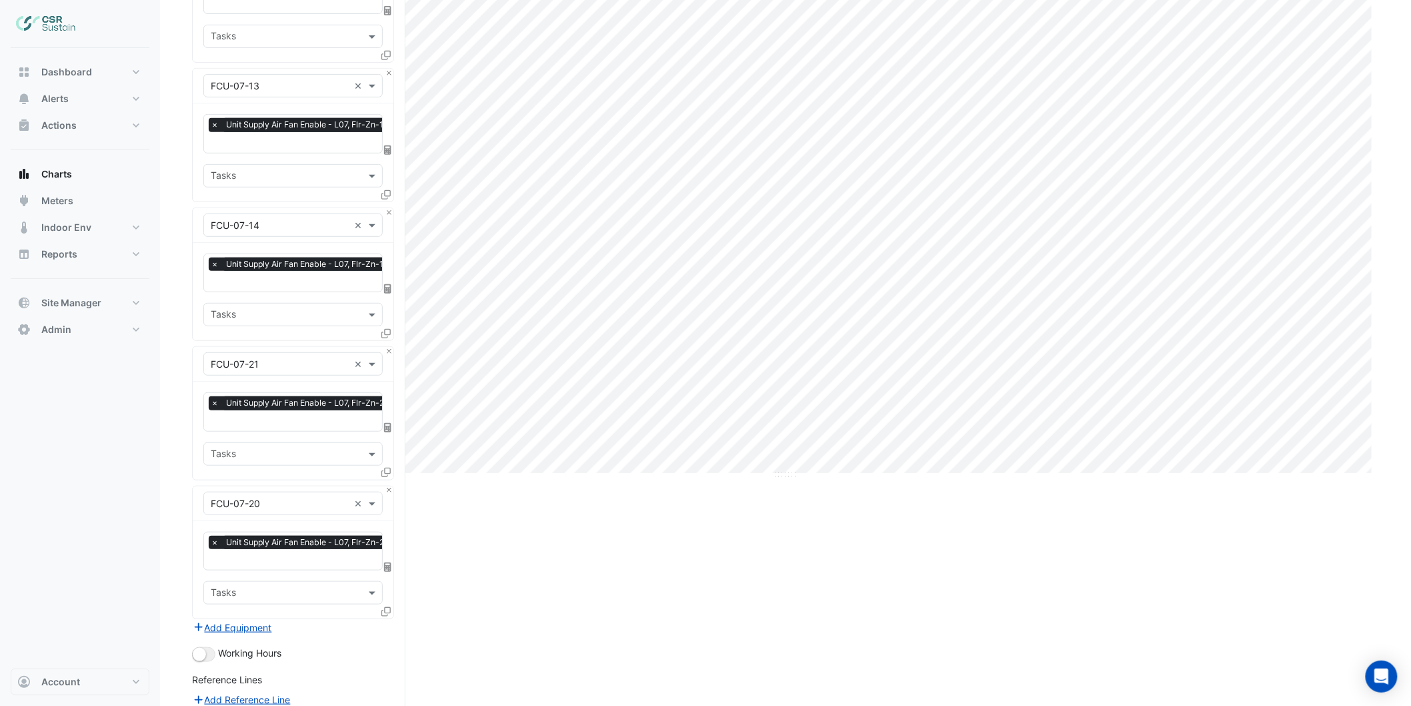
scroll to position [391, 0]
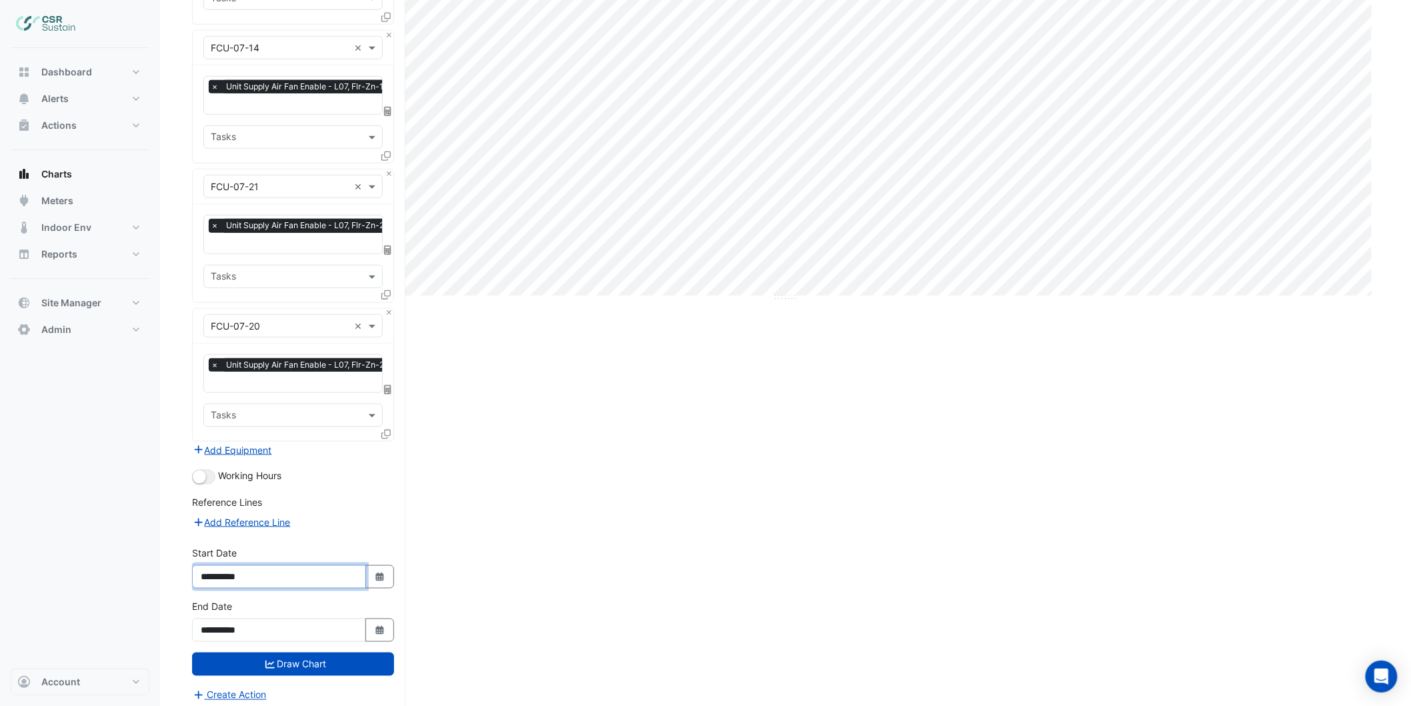
click at [304, 568] on input "**********" at bounding box center [279, 576] width 174 height 23
click at [376, 572] on icon "Select Date" at bounding box center [380, 576] width 12 height 9
select select "*"
select select "****"
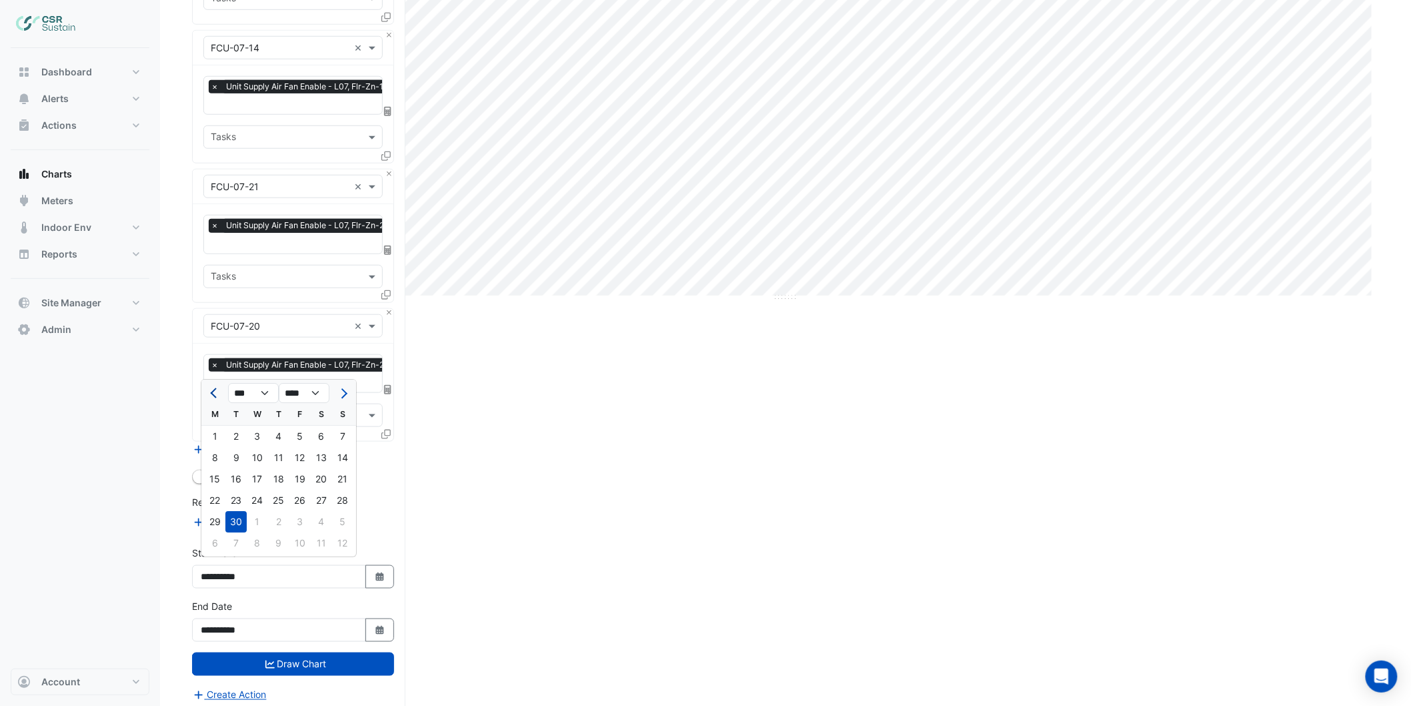
click at [215, 388] on span "Previous month" at bounding box center [215, 393] width 10 height 10
select select "*"
click at [317, 431] on div "2" at bounding box center [321, 435] width 21 height 21
type input "**********"
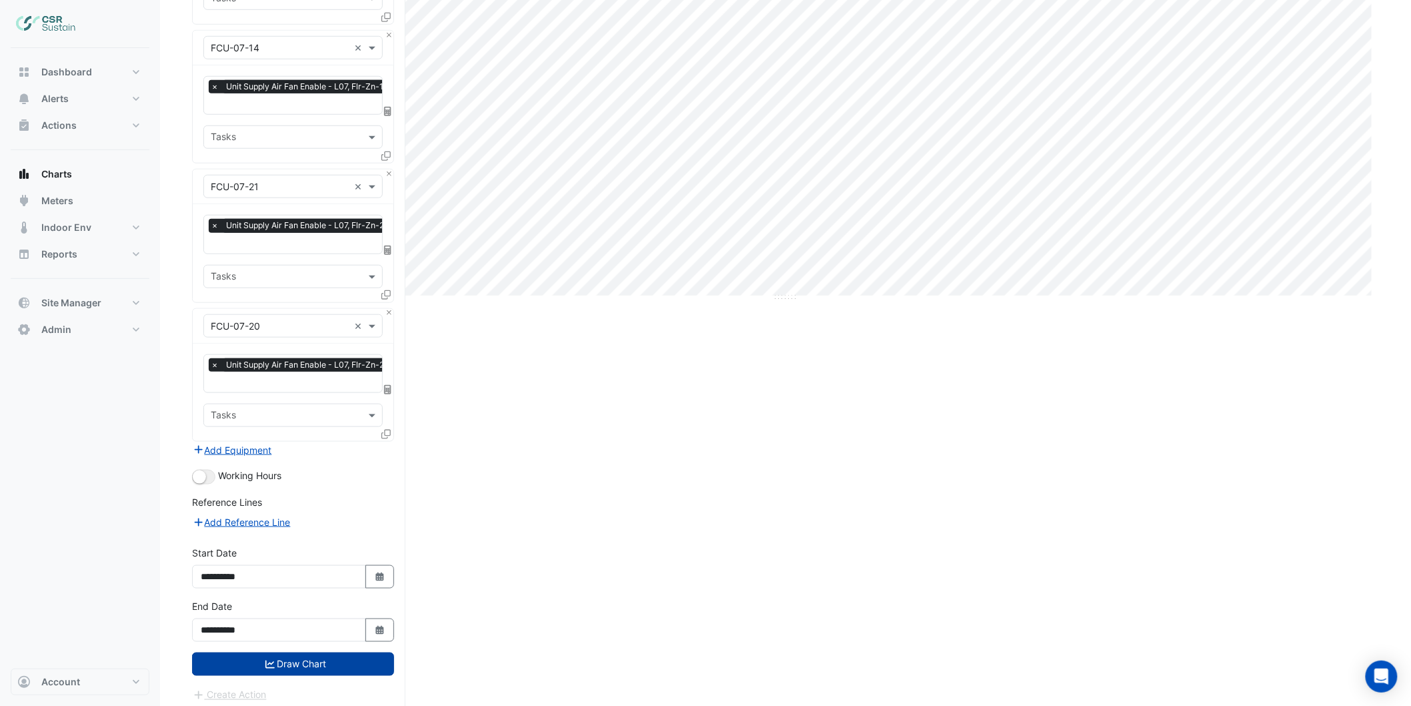
click at [328, 652] on button "Draw Chart" at bounding box center [293, 663] width 202 height 23
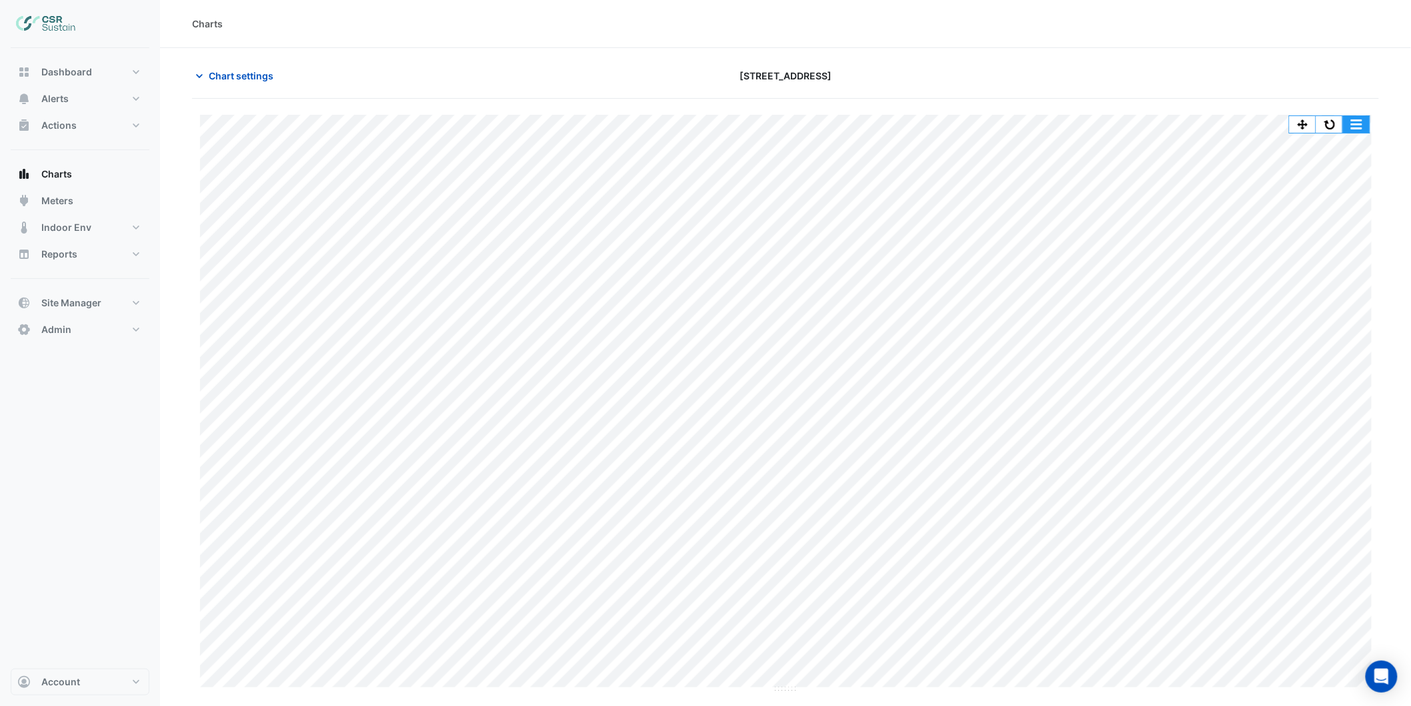
click at [1354, 121] on button "button" at bounding box center [1356, 124] width 27 height 17
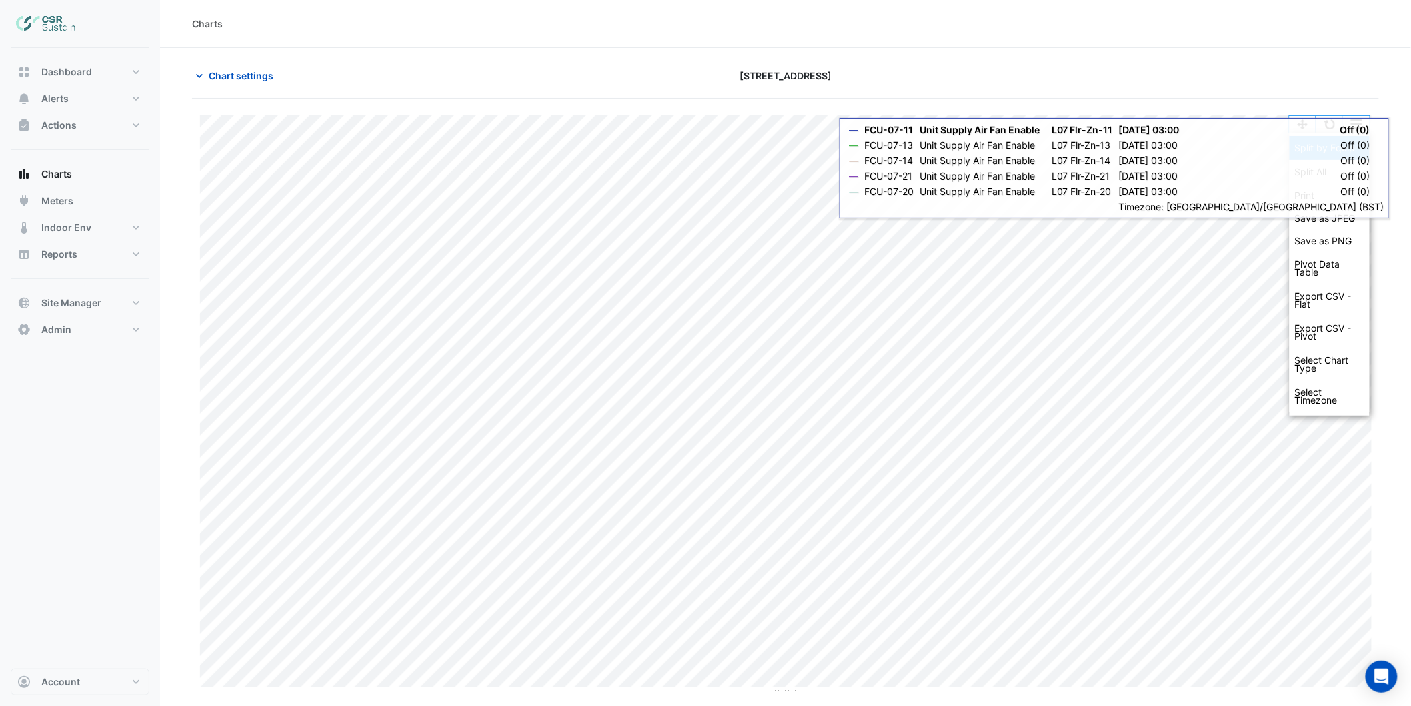
click at [1329, 148] on div "Split by Equip" at bounding box center [1330, 148] width 80 height 24
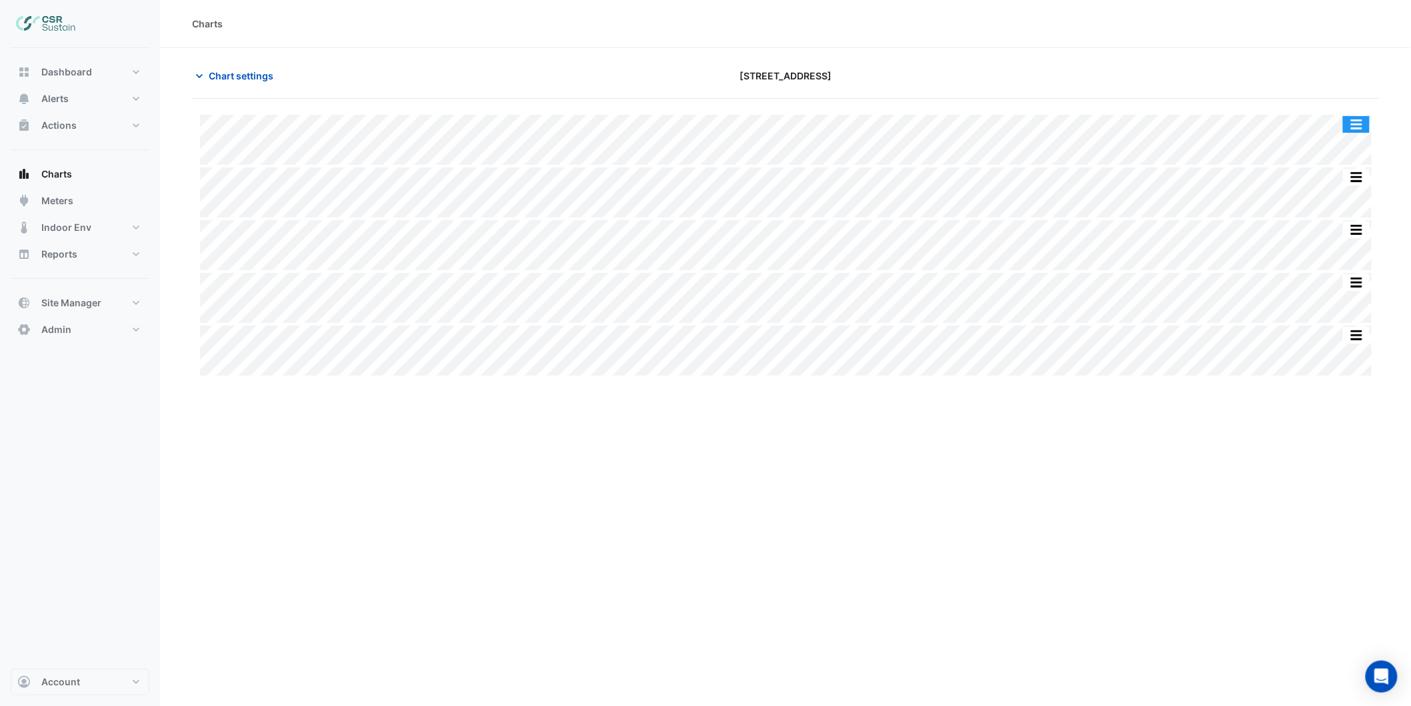
click at [1358, 121] on button "button" at bounding box center [1356, 124] width 27 height 17
click at [1228, 427] on div "Split All Split None Print Save as JPEG Save as PNG Pivot Data Table Export CSV…" at bounding box center [785, 602] width 1187 height 1006
click at [1358, 117] on button "button" at bounding box center [1356, 124] width 27 height 17
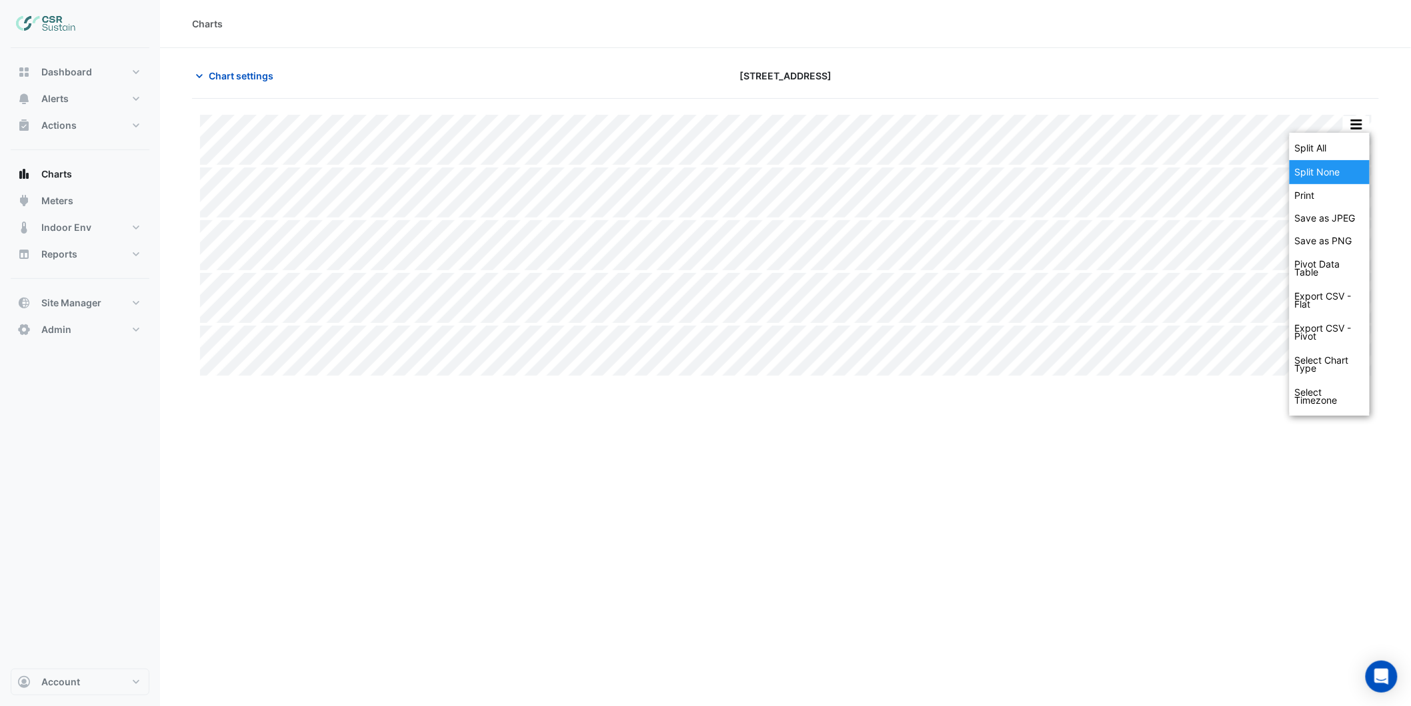
click at [1335, 170] on div "Split None" at bounding box center [1330, 172] width 80 height 24
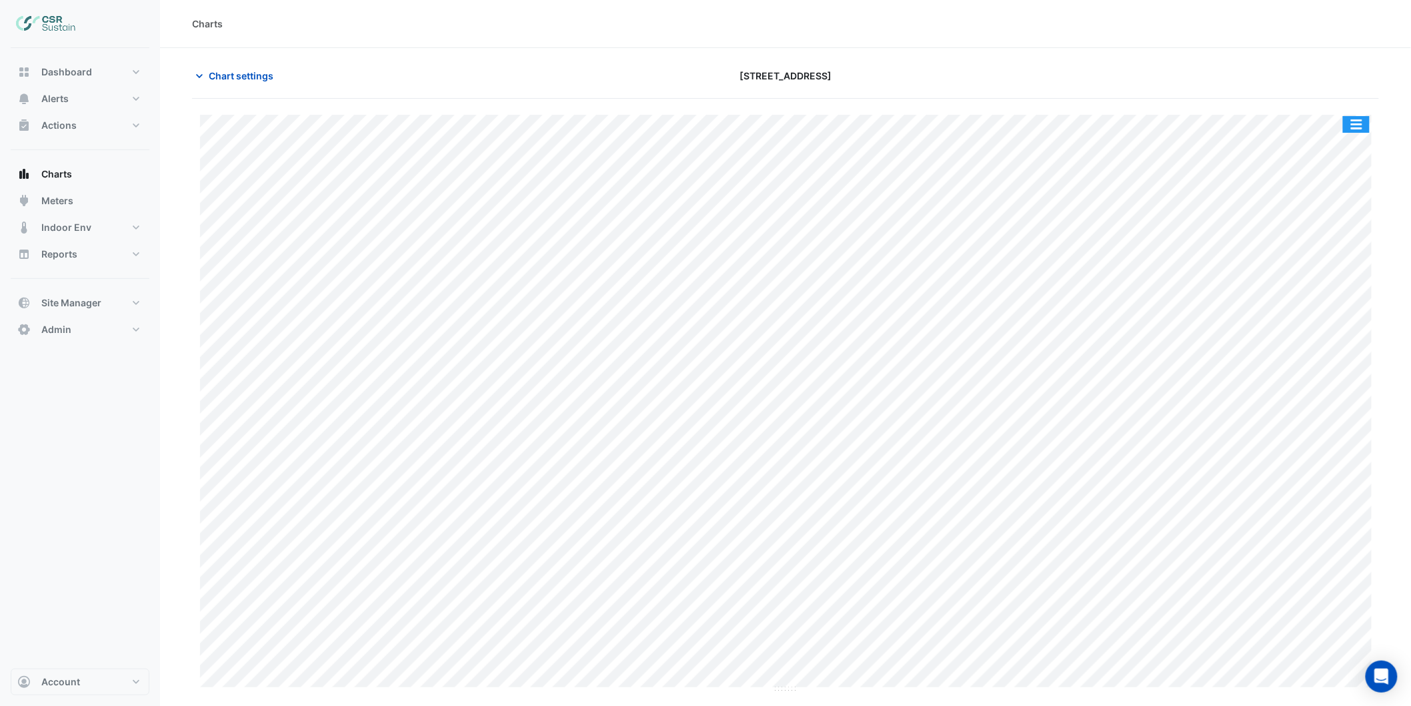
click at [1358, 124] on button "button" at bounding box center [1356, 124] width 27 height 17
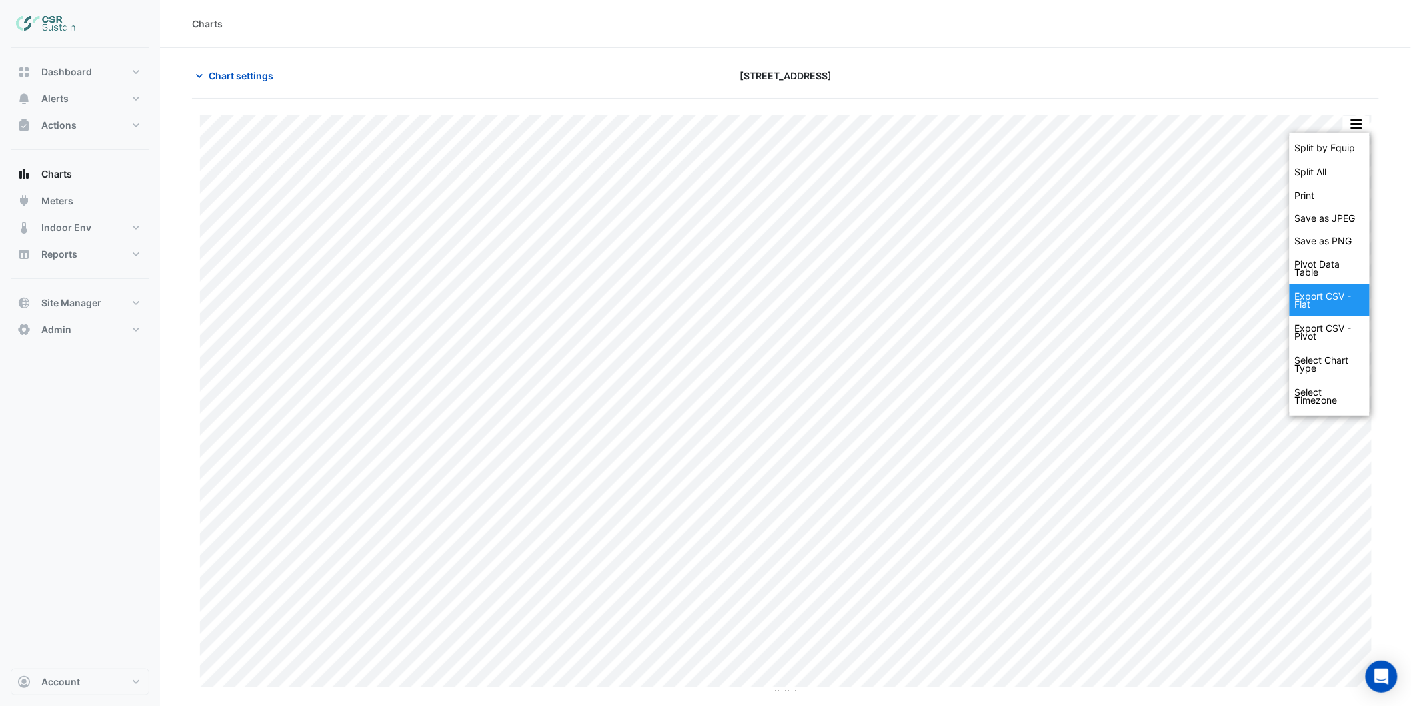
click at [1326, 297] on div "Export CSV - Flat" at bounding box center [1330, 300] width 80 height 32
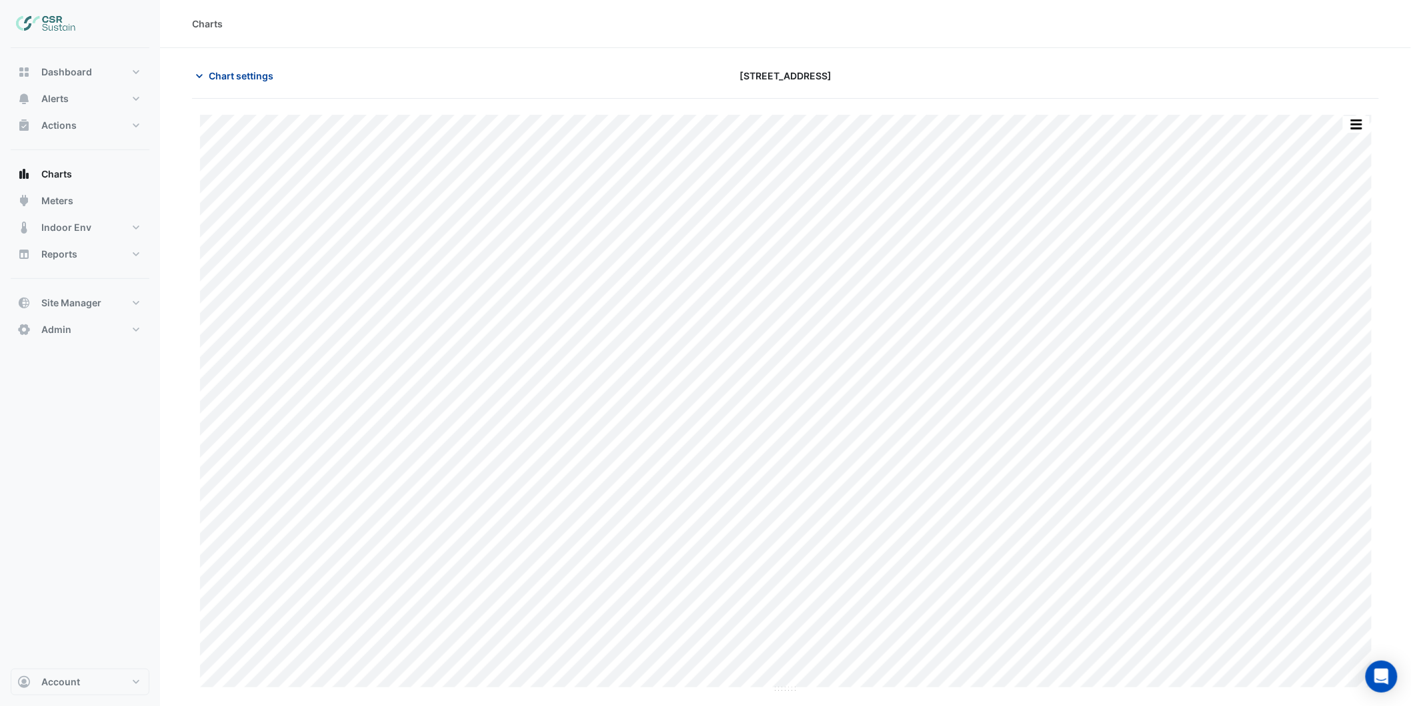
click at [210, 78] on span "Chart settings" at bounding box center [241, 76] width 65 height 14
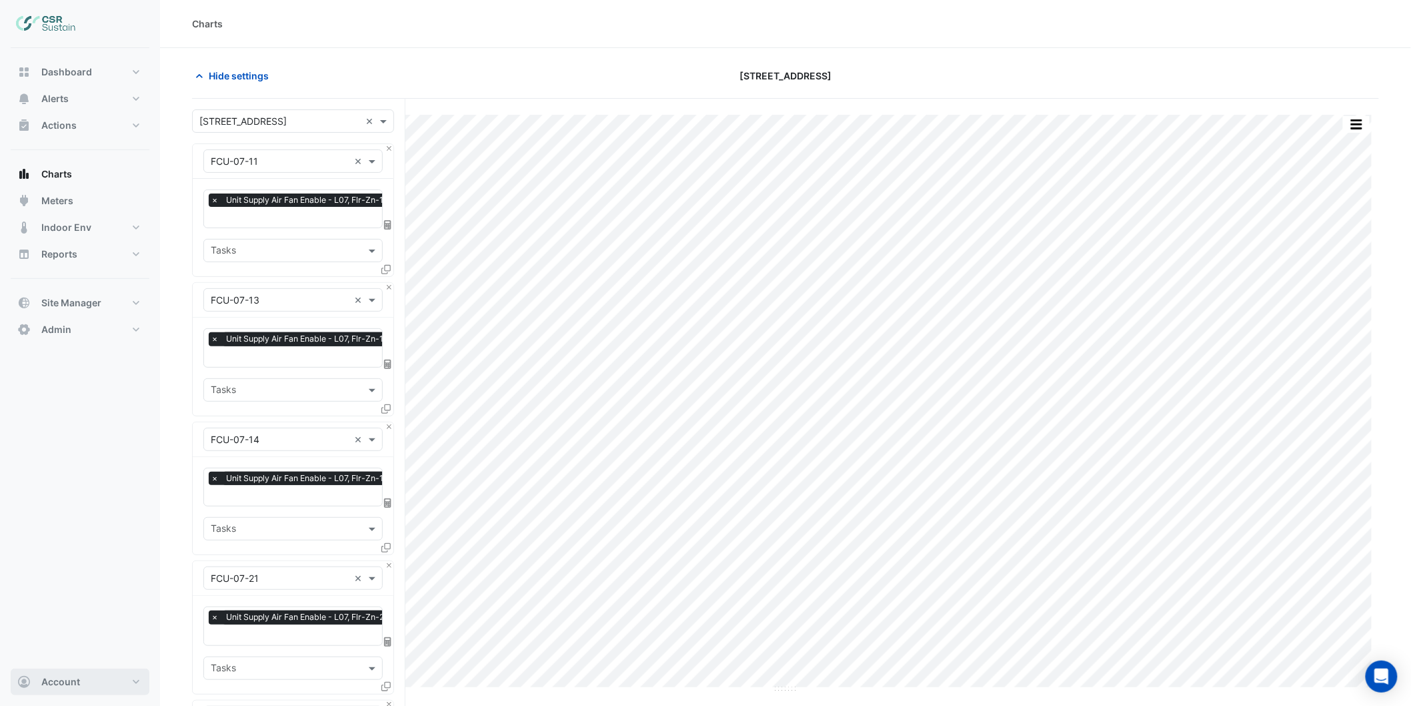
click at [55, 684] on span "Account" at bounding box center [60, 681] width 39 height 13
click at [95, 652] on link "Sign Out" at bounding box center [80, 647] width 127 height 27
